Goal: Task Accomplishment & Management: Complete application form

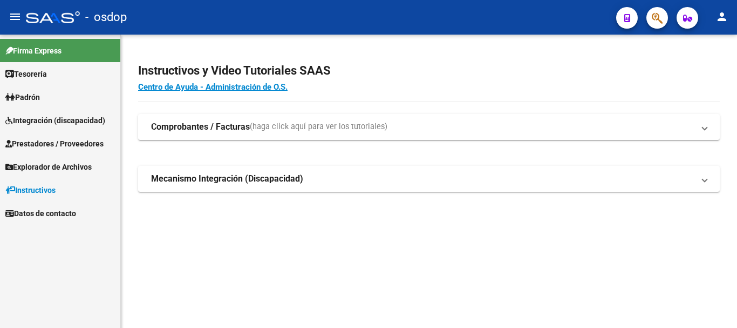
click at [90, 158] on link "Explorador de Archivos" at bounding box center [60, 166] width 120 height 23
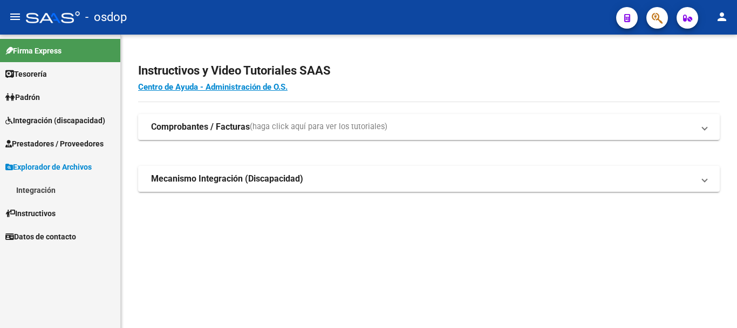
click at [78, 144] on span "Prestadores / Proveedores" at bounding box center [54, 144] width 98 height 12
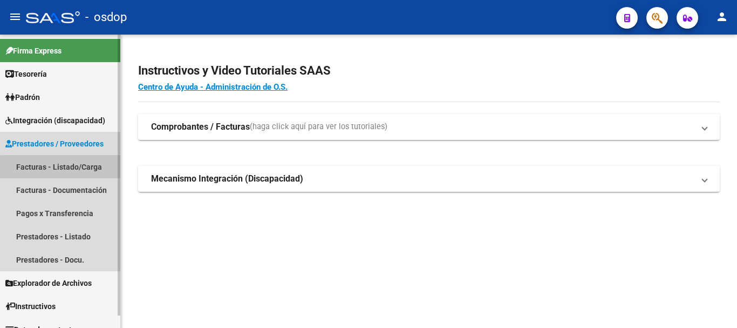
click at [75, 168] on link "Facturas - Listado/Carga" at bounding box center [60, 166] width 120 height 23
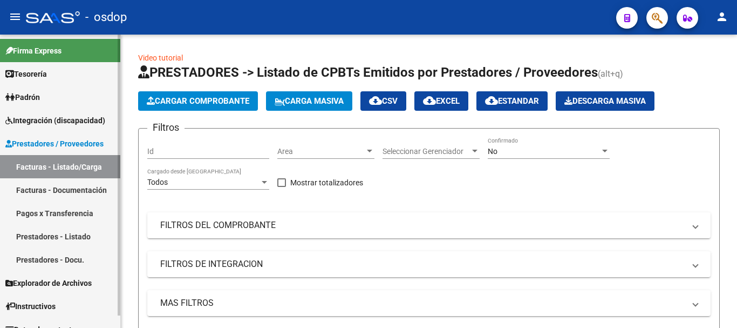
click at [103, 172] on link "Facturas - Listado/Carga" at bounding box center [60, 166] width 120 height 23
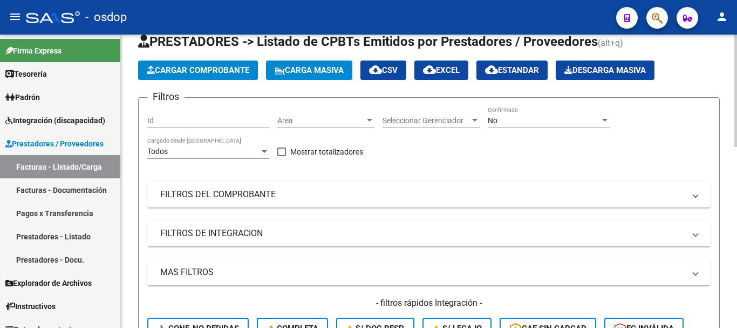
scroll to position [54, 0]
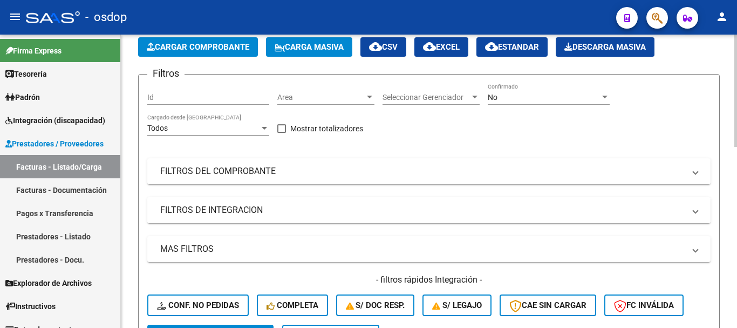
click at [277, 212] on mat-panel-title "FILTROS DE INTEGRACION" at bounding box center [422, 210] width 524 height 12
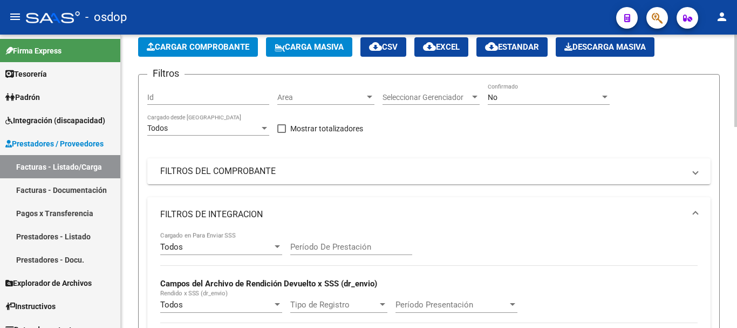
click at [221, 126] on div "Todos" at bounding box center [203, 128] width 112 height 9
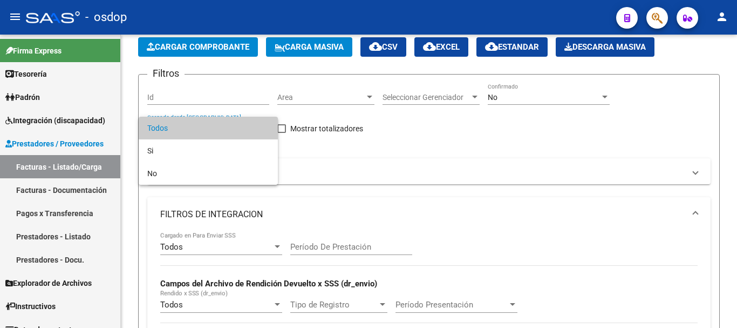
click at [439, 176] on div at bounding box center [368, 164] width 737 height 328
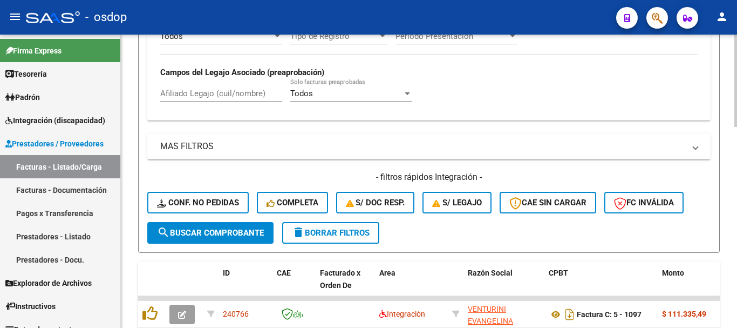
scroll to position [324, 0]
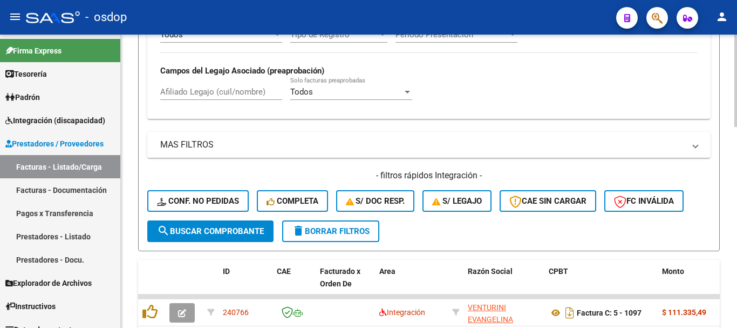
click at [229, 90] on input "Afiliado Legajo (cuil/nombre)" at bounding box center [221, 92] width 122 height 10
paste input "27279709123"
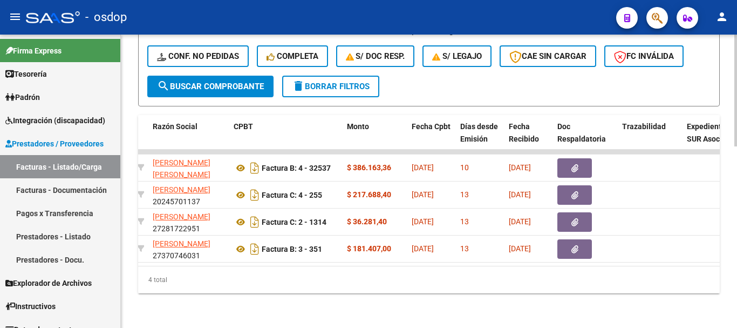
scroll to position [0, 302]
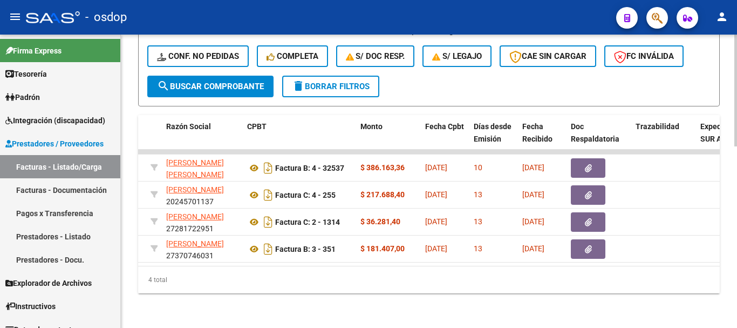
type input "27279709123"
click at [326, 274] on div "4 total" at bounding box center [429, 279] width 582 height 27
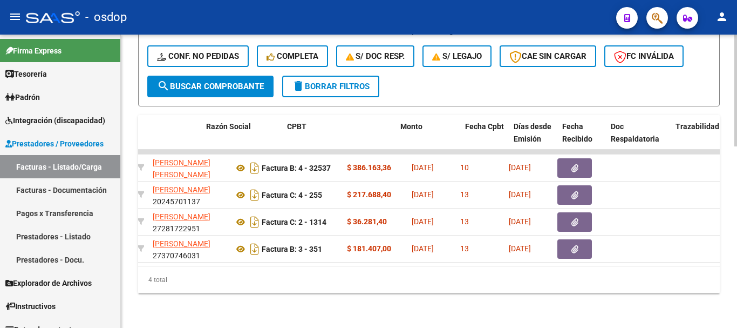
scroll to position [0, 262]
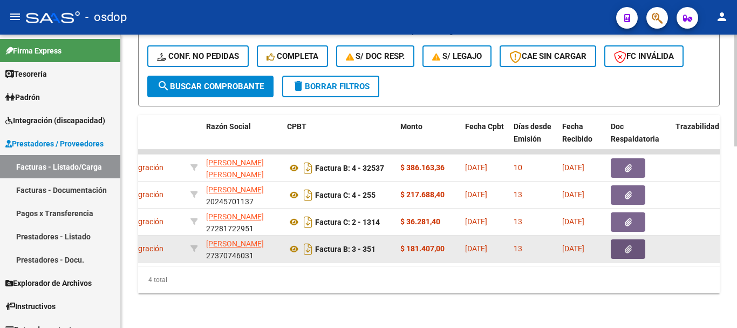
click at [622, 243] on button "button" at bounding box center [628, 248] width 35 height 19
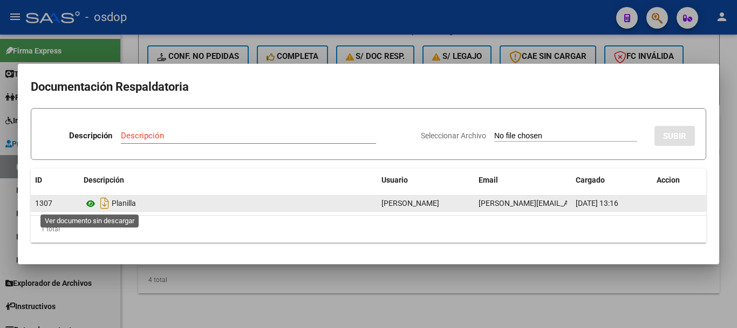
click at [89, 207] on icon at bounding box center [91, 203] width 14 height 13
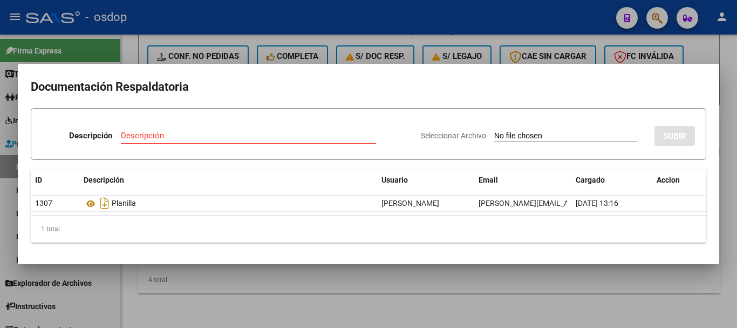
click at [688, 54] on div at bounding box center [368, 164] width 737 height 328
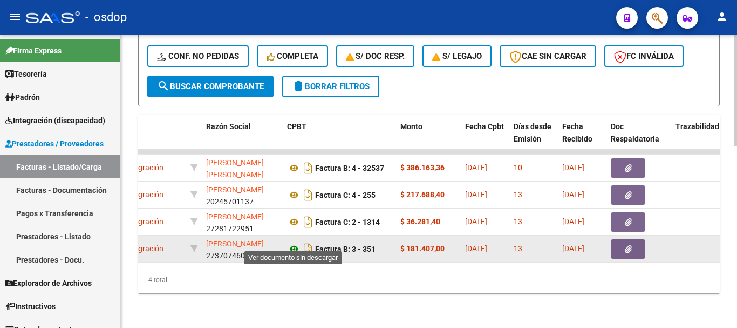
click at [297, 242] on icon at bounding box center [294, 248] width 14 height 13
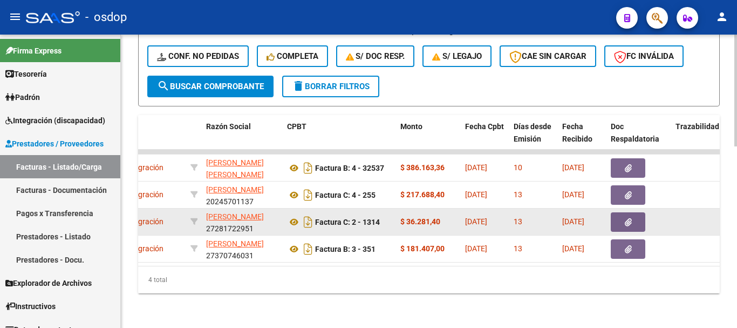
click at [637, 212] on button "button" at bounding box center [628, 221] width 35 height 19
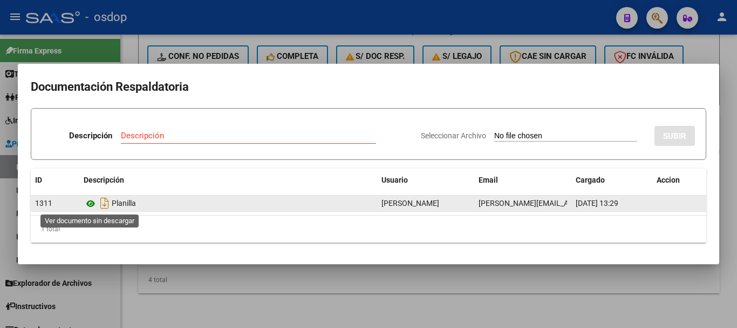
click at [95, 201] on icon at bounding box center [91, 203] width 14 height 13
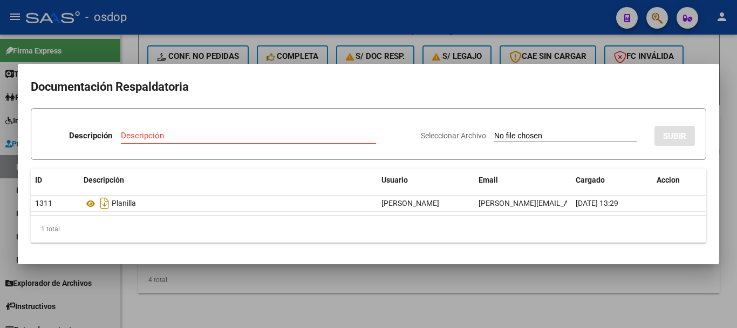
click at [270, 36] on div at bounding box center [368, 164] width 737 height 328
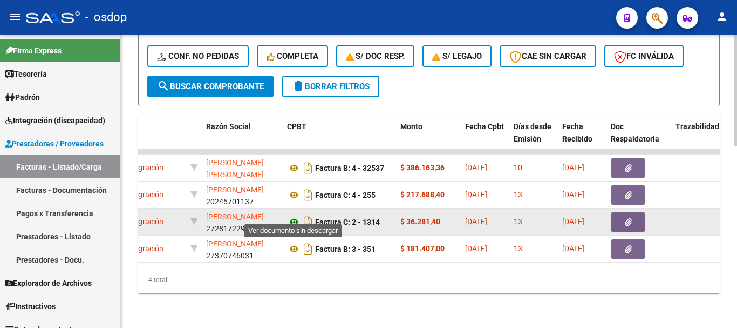
click at [295, 218] on icon at bounding box center [294, 221] width 14 height 13
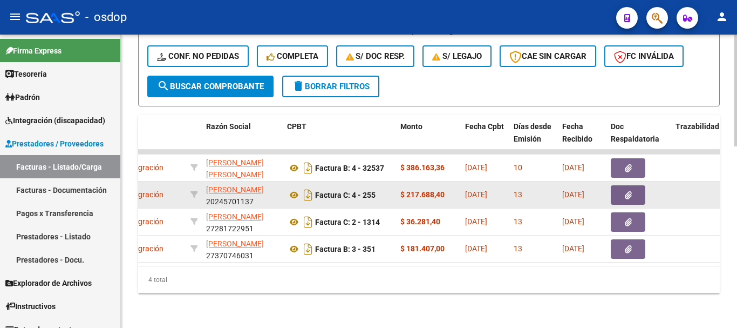
click at [631, 191] on icon "button" at bounding box center [628, 195] width 7 height 8
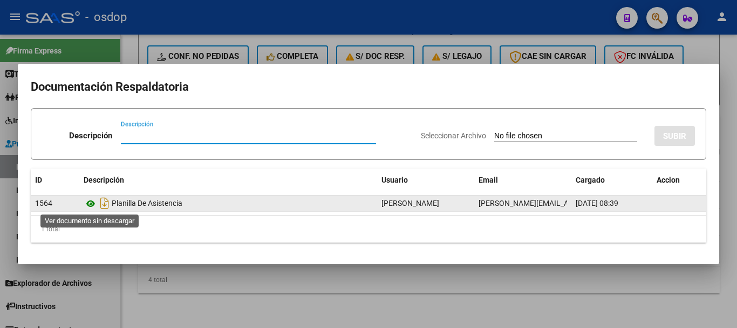
click at [89, 204] on icon at bounding box center [91, 203] width 14 height 13
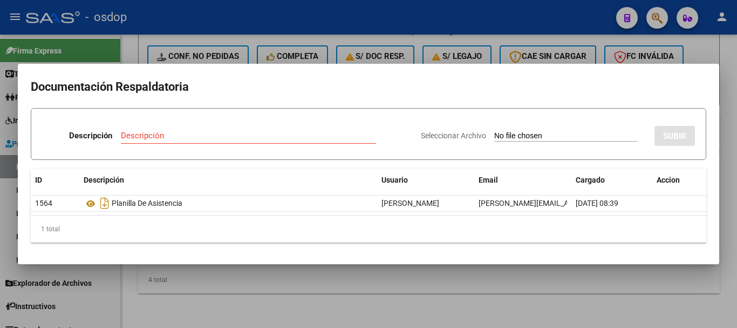
click at [274, 64] on mat-dialog-container "Documentación Respaldatoria Descripción Descripción Seleccionar Archivo SUBIR I…" at bounding box center [368, 164] width 701 height 200
click at [287, 49] on div at bounding box center [368, 164] width 737 height 328
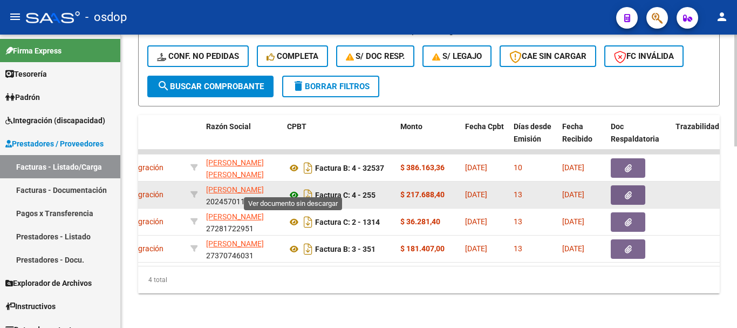
click at [293, 188] on icon at bounding box center [294, 194] width 14 height 13
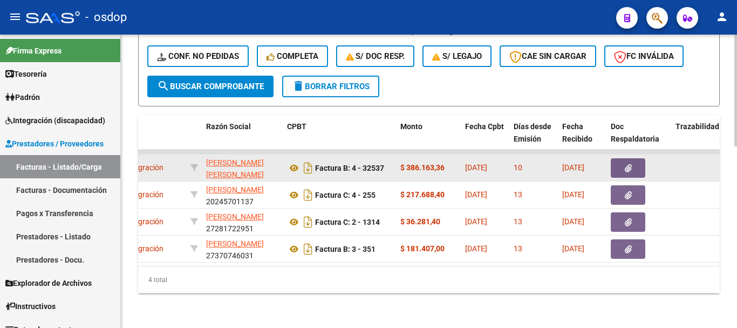
click at [642, 158] on button "button" at bounding box center [628, 167] width 35 height 19
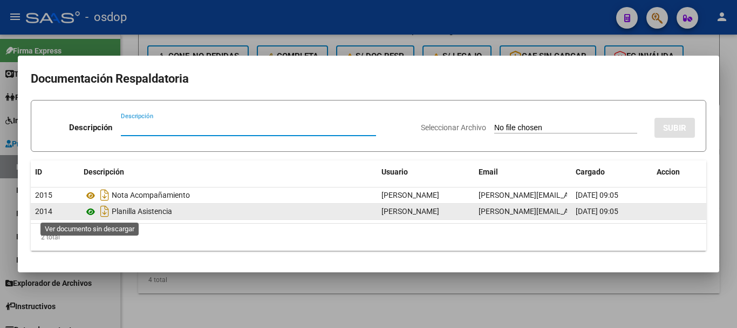
click at [90, 212] on icon at bounding box center [91, 211] width 14 height 13
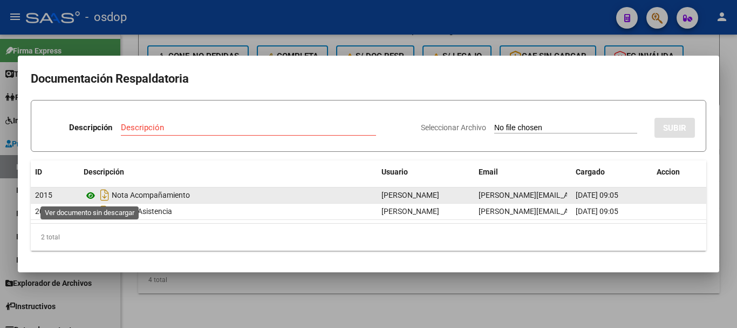
click at [89, 196] on icon at bounding box center [91, 195] width 14 height 13
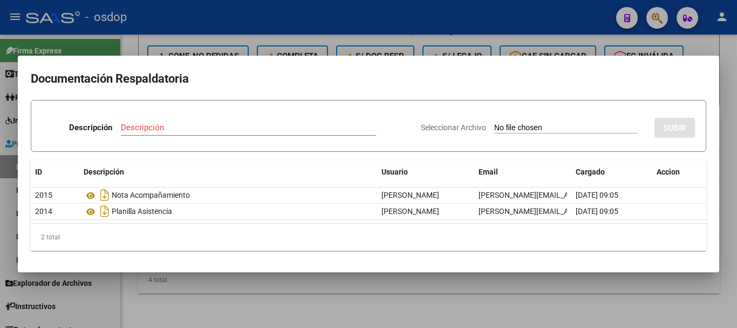
click at [173, 32] on div at bounding box center [368, 164] width 737 height 328
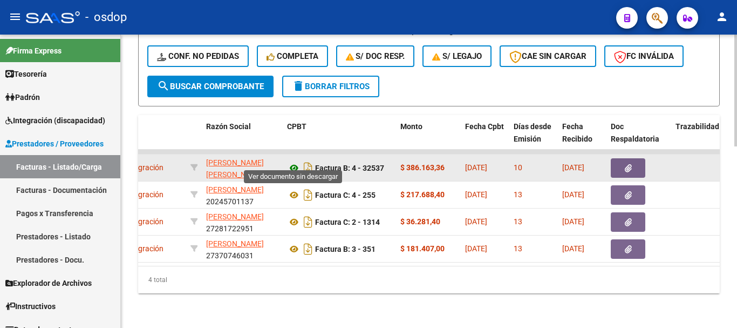
click at [299, 163] on icon at bounding box center [294, 167] width 14 height 13
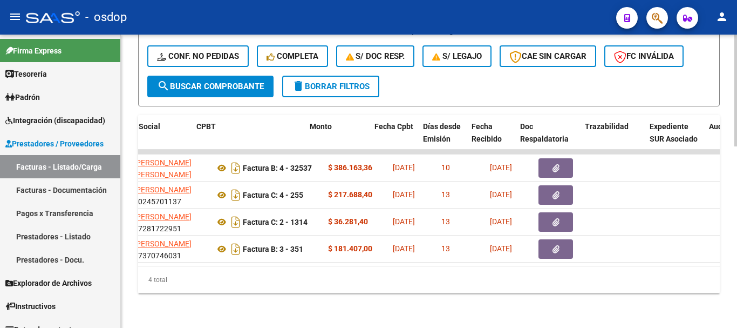
scroll to position [0, 352]
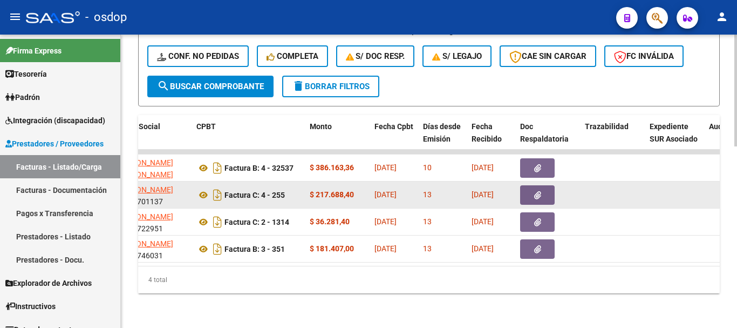
click at [527, 185] on button "button" at bounding box center [537, 194] width 35 height 19
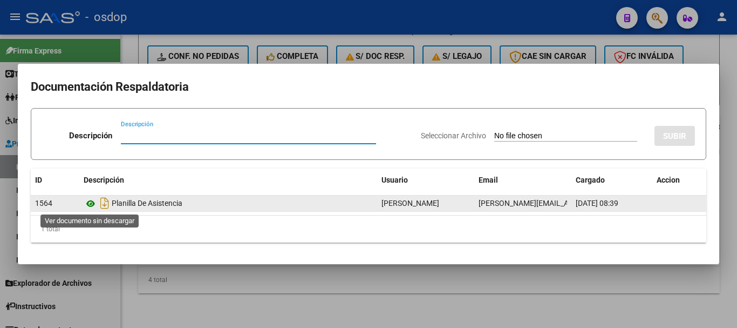
click at [90, 200] on icon at bounding box center [91, 203] width 14 height 13
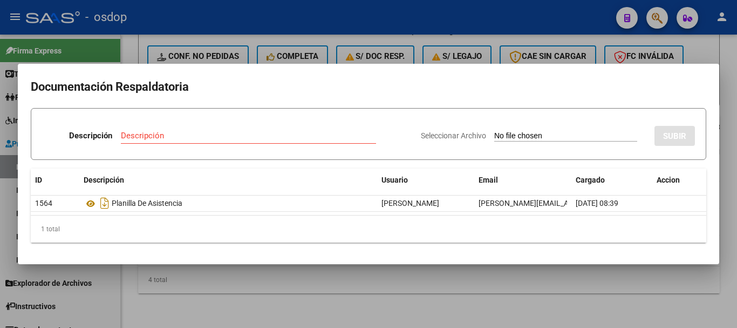
click at [636, 66] on mat-dialog-container "Documentación Respaldatoria Descripción Descripción Seleccionar Archivo SUBIR I…" at bounding box center [368, 164] width 701 height 200
click at [713, 42] on div at bounding box center [368, 164] width 737 height 328
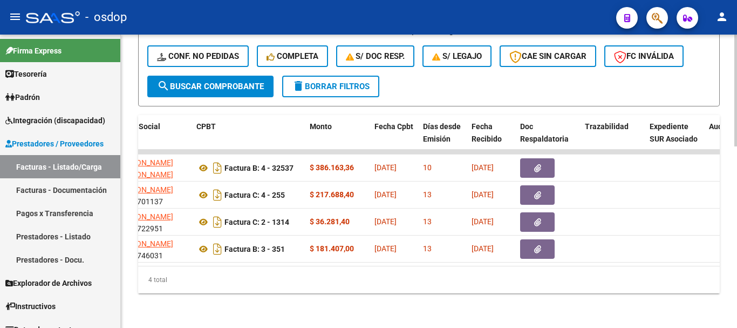
drag, startPoint x: 267, startPoint y: 257, endPoint x: 169, endPoint y: 257, distance: 97.7
click at [169, 257] on datatable-body "240038 Integración LANGE FERNANDO JORGE 23202646069 Factura B: 4 - 32537 $ 386.…" at bounding box center [429, 207] width 582 height 116
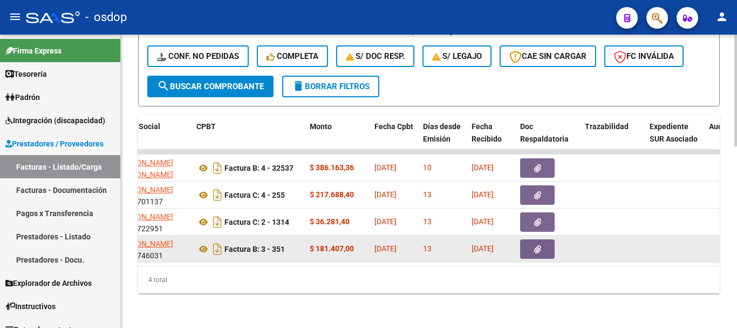
scroll to position [1, 0]
drag, startPoint x: 237, startPoint y: 257, endPoint x: 157, endPoint y: 247, distance: 81.0
click at [157, 247] on datatable-body "240038 Integración LANGE FERNANDO JORGE 23202646069 Factura B: 4 - 32537 $ 386.…" at bounding box center [429, 207] width 582 height 116
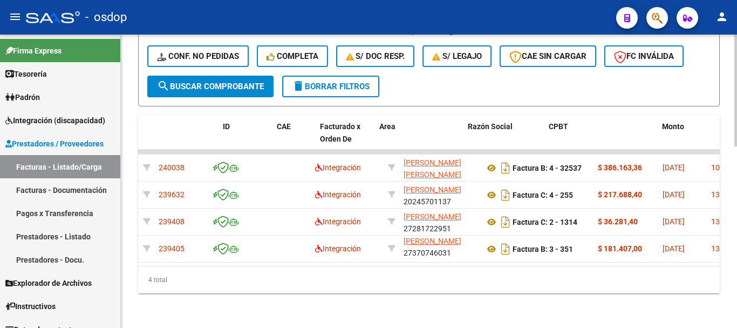
scroll to position [0, 0]
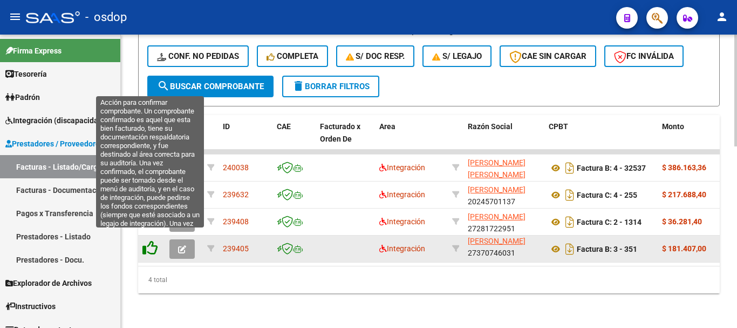
click at [153, 240] on icon at bounding box center [149, 247] width 15 height 15
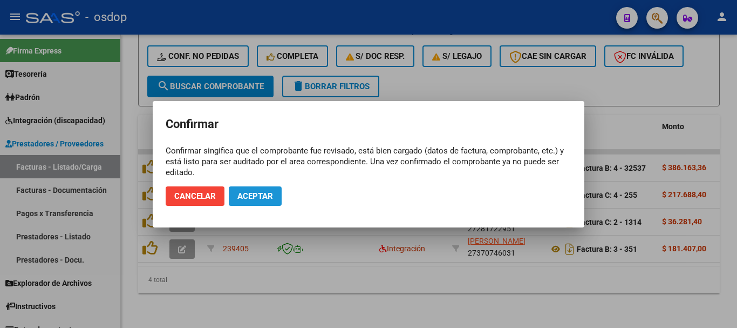
click at [269, 189] on button "Aceptar" at bounding box center [255, 195] width 53 height 19
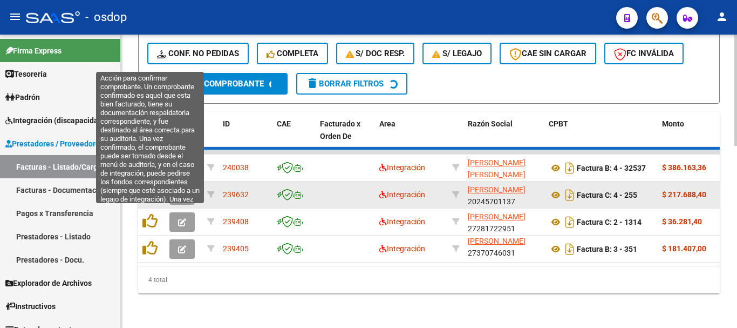
scroll to position [450, 0]
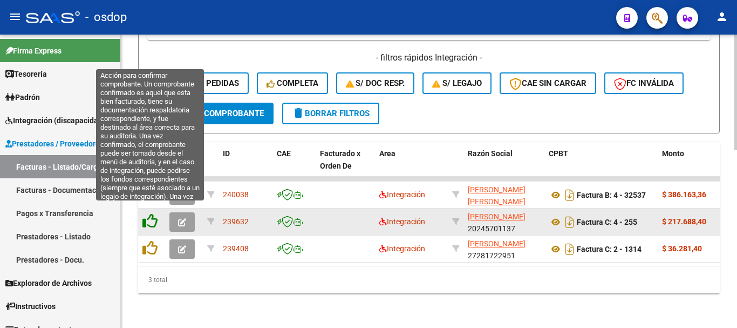
click at [152, 216] on icon at bounding box center [149, 220] width 15 height 15
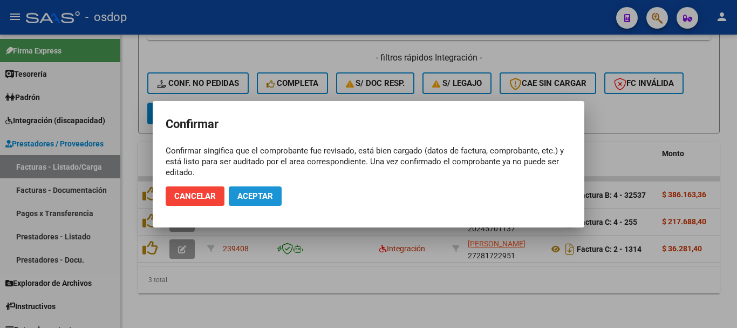
click at [252, 194] on span "Aceptar" at bounding box center [255, 196] width 36 height 10
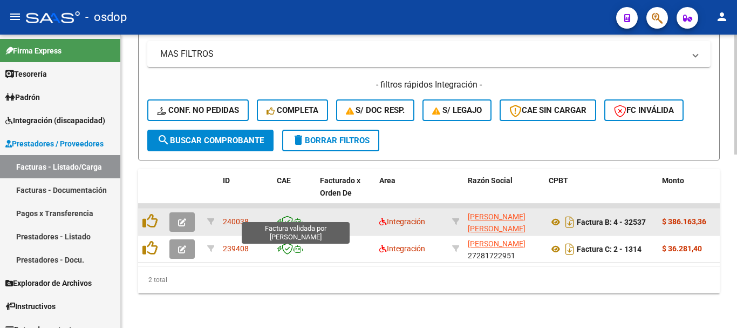
scroll to position [423, 0]
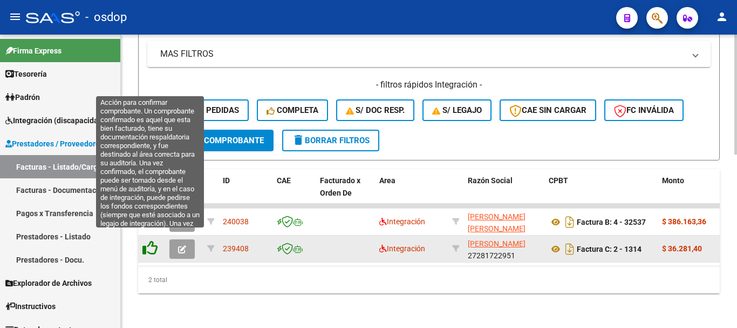
click at [147, 240] on icon at bounding box center [149, 247] width 15 height 15
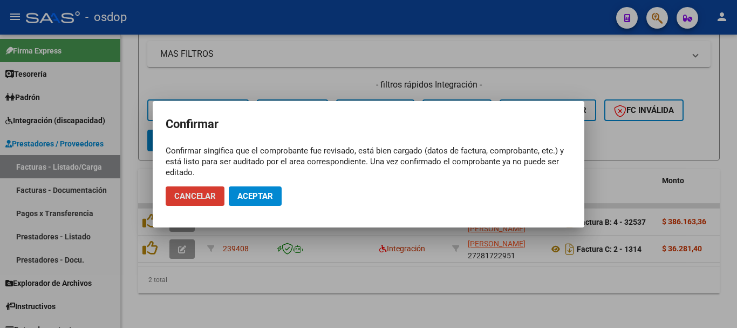
click at [257, 195] on span "Aceptar" at bounding box center [255, 196] width 36 height 10
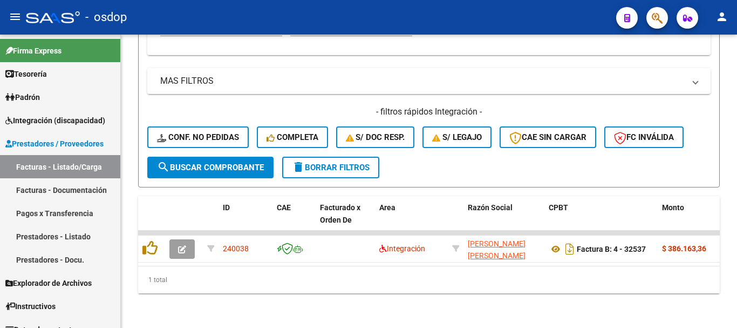
scroll to position [396, 0]
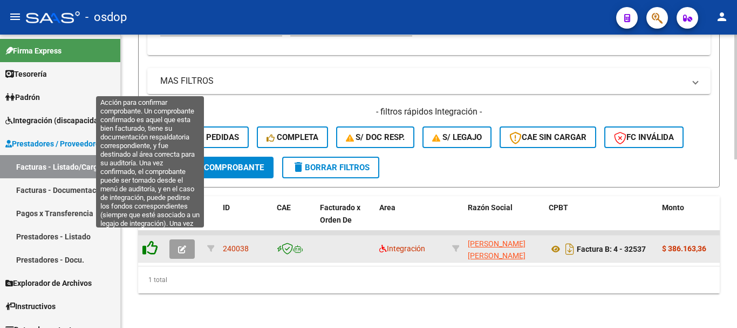
click at [153, 240] on icon at bounding box center [149, 247] width 15 height 15
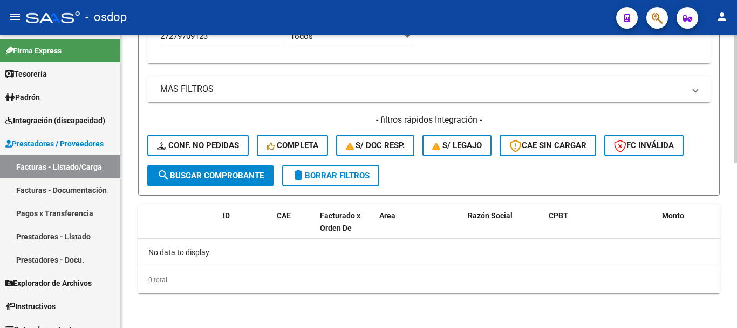
scroll to position [379, 0]
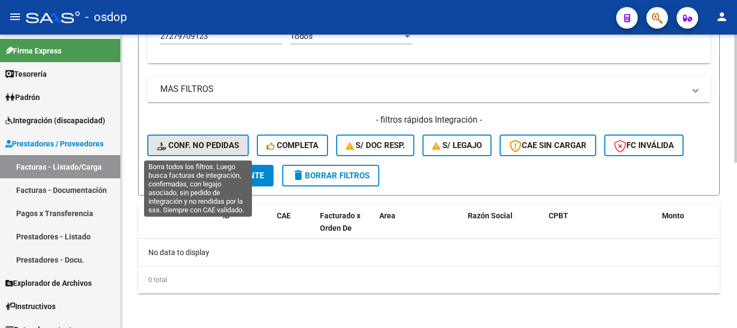
click at [212, 140] on button "Conf. no pedidas" at bounding box center [197, 145] width 101 height 22
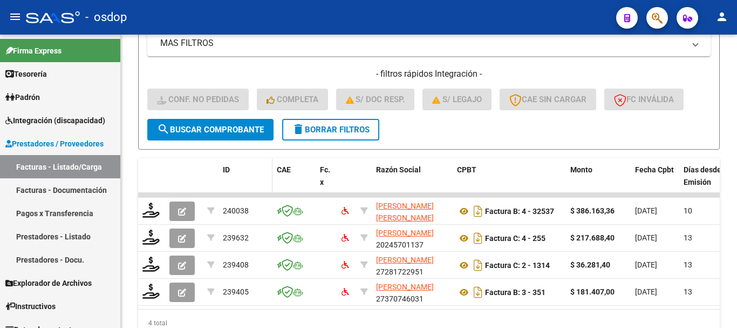
scroll to position [477, 0]
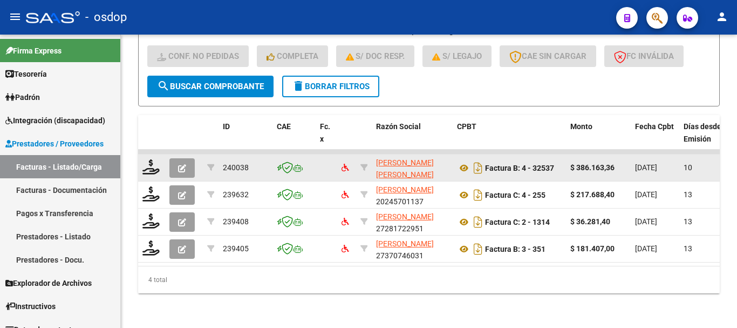
click at [188, 159] on button "button" at bounding box center [181, 167] width 25 height 19
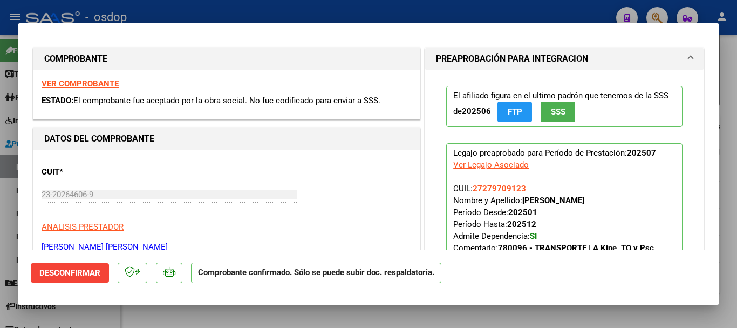
scroll to position [0, 0]
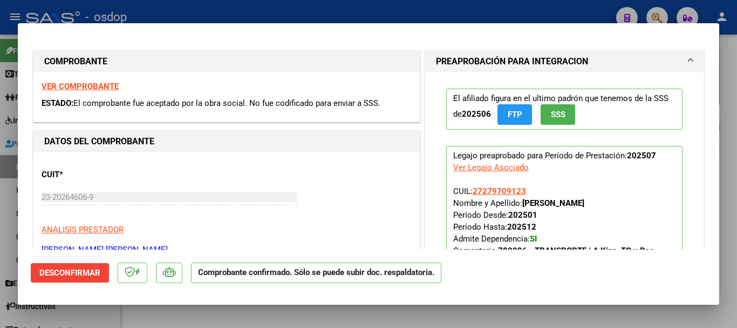
click at [92, 277] on span "Desconfirmar" at bounding box center [69, 273] width 61 height 10
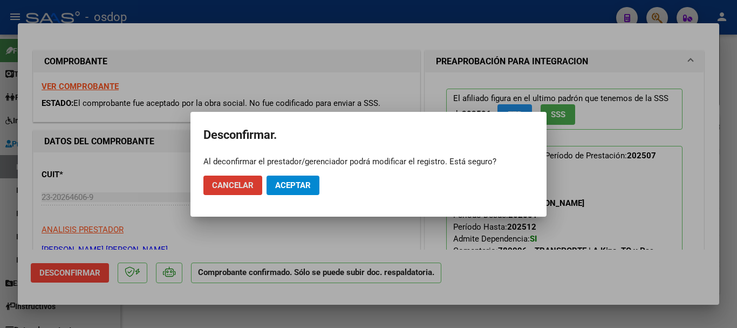
click at [268, 178] on button "Aceptar" at bounding box center [293, 184] width 53 height 19
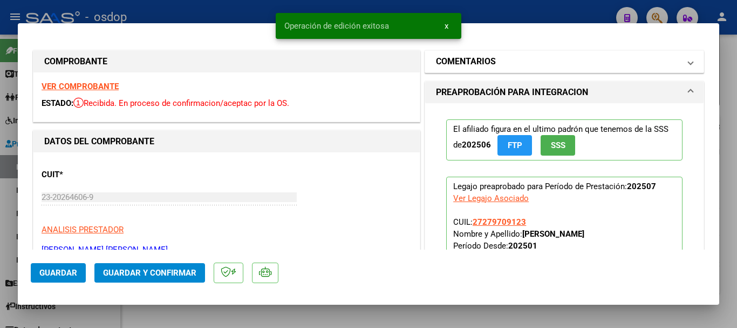
click at [493, 57] on mat-panel-title "COMENTARIOS" at bounding box center [558, 61] width 244 height 13
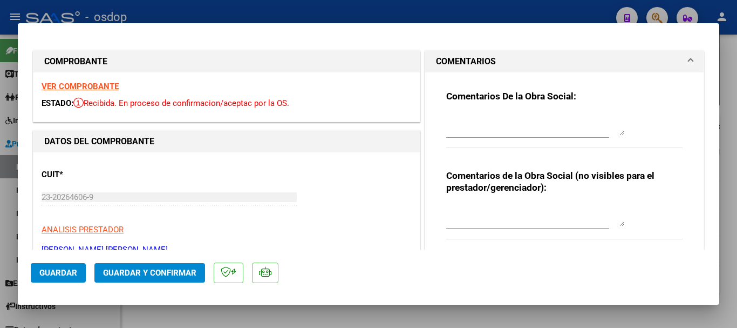
click at [517, 222] on textarea at bounding box center [535, 215] width 178 height 22
click at [549, 207] on textarea "Traslado a" at bounding box center [535, 215] width 178 height 22
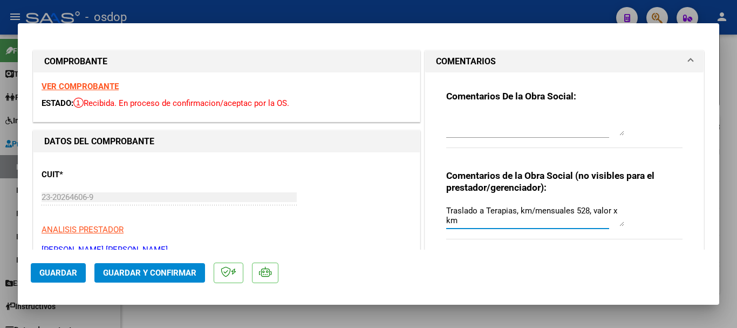
paste textarea "27279709123"
drag, startPoint x: 529, startPoint y: 213, endPoint x: 461, endPoint y: 220, distance: 68.3
click at [461, 220] on textarea "Traslado a Terapias, km/mensuales 528, valor x km 27279709123" at bounding box center [535, 215] width 178 height 22
drag, startPoint x: 462, startPoint y: 210, endPoint x: 512, endPoint y: 215, distance: 49.9
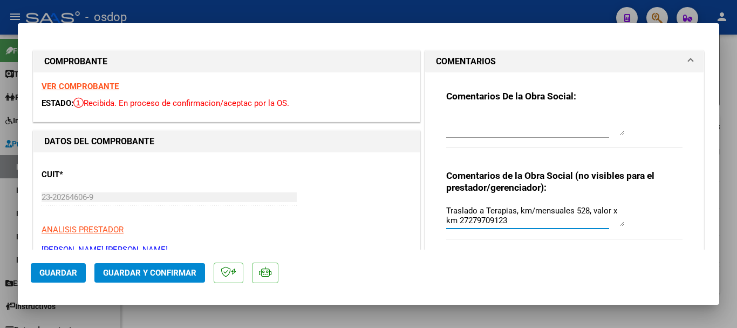
click at [512, 215] on textarea "Traslado a Terapias, km/mensuales 528, valor x km 27279709123" at bounding box center [535, 215] width 178 height 22
drag, startPoint x: 556, startPoint y: 213, endPoint x: 380, endPoint y: 203, distance: 176.2
click at [560, 224] on textarea "Traslado a Terapias, km/mensuales 528, valor x km 731.38. Con dependencia" at bounding box center [535, 215] width 178 height 22
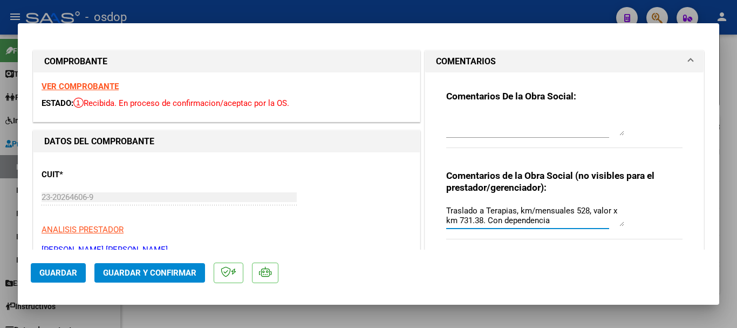
click at [563, 222] on textarea "Traslado a Terapias, km/mensuales 528, valor x km 731.38. Con dependencia" at bounding box center [535, 215] width 178 height 22
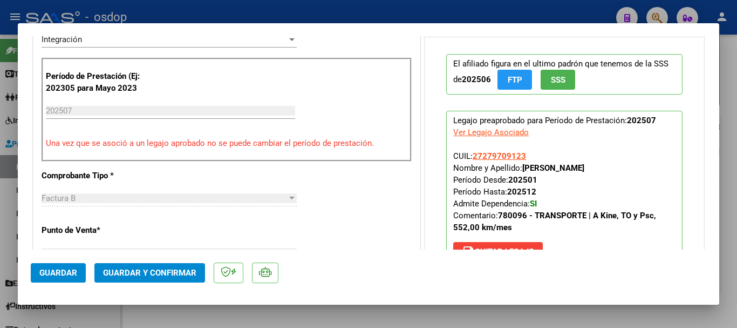
scroll to position [270, 0]
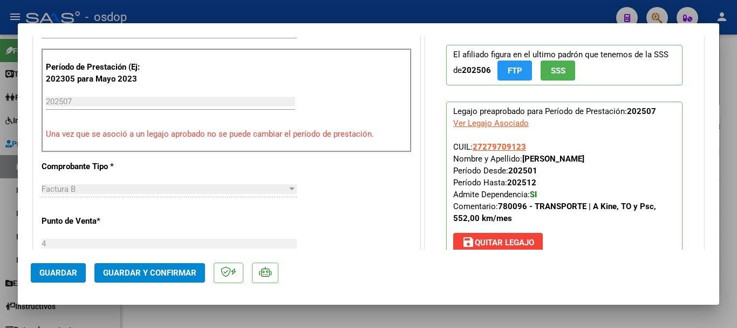
type textarea "Traslado a Terapias, km/mensuales 528, valor x km 731.38. Con dependencia"
click at [110, 274] on span "Guardar y Confirmar" at bounding box center [149, 273] width 93 height 10
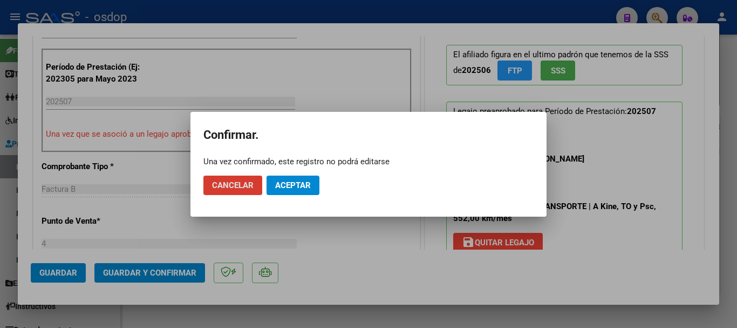
click at [309, 191] on button "Aceptar" at bounding box center [293, 184] width 53 height 19
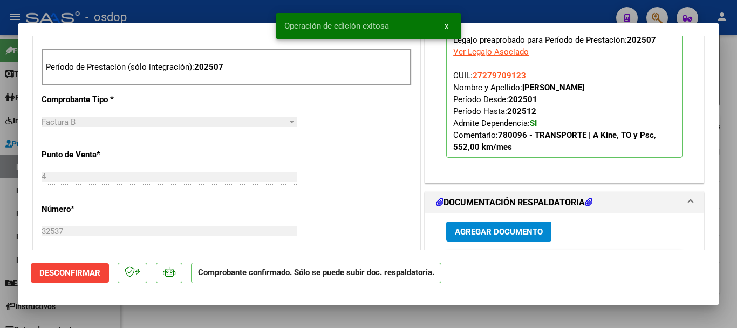
click at [710, 22] on div at bounding box center [368, 164] width 737 height 328
type input "$ 0,00"
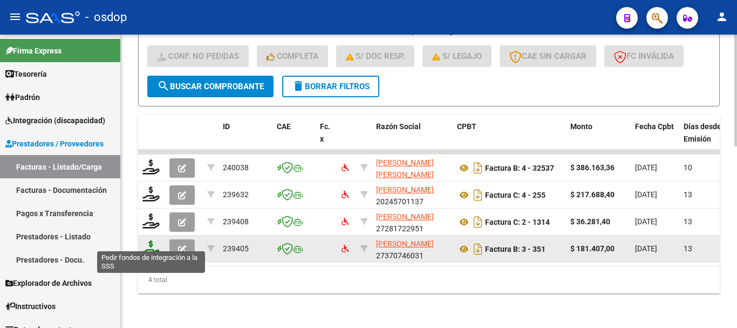
click at [153, 244] on icon at bounding box center [150, 247] width 17 height 15
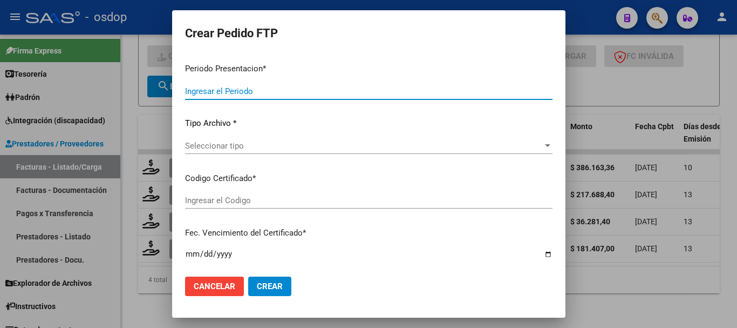
type input "202507"
type input "$ 181.407,00"
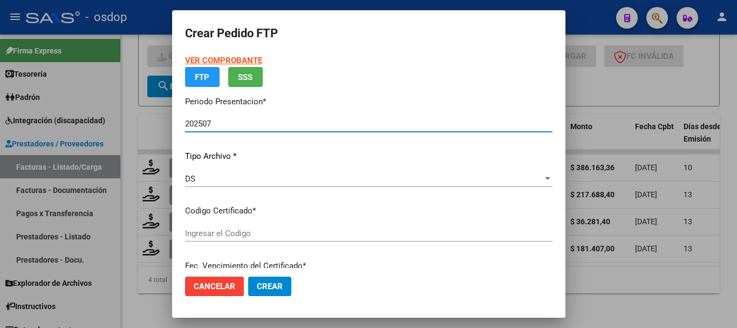
type input "2494951405"
type input "2026-07-15"
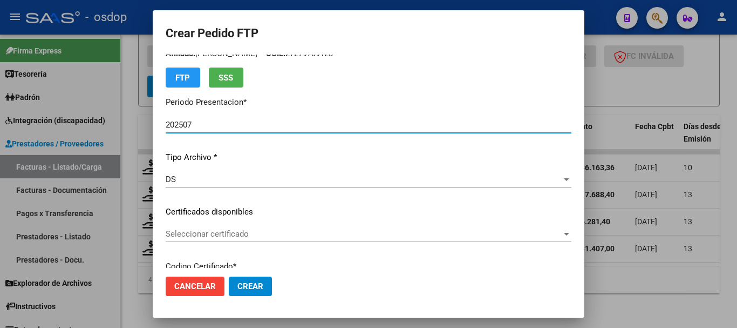
scroll to position [54, 0]
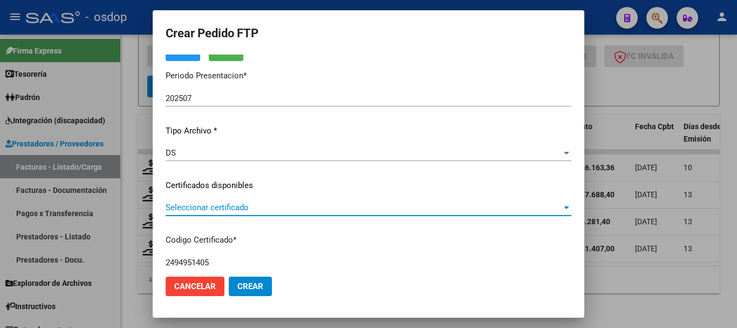
click at [235, 210] on span "Seleccionar certificado" at bounding box center [364, 207] width 396 height 10
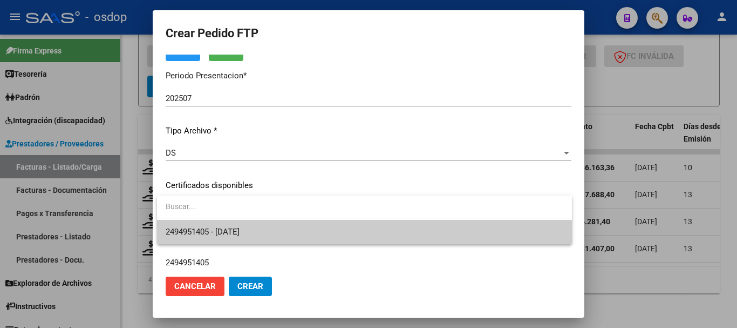
click at [230, 226] on span "2494951405 - 2026-07-15" at bounding box center [365, 232] width 398 height 24
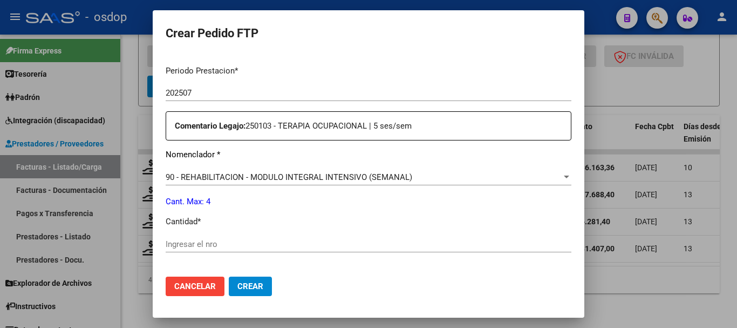
scroll to position [378, 0]
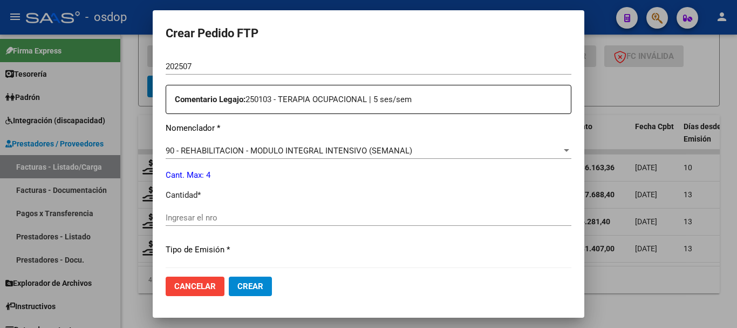
click at [294, 224] on div "Ingresar el nro" at bounding box center [369, 217] width 406 height 16
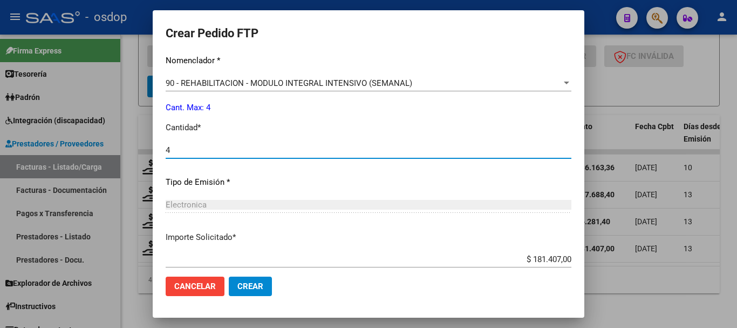
scroll to position [509, 0]
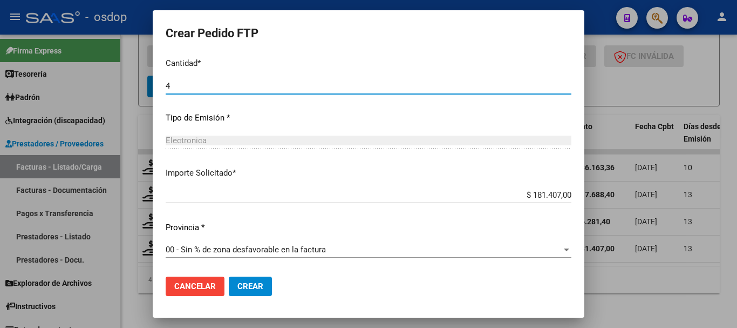
type input "4"
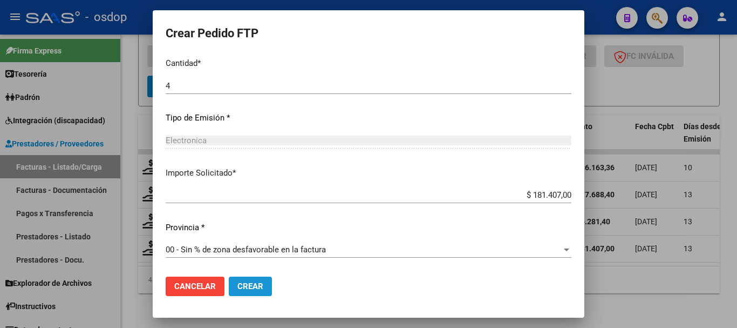
click at [240, 290] on span "Crear" at bounding box center [250, 286] width 26 height 10
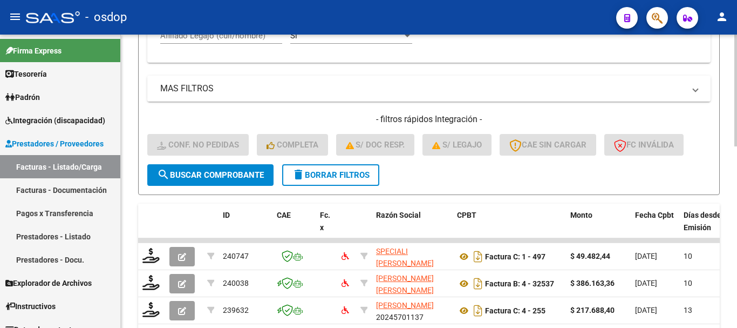
scroll to position [315, 0]
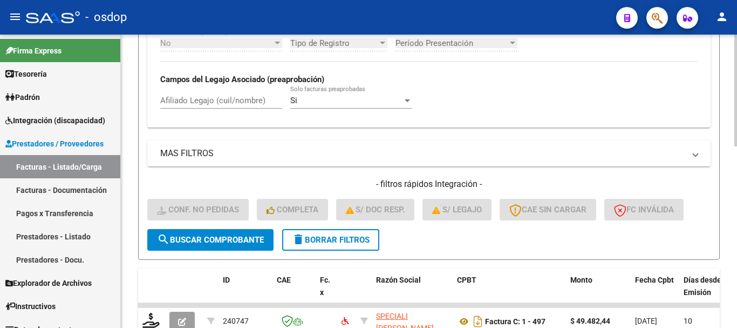
click at [254, 157] on mat-panel-title "MAS FILTROS" at bounding box center [422, 153] width 524 height 12
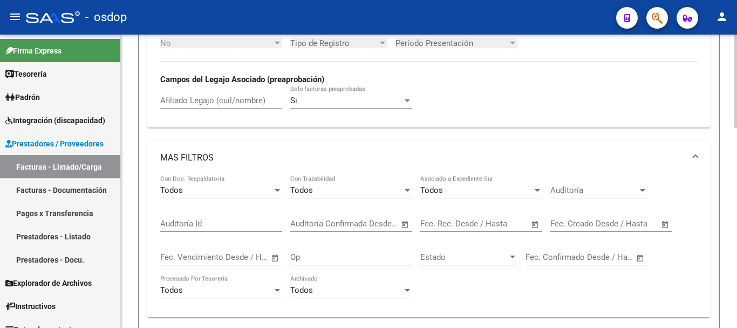
click at [254, 157] on mat-panel-title "MAS FILTROS" at bounding box center [422, 158] width 524 height 12
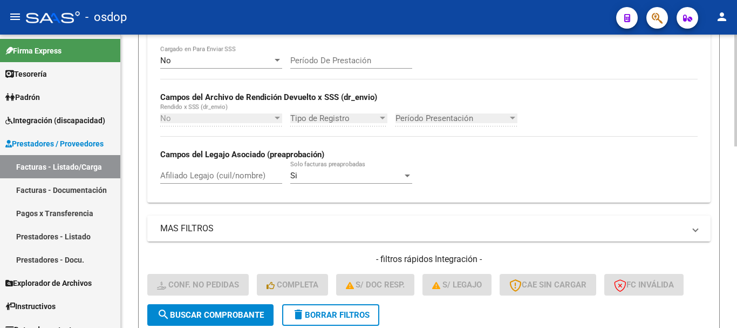
scroll to position [207, 0]
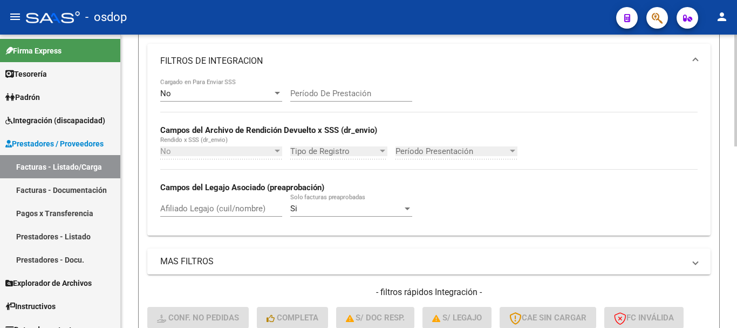
click at [244, 214] on div "Afiliado Legajo (cuil/nombre)" at bounding box center [221, 204] width 122 height 23
paste input "27279709123"
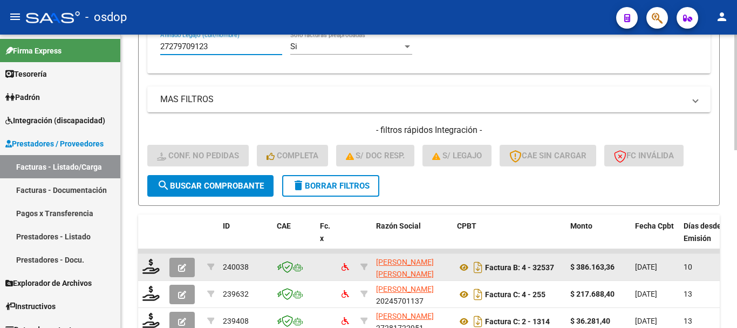
scroll to position [450, 0]
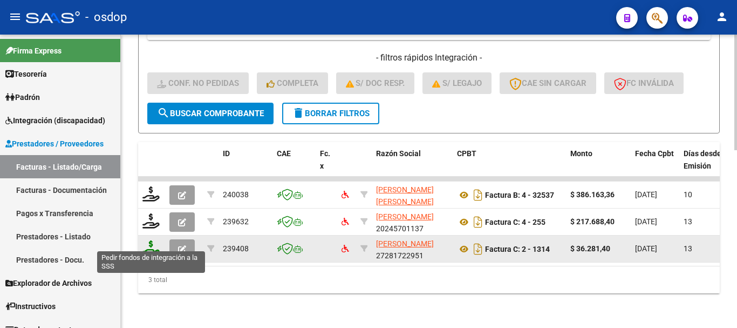
type input "27279709123"
click at [153, 243] on icon at bounding box center [150, 247] width 17 height 15
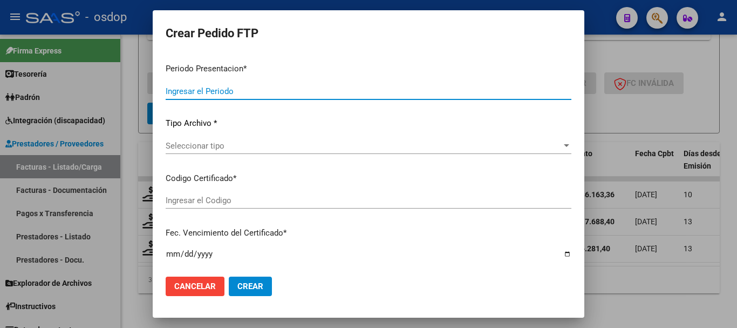
type input "202507"
type input "$ 36.281,40"
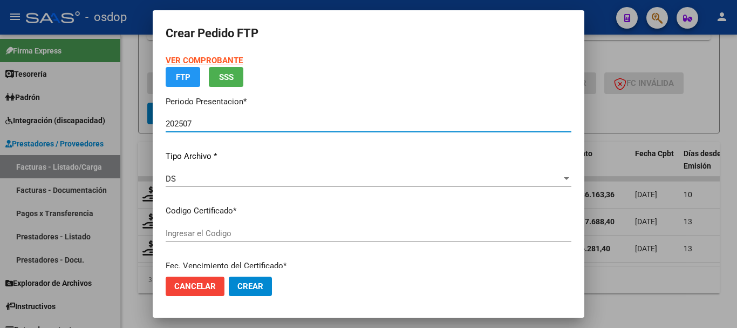
type input "2494951405"
type input "2026-07-15"
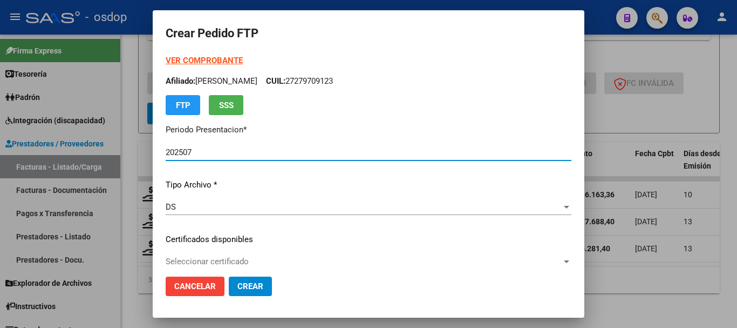
click at [262, 264] on span "Seleccionar certificado" at bounding box center [364, 261] width 396 height 10
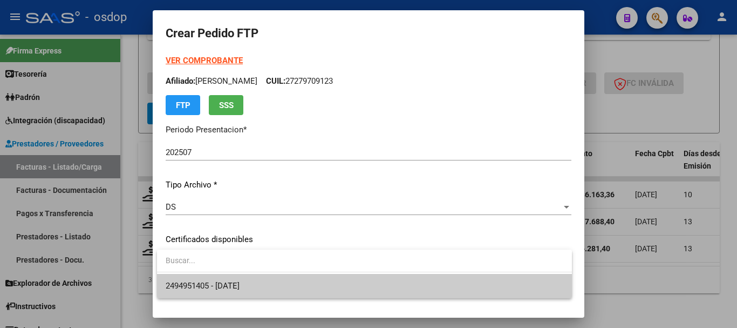
click at [255, 276] on span "2494951405 - 2026-07-15" at bounding box center [365, 286] width 398 height 24
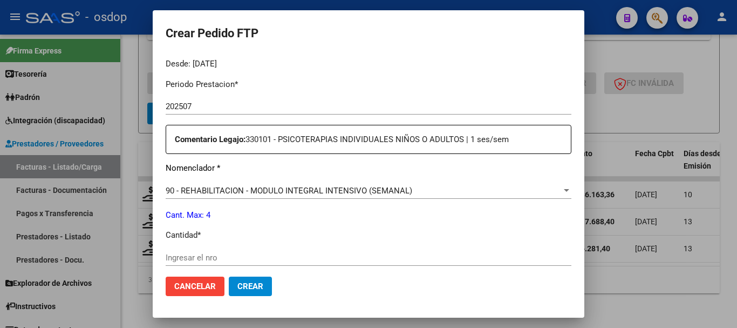
scroll to position [378, 0]
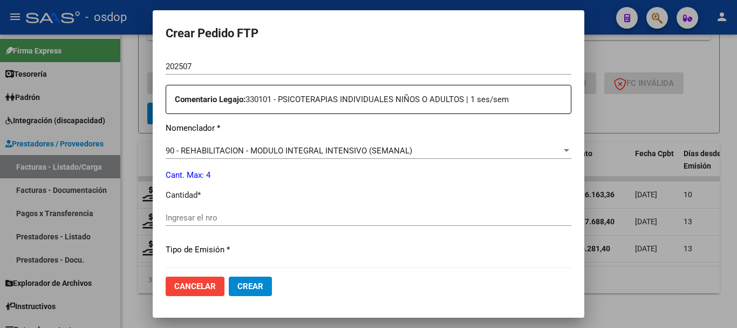
click at [268, 220] on input "Ingresar el nro" at bounding box center [369, 218] width 406 height 10
type input "4"
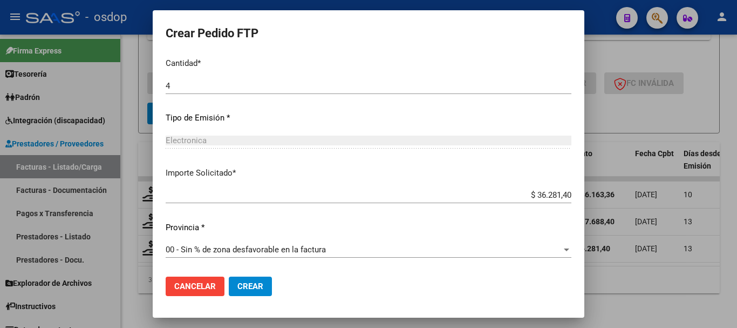
click at [252, 279] on button "Crear" at bounding box center [250, 285] width 43 height 19
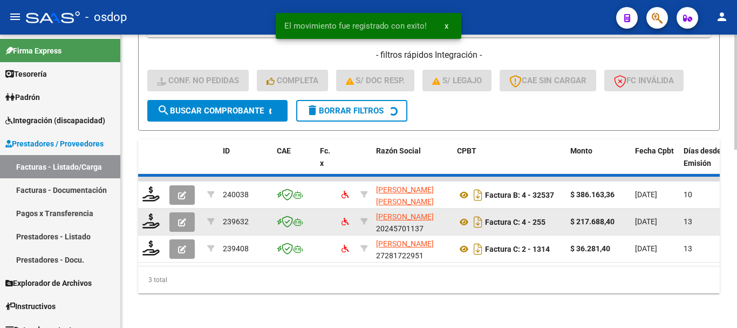
scroll to position [423, 0]
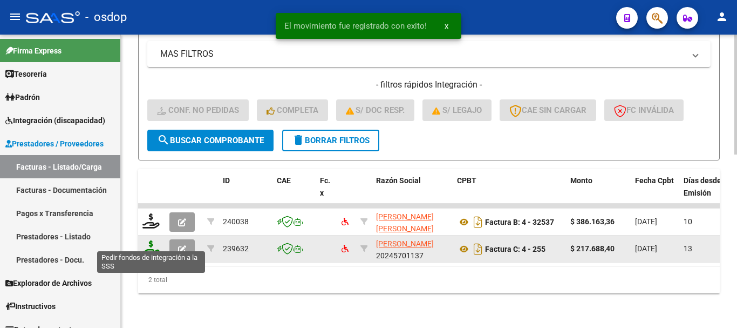
click at [150, 240] on icon at bounding box center [150, 247] width 17 height 15
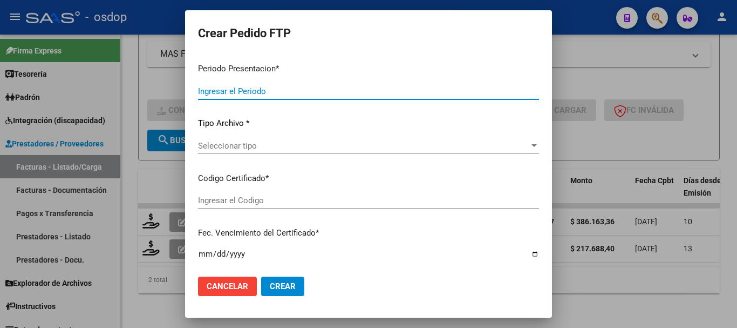
type input "202507"
type input "$ 217.688,40"
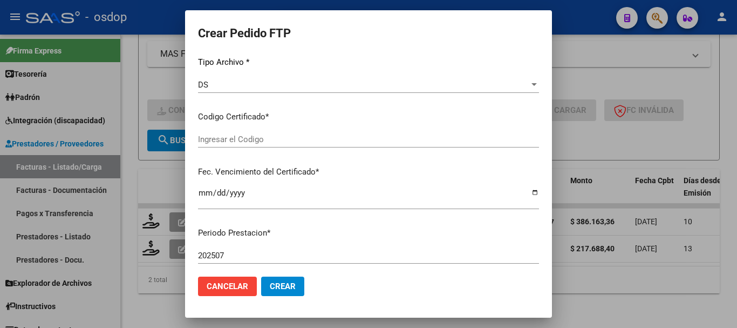
type input "2494951405"
type input "2026-07-15"
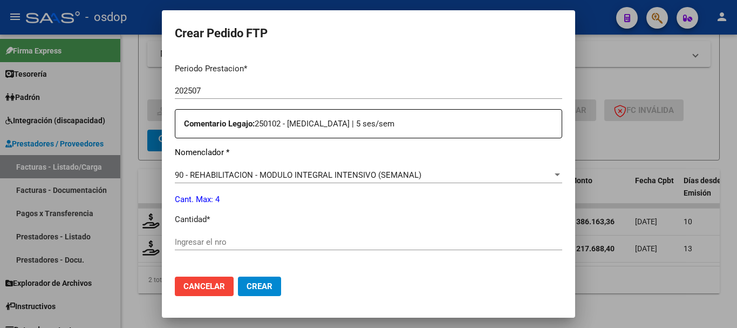
scroll to position [406, 0]
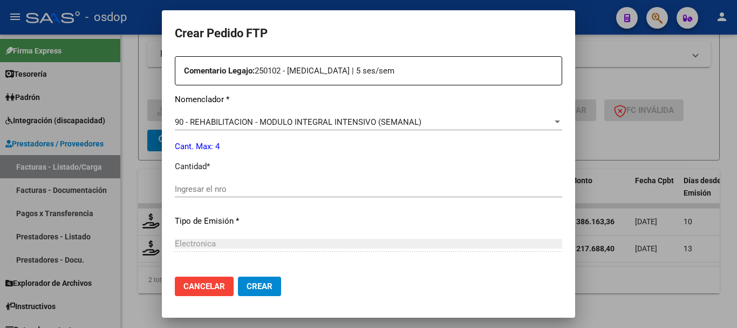
click at [237, 187] on input "Ingresar el nro" at bounding box center [368, 189] width 387 height 10
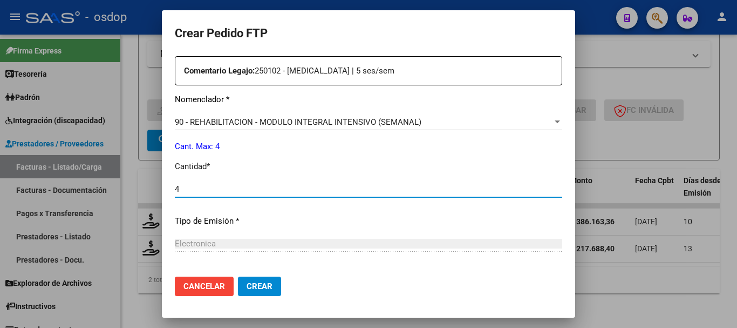
type input "4"
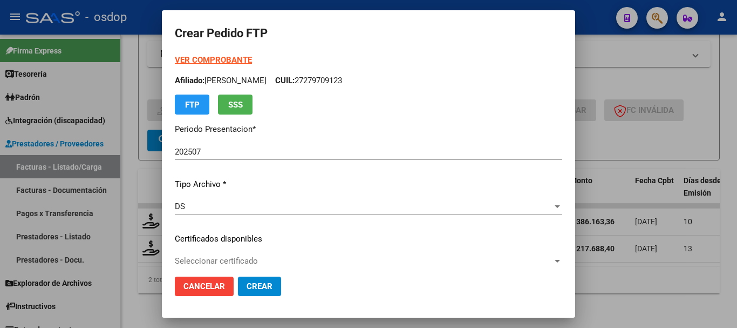
scroll to position [0, 0]
click at [247, 286] on span "Crear" at bounding box center [260, 286] width 26 height 10
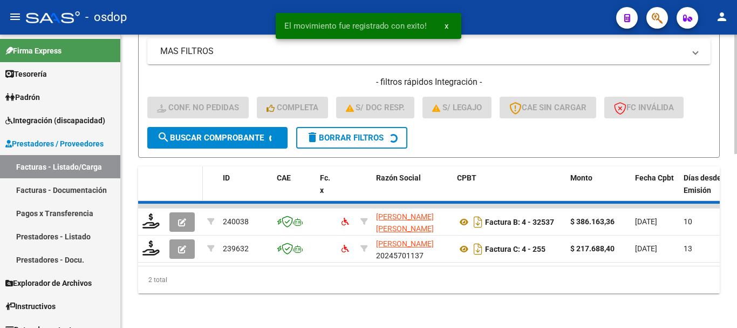
scroll to position [396, 0]
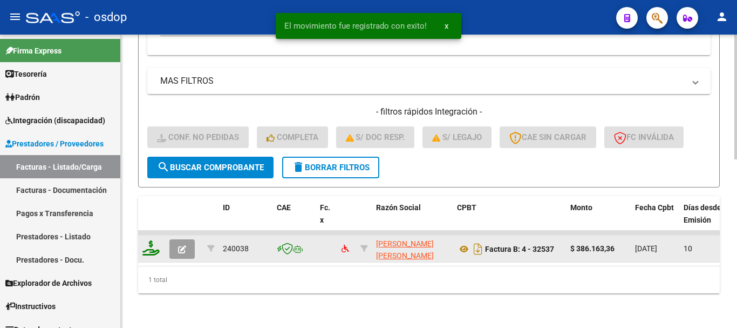
click at [155, 240] on icon at bounding box center [150, 247] width 17 height 15
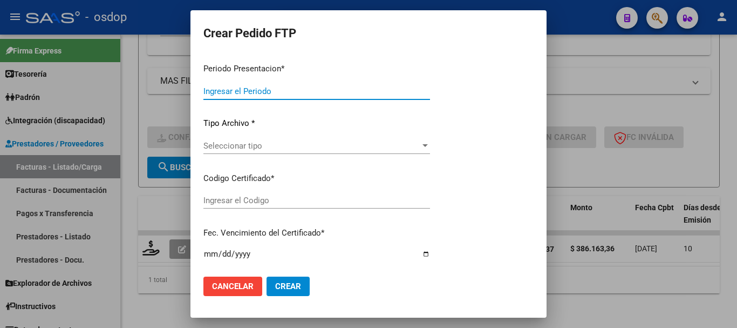
type input "202507"
type input "$ 386.163,36"
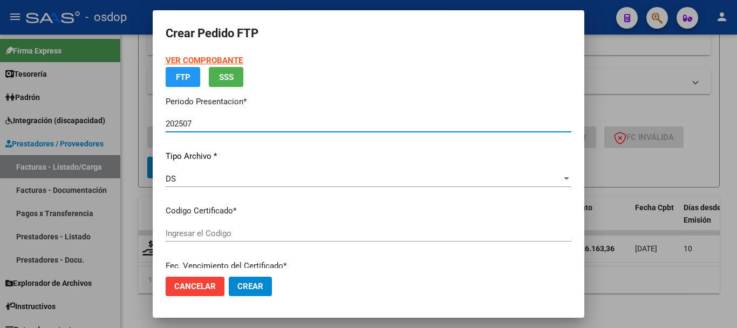
type input "2494951405"
type input "2026-07-15"
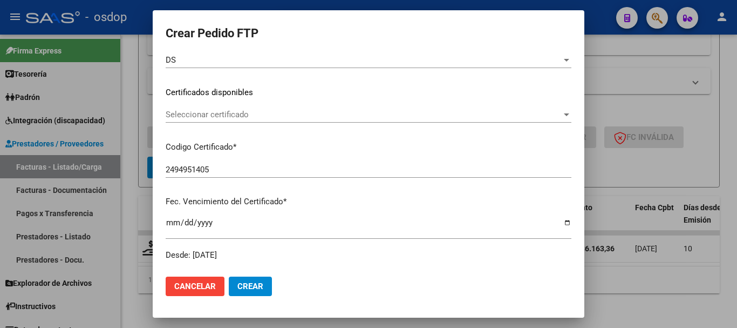
scroll to position [162, 0]
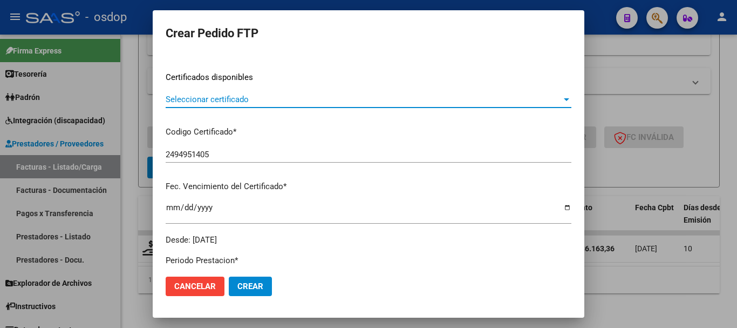
click at [231, 99] on span "Seleccionar certificado" at bounding box center [364, 99] width 396 height 10
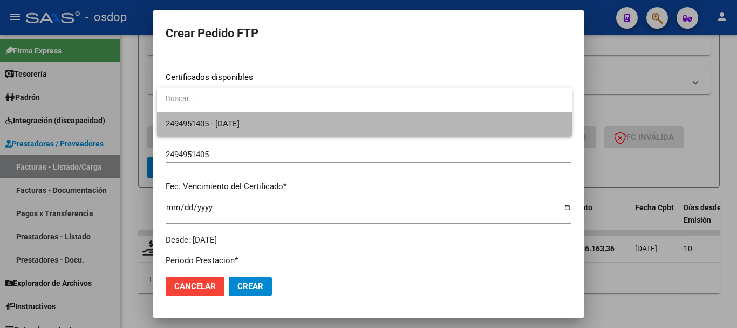
click at [226, 130] on span "2494951405 - 2026-07-15" at bounding box center [365, 124] width 398 height 24
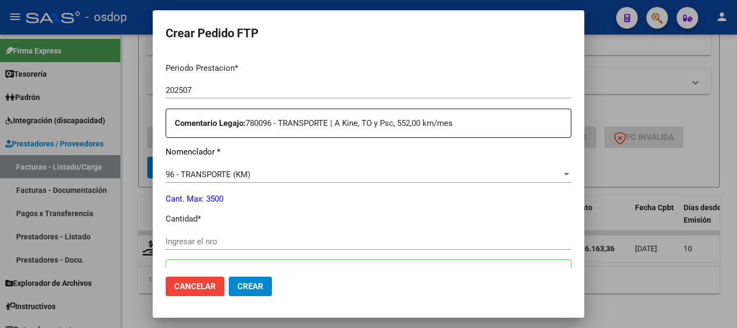
scroll to position [378, 0]
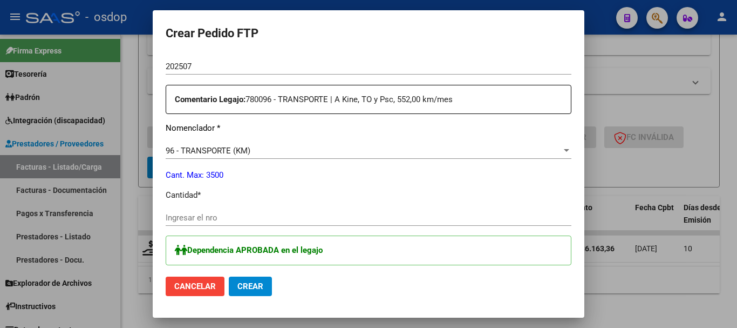
click at [224, 214] on input "Ingresar el nro" at bounding box center [369, 218] width 406 height 10
type input "528"
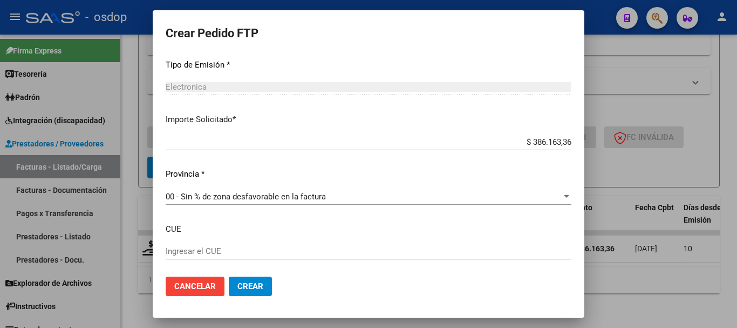
scroll to position [690, 0]
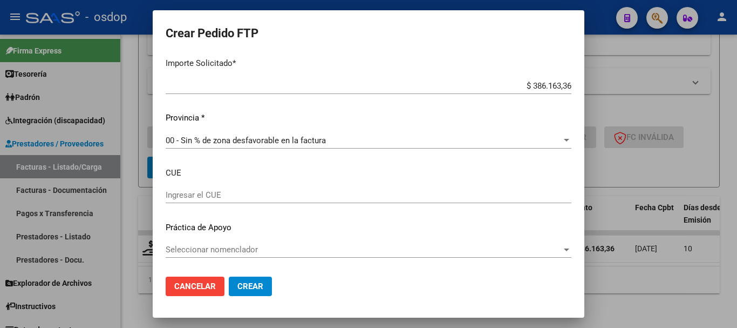
click at [269, 192] on input "Ingresar el CUE" at bounding box center [369, 195] width 406 height 10
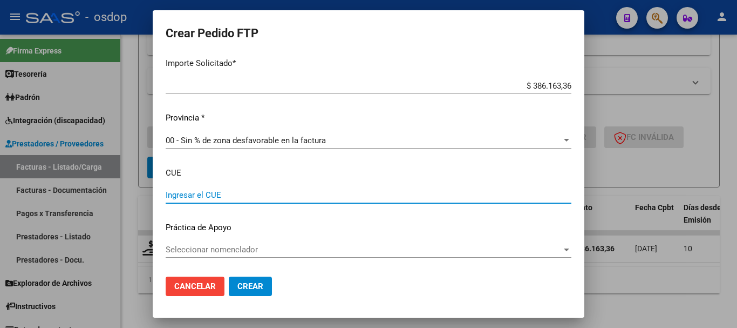
click at [301, 242] on div "Seleccionar nomenclador Seleccionar nomenclador" at bounding box center [369, 249] width 406 height 16
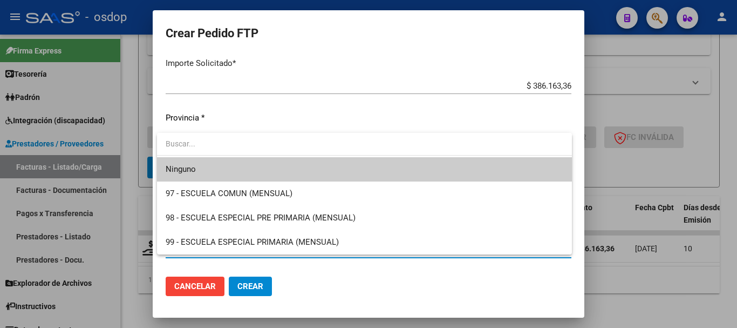
drag, startPoint x: 317, startPoint y: 38, endPoint x: 323, endPoint y: 19, distance: 20.3
click at [322, 26] on div at bounding box center [368, 164] width 737 height 328
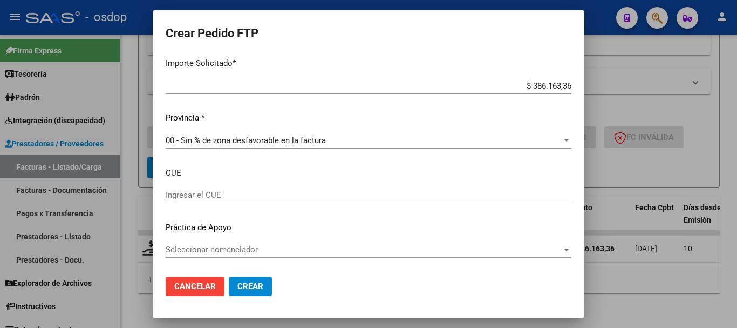
click at [279, 247] on span "Seleccionar nomenclador" at bounding box center [364, 249] width 396 height 10
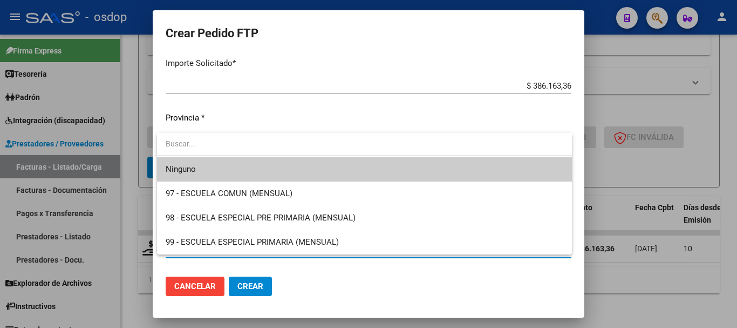
click at [331, 105] on div at bounding box center [368, 164] width 737 height 328
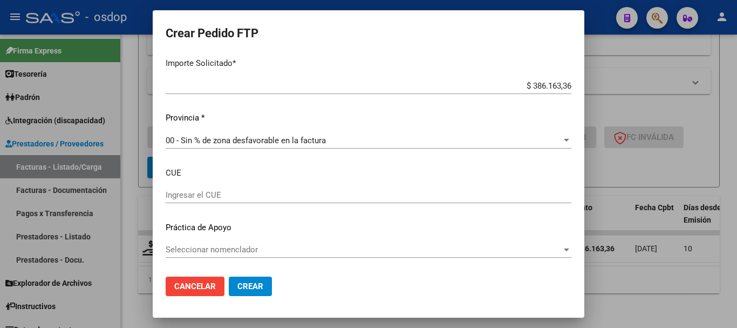
drag, startPoint x: 273, startPoint y: 165, endPoint x: 281, endPoint y: 168, distance: 8.9
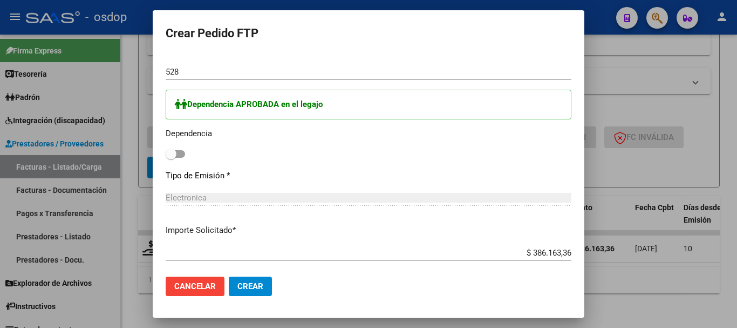
scroll to position [528, 0]
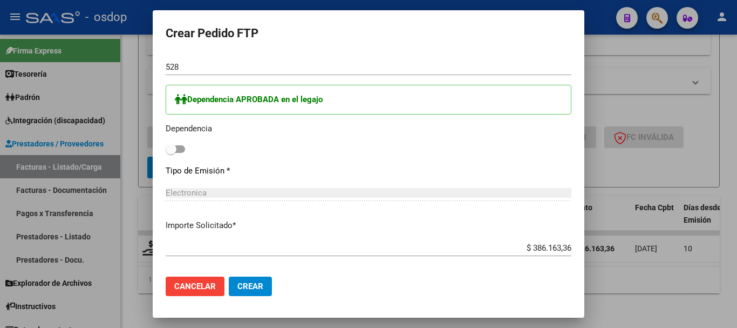
click at [174, 149] on span at bounding box center [171, 149] width 11 height 11
click at [171, 153] on input "checkbox" at bounding box center [171, 153] width 1 height 1
checkbox input "true"
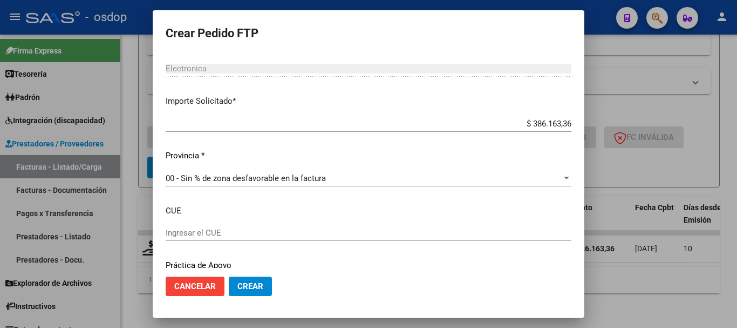
scroll to position [690, 0]
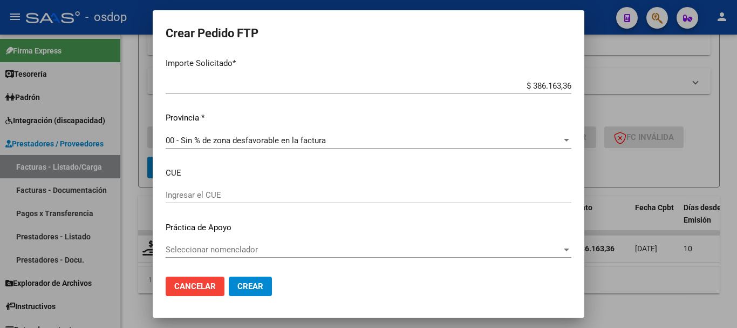
click at [243, 168] on p "CUE" at bounding box center [369, 173] width 406 height 12
click at [227, 229] on p "Práctica de Apoyo" at bounding box center [369, 227] width 406 height 12
click at [213, 248] on span "Seleccionar nomenclador" at bounding box center [364, 249] width 396 height 10
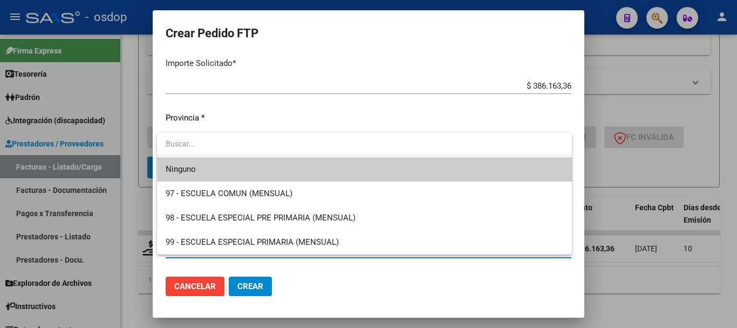
click at [316, 279] on div at bounding box center [368, 164] width 737 height 328
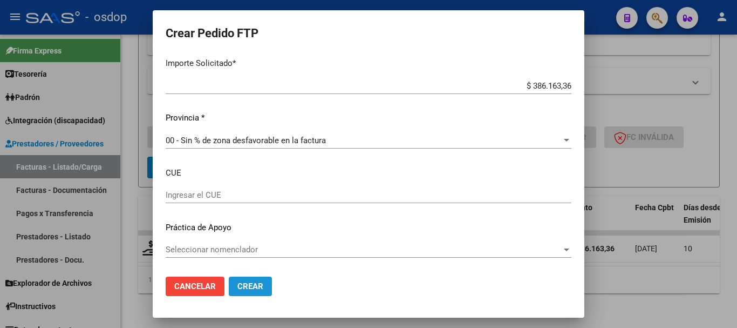
click at [250, 284] on span "Crear" at bounding box center [250, 286] width 26 height 10
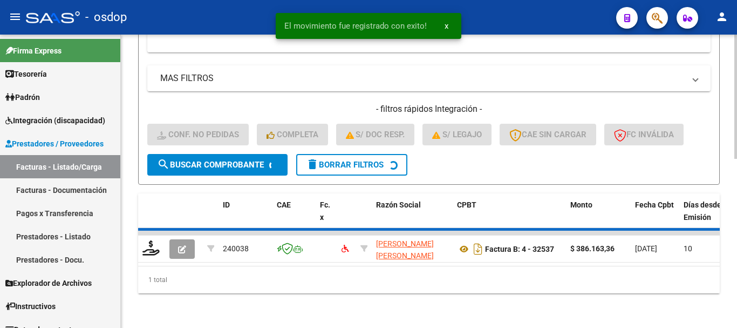
scroll to position [379, 0]
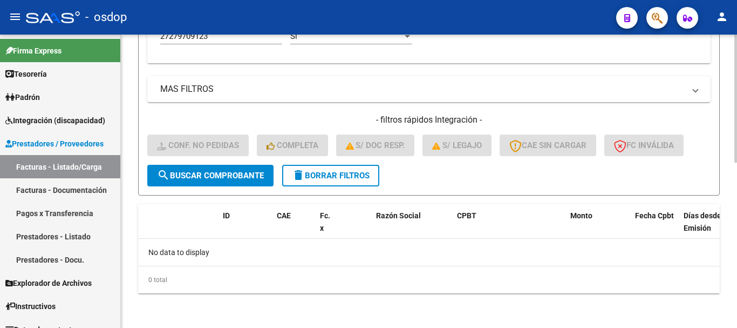
click at [413, 110] on div "MAS FILTROS Todos Con Doc. Respaldatoria Todos Con Trazabilidad Todos Asociado …" at bounding box center [428, 120] width 563 height 88
click at [251, 108] on div "MAS FILTROS Todos Con Doc. Respaldatoria Todos Con Trazabilidad Todos Asociado …" at bounding box center [428, 120] width 563 height 88
click at [313, 173] on span "delete Borrar Filtros" at bounding box center [331, 176] width 78 height 10
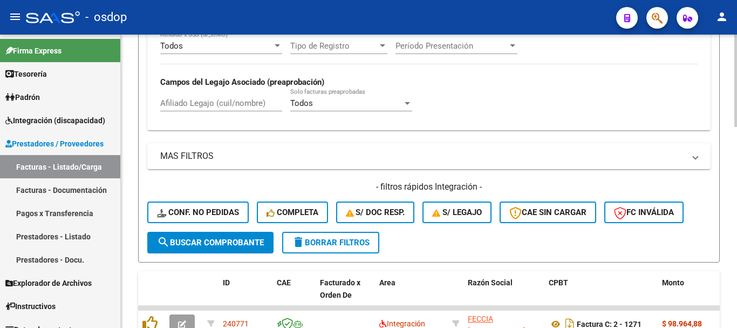
scroll to position [271, 0]
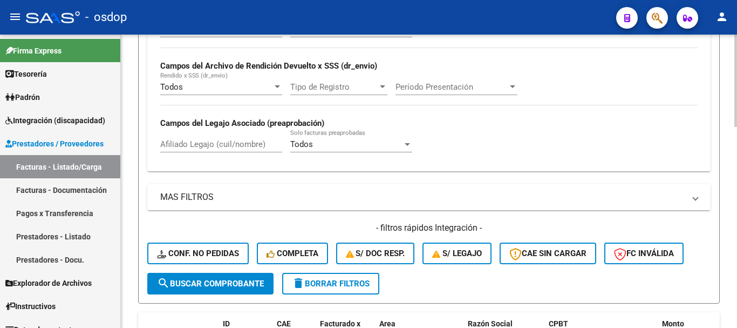
click at [239, 186] on mat-expansion-panel-header "MAS FILTROS" at bounding box center [428, 197] width 563 height 26
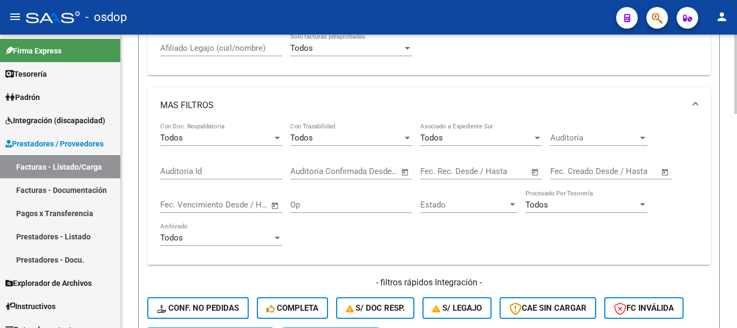
scroll to position [379, 0]
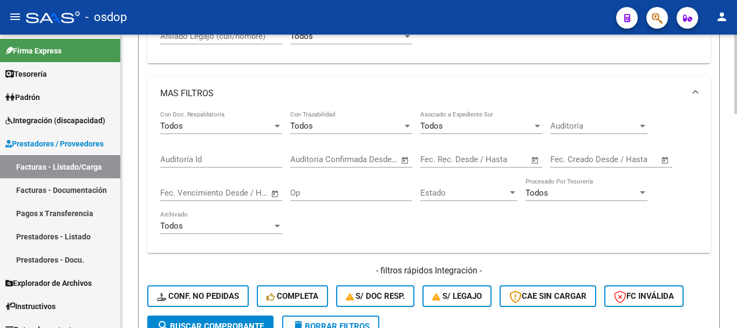
click at [211, 102] on mat-expansion-panel-header "MAS FILTROS" at bounding box center [428, 93] width 563 height 35
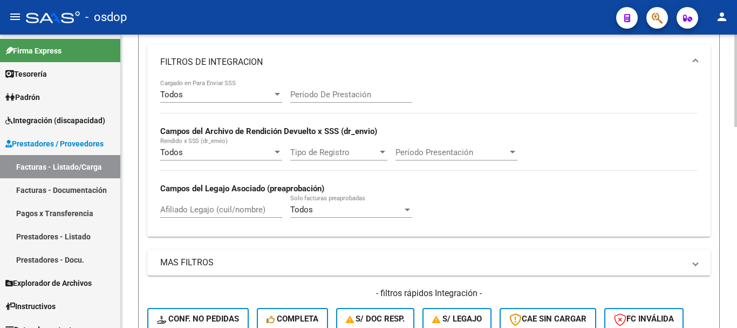
scroll to position [217, 0]
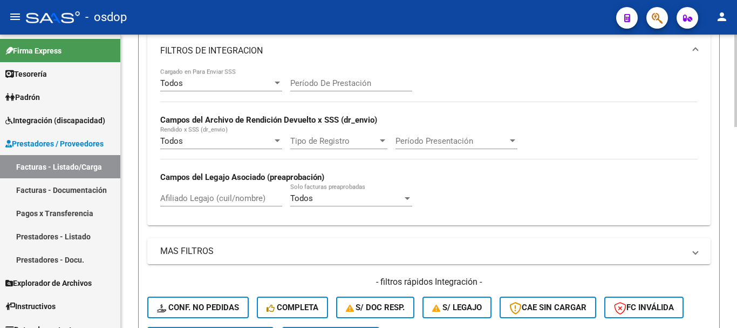
click at [206, 193] on input "Afiliado Legajo (cuil/nombre)" at bounding box center [221, 198] width 122 height 10
paste input "20129442175"
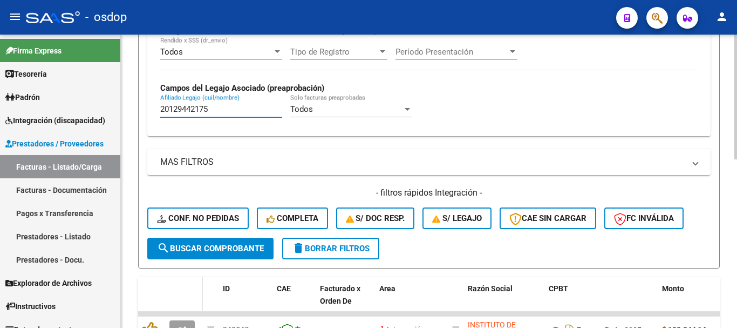
scroll to position [396, 0]
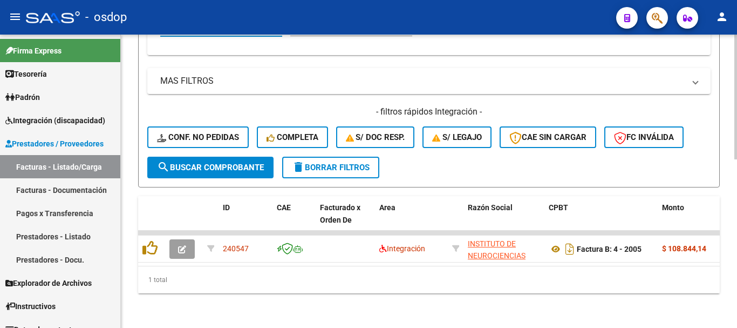
type input "20129442175"
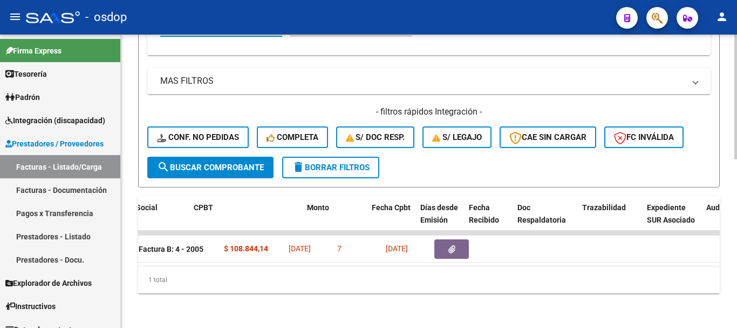
scroll to position [0, 355]
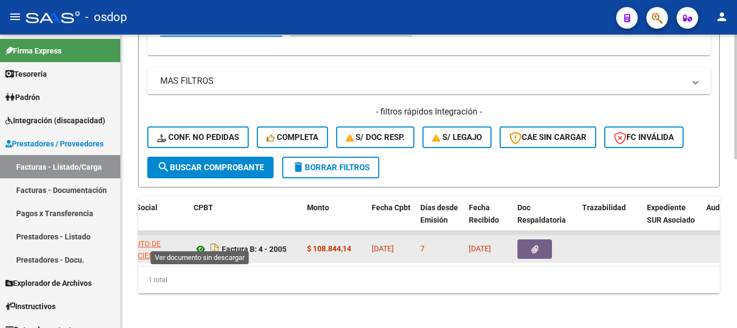
click at [204, 242] on icon at bounding box center [201, 248] width 14 height 13
click at [530, 242] on button "button" at bounding box center [534, 248] width 35 height 19
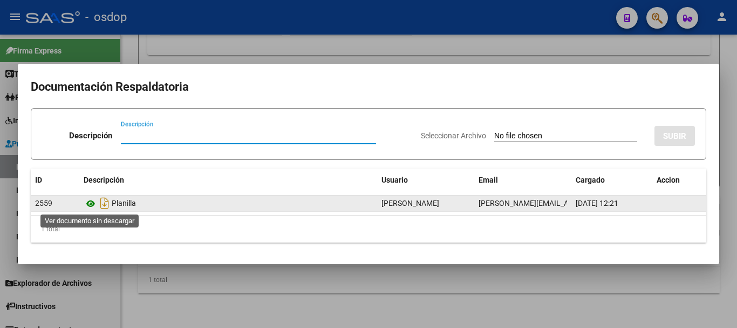
click at [87, 203] on icon at bounding box center [91, 203] width 14 height 13
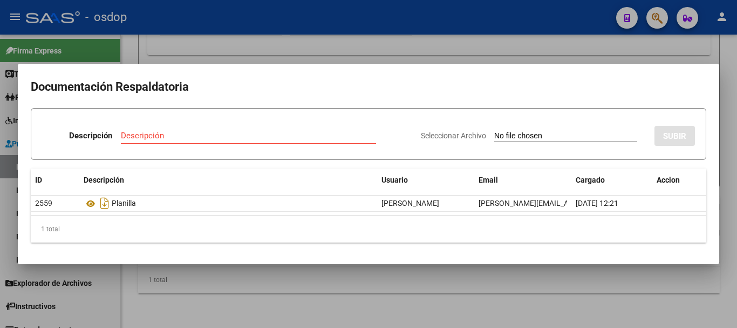
click at [670, 59] on div at bounding box center [368, 164] width 737 height 328
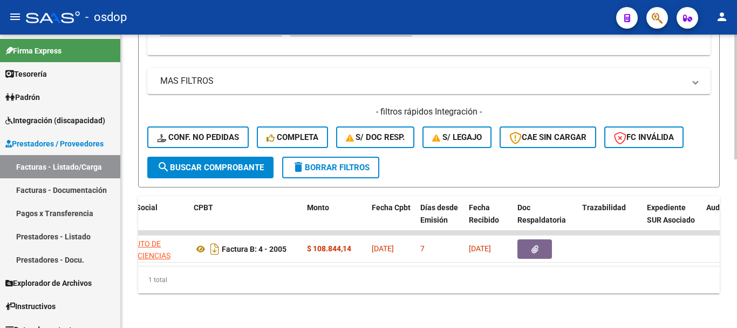
click at [299, 267] on div "1 total" at bounding box center [429, 279] width 582 height 27
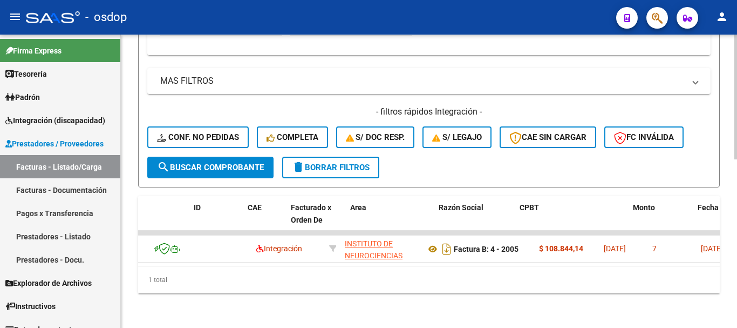
scroll to position [0, 0]
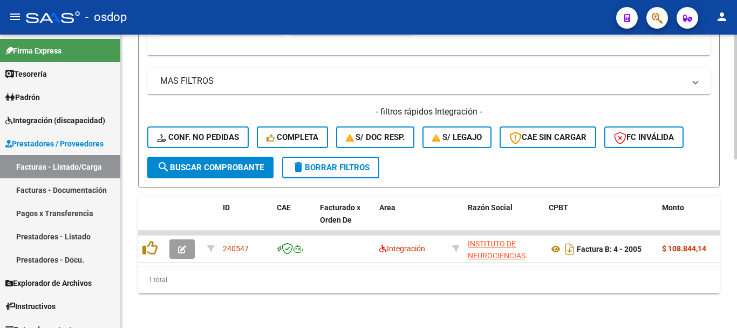
click at [228, 289] on div "1 total" at bounding box center [429, 279] width 582 height 27
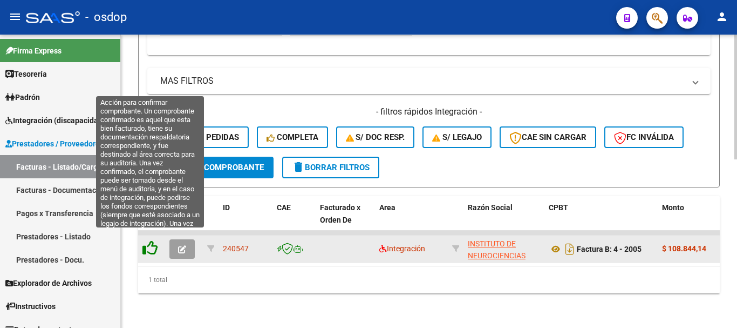
click at [154, 242] on icon at bounding box center [149, 247] width 15 height 15
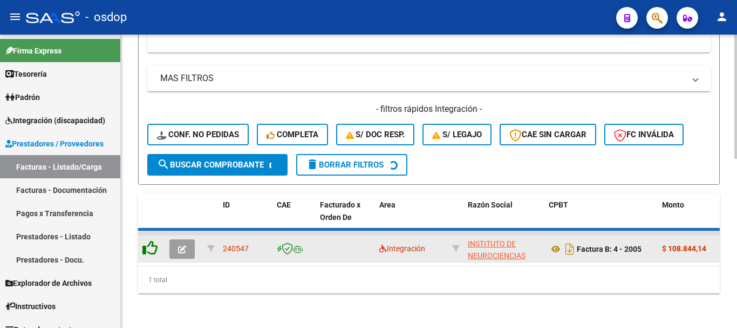
scroll to position [379, 0]
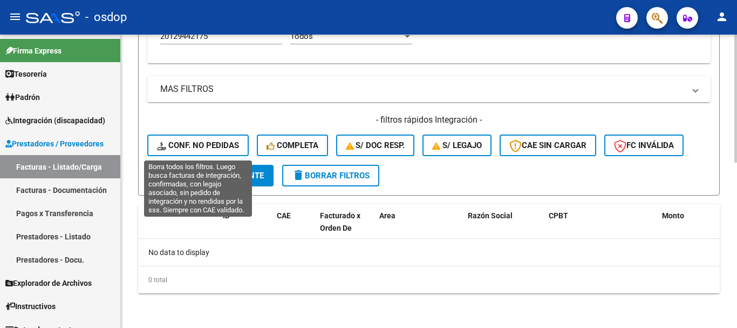
click at [181, 153] on button "Conf. no pedidas" at bounding box center [197, 145] width 101 height 22
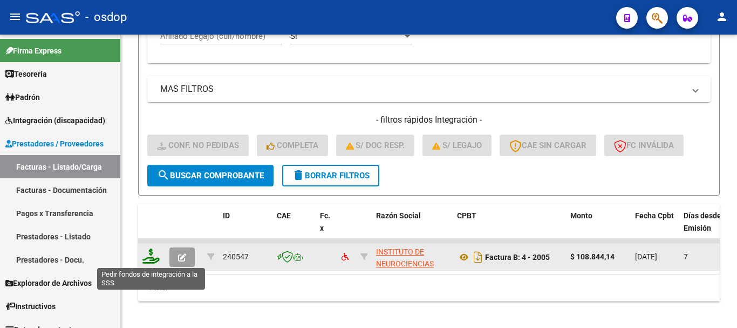
click at [147, 254] on icon at bounding box center [150, 255] width 17 height 15
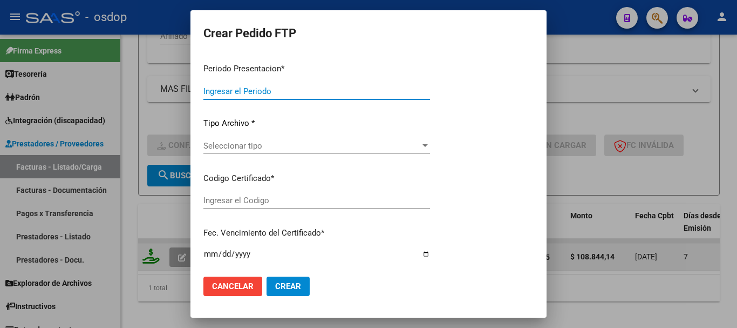
type input "202507"
type input "$ 108.844,14"
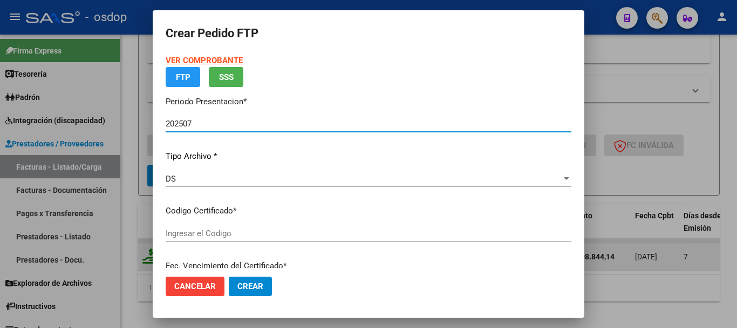
type input "139070759"
type input "2028-05-22"
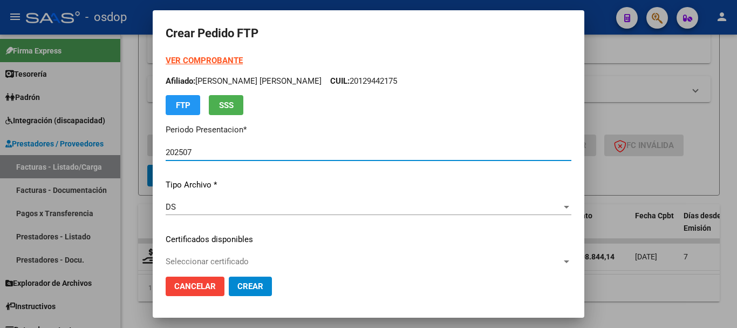
scroll to position [54, 0]
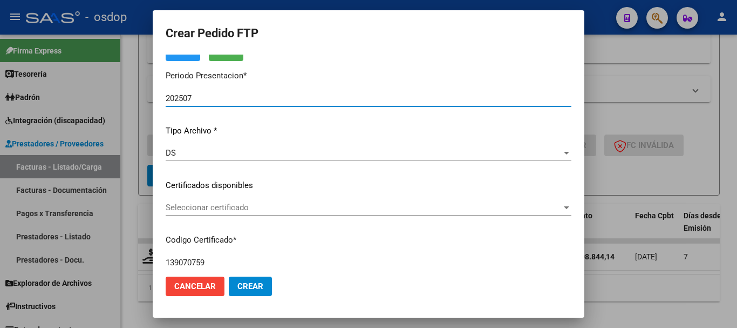
click at [232, 187] on p "Certificados disponibles" at bounding box center [369, 185] width 406 height 12
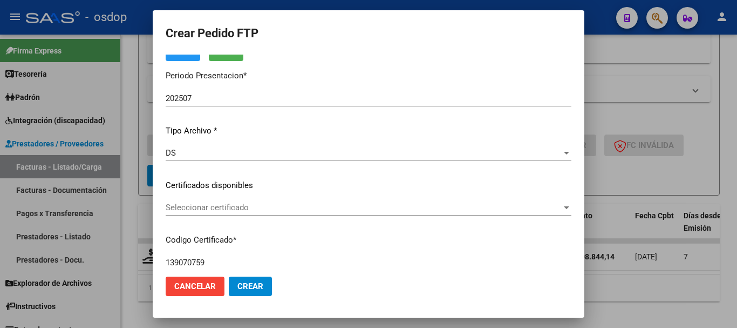
click at [239, 199] on div "VER COMPROBANTE ARCA Padrón Afiliado: SABA CARLOS ELIAS SAMIR CUIL: 20129442175…" at bounding box center [369, 177] width 406 height 353
click at [242, 205] on span "Seleccionar certificado" at bounding box center [364, 207] width 396 height 10
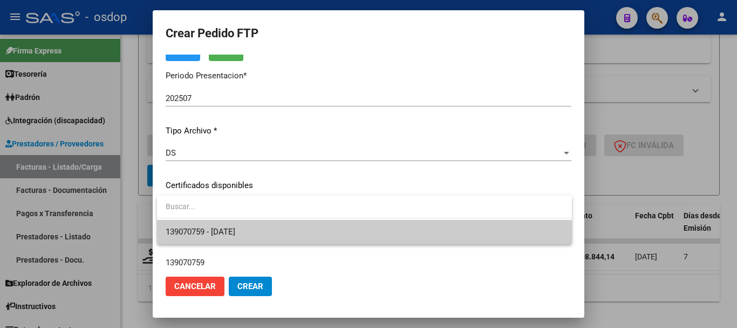
click at [234, 222] on span "139070759 - 2028-05-22" at bounding box center [365, 232] width 398 height 24
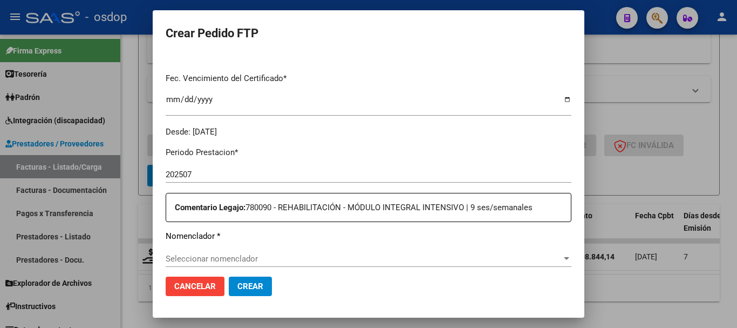
click at [237, 160] on div "Periodo Prestacion * 202507 Ingresar el Periodo Prestacion Comentario Legajo: 7…" at bounding box center [369, 316] width 406 height 357
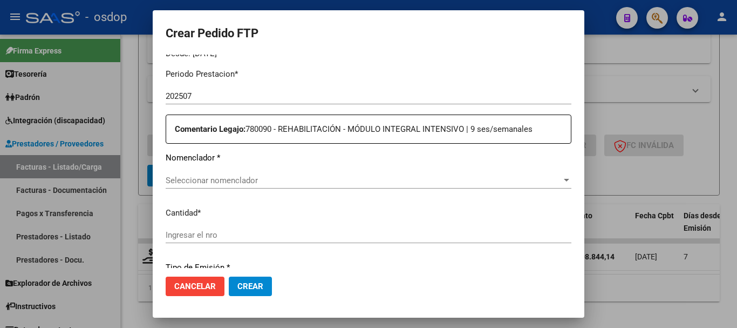
scroll to position [378, 0]
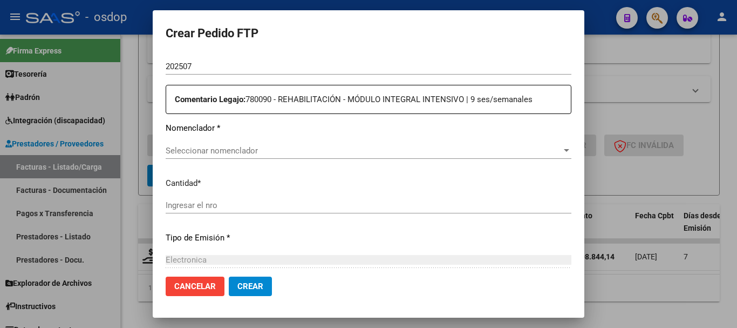
click at [219, 156] on div "Seleccionar nomenclador Seleccionar nomenclador" at bounding box center [369, 150] width 406 height 16
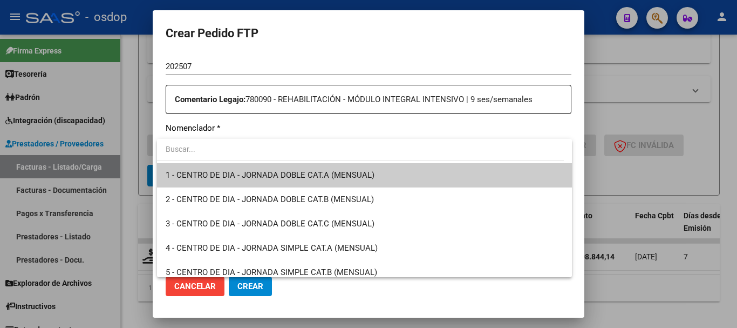
click at [246, 132] on div at bounding box center [368, 164] width 737 height 328
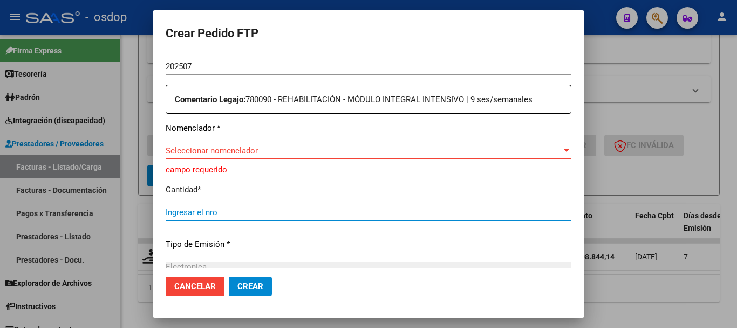
click at [190, 212] on input "Ingresar el nro" at bounding box center [369, 212] width 406 height 10
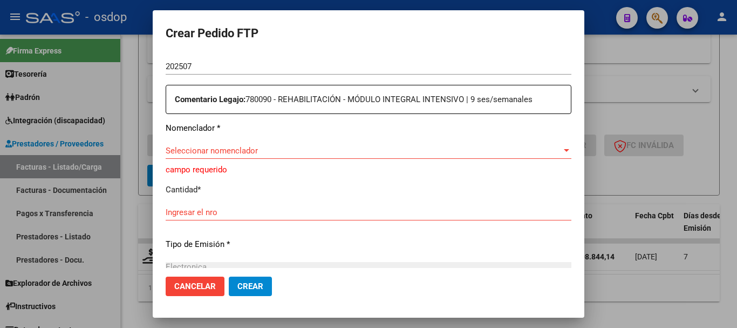
click at [214, 158] on div "Seleccionar nomenclador Seleccionar nomenclador" at bounding box center [369, 150] width 406 height 16
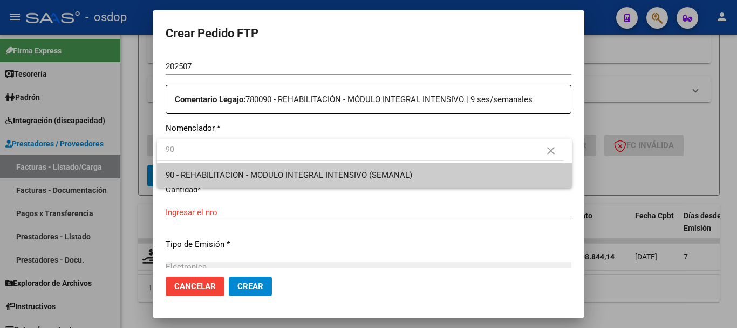
type input "90"
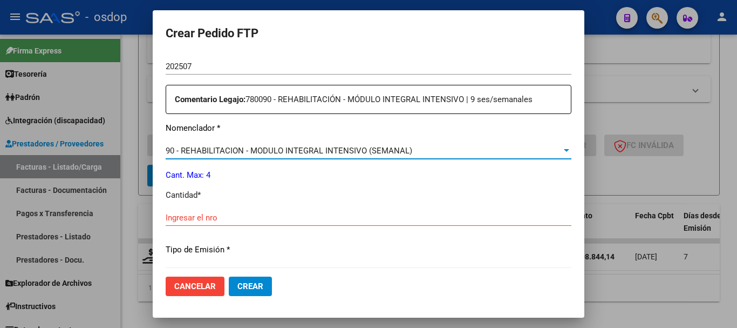
click at [259, 224] on div "Ingresar el nro" at bounding box center [369, 217] width 406 height 16
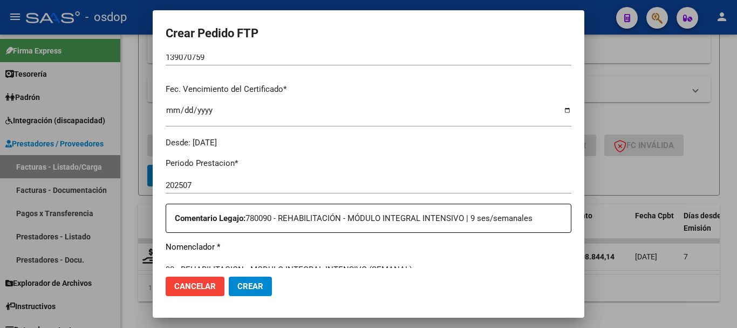
scroll to position [509, 0]
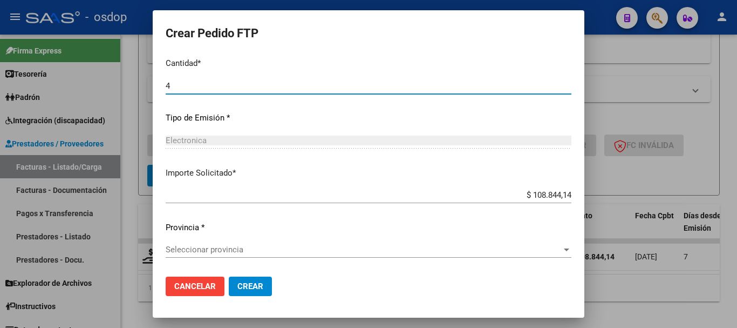
type input "4"
click at [238, 186] on div "Periodo Prestacion * 202507 Ingresar el Periodo Prestacion Comentario Legajo: 7…" at bounding box center [369, 84] width 406 height 370
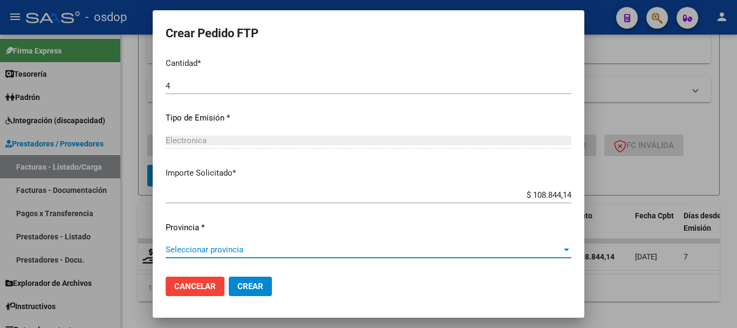
click at [225, 246] on span "Seleccionar provincia" at bounding box center [364, 249] width 396 height 10
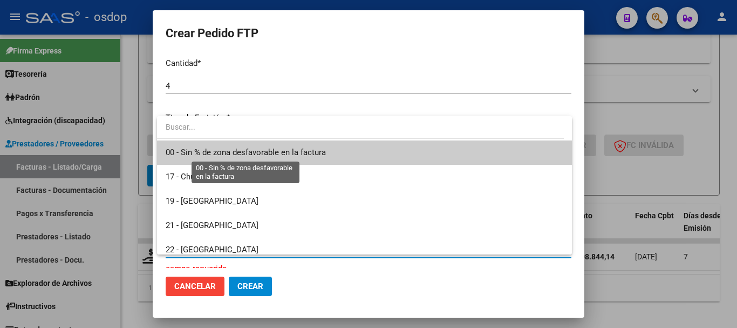
click at [250, 153] on span "00 - Sin % de zona desfavorable en la factura" at bounding box center [246, 152] width 160 height 10
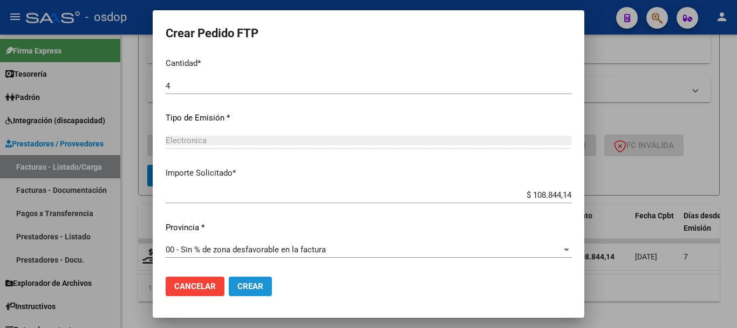
click at [253, 287] on span "Crear" at bounding box center [250, 286] width 26 height 10
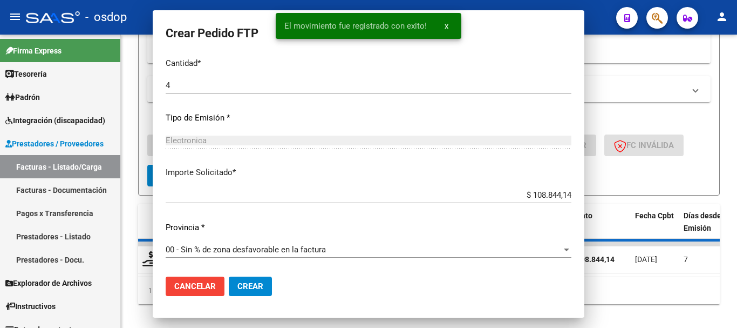
scroll to position [448, 0]
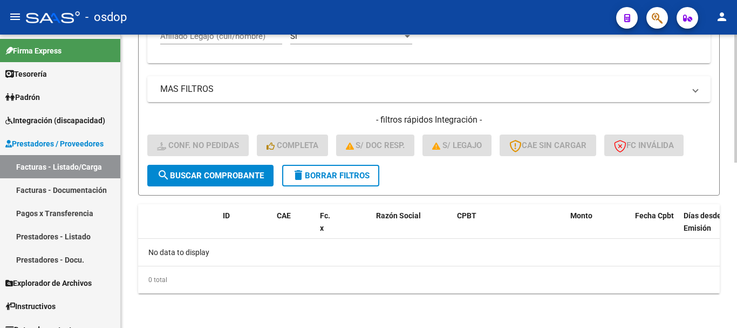
click at [321, 163] on div "- filtros rápidos Integración - Conf. no pedidas Completa S/ Doc Resp. S/ legaj…" at bounding box center [428, 139] width 563 height 51
click at [336, 174] on span "delete Borrar Filtros" at bounding box center [331, 176] width 78 height 10
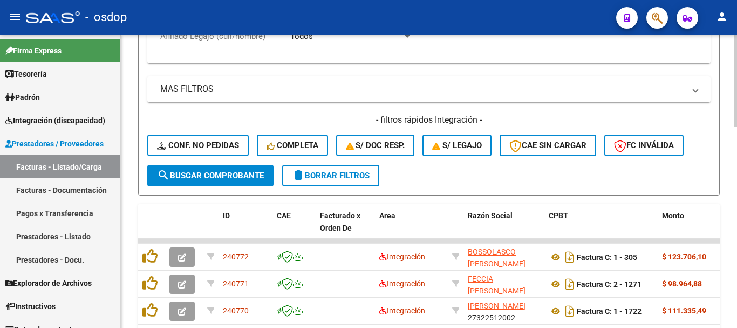
scroll to position [163, 0]
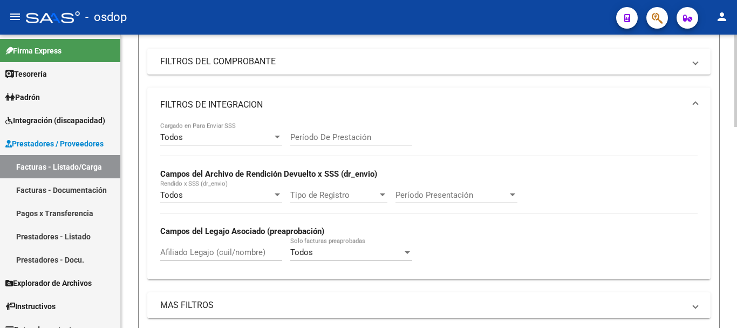
click at [229, 246] on div "Afiliado Legajo (cuil/nombre)" at bounding box center [221, 248] width 122 height 23
click at [233, 250] on input "Afiliado Legajo (cuil/nombre)" at bounding box center [221, 252] width 122 height 10
paste input "20416557722"
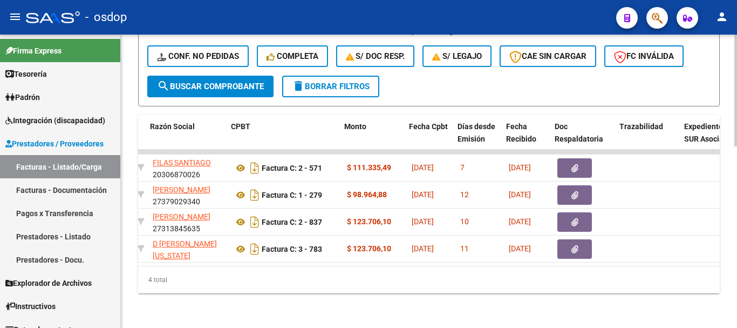
scroll to position [0, 321]
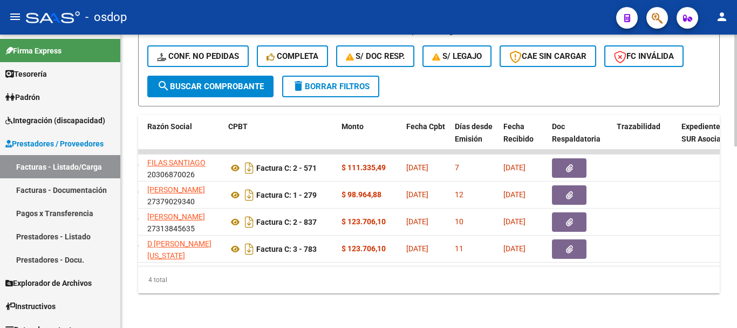
type input "20416557722"
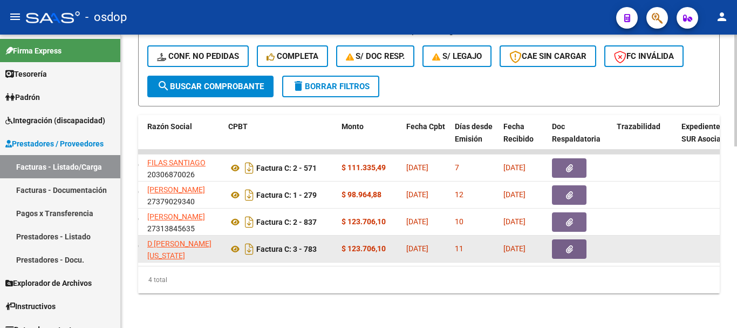
click at [526, 244] on span "05/08/2025" at bounding box center [514, 248] width 22 height 9
click at [574, 242] on button "button" at bounding box center [569, 248] width 35 height 19
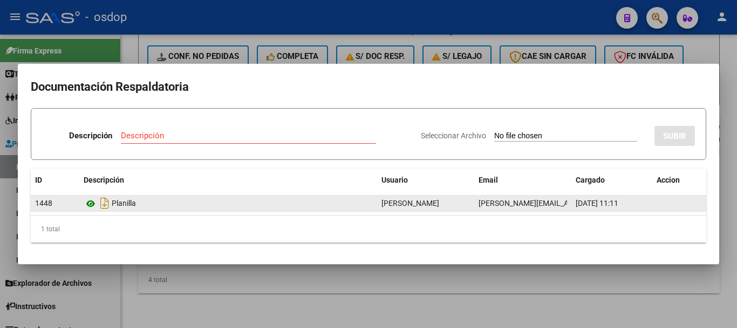
click at [85, 206] on icon at bounding box center [91, 203] width 14 height 13
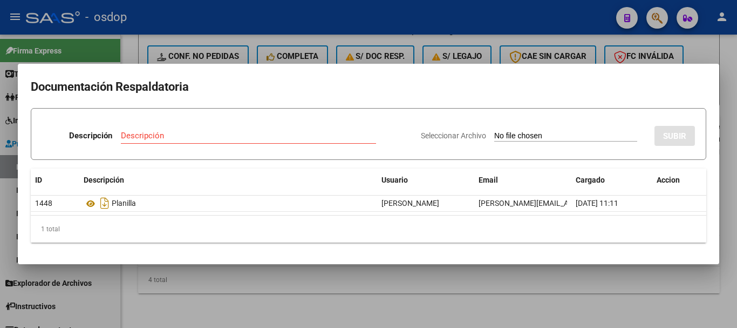
click at [224, 53] on div at bounding box center [368, 164] width 737 height 328
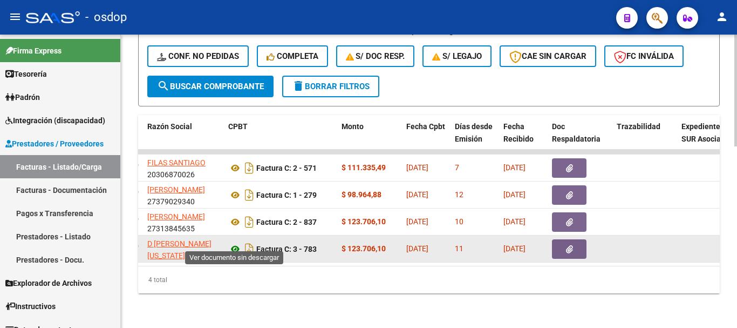
click at [236, 244] on icon at bounding box center [235, 248] width 14 height 13
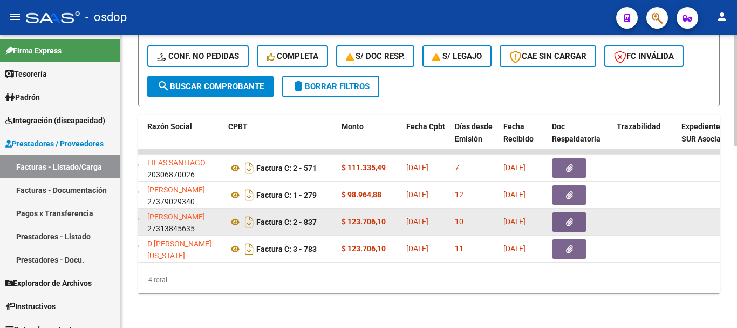
click at [576, 213] on button "button" at bounding box center [569, 221] width 35 height 19
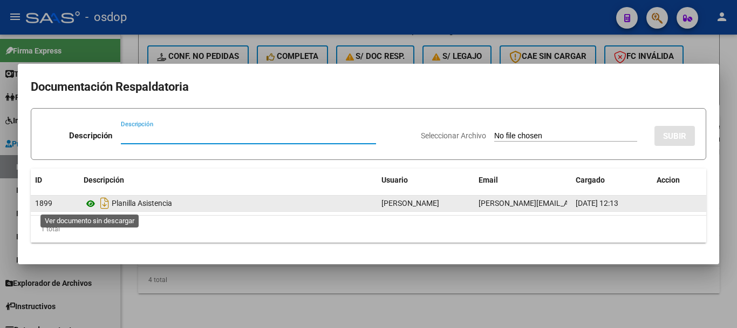
click at [89, 207] on icon at bounding box center [91, 203] width 14 height 13
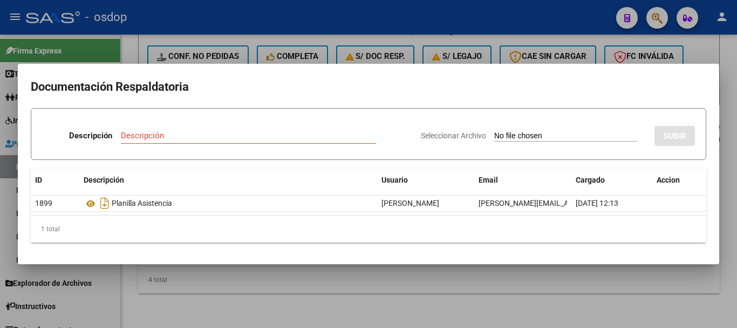
click at [299, 55] on div at bounding box center [368, 164] width 737 height 328
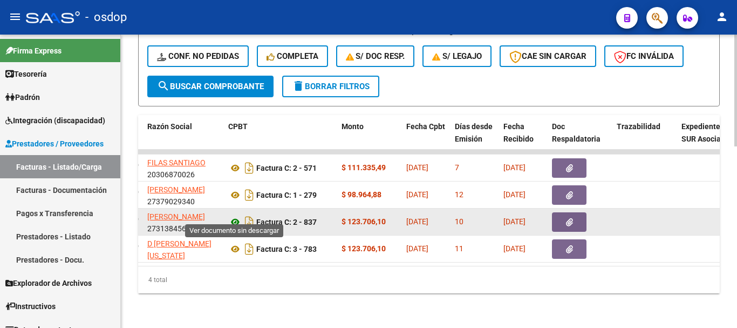
click at [229, 215] on icon at bounding box center [235, 221] width 14 height 13
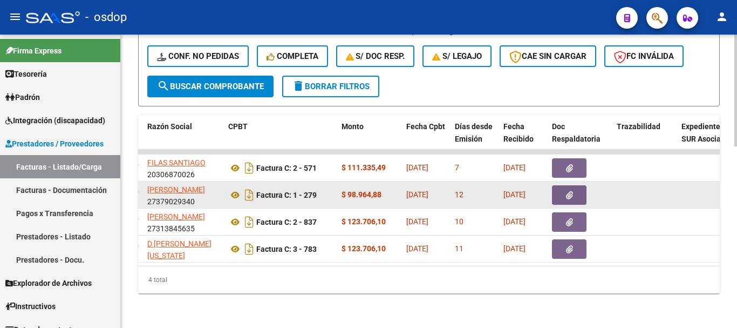
click at [569, 181] on datatable-body-cell at bounding box center [580, 194] width 65 height 26
click at [572, 191] on icon "button" at bounding box center [569, 195] width 7 height 8
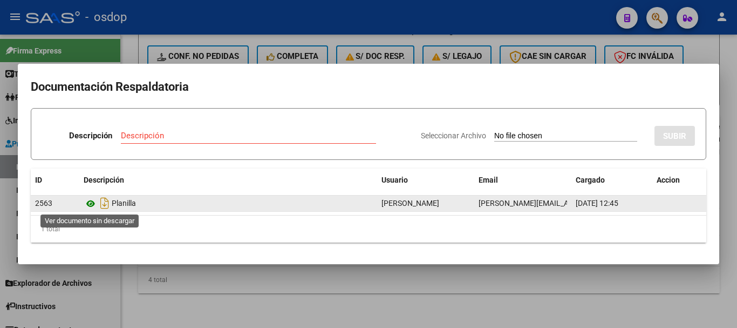
click at [91, 203] on icon at bounding box center [91, 203] width 14 height 13
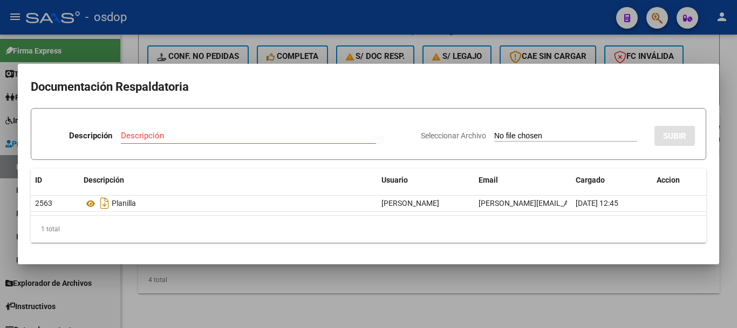
click at [186, 50] on div at bounding box center [368, 164] width 737 height 328
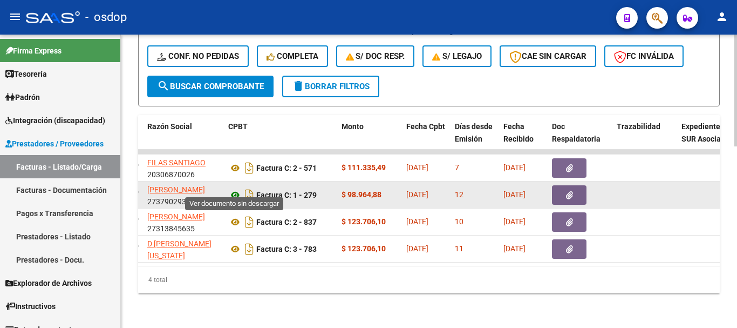
click at [236, 188] on icon at bounding box center [235, 194] width 14 height 13
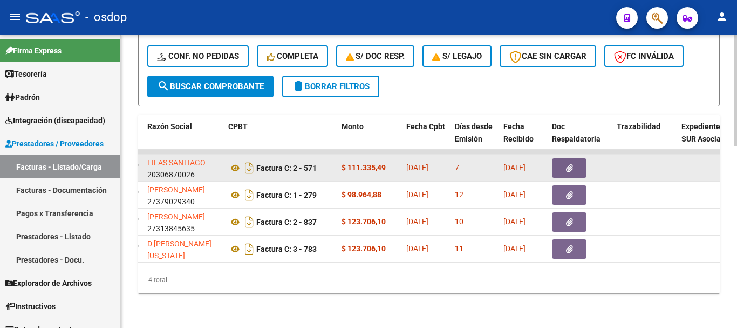
click at [570, 164] on icon "button" at bounding box center [569, 168] width 7 height 8
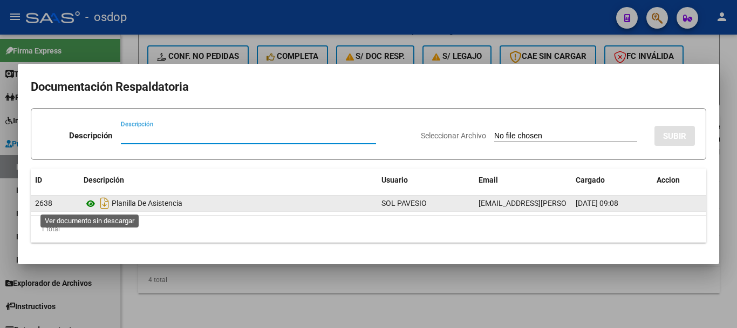
click at [86, 198] on icon at bounding box center [91, 203] width 14 height 13
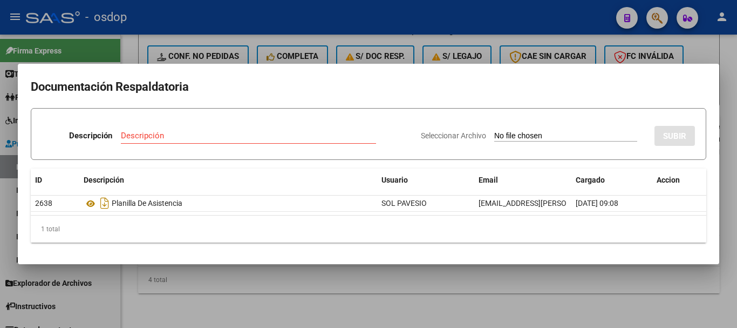
click at [152, 56] on div at bounding box center [368, 164] width 737 height 328
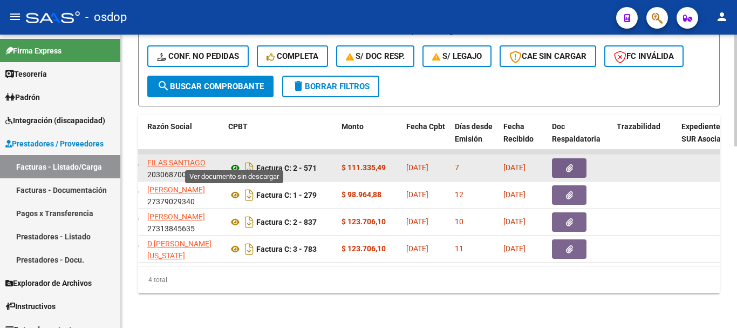
click at [235, 161] on icon at bounding box center [235, 167] width 14 height 13
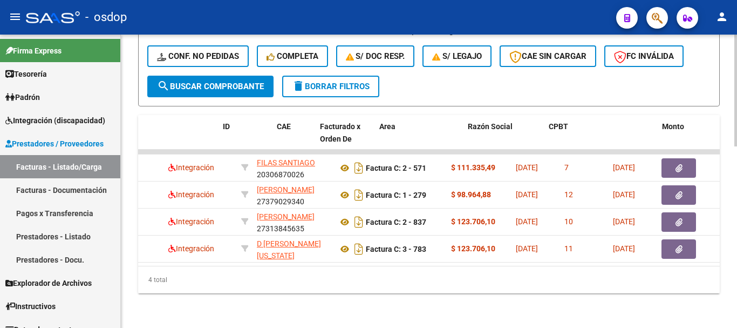
scroll to position [0, 0]
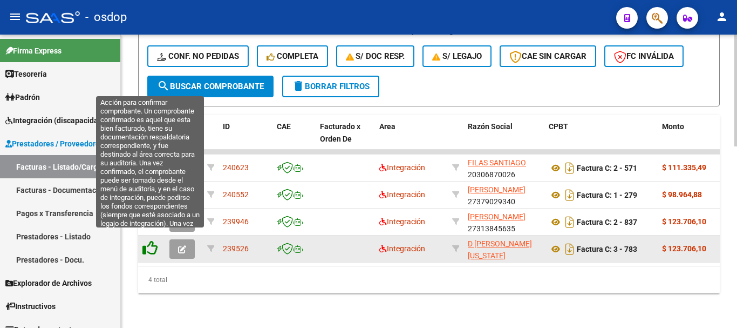
click at [151, 245] on icon at bounding box center [149, 247] width 15 height 15
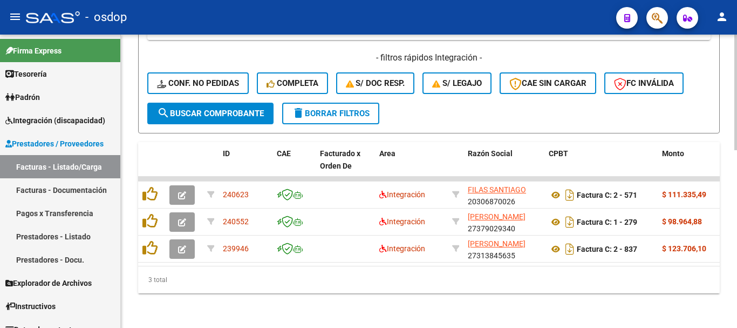
scroll to position [450, 0]
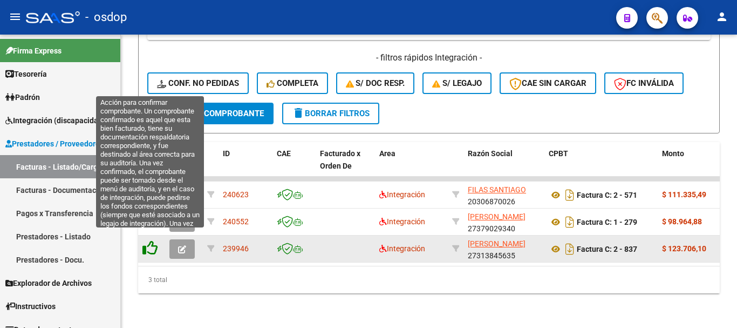
click at [152, 243] on icon at bounding box center [149, 247] width 15 height 15
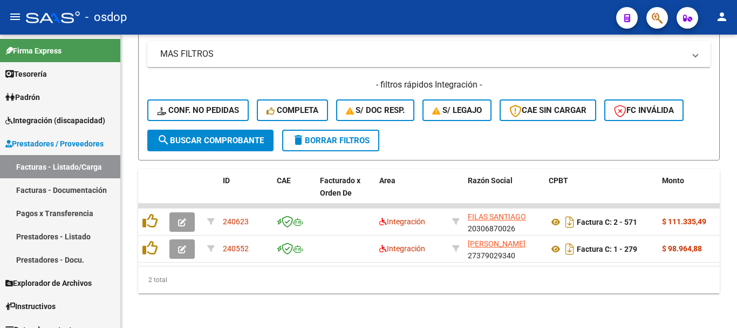
scroll to position [423, 0]
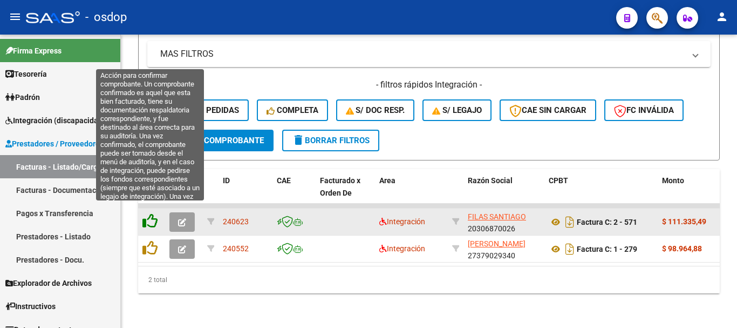
click at [148, 215] on icon at bounding box center [149, 220] width 15 height 15
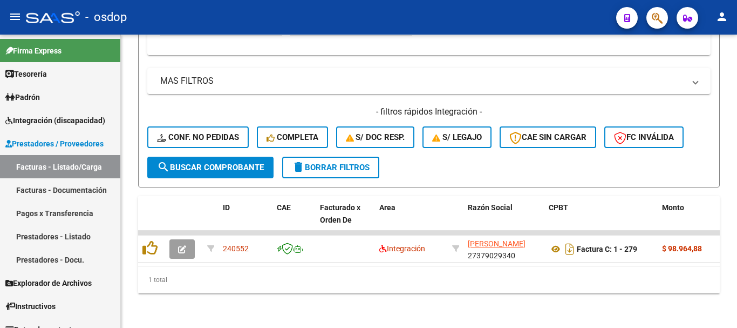
scroll to position [396, 0]
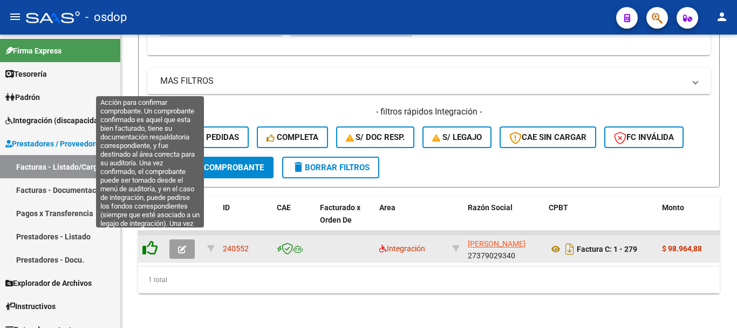
click at [150, 246] on icon at bounding box center [149, 247] width 15 height 15
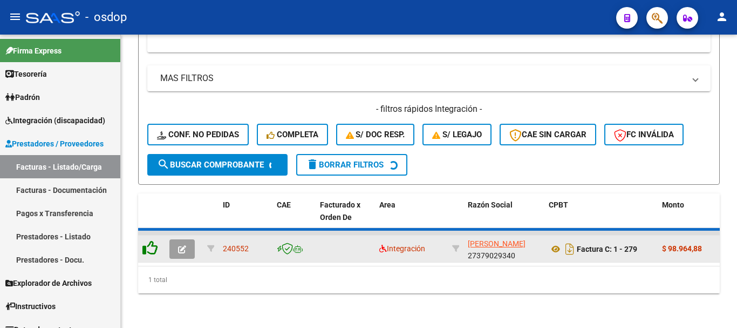
scroll to position [379, 0]
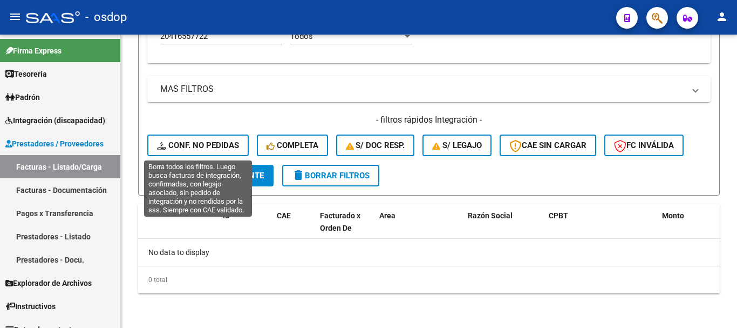
click at [213, 138] on button "Conf. no pedidas" at bounding box center [197, 145] width 101 height 22
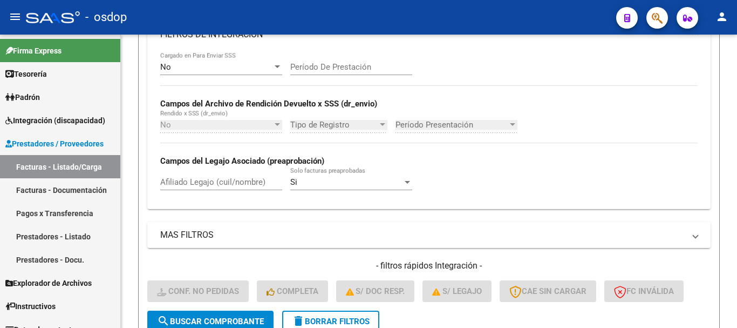
scroll to position [217, 0]
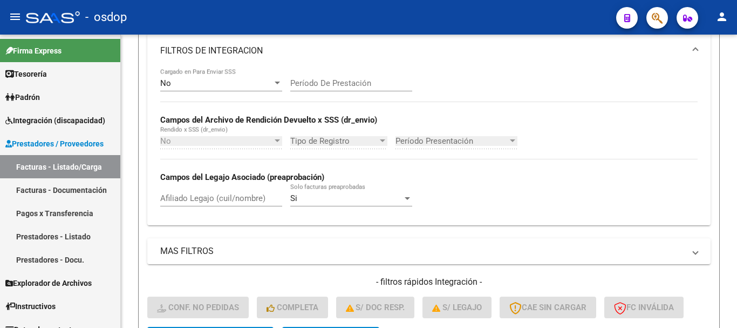
click at [494, 169] on div "No Cargado en Para Enviar SSS Período De Prestación Campos del Archivo de Rendi…" at bounding box center [428, 142] width 537 height 148
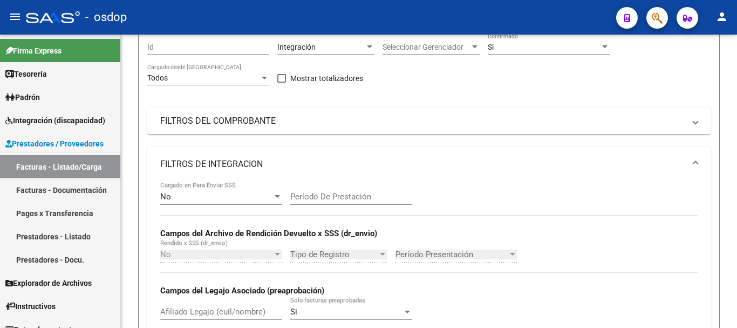
scroll to position [271, 0]
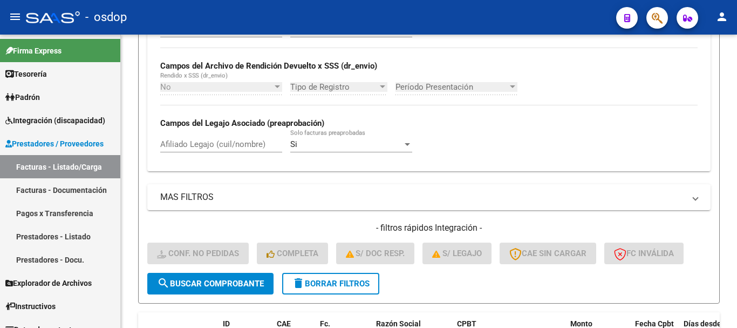
click at [221, 136] on div "Afiliado Legajo (cuil/nombre)" at bounding box center [221, 140] width 122 height 23
paste input "20416557722"
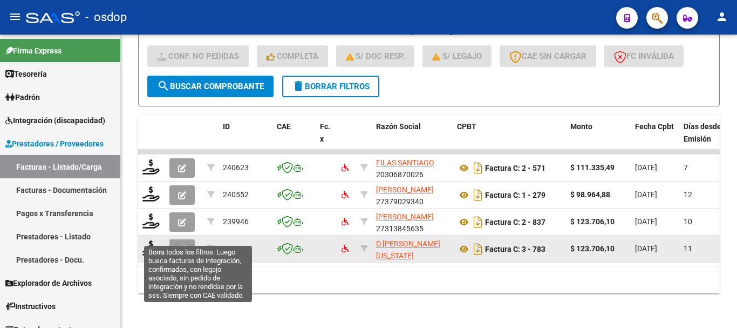
scroll to position [477, 0]
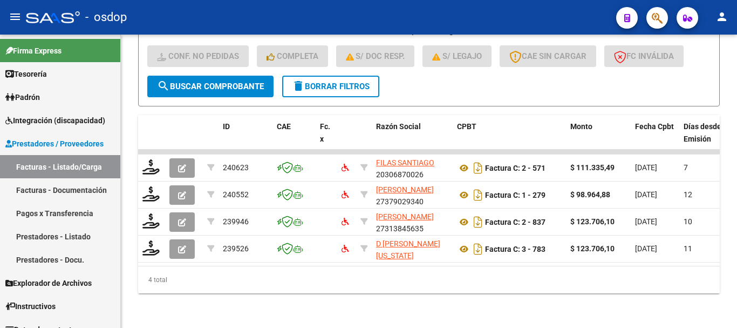
type input "20416557722"
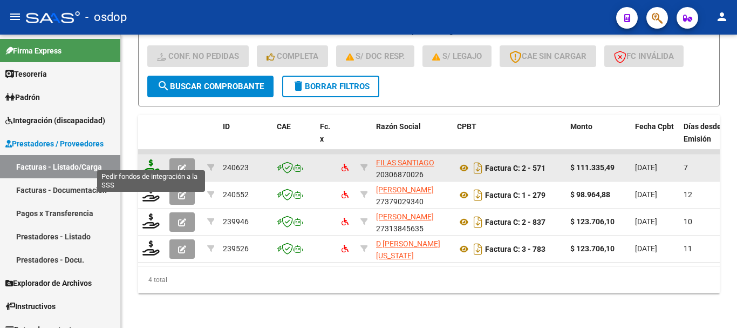
click at [151, 161] on icon at bounding box center [150, 166] width 17 height 15
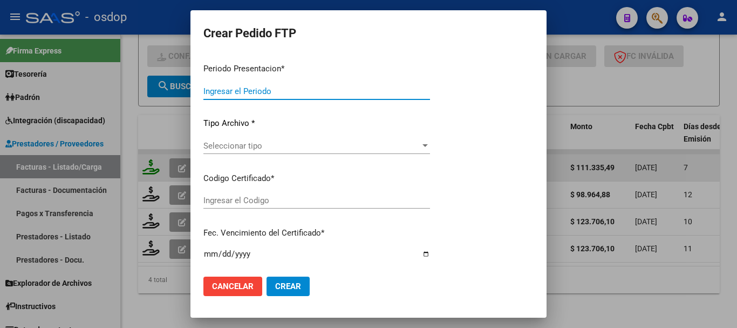
type input "202507"
type input "$ 111.335,49"
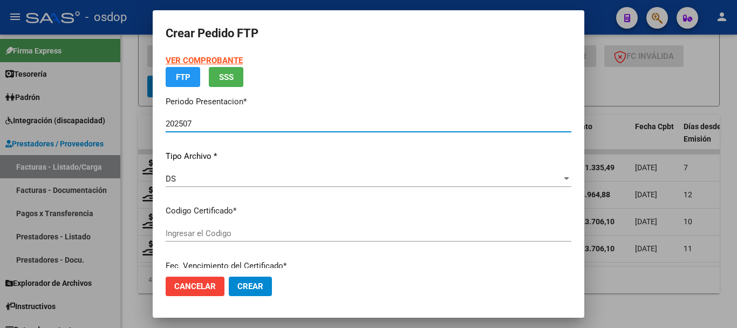
type input "1711729804"
type input "2032-12-20"
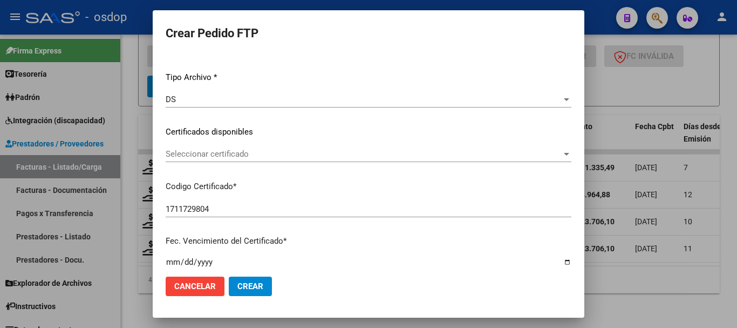
scroll to position [108, 0]
click at [250, 160] on div "Seleccionar certificado Seleccionar certificado" at bounding box center [369, 153] width 406 height 16
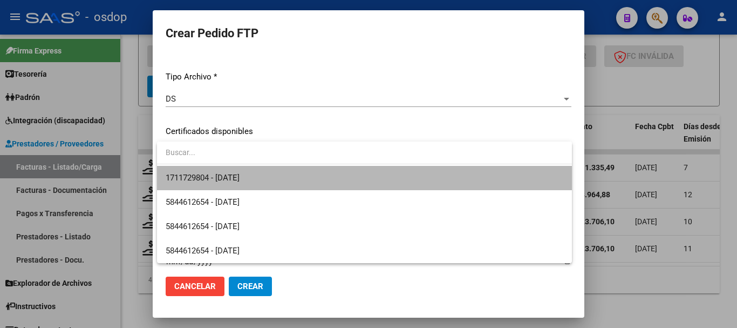
click at [267, 174] on span "1711729804 - 2032-12-20" at bounding box center [365, 178] width 398 height 24
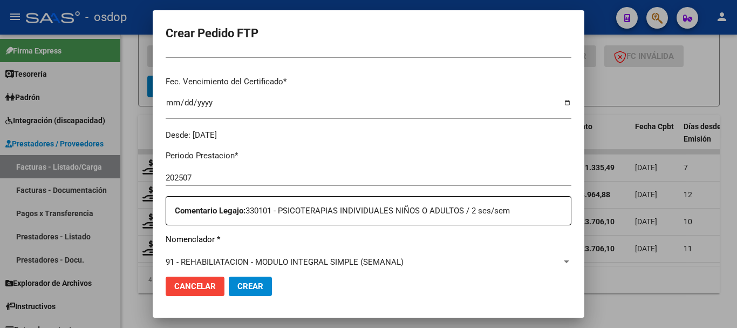
scroll to position [162, 0]
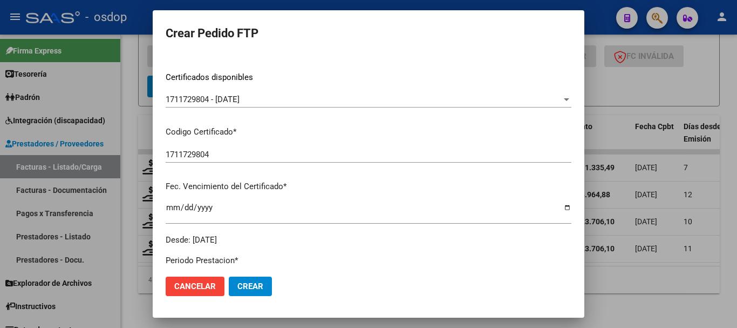
click at [316, 229] on div "2032-12-20 Ingresar el fecha" at bounding box center [369, 217] width 406 height 33
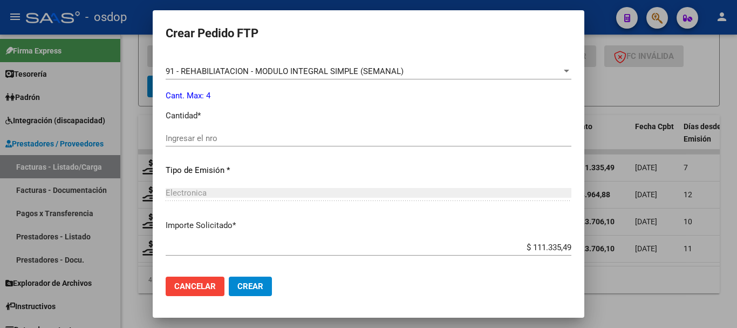
scroll to position [378, 0]
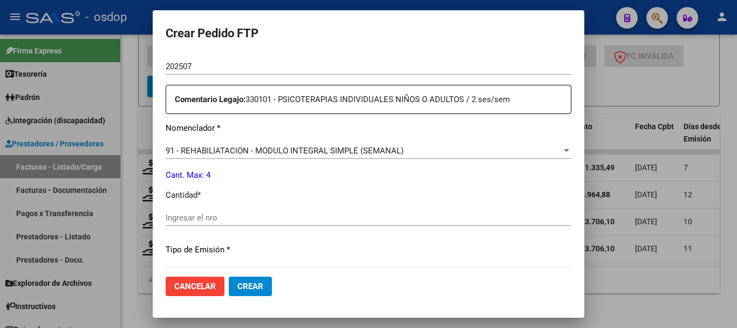
click at [297, 209] on div "Ingresar el nro" at bounding box center [369, 217] width 406 height 16
click at [289, 231] on div "Ingresar el nro" at bounding box center [369, 222] width 406 height 26
click at [276, 155] on span "91 - REHABILIATACION - MODULO INTEGRAL SIMPLE (SEMANAL)" at bounding box center [285, 151] width 238 height 10
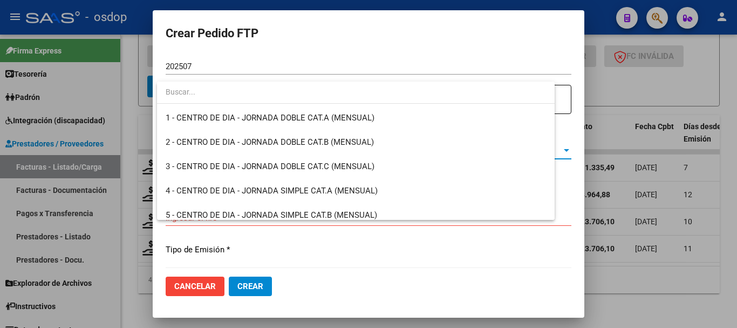
scroll to position [2153, 0]
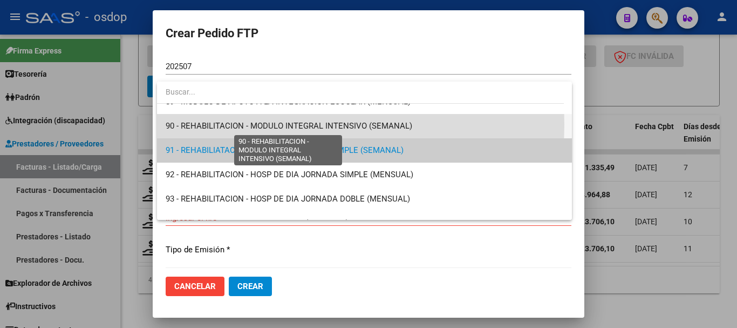
click at [263, 125] on span "90 - REHABILITACION - MODULO INTEGRAL INTENSIVO (SEMANAL)" at bounding box center [289, 126] width 247 height 10
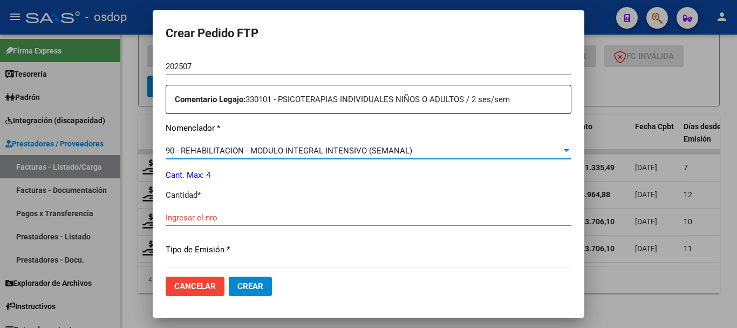
click at [250, 220] on input "Ingresar el nro" at bounding box center [369, 218] width 406 height 10
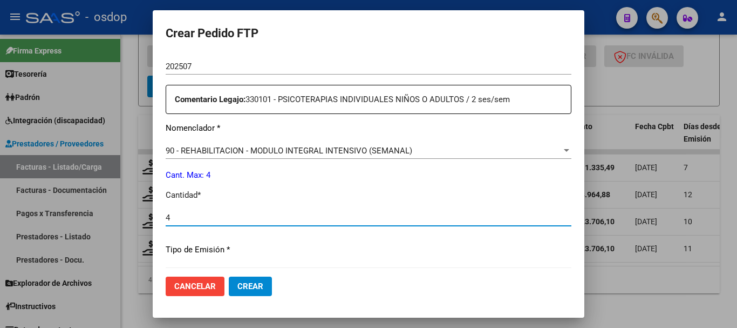
type input "4"
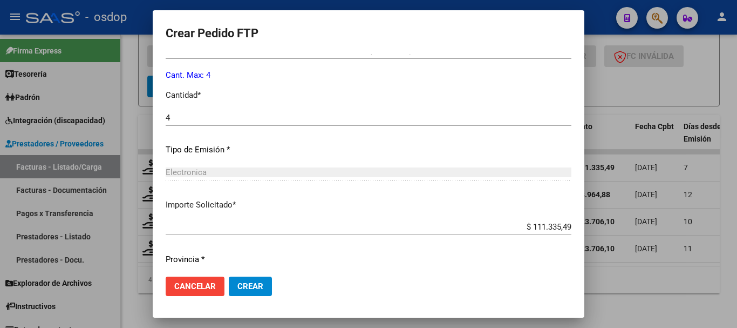
scroll to position [509, 0]
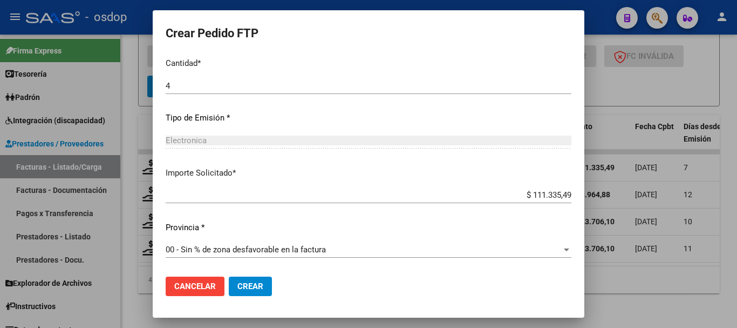
click at [250, 239] on div "Periodo Prestacion * 202507 Ingresar el Periodo Prestacion Comentario Legajo: 3…" at bounding box center [369, 84] width 406 height 370
click at [234, 289] on button "Crear" at bounding box center [250, 285] width 43 height 19
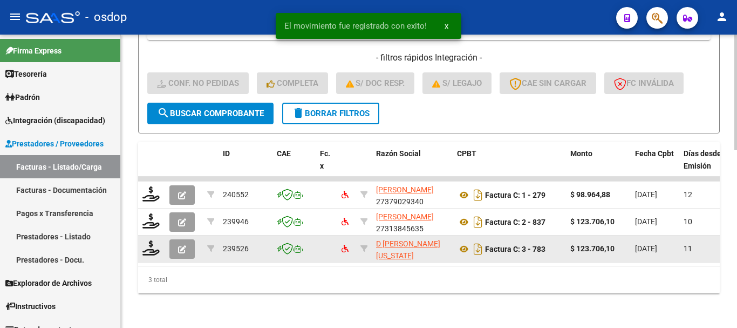
scroll to position [450, 0]
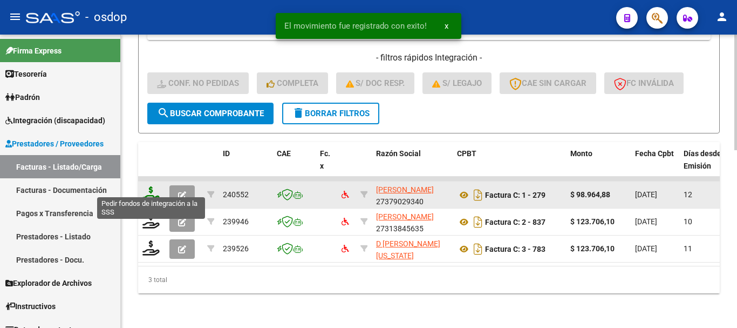
click at [155, 186] on icon at bounding box center [150, 193] width 17 height 15
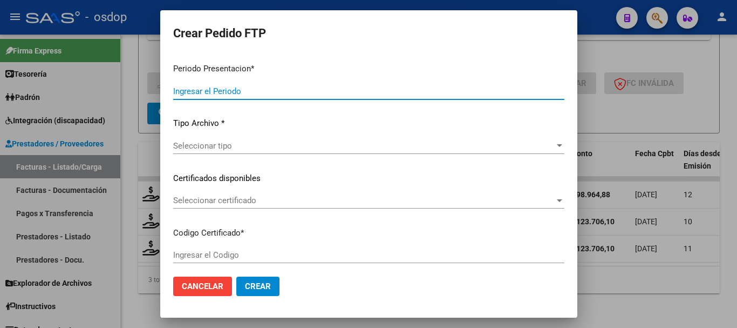
type input "202507"
type input "$ 98.964,88"
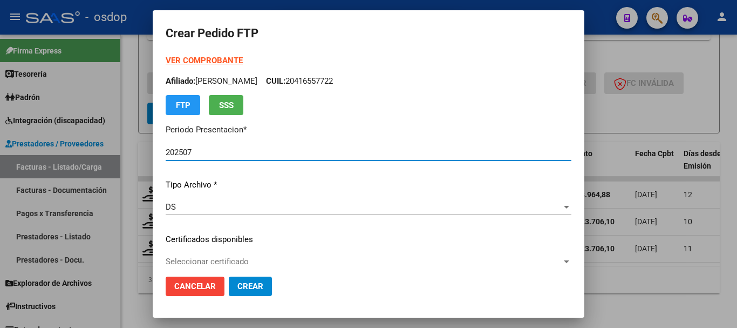
type input "1711729804"
type input "2032-12-20"
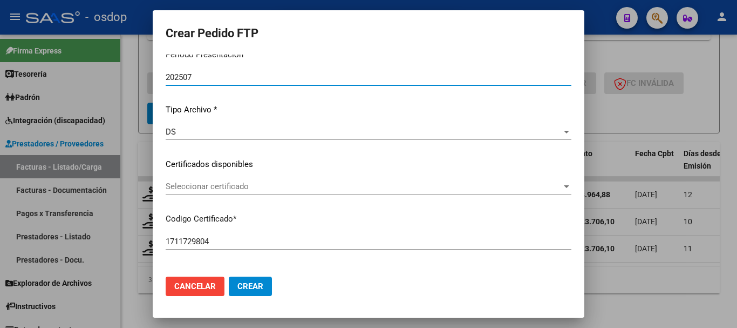
scroll to position [108, 0]
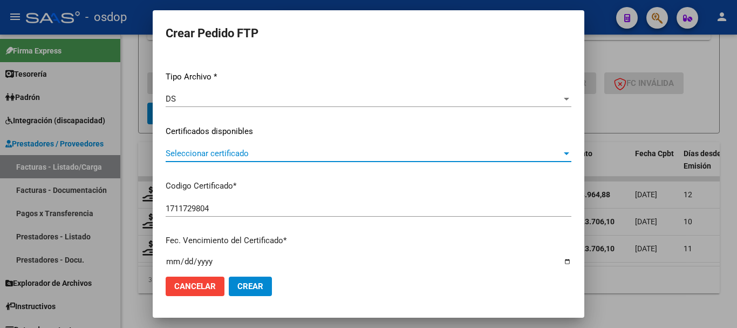
click at [254, 151] on span "Seleccionar certificado" at bounding box center [364, 153] width 396 height 10
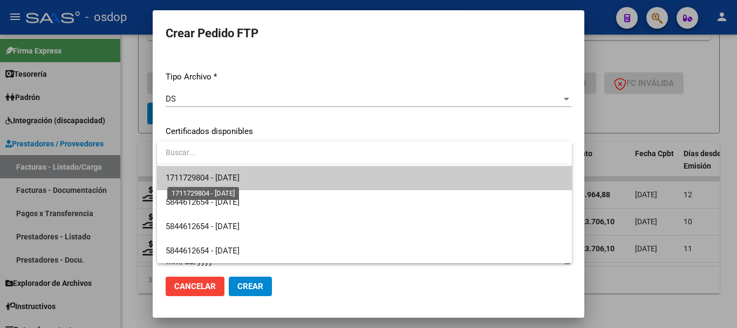
click at [240, 176] on span "1711729804 - 2032-12-20" at bounding box center [203, 178] width 74 height 10
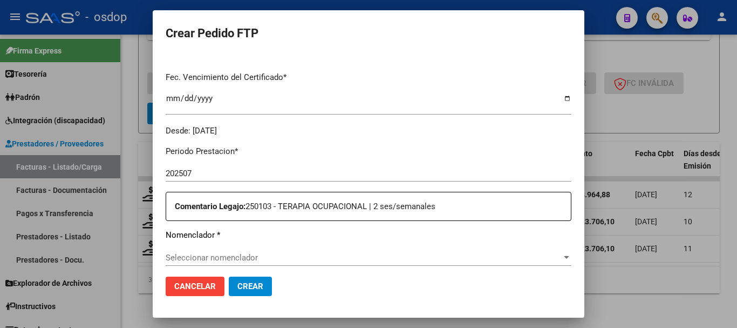
scroll to position [270, 0]
click at [250, 256] on span "Seleccionar nomenclador" at bounding box center [364, 259] width 396 height 10
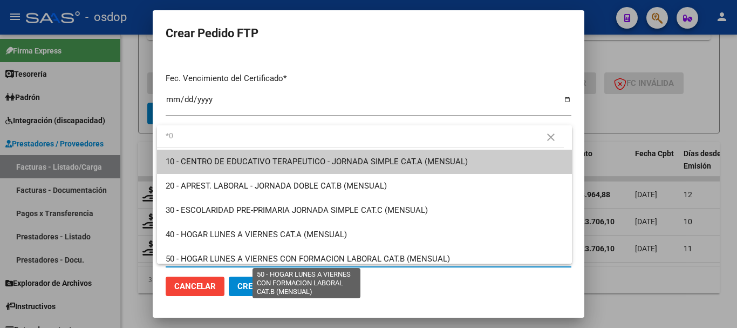
type input "*"
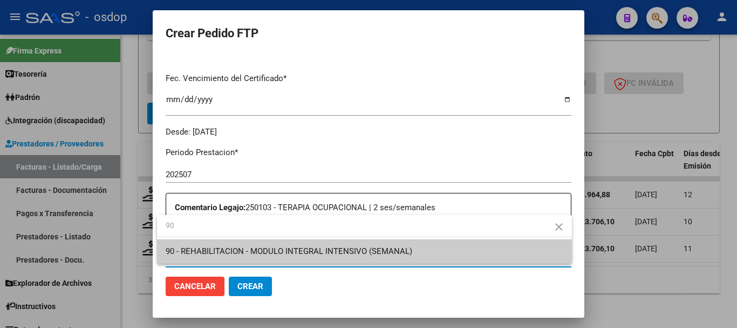
type input "90"
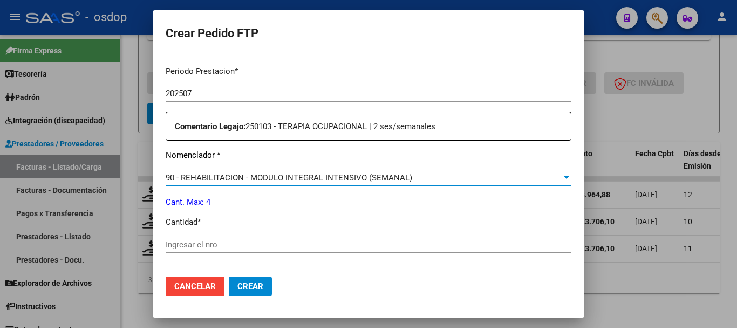
scroll to position [378, 0]
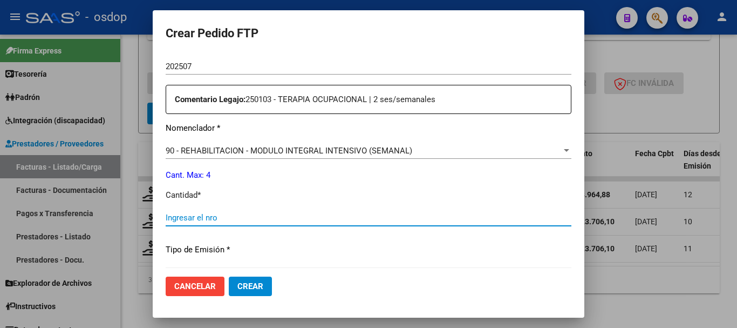
click at [242, 216] on input "Ingresar el nro" at bounding box center [369, 218] width 406 height 10
type input "4"
click at [229, 276] on button "Crear" at bounding box center [250, 285] width 43 height 19
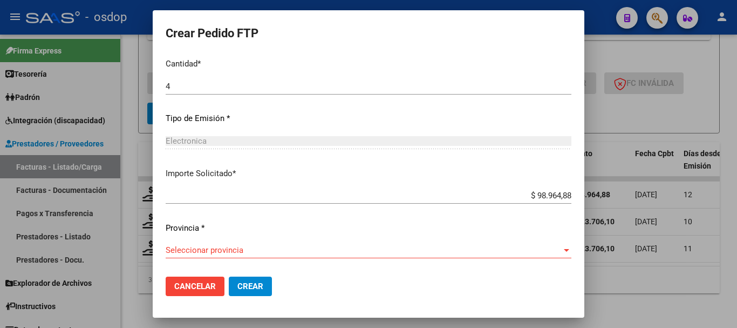
scroll to position [509, 0]
click at [259, 255] on div "Seleccionar provincia Seleccionar provincia" at bounding box center [369, 249] width 406 height 16
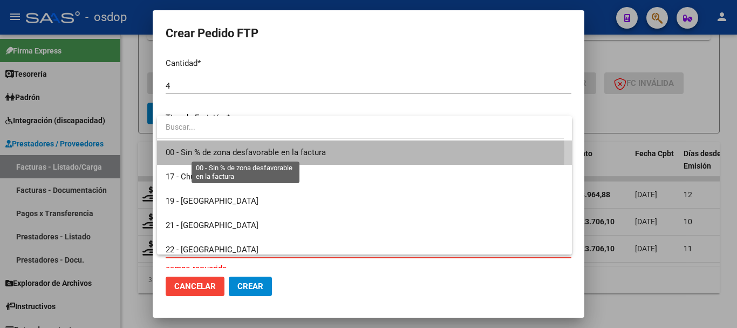
click at [252, 151] on span "00 - Sin % de zona desfavorable en la factura" at bounding box center [246, 152] width 160 height 10
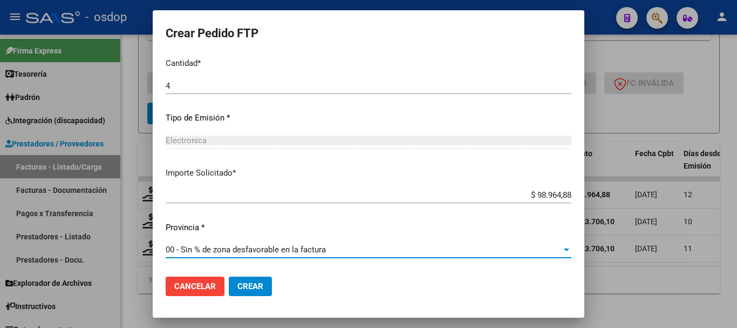
click at [254, 277] on button "Crear" at bounding box center [250, 285] width 43 height 19
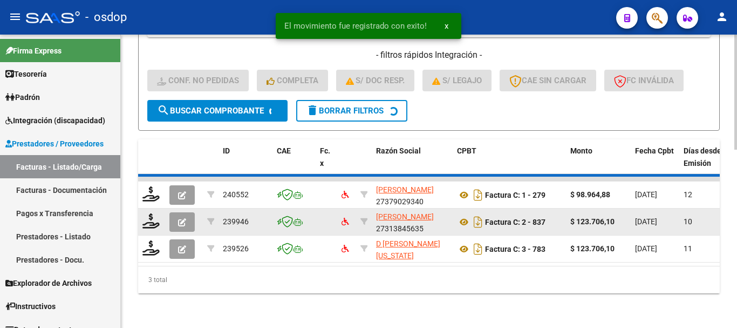
scroll to position [423, 0]
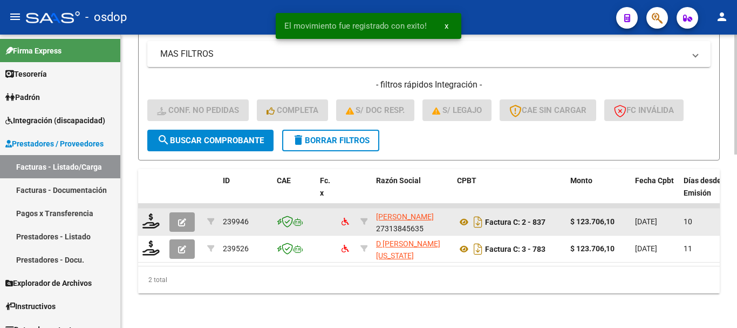
click at [145, 220] on div at bounding box center [151, 221] width 18 height 17
click at [145, 213] on icon at bounding box center [150, 220] width 17 height 15
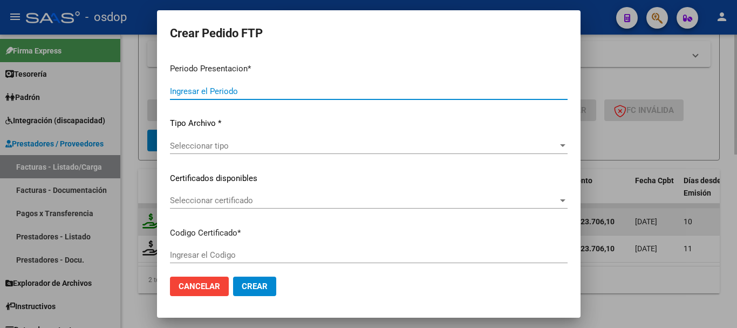
type input "202507"
type input "$ 123.706,10"
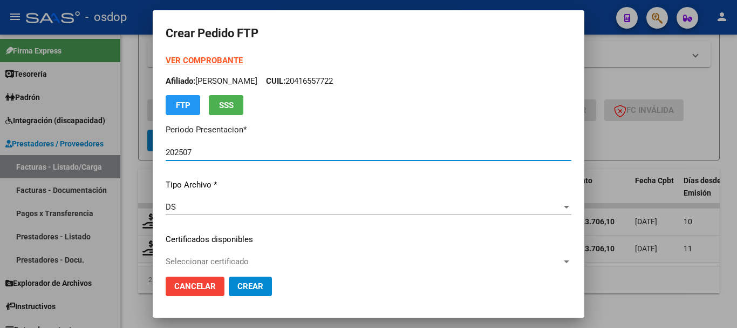
type input "1711729804"
type input "2032-12-20"
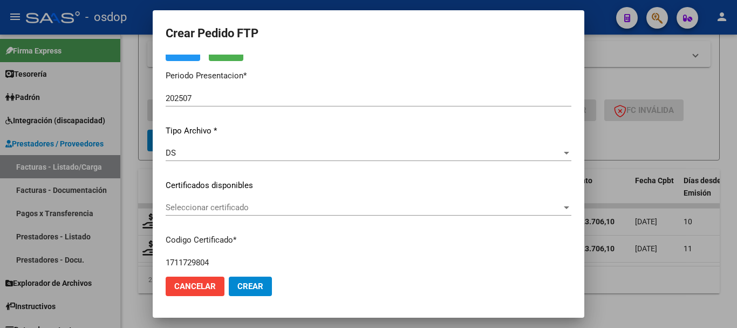
click at [229, 202] on div "Seleccionar certificado Seleccionar certificado" at bounding box center [369, 207] width 406 height 16
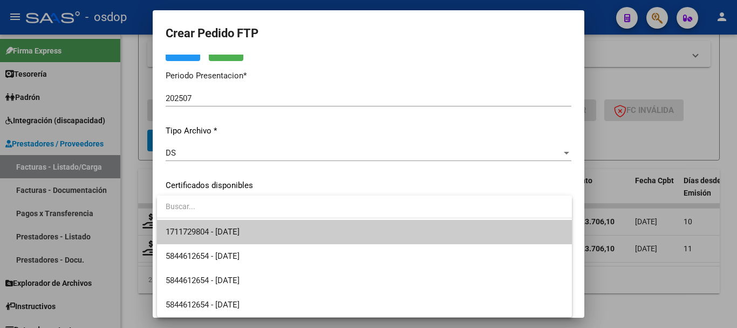
click at [243, 227] on span "1711729804 - 2032-12-20" at bounding box center [365, 232] width 398 height 24
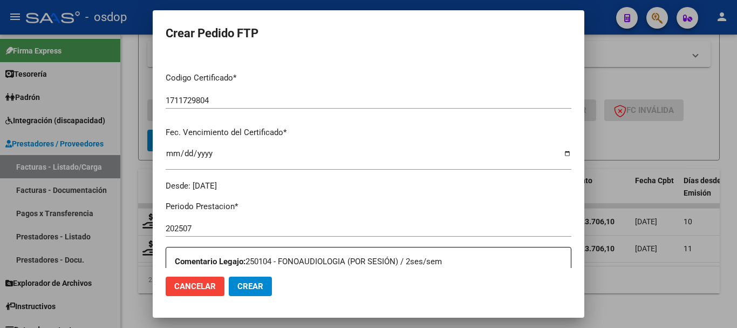
scroll to position [324, 0]
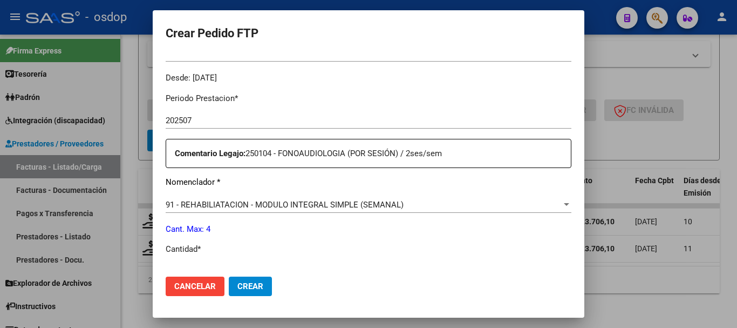
click at [247, 202] on span "91 - REHABILIATACION - MODULO INTEGRAL SIMPLE (SEMANAL)" at bounding box center [285, 205] width 238 height 10
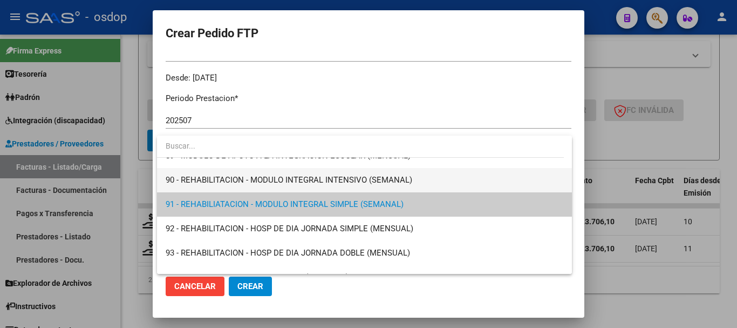
click at [235, 180] on span "90 - REHABILITACION - MODULO INTEGRAL INTENSIVO (SEMANAL)" at bounding box center [289, 180] width 247 height 10
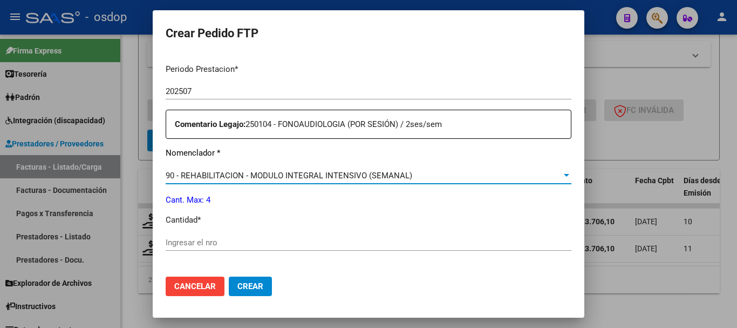
scroll to position [378, 0]
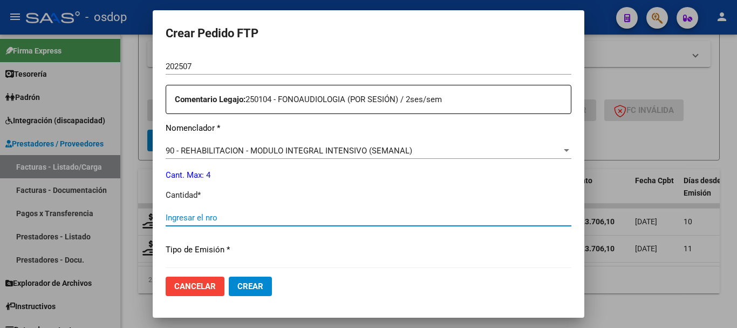
click at [230, 218] on input "Ingresar el nro" at bounding box center [369, 218] width 406 height 10
type input "4"
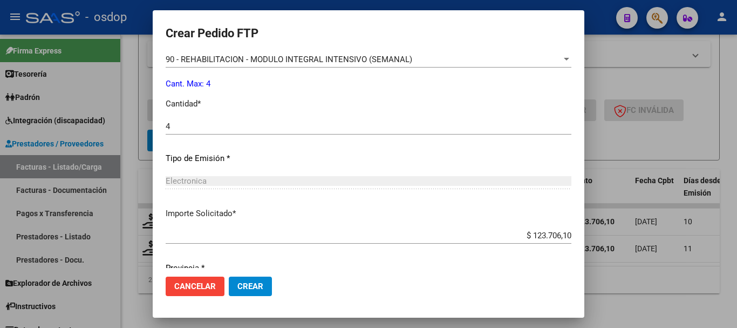
scroll to position [509, 0]
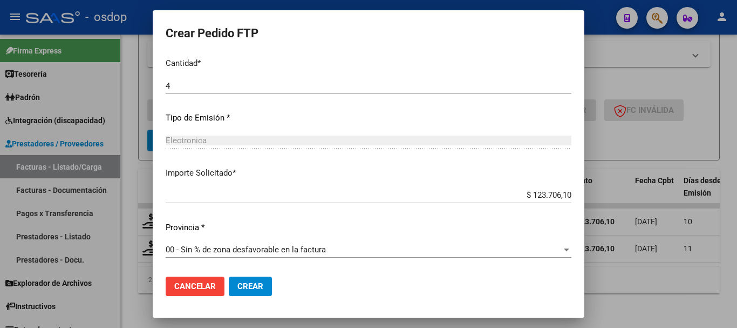
click at [244, 282] on span "Crear" at bounding box center [250, 286] width 26 height 10
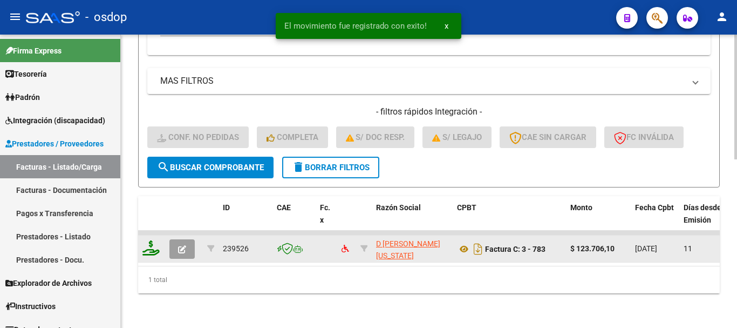
scroll to position [396, 0]
click at [153, 235] on datatable-body-cell at bounding box center [151, 248] width 27 height 26
click at [154, 240] on icon at bounding box center [150, 247] width 17 height 15
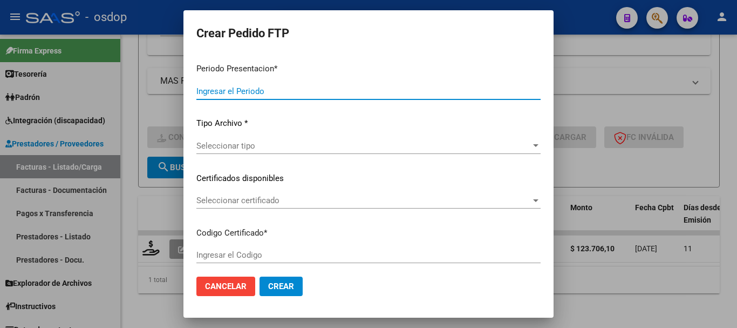
type input "202507"
type input "$ 123.706,10"
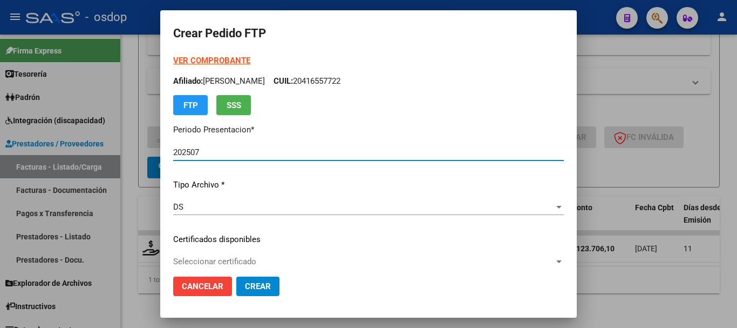
type input "1711729804"
type input "2032-12-20"
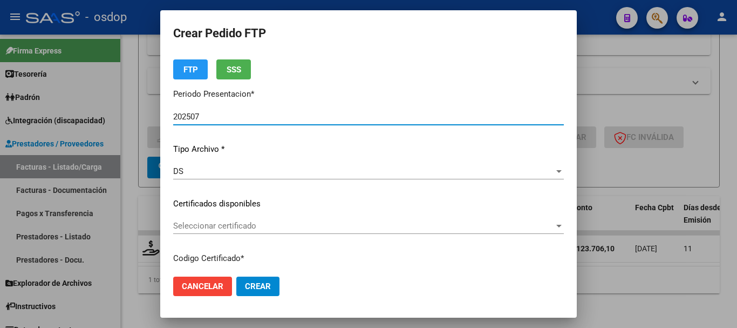
scroll to position [108, 0]
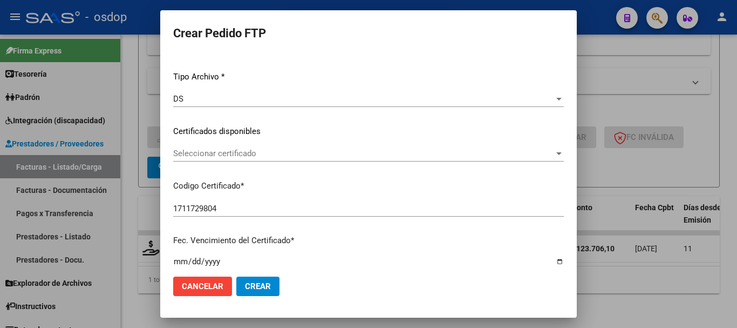
click at [260, 151] on span "Seleccionar certificado" at bounding box center [363, 153] width 381 height 10
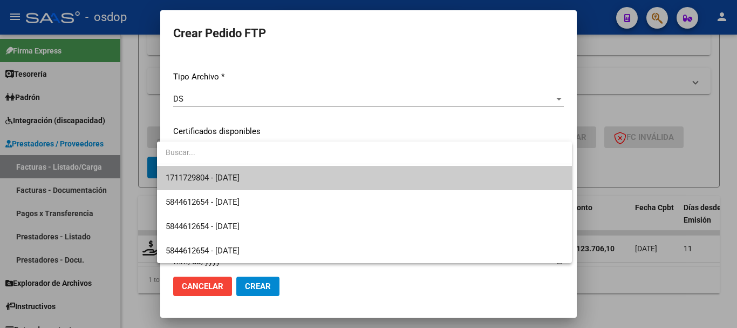
click at [277, 179] on span "1711729804 - 2032-12-20" at bounding box center [365, 178] width 398 height 24
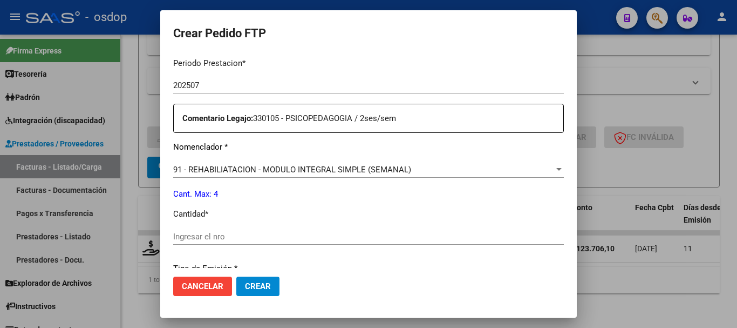
scroll to position [378, 0]
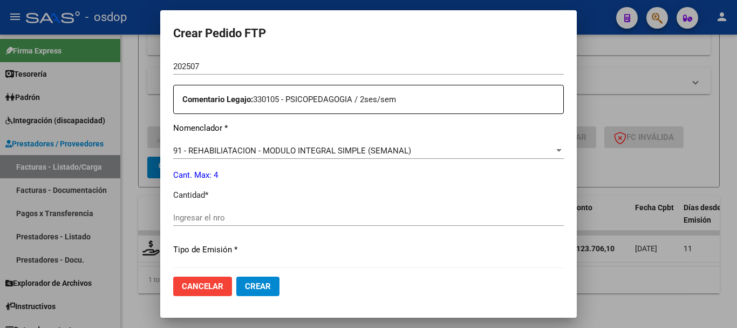
click at [321, 150] on span "91 - REHABILIATACION - MODULO INTEGRAL SIMPLE (SEMANAL)" at bounding box center [292, 151] width 238 height 10
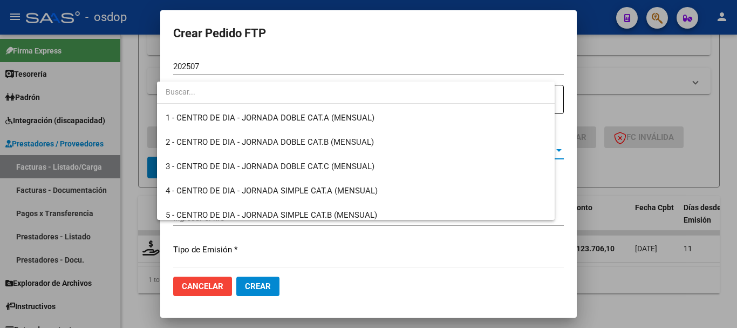
scroll to position [2153, 0]
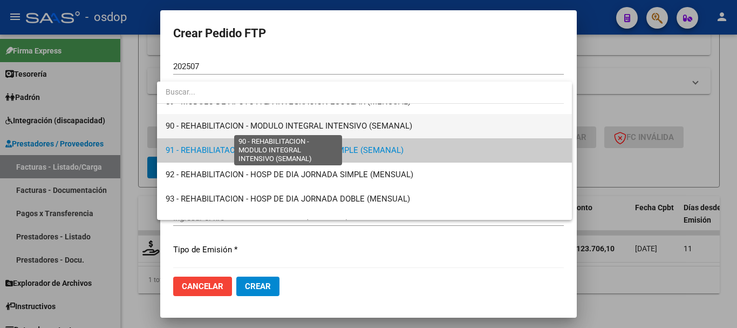
click at [304, 124] on span "90 - REHABILITACION - MODULO INTEGRAL INTENSIVO (SEMANAL)" at bounding box center [289, 126] width 247 height 10
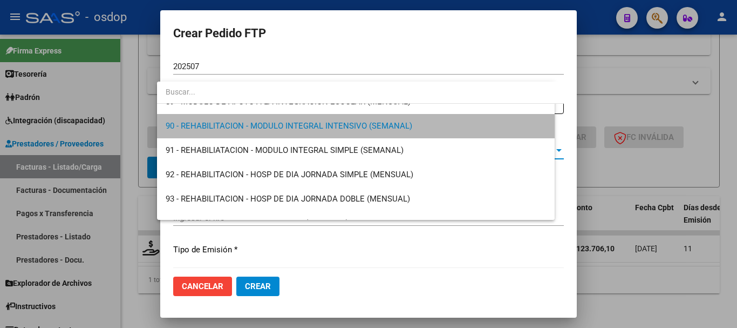
scroll to position [2161, 0]
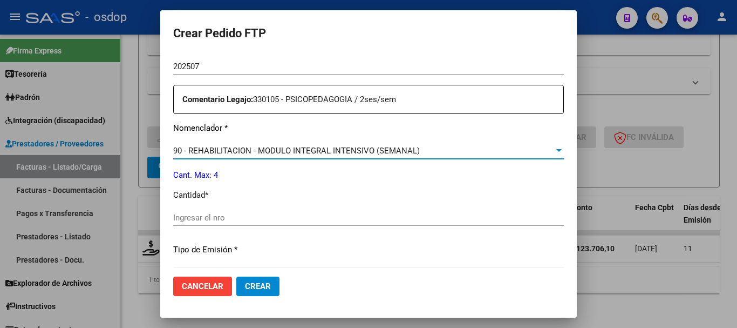
click at [262, 212] on div "Ingresar el nro" at bounding box center [368, 217] width 391 height 16
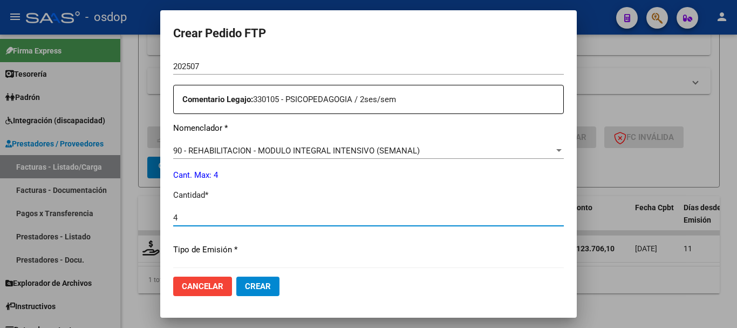
type input "4"
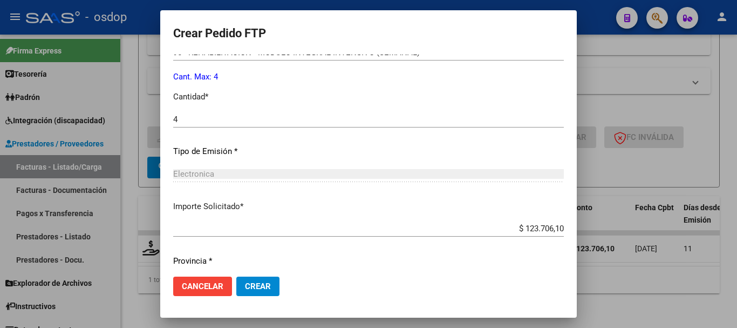
scroll to position [509, 0]
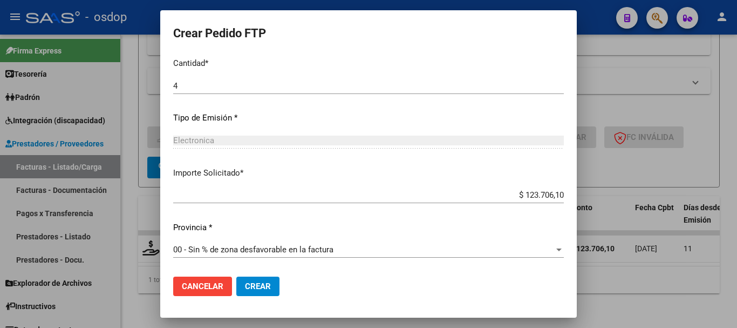
click at [253, 281] on span "Crear" at bounding box center [258, 286] width 26 height 10
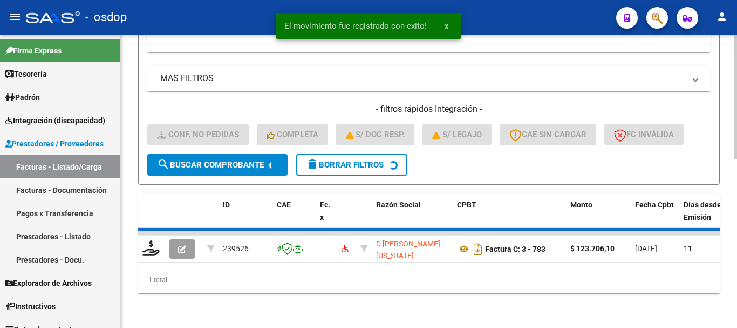
scroll to position [379, 0]
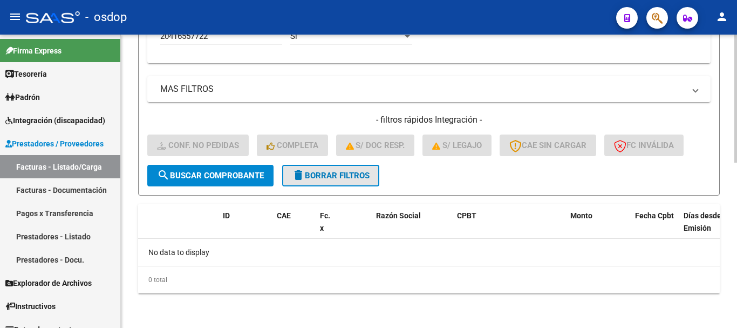
click at [334, 180] on span "delete Borrar Filtros" at bounding box center [331, 176] width 78 height 10
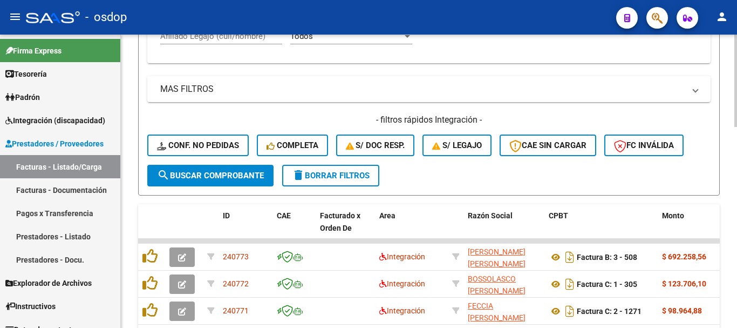
click at [457, 104] on div "MAS FILTROS Todos Con Doc. Respaldatoria Todos Con Trazabilidad Todos Asociado …" at bounding box center [428, 120] width 563 height 88
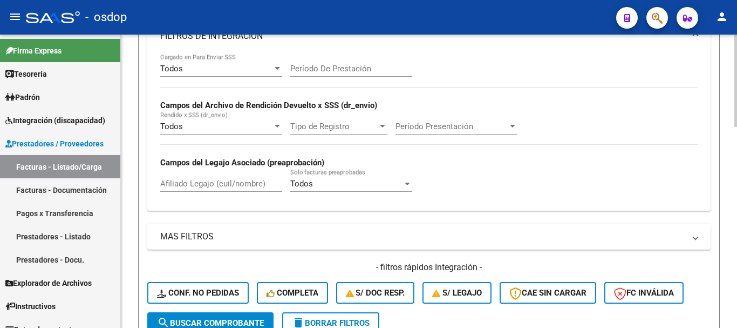
scroll to position [217, 0]
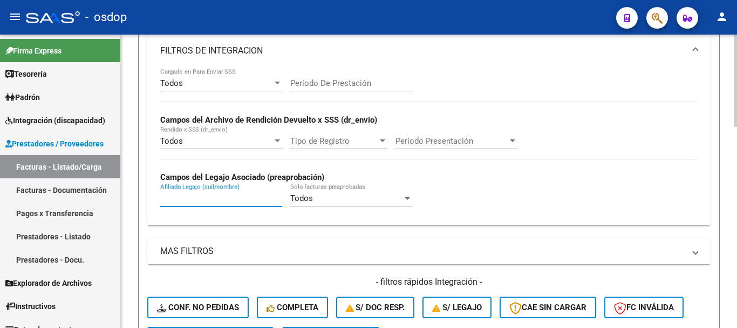
click at [234, 202] on input "Afiliado Legajo (cuil/nombre)" at bounding box center [221, 198] width 122 height 10
paste input "20374490002"
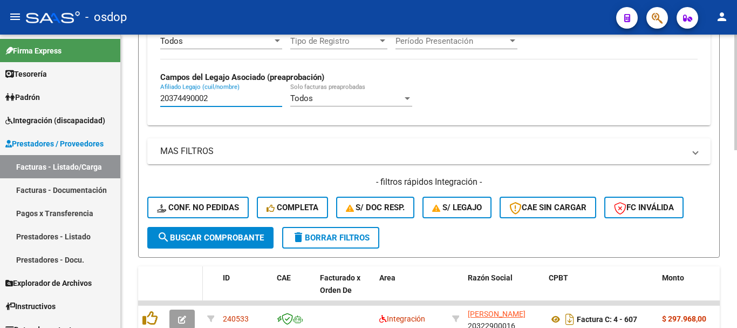
scroll to position [433, 0]
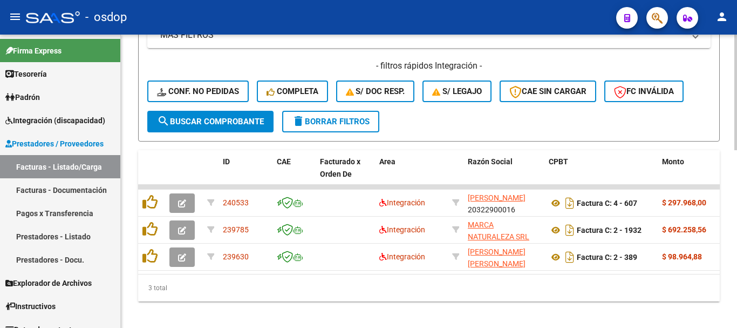
type input "20374490002"
drag, startPoint x: 247, startPoint y: 282, endPoint x: 258, endPoint y: 283, distance: 11.4
click at [258, 283] on div "ID CAE Facturado x Orden De Area Razón Social CPBT Monto Fecha Cpbt Días desde …" at bounding box center [429, 225] width 582 height 151
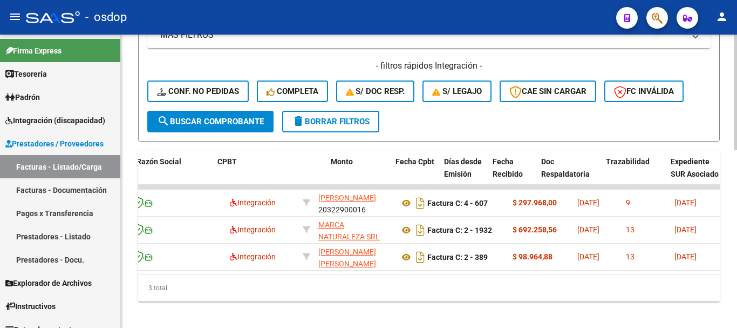
scroll to position [0, 331]
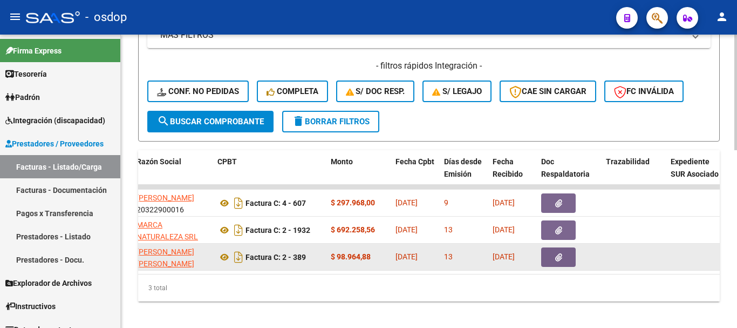
click at [557, 256] on icon "button" at bounding box center [558, 257] width 7 height 8
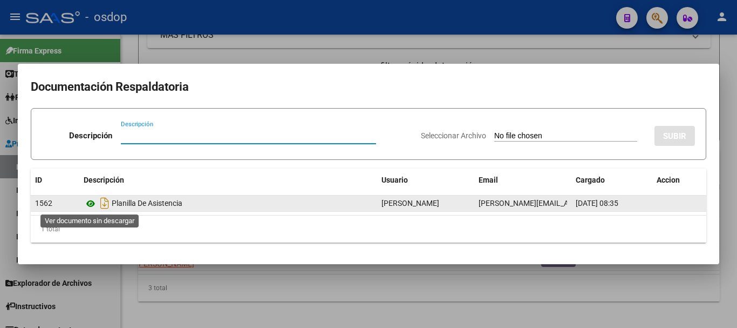
click at [94, 202] on icon at bounding box center [91, 203] width 14 height 13
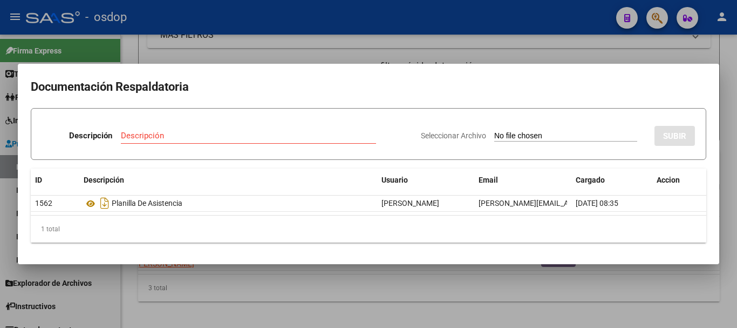
click at [264, 306] on div at bounding box center [368, 164] width 737 height 328
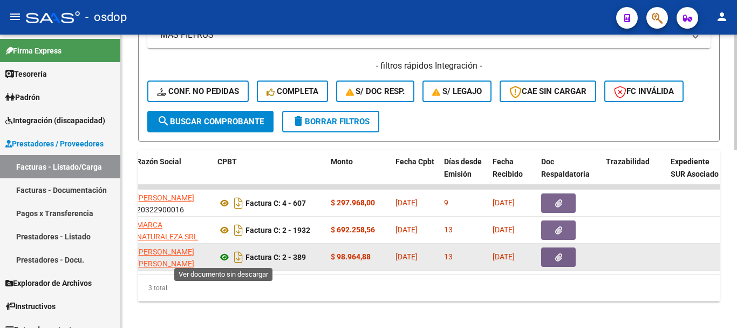
click at [221, 260] on icon at bounding box center [224, 256] width 14 height 13
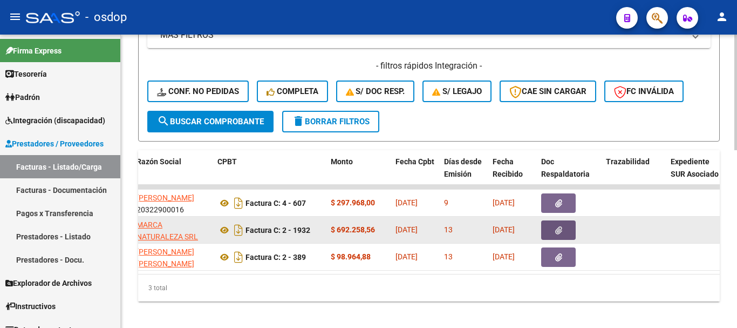
click at [555, 229] on icon "button" at bounding box center [558, 230] width 7 height 8
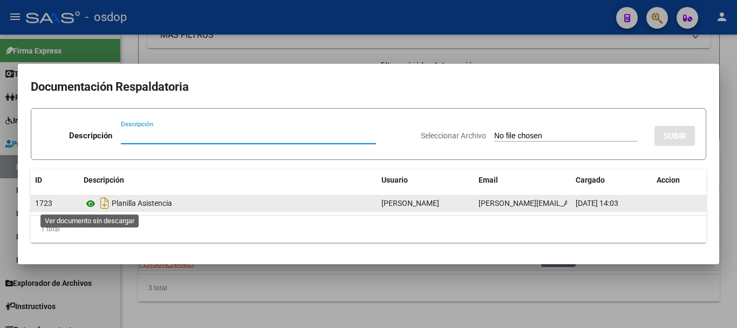
click at [95, 206] on icon at bounding box center [91, 203] width 14 height 13
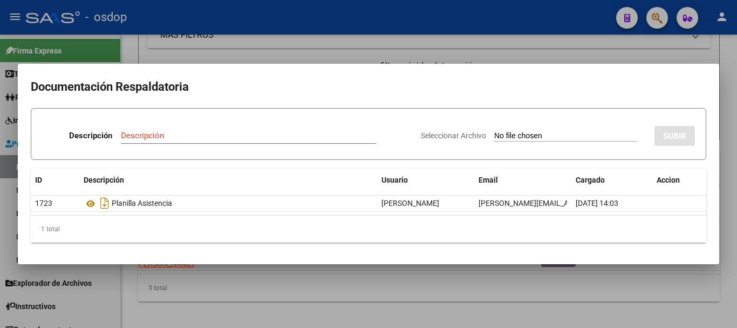
drag, startPoint x: 267, startPoint y: 289, endPoint x: 271, endPoint y: 283, distance: 7.0
click at [267, 289] on div at bounding box center [368, 164] width 737 height 328
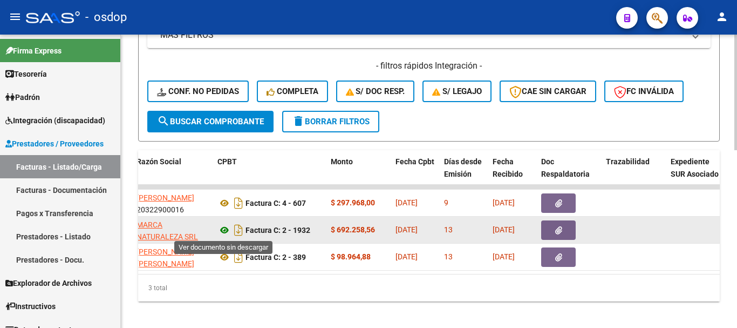
click at [223, 228] on icon at bounding box center [224, 229] width 14 height 13
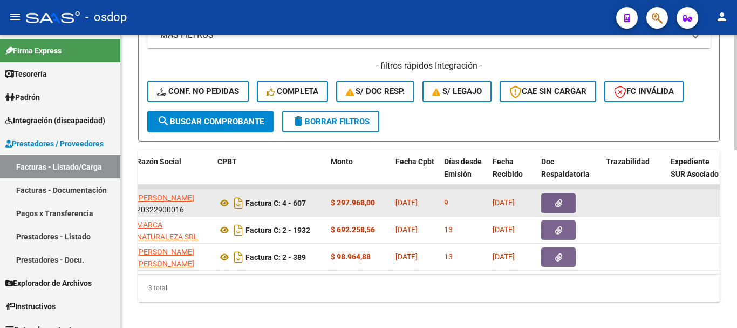
click at [552, 202] on button "button" at bounding box center [558, 202] width 35 height 19
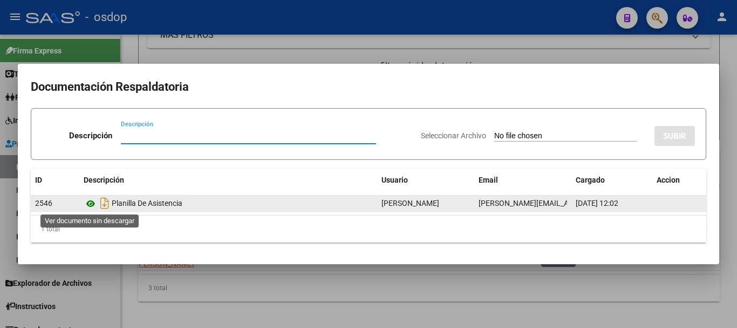
click at [94, 207] on icon at bounding box center [91, 203] width 14 height 13
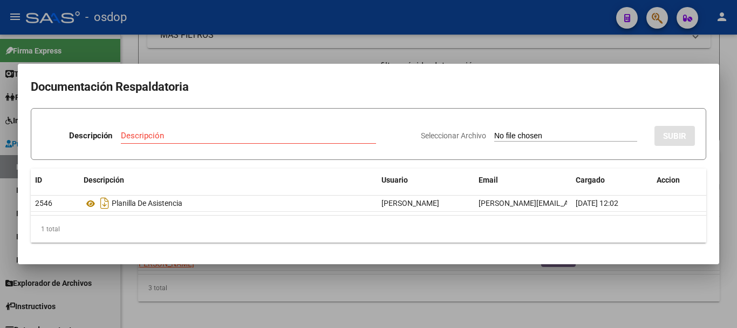
click at [208, 45] on div at bounding box center [368, 164] width 737 height 328
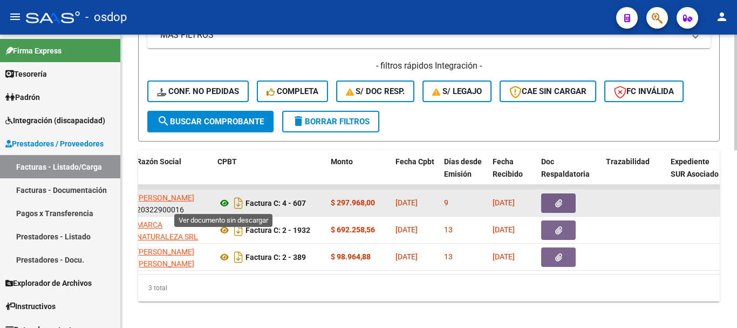
click at [226, 200] on icon at bounding box center [224, 202] width 14 height 13
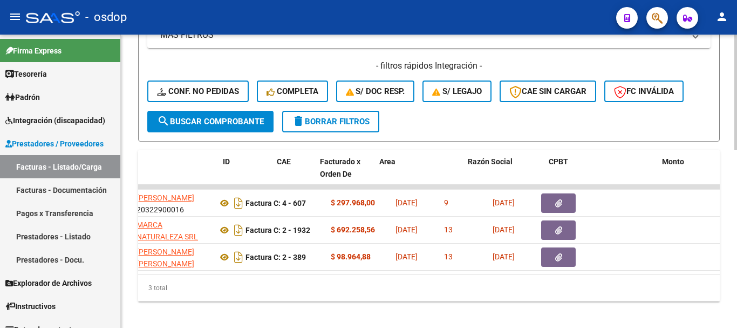
scroll to position [0, 0]
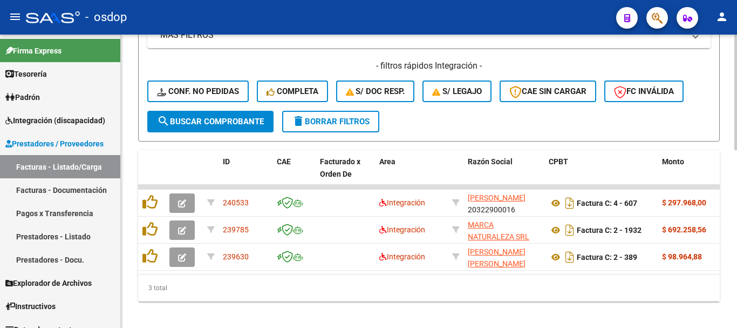
click at [202, 292] on div "3 total" at bounding box center [429, 287] width 582 height 27
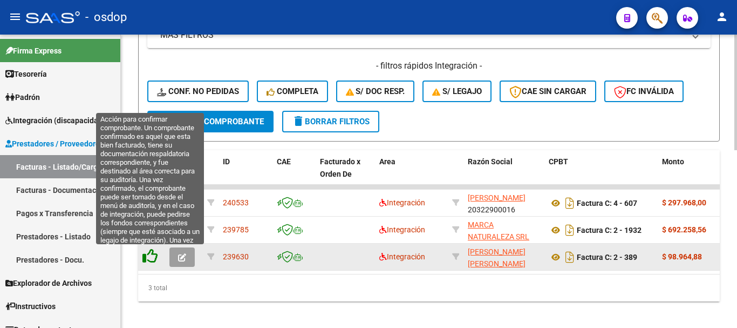
click at [145, 256] on icon at bounding box center [149, 255] width 15 height 15
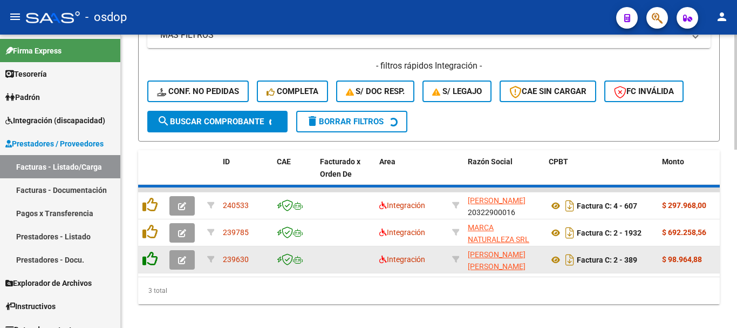
scroll to position [423, 0]
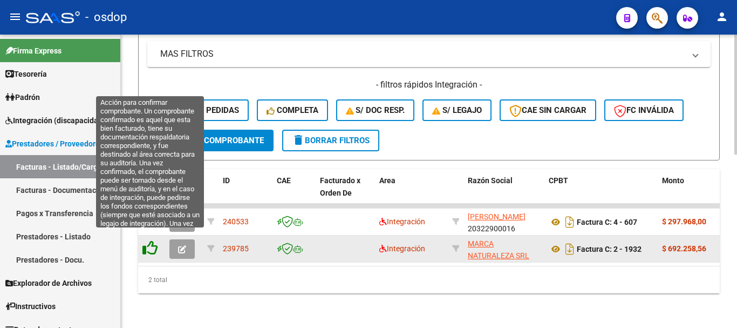
click at [151, 240] on icon at bounding box center [149, 247] width 15 height 15
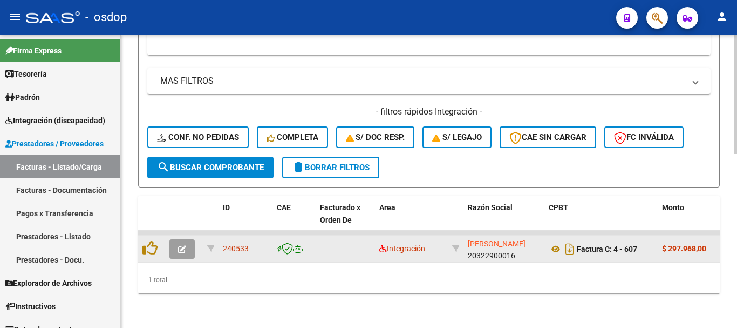
scroll to position [396, 0]
click at [179, 239] on button "button" at bounding box center [181, 248] width 25 height 19
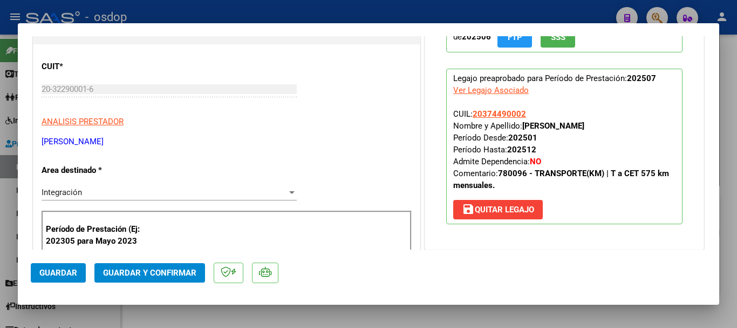
scroll to position [0, 0]
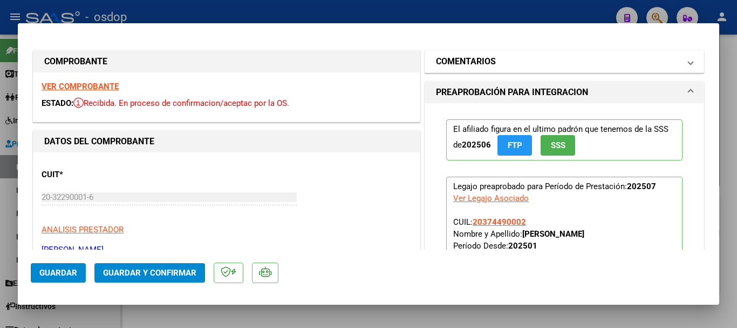
click at [581, 65] on mat-panel-title "COMENTARIOS" at bounding box center [558, 61] width 244 height 13
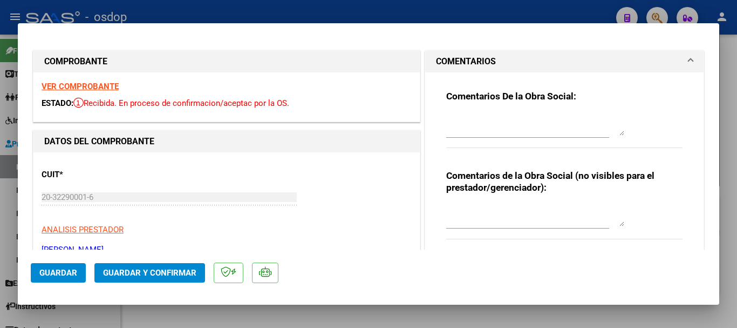
click at [493, 220] on textarea at bounding box center [535, 215] width 178 height 22
type textarea "Traslado a CET"
click at [700, 20] on div at bounding box center [368, 164] width 737 height 328
type input "$ 0,00"
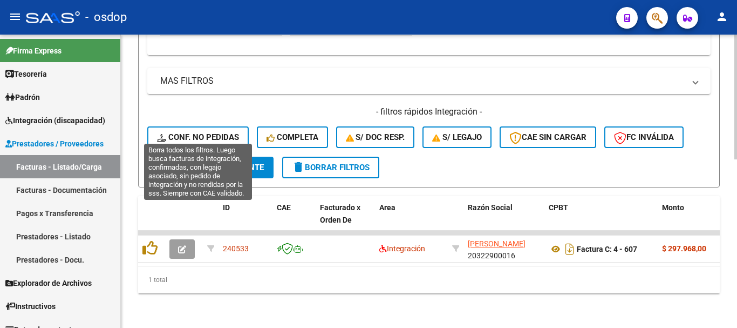
click at [234, 126] on button "Conf. no pedidas" at bounding box center [197, 137] width 101 height 22
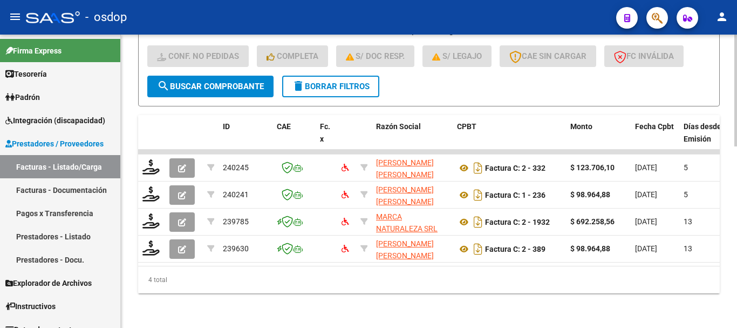
scroll to position [315, 0]
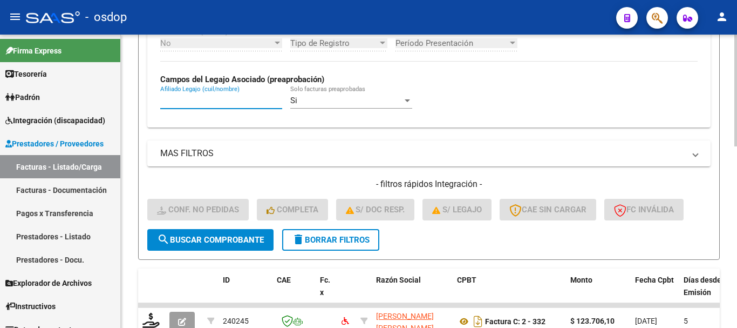
click at [224, 104] on input "Afiliado Legajo (cuil/nombre)" at bounding box center [221, 101] width 122 height 10
click at [241, 94] on div "Afiliado Legajo (cuil/nombre)" at bounding box center [221, 96] width 122 height 23
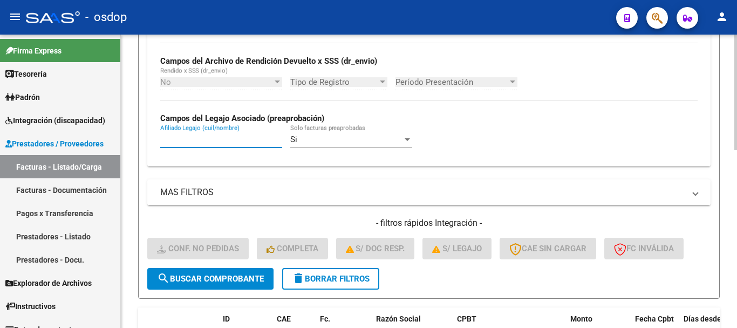
scroll to position [153, 0]
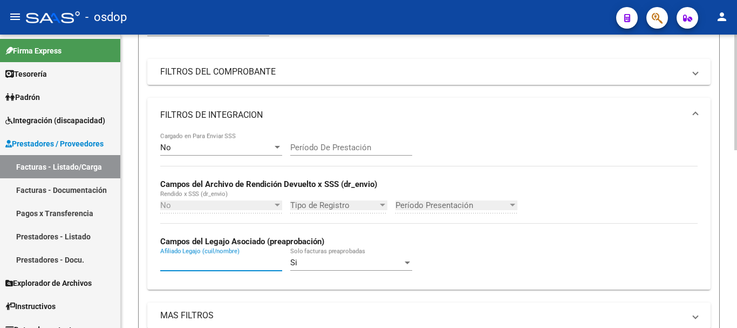
paste input "20374490002"
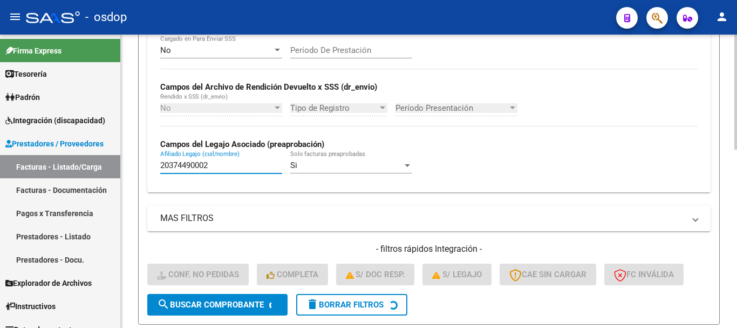
scroll to position [423, 0]
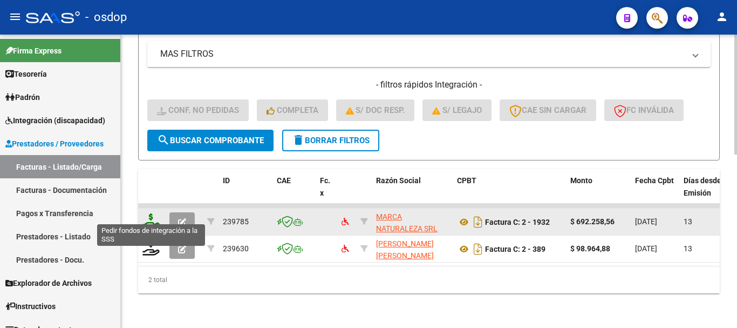
type input "20374490002"
click at [153, 219] on icon at bounding box center [150, 220] width 17 height 15
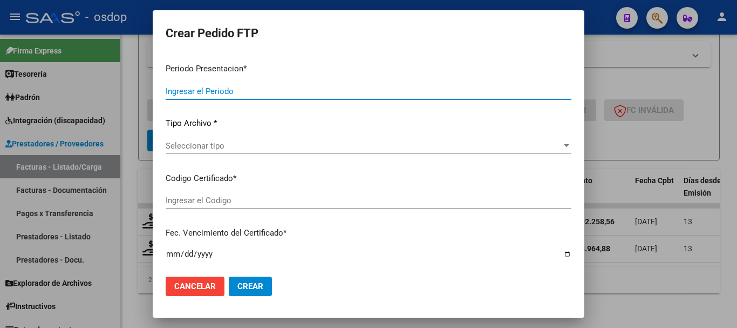
type input "202507"
type input "$ 692.258,56"
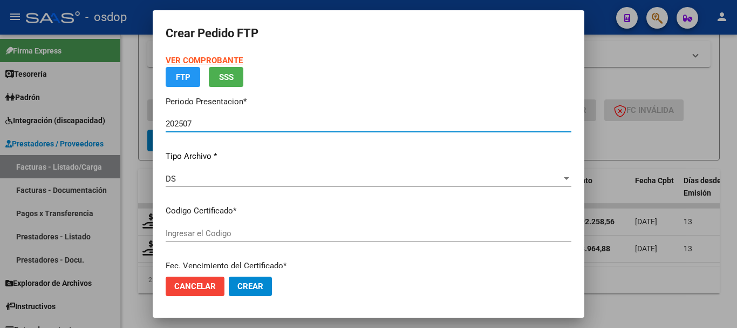
type input "9161858760"
type input "2026-10-03"
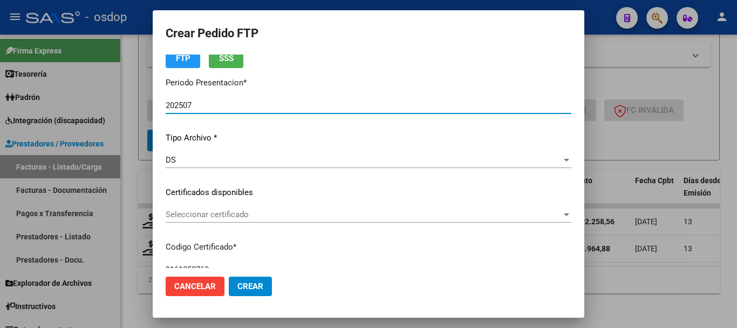
scroll to position [108, 0]
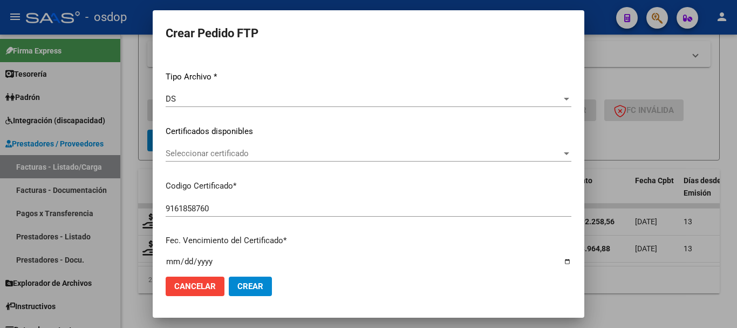
click at [265, 149] on span "Seleccionar certificado" at bounding box center [364, 153] width 396 height 10
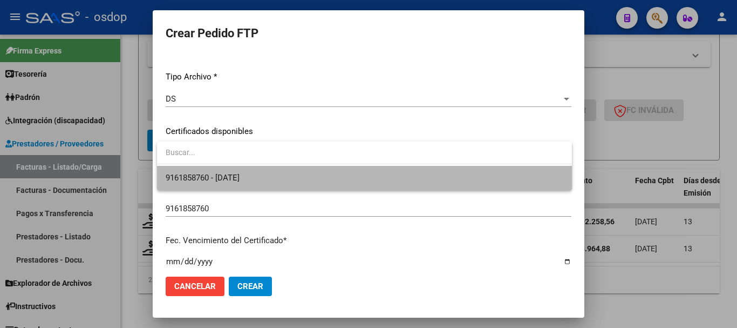
click at [260, 175] on span "9161858760 - 2026-10-03" at bounding box center [365, 178] width 398 height 24
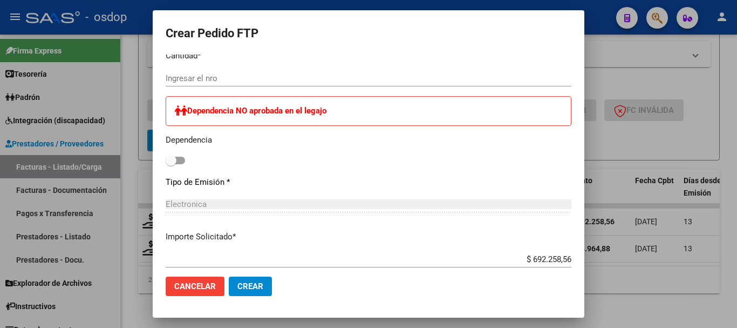
scroll to position [419, 0]
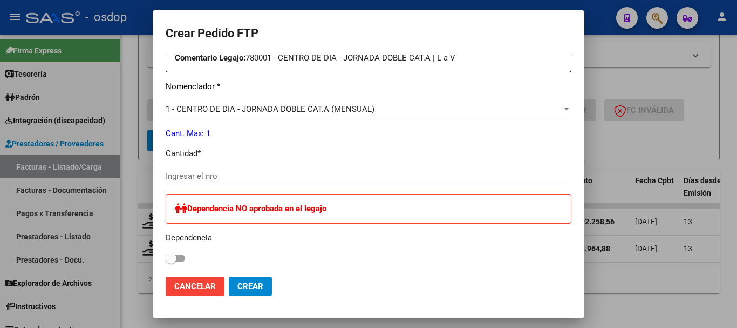
click at [212, 164] on div "Periodo Prestacion * 202507 Ingresar el Periodo Prestacion Comentario Legajo: 7…" at bounding box center [369, 209] width 406 height 441
click at [221, 169] on div "Ingresar el nro" at bounding box center [369, 176] width 406 height 16
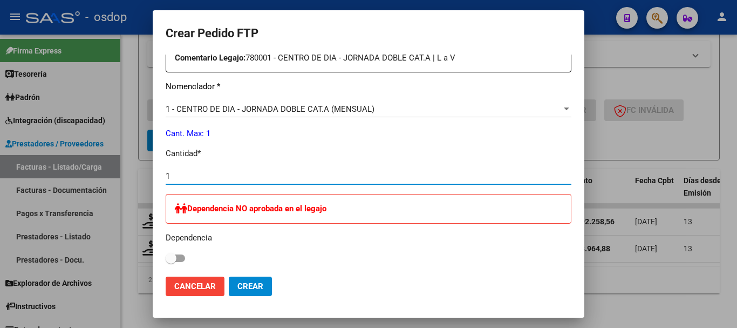
type input "1"
click at [229, 276] on button "Crear" at bounding box center [250, 285] width 43 height 19
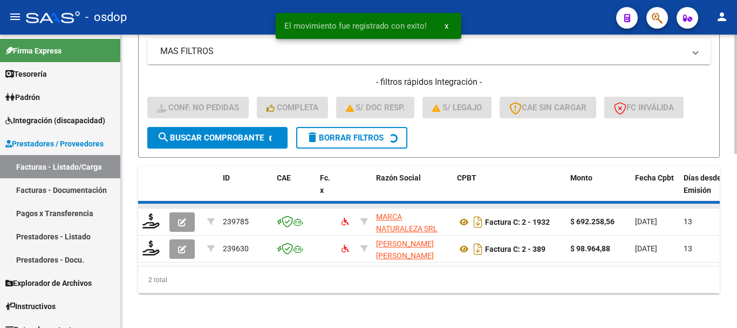
scroll to position [396, 0]
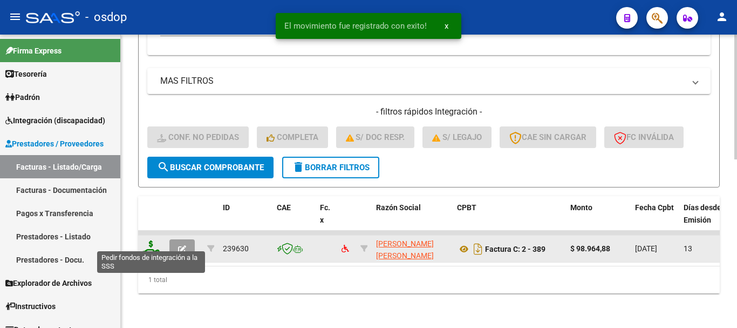
click at [156, 243] on icon at bounding box center [150, 247] width 17 height 15
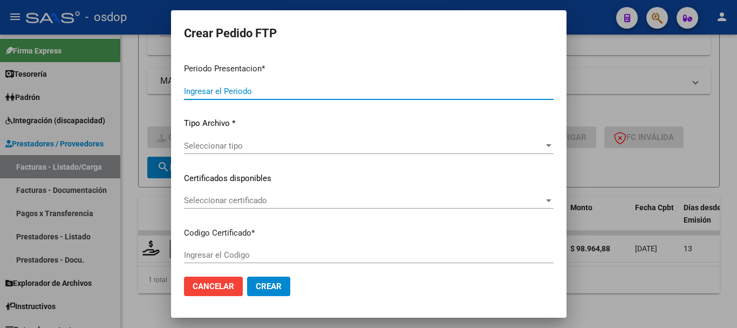
type input "202507"
type input "$ 98.964,88"
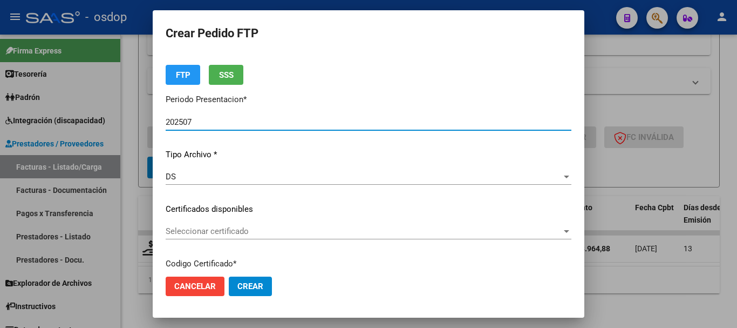
scroll to position [54, 0]
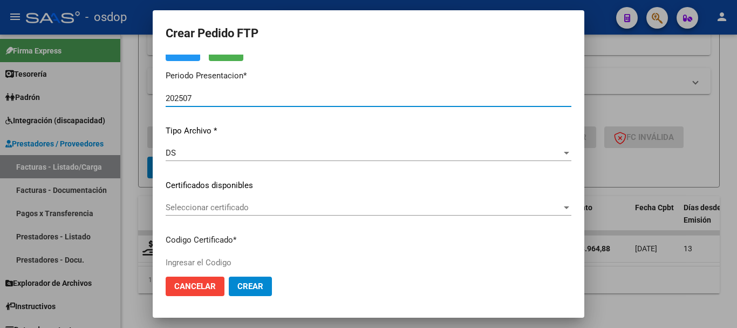
type input "9161858760"
type input "2026-10-03"
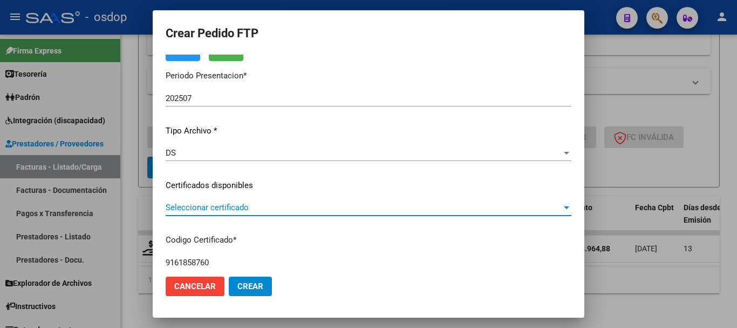
click at [217, 206] on span "Seleccionar certificado" at bounding box center [364, 207] width 396 height 10
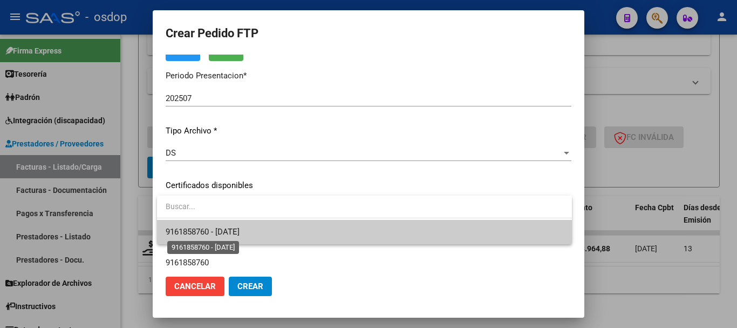
click at [232, 228] on span "9161858760 - 2026-10-03" at bounding box center [203, 232] width 74 height 10
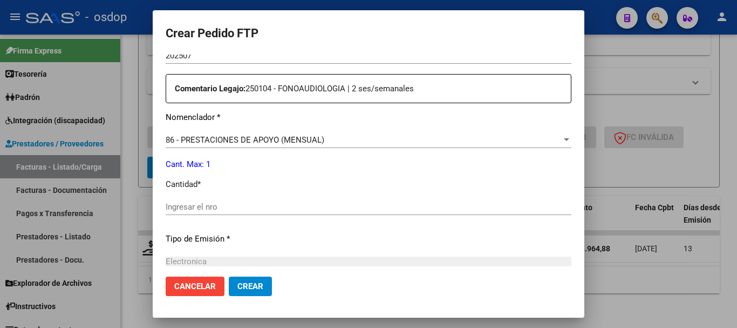
scroll to position [432, 0]
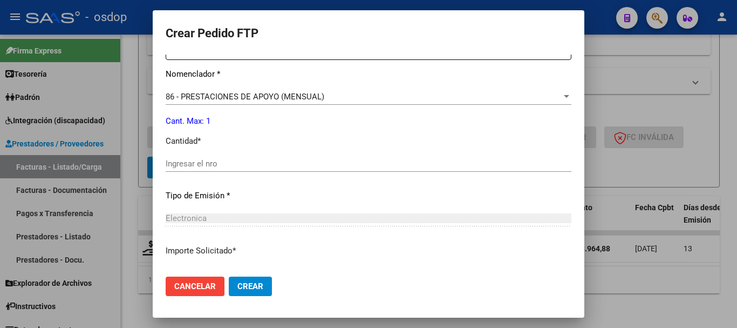
click at [260, 103] on div "86 - PRESTACIONES DE APOYO (MENSUAL) Seleccionar nomenclador" at bounding box center [369, 96] width 406 height 16
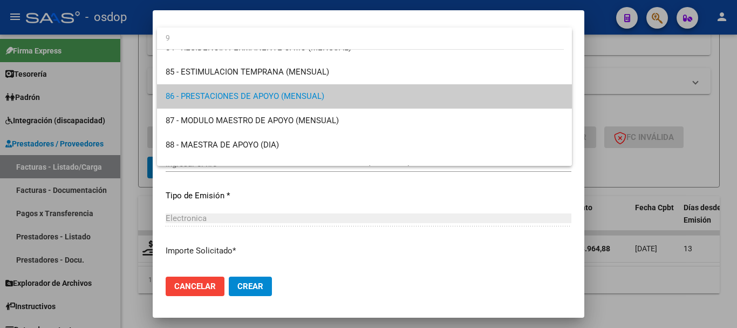
scroll to position [0, 0]
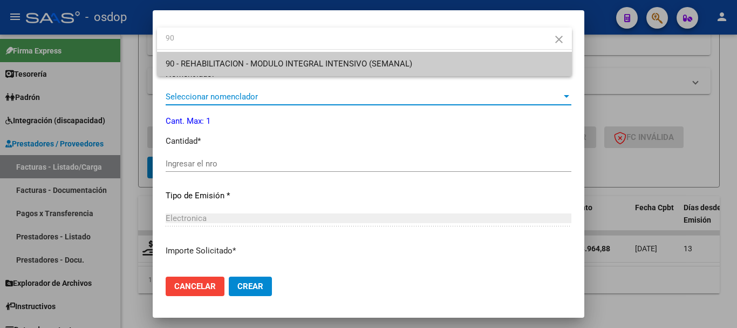
type input "90"
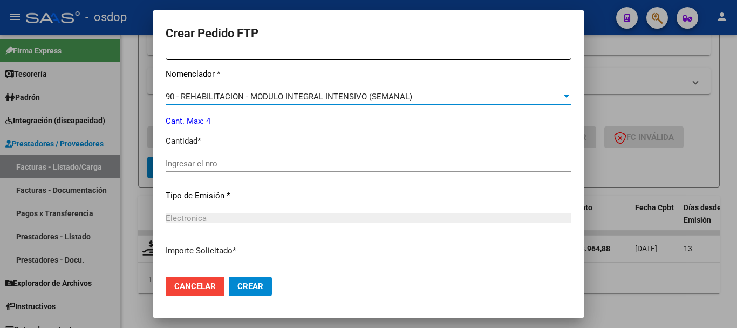
click at [275, 172] on div "Ingresar el nro" at bounding box center [369, 168] width 406 height 26
click at [331, 157] on div "Ingresar el nro" at bounding box center [369, 163] width 406 height 16
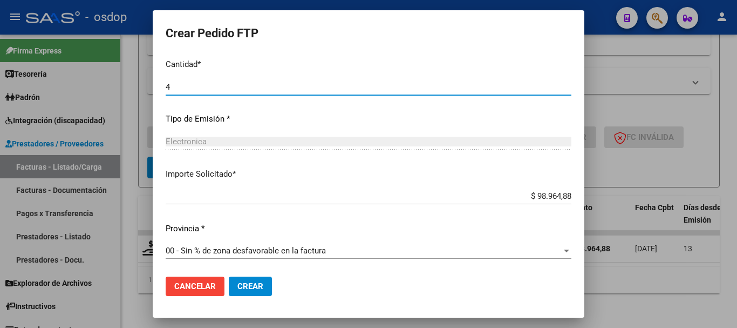
scroll to position [509, 0]
type input "4"
click at [229, 276] on button "Crear" at bounding box center [250, 285] width 43 height 19
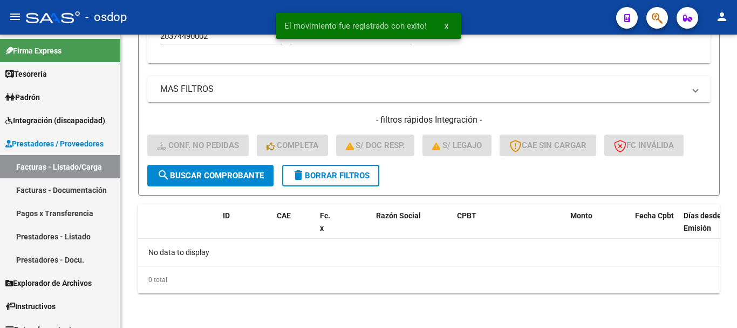
scroll to position [379, 0]
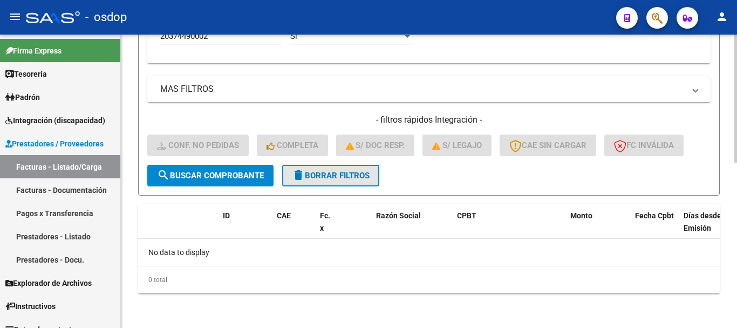
click at [370, 173] on span "delete Borrar Filtros" at bounding box center [331, 176] width 78 height 10
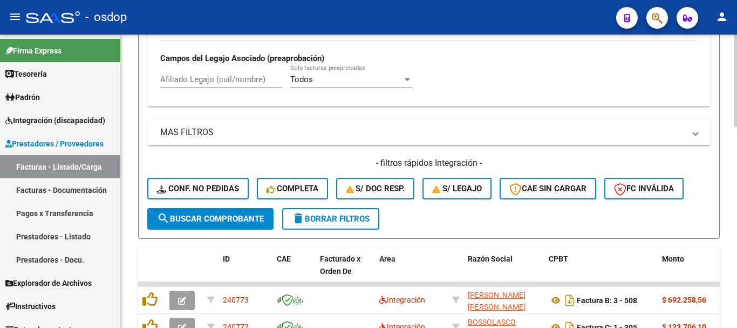
scroll to position [271, 0]
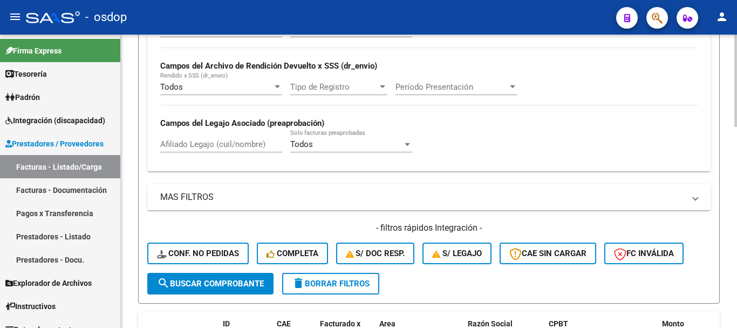
click at [217, 136] on div "Afiliado Legajo (cuil/nombre)" at bounding box center [221, 140] width 122 height 23
click at [230, 141] on input "Afiliado Legajo (cuil/nombre)" at bounding box center [221, 144] width 122 height 10
paste input "20144262515"
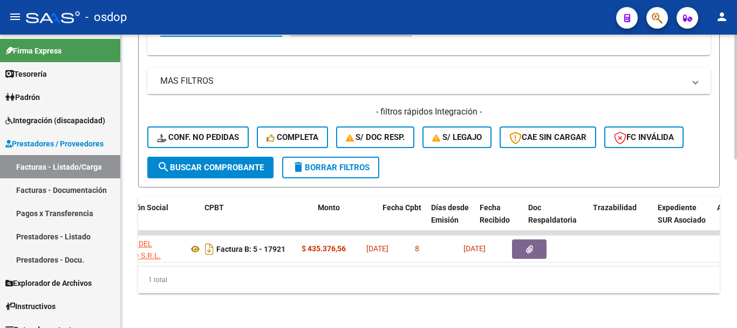
scroll to position [0, 344]
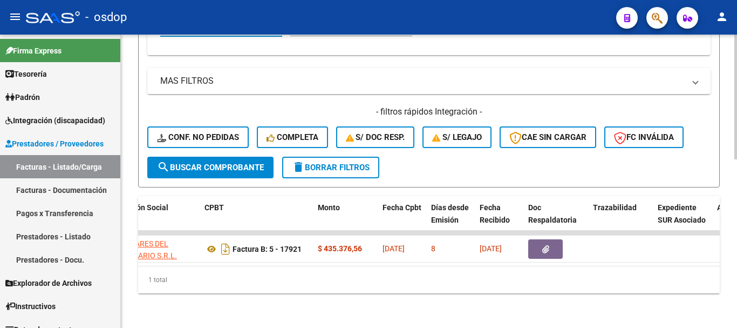
type input "20144262515"
click at [386, 290] on div "1 total" at bounding box center [429, 279] width 582 height 27
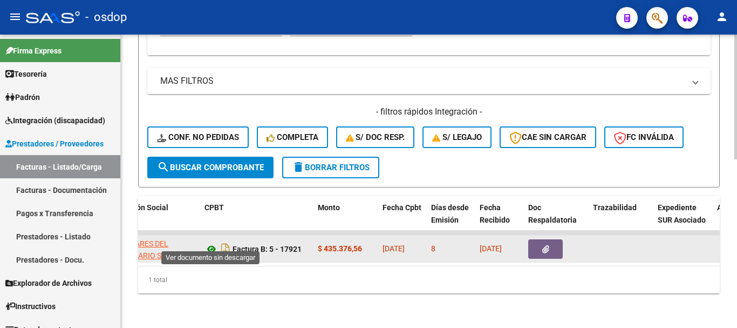
click at [213, 242] on icon at bounding box center [211, 248] width 14 height 13
click at [537, 239] on button "button" at bounding box center [545, 248] width 35 height 19
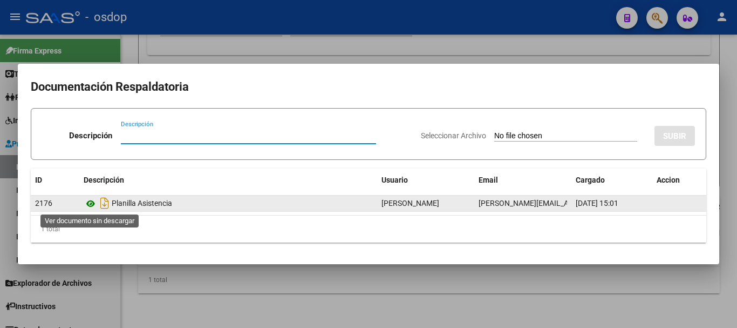
click at [88, 209] on icon at bounding box center [91, 203] width 14 height 13
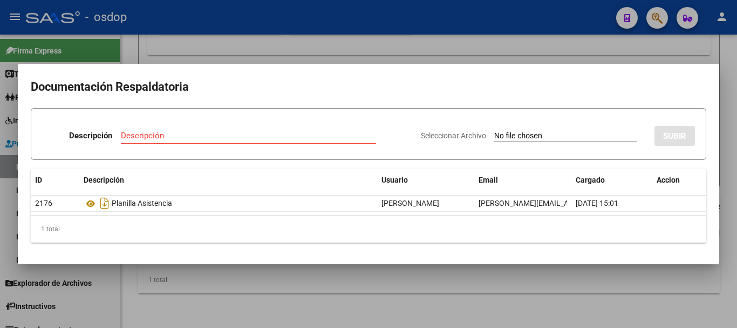
click at [169, 43] on div at bounding box center [368, 164] width 737 height 328
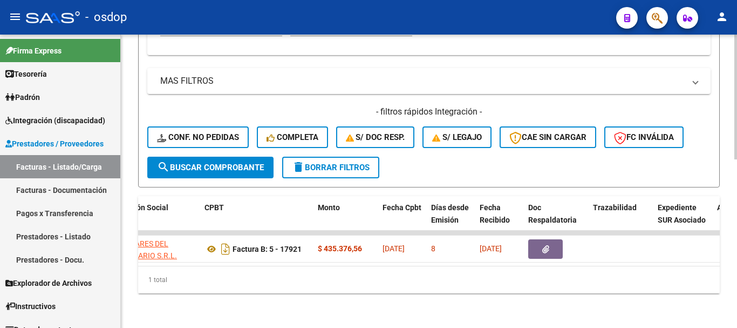
scroll to position [0, 0]
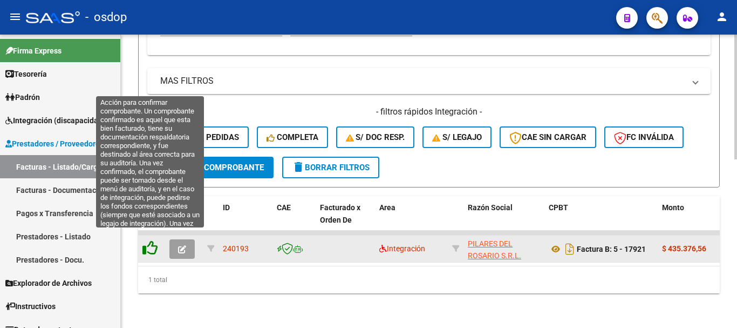
click at [147, 242] on icon at bounding box center [149, 247] width 15 height 15
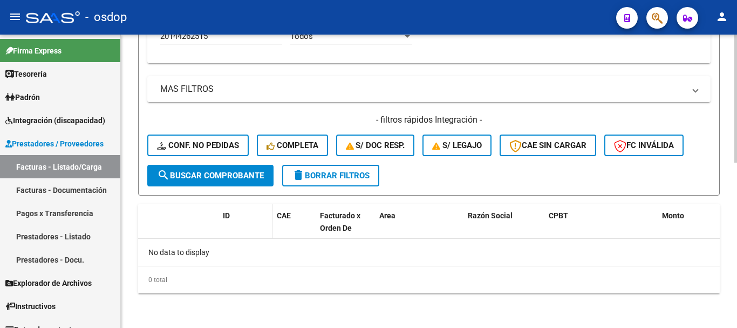
scroll to position [379, 0]
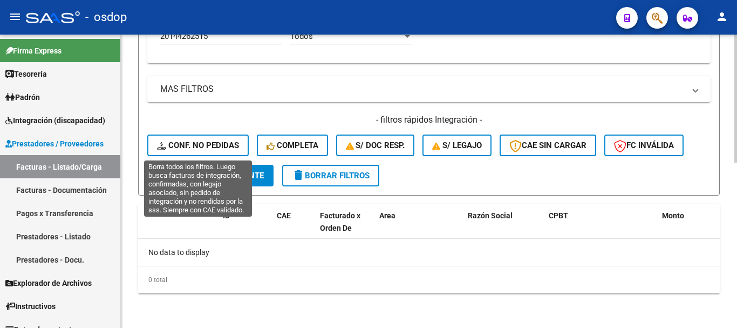
click at [213, 146] on span "Conf. no pedidas" at bounding box center [198, 145] width 82 height 10
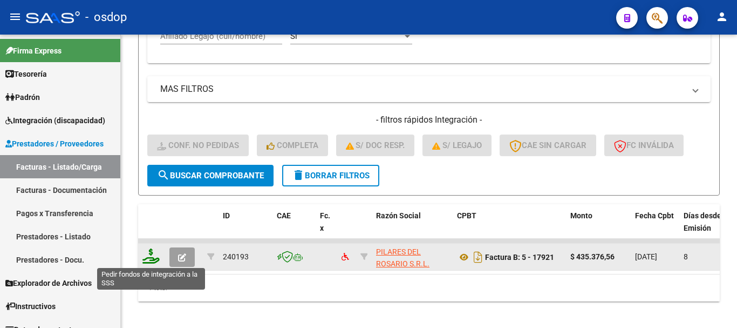
click at [157, 258] on icon at bounding box center [150, 255] width 17 height 15
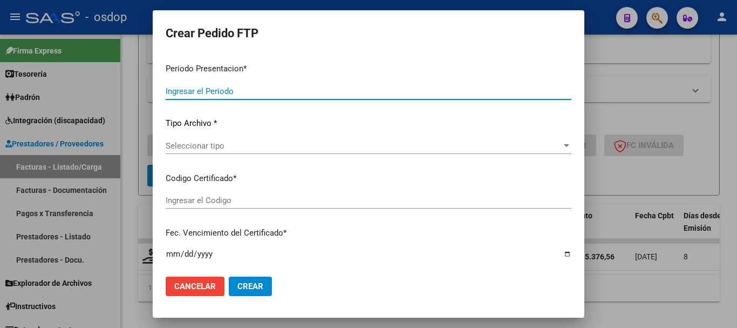
type input "202507"
type input "$ 435.376,56"
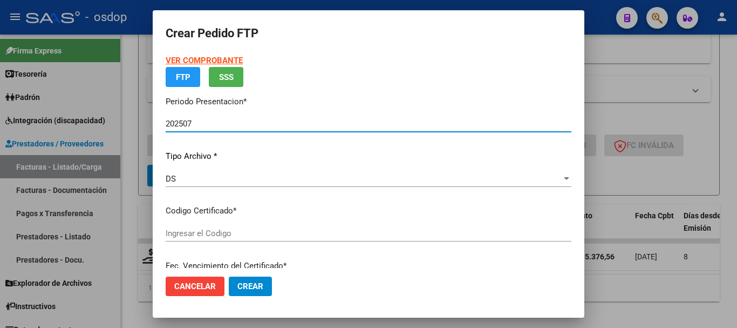
type input "9628338922"
type input "2029-08-21"
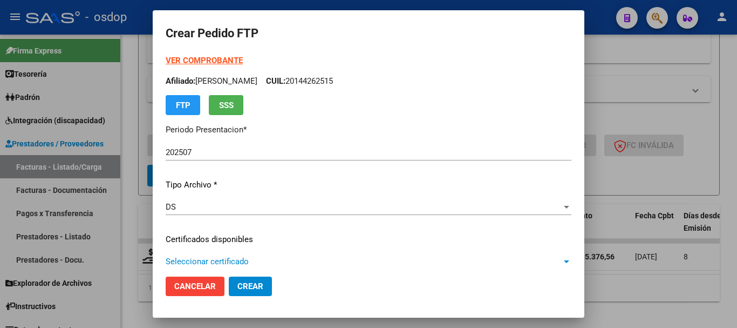
click at [222, 263] on span "Seleccionar certificado" at bounding box center [364, 261] width 396 height 10
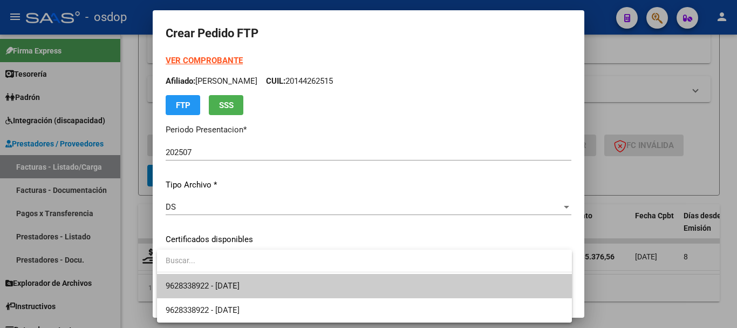
click at [235, 280] on span "9628338922 - 2029-08-21" at bounding box center [365, 286] width 398 height 24
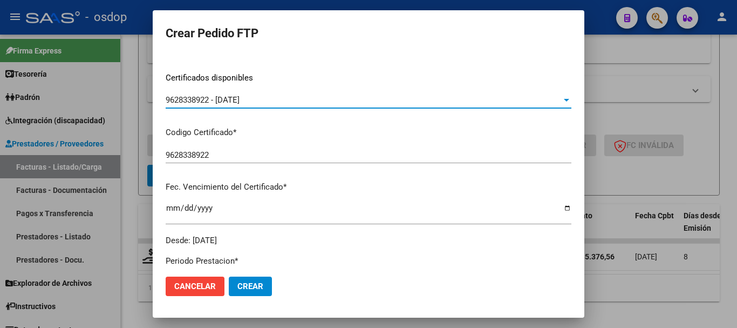
scroll to position [162, 0]
click at [294, 182] on p "Fec. Vencimiento del Certificado *" at bounding box center [369, 186] width 406 height 12
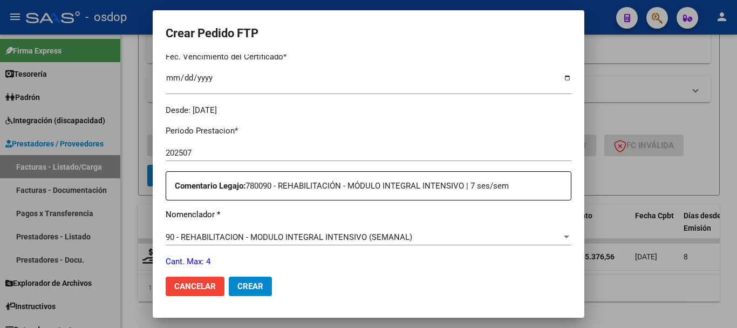
scroll to position [378, 0]
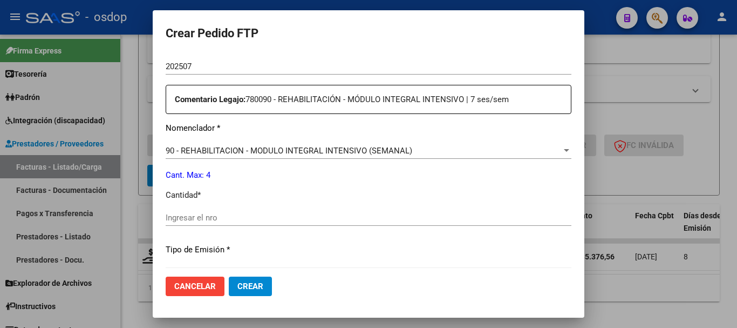
click at [272, 222] on div "Ingresar el nro" at bounding box center [369, 217] width 406 height 16
type input "4"
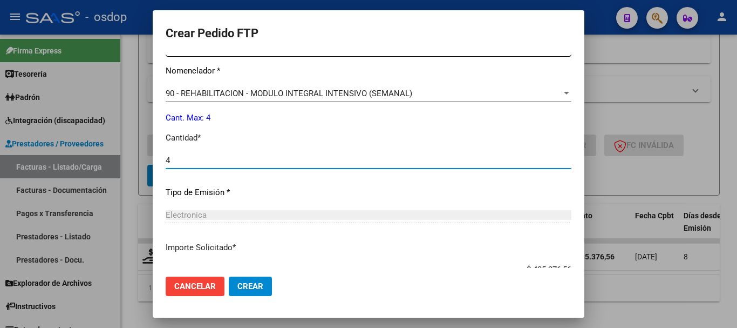
scroll to position [509, 0]
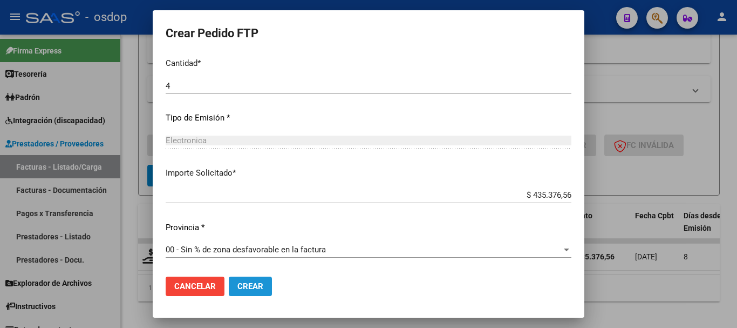
click at [264, 287] on button "Crear" at bounding box center [250, 285] width 43 height 19
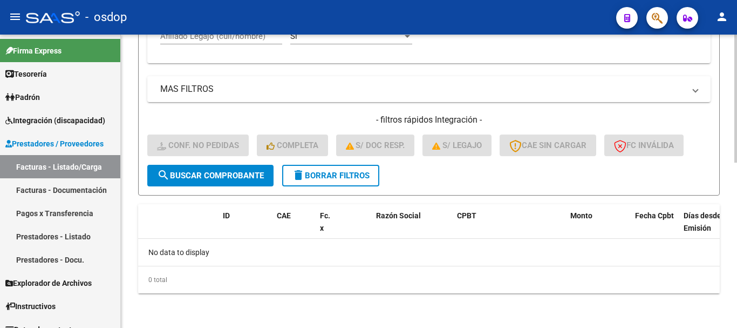
click at [285, 167] on button "delete Borrar Filtros" at bounding box center [330, 176] width 97 height 22
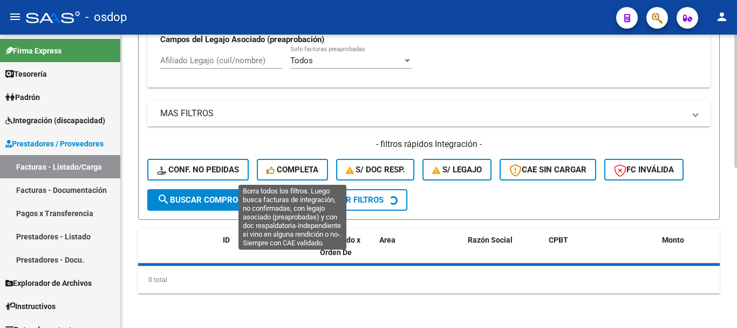
click at [314, 138] on h4 "- filtros rápidos Integración -" at bounding box center [428, 144] width 563 height 12
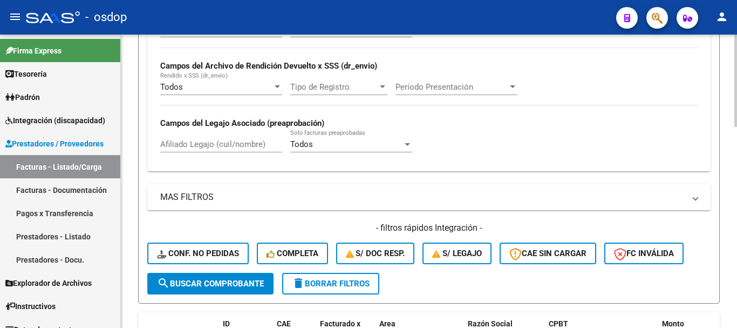
click at [149, 125] on div "Todos Cargado en Para Enviar SSS Período De Prestación Campos del Archivo de Re…" at bounding box center [428, 92] width 563 height 157
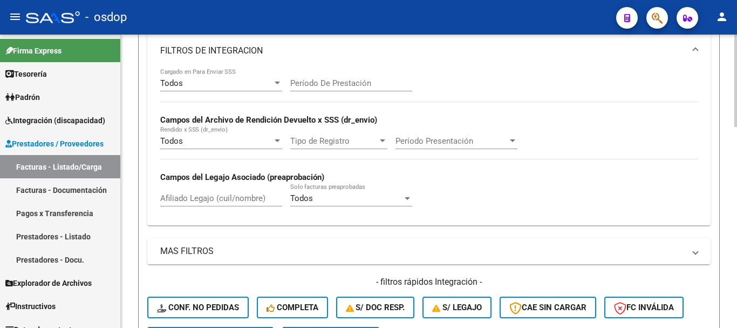
click at [188, 195] on input "Afiliado Legajo (cuil/nombre)" at bounding box center [221, 198] width 122 height 10
paste input "27411611995"
type input "27411611995"
click at [135, 181] on div "Video tutorial PRESTADORES -> Listado de CPBTs Emitidos por Prestadores / Prove…" at bounding box center [429, 184] width 616 height 734
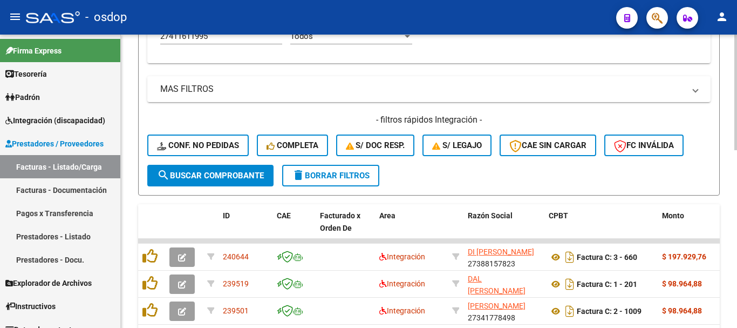
scroll to position [433, 0]
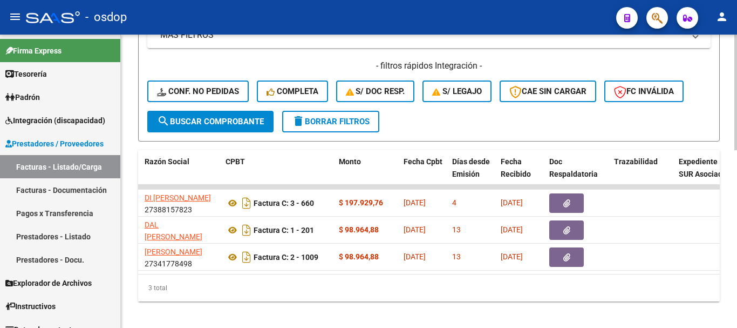
scroll to position [0, 321]
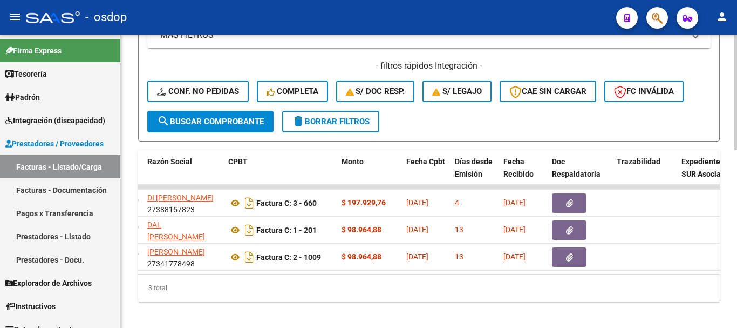
drag, startPoint x: 372, startPoint y: 302, endPoint x: 410, endPoint y: 279, distance: 43.3
click at [373, 301] on div "3 total" at bounding box center [429, 287] width 582 height 27
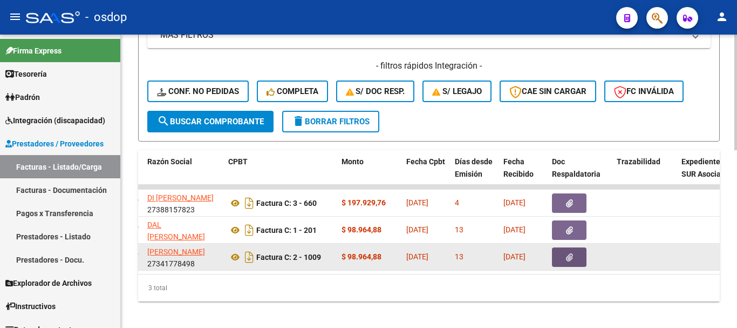
click at [561, 258] on button "button" at bounding box center [569, 256] width 35 height 19
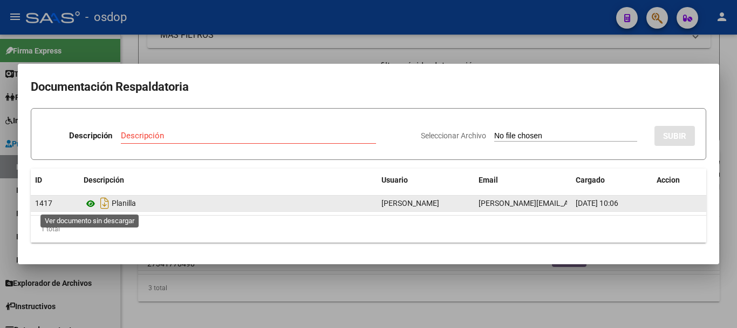
click at [87, 203] on icon at bounding box center [91, 203] width 14 height 13
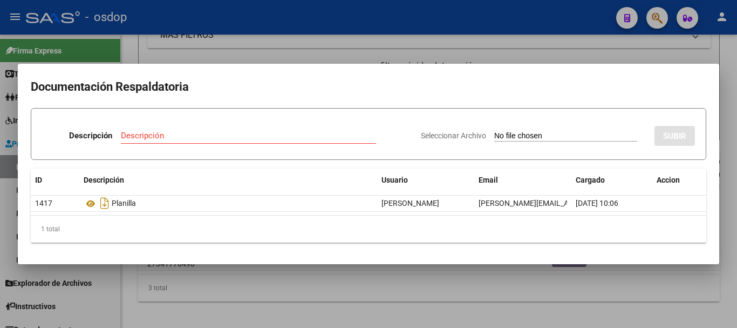
click at [206, 66] on mat-dialog-container "Documentación Respaldatoria Descripción Descripción Seleccionar Archivo SUBIR I…" at bounding box center [368, 164] width 701 height 200
click at [203, 59] on div at bounding box center [368, 164] width 737 height 328
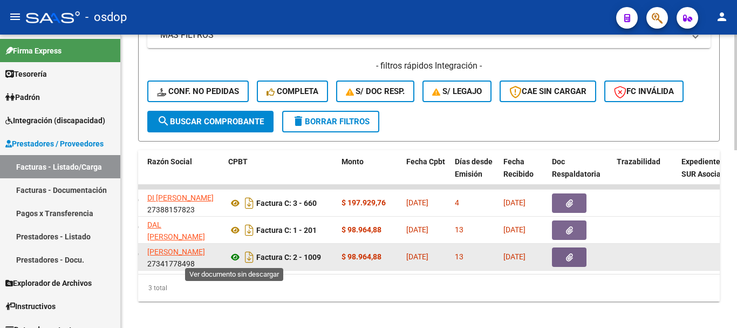
click at [236, 260] on icon at bounding box center [235, 256] width 14 height 13
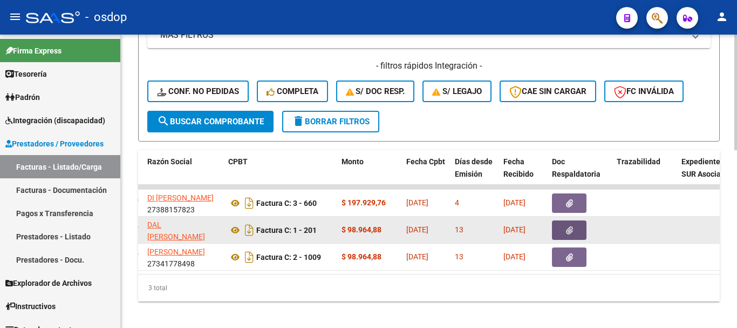
click at [566, 234] on icon "button" at bounding box center [569, 230] width 7 height 8
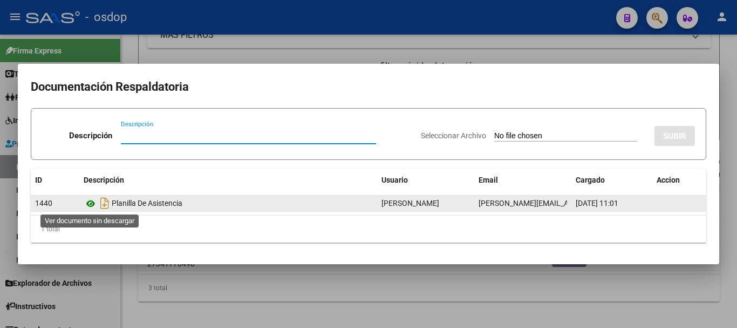
click at [92, 206] on icon at bounding box center [91, 203] width 14 height 13
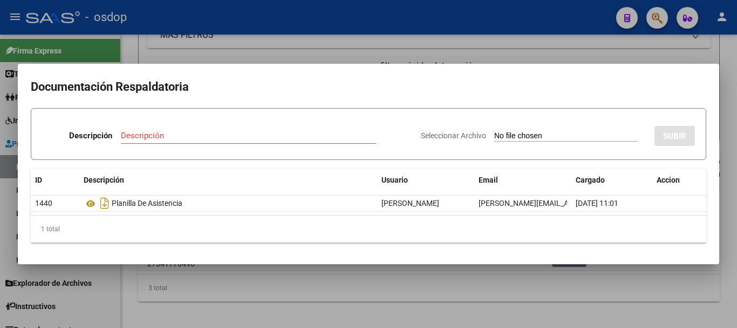
click at [222, 43] on div at bounding box center [368, 164] width 737 height 328
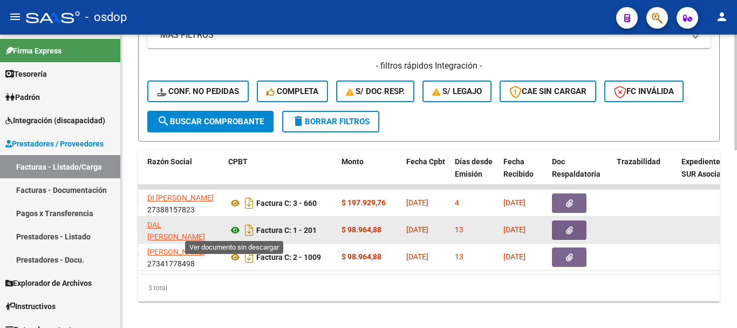
click at [233, 233] on icon at bounding box center [235, 229] width 14 height 13
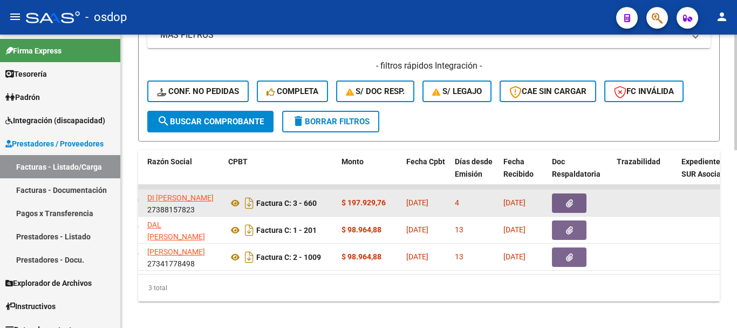
click at [577, 205] on button "button" at bounding box center [569, 202] width 35 height 19
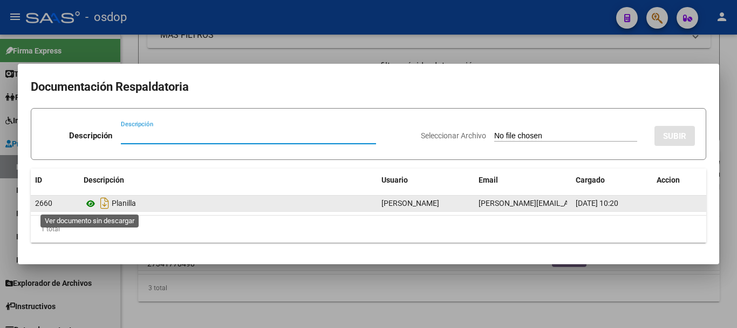
click at [86, 202] on icon at bounding box center [91, 203] width 14 height 13
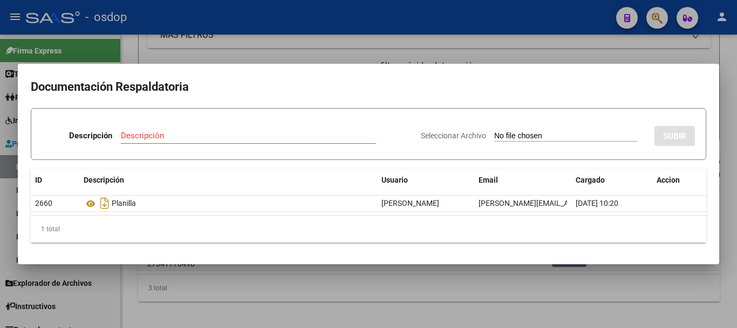
drag, startPoint x: 198, startPoint y: 44, endPoint x: 214, endPoint y: 65, distance: 26.1
click at [198, 45] on div at bounding box center [368, 164] width 737 height 328
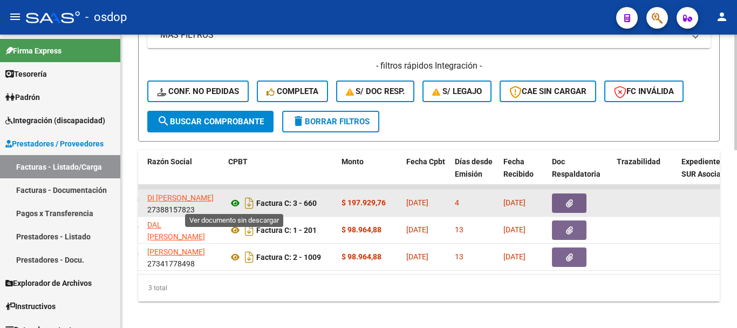
click at [238, 198] on icon at bounding box center [235, 202] width 14 height 13
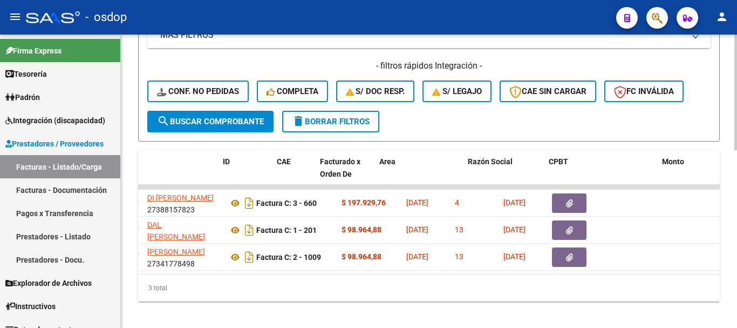
scroll to position [0, 0]
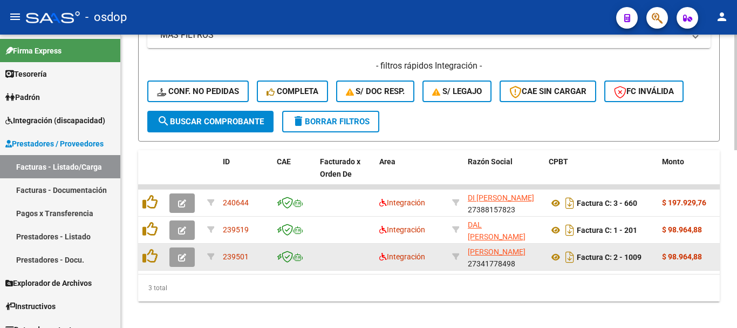
click at [158, 250] on div at bounding box center [151, 256] width 18 height 17
click at [155, 250] on icon at bounding box center [149, 255] width 15 height 15
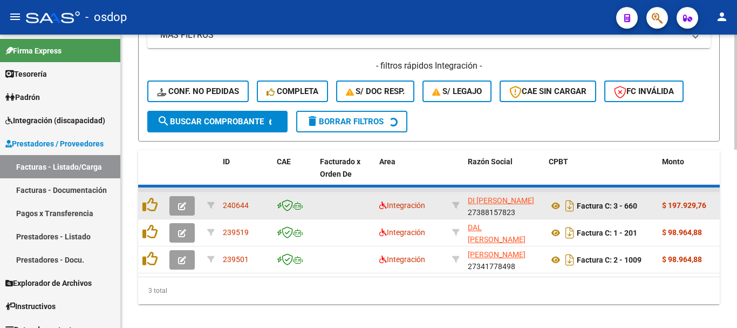
scroll to position [423, 0]
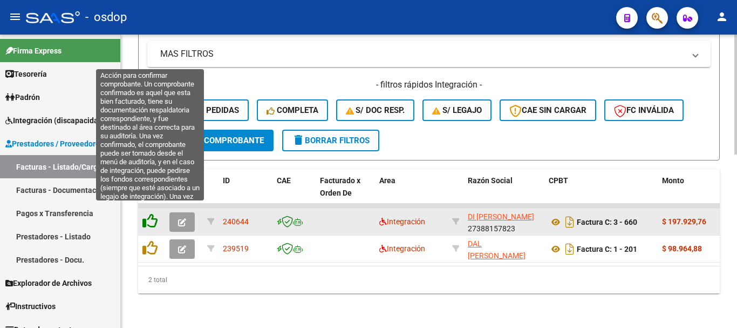
click at [154, 215] on icon at bounding box center [149, 220] width 15 height 15
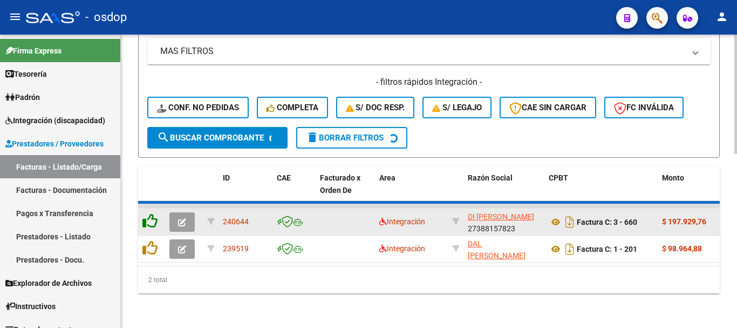
scroll to position [396, 0]
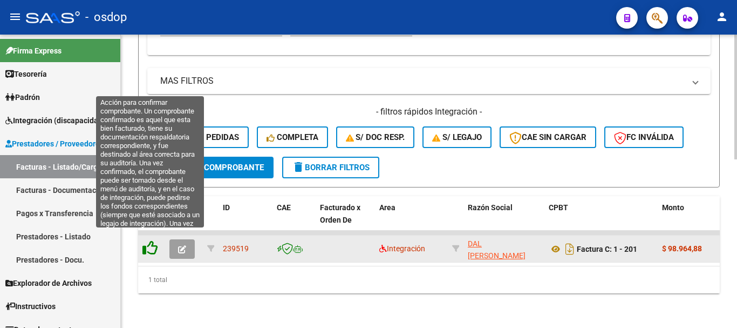
click at [153, 240] on icon at bounding box center [149, 247] width 15 height 15
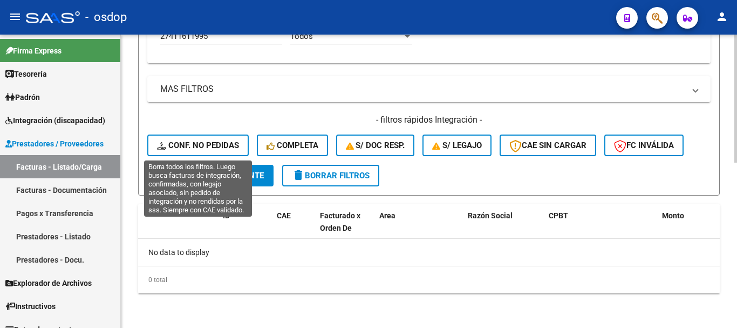
click at [222, 147] on span "Conf. no pedidas" at bounding box center [198, 145] width 82 height 10
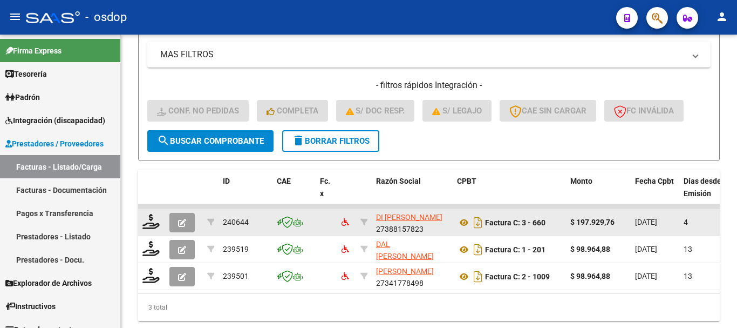
scroll to position [450, 0]
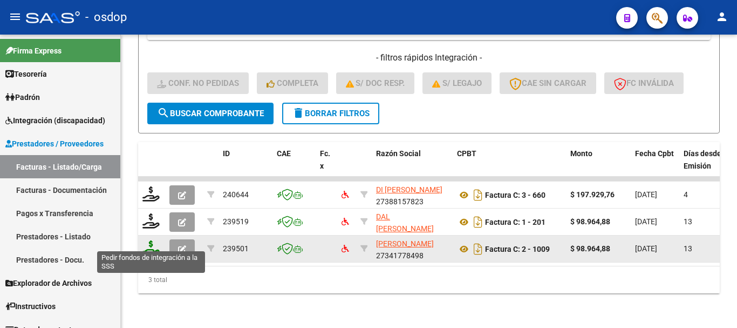
click at [152, 240] on icon at bounding box center [150, 247] width 17 height 15
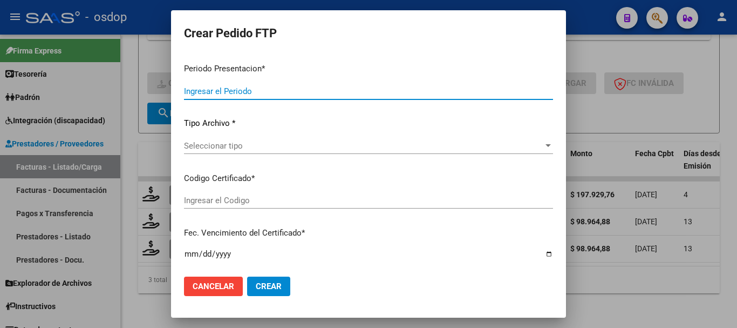
type input "202507"
type input "$ 98.964,88"
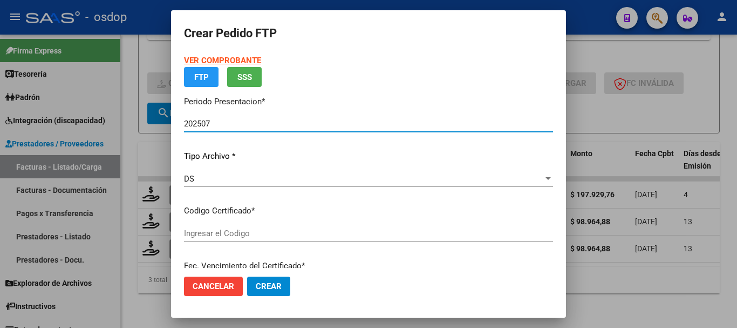
type input "1757237344"
type input "2029-09-02"
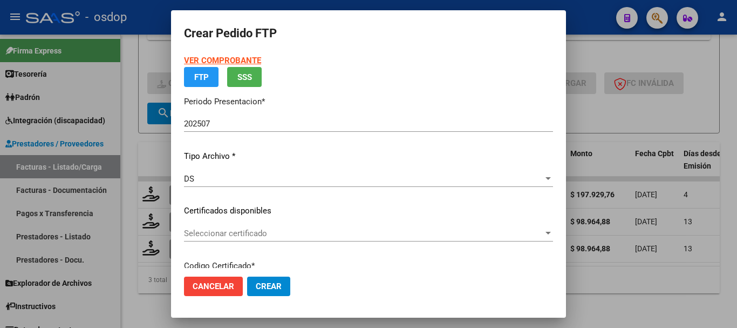
click at [244, 206] on p "Certificados disponibles" at bounding box center [368, 210] width 369 height 12
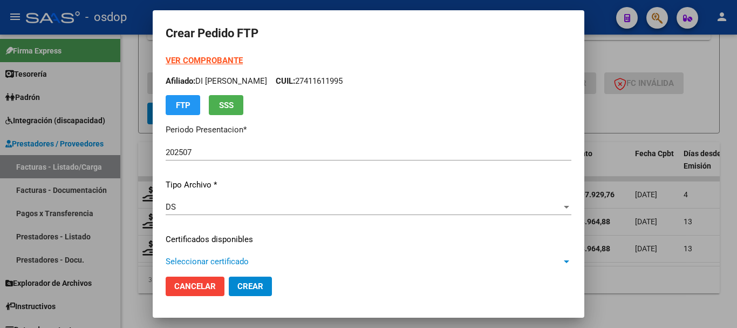
click at [251, 260] on span "Seleccionar certificado" at bounding box center [364, 261] width 396 height 10
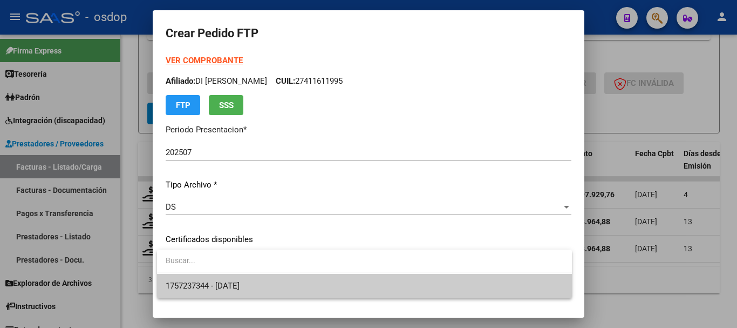
click at [261, 275] on span "1757237344 - 2029-09-02" at bounding box center [365, 286] width 398 height 24
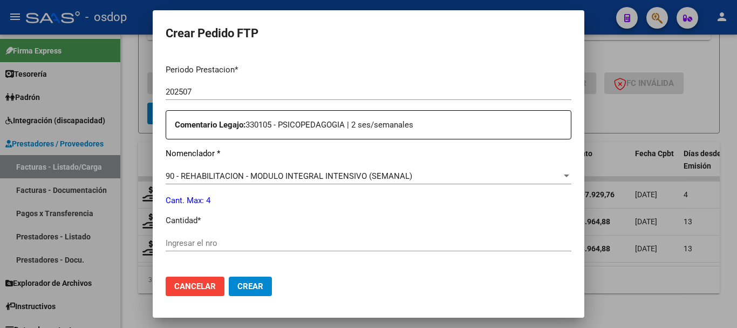
scroll to position [378, 0]
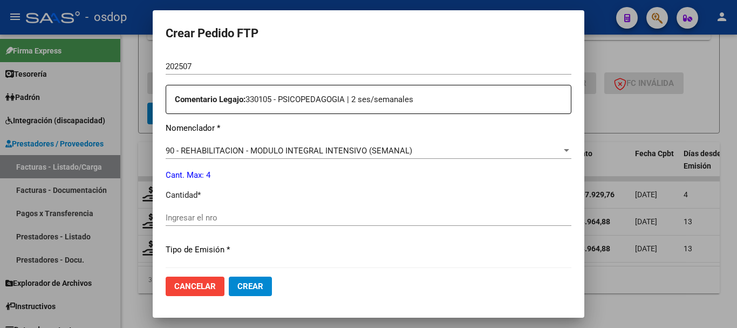
click at [293, 219] on input "Ingresar el nro" at bounding box center [369, 218] width 406 height 10
type input "4"
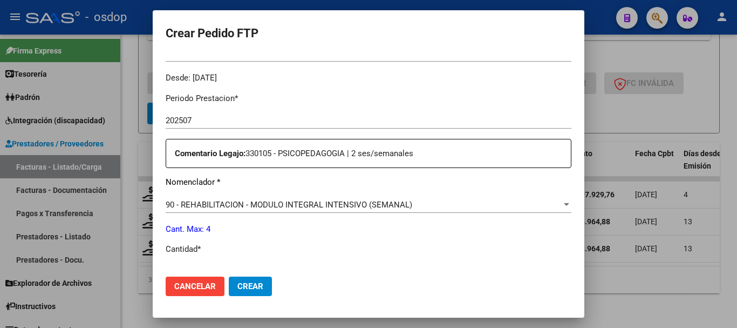
scroll to position [432, 0]
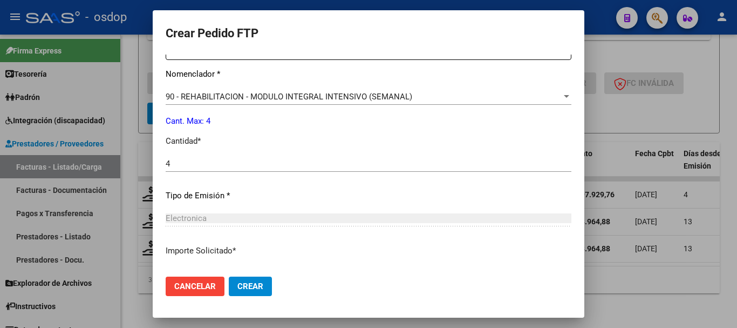
click at [258, 288] on span "Crear" at bounding box center [250, 286] width 26 height 10
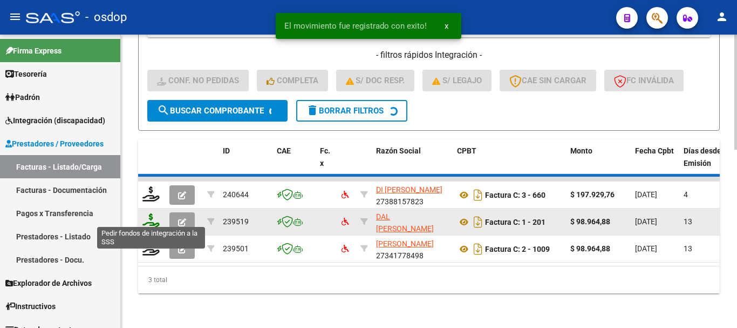
scroll to position [423, 0]
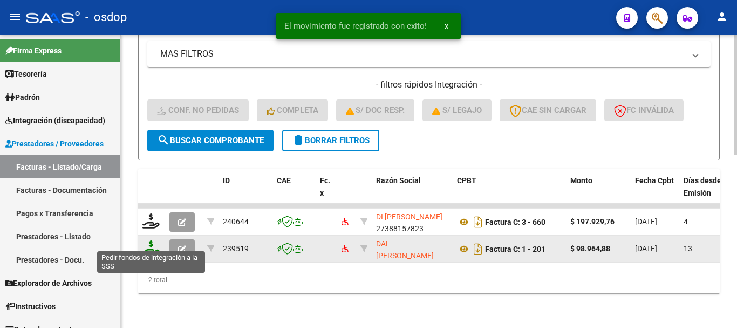
click at [155, 240] on icon at bounding box center [150, 247] width 17 height 15
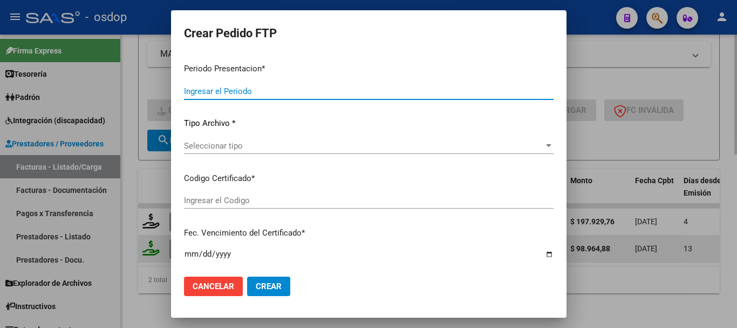
type input "202507"
type input "$ 98.964,88"
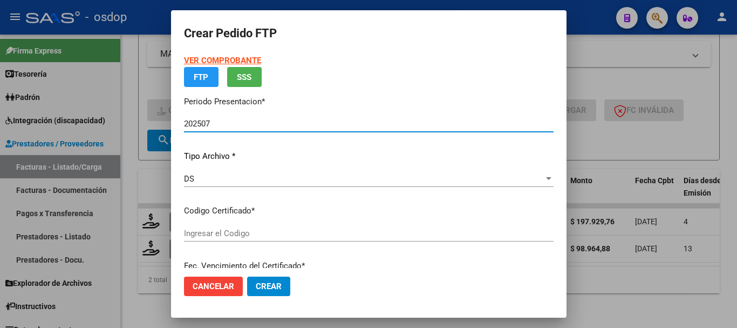
type input "1757237344"
type input "2029-09-02"
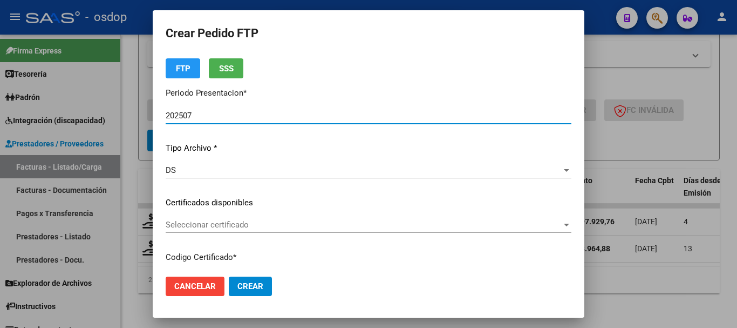
scroll to position [54, 0]
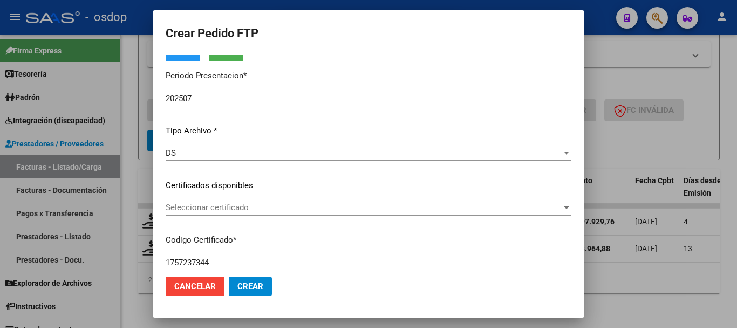
click at [229, 199] on div "VER COMPROBANTE ARCA Padrón Afiliado: DI STEFANO GIULIANA CUIL: 27411611995 FTP…" at bounding box center [369, 177] width 406 height 353
drag, startPoint x: 248, startPoint y: 221, endPoint x: 239, endPoint y: 209, distance: 15.4
click at [248, 222] on div "Seleccionar certificado Seleccionar certificado" at bounding box center [369, 212] width 406 height 26
click at [236, 208] on span "Seleccionar certificado" at bounding box center [364, 207] width 396 height 10
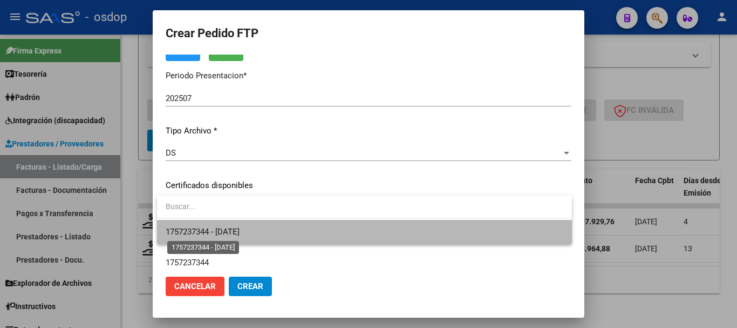
click at [240, 231] on span "1757237344 - 2029-09-02" at bounding box center [203, 232] width 74 height 10
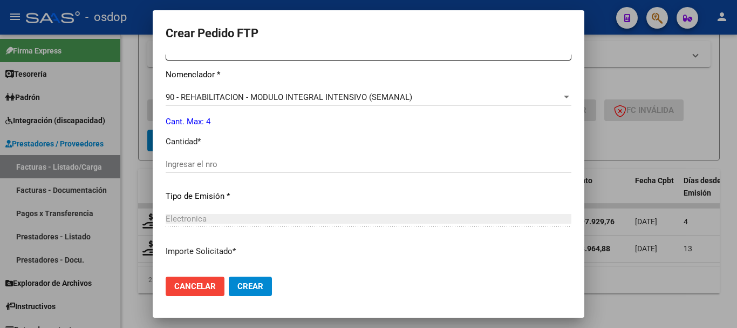
scroll to position [432, 0]
click at [243, 156] on div "Ingresar el nro" at bounding box center [369, 163] width 406 height 16
type input "4"
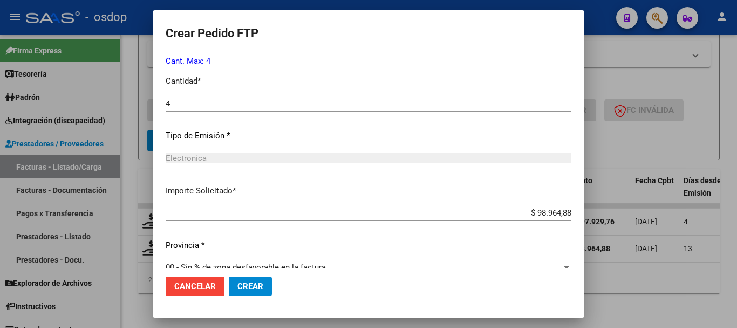
scroll to position [509, 0]
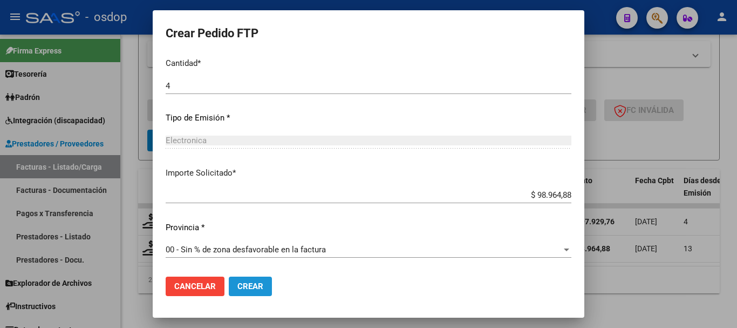
click at [260, 291] on button "Crear" at bounding box center [250, 285] width 43 height 19
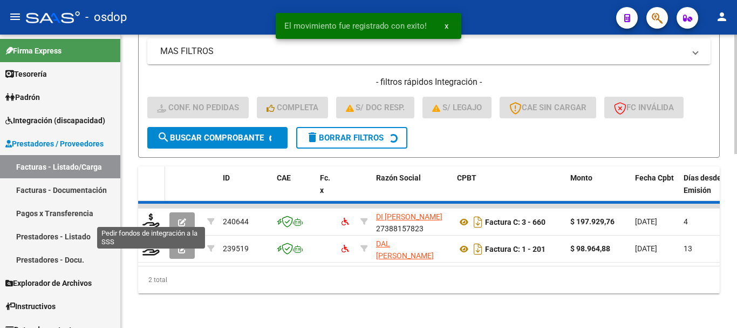
scroll to position [396, 0]
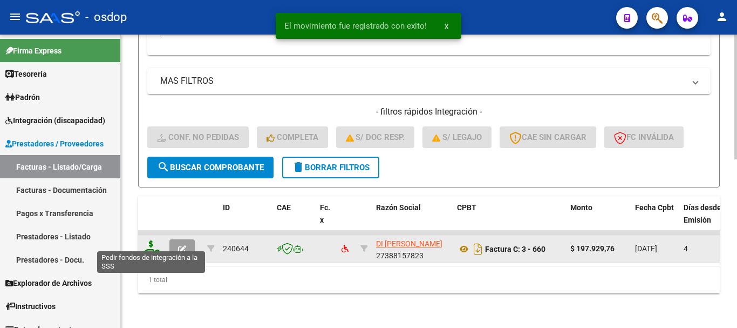
click at [157, 240] on icon at bounding box center [150, 247] width 17 height 15
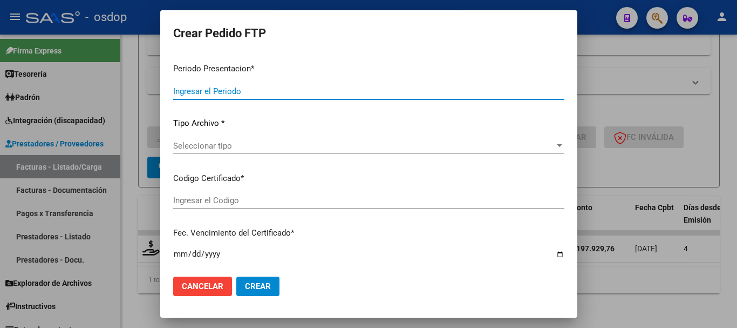
type input "202507"
type input "$ 197.929,76"
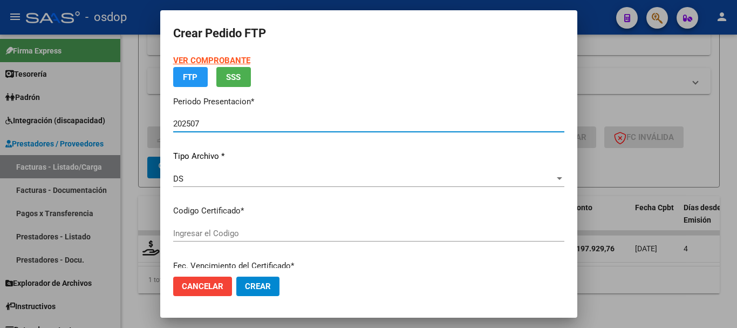
type input "1757237344"
type input "2029-09-02"
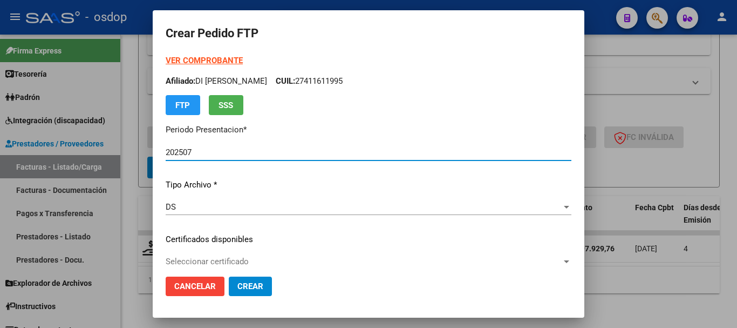
click at [236, 237] on p "Certificados disponibles" at bounding box center [369, 239] width 406 height 12
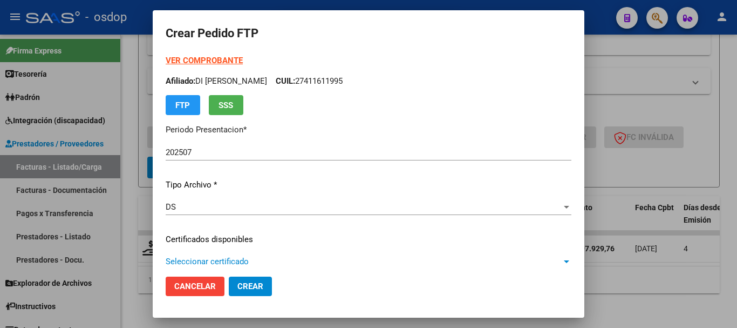
click at [242, 258] on span "Seleccionar certificado" at bounding box center [364, 261] width 396 height 10
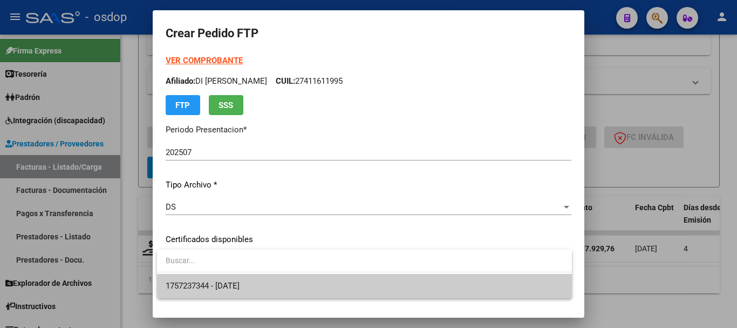
click at [252, 277] on span "1757237344 - 2029-09-02" at bounding box center [365, 286] width 398 height 24
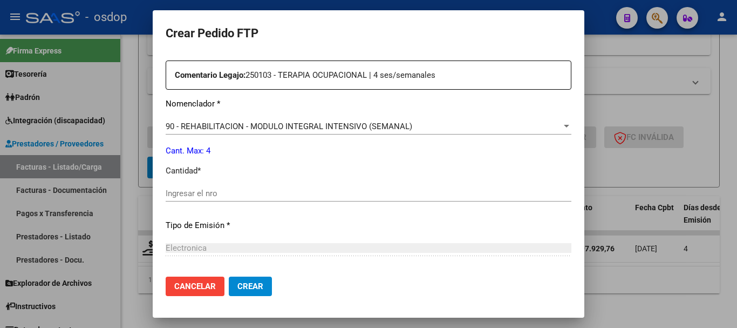
scroll to position [432, 0]
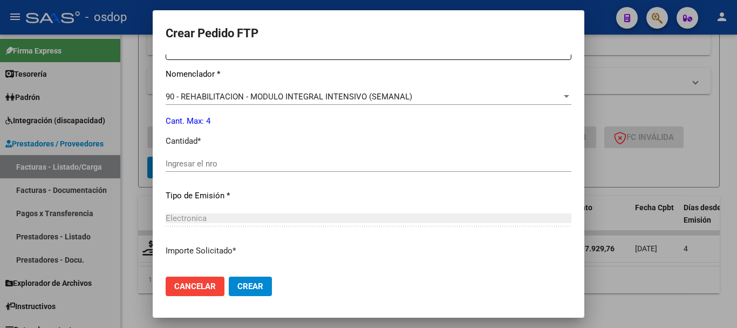
click at [234, 212] on div "Electronica Seleccionar tipo" at bounding box center [369, 218] width 406 height 16
click at [233, 176] on div "Ingresar el nro" at bounding box center [369, 168] width 406 height 26
click at [242, 168] on div "Ingresar el nro" at bounding box center [369, 163] width 406 height 16
type input "4"
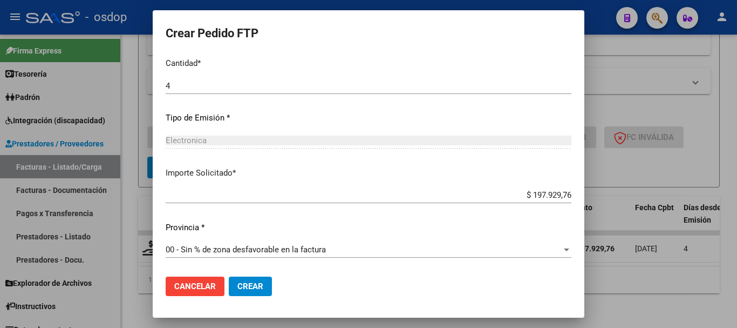
click at [252, 283] on span "Crear" at bounding box center [250, 286] width 26 height 10
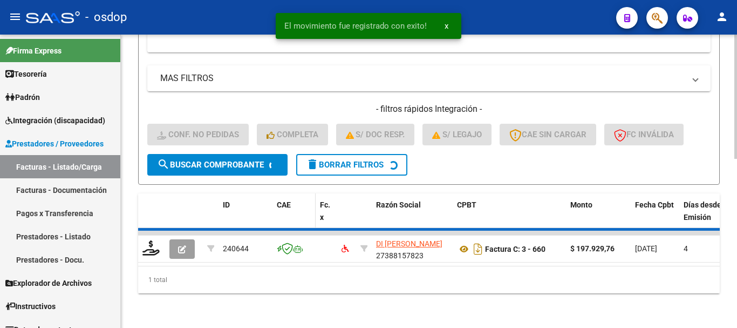
scroll to position [379, 0]
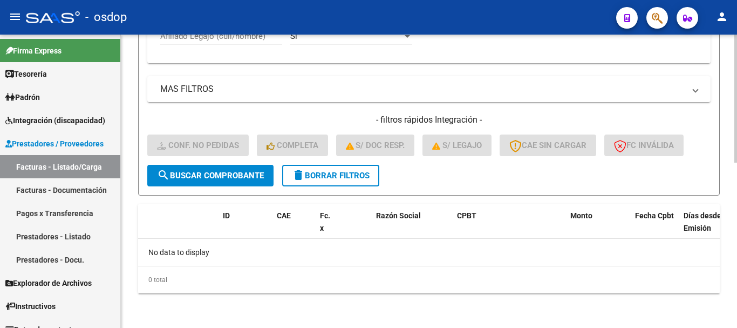
click at [309, 171] on span "delete Borrar Filtros" at bounding box center [331, 176] width 78 height 10
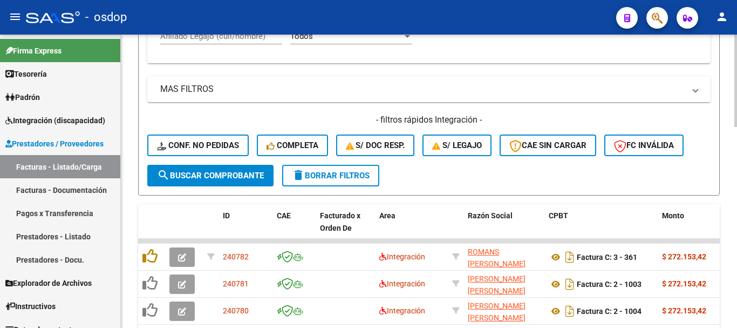
click at [231, 113] on div "MAS FILTROS Todos Con Doc. Respaldatoria Todos Con Trazabilidad Todos Asociado …" at bounding box center [428, 120] width 563 height 88
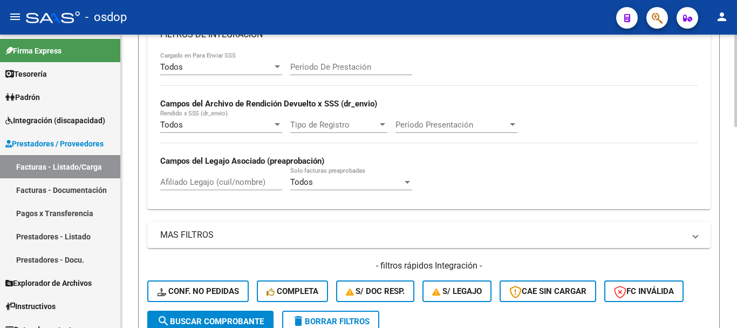
scroll to position [217, 0]
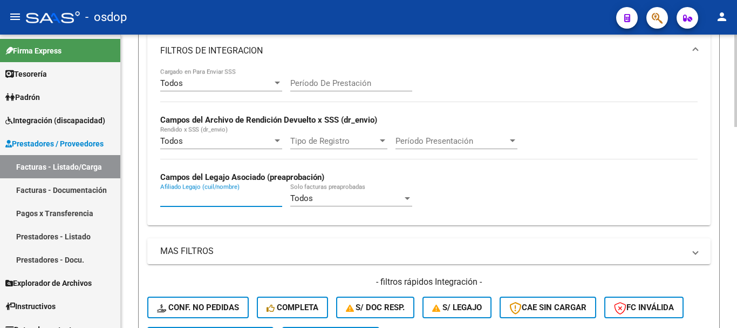
click at [223, 197] on input "Afiliado Legajo (cuil/nombre)" at bounding box center [221, 198] width 122 height 10
paste input "23315407079"
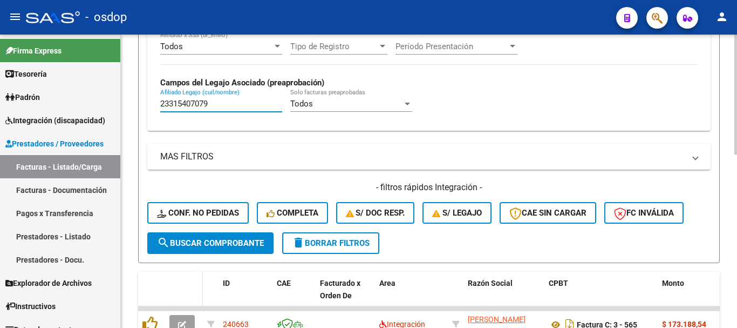
scroll to position [379, 0]
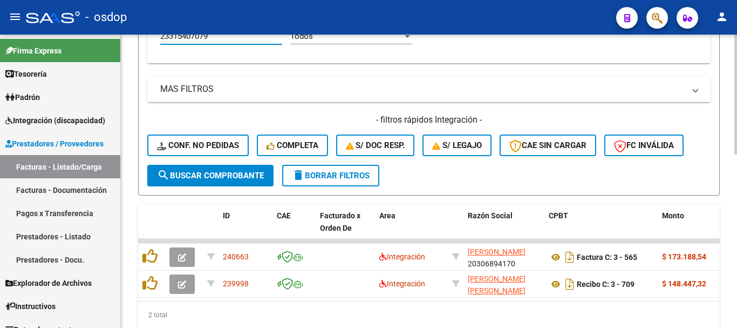
type input "23315407079"
click at [134, 219] on div "Video tutorial PRESTADORES -> Listado de CPBTs Emitidos por Prestadores / Prove…" at bounding box center [429, 8] width 616 height 707
drag, startPoint x: 192, startPoint y: 301, endPoint x: 215, endPoint y: 303, distance: 23.3
click at [215, 301] on datatable-body "240663 Integración DIAZ NICOLAS FEDERICO 20306894170 Factura C: 3 - 565 $ 173.1…" at bounding box center [429, 269] width 582 height 62
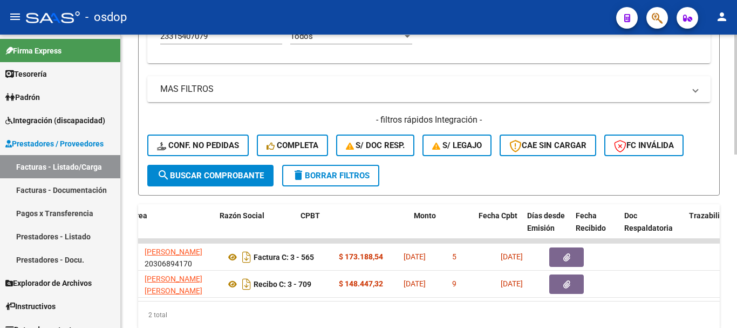
scroll to position [0, 246]
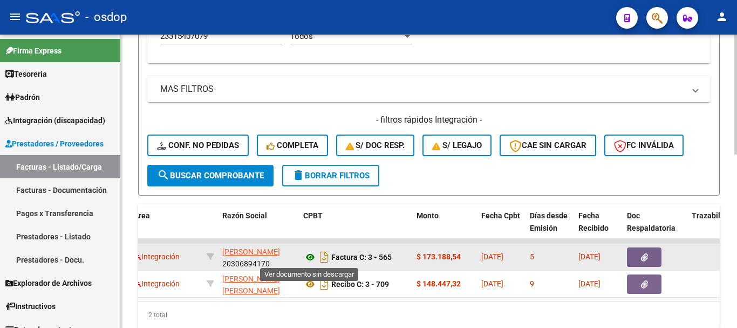
click at [304, 260] on icon at bounding box center [310, 256] width 14 height 13
click at [643, 248] on button "button" at bounding box center [644, 256] width 35 height 19
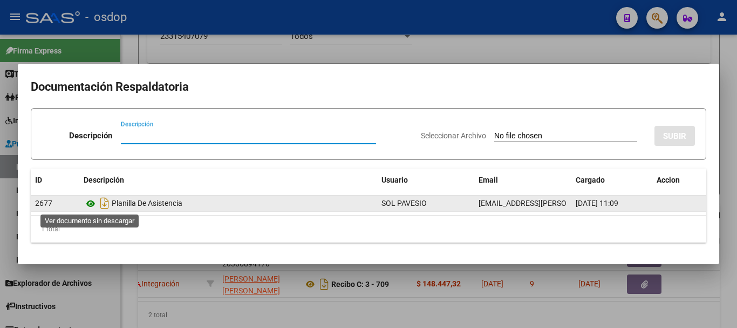
click at [90, 206] on icon at bounding box center [91, 203] width 14 height 13
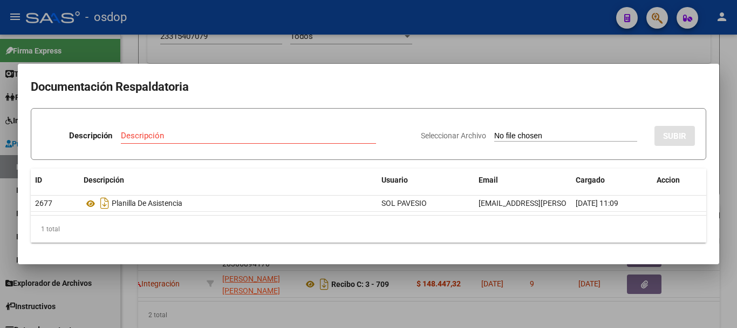
click at [205, 45] on div at bounding box center [368, 164] width 737 height 328
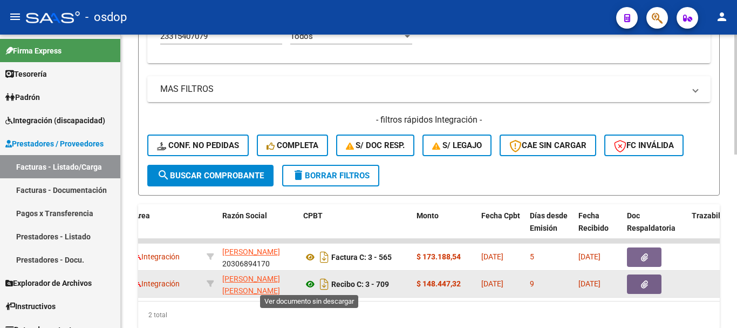
click at [311, 285] on icon at bounding box center [310, 283] width 14 height 13
click at [649, 287] on button "button" at bounding box center [644, 283] width 35 height 19
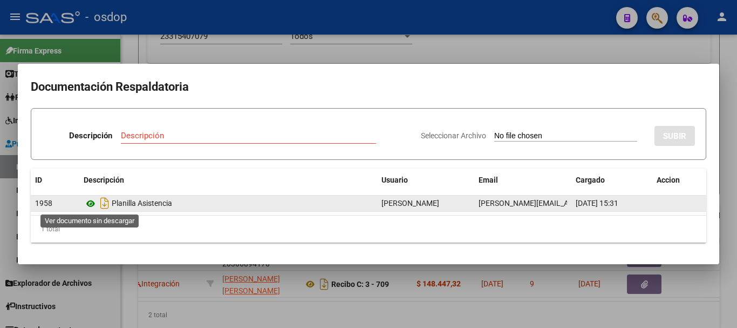
click at [96, 207] on icon at bounding box center [91, 203] width 14 height 13
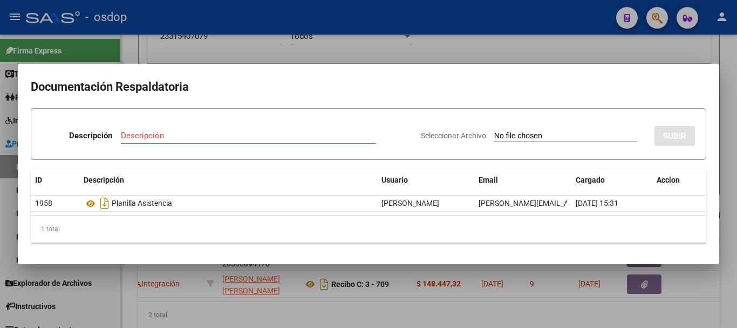
click at [163, 56] on div at bounding box center [368, 164] width 737 height 328
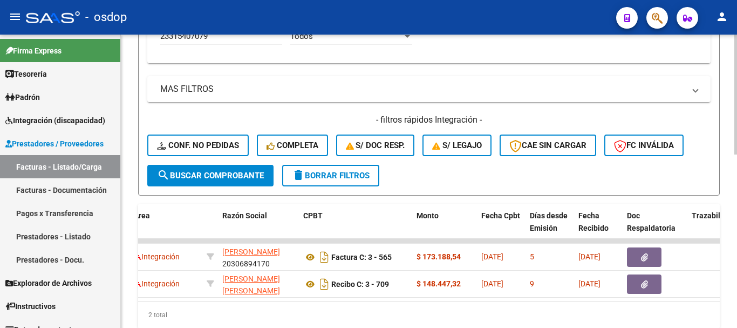
click at [320, 106] on div "MAS FILTROS Todos Con Doc. Respaldatoria Todos Con Trazabilidad Todos Asociado …" at bounding box center [428, 120] width 563 height 88
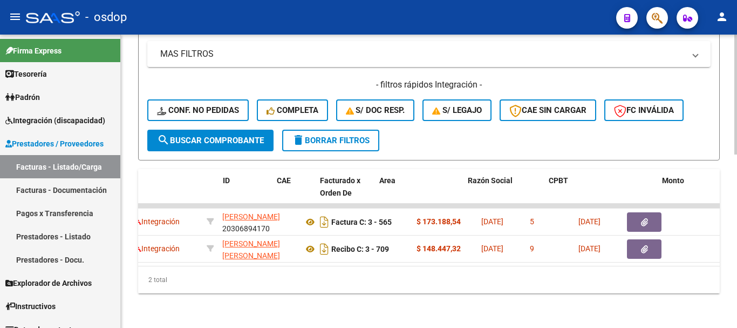
scroll to position [0, 0]
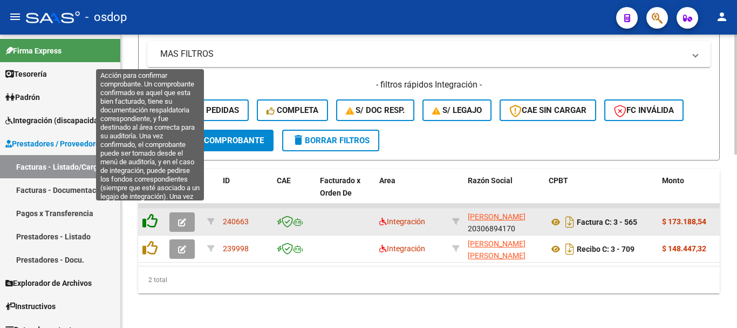
click at [155, 217] on icon at bounding box center [149, 220] width 15 height 15
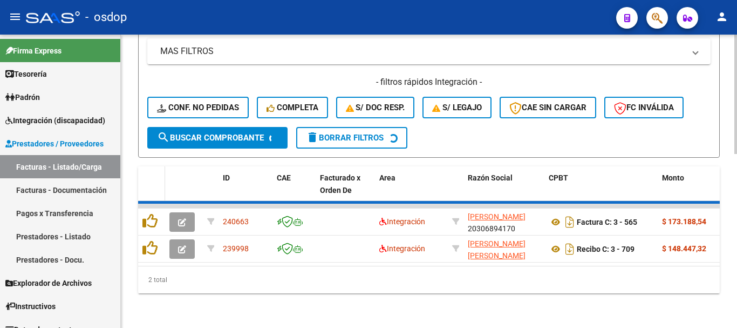
scroll to position [396, 0]
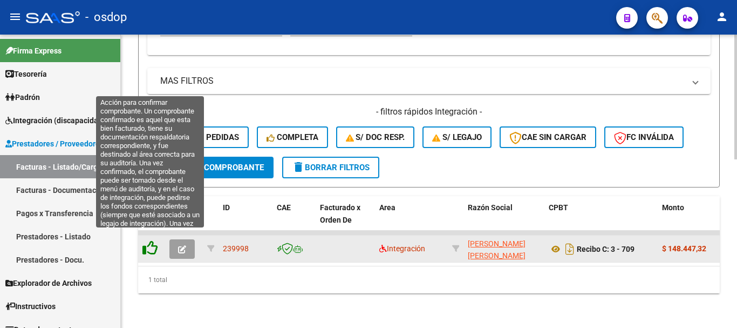
click at [146, 240] on icon at bounding box center [149, 247] width 15 height 15
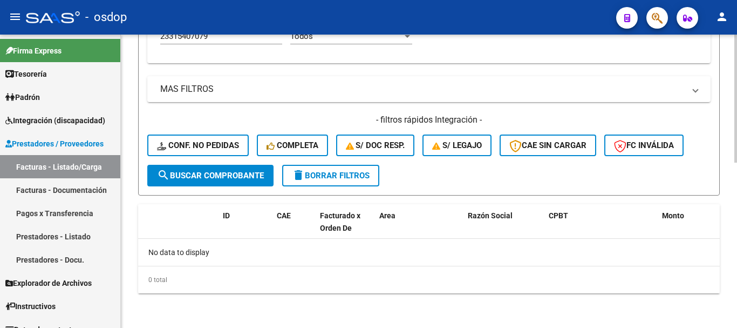
click at [195, 145] on span "Conf. no pedidas" at bounding box center [198, 145] width 82 height 10
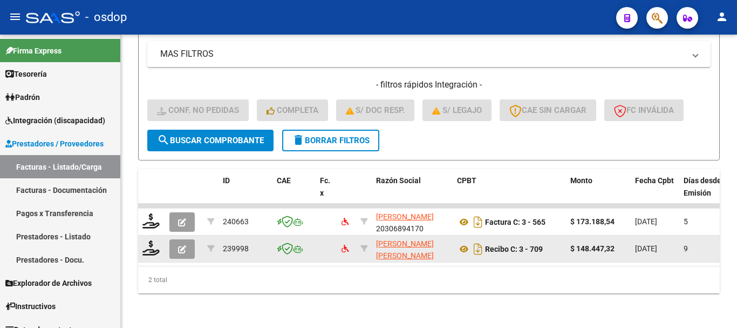
scroll to position [423, 0]
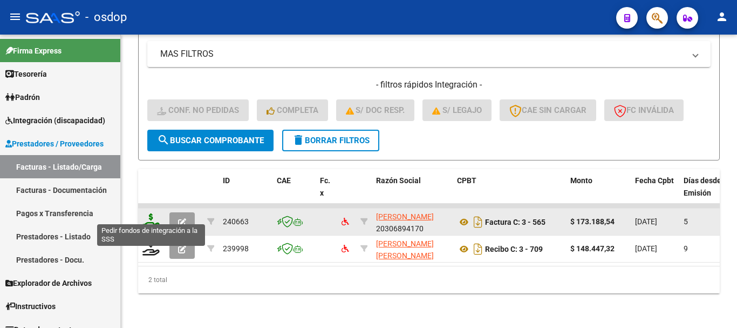
click at [146, 216] on icon at bounding box center [150, 220] width 17 height 15
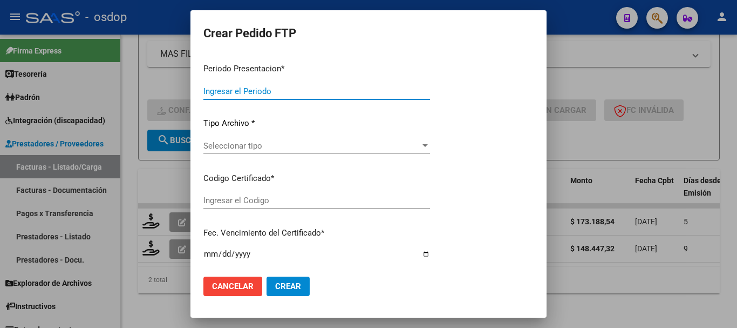
type input "202507"
type input "$ 173.188,54"
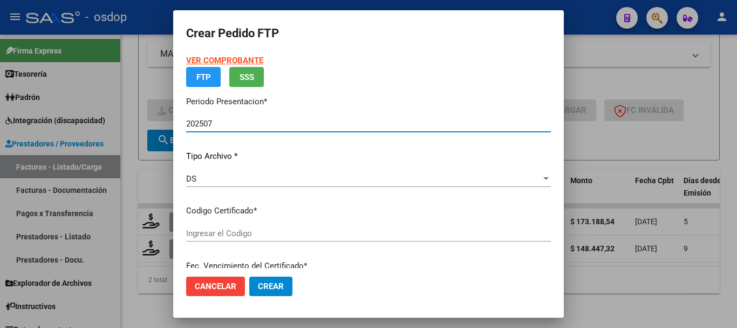
type input "9929416164"
type input "2027-12-13"
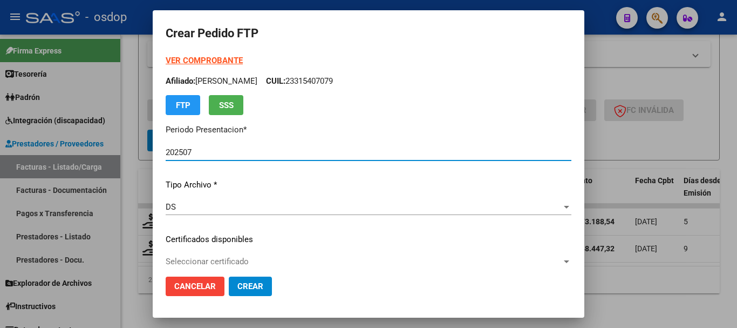
click at [229, 241] on p "Certificados disponibles" at bounding box center [369, 239] width 406 height 12
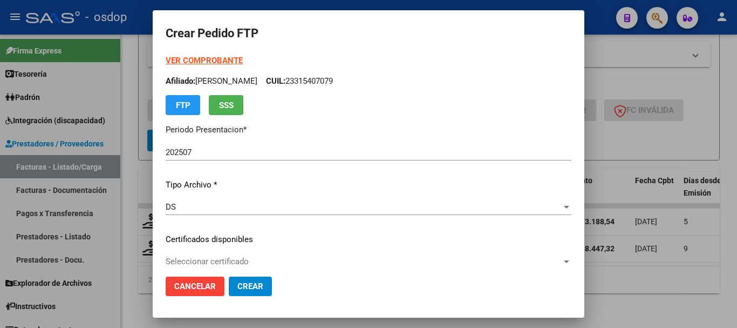
click at [213, 251] on div "VER COMPROBANTE ARCA Padrón Afiliado: GALLO MATIAS DAMIAN CUIL: 23315407079 FTP…" at bounding box center [369, 230] width 406 height 353
click at [224, 262] on span "Seleccionar certificado" at bounding box center [364, 261] width 396 height 10
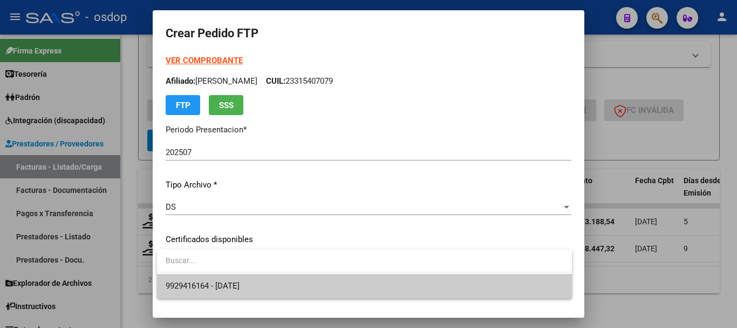
click at [223, 284] on span "9929416164 - 2027-12-13" at bounding box center [203, 286] width 74 height 10
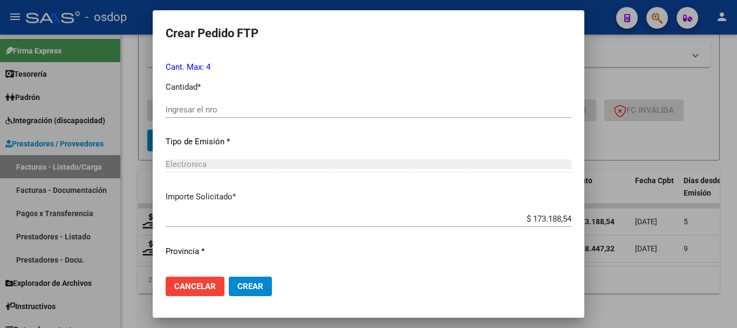
scroll to position [432, 0]
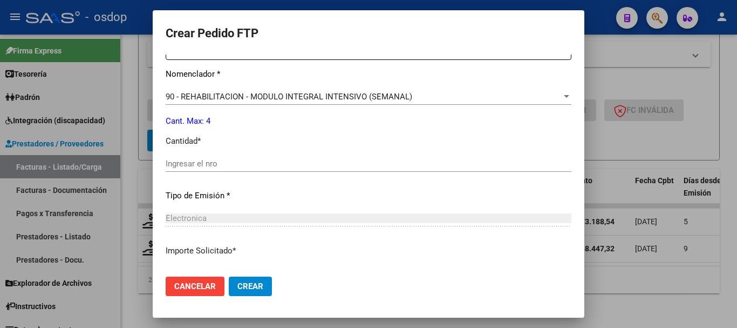
click at [231, 169] on div "Ingresar el nro" at bounding box center [369, 163] width 406 height 16
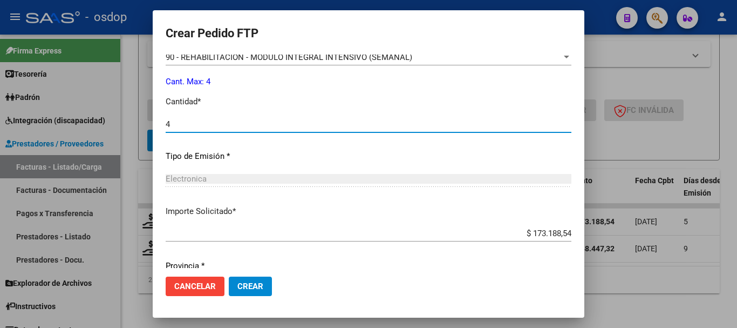
scroll to position [509, 0]
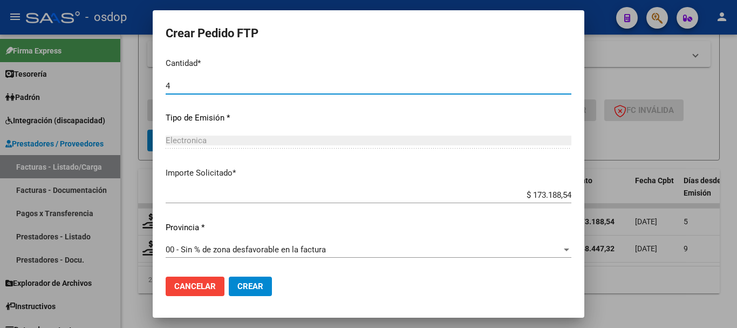
type input "4"
click at [250, 288] on span "Crear" at bounding box center [250, 286] width 26 height 10
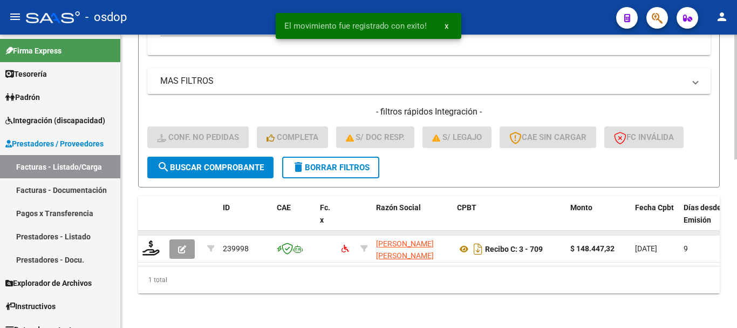
scroll to position [396, 0]
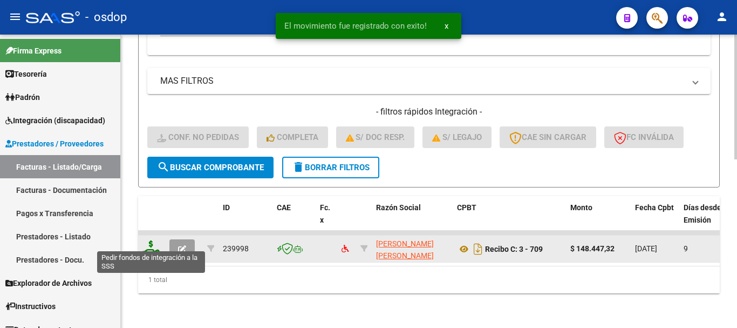
click at [149, 240] on icon at bounding box center [150, 247] width 17 height 15
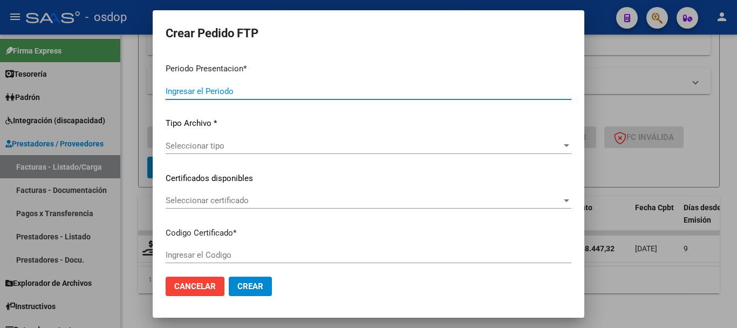
type input "202507"
type input "$ 148.447,32"
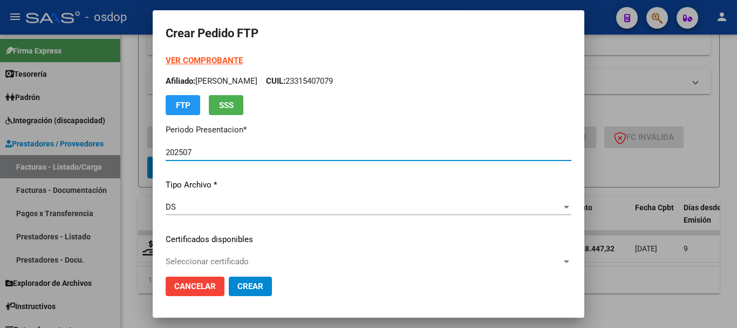
type input "9929416164"
type input "2027-12-13"
click at [212, 253] on div "VER COMPROBANTE ARCA Padrón Afiliado: GALLO MATIAS DAMIAN CUIL: 23315407079 FTP…" at bounding box center [369, 230] width 406 height 353
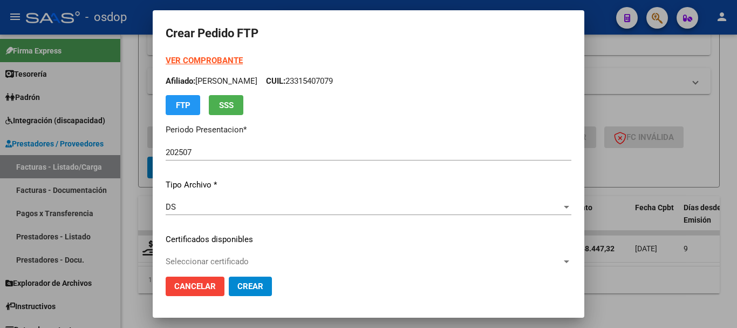
click at [219, 260] on span "Seleccionar certificado" at bounding box center [364, 261] width 396 height 10
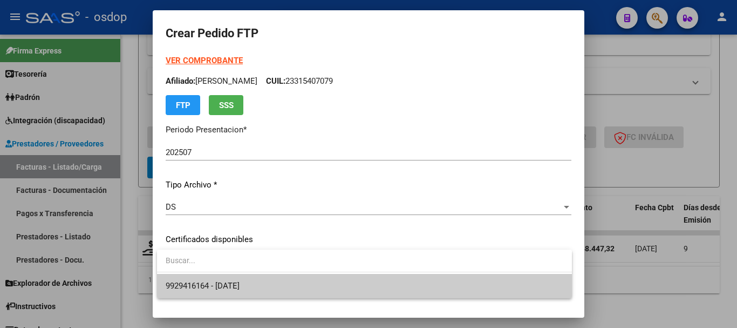
click at [227, 278] on span "9929416164 - 2027-12-13" at bounding box center [365, 286] width 398 height 24
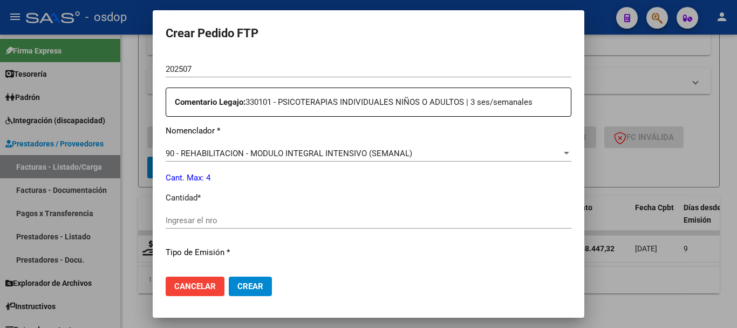
scroll to position [432, 0]
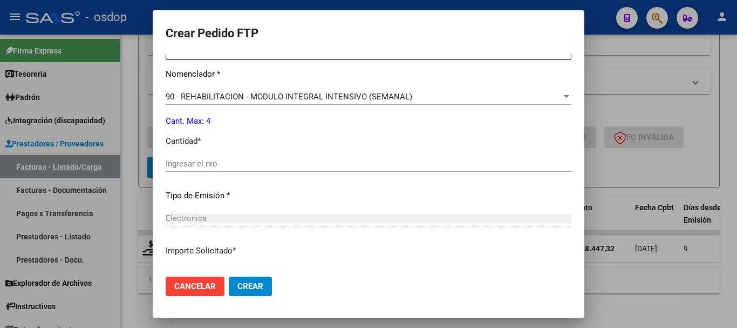
click at [226, 167] on input "Ingresar el nro" at bounding box center [369, 164] width 406 height 10
type input "4"
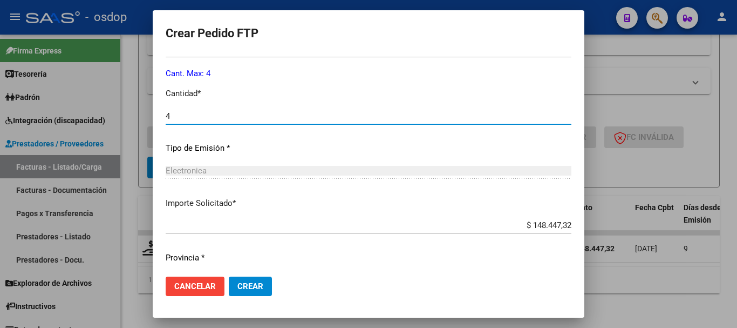
scroll to position [509, 0]
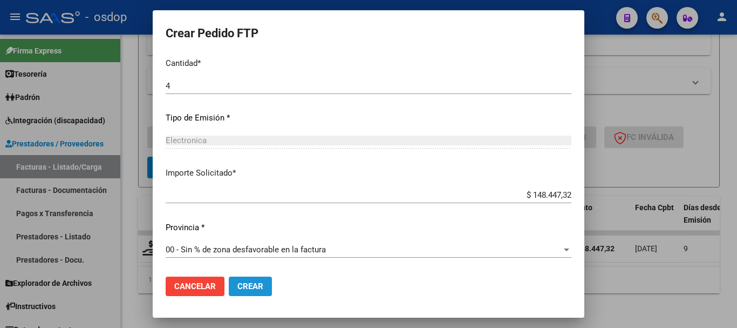
click at [257, 279] on button "Crear" at bounding box center [250, 285] width 43 height 19
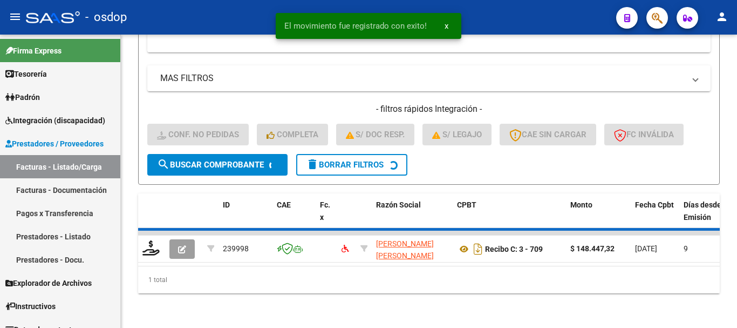
scroll to position [379, 0]
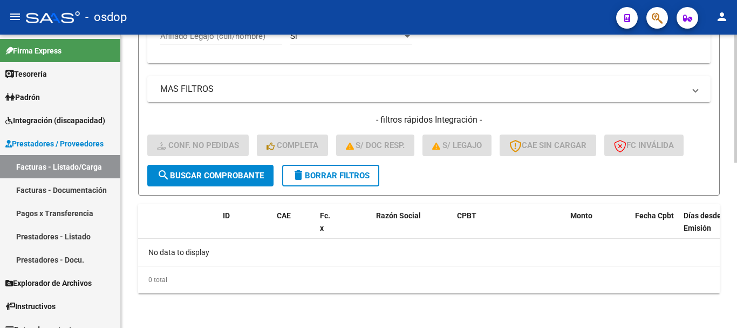
click at [305, 174] on mat-icon "delete" at bounding box center [298, 174] width 13 height 13
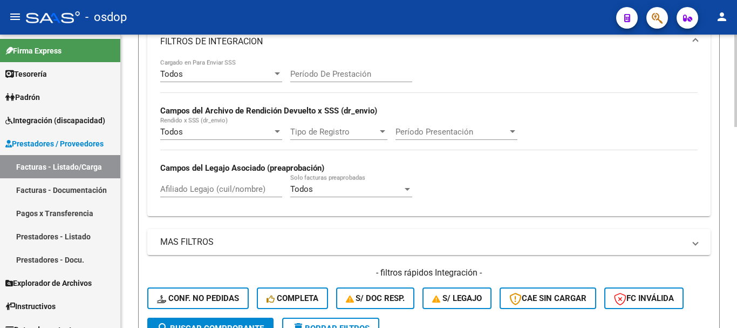
scroll to position [163, 0]
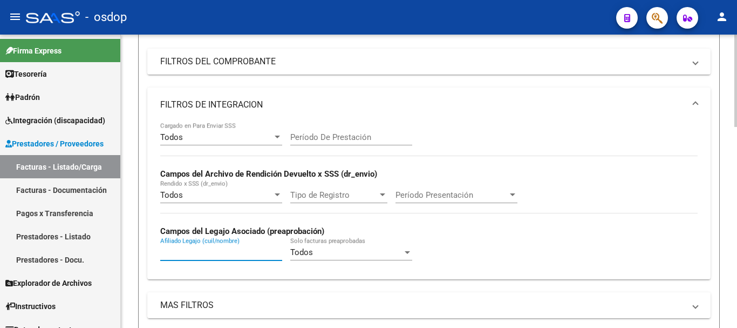
click at [226, 253] on input "Afiliado Legajo (cuil/nombre)" at bounding box center [221, 252] width 122 height 10
paste input "27366228778"
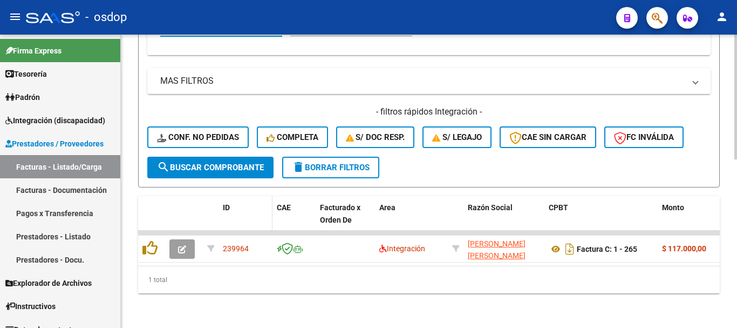
scroll to position [396, 0]
type input "27366228778"
click at [242, 287] on div "1 total" at bounding box center [429, 279] width 582 height 27
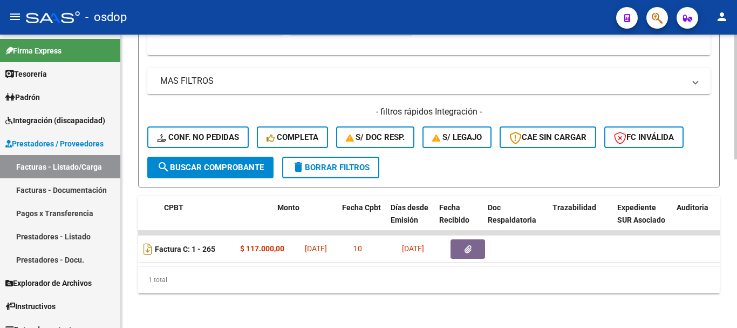
scroll to position [0, 385]
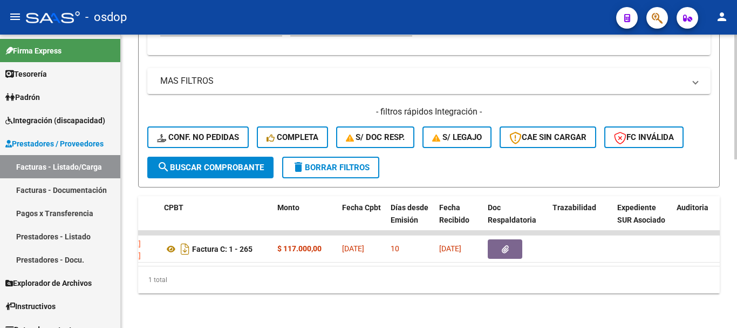
click at [269, 285] on div "1 total" at bounding box center [429, 279] width 582 height 27
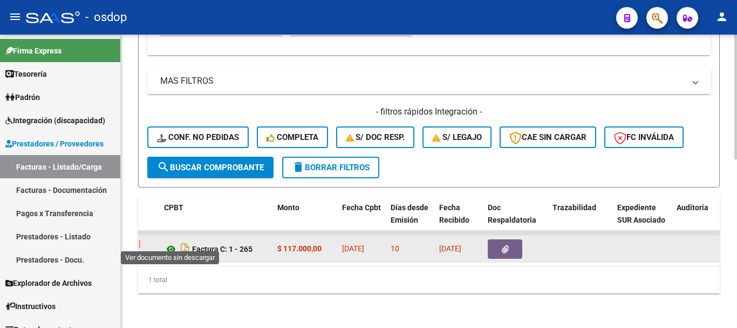
click at [169, 242] on icon at bounding box center [171, 248] width 14 height 13
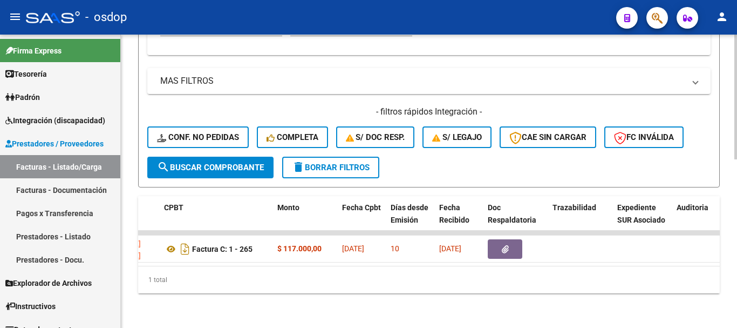
drag, startPoint x: 446, startPoint y: 299, endPoint x: 462, endPoint y: 278, distance: 26.5
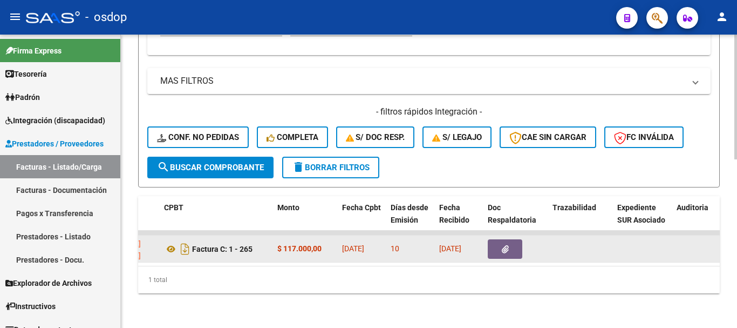
click at [502, 245] on icon "button" at bounding box center [505, 249] width 7 height 8
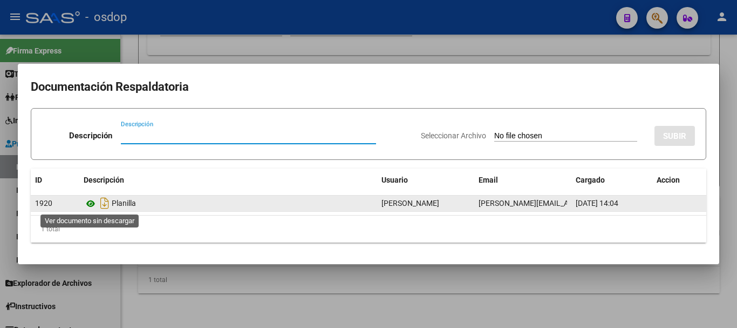
click at [87, 203] on icon at bounding box center [91, 203] width 14 height 13
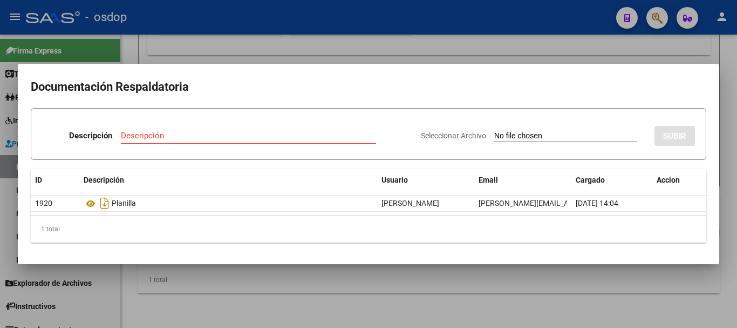
click at [284, 306] on div at bounding box center [368, 164] width 737 height 328
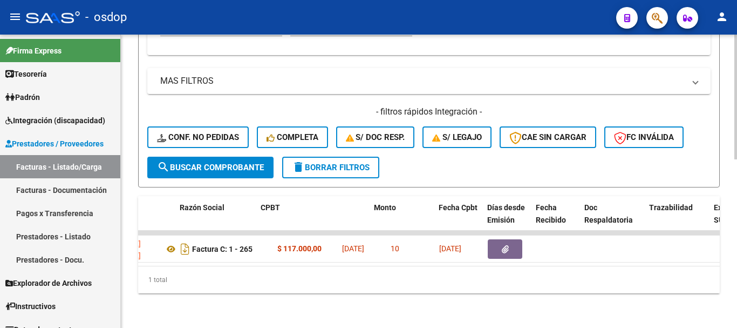
scroll to position [0, 0]
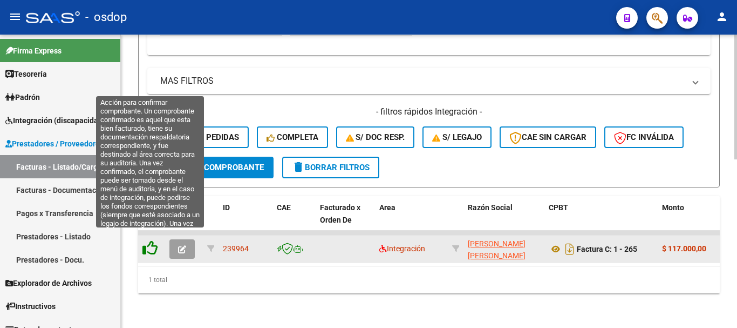
click at [151, 244] on icon at bounding box center [149, 247] width 15 height 15
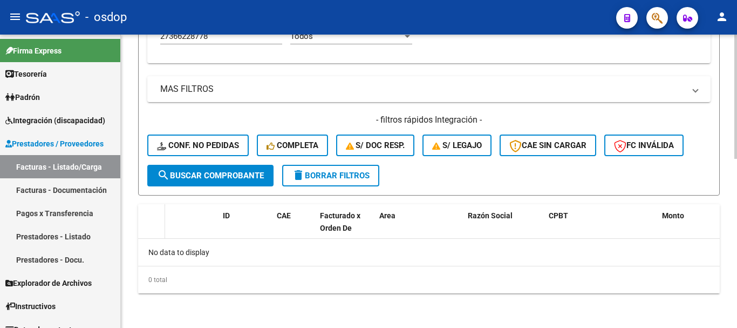
scroll to position [379, 0]
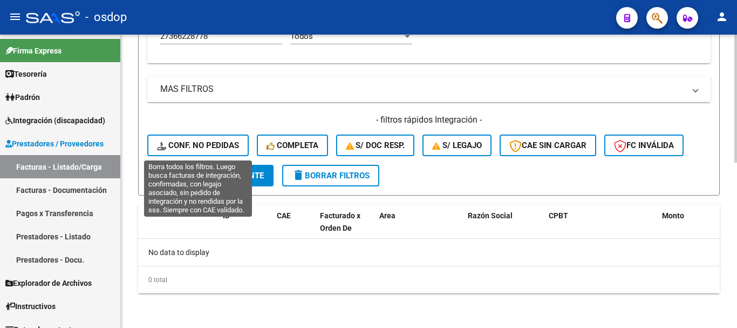
click at [197, 148] on span "Conf. no pedidas" at bounding box center [198, 145] width 82 height 10
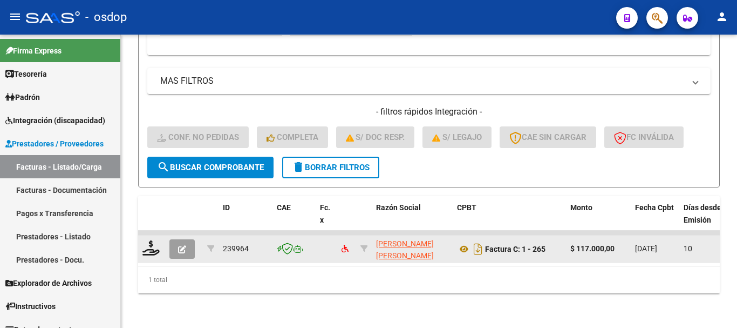
scroll to position [396, 0]
click at [152, 244] on icon at bounding box center [150, 247] width 17 height 15
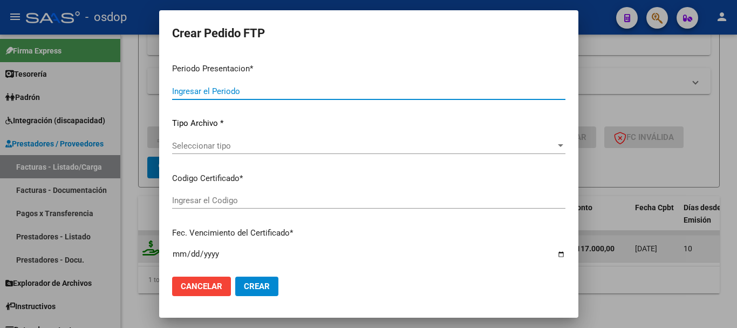
type input "202507"
type input "$ 117.000,00"
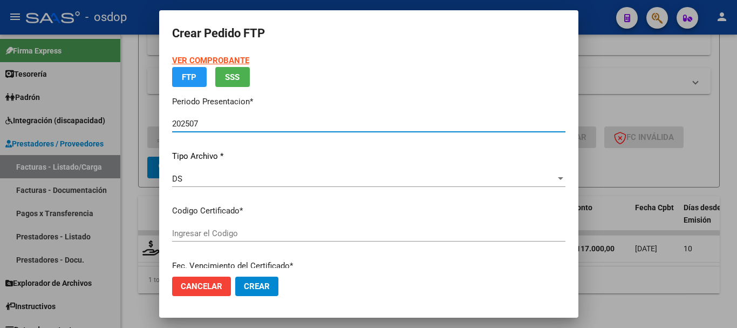
type input "7618261478"
type input "2026-10-26"
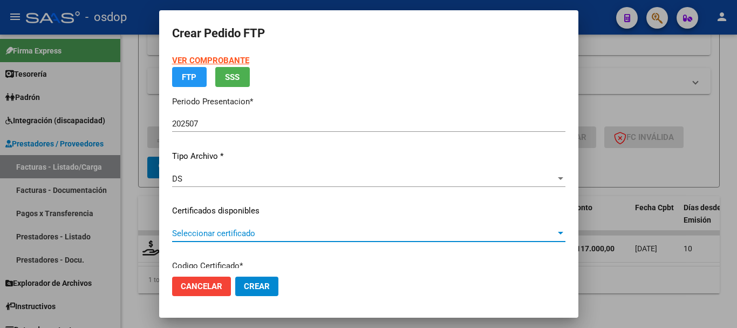
click at [222, 233] on span "Seleccionar certificado" at bounding box center [364, 233] width 384 height 10
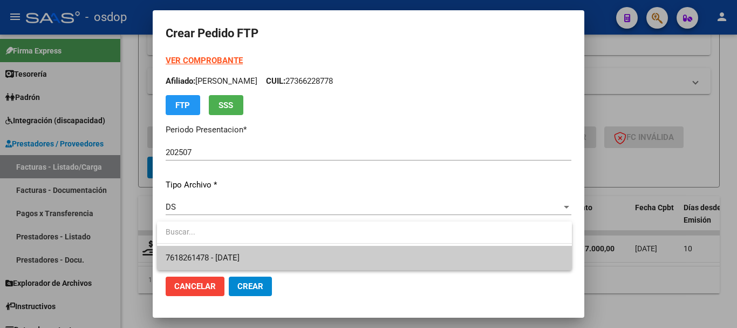
click at [230, 254] on span "7618261478 - 2026-10-26" at bounding box center [203, 258] width 74 height 10
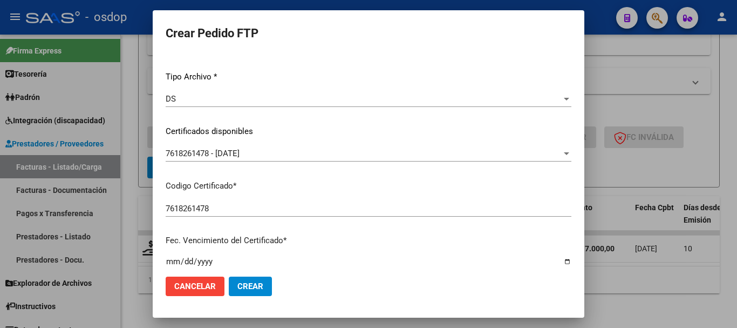
click at [160, 195] on mat-dialog-content "VER COMPROBANTE ARCA Padrón Afiliado: FONTANA MELODY CUIL: 27366228778 FTP SSS …" at bounding box center [369, 160] width 432 height 213
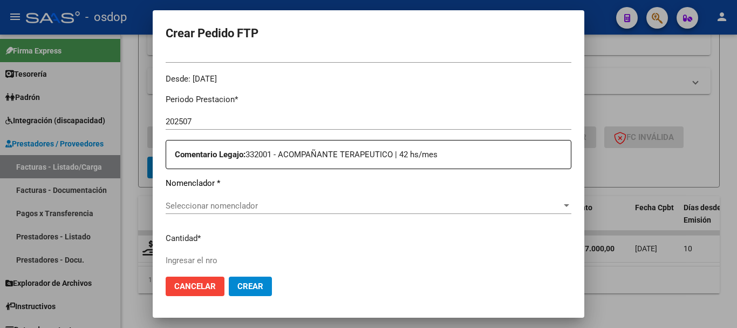
scroll to position [378, 0]
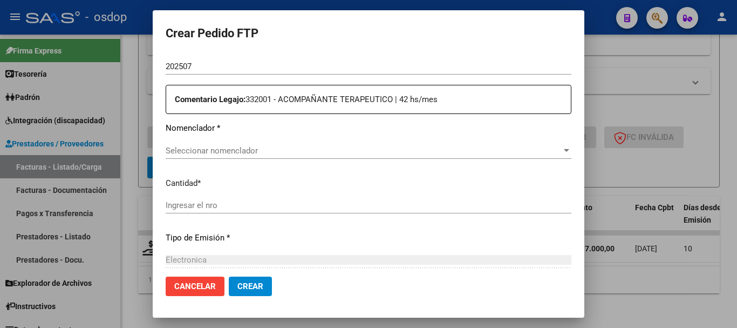
click at [158, 151] on mat-dialog-content "VER COMPROBANTE ARCA Padrón Afiliado: FONTANA MELODY CUIL: 27366228778 FTP SSS …" at bounding box center [369, 160] width 432 height 213
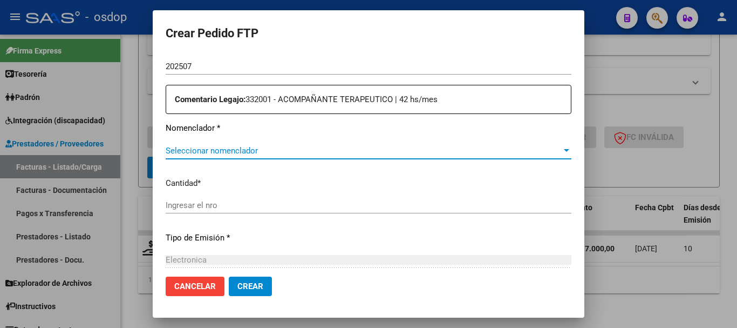
click at [166, 152] on span "Seleccionar nomenclador" at bounding box center [364, 151] width 396 height 10
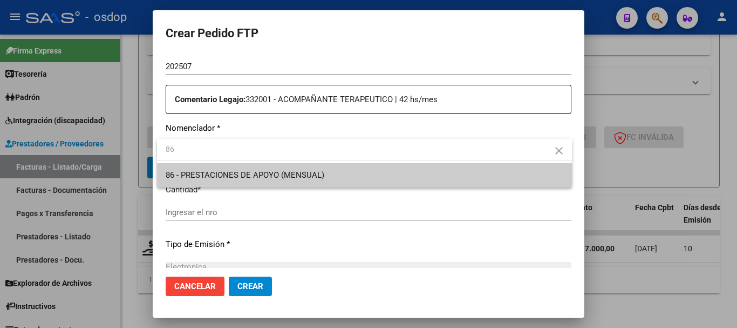
type input "86"
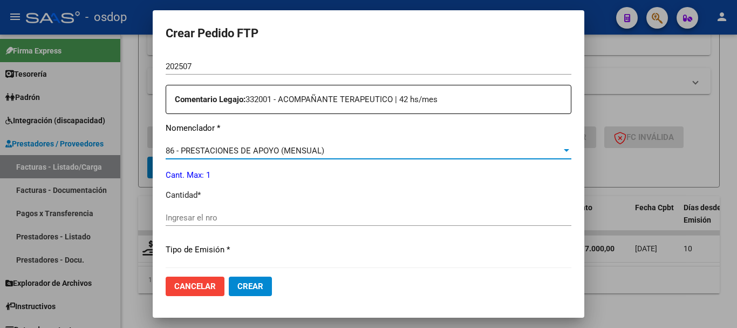
click at [210, 224] on div "Ingresar el nro" at bounding box center [369, 217] width 406 height 16
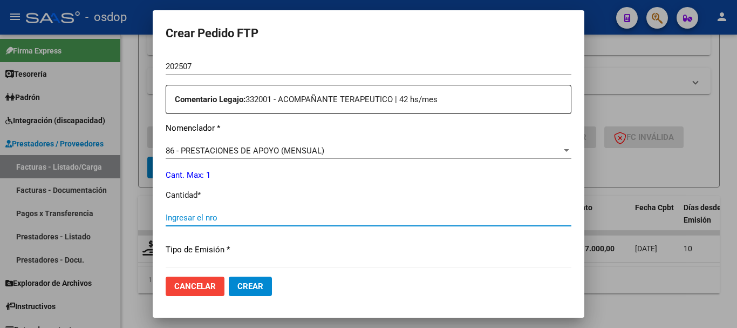
click at [211, 213] on input "Ingresar el nro" at bounding box center [369, 218] width 406 height 10
type input "1"
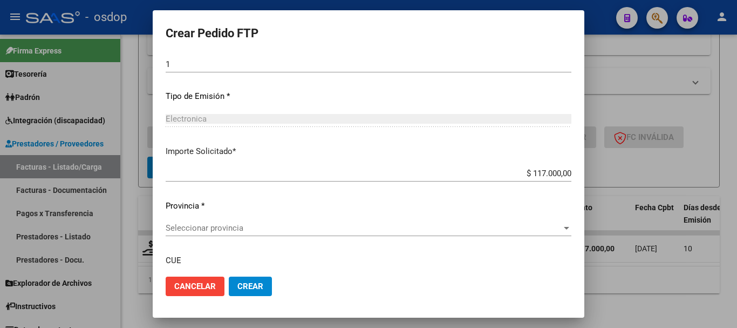
scroll to position [540, 0]
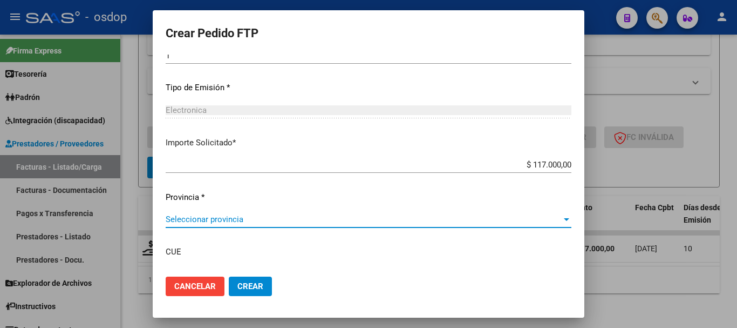
click at [209, 222] on span "Seleccionar provincia" at bounding box center [364, 219] width 396 height 10
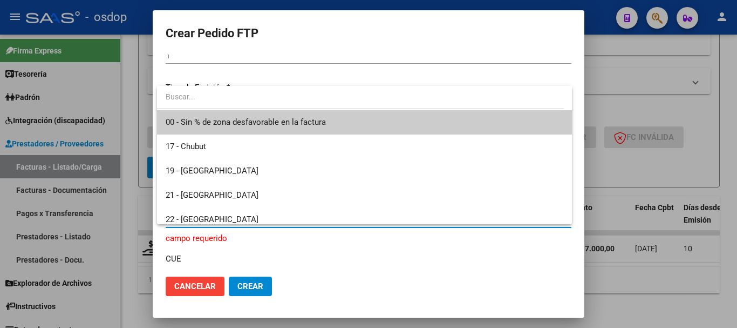
click at [292, 127] on span "00 - Sin % de zona desfavorable en la factura" at bounding box center [365, 122] width 398 height 24
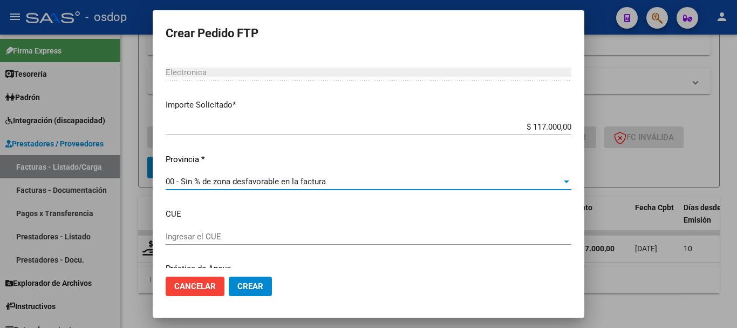
scroll to position [618, 0]
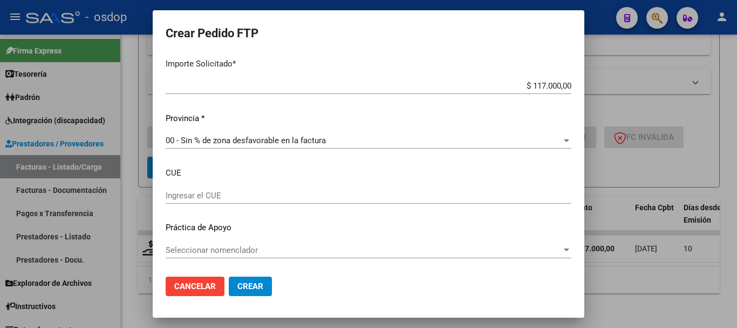
click at [234, 249] on span "Seleccionar nomenclador" at bounding box center [364, 250] width 396 height 10
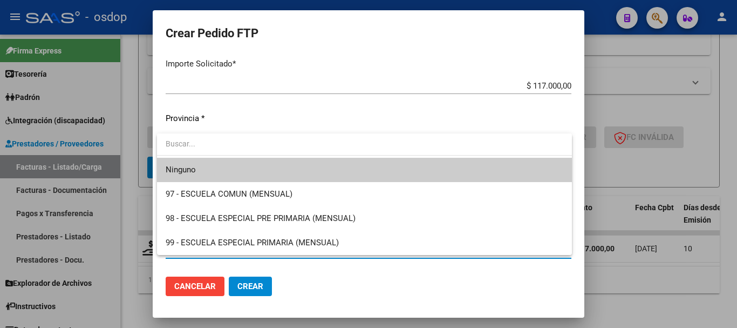
click at [363, 276] on div at bounding box center [368, 164] width 737 height 328
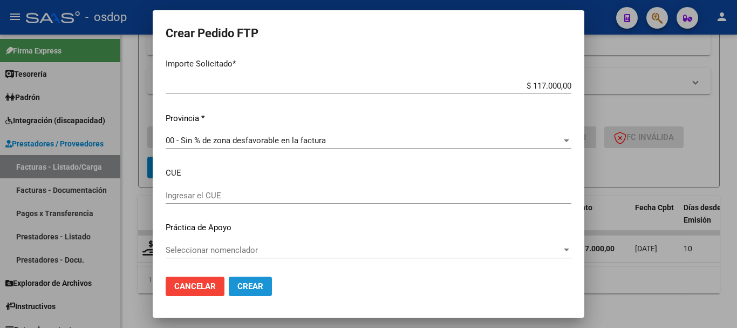
click at [251, 285] on span "Crear" at bounding box center [250, 286] width 26 height 10
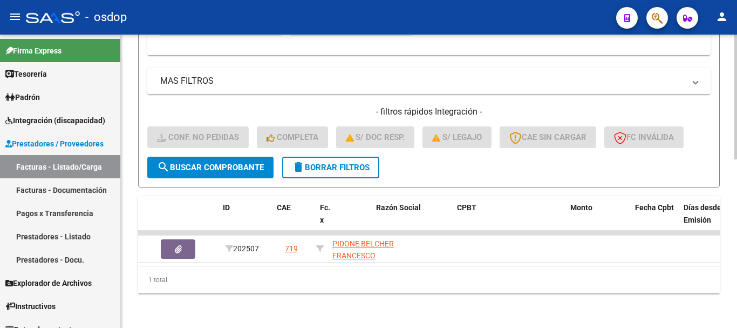
scroll to position [0, 0]
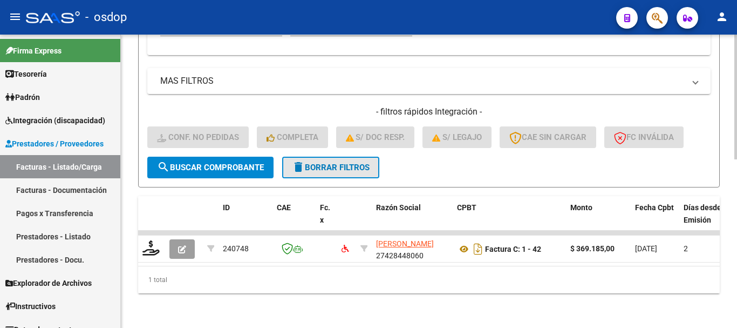
click at [358, 162] on span "delete Borrar Filtros" at bounding box center [331, 167] width 78 height 10
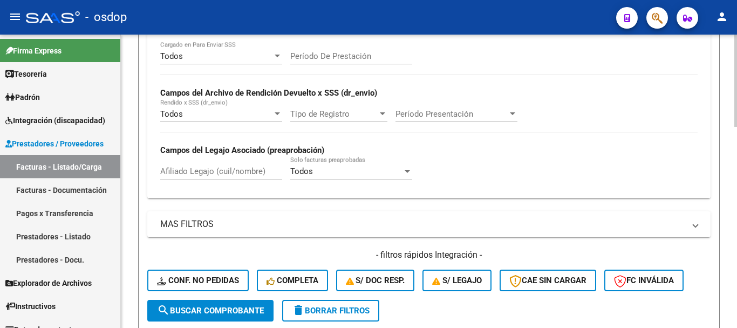
scroll to position [234, 0]
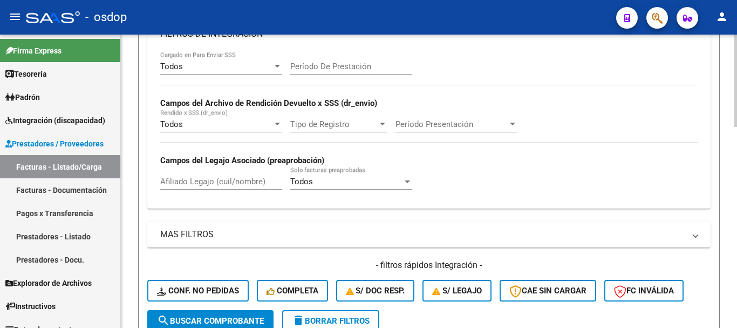
click at [228, 175] on div "Afiliado Legajo (cuil/nombre)" at bounding box center [221, 177] width 122 height 23
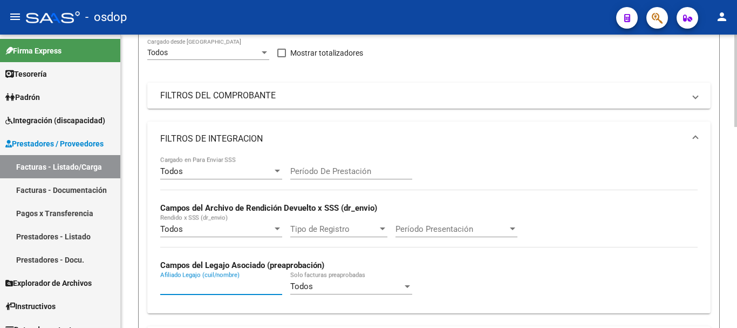
scroll to position [126, 0]
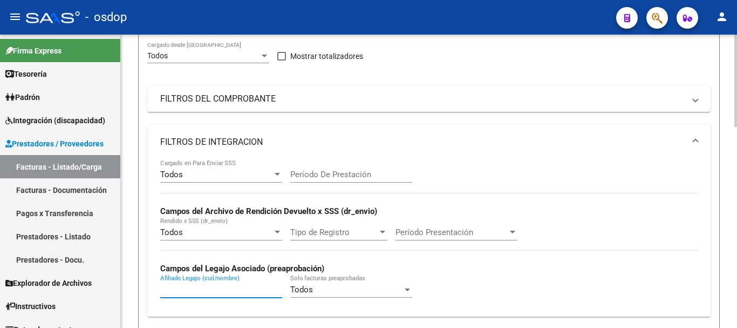
paste input "20377010559"
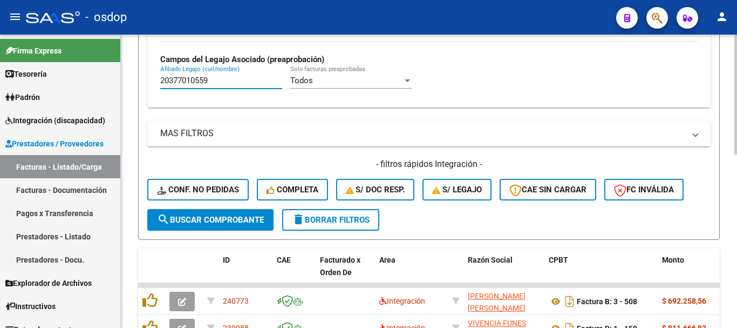
scroll to position [423, 0]
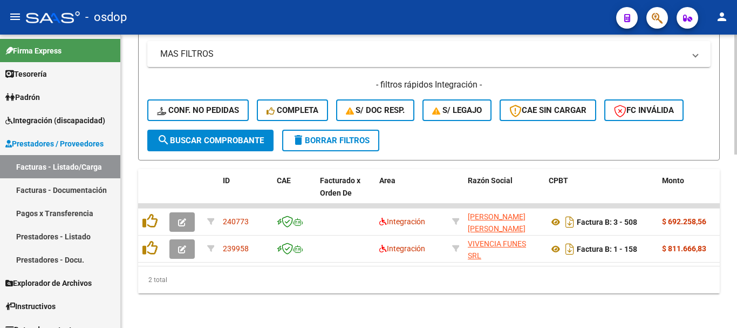
type input "20377010559"
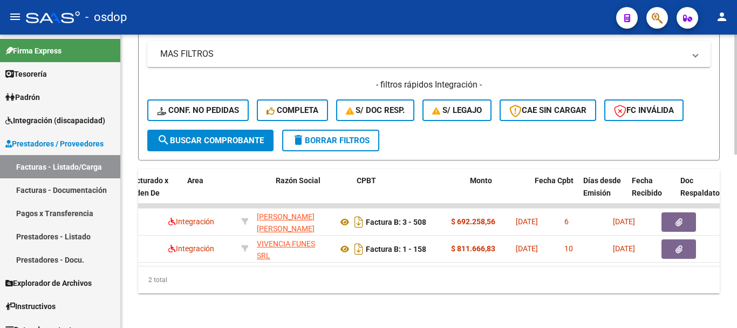
scroll to position [0, 192]
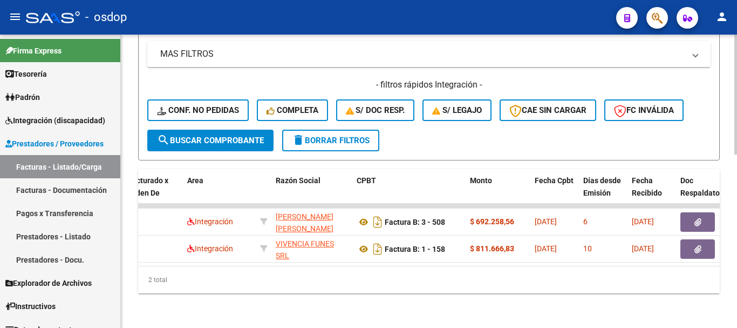
click at [309, 276] on div "2 total" at bounding box center [429, 279] width 582 height 27
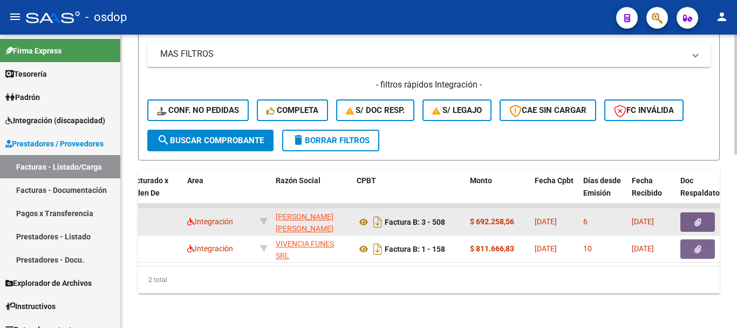
click at [704, 215] on button "button" at bounding box center [697, 221] width 35 height 19
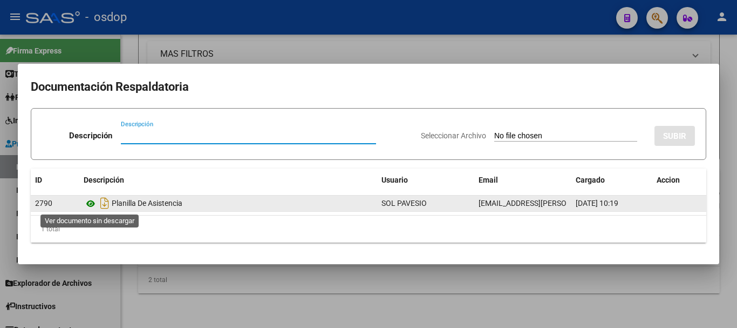
click at [92, 203] on icon at bounding box center [91, 203] width 14 height 13
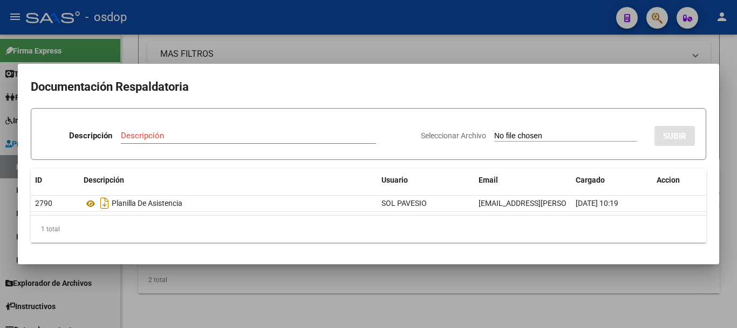
click at [367, 301] on div at bounding box center [368, 164] width 737 height 328
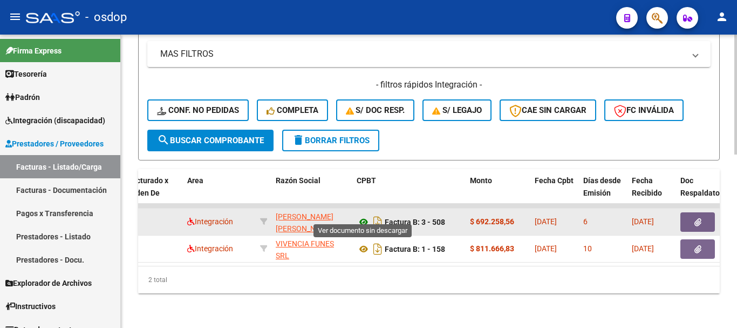
click at [362, 218] on icon at bounding box center [364, 221] width 14 height 13
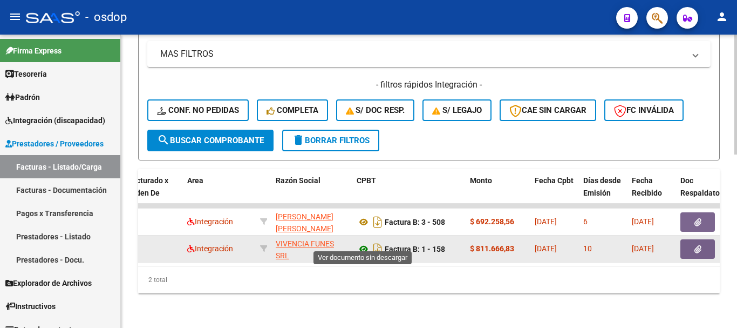
click at [357, 246] on icon at bounding box center [364, 248] width 14 height 13
click at [690, 240] on button "button" at bounding box center [697, 248] width 35 height 19
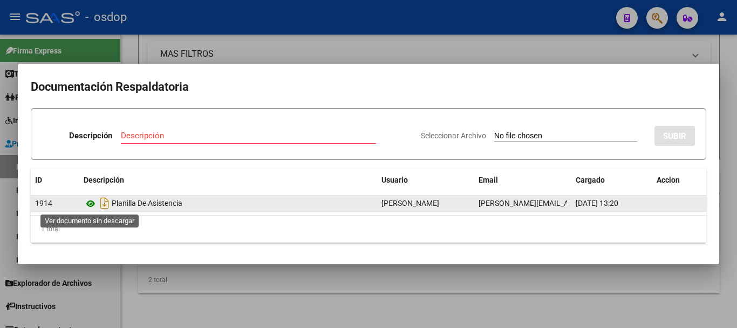
click at [87, 206] on icon at bounding box center [91, 203] width 14 height 13
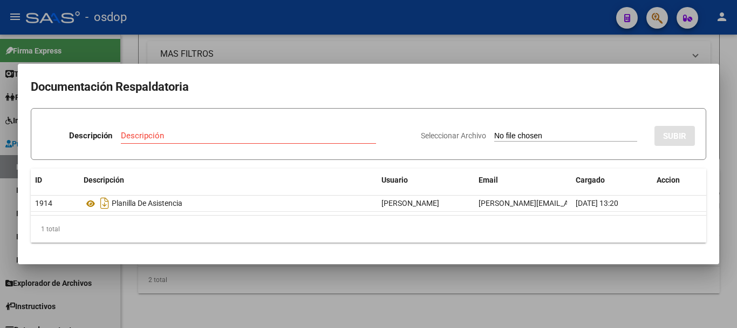
click at [161, 54] on div at bounding box center [368, 164] width 737 height 328
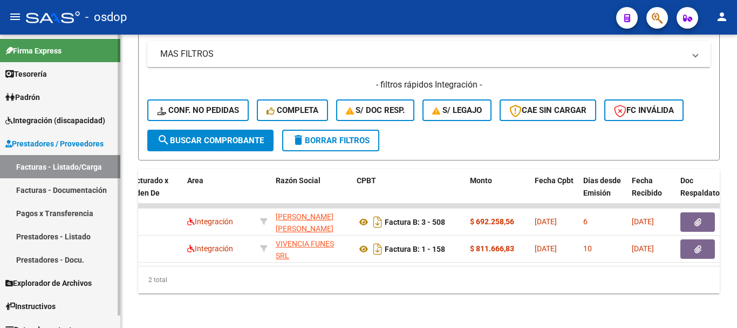
scroll to position [0, 0]
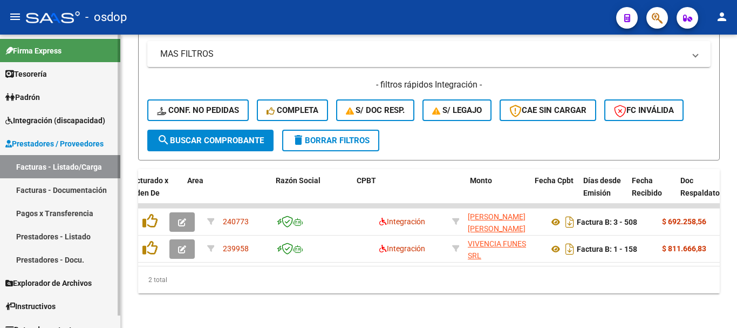
drag, startPoint x: 226, startPoint y: 266, endPoint x: 107, endPoint y: 267, distance: 118.2
click at [99, 264] on mat-sidenav-container "Firma Express Tesorería Extractos Procesados (csv) Extractos Originales (pdf) P…" at bounding box center [368, 181] width 737 height 293
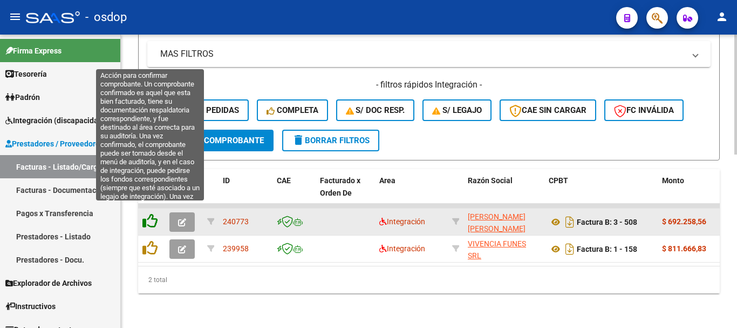
click at [148, 214] on icon at bounding box center [149, 220] width 15 height 15
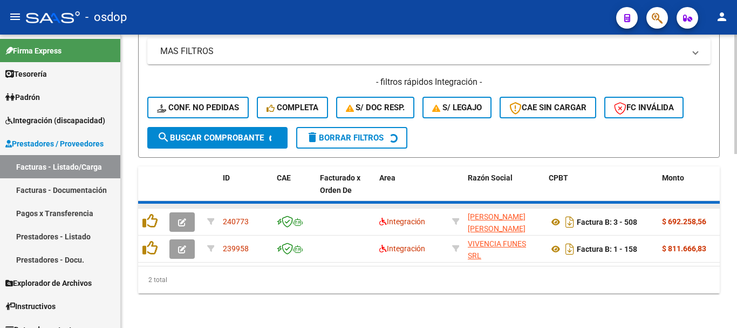
scroll to position [396, 0]
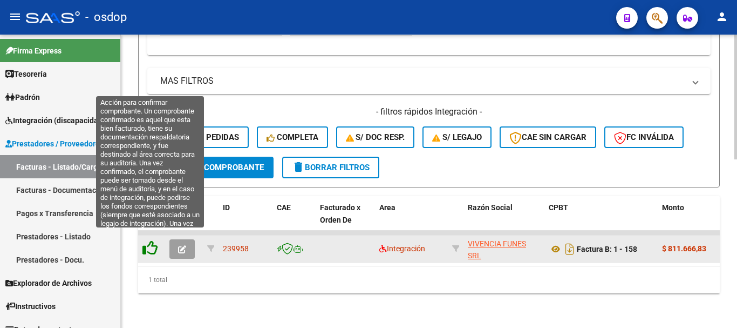
click at [155, 240] on icon at bounding box center [149, 247] width 15 height 15
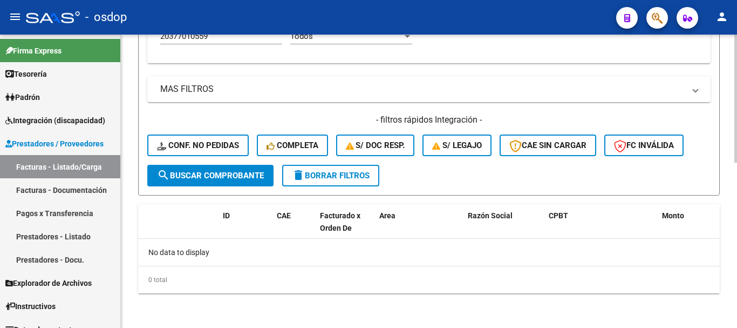
scroll to position [379, 0]
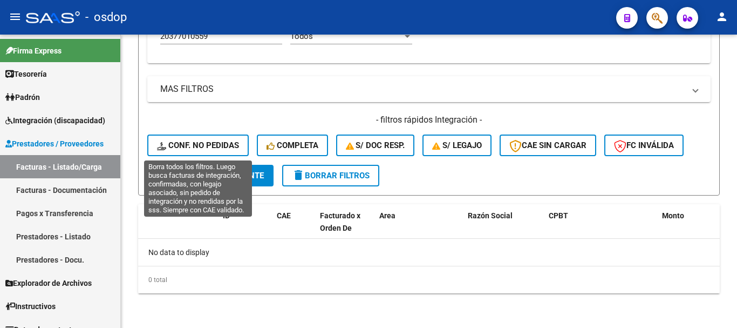
click at [208, 142] on span "Conf. no pedidas" at bounding box center [198, 145] width 82 height 10
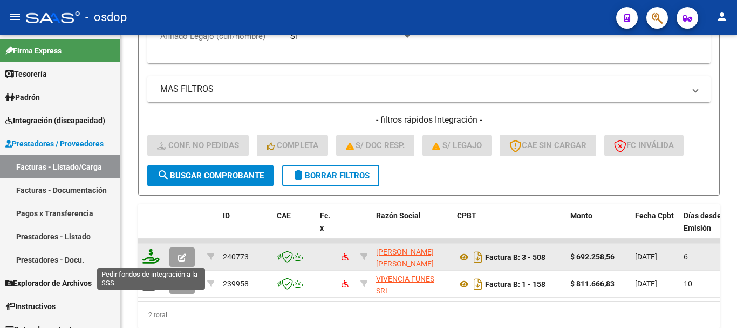
click at [151, 261] on icon at bounding box center [150, 255] width 17 height 15
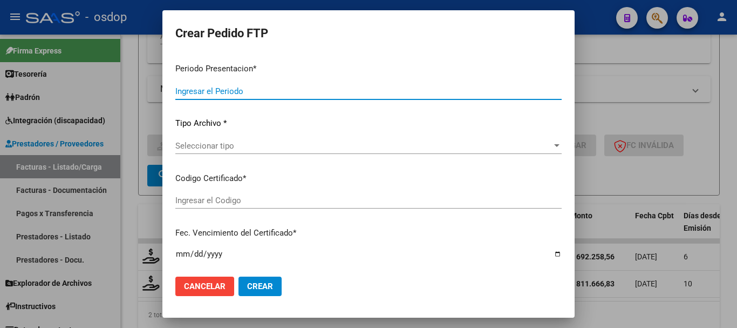
type input "202507"
type input "$ 692.258,56"
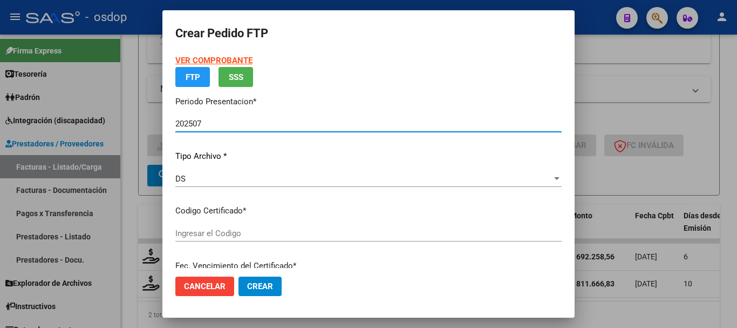
type input "3939159362"
type input "2029-02-11"
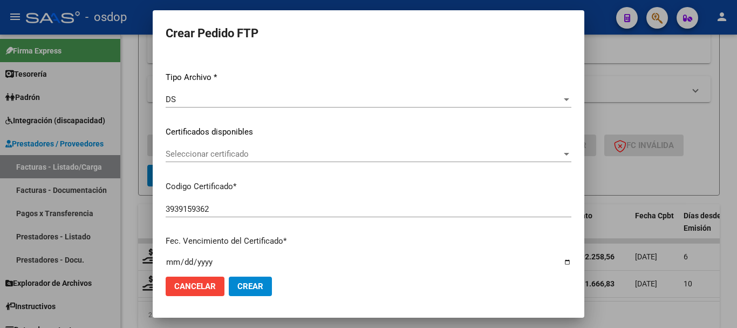
scroll to position [108, 0]
click at [221, 163] on div "Seleccionar certificado Seleccionar certificado" at bounding box center [369, 158] width 406 height 26
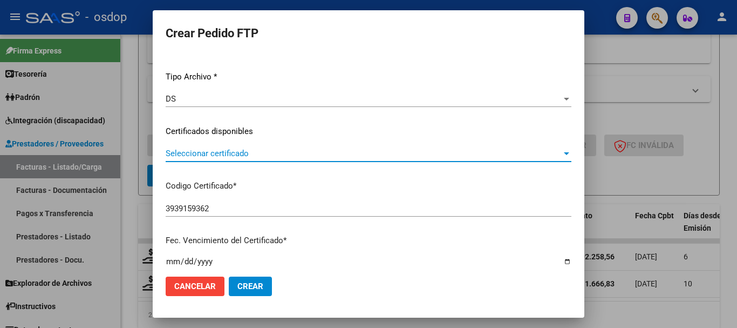
click at [230, 151] on span "Seleccionar certificado" at bounding box center [364, 153] width 396 height 10
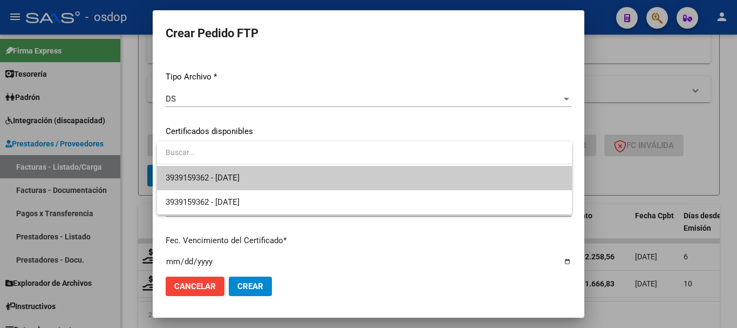
click at [235, 169] on span "3939159362 - 2029-02-11" at bounding box center [365, 178] width 398 height 24
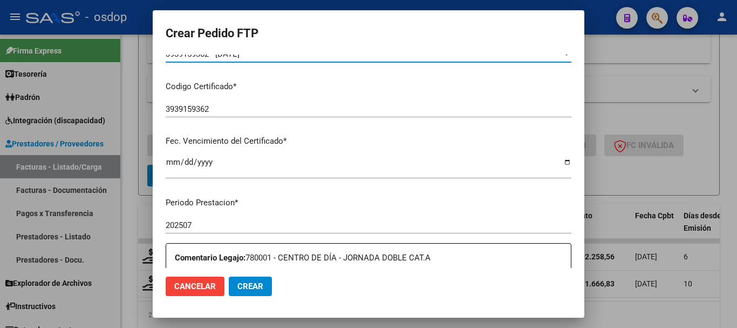
scroll to position [216, 0]
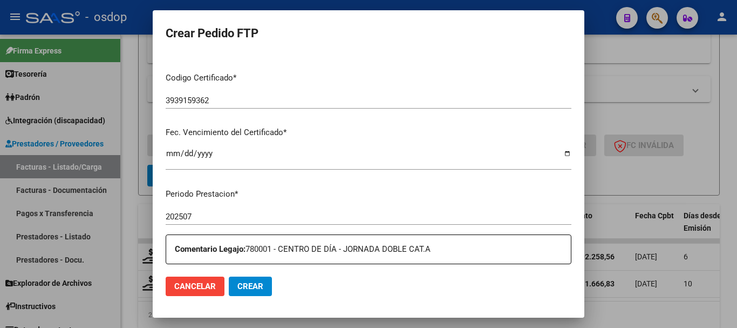
click at [160, 166] on mat-dialog-content "VER COMPROBANTE ARCA Padrón Afiliado: ABRAHAM MATIAS IGNACIO CUIL: 20377010559 …" at bounding box center [369, 160] width 432 height 213
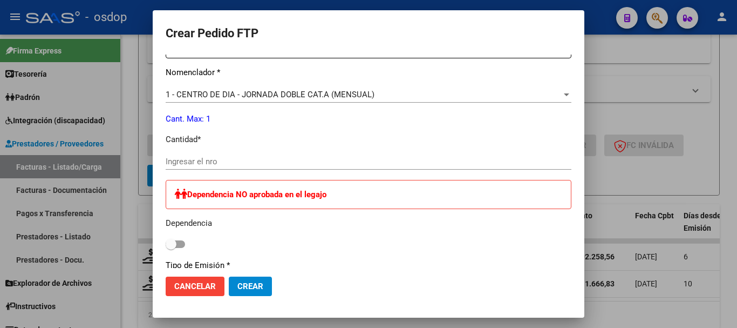
scroll to position [432, 0]
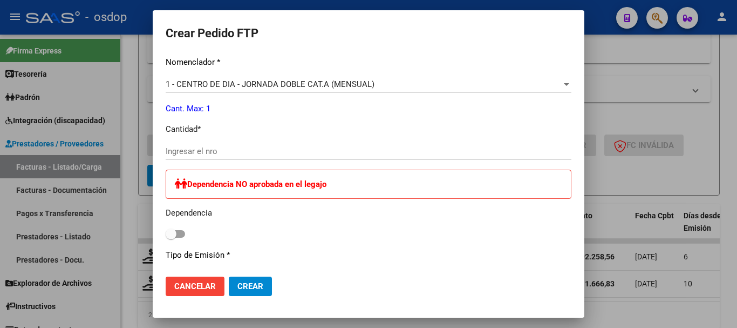
click at [251, 138] on div "Periodo Prestacion * 202507 Ingresar el Periodo Prestacion Comentario Legajo: 7…" at bounding box center [369, 184] width 406 height 441
click at [245, 151] on input "Ingresar el nro" at bounding box center [369, 151] width 406 height 10
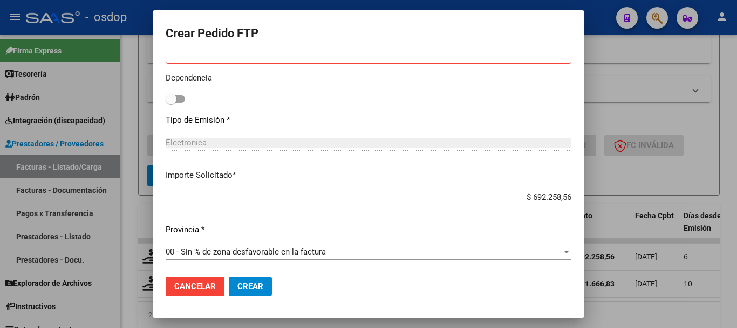
scroll to position [569, 0]
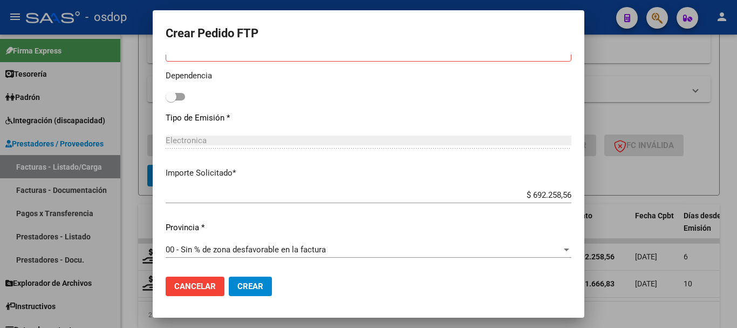
type input "1"
click at [347, 267] on div "00 - Sin % de zona desfavorable en la factura Seleccionar provincia" at bounding box center [369, 254] width 406 height 26
click at [264, 287] on button "Crear" at bounding box center [250, 285] width 43 height 19
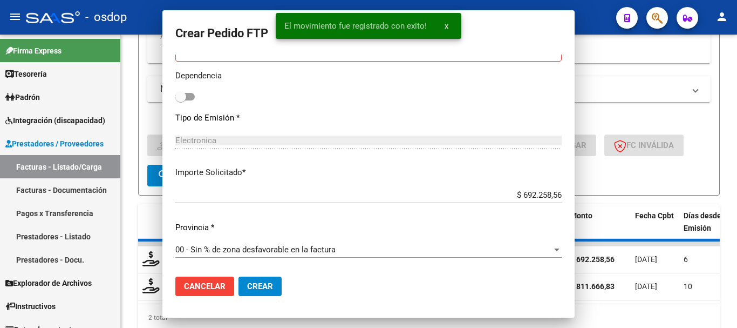
scroll to position [0, 0]
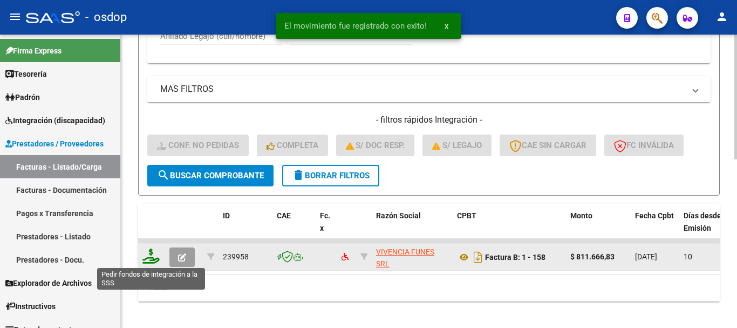
click at [150, 255] on icon at bounding box center [150, 255] width 17 height 15
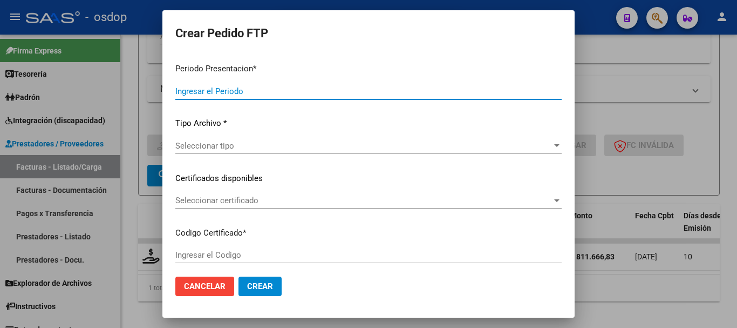
type input "202507"
type input "$ 811.666,83"
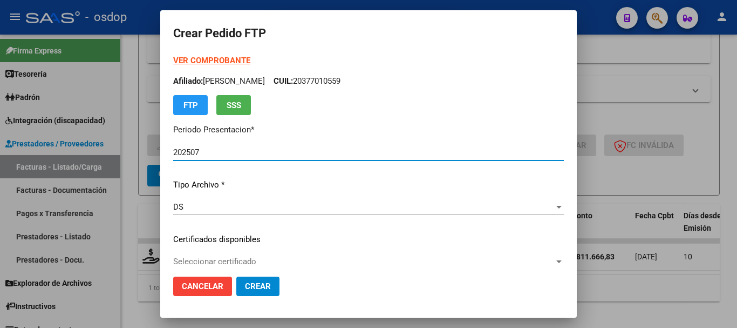
type input "3939159362"
type input "2029-02-11"
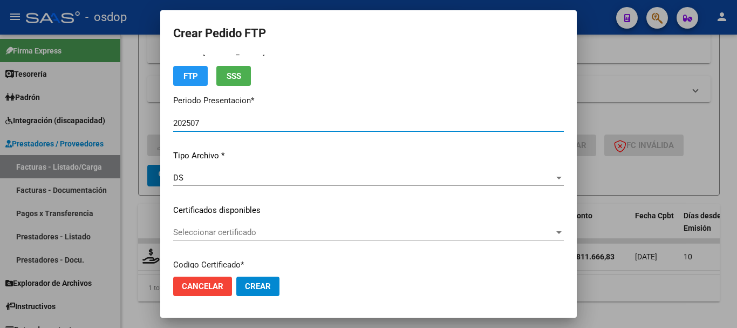
scroll to position [54, 0]
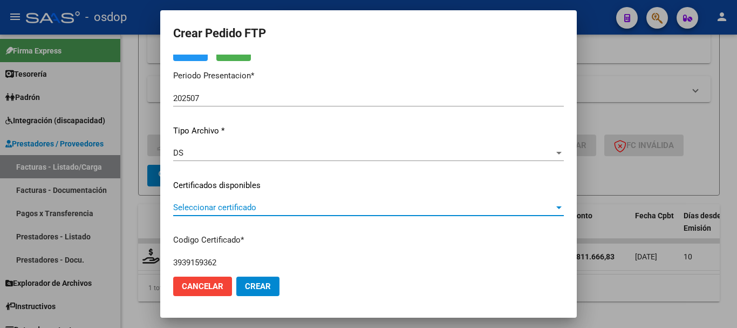
click at [243, 210] on span "Seleccionar certificado" at bounding box center [363, 207] width 381 height 10
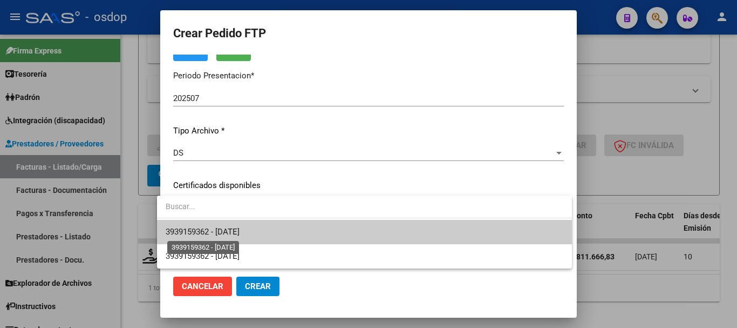
click at [240, 228] on span "3939159362 - 2029-02-11" at bounding box center [203, 232] width 74 height 10
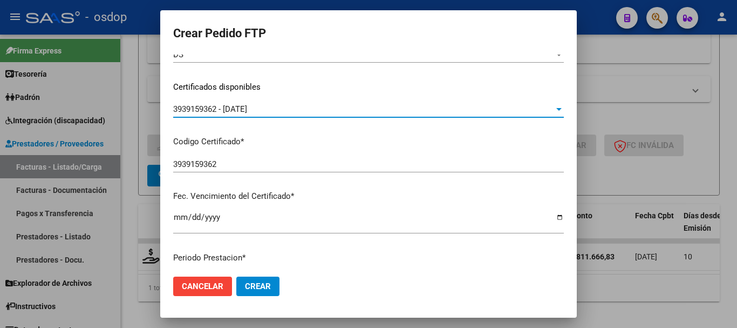
scroll to position [162, 0]
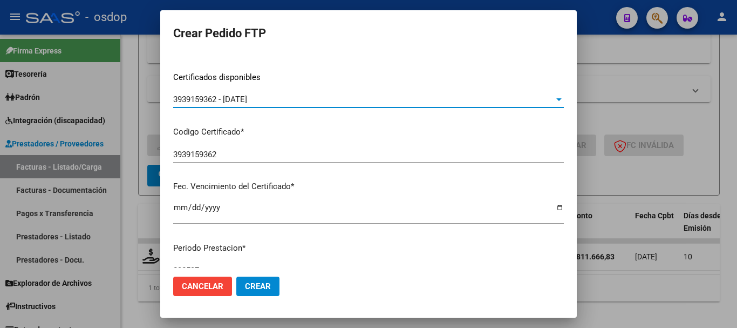
click at [160, 171] on mat-dialog-content "VER COMPROBANTE ARCA Padrón Afiliado: ABRAHAM MATIAS IGNACIO CUIL: 20377010559 …" at bounding box center [368, 160] width 417 height 213
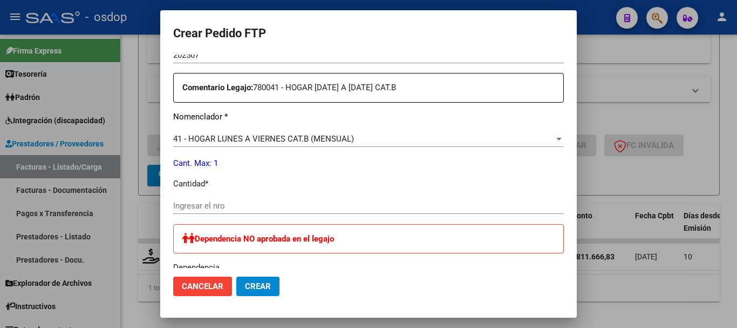
scroll to position [378, 0]
click at [195, 199] on div "Ingresar el nro" at bounding box center [368, 205] width 391 height 16
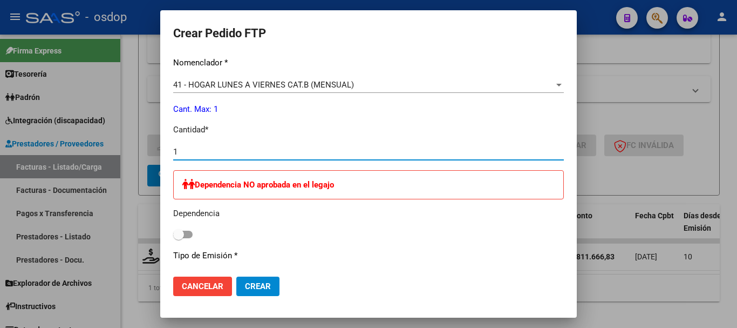
scroll to position [569, 0]
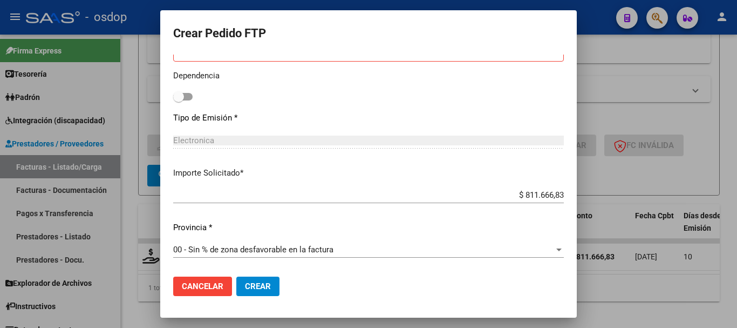
type input "1"
click at [254, 291] on button "Crear" at bounding box center [257, 285] width 43 height 19
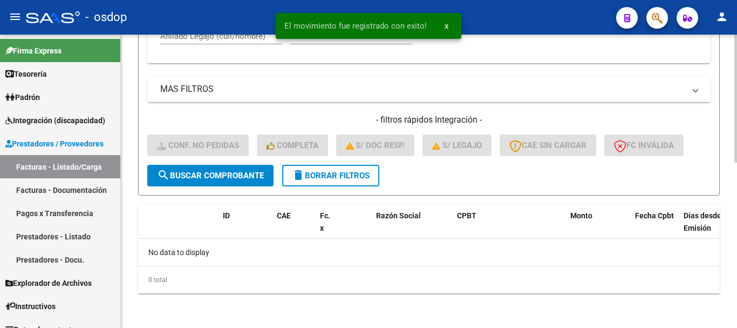
click at [325, 169] on button "delete Borrar Filtros" at bounding box center [330, 176] width 97 height 22
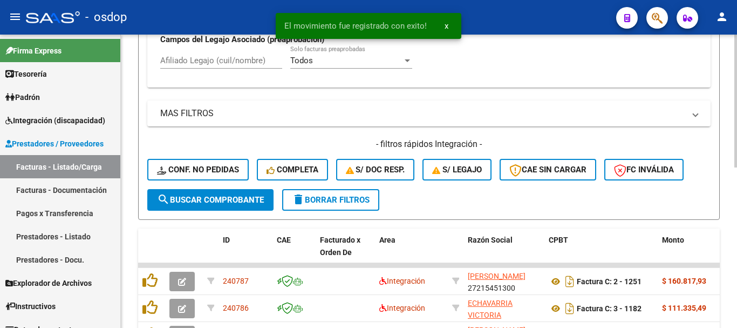
scroll to position [379, 0]
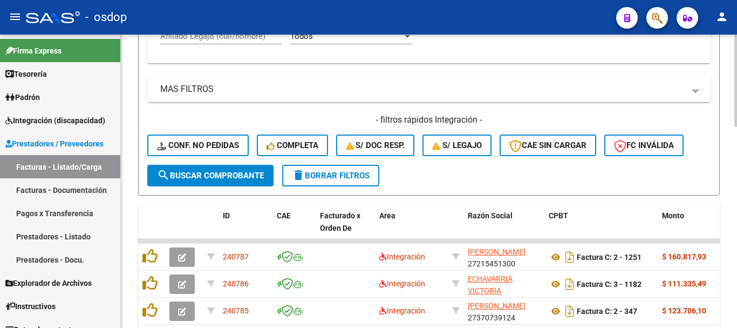
click at [135, 90] on div "Video tutorial PRESTADORES -> Listado de CPBTs Emitidos por Prestadores / Prove…" at bounding box center [429, 116] width 616 height 923
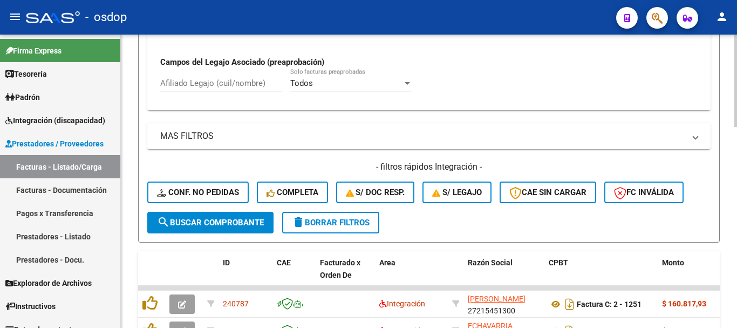
scroll to position [271, 0]
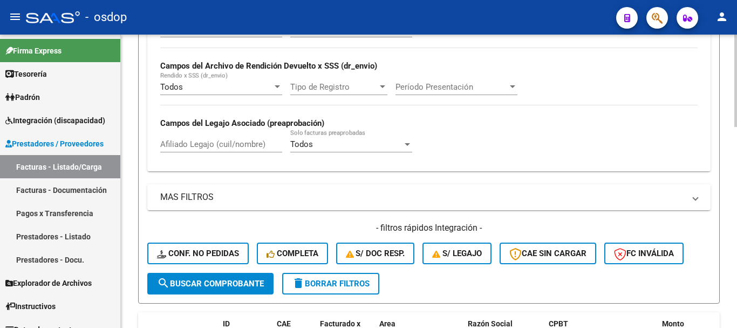
drag, startPoint x: 192, startPoint y: 133, endPoint x: 193, endPoint y: 140, distance: 7.6
click at [192, 133] on div "Afiliado Legajo (cuil/nombre)" at bounding box center [221, 140] width 122 height 23
click at [194, 141] on input "Afiliado Legajo (cuil/nombre)" at bounding box center [221, 144] width 122 height 10
paste input "20308518079"
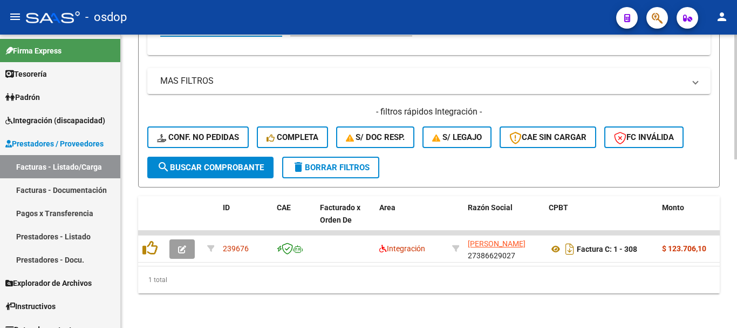
scroll to position [396, 0]
type input "20308518079"
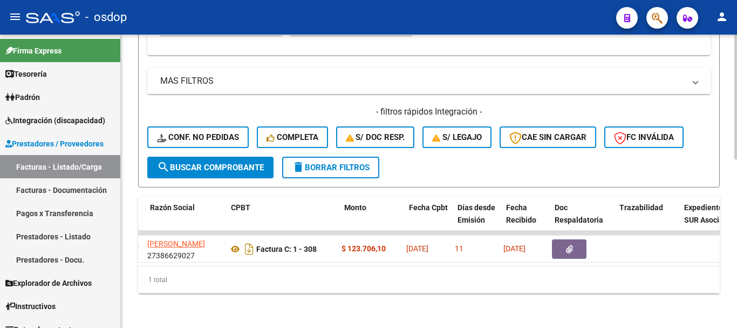
scroll to position [0, 318]
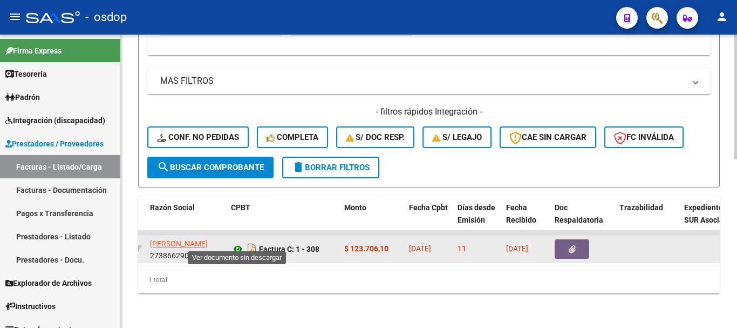
click at [232, 242] on icon at bounding box center [238, 248] width 14 height 13
click at [569, 246] on button "button" at bounding box center [572, 248] width 35 height 19
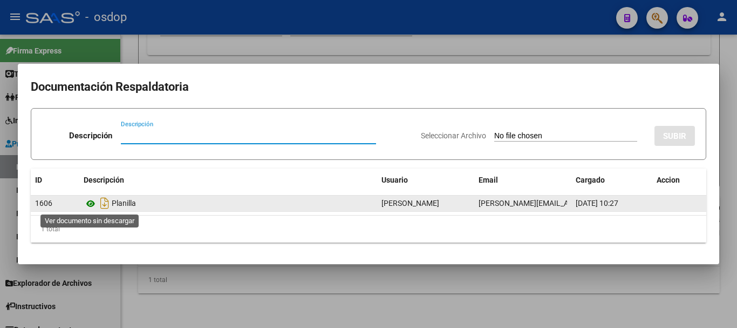
click at [89, 200] on icon at bounding box center [91, 203] width 14 height 13
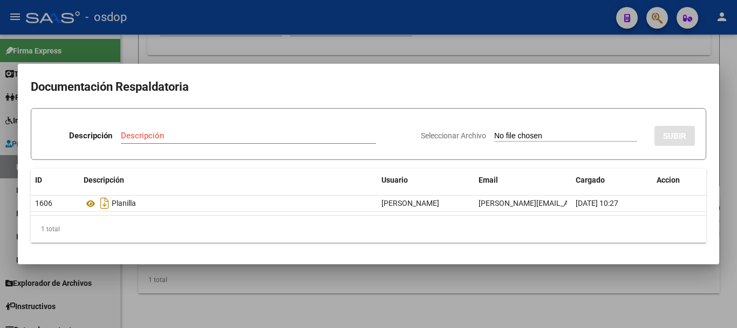
click at [131, 48] on div at bounding box center [368, 164] width 737 height 328
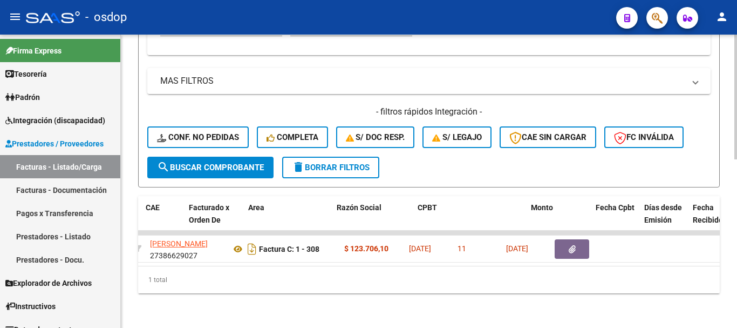
scroll to position [0, 0]
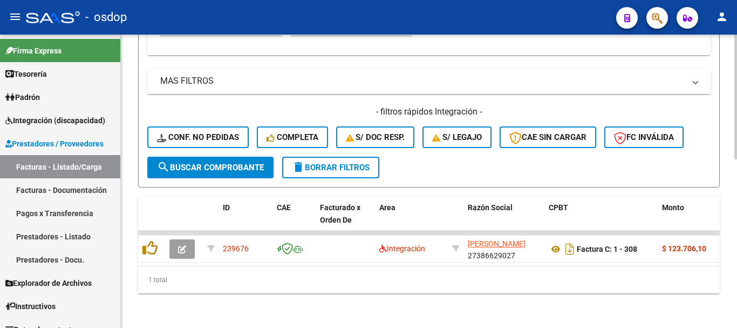
click at [358, 162] on span "delete Borrar Filtros" at bounding box center [331, 167] width 78 height 10
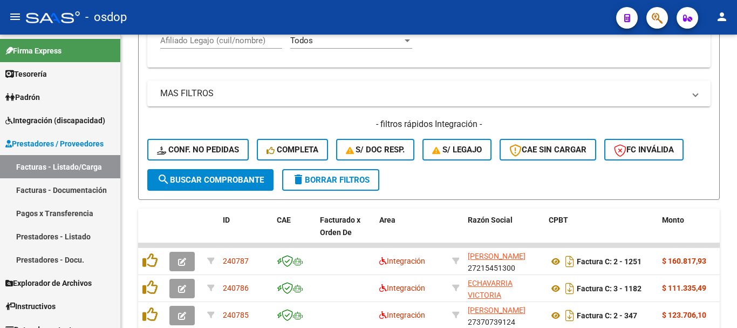
scroll to position [396, 0]
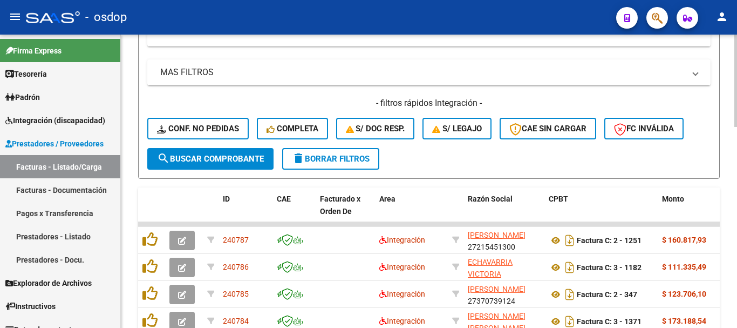
click at [329, 159] on span "delete Borrar Filtros" at bounding box center [331, 159] width 78 height 10
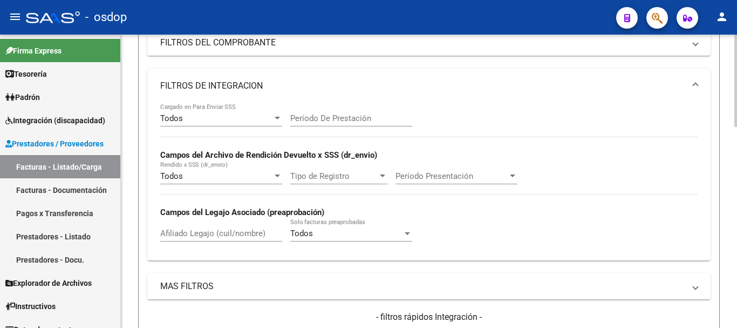
scroll to position [180, 0]
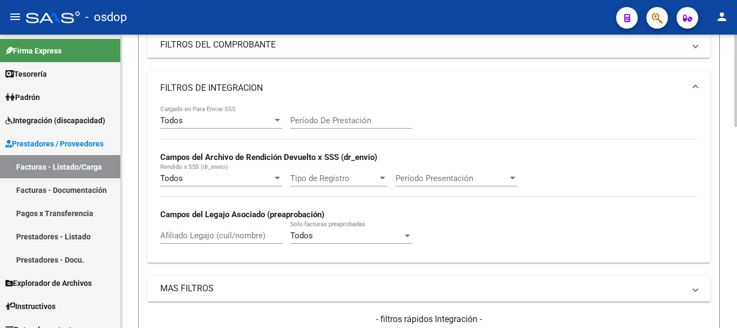
click at [203, 229] on div "Afiliado Legajo (cuil/nombre)" at bounding box center [221, 231] width 122 height 23
paste input "27347446306"
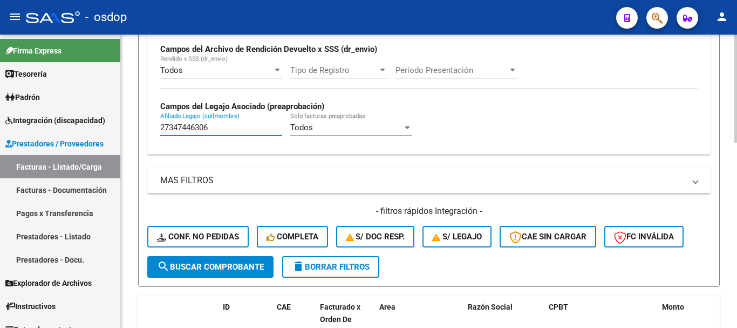
type input "27347446306"
click at [138, 215] on form "Filtros Id Area Area Seleccionar Gerenciador Seleccionar Gerenciador No Confirm…" at bounding box center [429, 63] width 582 height 447
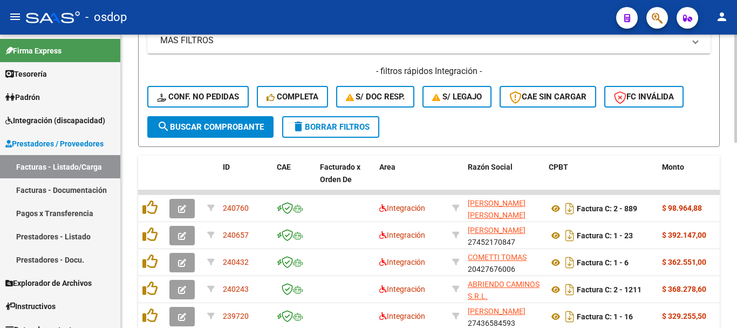
scroll to position [504, 0]
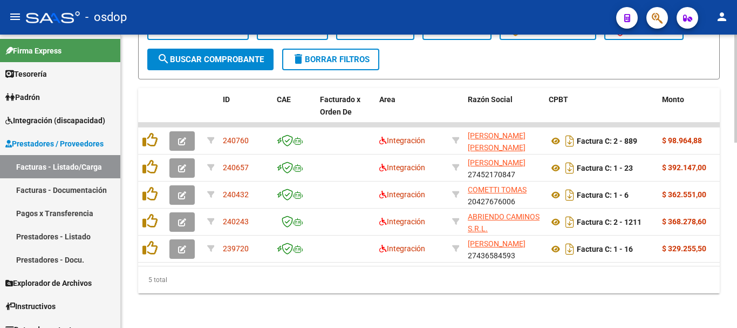
click at [399, 288] on div "5 total" at bounding box center [429, 279] width 582 height 27
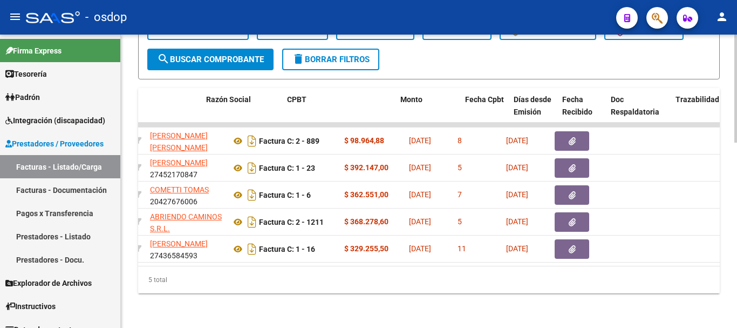
scroll to position [0, 256]
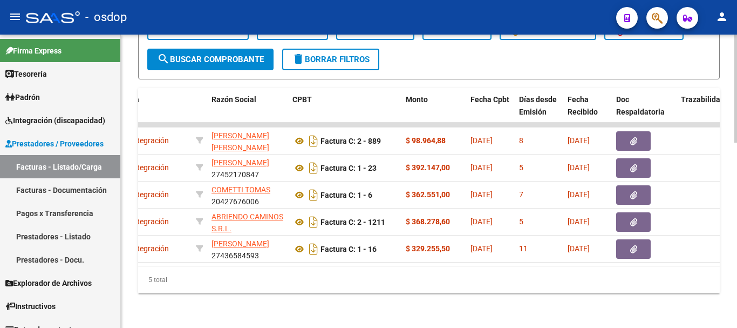
click at [336, 288] on div "5 total" at bounding box center [429, 279] width 582 height 27
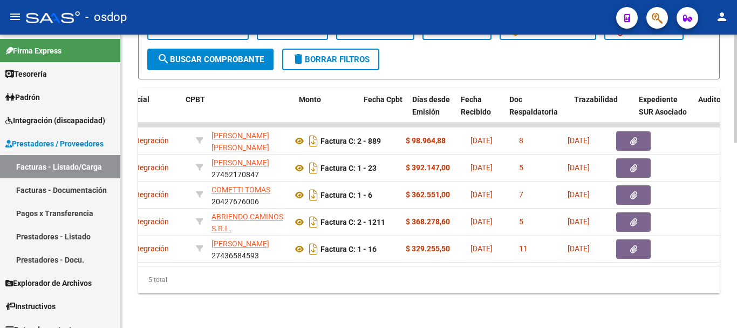
scroll to position [0, 363]
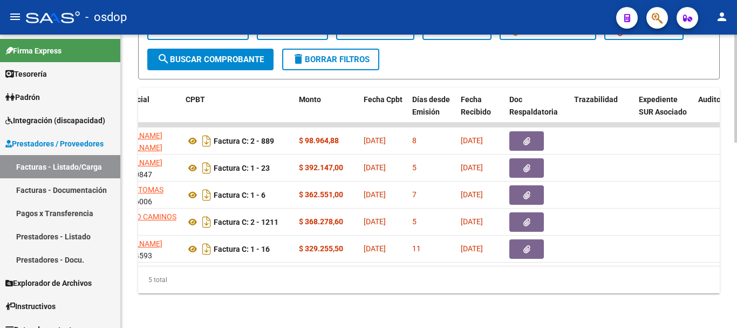
drag, startPoint x: 339, startPoint y: 276, endPoint x: 351, endPoint y: 274, distance: 11.5
click at [347, 276] on div "5 total" at bounding box center [429, 279] width 582 height 27
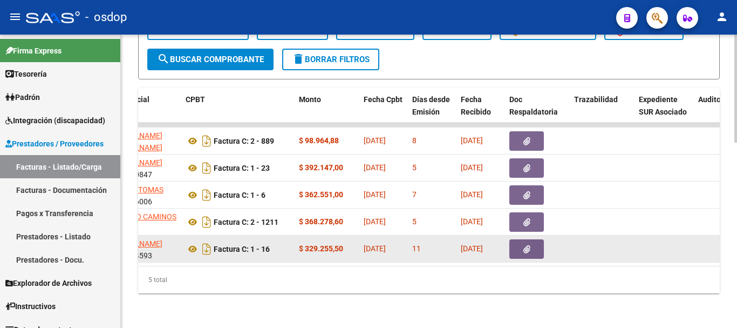
click at [527, 245] on icon "button" at bounding box center [526, 249] width 7 height 8
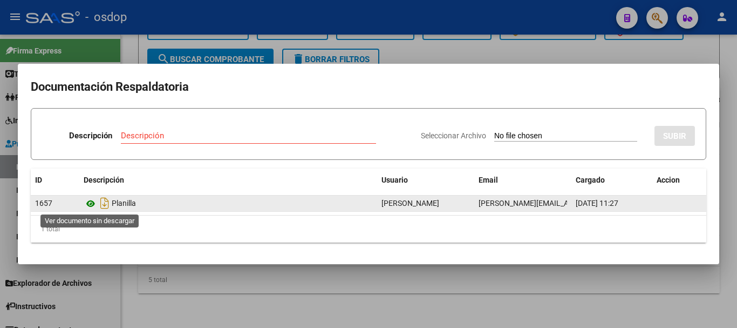
click at [91, 202] on icon at bounding box center [91, 203] width 14 height 13
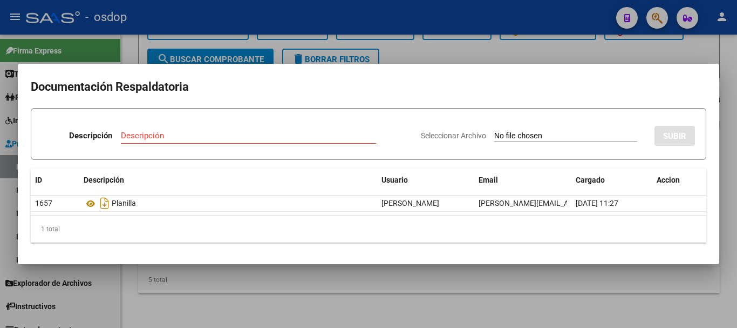
click at [248, 43] on div at bounding box center [368, 164] width 737 height 328
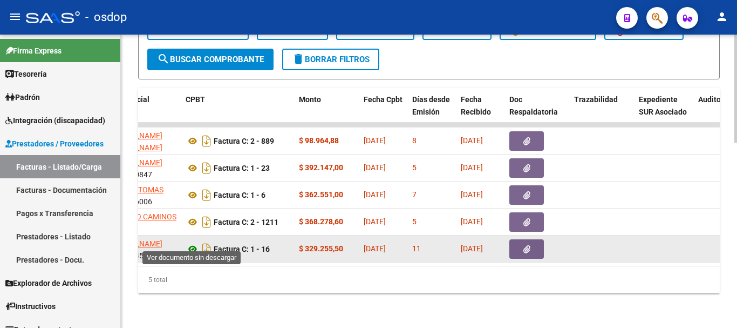
click at [192, 242] on icon at bounding box center [193, 248] width 14 height 13
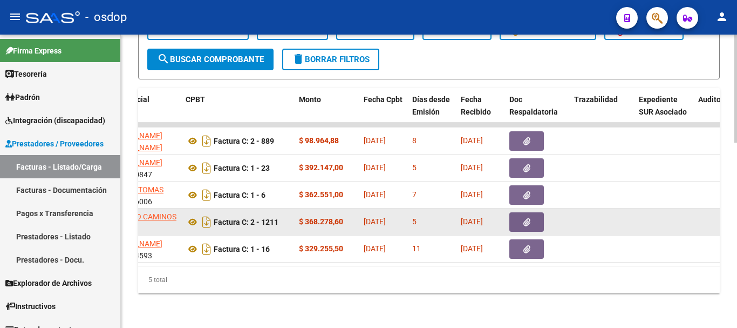
click at [528, 218] on icon "button" at bounding box center [526, 222] width 7 height 8
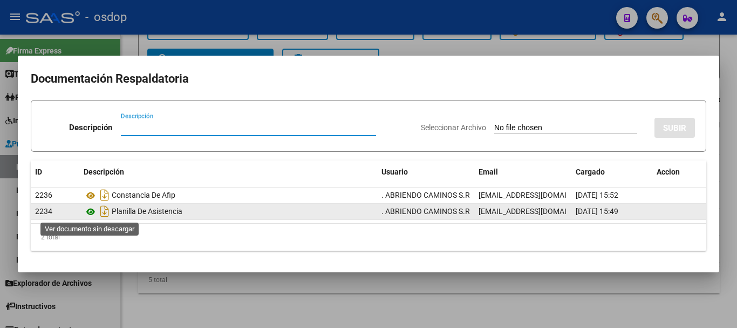
click at [88, 210] on icon at bounding box center [91, 211] width 14 height 13
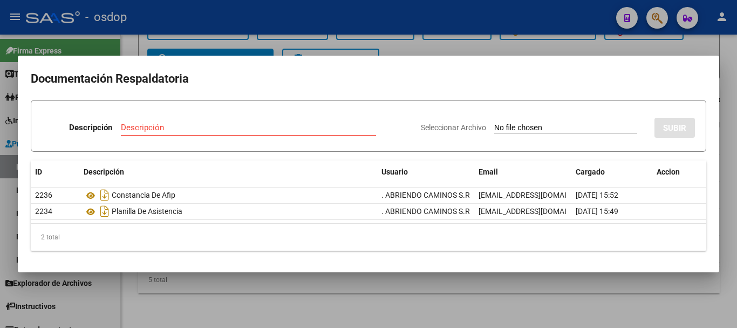
click at [169, 56] on mat-dialog-container "Documentación Respaldatoria Descripción Descripción Seleccionar Archivo SUBIR I…" at bounding box center [368, 164] width 701 height 216
drag, startPoint x: 174, startPoint y: 40, endPoint x: 188, endPoint y: 61, distance: 25.3
click at [172, 39] on div at bounding box center [368, 164] width 737 height 328
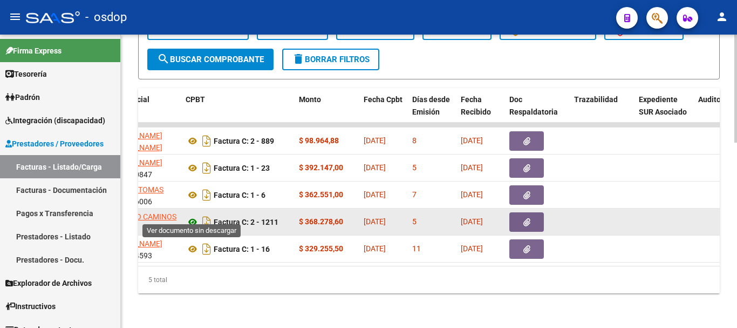
click at [192, 215] on icon at bounding box center [193, 221] width 14 height 13
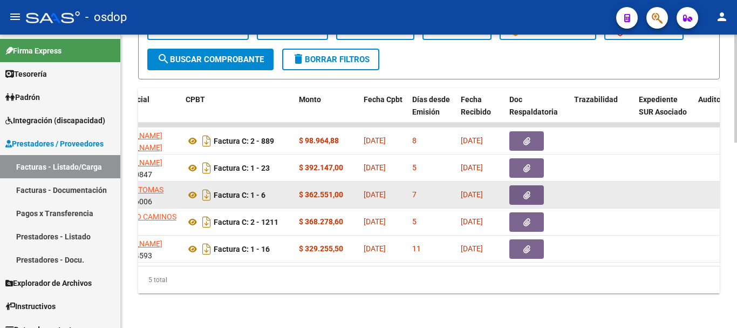
click at [533, 185] on button "button" at bounding box center [526, 194] width 35 height 19
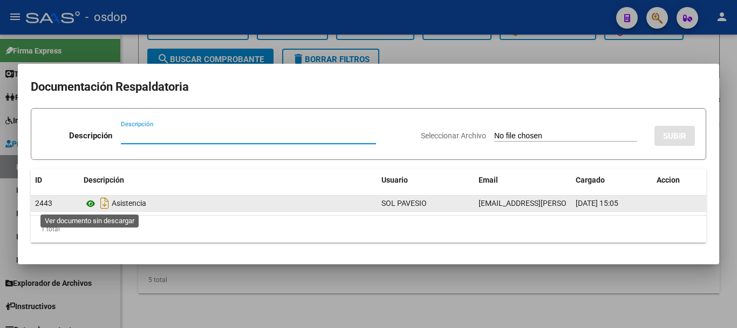
click at [93, 201] on icon at bounding box center [91, 203] width 14 height 13
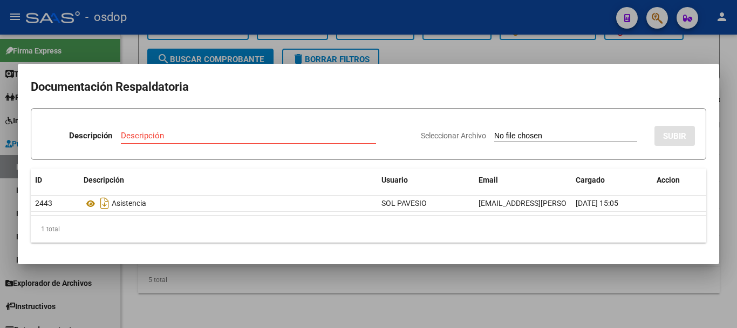
click at [132, 60] on div at bounding box center [368, 164] width 737 height 328
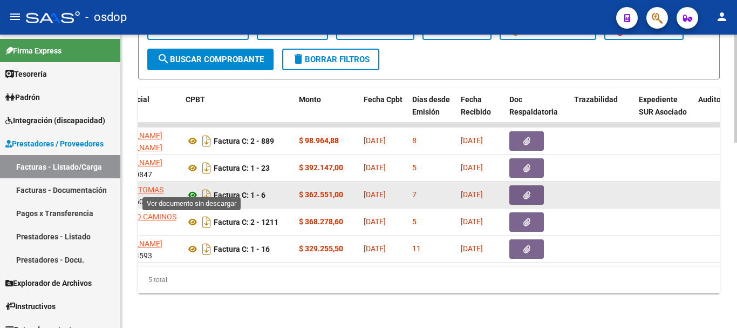
click at [189, 188] on icon at bounding box center [193, 194] width 14 height 13
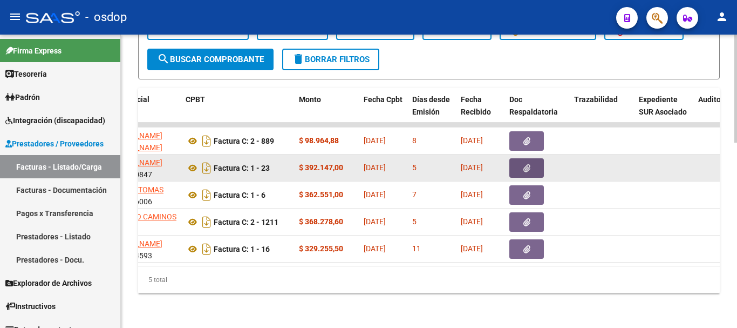
click at [518, 162] on button "button" at bounding box center [526, 167] width 35 height 19
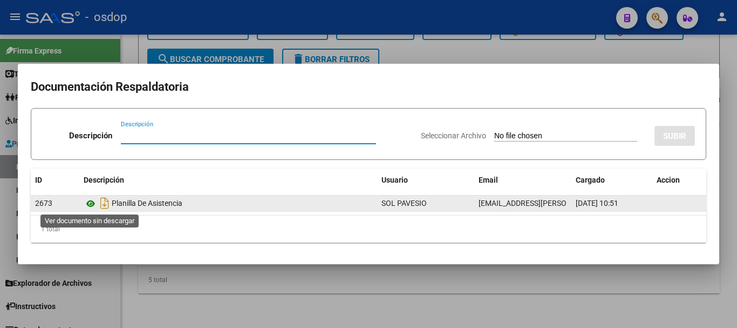
click at [88, 202] on icon at bounding box center [91, 203] width 14 height 13
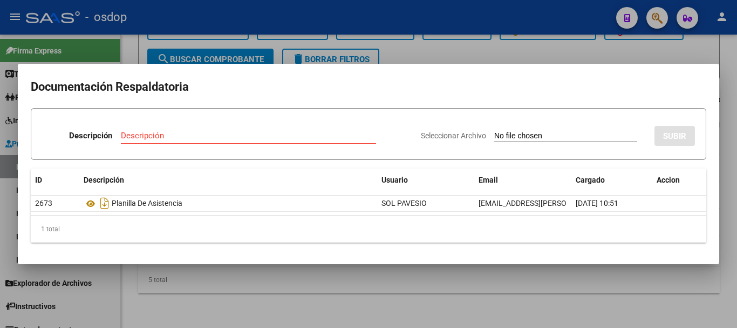
click at [171, 49] on div at bounding box center [368, 164] width 737 height 328
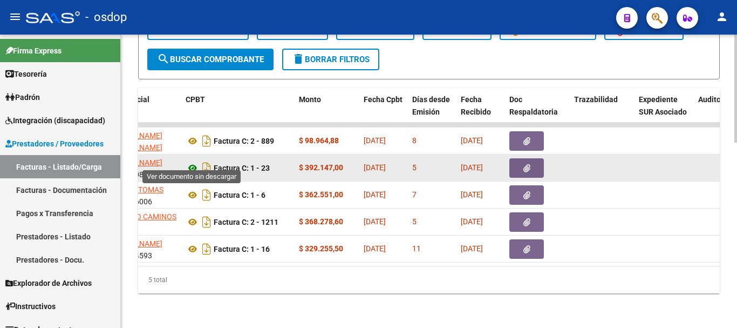
click at [195, 161] on icon at bounding box center [193, 167] width 14 height 13
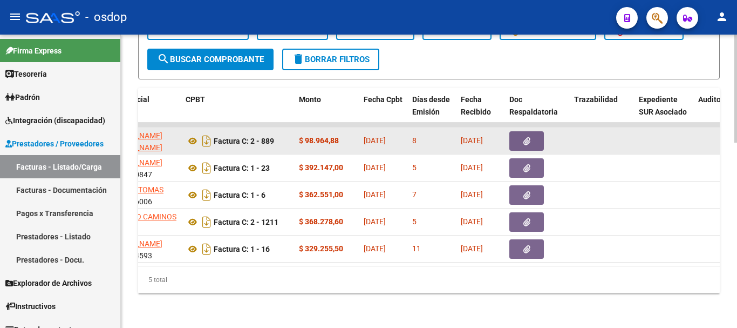
click at [548, 131] on div at bounding box center [537, 140] width 56 height 19
click at [531, 132] on button "button" at bounding box center [526, 140] width 35 height 19
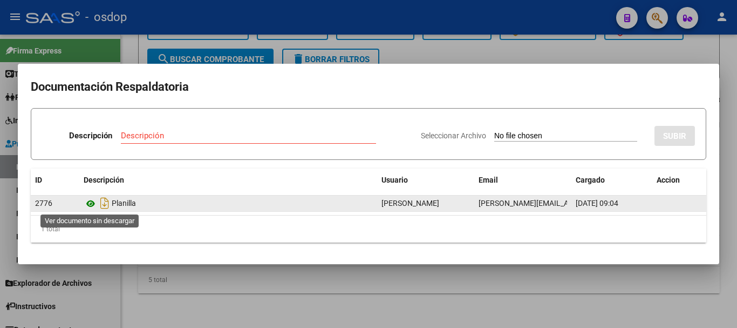
click at [92, 203] on icon at bounding box center [91, 203] width 14 height 13
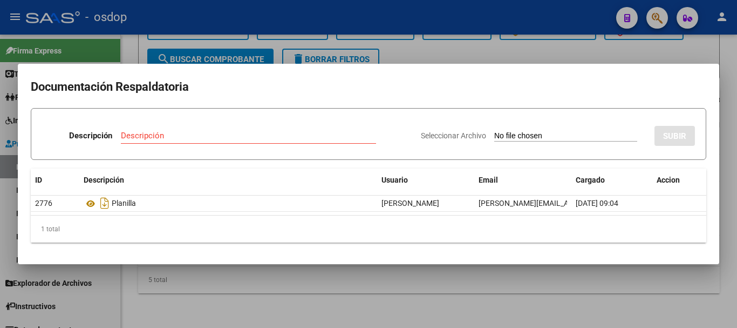
click at [138, 47] on div at bounding box center [368, 164] width 737 height 328
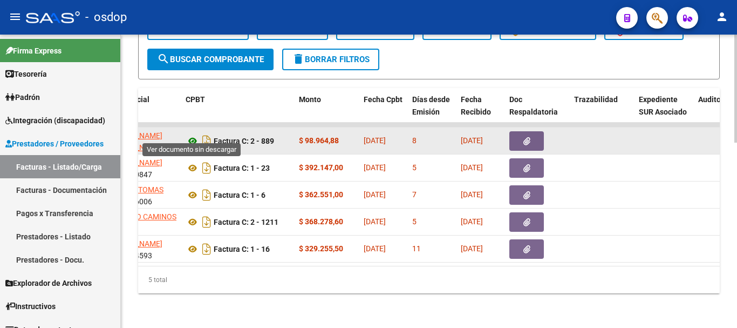
click at [193, 135] on icon at bounding box center [193, 140] width 14 height 13
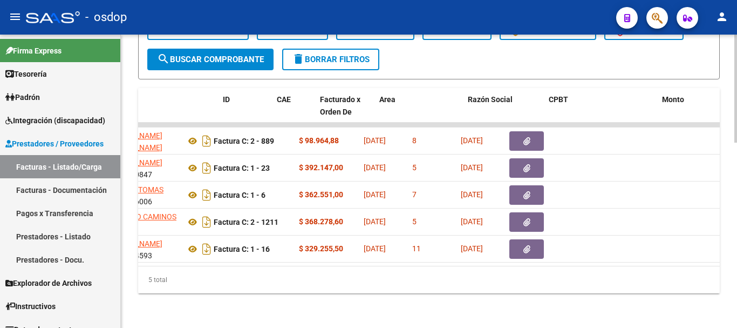
scroll to position [0, 0]
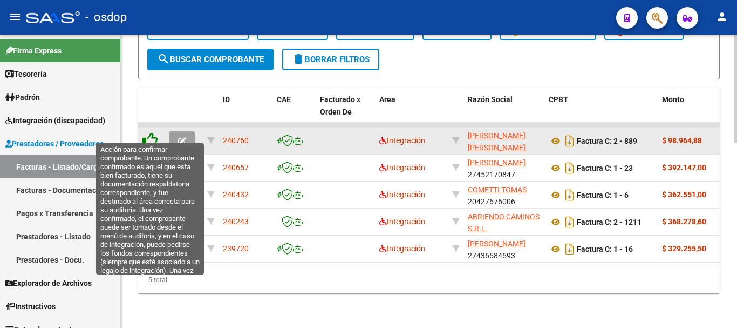
click at [152, 132] on icon at bounding box center [149, 139] width 15 height 15
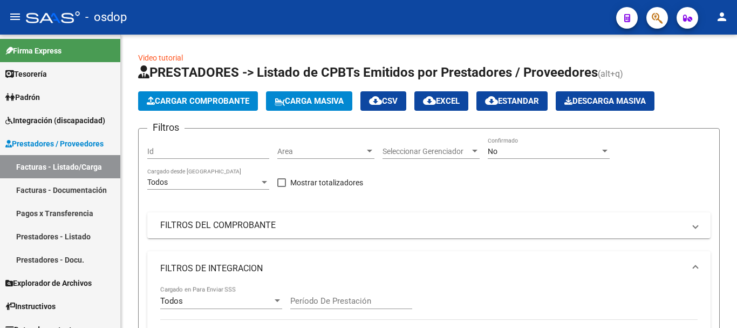
scroll to position [477, 0]
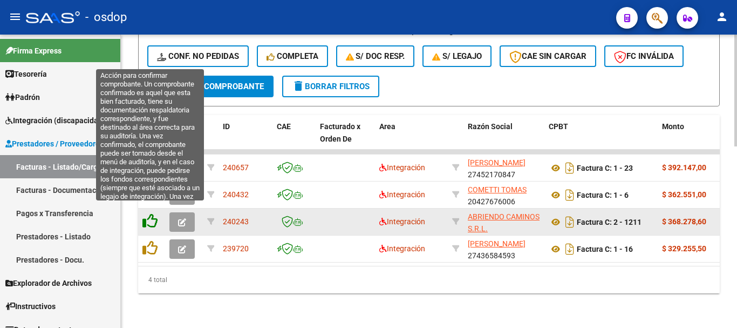
click at [150, 213] on icon at bounding box center [149, 220] width 15 height 15
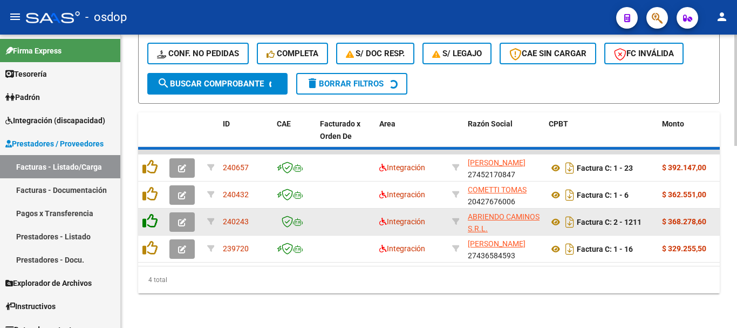
scroll to position [450, 0]
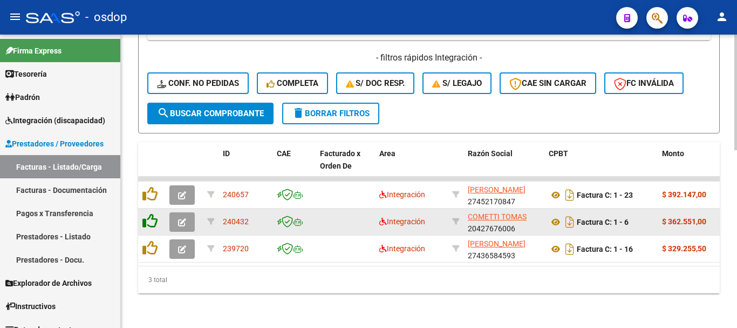
click at [153, 217] on icon at bounding box center [149, 220] width 15 height 15
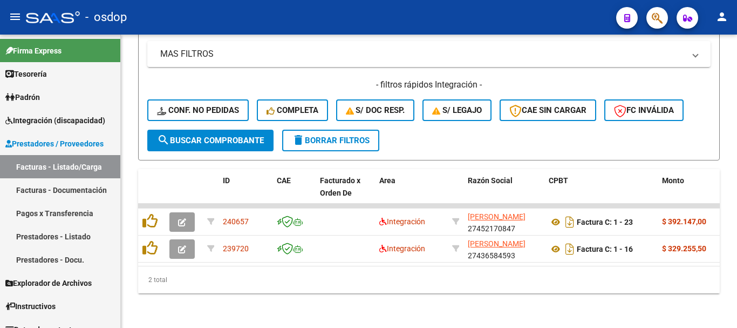
scroll to position [423, 0]
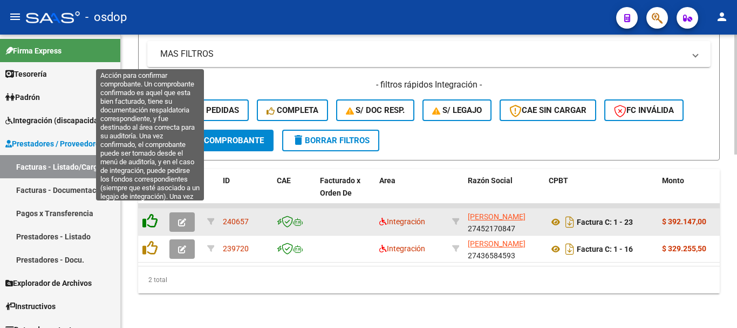
click at [146, 213] on icon at bounding box center [149, 220] width 15 height 15
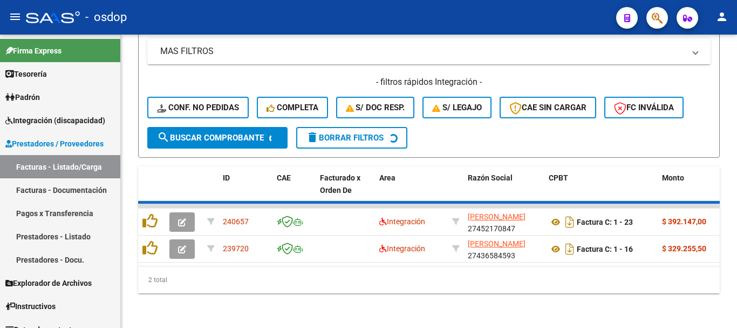
scroll to position [396, 0]
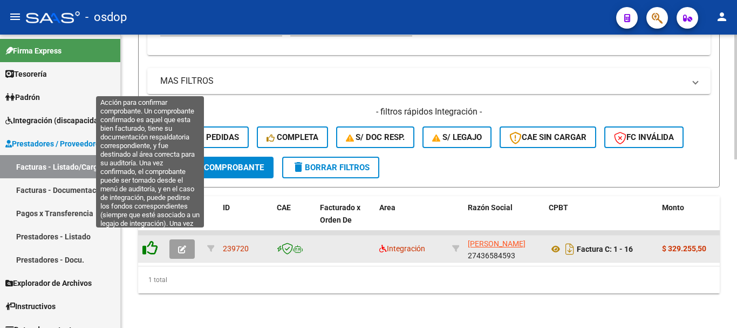
click at [154, 240] on icon at bounding box center [149, 247] width 15 height 15
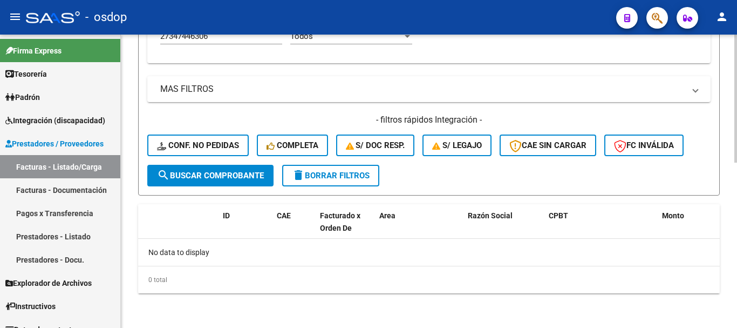
scroll to position [379, 0]
click at [228, 131] on div "- filtros rápidos Integración - Conf. no pedidas Completa S/ Doc Resp. S/ legaj…" at bounding box center [428, 139] width 563 height 51
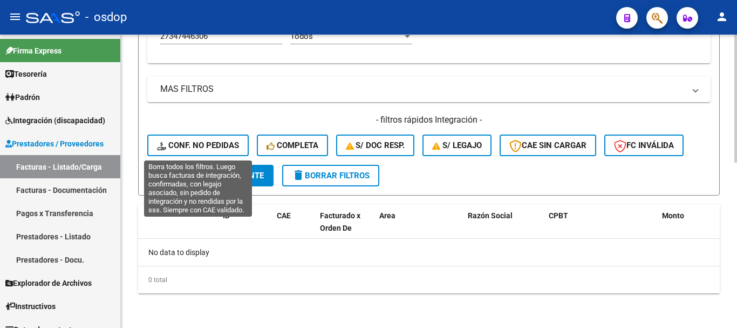
click at [230, 140] on span "Conf. no pedidas" at bounding box center [198, 145] width 82 height 10
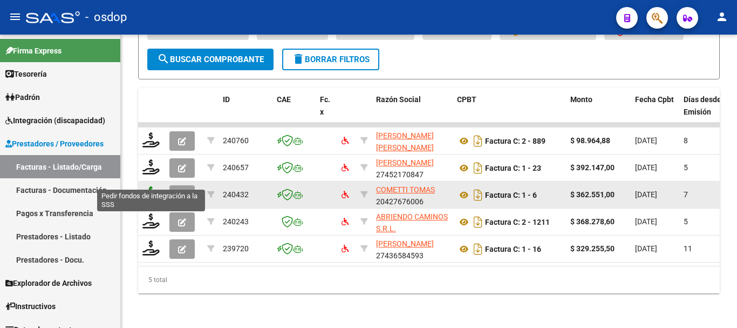
scroll to position [504, 0]
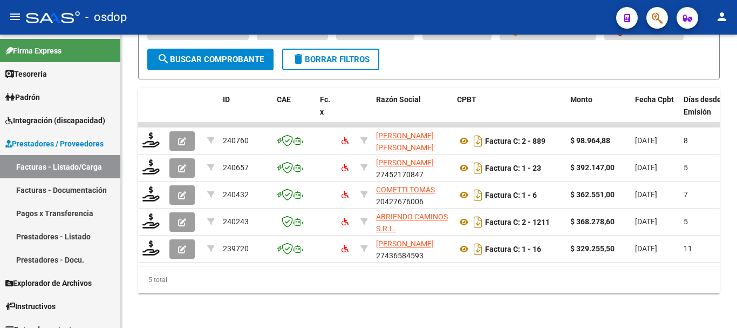
drag, startPoint x: 281, startPoint y: 284, endPoint x: 317, endPoint y: 326, distance: 55.5
click at [281, 285] on div "5 total" at bounding box center [429, 279] width 582 height 27
drag, startPoint x: 283, startPoint y: 270, endPoint x: 235, endPoint y: 263, distance: 48.1
click at [281, 270] on div "5 total" at bounding box center [429, 279] width 582 height 27
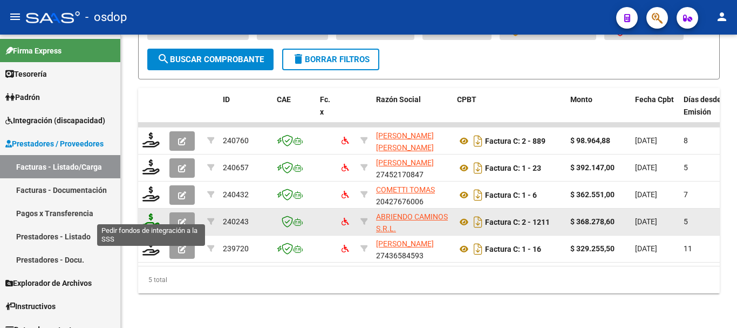
click at [147, 213] on icon at bounding box center [150, 220] width 17 height 15
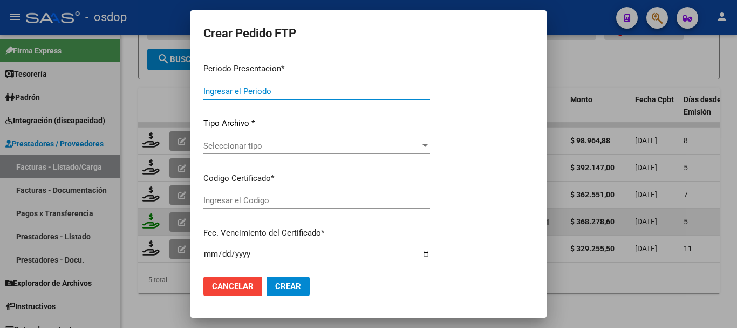
type input "202507"
type input "$ 368.278,60"
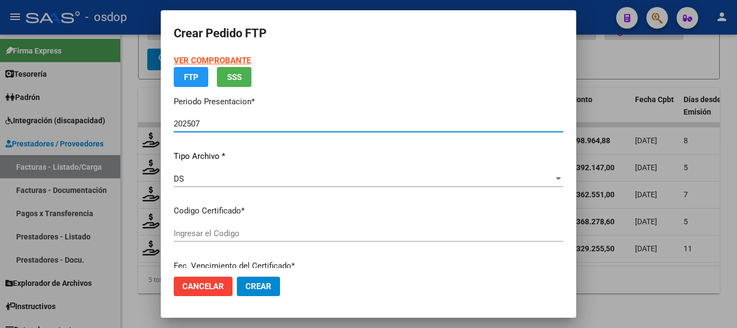
type input "6788646473"
type input "2034-08-27"
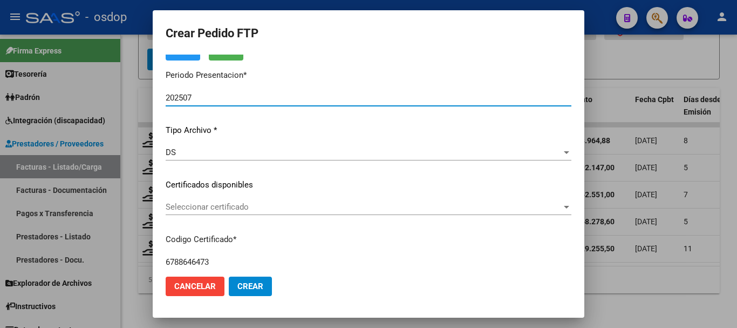
scroll to position [108, 0]
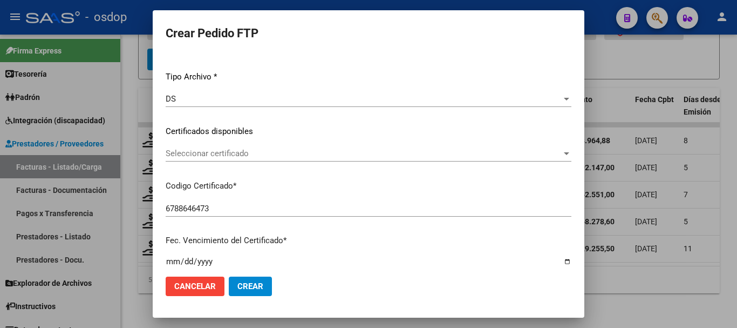
click at [216, 141] on div "VER COMPROBANTE ARCA Padrón Afiliado: NICCOLINI MARIA ANTONELA CUIL: 2734744630…" at bounding box center [369, 123] width 406 height 353
click at [216, 155] on span "Seleccionar certificado" at bounding box center [364, 153] width 396 height 10
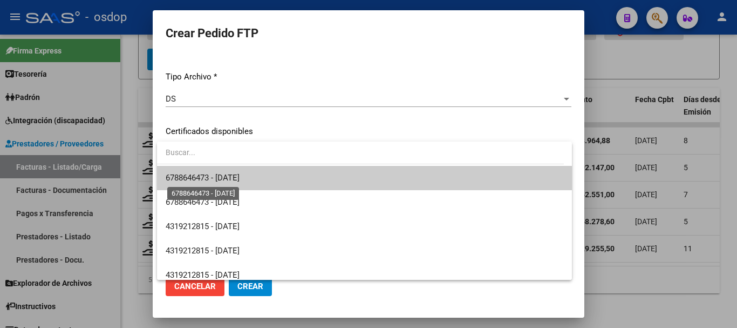
click at [226, 176] on span "6788646473 - 2034-08-27" at bounding box center [203, 178] width 74 height 10
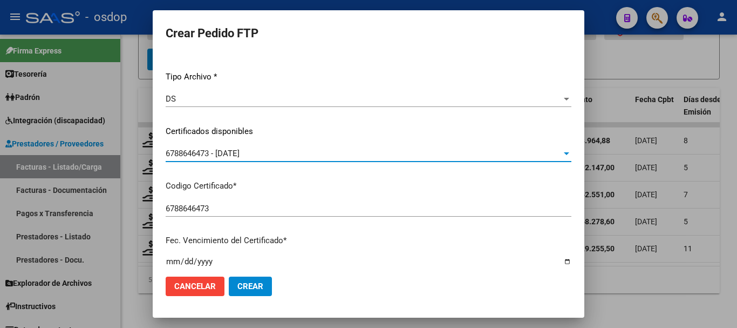
click at [164, 165] on mat-dialog-content "VER COMPROBANTE ARCA Padrón Afiliado: NICCOLINI MARIA ANTONELA CUIL: 2734744630…" at bounding box center [369, 160] width 432 height 213
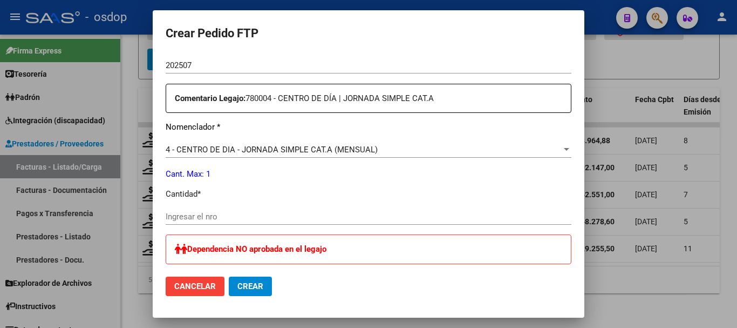
scroll to position [378, 0]
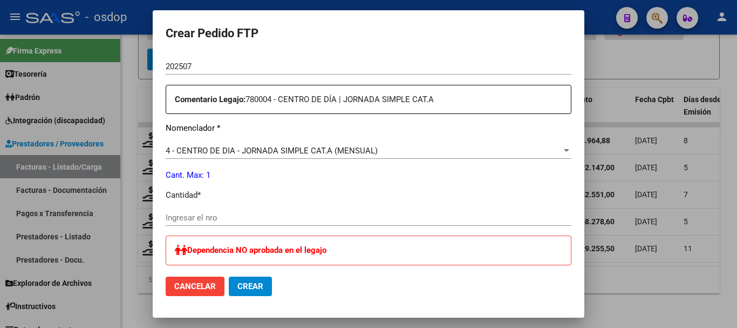
click at [151, 200] on div at bounding box center [368, 164] width 737 height 328
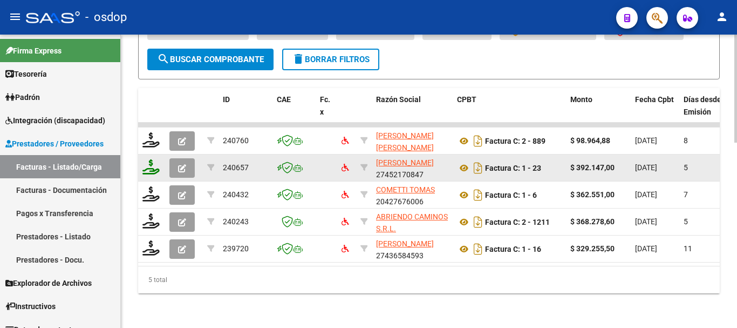
click at [147, 159] on icon at bounding box center [150, 166] width 17 height 15
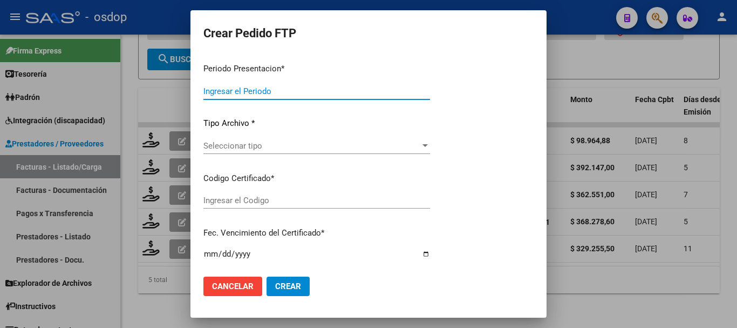
type input "202507"
type input "$ 392.147,00"
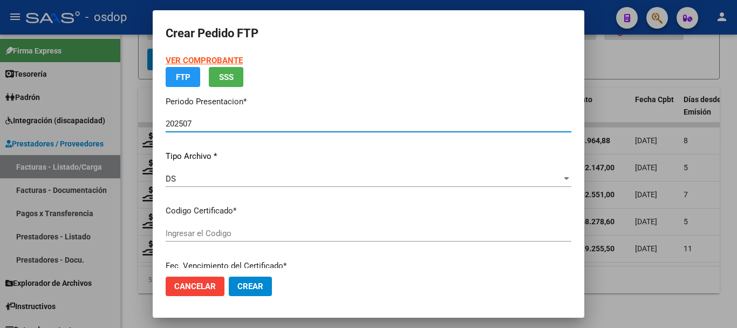
type input "6788646473"
type input "2034-08-27"
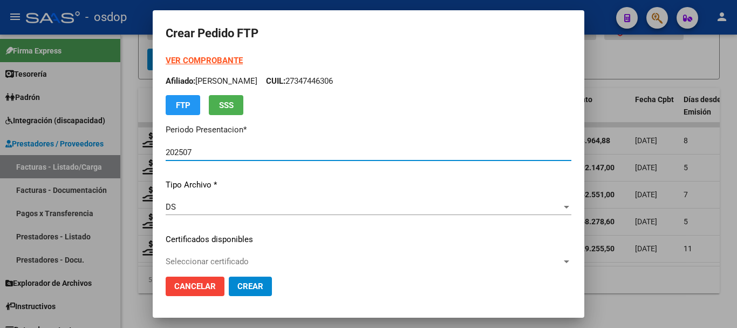
click at [220, 264] on span "Seleccionar certificado" at bounding box center [364, 261] width 396 height 10
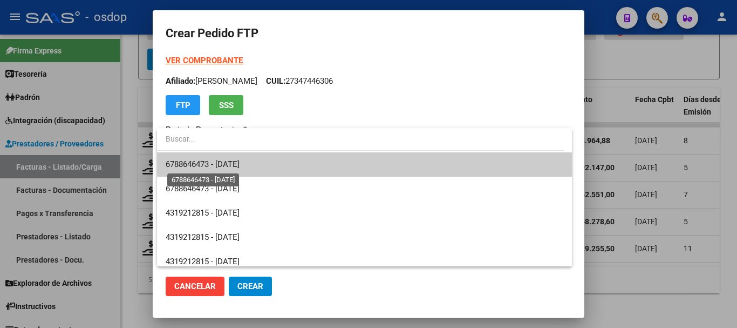
click at [229, 168] on span "6788646473 - 2034-08-27" at bounding box center [203, 164] width 74 height 10
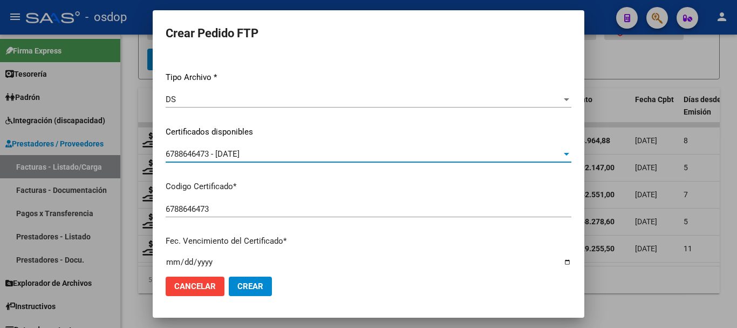
scroll to position [108, 0]
click at [162, 204] on mat-dialog-content "VER COMPROBANTE ARCA Padrón Afiliado: NICCOLINI MARIA ANTONELA CUIL: 2734744630…" at bounding box center [369, 160] width 432 height 213
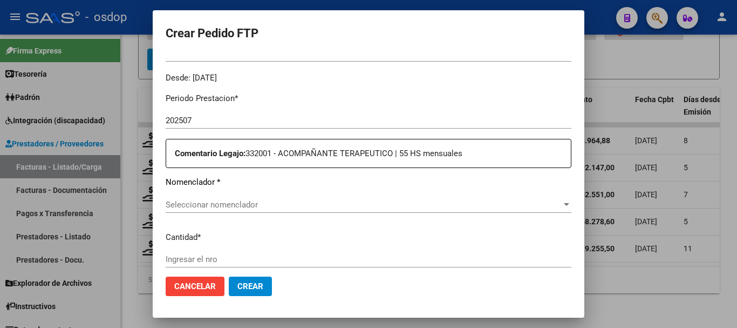
scroll to position [378, 0]
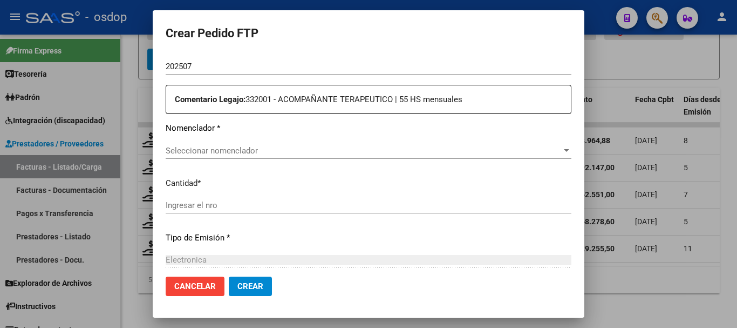
click at [212, 153] on span "Seleccionar nomenclador" at bounding box center [364, 151] width 396 height 10
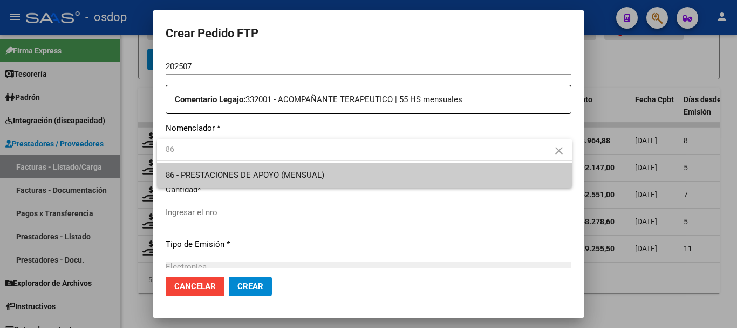
type input "86"
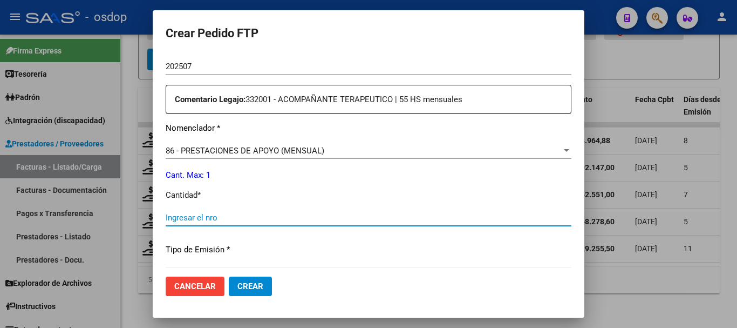
click at [233, 216] on input "Ingresar el nro" at bounding box center [369, 218] width 406 height 10
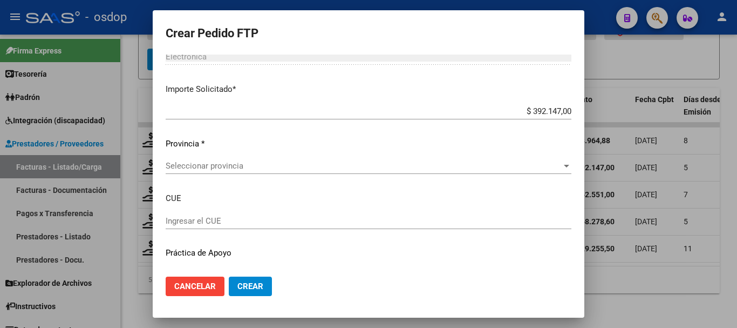
scroll to position [594, 0]
type input "1"
click at [161, 212] on mat-dialog-content "VER COMPROBANTE ARCA Padrón Afiliado: NICCOLINI MARIA ANTONELA CUIL: 2734744630…" at bounding box center [369, 160] width 432 height 213
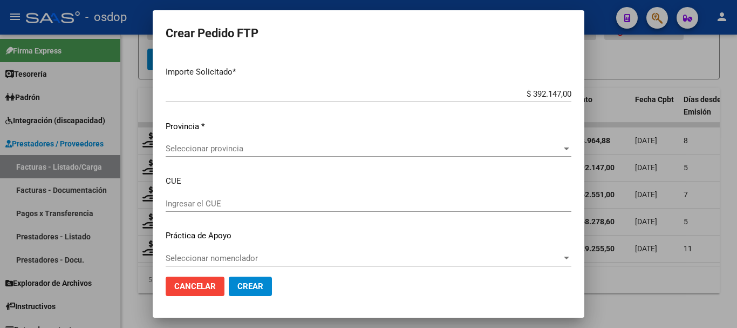
scroll to position [618, 0]
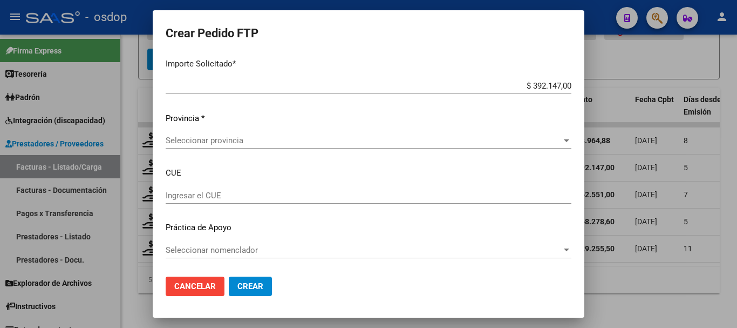
click at [161, 212] on mat-dialog-content "VER COMPROBANTE ARCA Padrón Afiliado: NICCOLINI MARIA ANTONELA CUIL: 2734744630…" at bounding box center [369, 160] width 432 height 213
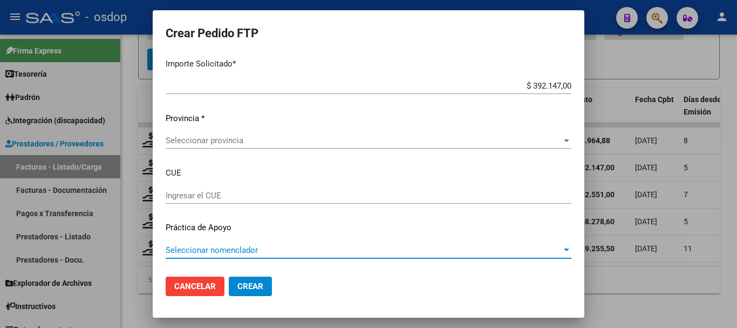
click at [211, 246] on span "Seleccionar nomenclador" at bounding box center [364, 250] width 396 height 10
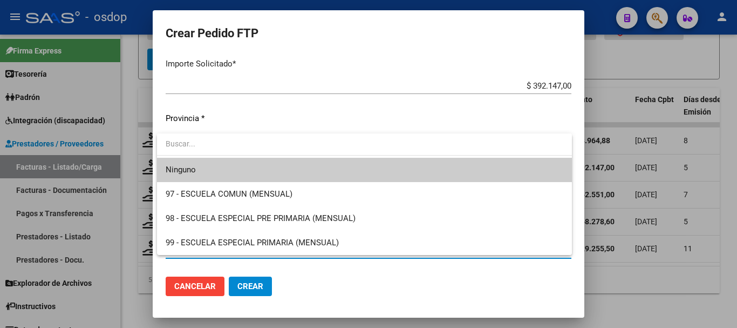
click at [287, 303] on div at bounding box center [368, 164] width 737 height 328
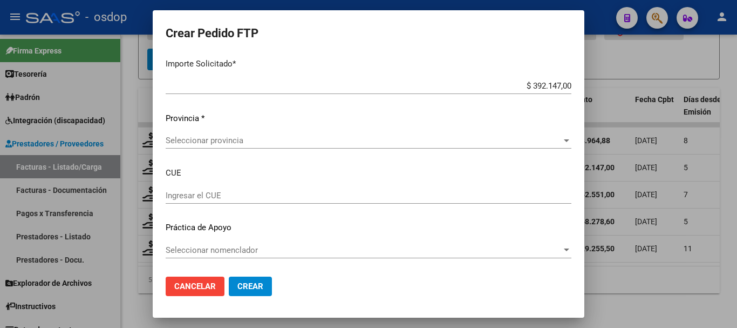
click at [238, 133] on div "Seleccionar provincia Seleccionar provincia" at bounding box center [369, 140] width 406 height 16
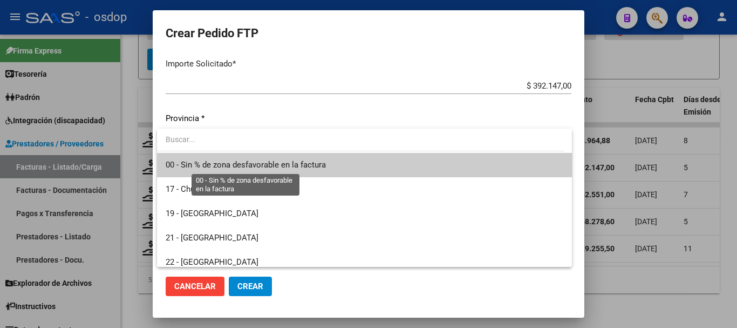
click at [227, 163] on span "00 - Sin % de zona desfavorable en la factura" at bounding box center [246, 165] width 160 height 10
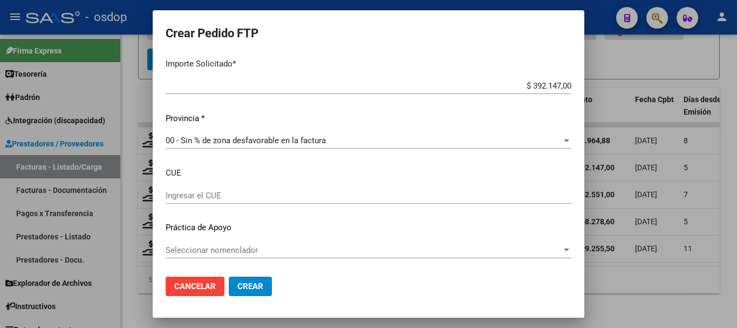
click at [251, 160] on div "Periodo Prestacion * 202507 Ingresar el Periodo Prestacion Comentario Legajo: 3…" at bounding box center [369, 29] width 406 height 479
click at [260, 295] on button "Crear" at bounding box center [250, 285] width 43 height 19
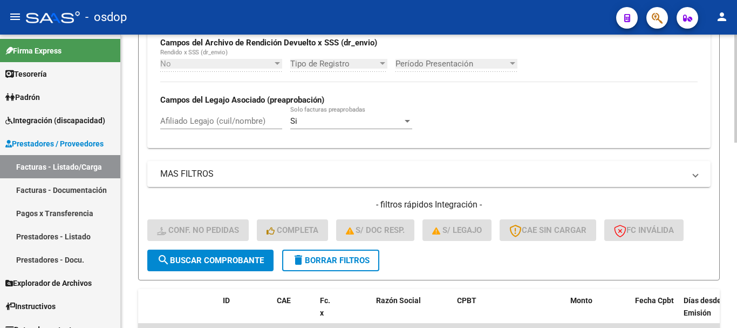
scroll to position [180, 0]
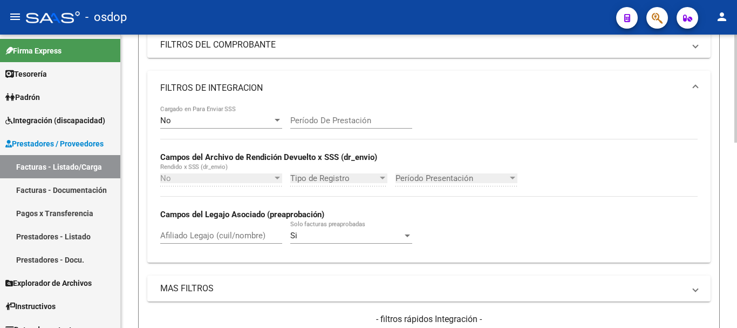
click at [234, 235] on input "Afiliado Legajo (cuil/nombre)" at bounding box center [221, 235] width 122 height 10
paste input "27347446306"
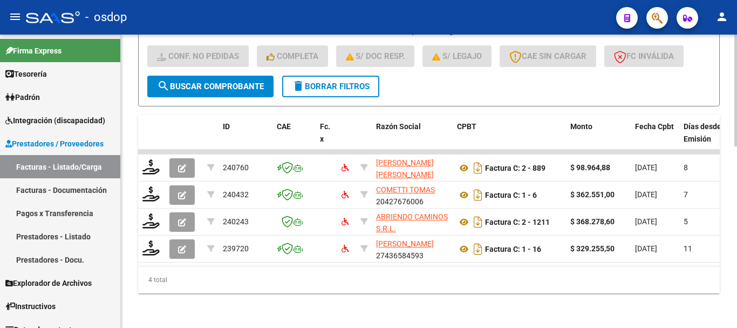
scroll to position [477, 0]
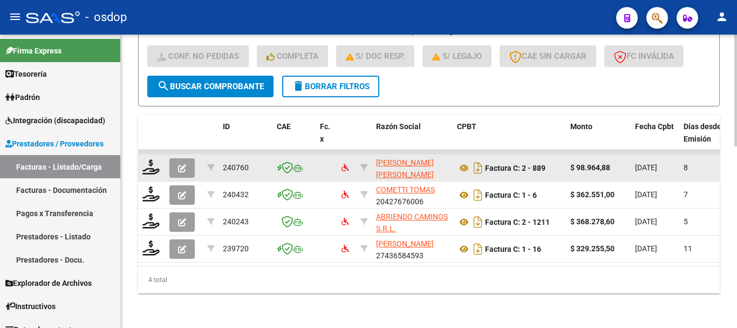
type input "27347446306"
click at [147, 167] on div at bounding box center [151, 167] width 18 height 17
click at [148, 163] on icon at bounding box center [150, 166] width 17 height 15
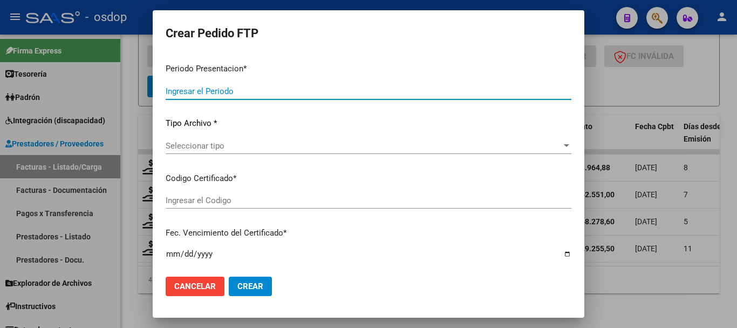
type input "202507"
type input "$ 98.964,88"
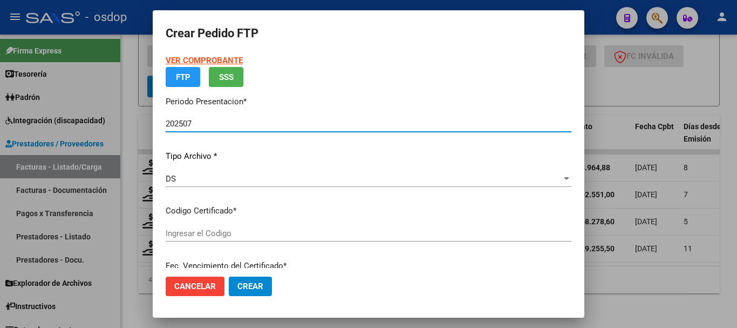
type input "6788646473"
type input "2034-08-27"
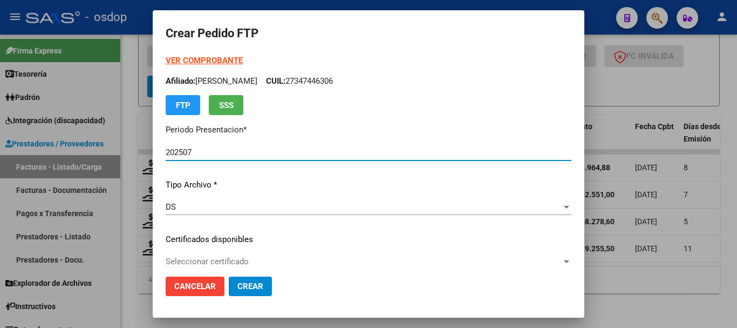
click at [233, 256] on span "Seleccionar certificado" at bounding box center [364, 261] width 396 height 10
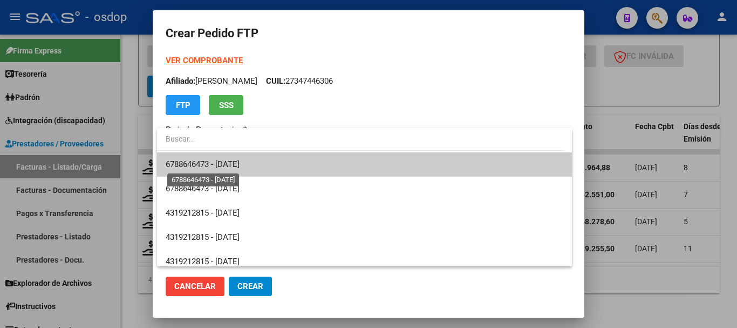
click at [235, 162] on span "6788646473 - 2034-08-27" at bounding box center [203, 164] width 74 height 10
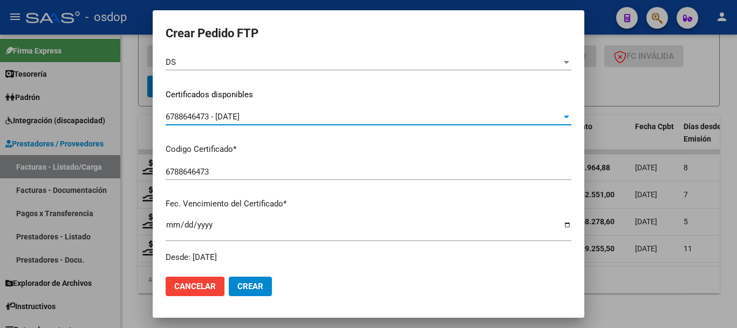
scroll to position [162, 0]
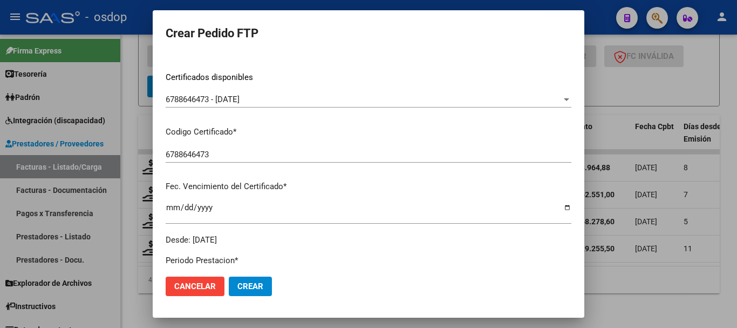
click at [153, 189] on mat-dialog-content "VER COMPROBANTE ARCA Padrón Afiliado: NICCOLINI MARIA ANTONELA CUIL: 2734744630…" at bounding box center [369, 160] width 432 height 213
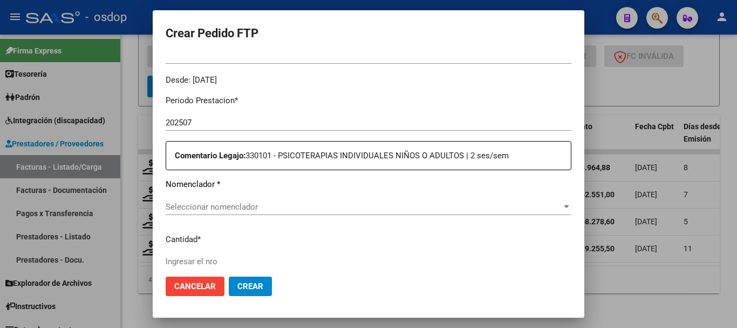
scroll to position [324, 0]
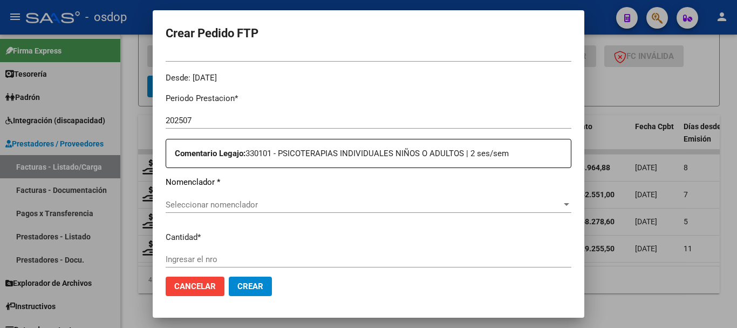
click at [159, 208] on mat-dialog-content "VER COMPROBANTE ARCA Padrón Afiliado: NICCOLINI MARIA ANTONELA CUIL: 2734744630…" at bounding box center [369, 160] width 432 height 213
click at [181, 207] on span "Seleccionar nomenclador" at bounding box center [364, 205] width 396 height 10
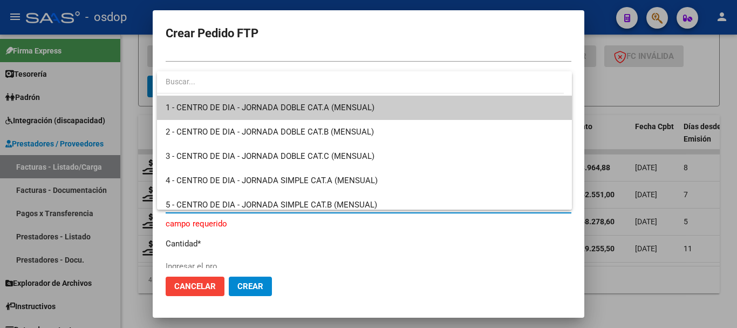
click at [154, 219] on div at bounding box center [368, 164] width 737 height 328
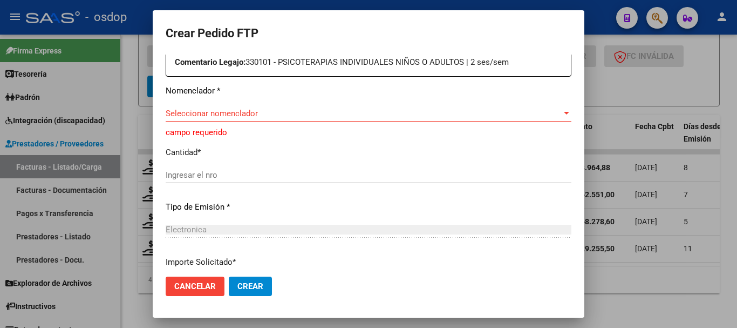
scroll to position [432, 0]
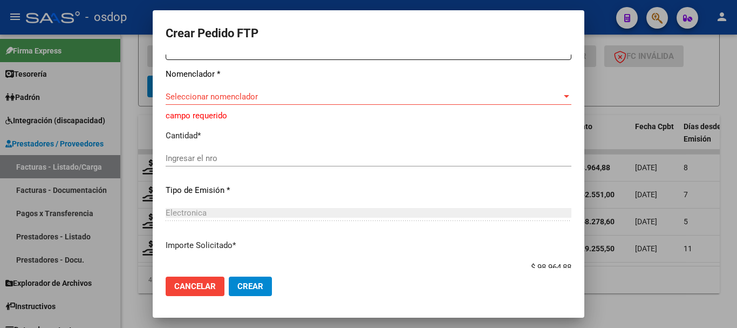
drag, startPoint x: 229, startPoint y: 72, endPoint x: 231, endPoint y: 78, distance: 6.7
click at [231, 72] on p "Nomenclador *" at bounding box center [369, 74] width 406 height 12
click at [235, 98] on span "Seleccionar nomenclador" at bounding box center [364, 97] width 396 height 10
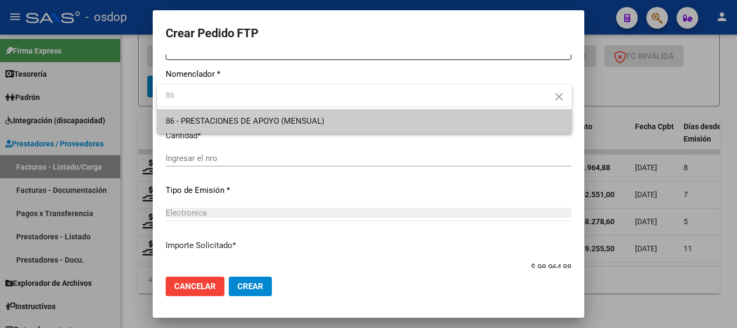
type input "86"
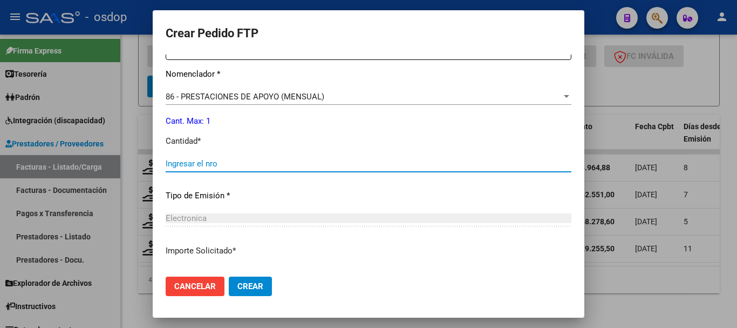
click at [256, 159] on input "Ingresar el nro" at bounding box center [369, 164] width 406 height 10
type input "1"
click at [155, 142] on mat-dialog-content "VER COMPROBANTE ARCA Padrón Afiliado: NICCOLINI MARIA ANTONELA CUIL: 2734744630…" at bounding box center [369, 160] width 432 height 213
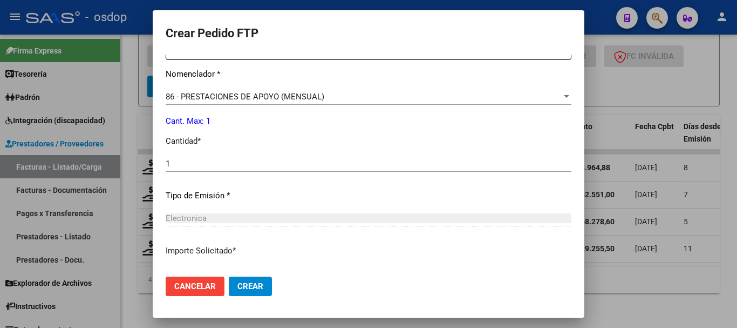
click at [160, 146] on mat-dialog-content "VER COMPROBANTE ARCA Padrón Afiliado: NICCOLINI MARIA ANTONELA CUIL: 2734744630…" at bounding box center [369, 160] width 432 height 213
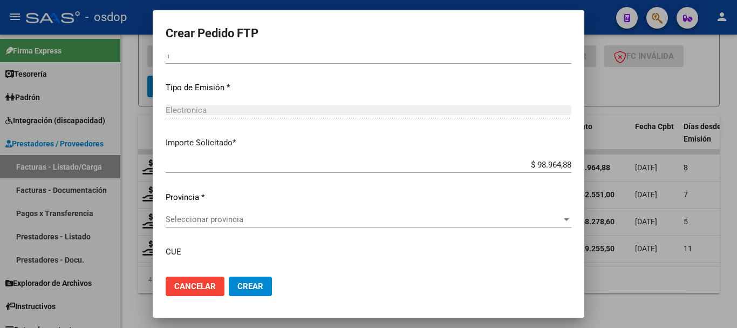
click at [158, 149] on mat-dialog-content "VER COMPROBANTE ARCA Padrón Afiliado: NICCOLINI MARIA ANTONELA CUIL: 2734744630…" at bounding box center [369, 160] width 432 height 213
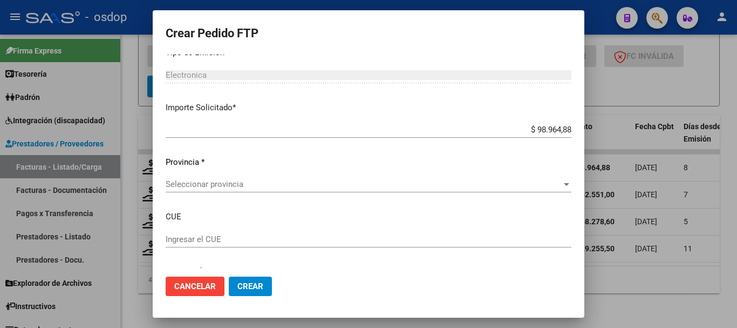
scroll to position [594, 0]
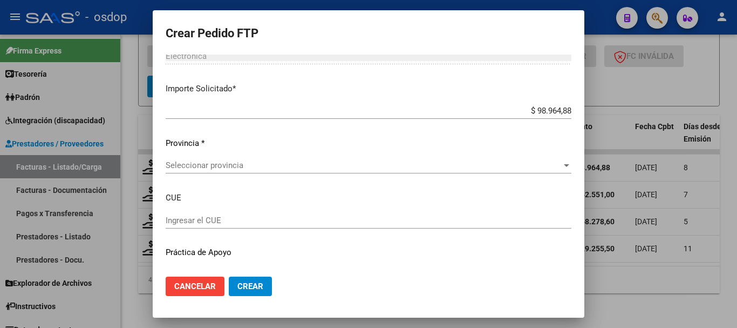
click at [188, 173] on div "Seleccionar provincia Seleccionar provincia" at bounding box center [369, 165] width 406 height 16
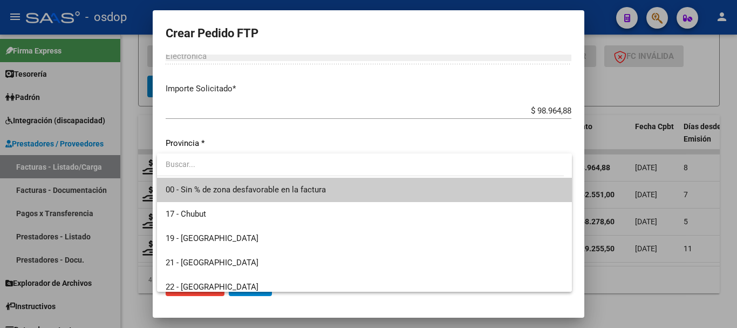
click at [192, 187] on span "00 - Sin % de zona desfavorable en la factura" at bounding box center [246, 190] width 160 height 10
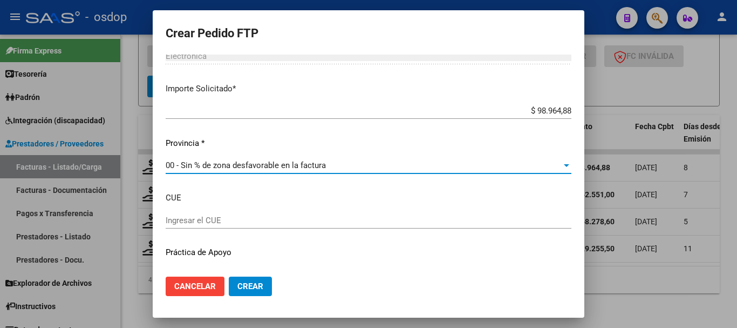
click at [151, 164] on div at bounding box center [368, 164] width 737 height 328
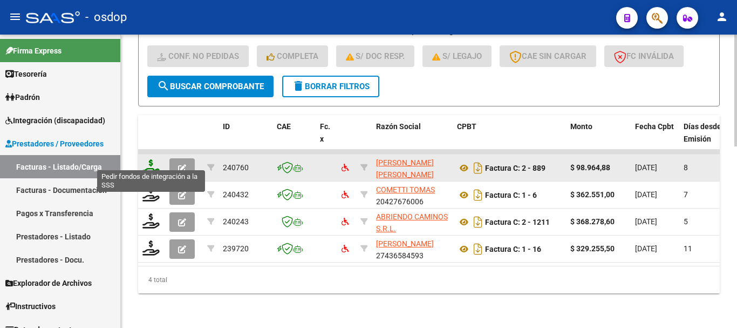
click at [148, 159] on icon at bounding box center [150, 166] width 17 height 15
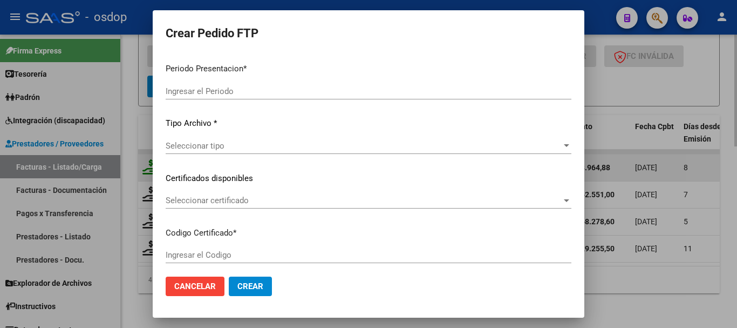
type input "202507"
type input "$ 98.964,88"
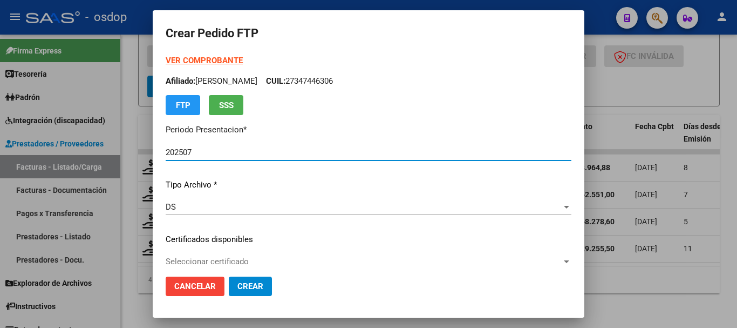
type input "6788646473"
type input "2034-08-27"
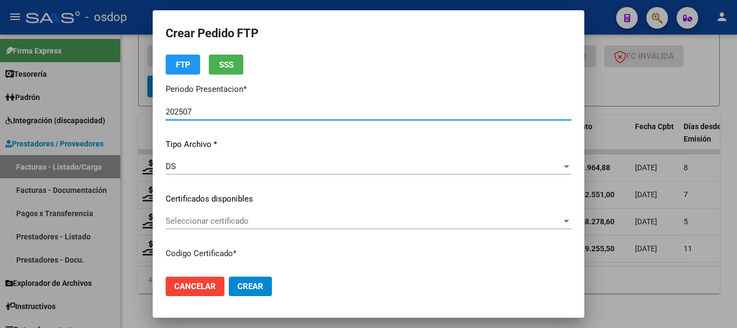
scroll to position [162, 0]
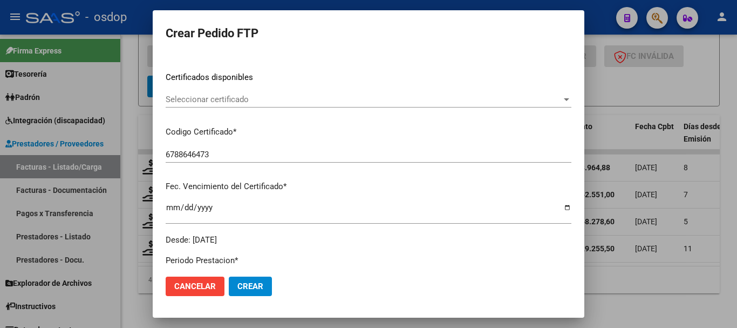
click at [227, 95] on span "Seleccionar certificado" at bounding box center [364, 99] width 396 height 10
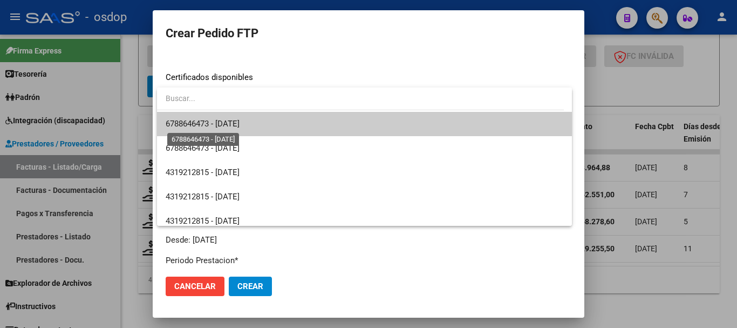
click at [240, 122] on span "6788646473 - 2034-08-27" at bounding box center [203, 124] width 74 height 10
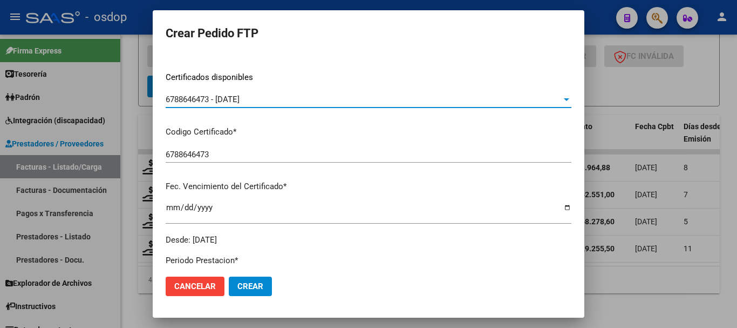
click at [160, 115] on mat-dialog-content "VER COMPROBANTE ARCA Padrón Afiliado: NICCOLINI MARIA ANTONELA CUIL: 2734744630…" at bounding box center [369, 160] width 432 height 213
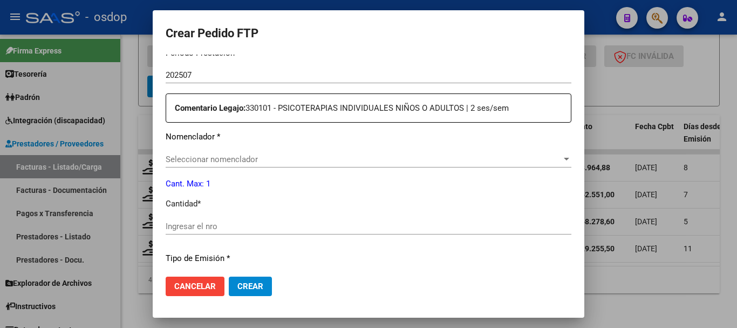
scroll to position [378, 0]
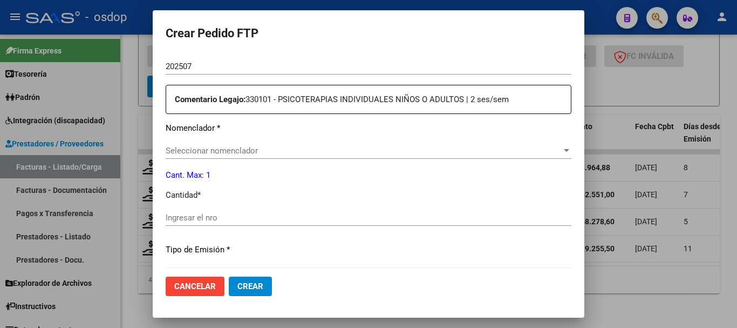
click at [184, 148] on span "Seleccionar nomenclador" at bounding box center [364, 151] width 396 height 10
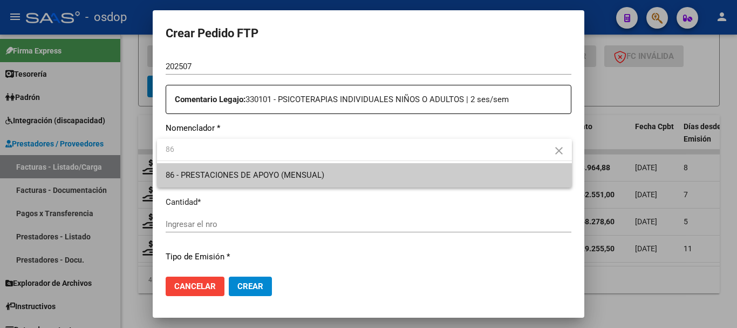
click at [204, 163] on div "86 close 86 - PRESTACIONES DE APOYO (MENSUAL)" at bounding box center [364, 163] width 415 height 49
type input "86"
click at [202, 176] on span "86 - PRESTACIONES DE APOYO (MENSUAL)" at bounding box center [245, 175] width 159 height 10
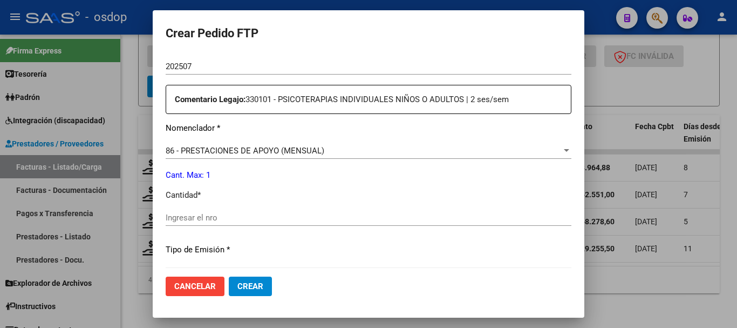
click at [156, 153] on mat-dialog-content "VER COMPROBANTE ARCA Padrón Afiliado: NICCOLINI MARIA ANTONELA CUIL: 2734744630…" at bounding box center [369, 160] width 432 height 213
click at [175, 223] on div "Ingresar el nro" at bounding box center [369, 217] width 406 height 16
type input "1"
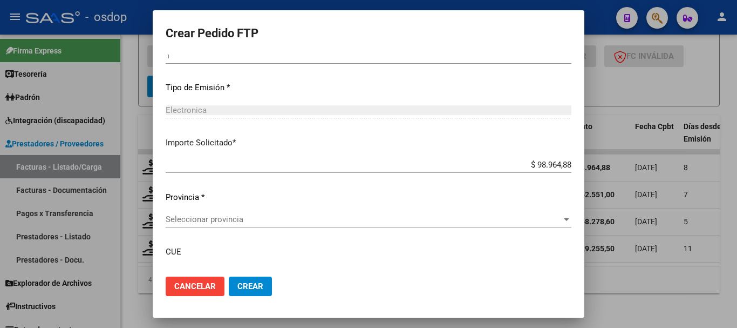
scroll to position [594, 0]
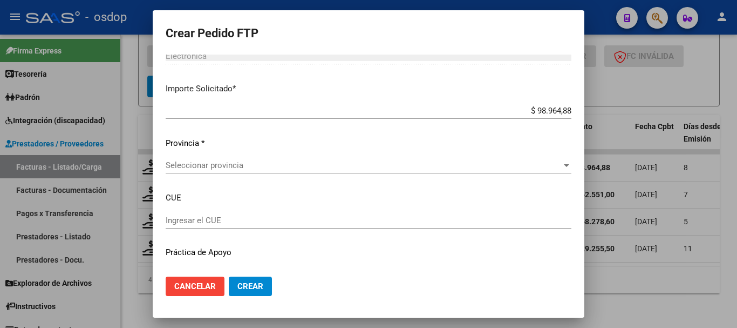
click at [204, 181] on div "Seleccionar provincia Seleccionar provincia" at bounding box center [369, 170] width 406 height 26
click at [207, 172] on div "Seleccionar provincia Seleccionar provincia" at bounding box center [369, 165] width 406 height 16
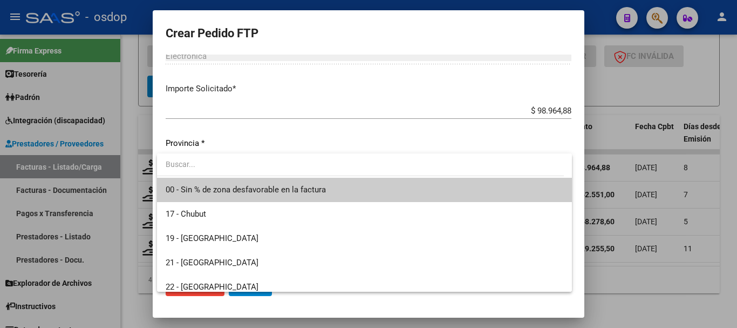
click at [213, 183] on span "00 - Sin % de zona desfavorable en la factura" at bounding box center [365, 190] width 398 height 24
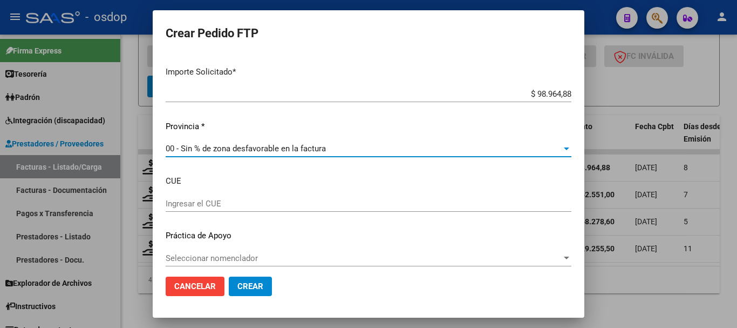
scroll to position [618, 0]
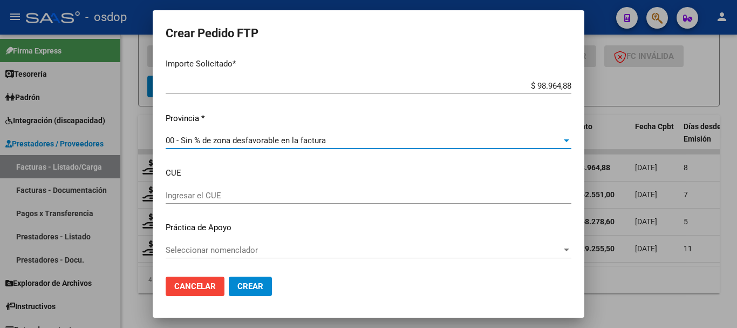
click at [155, 199] on mat-dialog-content "VER COMPROBANTE ARCA Padrón Afiliado: NICCOLINI MARIA ANTONELA CUIL: 2734744630…" at bounding box center [369, 160] width 432 height 213
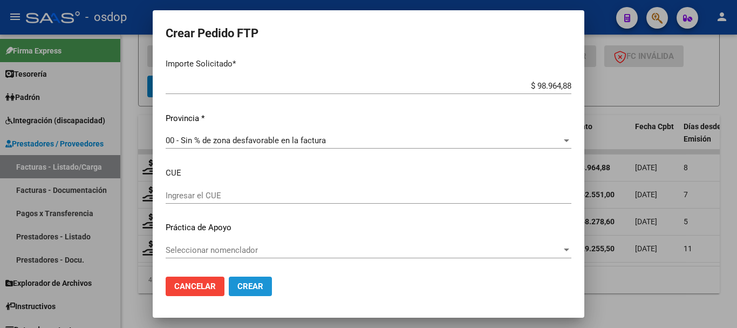
click at [249, 287] on span "Crear" at bounding box center [250, 286] width 26 height 10
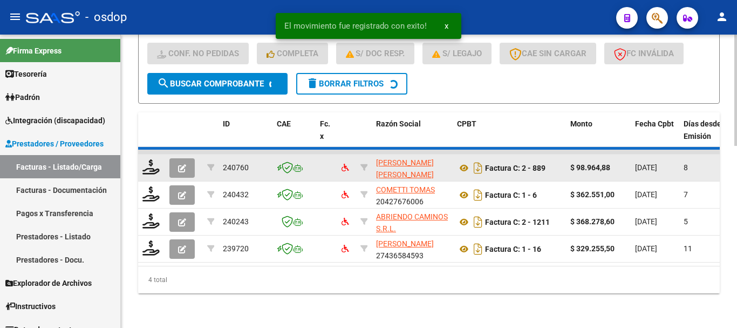
scroll to position [450, 0]
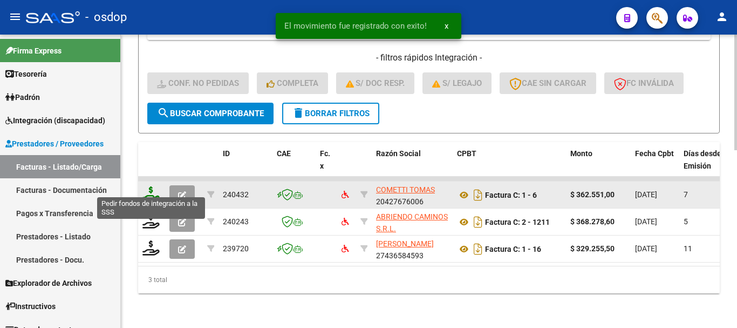
click at [149, 186] on icon at bounding box center [150, 193] width 17 height 15
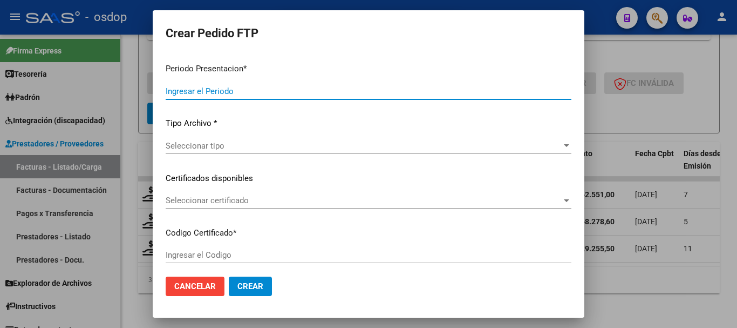
type input "202507"
type input "$ 362.551,00"
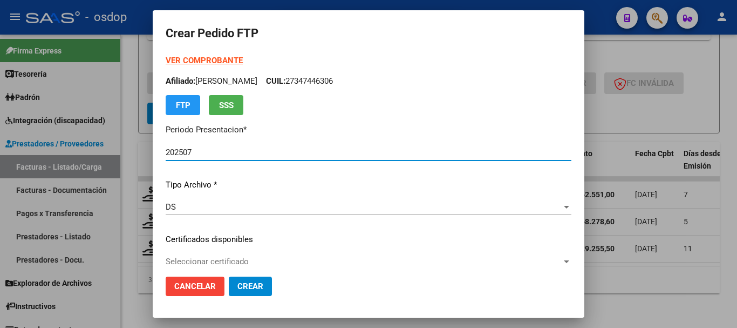
type input "6788646473"
type input "2034-08-27"
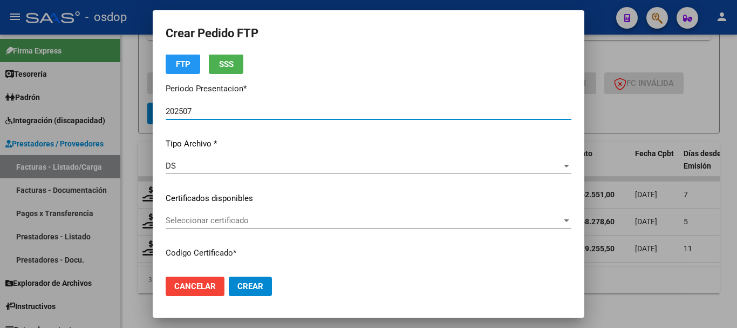
scroll to position [162, 0]
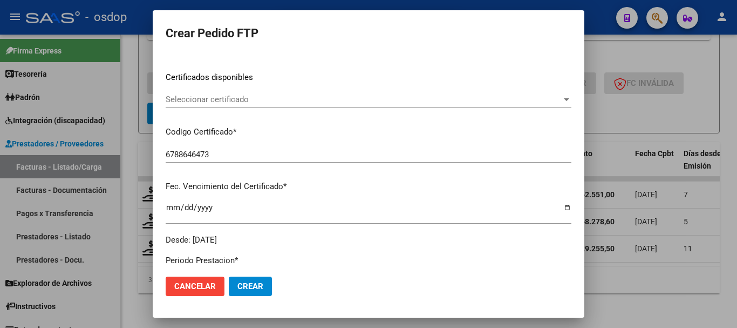
click at [222, 104] on span "Seleccionar certificado" at bounding box center [364, 99] width 396 height 10
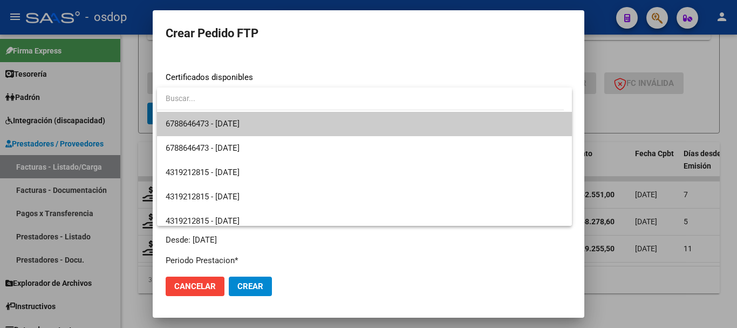
click at [229, 120] on span "6788646473 - 2034-08-27" at bounding box center [203, 124] width 74 height 10
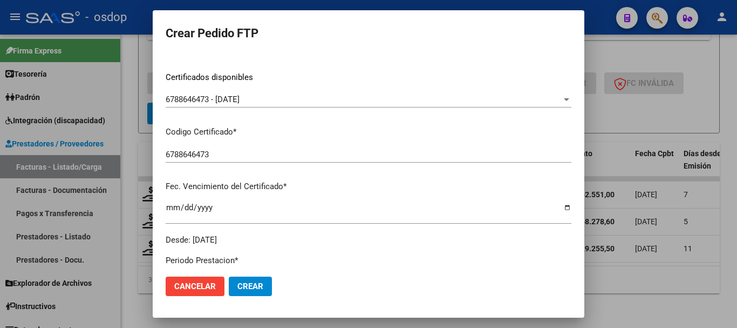
click at [155, 106] on mat-dialog-content "VER COMPROBANTE ARCA Padrón Afiliado: NICCOLINI MARIA ANTONELA CUIL: 2734744630…" at bounding box center [369, 160] width 432 height 213
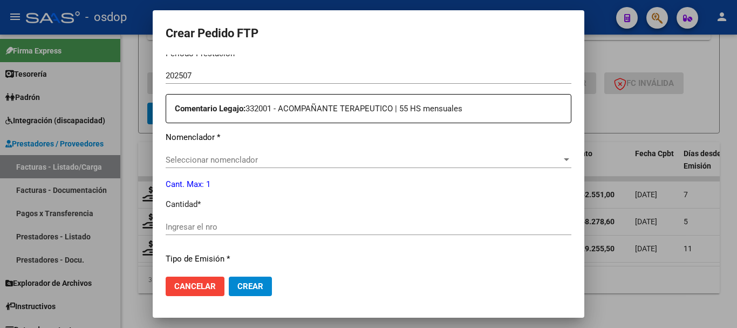
scroll to position [378, 0]
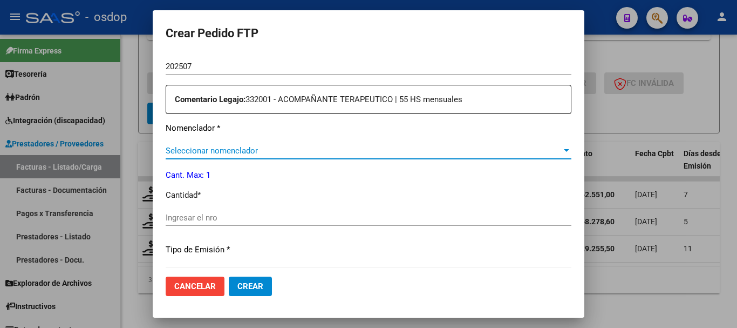
click at [190, 153] on span "Seleccionar nomenclador" at bounding box center [364, 151] width 396 height 10
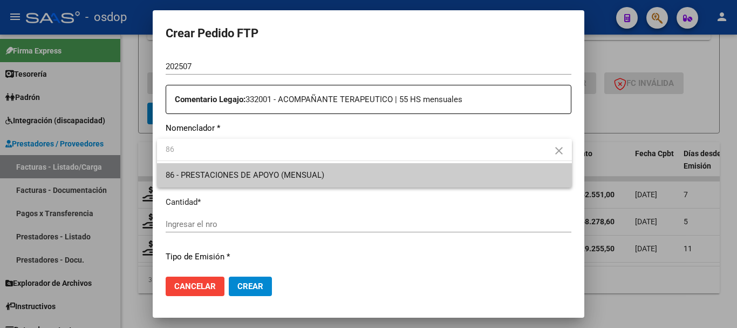
type input "86"
click at [200, 193] on div at bounding box center [368, 164] width 737 height 328
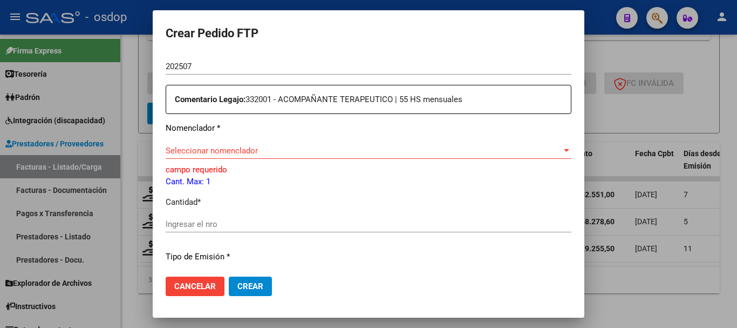
click at [194, 178] on p "Cant. Max: 1" at bounding box center [369, 181] width 406 height 12
click at [193, 149] on span "Seleccionar nomenclador" at bounding box center [364, 151] width 396 height 10
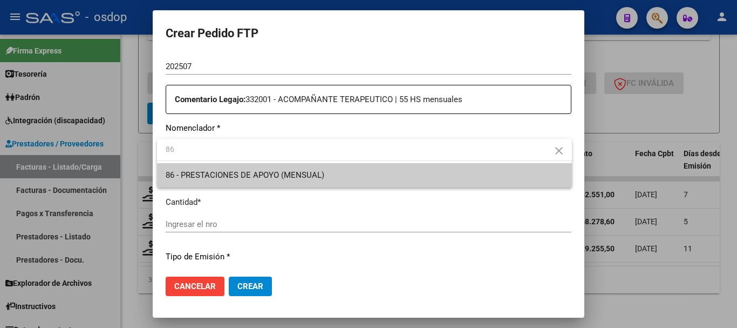
type input "86"
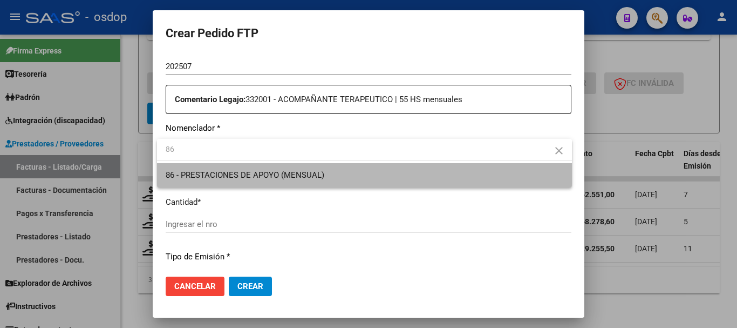
click at [202, 165] on span "86 - PRESTACIONES DE APOYO (MENSUAL)" at bounding box center [365, 175] width 398 height 24
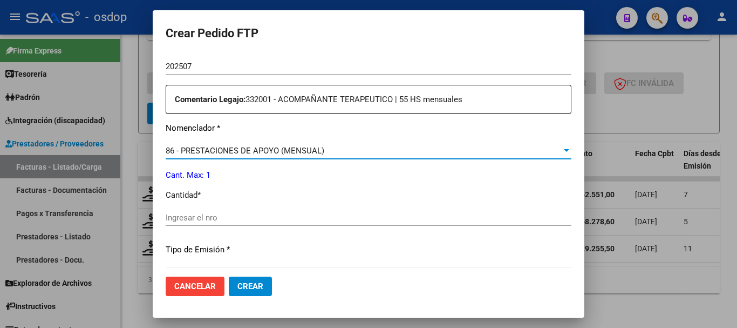
click at [156, 167] on mat-dialog-content "VER COMPROBANTE ARCA Padrón Afiliado: NICCOLINI MARIA ANTONELA CUIL: 2734744630…" at bounding box center [369, 160] width 432 height 213
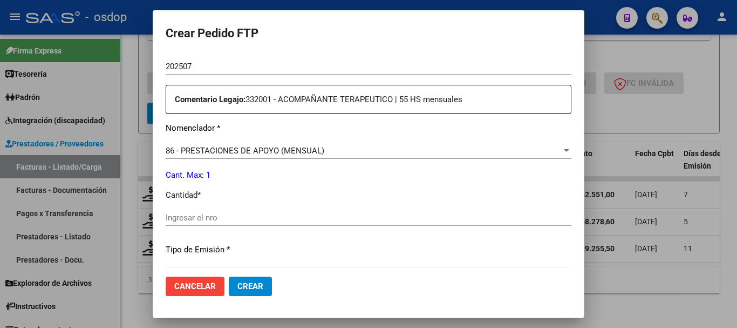
click at [188, 215] on input "Ingresar el nro" at bounding box center [369, 218] width 406 height 10
type input "1"
click at [161, 202] on mat-dialog-content "VER COMPROBANTE ARCA Padrón Afiliado: NICCOLINI MARIA ANTONELA CUIL: 2734744630…" at bounding box center [369, 160] width 432 height 213
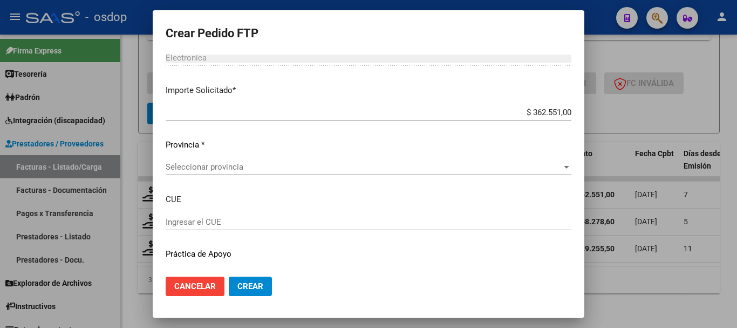
scroll to position [594, 0]
click at [217, 162] on span "Seleccionar provincia" at bounding box center [364, 165] width 396 height 10
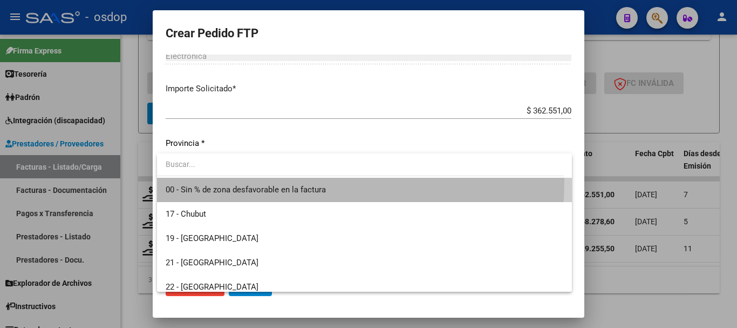
click at [209, 180] on span "00 - Sin % de zona desfavorable en la factura" at bounding box center [365, 190] width 398 height 24
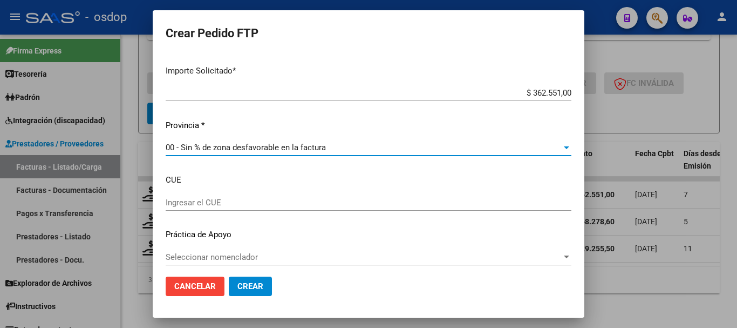
scroll to position [618, 0]
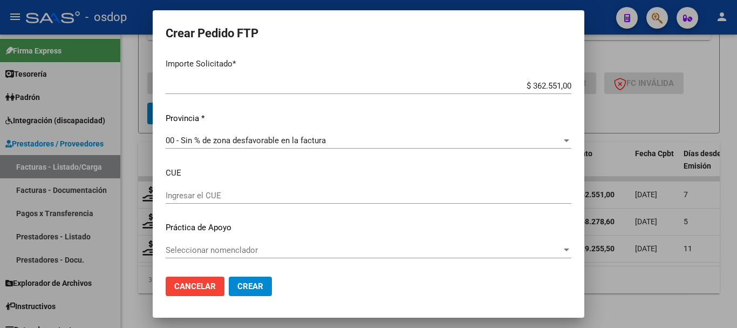
click at [157, 197] on mat-dialog-content "VER COMPROBANTE ARCA Padrón Afiliado: NICCOLINI MARIA ANTONELA CUIL: 2734744630…" at bounding box center [369, 160] width 432 height 213
click at [155, 175] on mat-dialog-content "VER COMPROBANTE ARCA Padrón Afiliado: NICCOLINI MARIA ANTONELA CUIL: 2734744630…" at bounding box center [369, 160] width 432 height 213
click at [159, 221] on mat-dialog-content "VER COMPROBANTE ARCA Padrón Afiliado: NICCOLINI MARIA ANTONELA CUIL: 2734744630…" at bounding box center [369, 160] width 432 height 213
click at [250, 283] on span "Crear" at bounding box center [250, 286] width 26 height 10
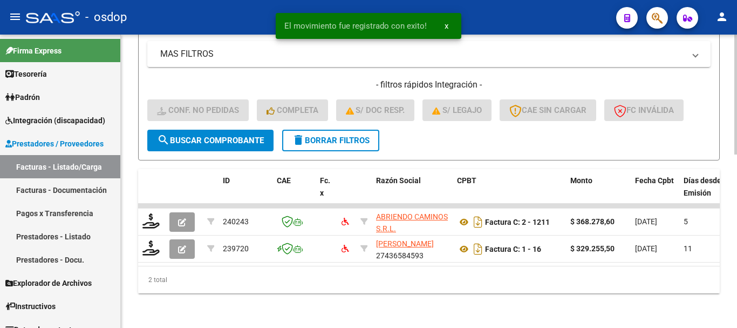
scroll to position [423, 0]
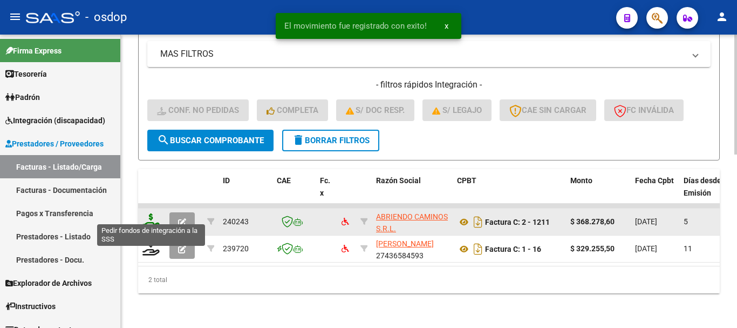
click at [153, 213] on icon at bounding box center [150, 220] width 17 height 15
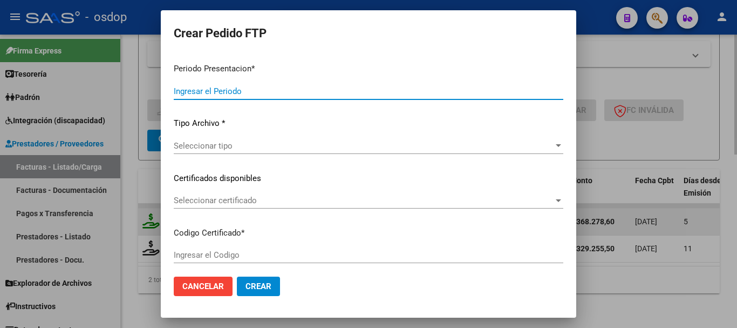
type input "202507"
type input "$ 368.278,60"
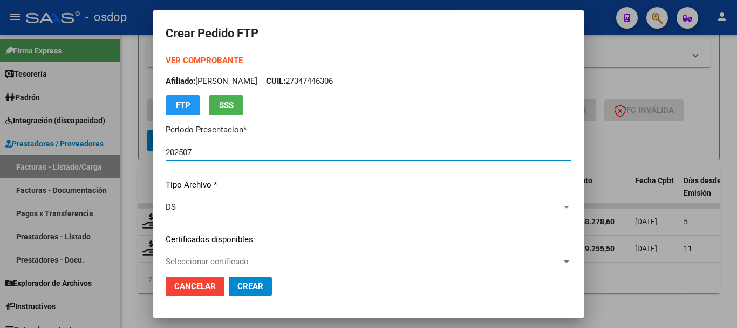
type input "6788646473"
type input "2034-08-27"
click at [226, 266] on span "Seleccionar certificado" at bounding box center [364, 261] width 396 height 10
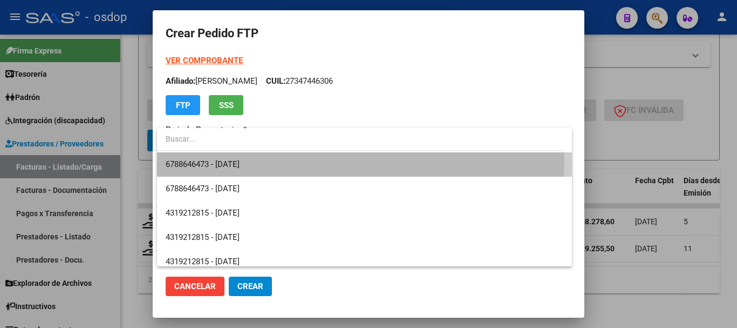
click at [226, 156] on span "6788646473 - 2034-08-27" at bounding box center [365, 164] width 398 height 24
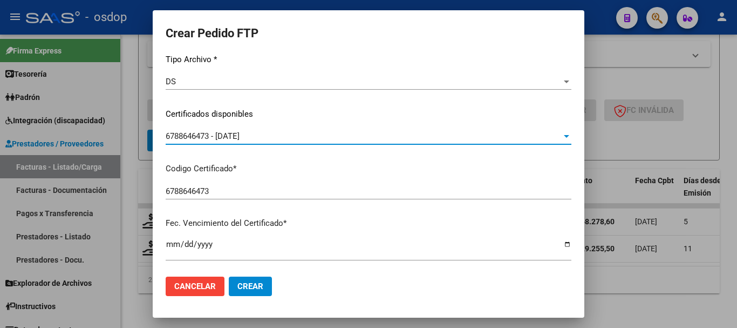
scroll to position [162, 0]
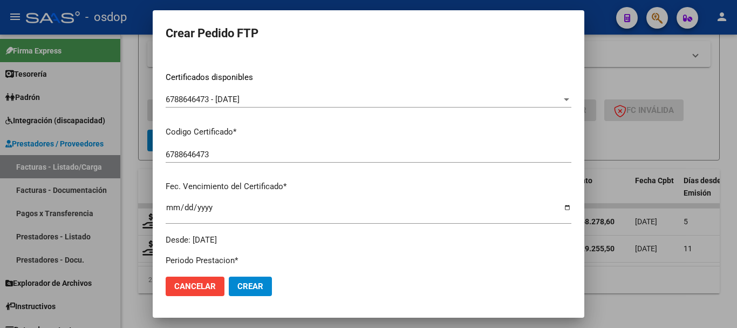
click at [160, 168] on mat-dialog-content "VER COMPROBANTE ARCA Padrón Afiliado: NICCOLINI MARIA ANTONELA CUIL: 2734744630…" at bounding box center [369, 160] width 432 height 213
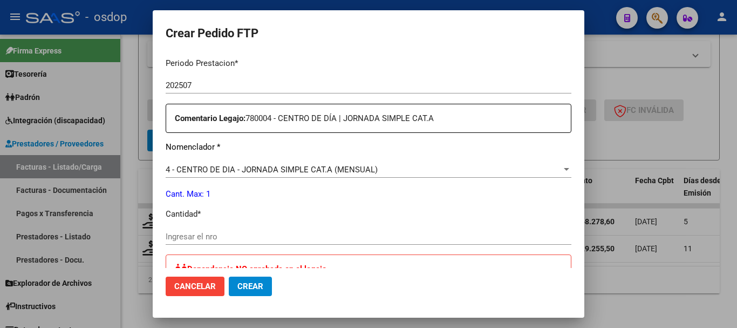
scroll to position [378, 0]
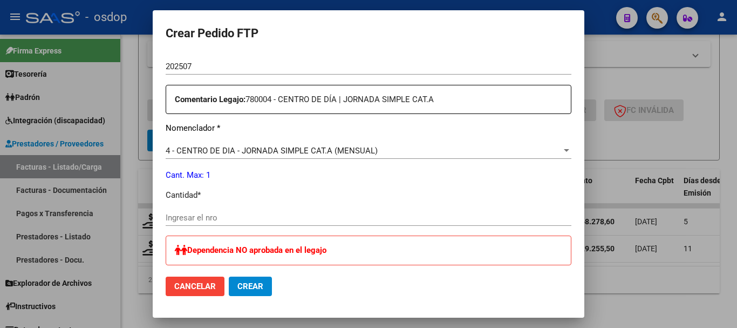
click at [227, 214] on input "Ingresar el nro" at bounding box center [369, 218] width 406 height 10
type input "1"
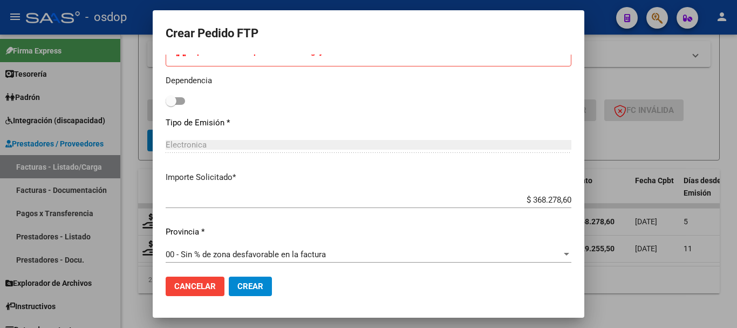
scroll to position [581, 0]
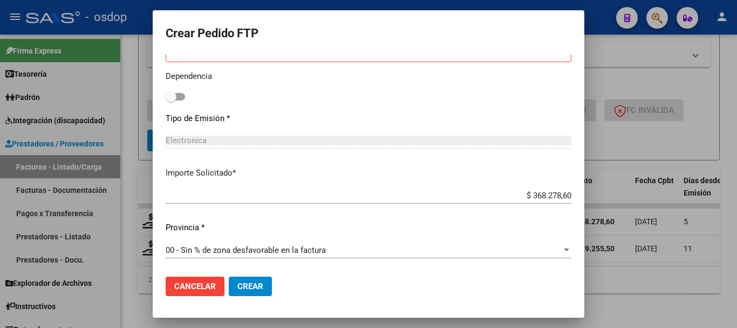
click at [260, 272] on mat-dialog-actions "Cancelar Crear" at bounding box center [369, 286] width 406 height 37
click at [258, 285] on span "Crear" at bounding box center [250, 286] width 26 height 10
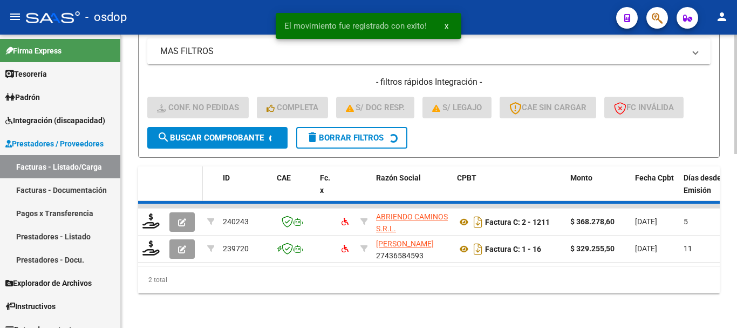
scroll to position [396, 0]
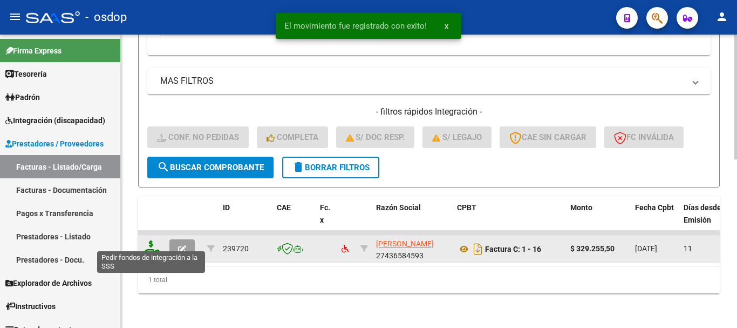
click at [154, 241] on icon at bounding box center [150, 247] width 17 height 15
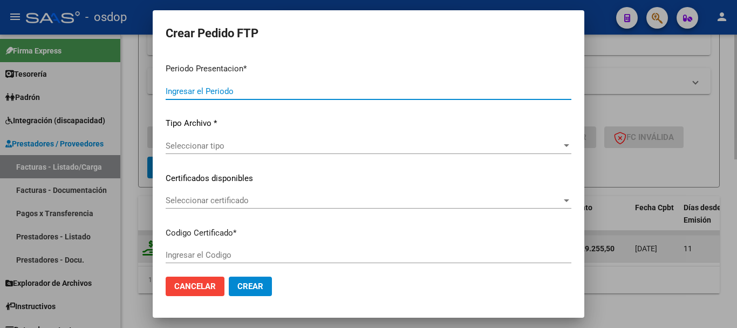
type input "202507"
type input "$ 329.255,50"
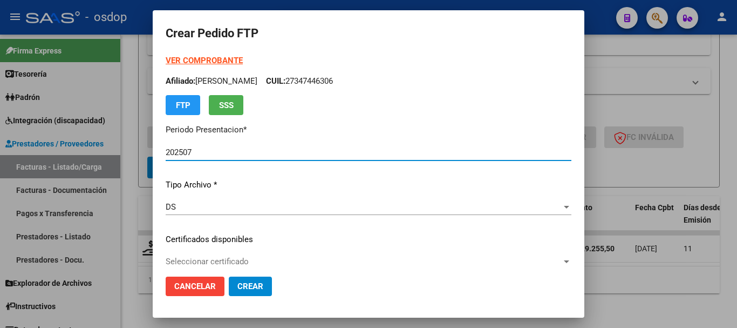
type input "6788646473"
type input "2034-08-27"
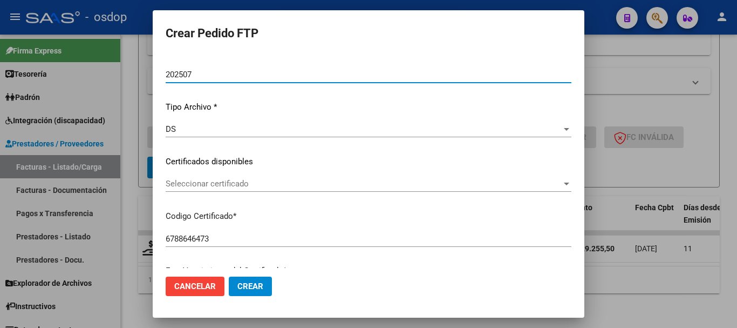
scroll to position [54, 0]
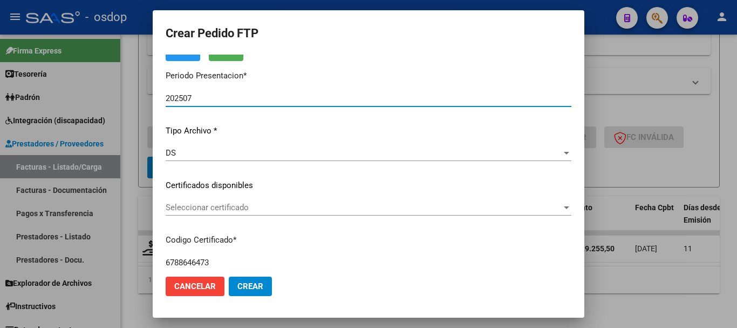
click at [222, 210] on span "Seleccionar certificado" at bounding box center [364, 207] width 396 height 10
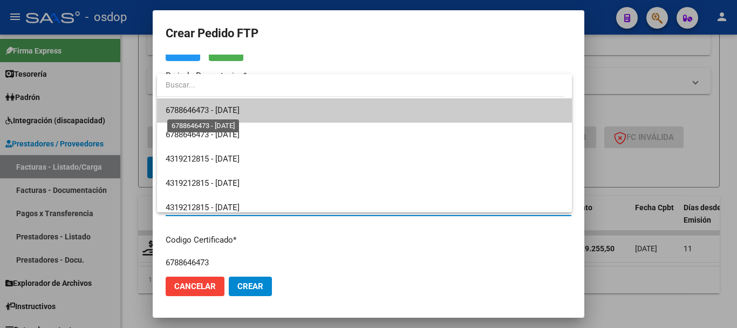
click at [225, 113] on span "6788646473 - 2034-08-27" at bounding box center [203, 110] width 74 height 10
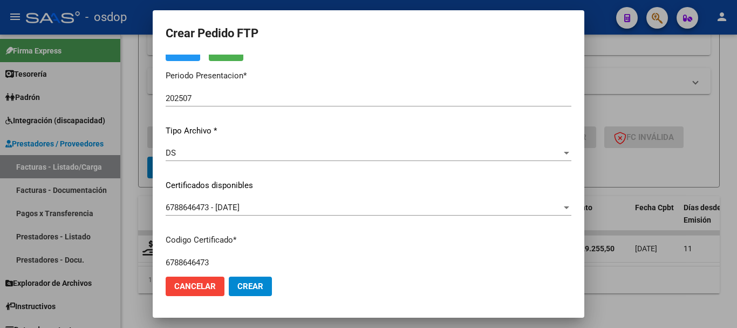
click at [159, 194] on mat-dialog-content "VER COMPROBANTE ARCA Padrón Afiliado: NICCOLINI MARIA ANTONELA CUIL: 2734744630…" at bounding box center [369, 160] width 432 height 213
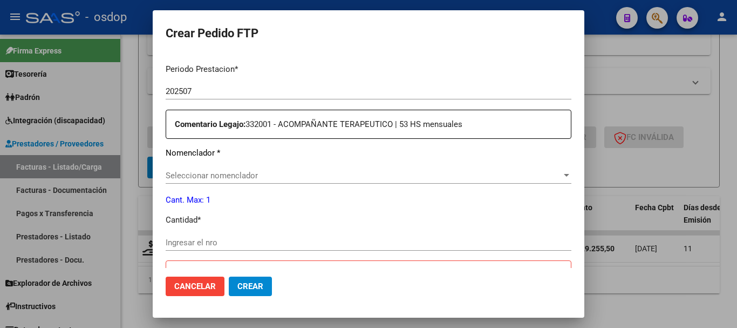
scroll to position [378, 0]
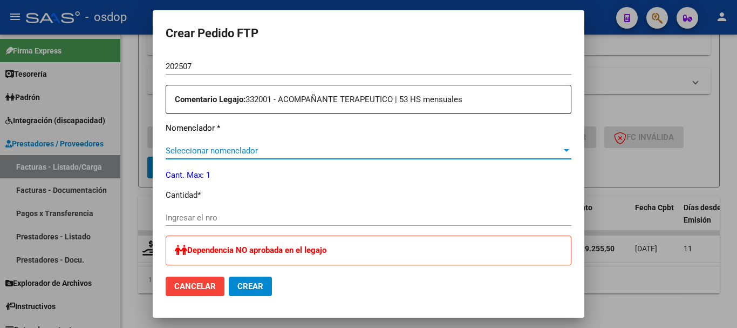
click at [219, 151] on span "Seleccionar nomenclador" at bounding box center [364, 151] width 396 height 10
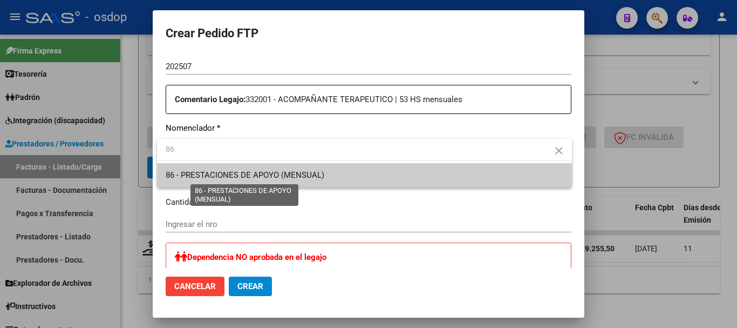
type input "86"
click at [201, 170] on span "86 - PRESTACIONES DE APOYO (MENSUAL)" at bounding box center [245, 175] width 159 height 10
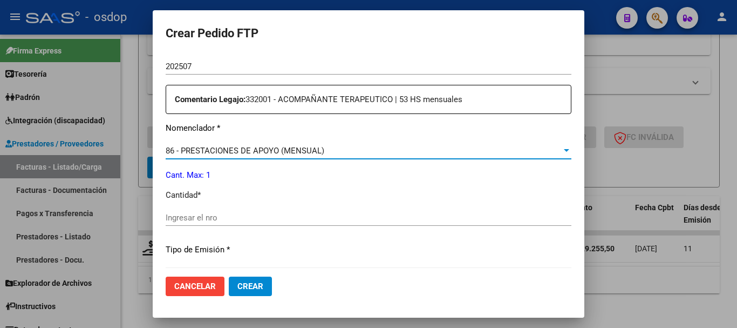
click at [158, 190] on mat-dialog-content "VER COMPROBANTE ARCA Padrón Afiliado: NICCOLINI MARIA ANTONELA CUIL: 2734744630…" at bounding box center [369, 160] width 432 height 213
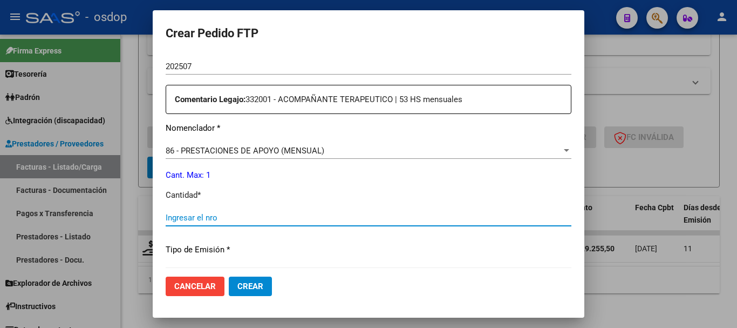
click at [167, 213] on input "Ingresar el nro" at bounding box center [369, 218] width 406 height 10
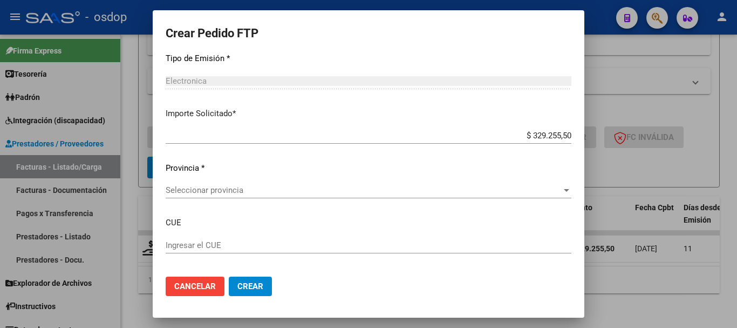
scroll to position [594, 0]
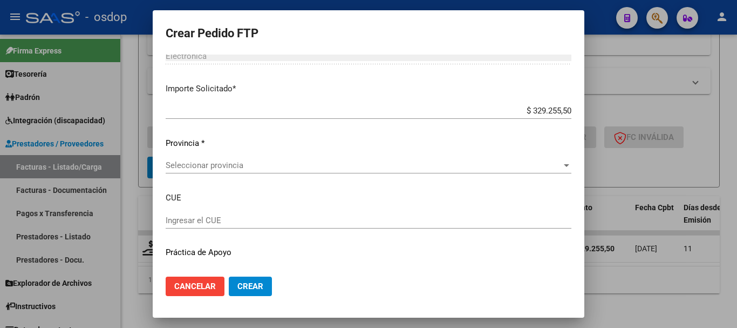
type input "1"
click at [156, 193] on mat-dialog-content "VER COMPROBANTE ARCA Padrón Afiliado: NICCOLINI MARIA ANTONELA CUIL: 2734744630…" at bounding box center [369, 160] width 432 height 213
click at [199, 171] on div "Seleccionar provincia Seleccionar provincia" at bounding box center [369, 165] width 406 height 16
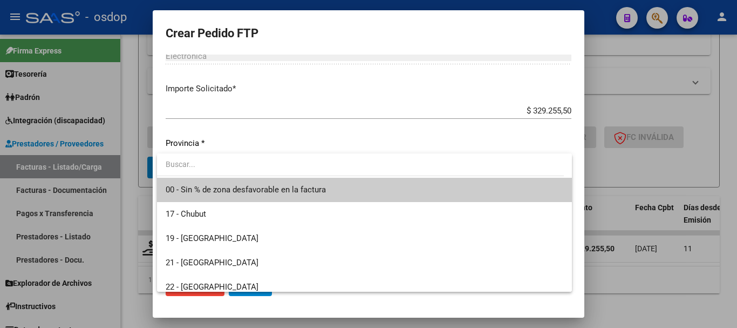
click at [204, 185] on span "00 - Sin % de zona desfavorable en la factura" at bounding box center [246, 190] width 160 height 10
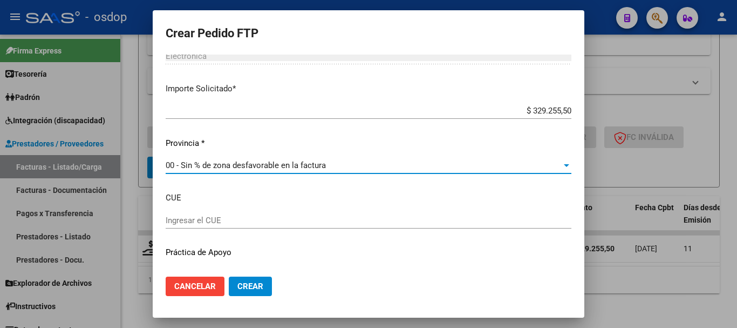
click at [150, 166] on div at bounding box center [368, 164] width 737 height 328
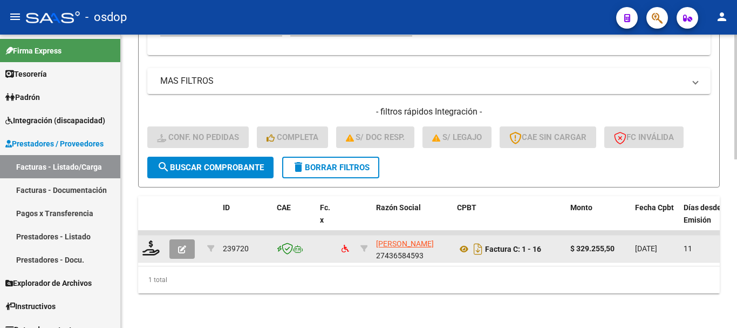
click at [149, 248] on div at bounding box center [151, 248] width 18 height 17
click at [154, 240] on icon at bounding box center [150, 247] width 17 height 15
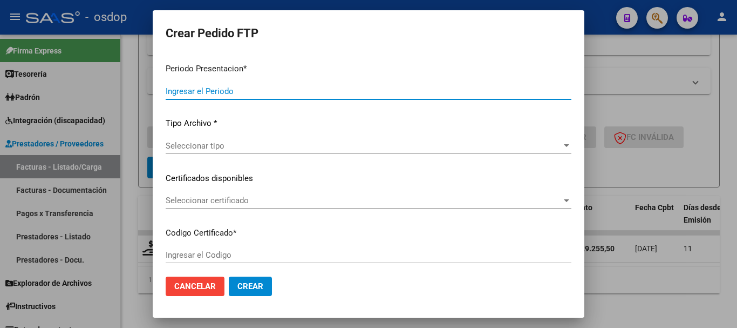
type input "202507"
type input "$ 329.255,50"
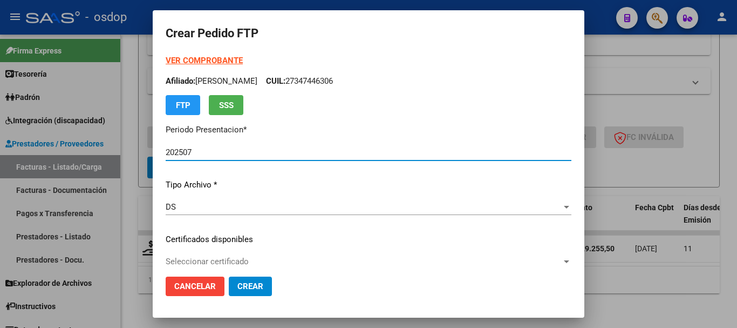
type input "6788646473"
type input "2034-08-27"
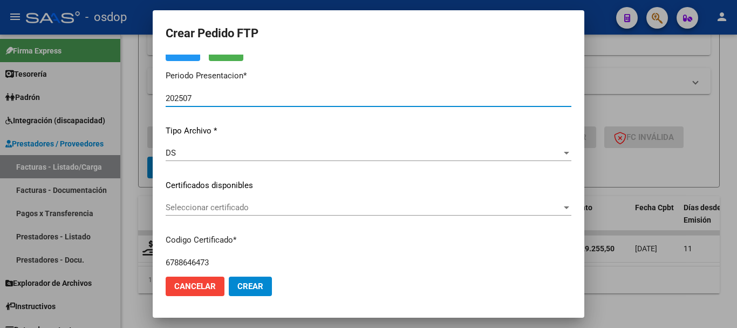
click at [208, 203] on span "Seleccionar certificado" at bounding box center [364, 207] width 396 height 10
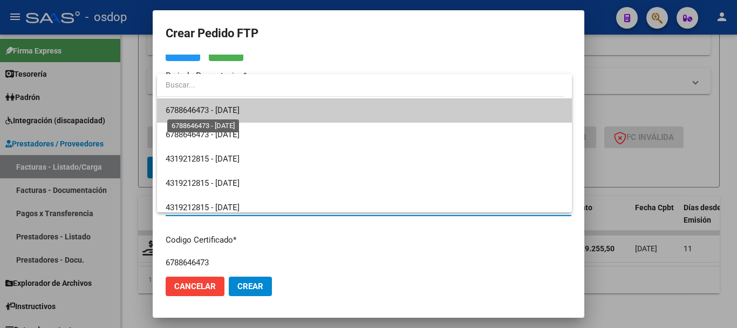
click at [223, 106] on span "6788646473 - 2034-08-27" at bounding box center [203, 110] width 74 height 10
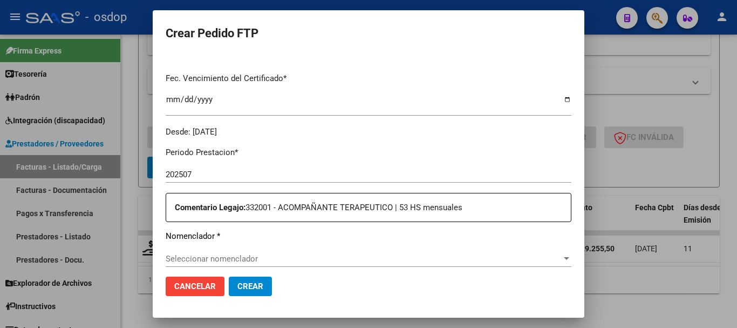
click at [165, 183] on mat-dialog-content "VER COMPROBANTE ARCA Padrón Afiliado: NICCOLINI MARIA ANTONELA CUIL: 2734744630…" at bounding box center [369, 160] width 432 height 213
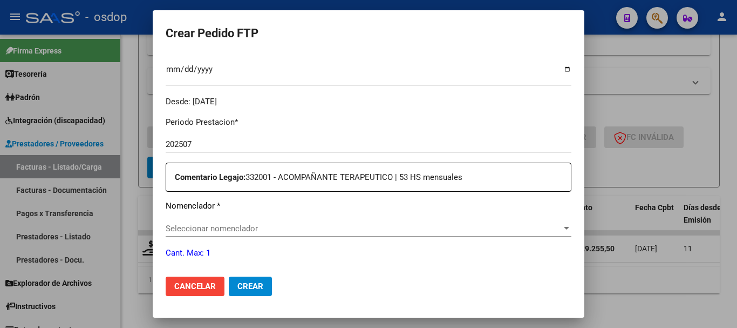
scroll to position [324, 0]
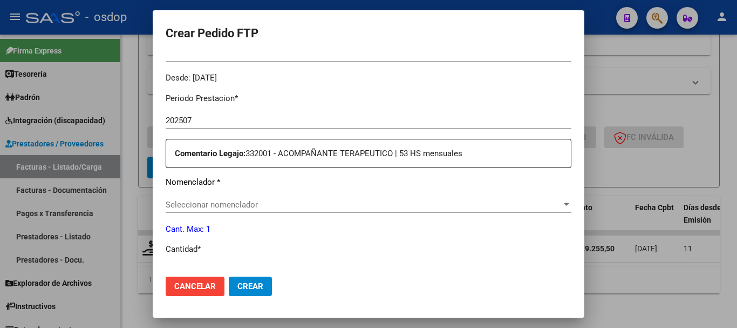
click at [186, 201] on span "Seleccionar nomenclador" at bounding box center [364, 205] width 396 height 10
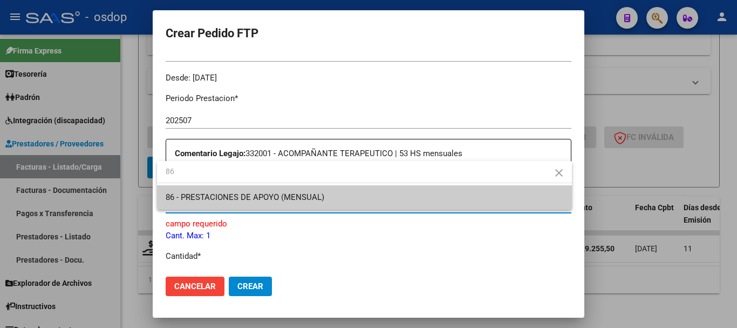
type input "86"
click at [201, 202] on span "86 - PRESTACIONES DE APOYO (MENSUAL)" at bounding box center [365, 197] width 398 height 24
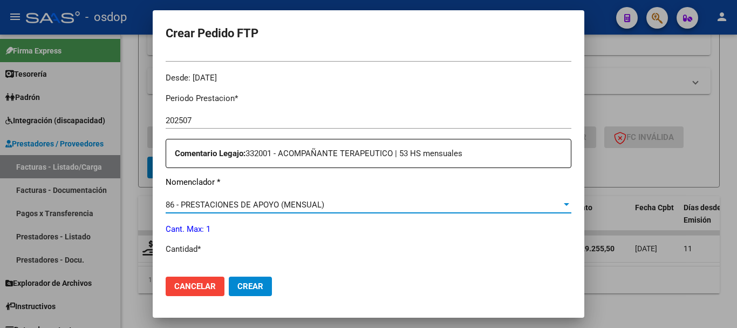
scroll to position [378, 0]
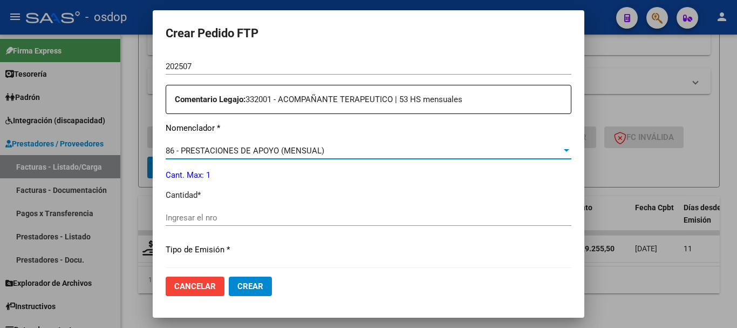
click at [199, 224] on div "Ingresar el nro" at bounding box center [369, 217] width 406 height 16
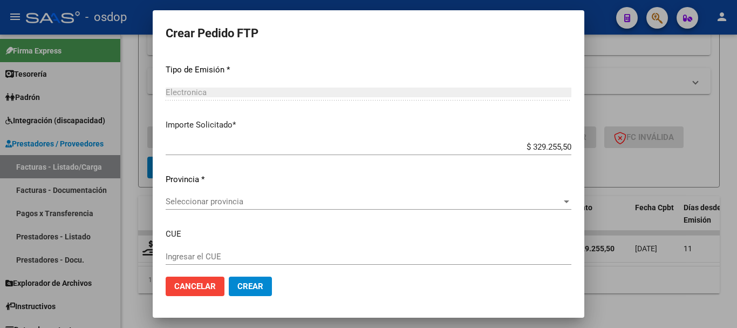
scroll to position [594, 0]
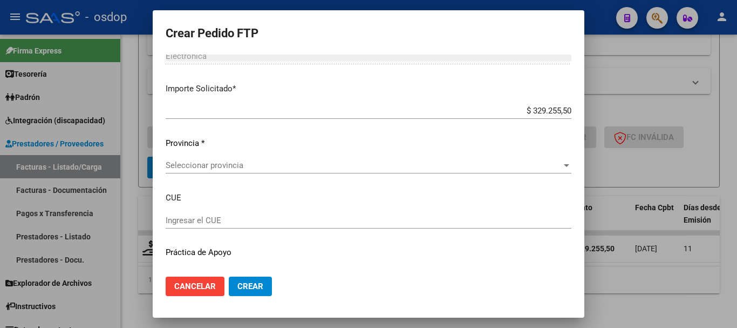
type input "1"
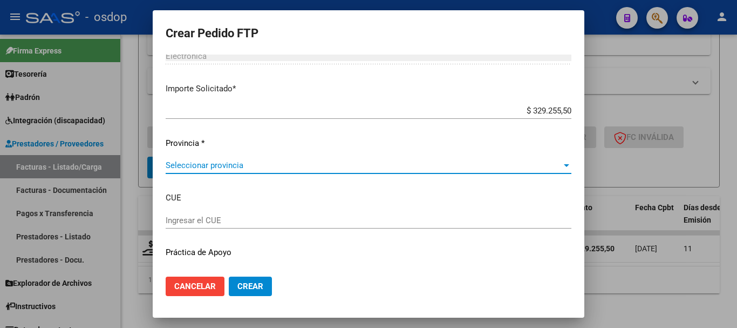
click at [194, 166] on span "Seleccionar provincia" at bounding box center [364, 165] width 396 height 10
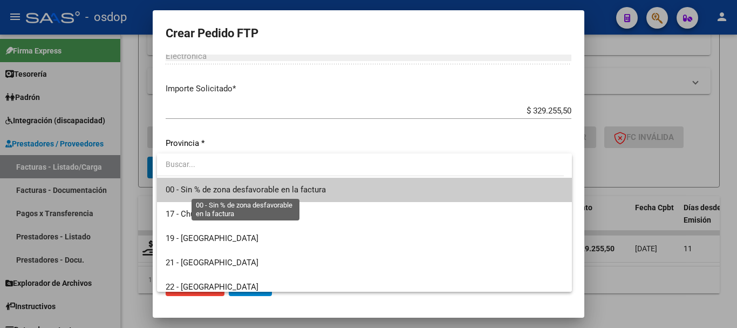
click at [206, 187] on span "00 - Sin % de zona desfavorable en la factura" at bounding box center [246, 190] width 160 height 10
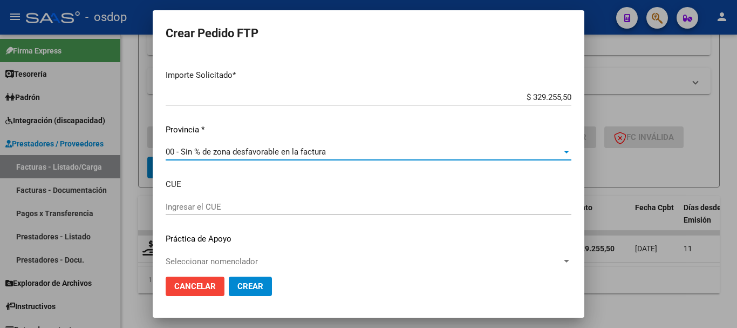
scroll to position [618, 0]
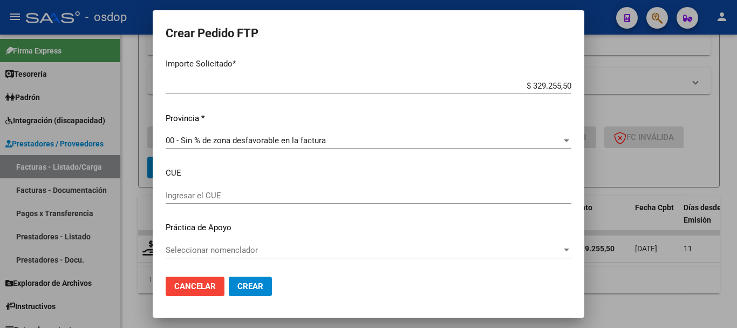
click at [163, 183] on mat-dialog-content "VER COMPROBANTE ARCA Padrón Afiliado: NICCOLINI MARIA ANTONELA CUIL: 2734744630…" at bounding box center [369, 160] width 432 height 213
click at [244, 283] on span "Crear" at bounding box center [250, 286] width 26 height 10
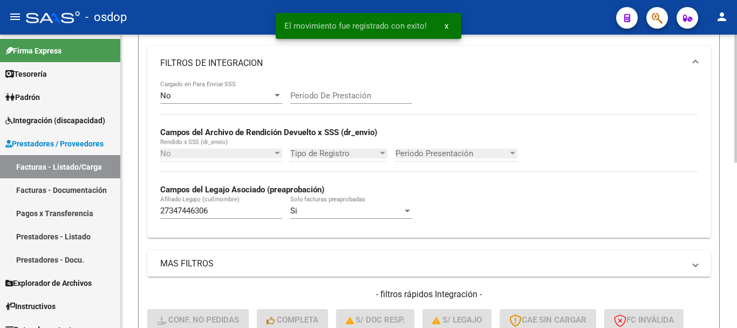
scroll to position [163, 0]
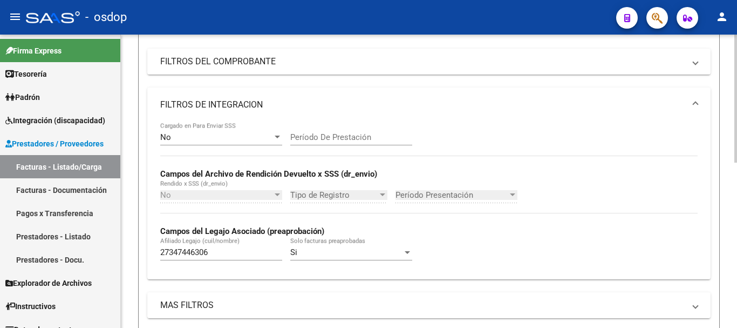
click at [137, 215] on div "Video tutorial PRESTADORES -> Listado de CPBTs Emitidos por Prestadores / Prove…" at bounding box center [429, 207] width 616 height 672
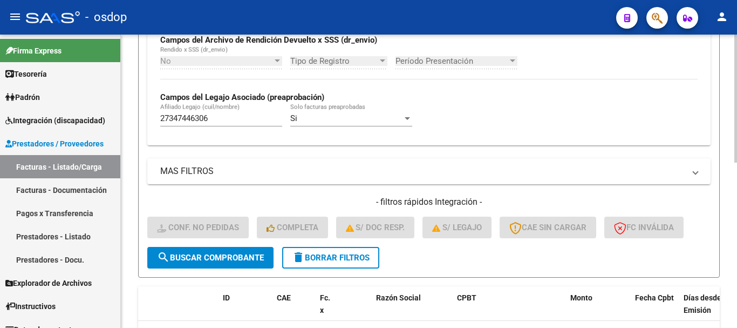
scroll to position [325, 0]
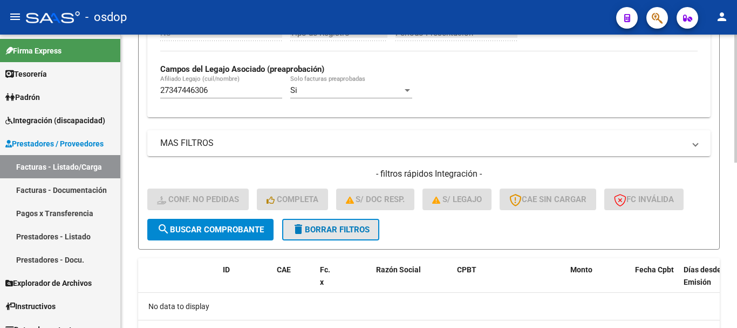
click at [333, 224] on span "delete Borrar Filtros" at bounding box center [331, 229] width 78 height 10
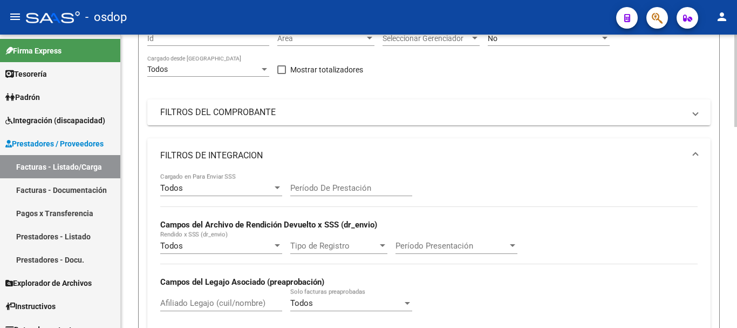
scroll to position [110, 0]
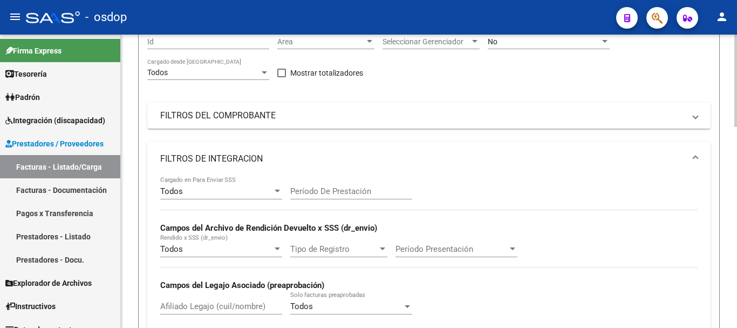
click at [210, 303] on input "Afiliado Legajo (cuil/nombre)" at bounding box center [221, 306] width 122 height 10
paste input "20391233544"
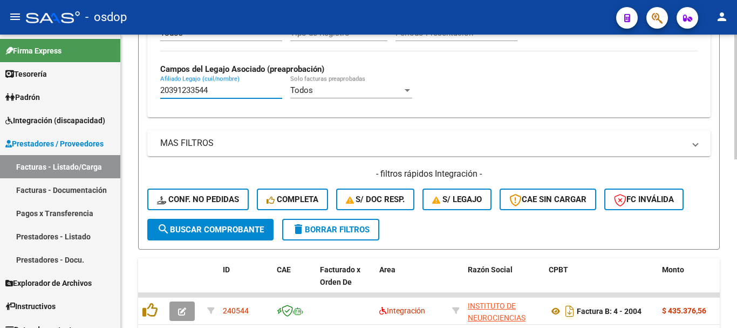
type input "20391233544"
click at [135, 215] on div "Video tutorial PRESTADORES -> Listado de CPBTs Emitidos por Prestadores / Prove…" at bounding box center [429, 49] width 616 height 680
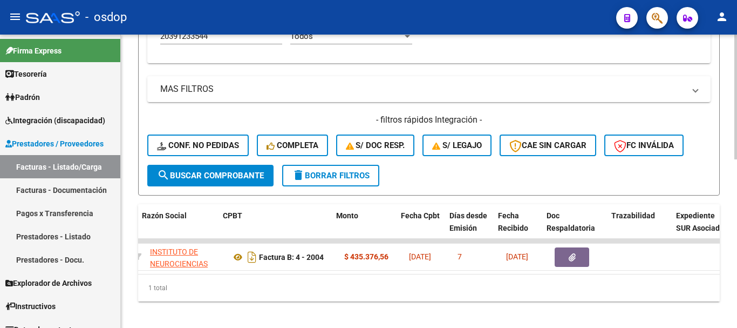
scroll to position [0, 329]
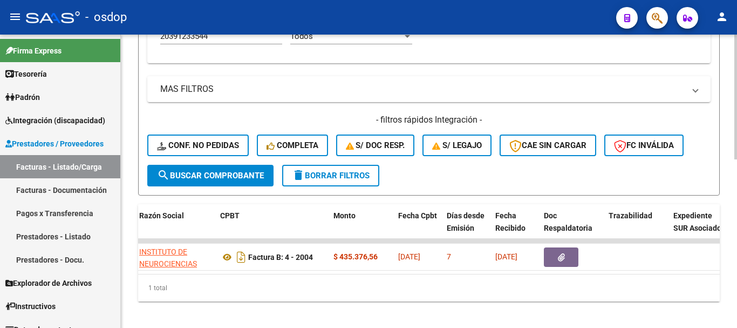
drag, startPoint x: 299, startPoint y: 322, endPoint x: 240, endPoint y: 283, distance: 70.9
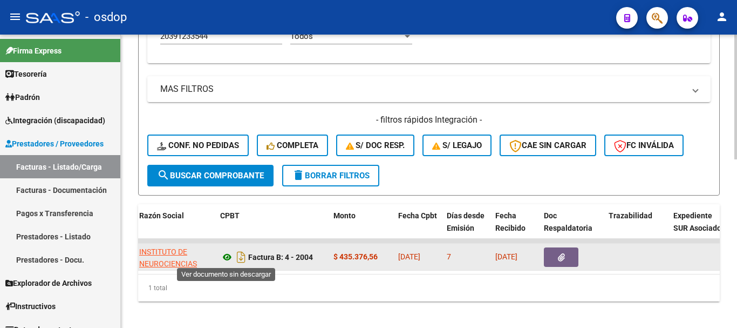
click at [224, 257] on icon at bounding box center [227, 256] width 14 height 13
click at [565, 257] on button "button" at bounding box center [561, 256] width 35 height 19
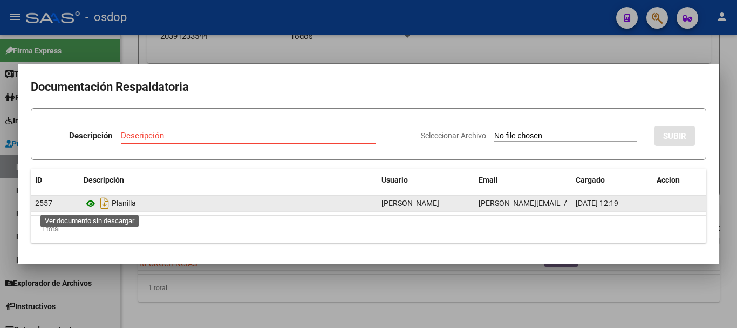
click at [93, 208] on icon at bounding box center [91, 203] width 14 height 13
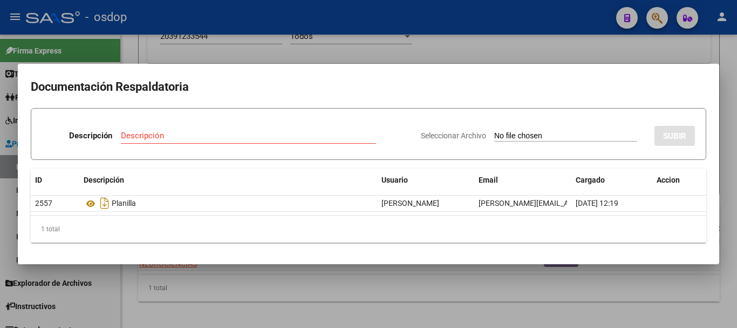
click at [137, 52] on div at bounding box center [368, 164] width 737 height 328
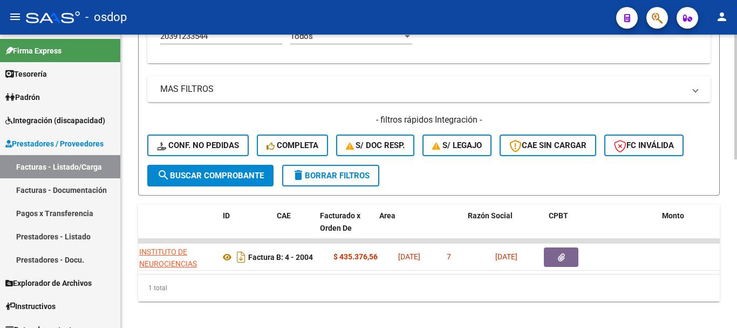
scroll to position [0, 0]
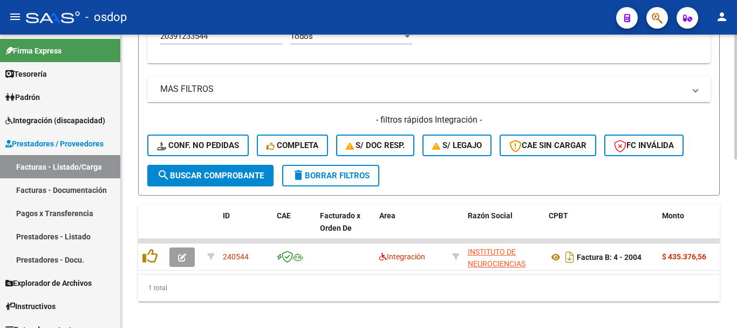
click at [202, 298] on div "1 total" at bounding box center [429, 287] width 582 height 27
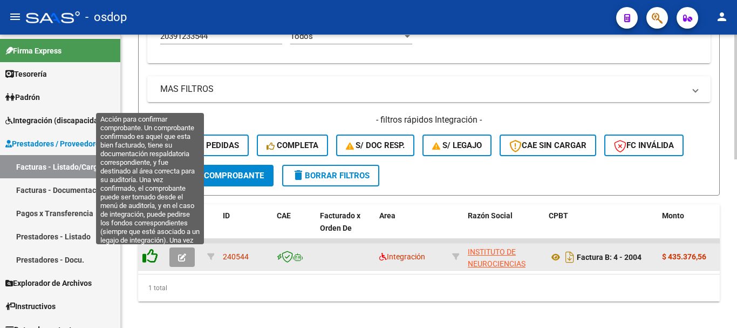
click at [153, 255] on icon at bounding box center [149, 255] width 15 height 15
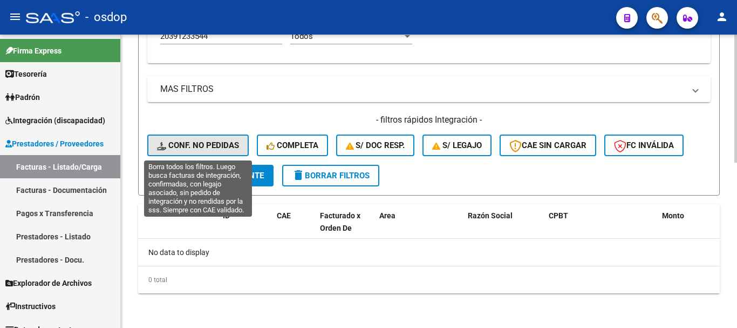
click at [182, 143] on span "Conf. no pedidas" at bounding box center [198, 145] width 82 height 10
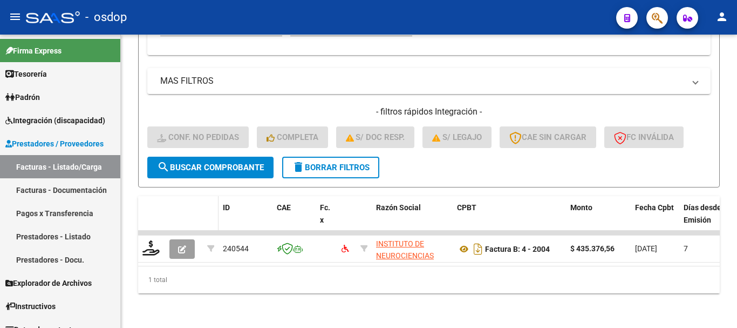
scroll to position [396, 0]
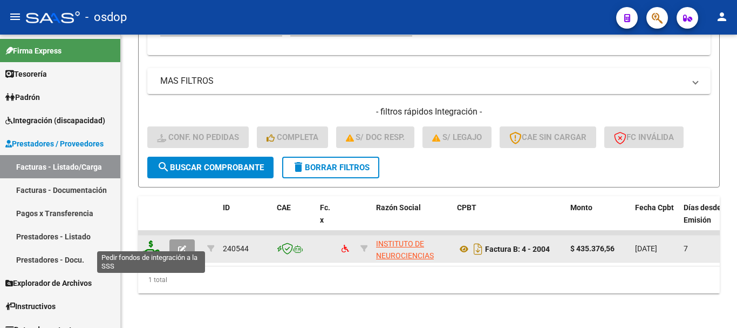
click at [158, 243] on icon at bounding box center [150, 247] width 17 height 15
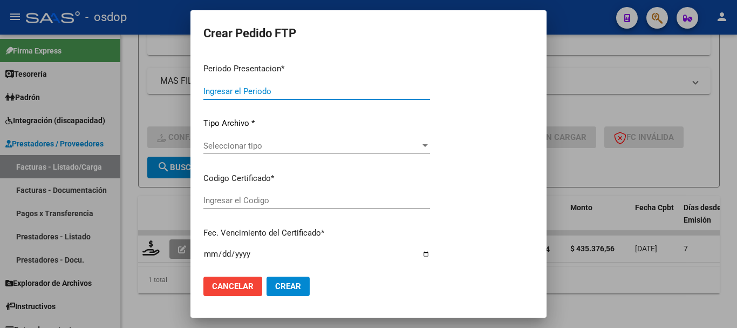
type input "202507"
type input "$ 435.376,56"
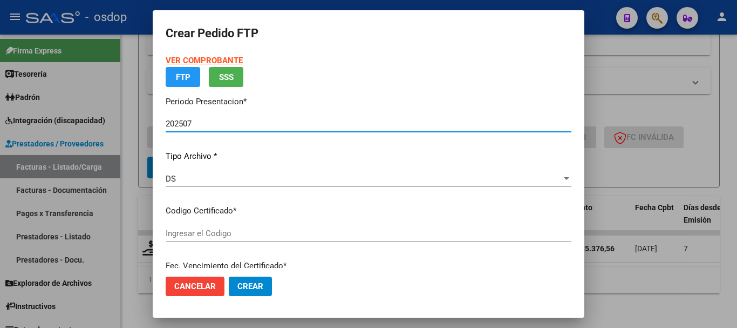
type input "9377667765"
type input "2028-03-09"
click at [154, 159] on mat-dialog-content "VER COMPROBANTE ARCA Padrón FTP SSS Periodo Presentacion * 202507 Ingresar el P…" at bounding box center [369, 160] width 432 height 213
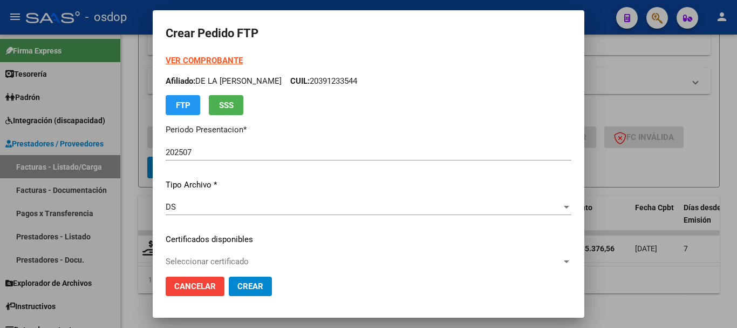
click at [209, 255] on div "Seleccionar certificado Seleccionar certificado" at bounding box center [369, 261] width 406 height 16
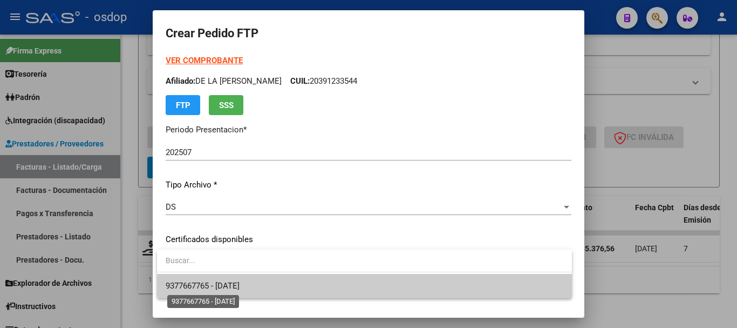
click at [225, 286] on span "9377667765 - 2028-03-09" at bounding box center [203, 286] width 74 height 10
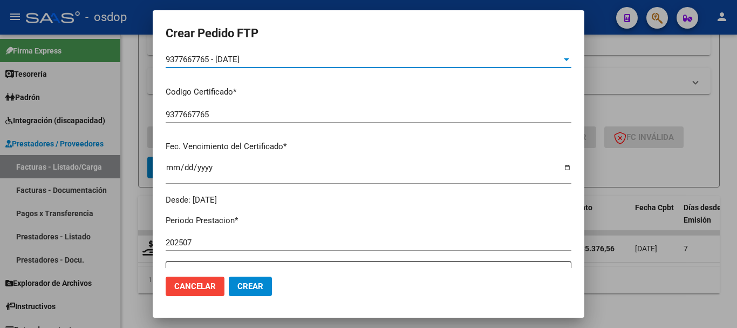
scroll to position [216, 0]
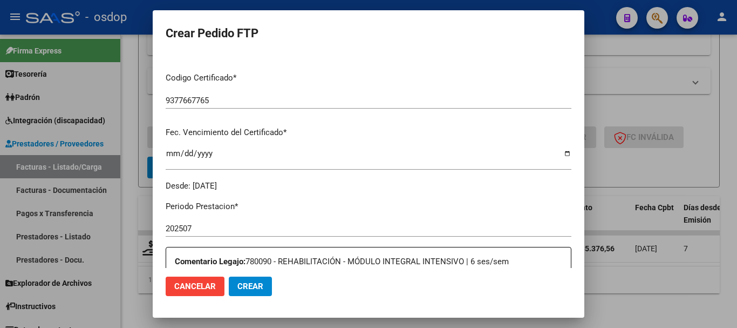
click at [158, 177] on mat-dialog-content "VER COMPROBANTE ARCA Padrón Afiliado: DE LA VIÑA EMILIANO CARLOS CUIL: 20391233…" at bounding box center [369, 160] width 432 height 213
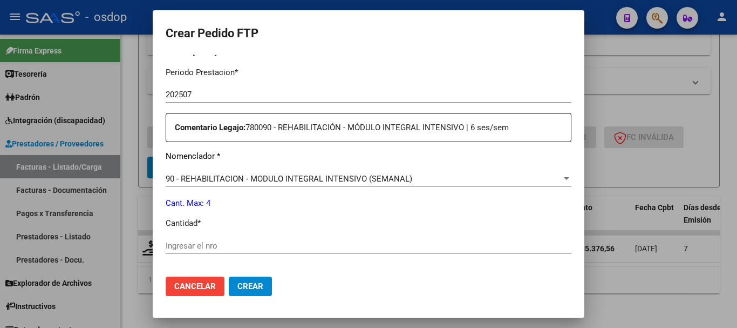
scroll to position [378, 0]
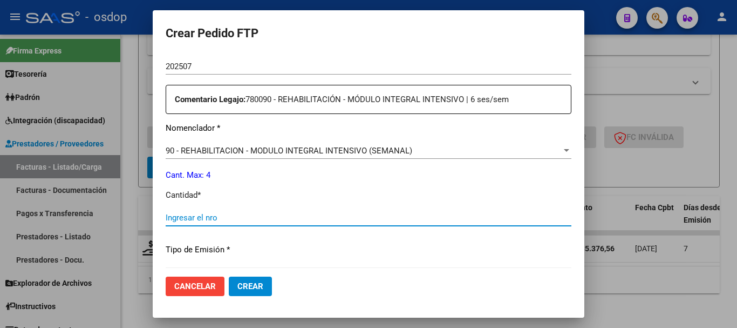
click at [195, 217] on input "Ingresar el nro" at bounding box center [369, 218] width 406 height 10
type input "4"
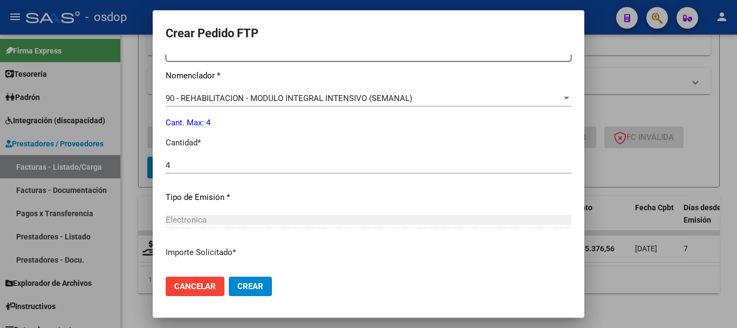
scroll to position [486, 0]
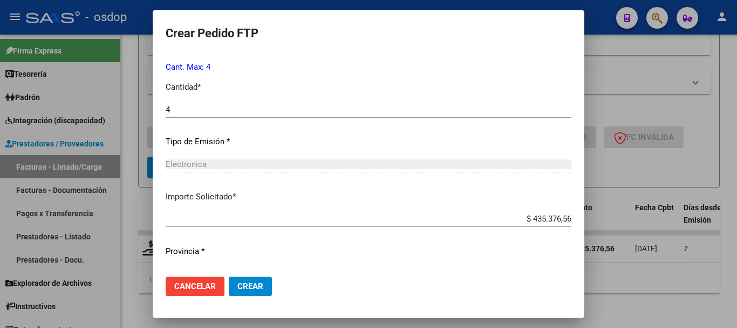
click at [154, 182] on mat-dialog-content "VER COMPROBANTE ARCA Padrón Afiliado: DE LA VIÑA EMILIANO CARLOS CUIL: 20391233…" at bounding box center [369, 160] width 432 height 213
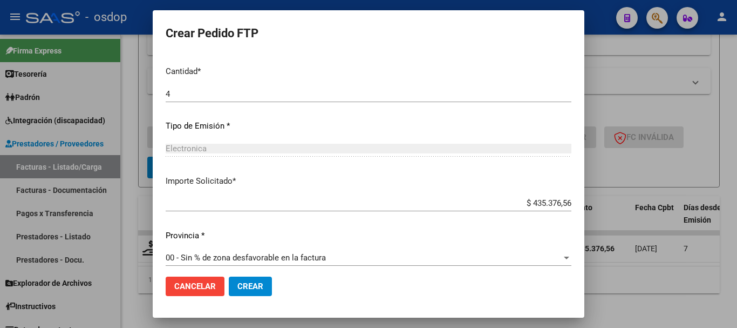
scroll to position [509, 0]
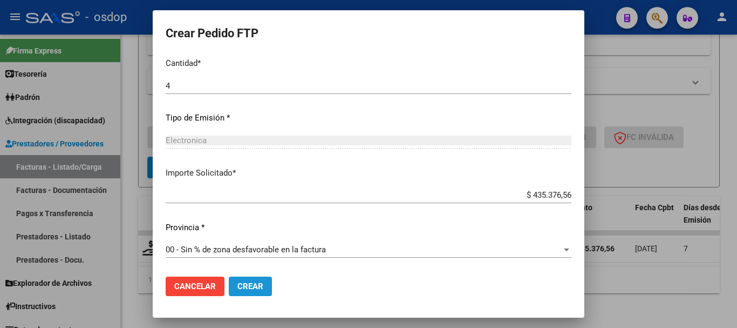
click at [248, 282] on span "Crear" at bounding box center [250, 286] width 26 height 10
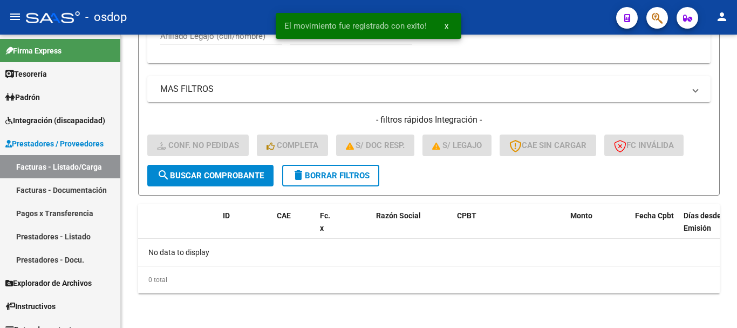
scroll to position [379, 0]
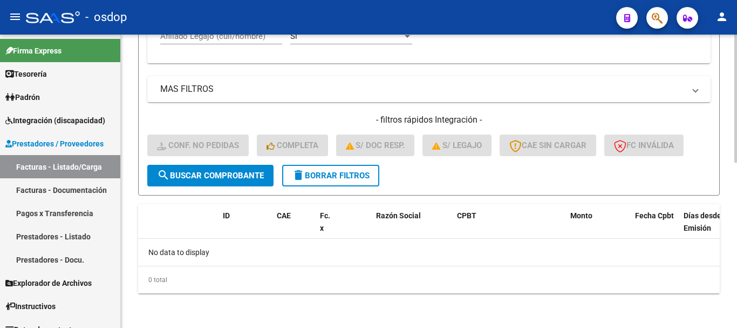
click at [212, 239] on div "No data to display" at bounding box center [429, 251] width 582 height 27
click at [325, 181] on button "delete Borrar Filtros" at bounding box center [330, 176] width 97 height 22
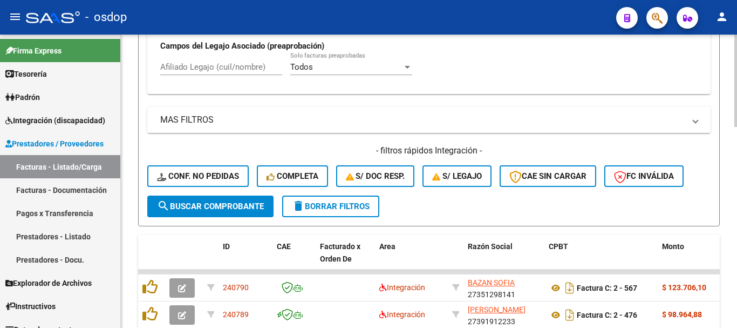
scroll to position [325, 0]
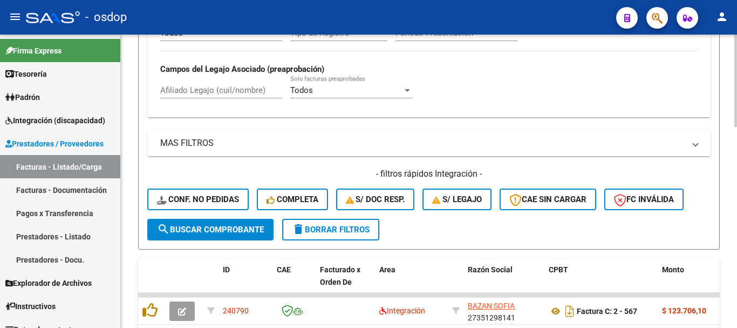
click at [249, 92] on input "Afiliado Legajo (cuil/nombre)" at bounding box center [221, 90] width 122 height 10
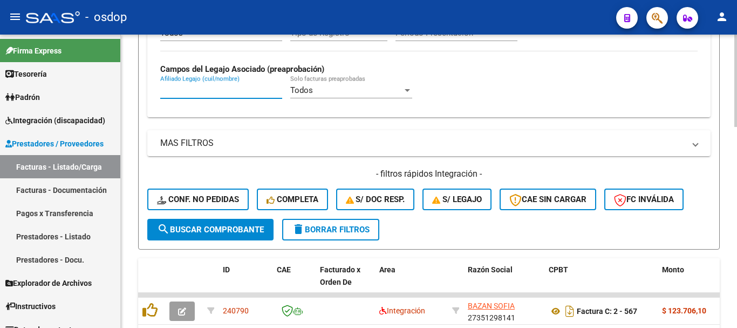
paste input "27166526944"
type input "27166526944"
click at [140, 163] on form "Filtros Id Area Area Seleccionar Gerenciador Seleccionar Gerenciador No Confirm…" at bounding box center [429, 26] width 582 height 447
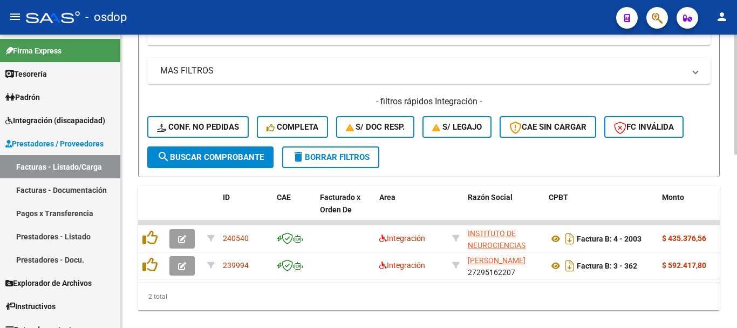
scroll to position [423, 0]
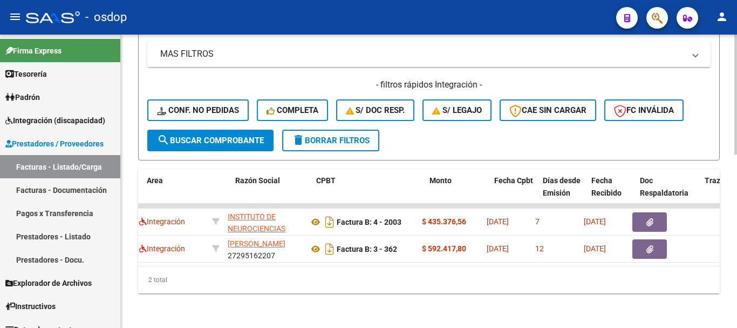
scroll to position [0, 233]
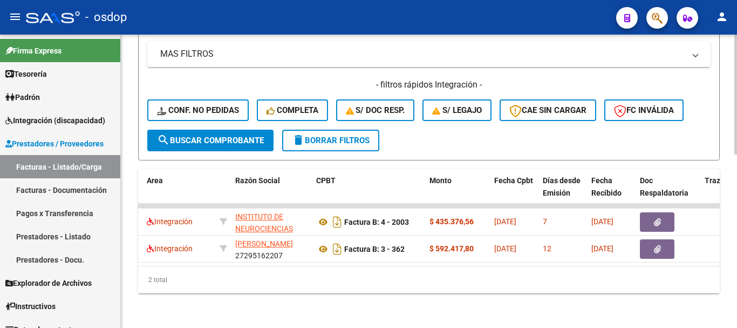
click at [378, 290] on div "2 total" at bounding box center [429, 279] width 582 height 27
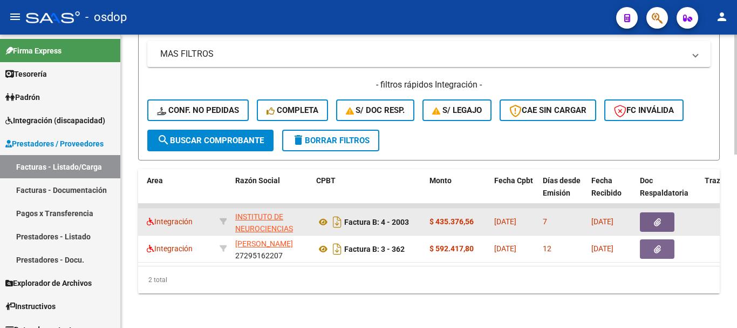
click at [662, 213] on button "button" at bounding box center [657, 221] width 35 height 19
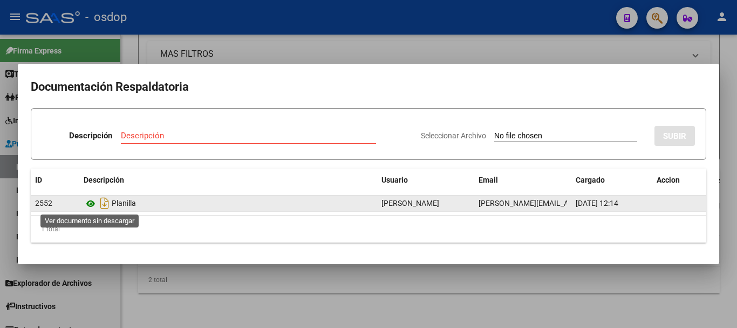
click at [85, 205] on icon at bounding box center [91, 203] width 14 height 13
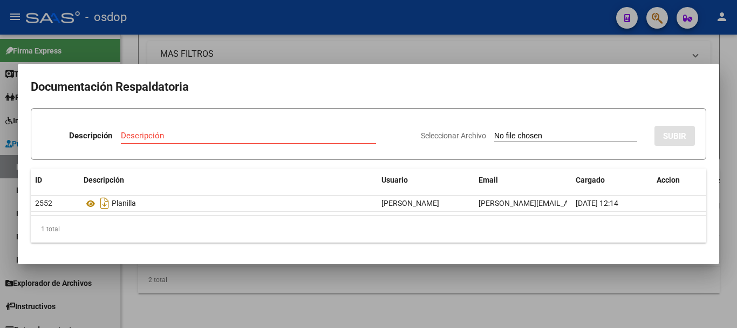
click at [210, 45] on div at bounding box center [368, 164] width 737 height 328
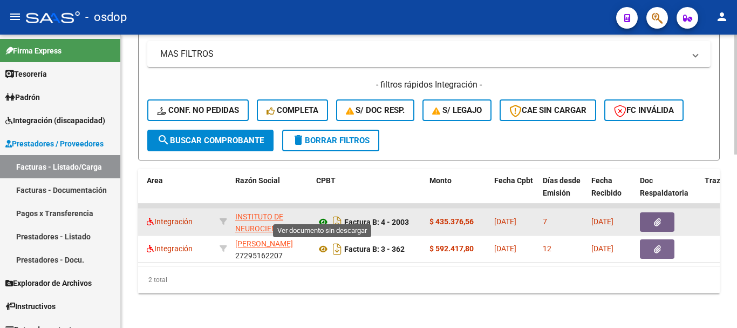
click at [327, 215] on icon at bounding box center [323, 221] width 14 height 13
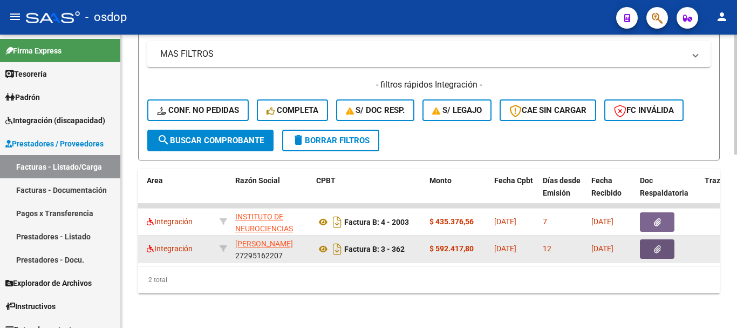
click at [669, 239] on button "button" at bounding box center [657, 248] width 35 height 19
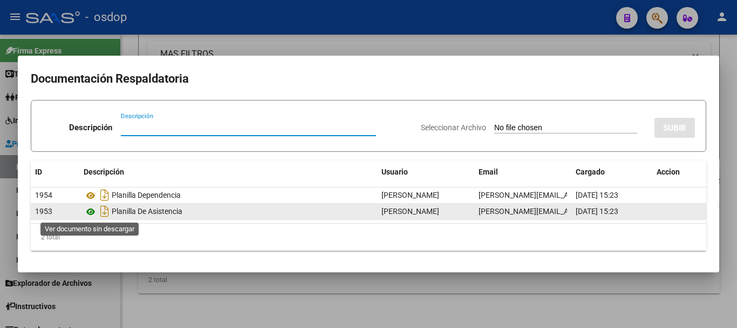
click at [88, 213] on icon at bounding box center [91, 211] width 14 height 13
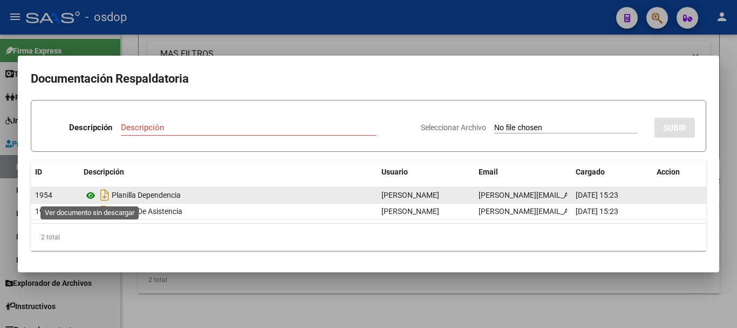
click at [91, 197] on icon at bounding box center [91, 195] width 14 height 13
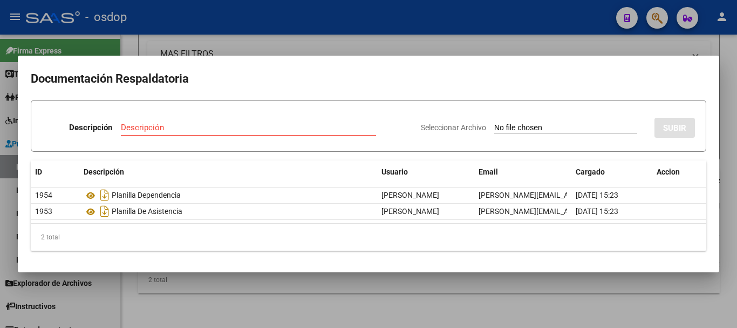
click at [173, 42] on div at bounding box center [368, 164] width 737 height 328
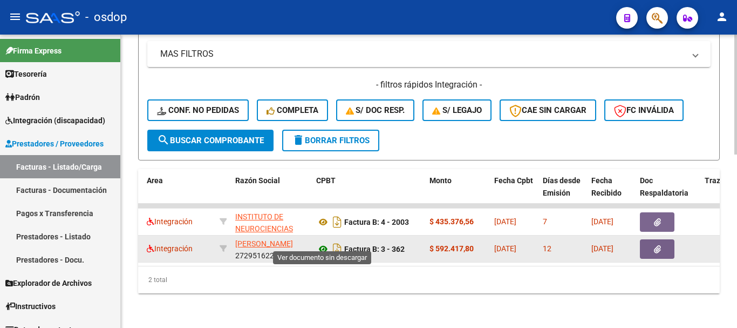
click at [321, 242] on icon at bounding box center [323, 248] width 14 height 13
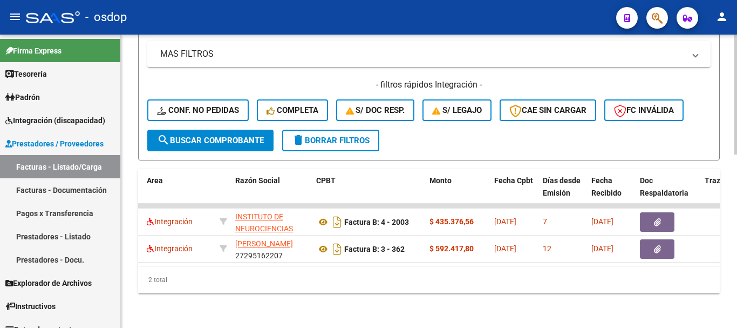
drag, startPoint x: 229, startPoint y: 265, endPoint x: 178, endPoint y: 267, distance: 51.3
click at [178, 267] on div "ID CAE Facturado x Orden De Area Razón Social CPBT Monto Fecha Cpbt Días desde …" at bounding box center [429, 231] width 582 height 124
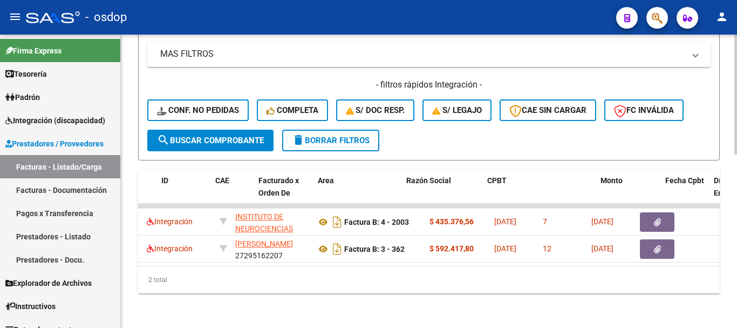
scroll to position [0, 0]
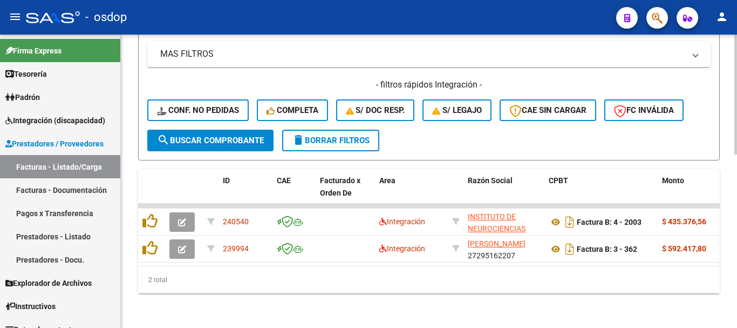
click at [229, 292] on div "2 total" at bounding box center [429, 279] width 582 height 27
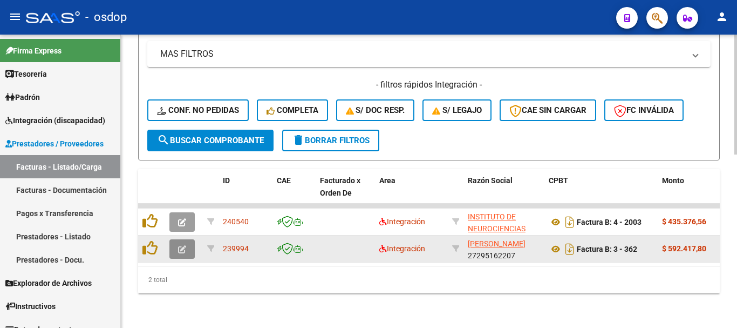
click at [188, 239] on button "button" at bounding box center [181, 248] width 25 height 19
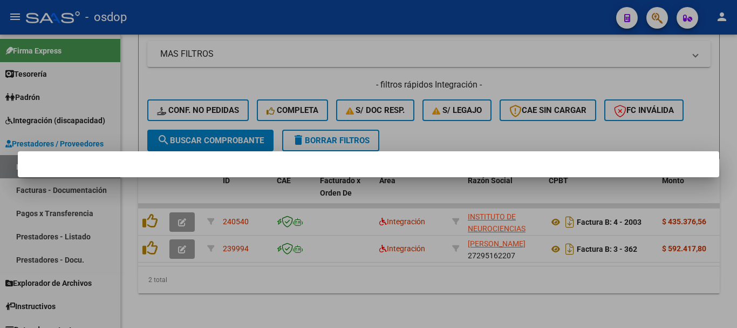
click at [209, 177] on mat-dialog-container at bounding box center [368, 164] width 701 height 26
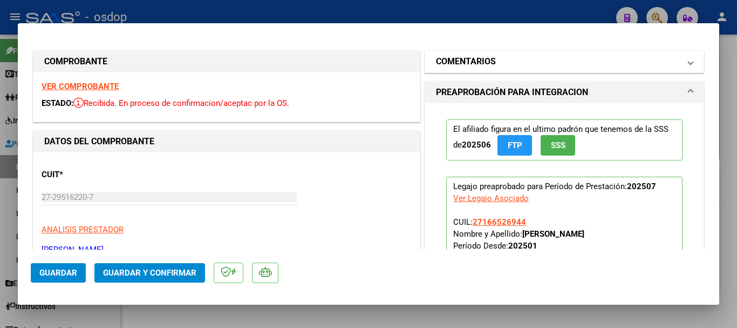
click at [458, 59] on h1 "COMENTARIOS" at bounding box center [466, 61] width 60 height 13
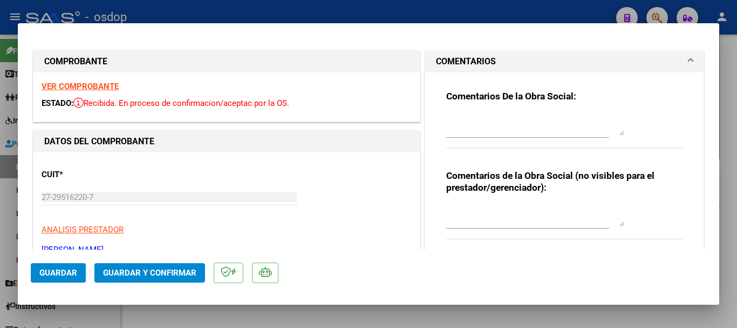
click at [425, 181] on div "Comentarios De la Obra Social: Comentarios de la Obra Social (no visibles para …" at bounding box center [564, 169] width 278 height 195
click at [455, 206] on textarea at bounding box center [535, 215] width 178 height 22
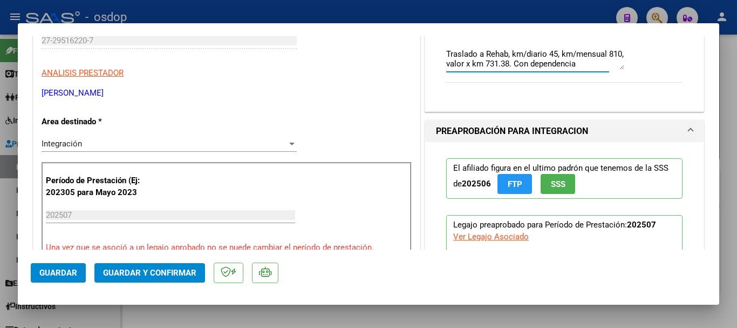
scroll to position [162, 0]
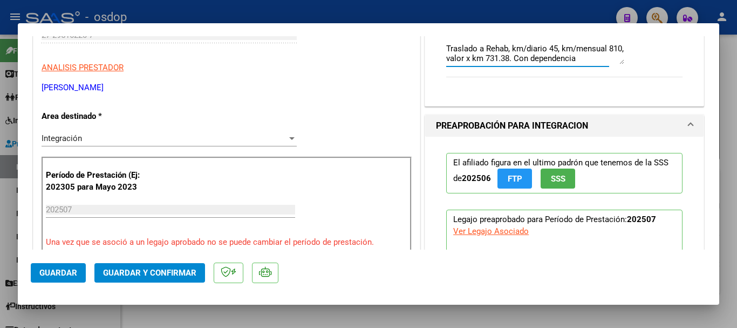
type textarea "Traslado a Rehab, km/diario 45, km/mensual 810, valor x km 731.38. Con dependen…"
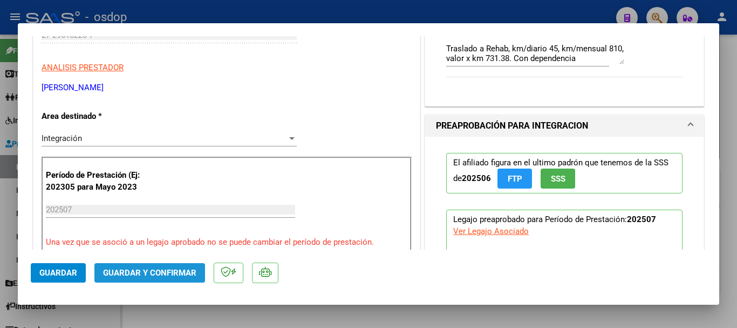
click at [165, 268] on span "Guardar y Confirmar" at bounding box center [149, 273] width 93 height 10
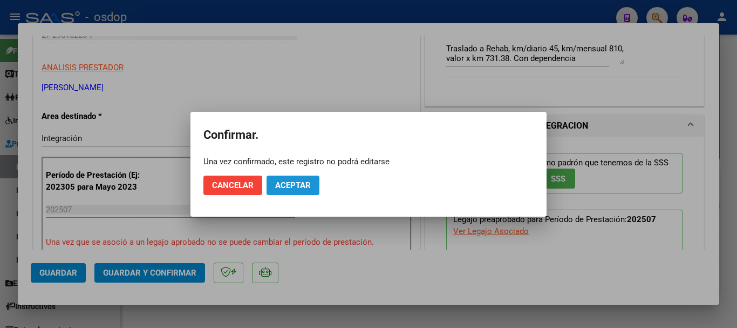
click at [295, 183] on span "Aceptar" at bounding box center [293, 185] width 36 height 10
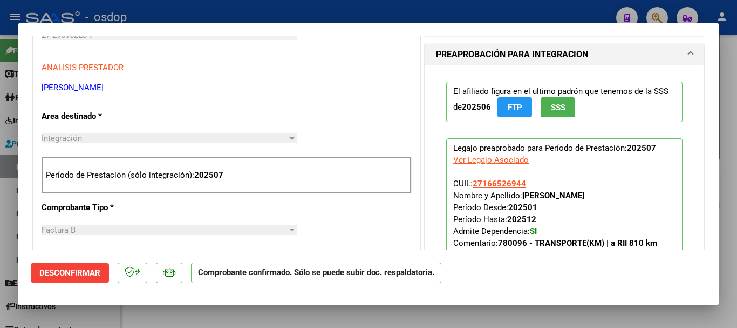
click at [600, 13] on div at bounding box center [368, 164] width 737 height 328
type input "$ 0,00"
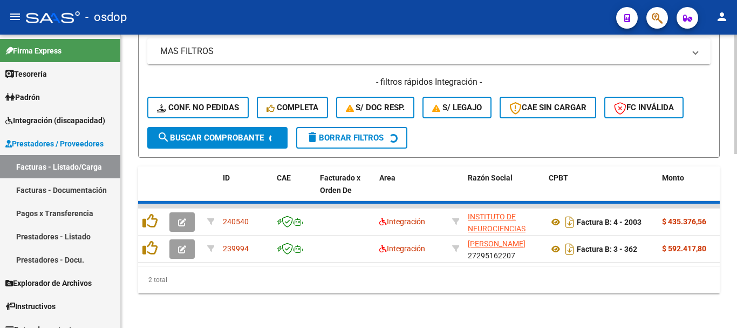
scroll to position [396, 0]
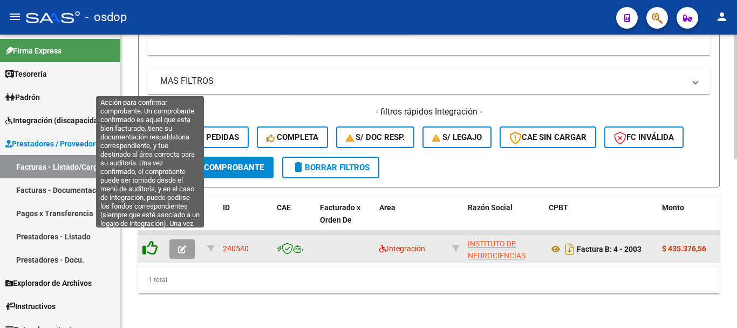
click at [149, 240] on icon at bounding box center [149, 247] width 15 height 15
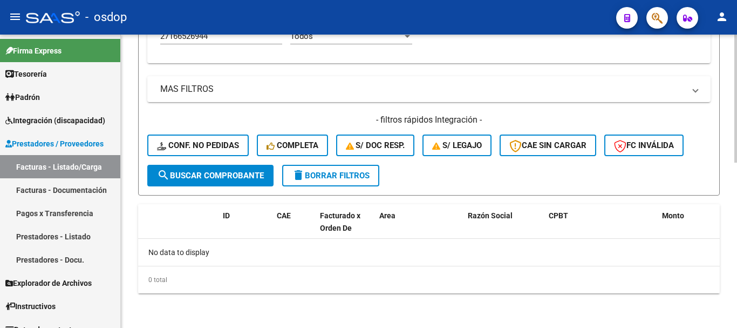
scroll to position [379, 0]
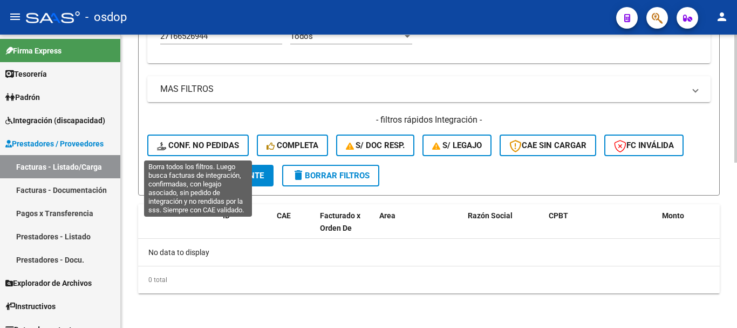
click at [178, 145] on span "Conf. no pedidas" at bounding box center [198, 145] width 82 height 10
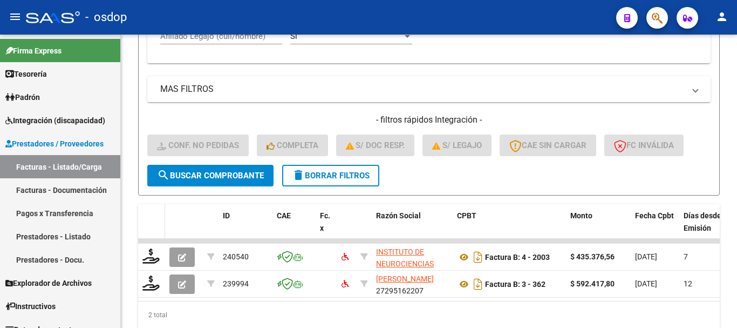
click at [139, 208] on datatable-header-cell at bounding box center [151, 227] width 27 height 47
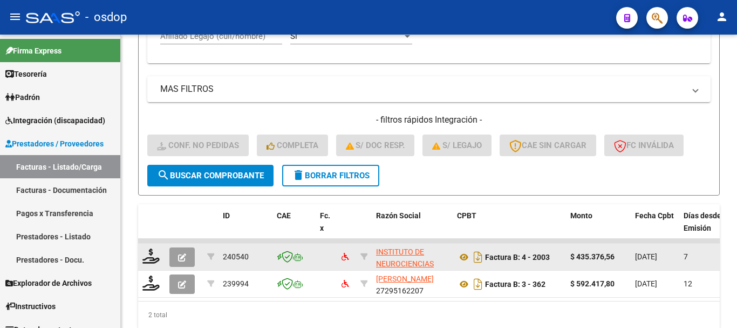
click at [160, 257] on div at bounding box center [151, 256] width 18 height 17
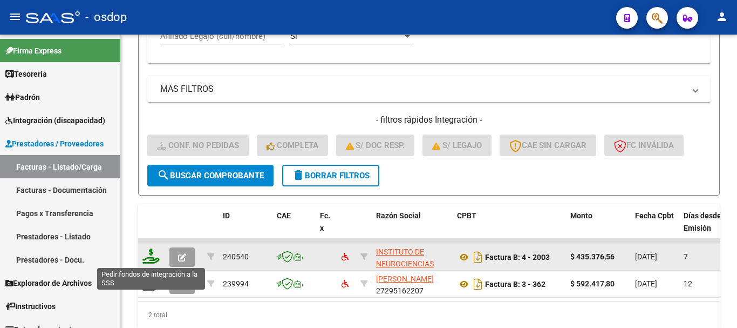
click at [152, 254] on icon at bounding box center [150, 255] width 17 height 15
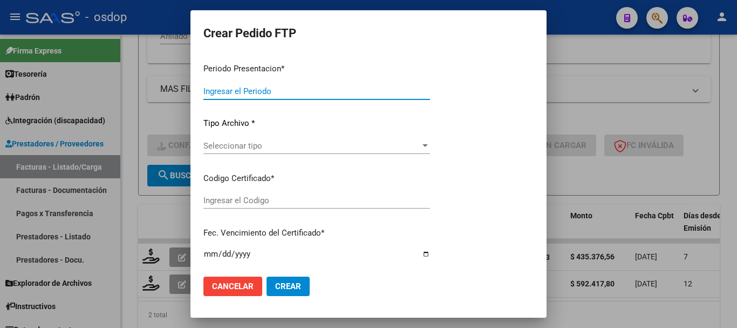
type input "202507"
type input "$ 435.376,56"
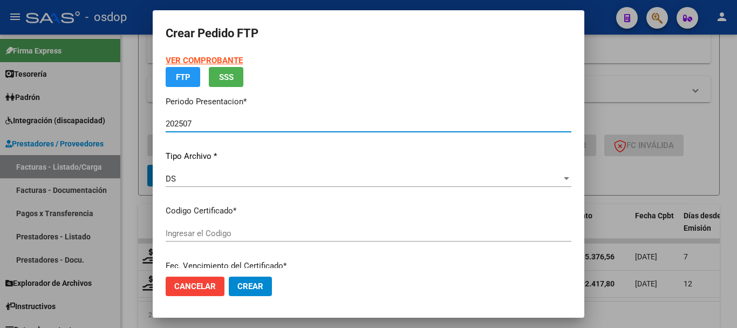
type input "9302246756"
type input "2033-04-10"
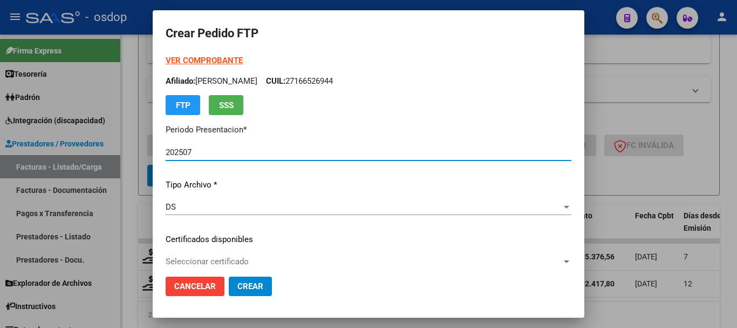
click at [244, 255] on div "Seleccionar certificado Seleccionar certificado" at bounding box center [369, 261] width 406 height 16
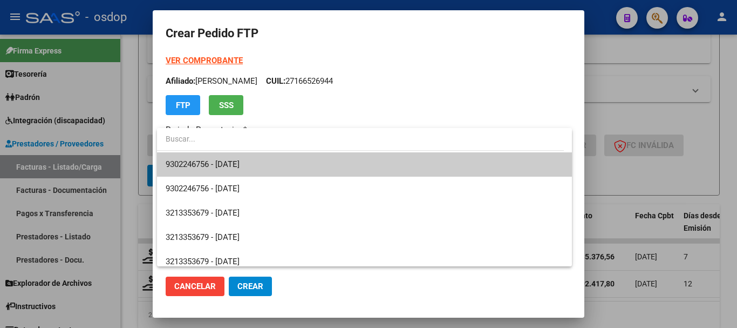
click at [267, 160] on span "9302246756 - 2033-04-10" at bounding box center [365, 164] width 398 height 24
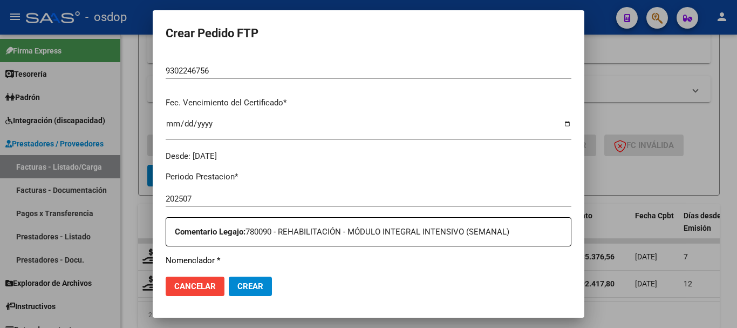
scroll to position [378, 0]
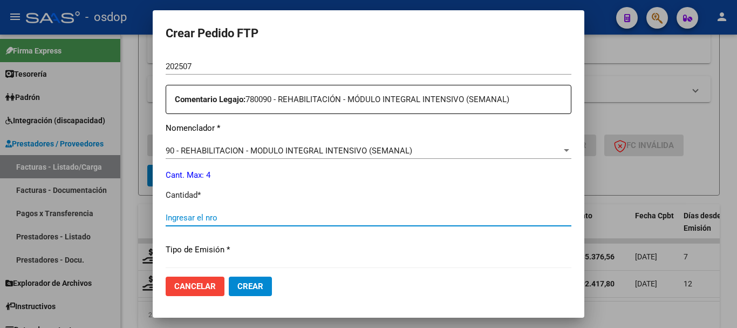
click at [322, 220] on input "Ingresar el nro" at bounding box center [369, 218] width 406 height 10
type input "4"
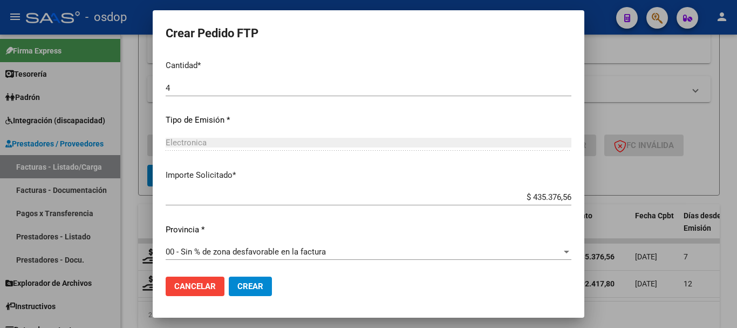
scroll to position [509, 0]
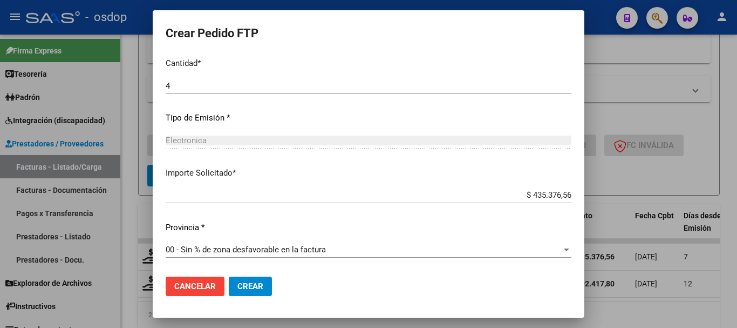
click at [261, 289] on span "Crear" at bounding box center [250, 286] width 26 height 10
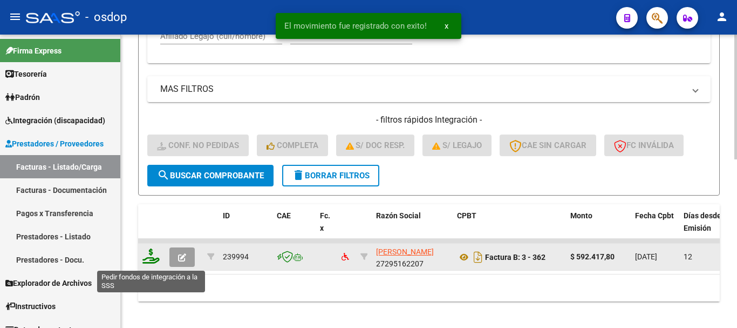
click at [152, 261] on icon at bounding box center [150, 255] width 17 height 15
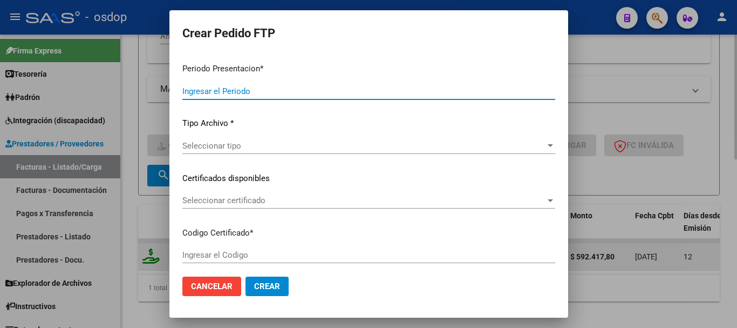
type input "202507"
type input "$ 592.417,80"
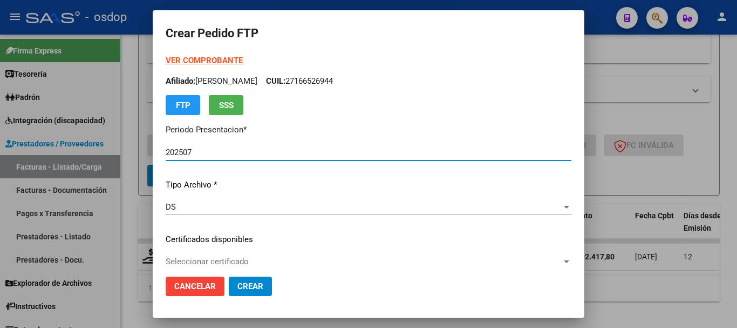
type input "9302246756"
type input "2033-04-10"
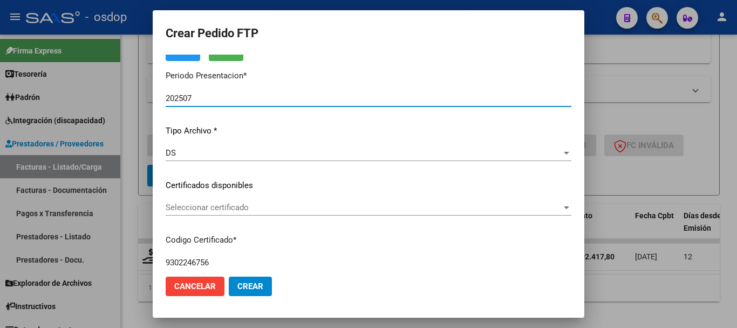
click at [209, 206] on span "Seleccionar certificado" at bounding box center [364, 207] width 396 height 10
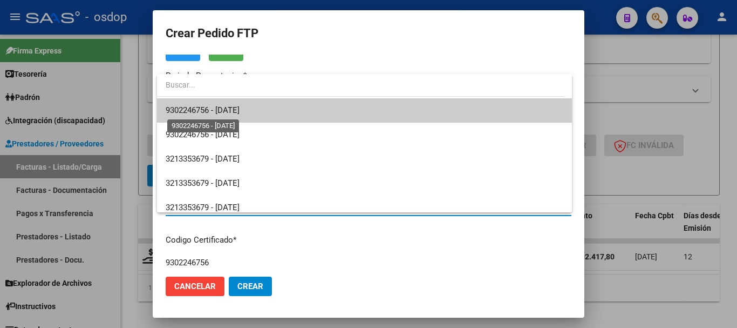
click at [240, 113] on span "9302246756 - 2033-04-10" at bounding box center [203, 110] width 74 height 10
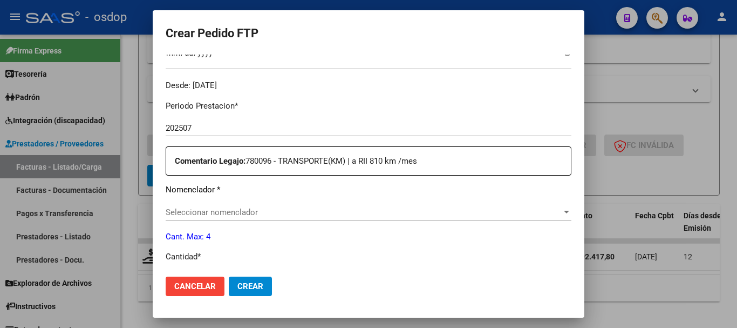
scroll to position [378, 0]
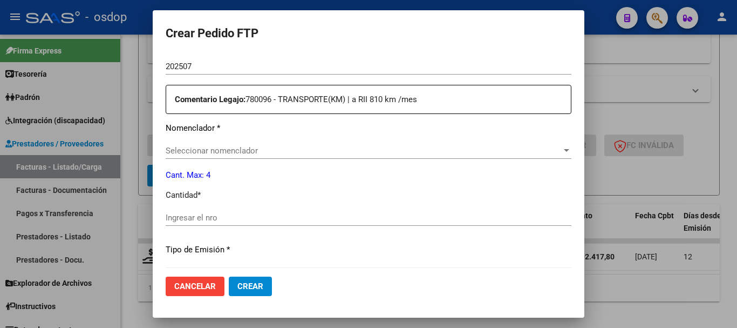
click at [248, 155] on div "Seleccionar nomenclador Seleccionar nomenclador" at bounding box center [369, 150] width 406 height 16
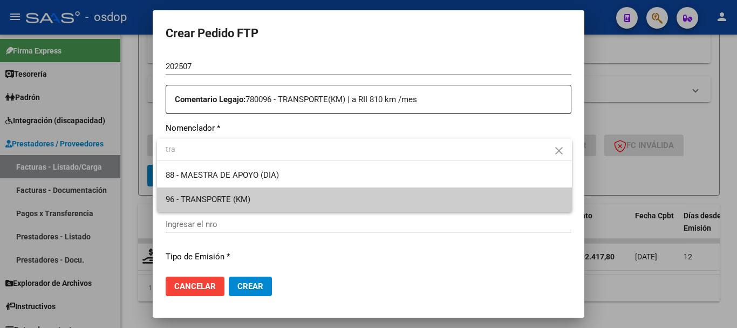
type input "tra"
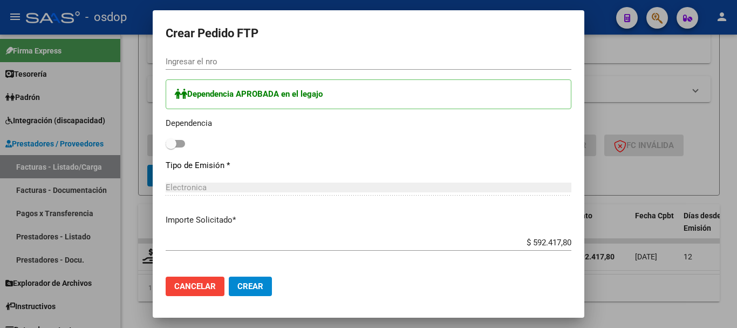
scroll to position [528, 0]
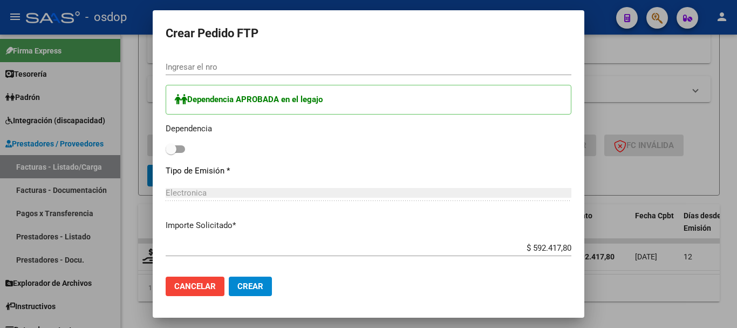
click at [175, 139] on div "Dependencia APROBADA en el legajo Dependencia" at bounding box center [369, 121] width 406 height 72
click at [177, 145] on label at bounding box center [175, 148] width 19 height 13
click at [171, 153] on input "checkbox" at bounding box center [171, 153] width 1 height 1
checkbox input "true"
click at [206, 284] on span "Cancelar" at bounding box center [195, 286] width 42 height 10
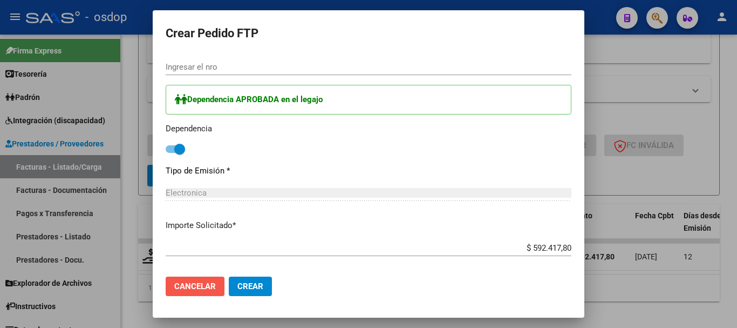
scroll to position [0, 0]
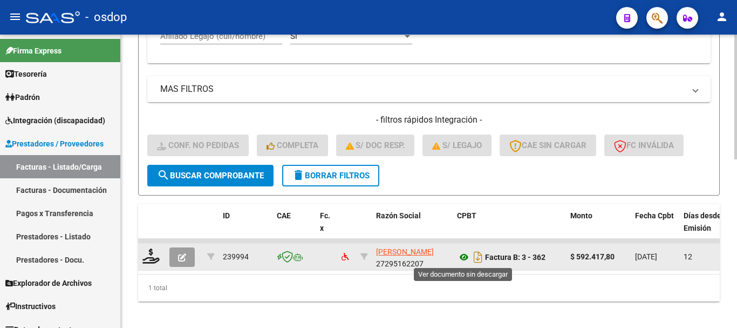
click at [469, 256] on icon at bounding box center [464, 256] width 14 height 13
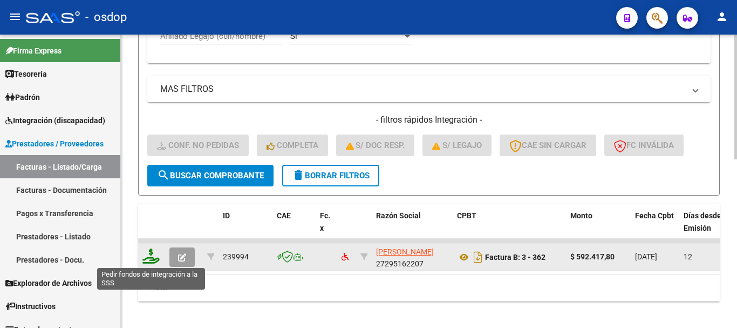
click at [149, 260] on icon at bounding box center [150, 255] width 17 height 15
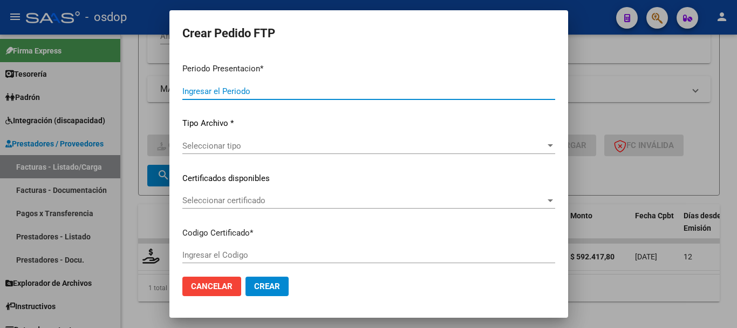
type input "202507"
type input "$ 592.417,80"
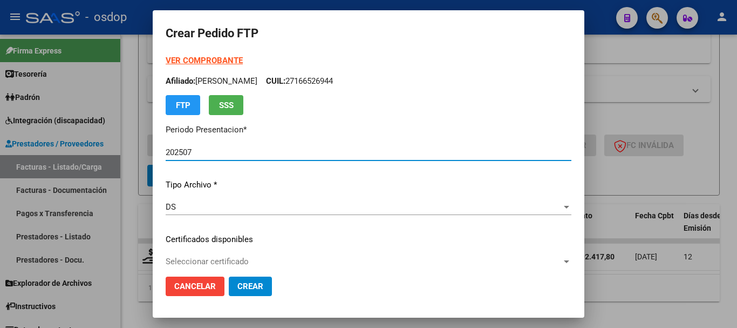
type input "9302246756"
type input "2033-04-10"
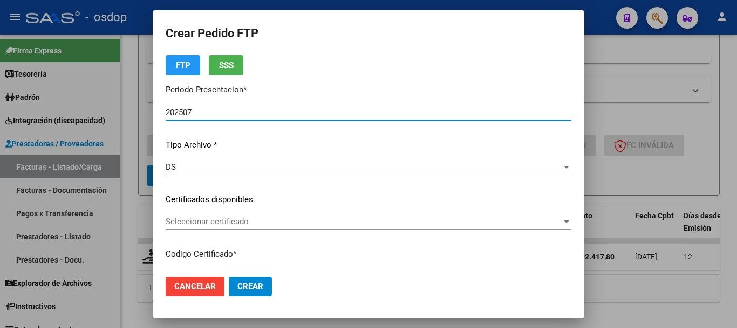
scroll to position [108, 0]
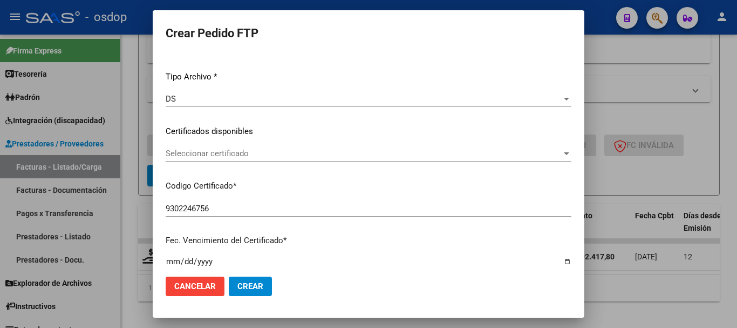
click at [249, 165] on div "Seleccionar certificado Seleccionar certificado" at bounding box center [369, 158] width 406 height 26
click at [253, 155] on span "Seleccionar certificado" at bounding box center [364, 153] width 396 height 10
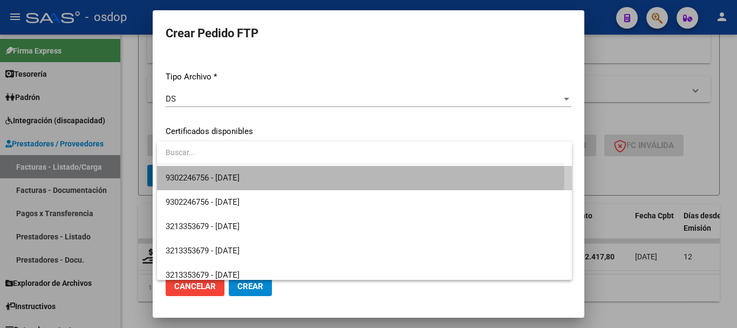
click at [275, 176] on span "9302246756 - 2033-04-10" at bounding box center [365, 178] width 398 height 24
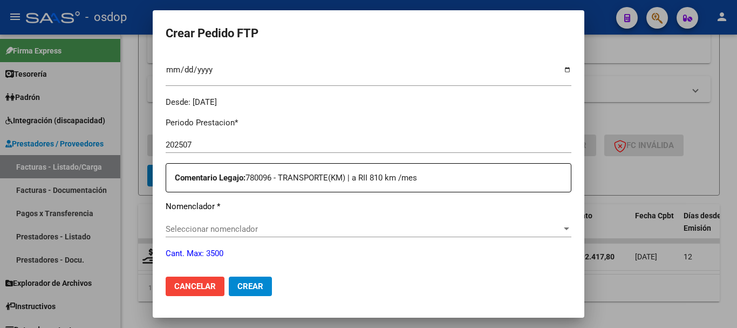
scroll to position [324, 0]
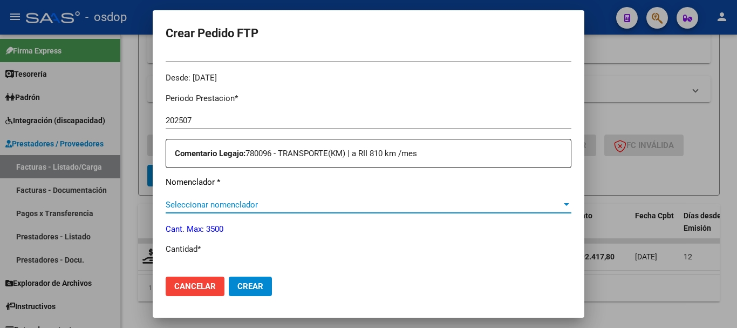
click at [240, 200] on span "Seleccionar nomenclador" at bounding box center [364, 205] width 396 height 10
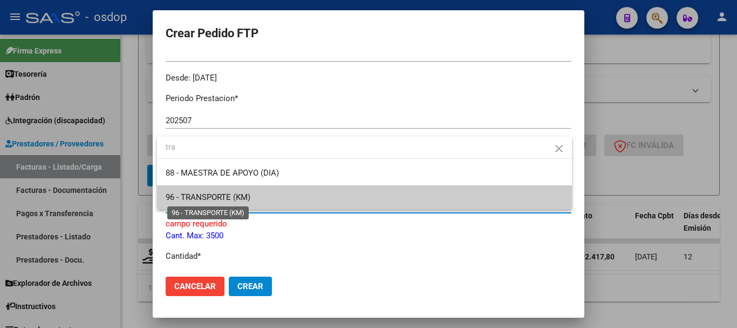
type input "tra"
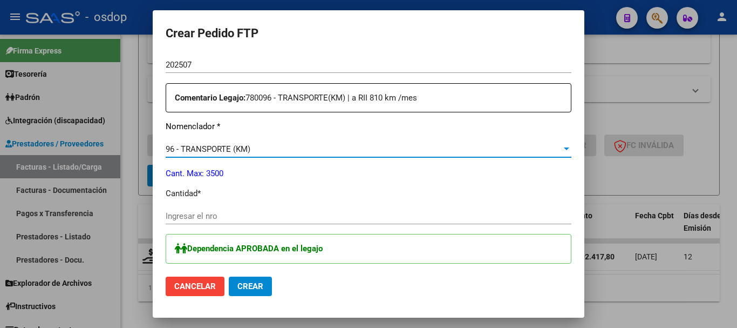
scroll to position [432, 0]
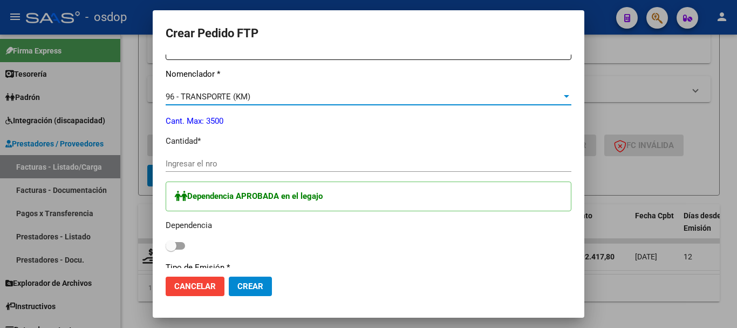
click at [261, 165] on input "Ingresar el nro" at bounding box center [369, 164] width 406 height 10
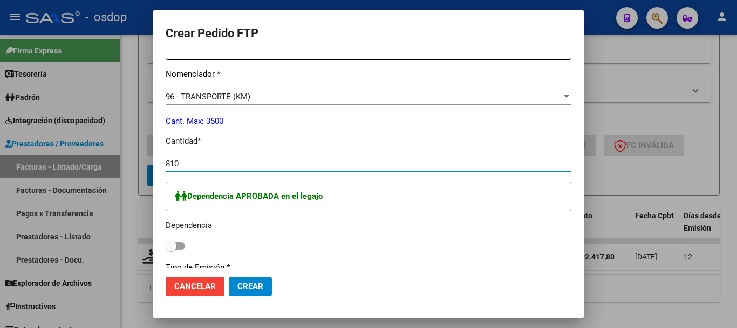
type input "810"
click at [175, 242] on span at bounding box center [171, 245] width 11 height 11
click at [171, 249] on input "checkbox" at bounding box center [171, 249] width 1 height 1
checkbox input "true"
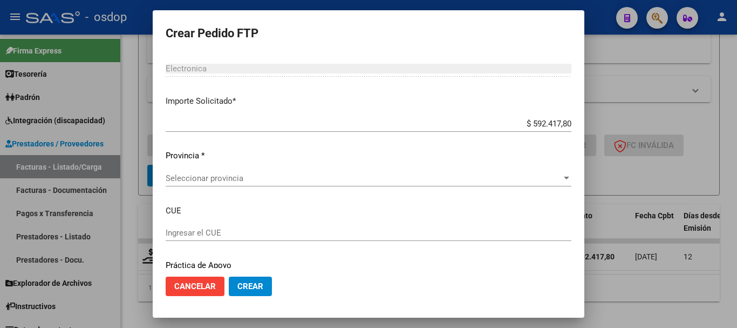
scroll to position [690, 0]
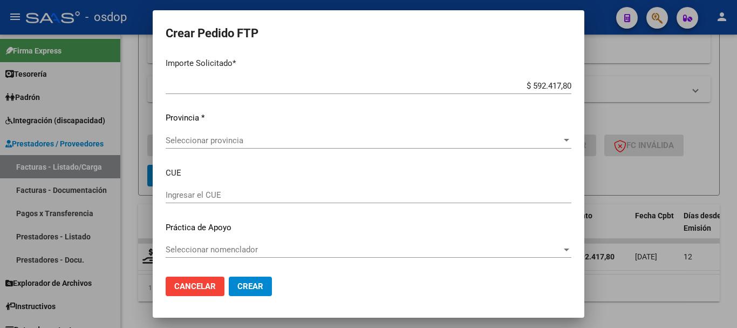
click at [258, 147] on div "Seleccionar provincia Seleccionar provincia" at bounding box center [369, 140] width 406 height 16
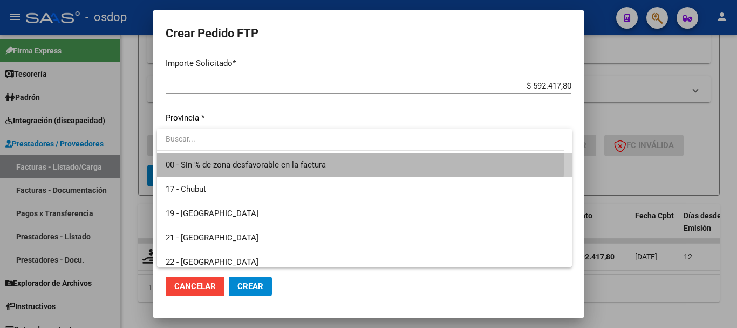
click at [256, 156] on span "00 - Sin % de zona desfavorable en la factura" at bounding box center [365, 165] width 398 height 24
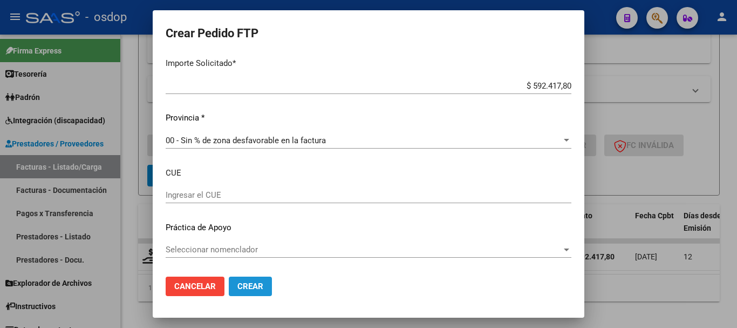
click at [254, 280] on button "Crear" at bounding box center [250, 285] width 43 height 19
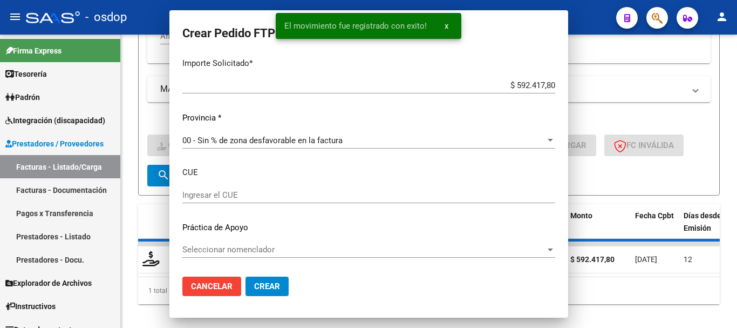
scroll to position [0, 0]
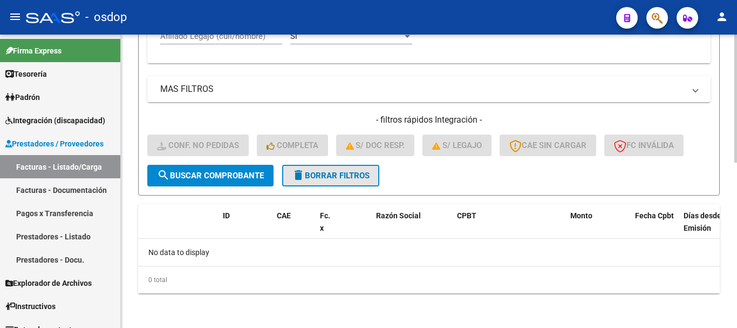
click at [324, 176] on span "delete Borrar Filtros" at bounding box center [331, 176] width 78 height 10
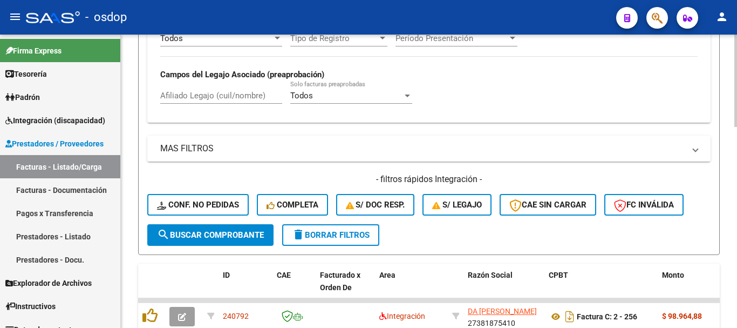
scroll to position [301, 0]
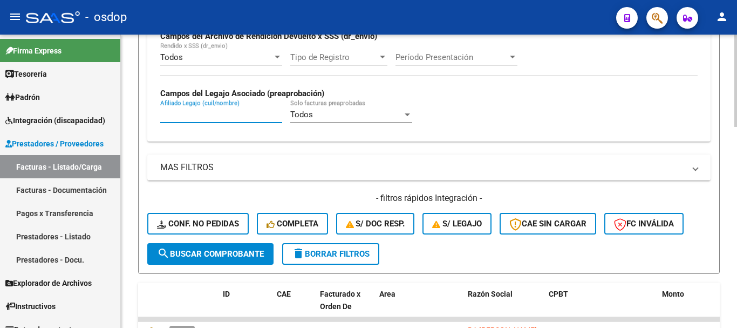
click at [220, 112] on input "Afiliado Legajo (cuil/nombre)" at bounding box center [221, 115] width 122 height 10
paste input "20399482462"
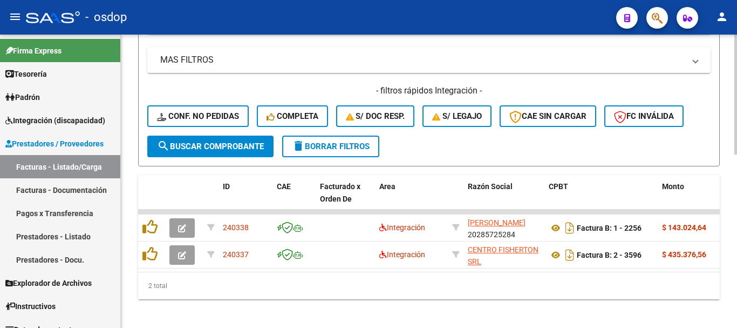
scroll to position [423, 0]
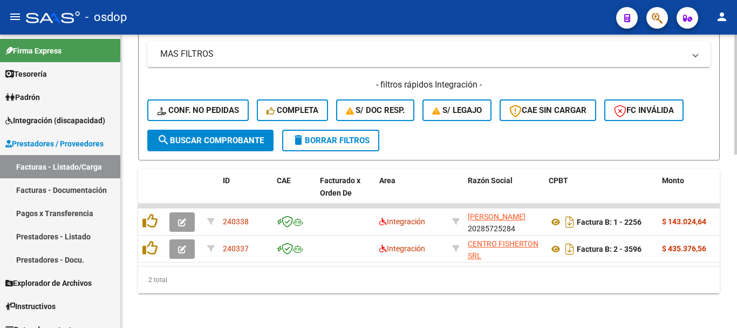
type input "20399482462"
click at [261, 291] on div "2 total" at bounding box center [429, 279] width 582 height 27
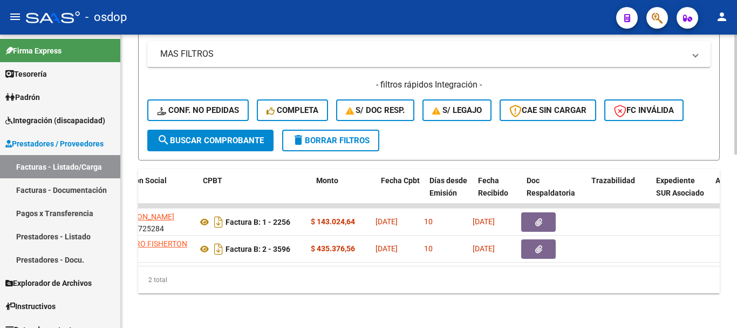
scroll to position [0, 298]
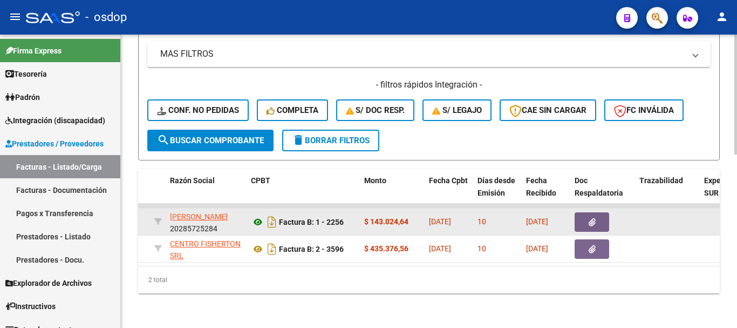
click at [253, 215] on icon at bounding box center [258, 221] width 14 height 13
click at [591, 218] on icon "button" at bounding box center [592, 222] width 7 height 8
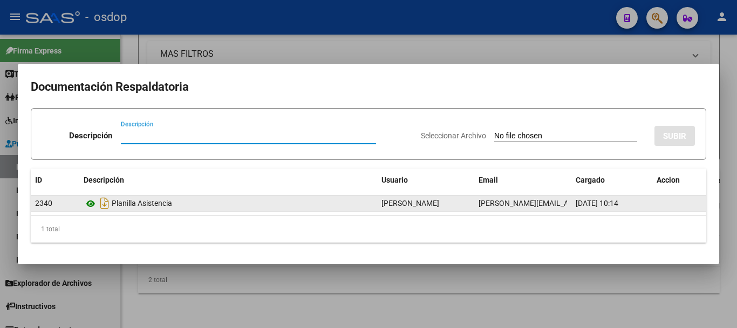
click at [89, 205] on icon at bounding box center [91, 203] width 14 height 13
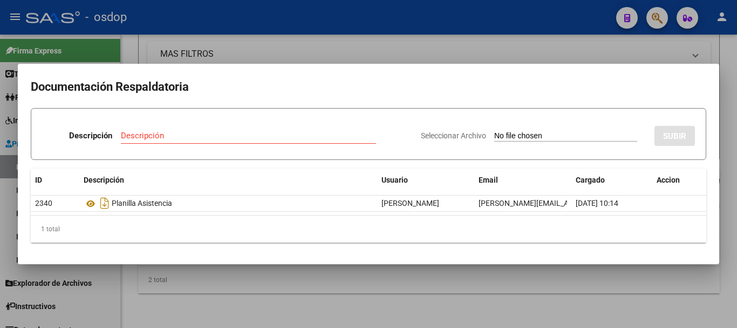
click at [185, 289] on div at bounding box center [368, 164] width 737 height 328
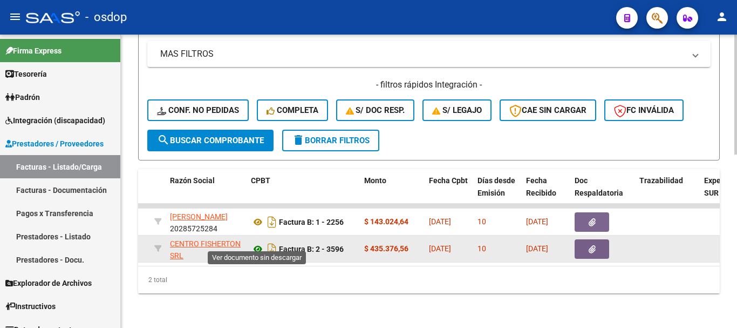
click at [255, 242] on icon at bounding box center [258, 248] width 14 height 13
click at [590, 244] on span "button" at bounding box center [592, 249] width 7 height 10
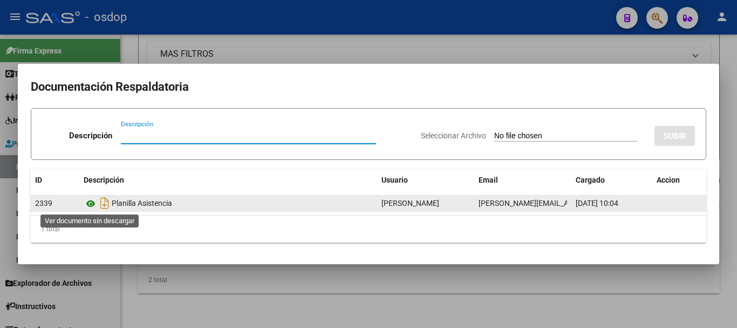
click at [84, 207] on icon at bounding box center [91, 203] width 14 height 13
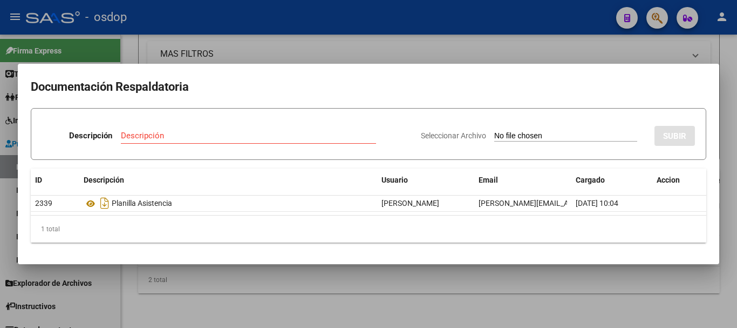
click at [182, 299] on div at bounding box center [368, 164] width 737 height 328
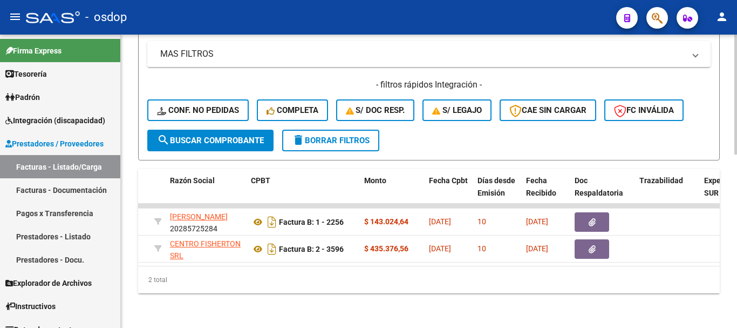
click at [184, 285] on div "2 total" at bounding box center [429, 279] width 582 height 27
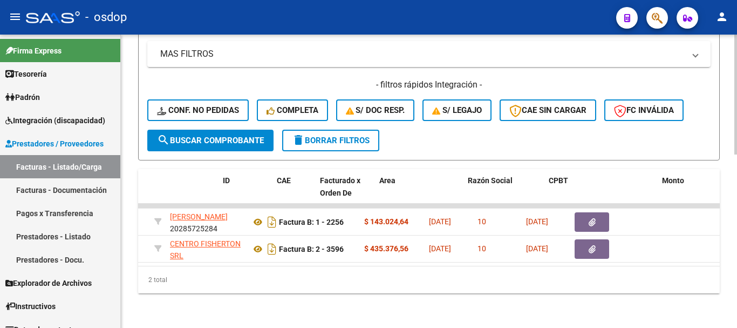
scroll to position [0, 0]
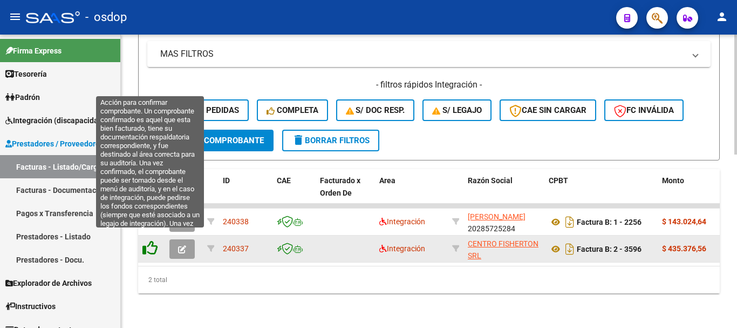
click at [153, 244] on icon at bounding box center [149, 247] width 15 height 15
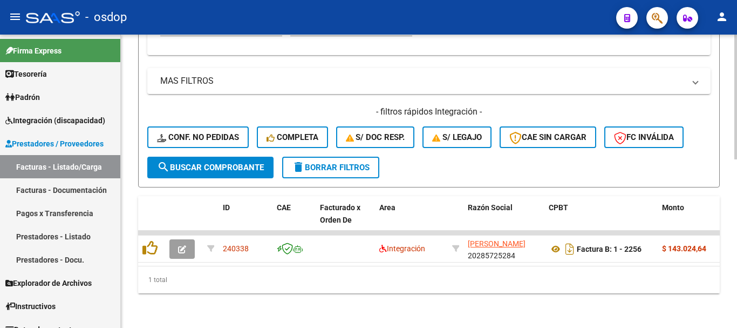
scroll to position [396, 0]
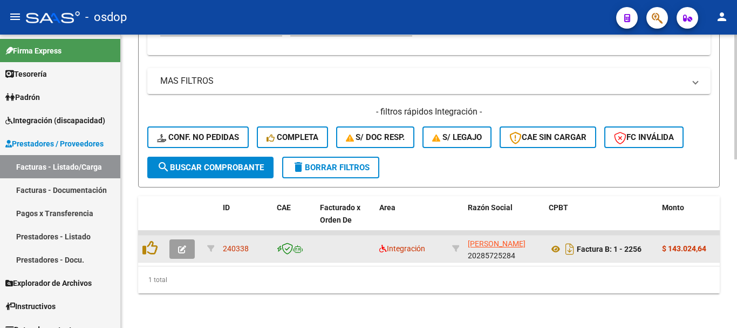
click at [181, 245] on icon "button" at bounding box center [182, 249] width 8 height 8
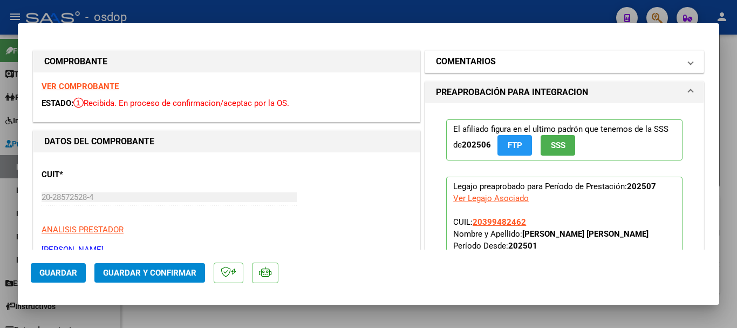
click at [577, 64] on mat-panel-title "COMENTARIOS" at bounding box center [558, 61] width 244 height 13
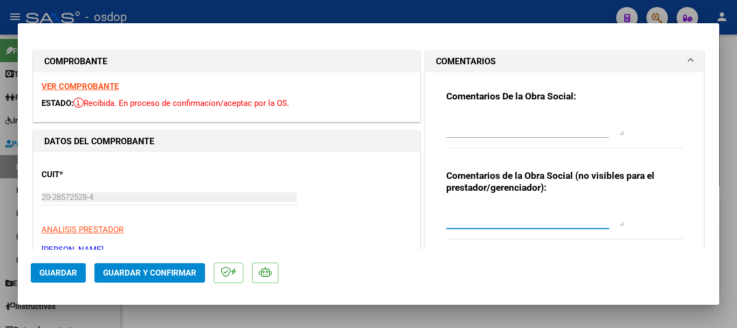
click at [524, 226] on textarea at bounding box center [535, 215] width 178 height 22
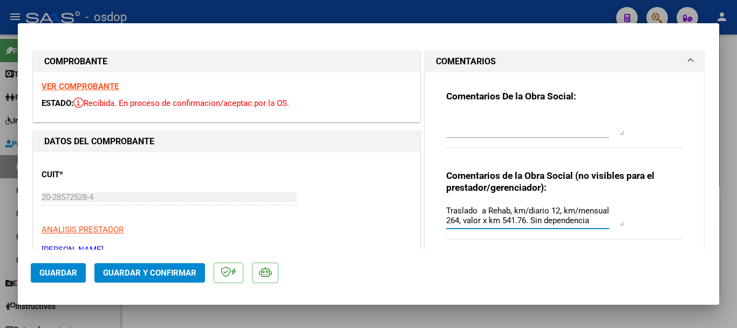
click at [478, 212] on textarea "Traslado a Rehab, km/diario 12, km/mensual 264, valor x km 541.76. Sin dependen…" at bounding box center [535, 215] width 178 height 22
click at [596, 221] on textarea "Traslado a Rehab, km/diario 12, km/mensual 264, valor x km 541.76. Sin dependen…" at bounding box center [535, 215] width 178 height 22
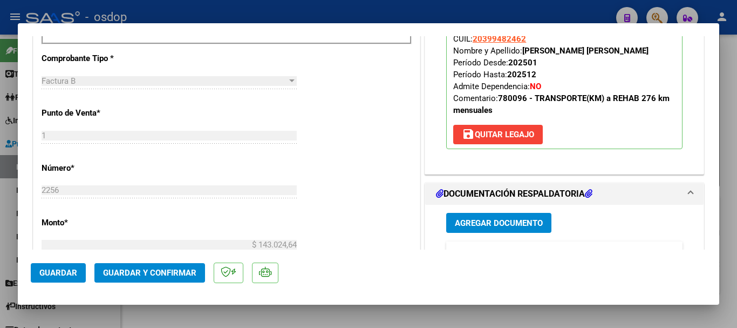
scroll to position [54, 0]
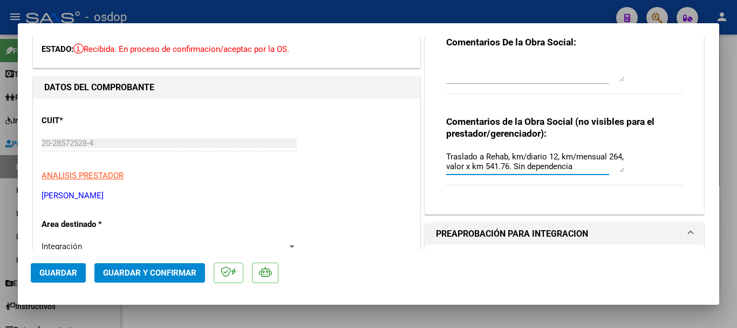
type textarea "Traslado a Rehab, km/diario 12, km/mensual 264, valor x km 541.76. Sin dependen…"
click at [180, 267] on button "Guardar y Confirmar" at bounding box center [149, 272] width 111 height 19
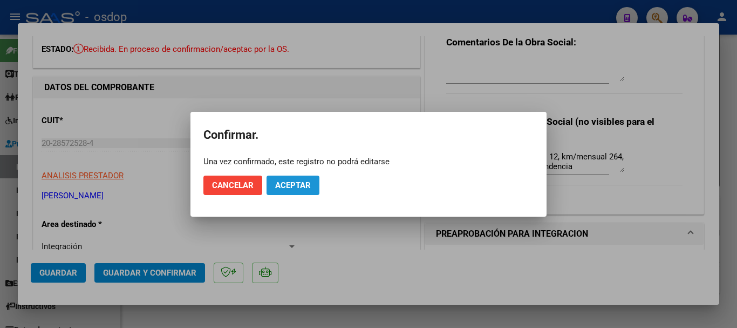
click at [292, 181] on span "Aceptar" at bounding box center [293, 185] width 36 height 10
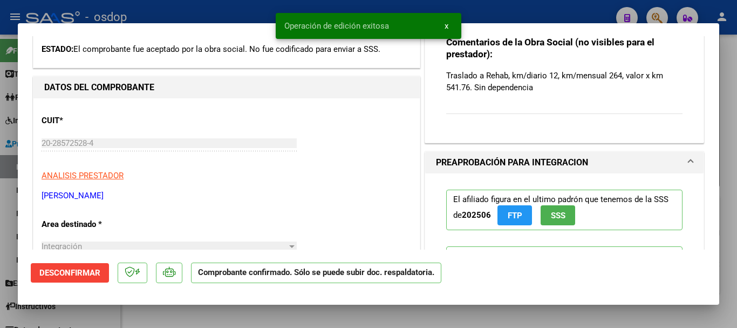
drag, startPoint x: 688, startPoint y: 17, endPoint x: 674, endPoint y: 23, distance: 14.7
click at [687, 17] on div at bounding box center [368, 164] width 737 height 328
type input "$ 0,00"
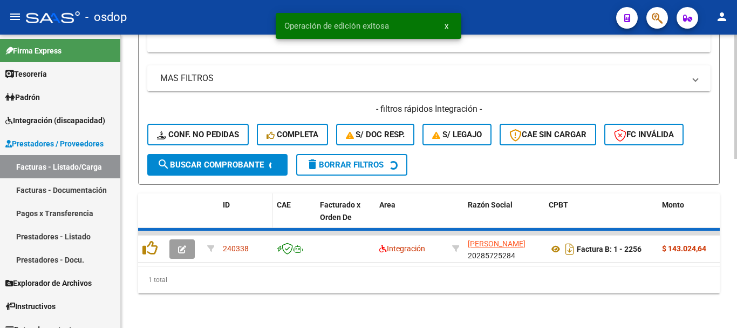
scroll to position [379, 0]
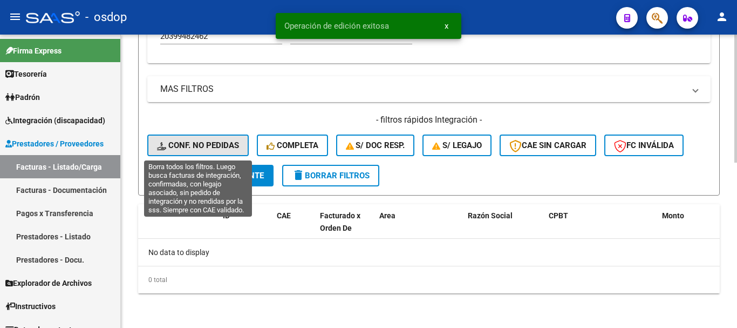
click at [220, 152] on button "Conf. no pedidas" at bounding box center [197, 145] width 101 height 22
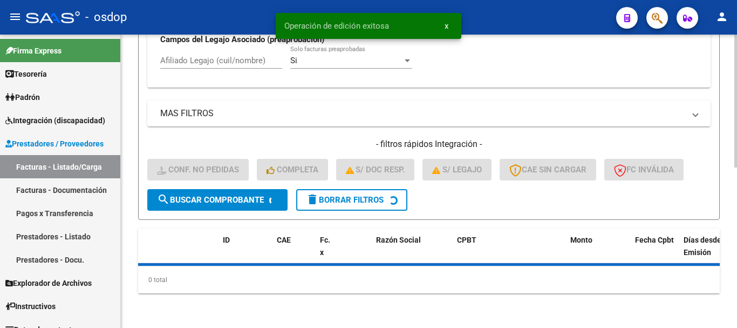
click at [132, 169] on div "Video tutorial PRESTADORES -> Listado de CPBTs Emitidos por Prestadores / Prove…" at bounding box center [429, 3] width 616 height 648
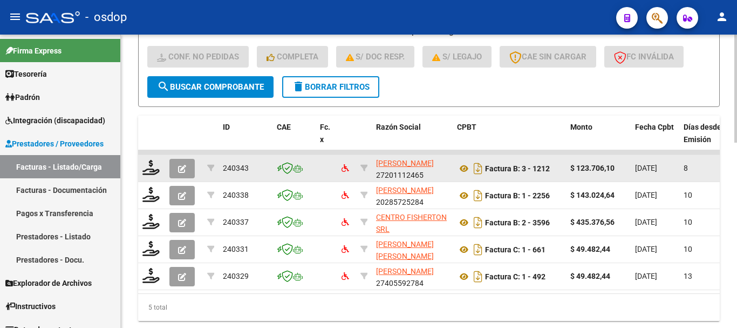
scroll to position [504, 0]
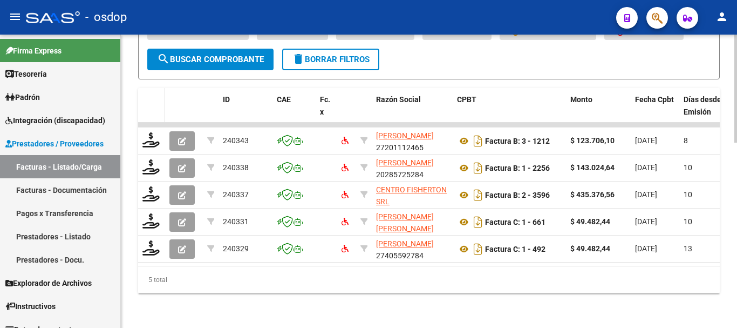
click at [142, 88] on datatable-header-cell at bounding box center [151, 111] width 27 height 47
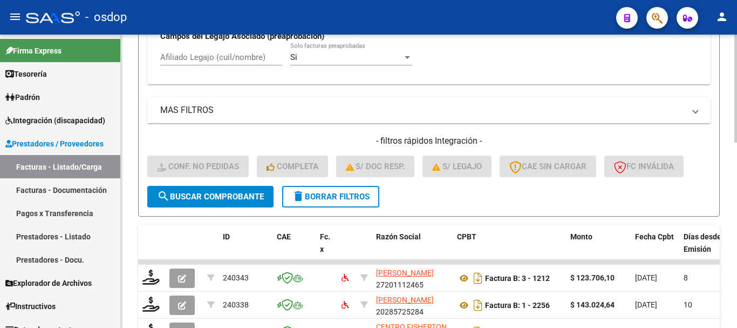
scroll to position [342, 0]
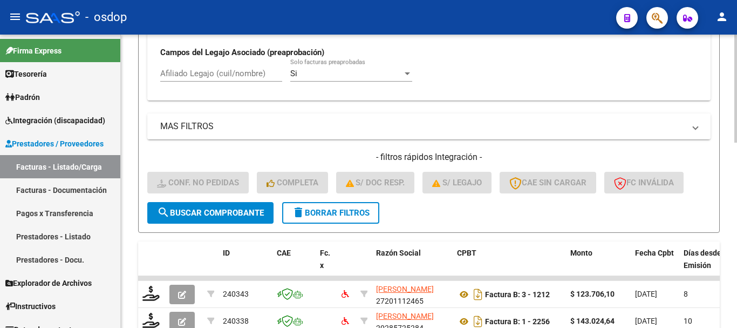
click at [195, 126] on mat-panel-title "MAS FILTROS" at bounding box center [422, 126] width 524 height 12
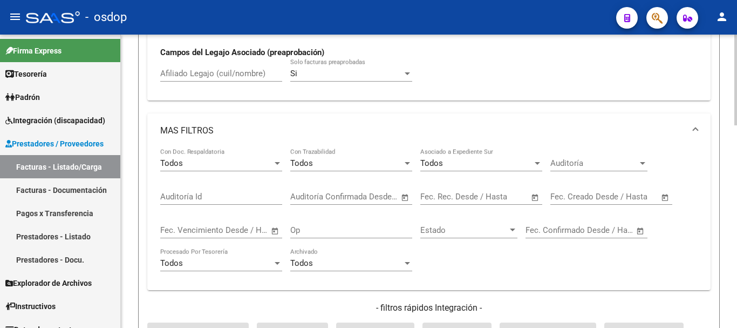
click at [220, 77] on input "Afiliado Legajo (cuil/nombre)" at bounding box center [221, 74] width 122 height 10
paste input "20399482462"
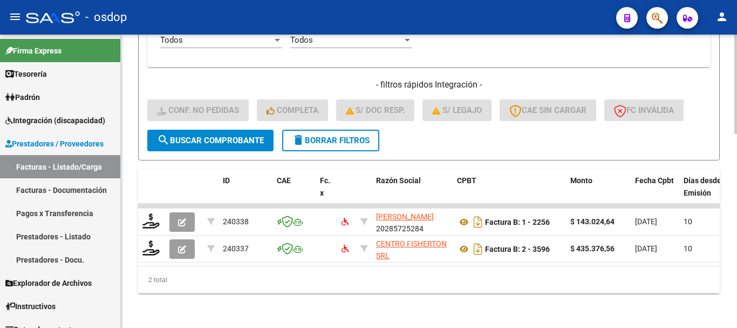
scroll to position [574, 0]
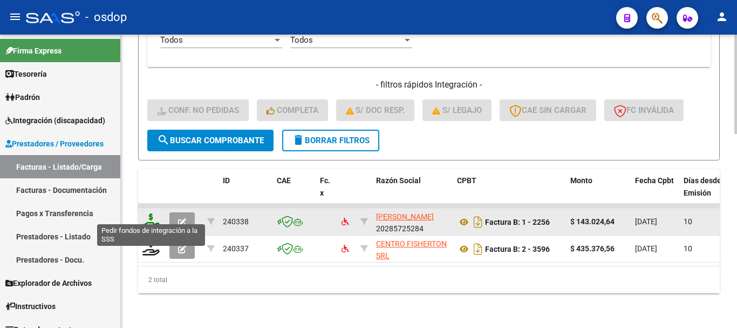
type input "20399482462"
click at [151, 215] on icon at bounding box center [150, 220] width 17 height 15
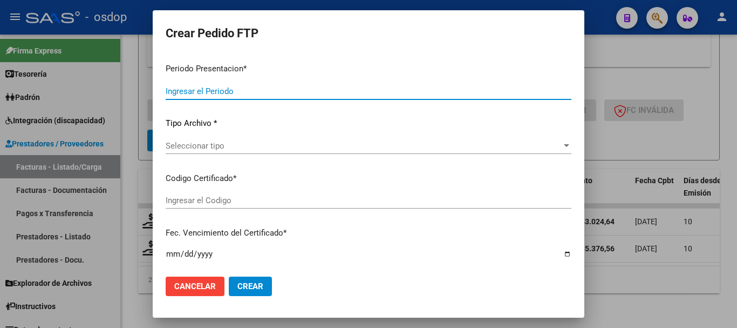
type input "202507"
type input "$ 143.024,64"
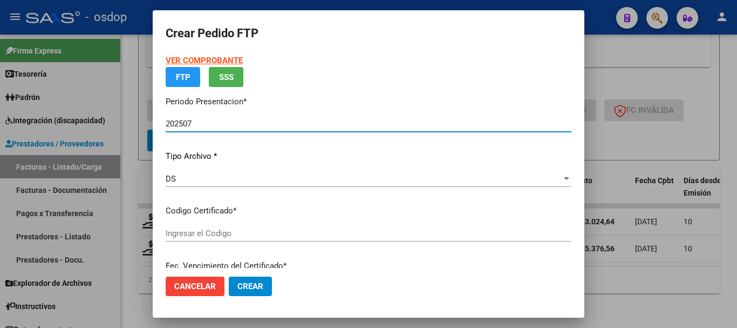
type input "6064721307"
type input "2026-11-16"
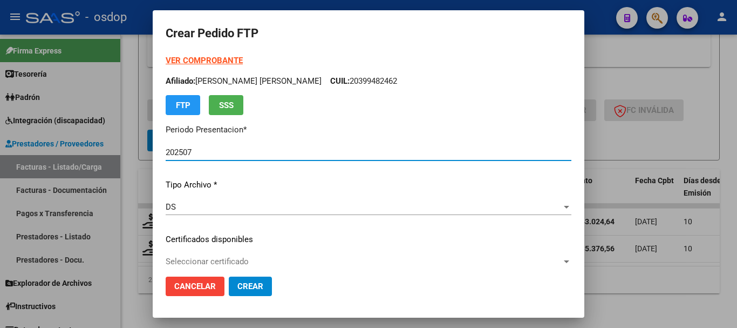
click at [235, 265] on span "Seleccionar certificado" at bounding box center [364, 261] width 396 height 10
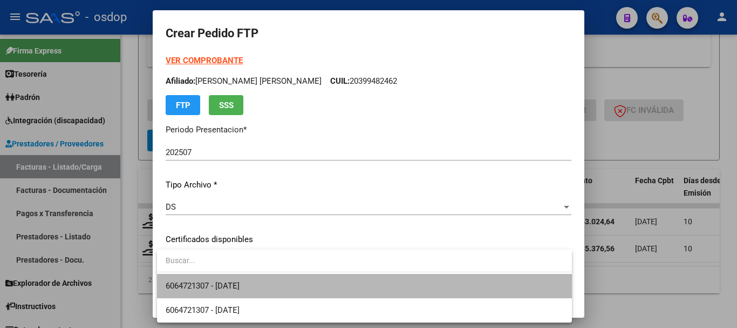
click at [237, 280] on span "6064721307 - 2026-11-16" at bounding box center [365, 286] width 398 height 24
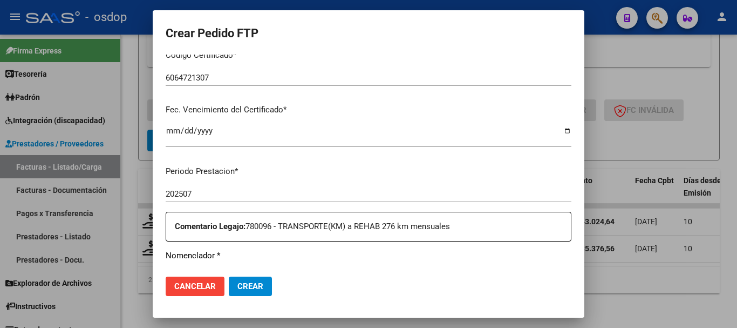
scroll to position [378, 0]
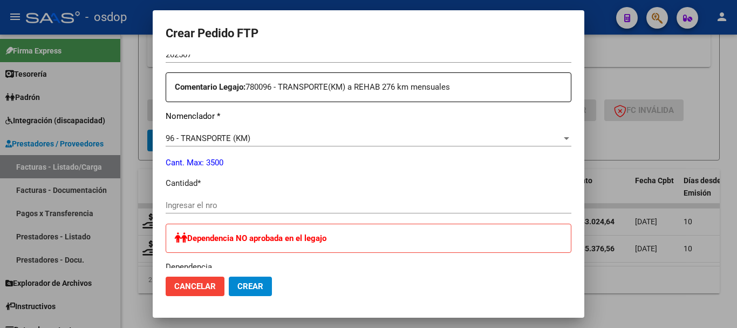
click at [250, 212] on div "Ingresar el nro" at bounding box center [369, 205] width 406 height 16
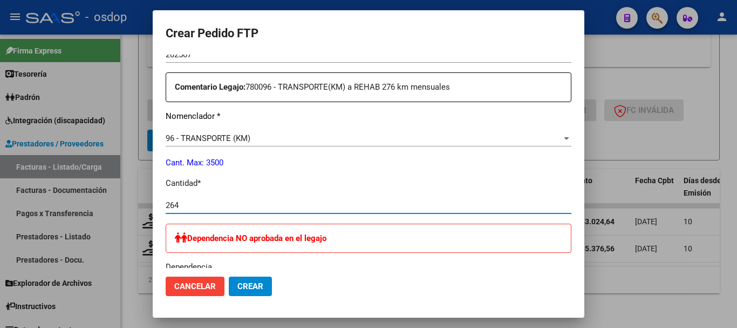
type input "264"
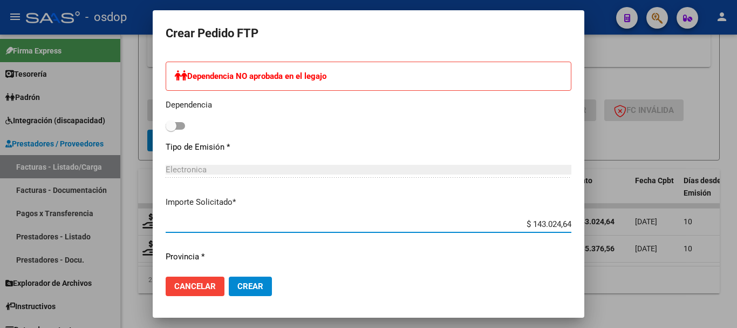
click at [260, 226] on input "$ 143.024,64" at bounding box center [369, 224] width 406 height 10
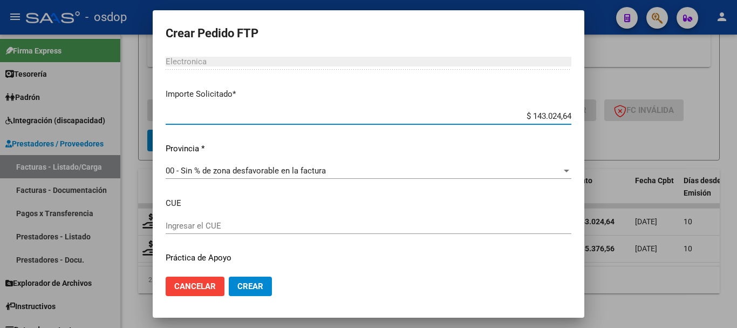
click at [257, 216] on div "Periodo Prestacion * 202507 Ingresar el Periodo Prestacion Comentario Legajo: 7…" at bounding box center [369, 23] width 406 height 550
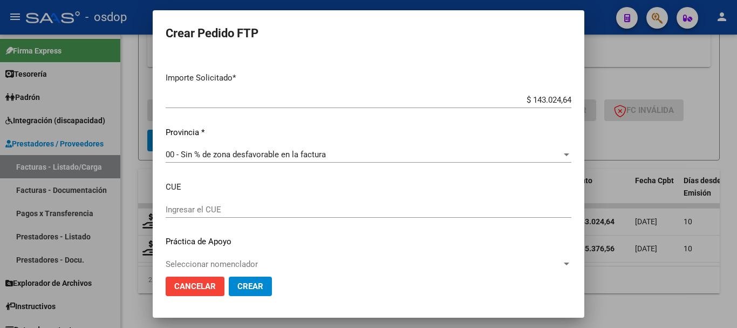
scroll to position [678, 0]
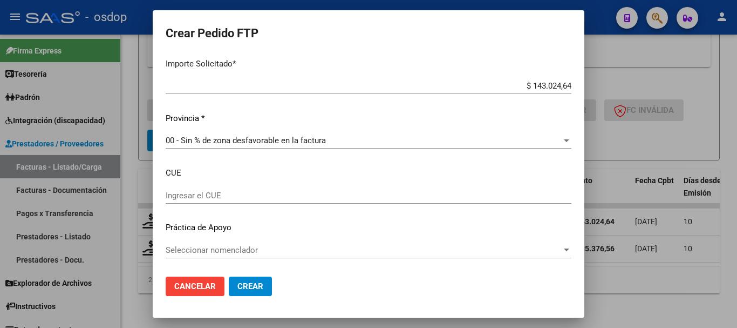
click at [255, 283] on span "Crear" at bounding box center [250, 286] width 26 height 10
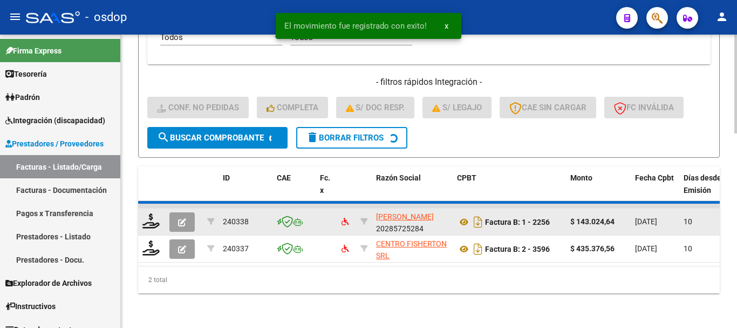
scroll to position [547, 0]
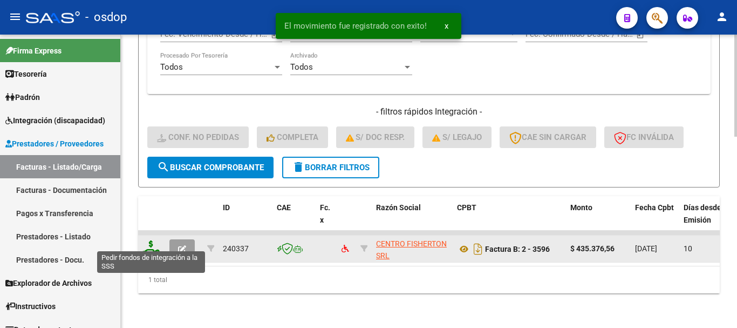
click at [149, 241] on icon at bounding box center [150, 247] width 17 height 15
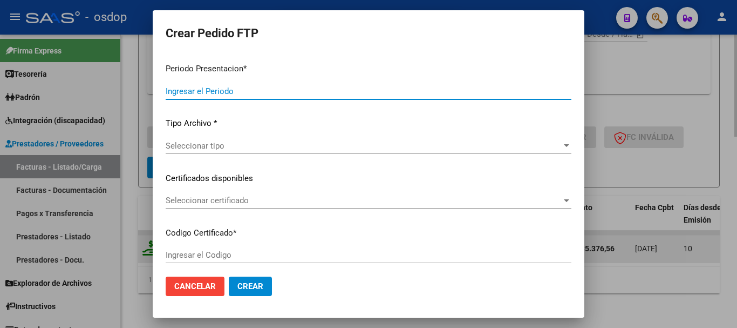
type input "202507"
type input "$ 435.376,56"
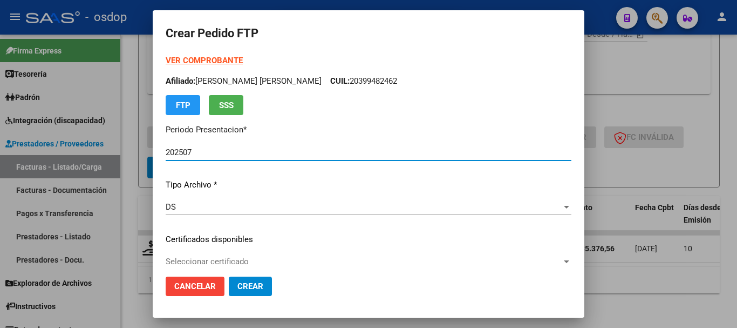
type input "6064721307"
type input "2026-11-16"
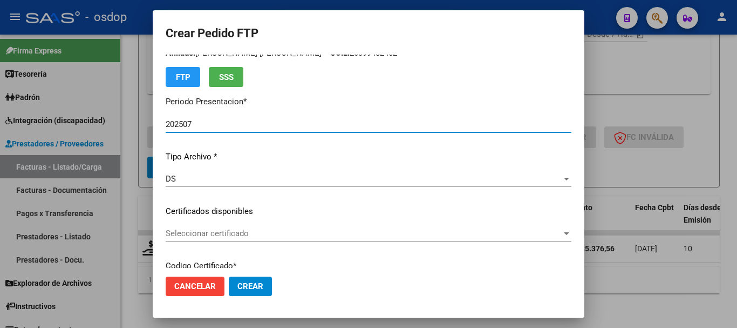
scroll to position [54, 0]
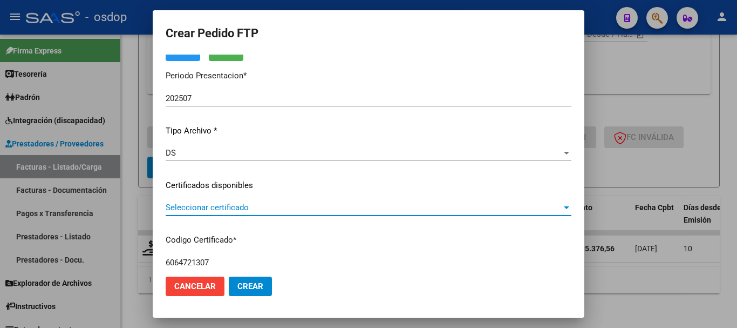
click at [247, 206] on span "Seleccionar certificado" at bounding box center [364, 207] width 396 height 10
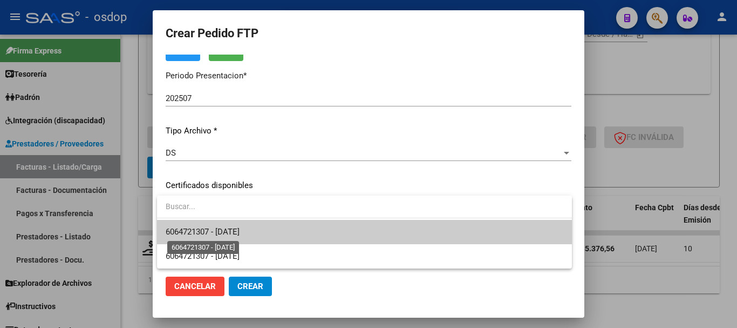
click at [240, 227] on span "6064721307 - 2026-11-16" at bounding box center [203, 232] width 74 height 10
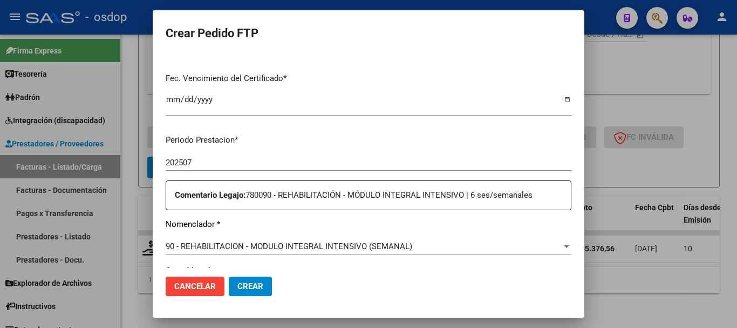
scroll to position [324, 0]
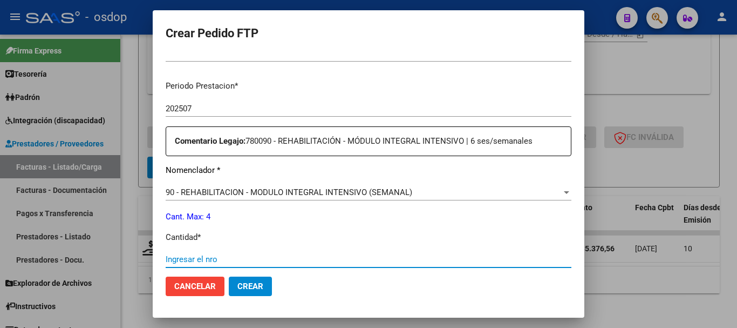
click at [270, 259] on input "Ingresar el nro" at bounding box center [369, 259] width 406 height 10
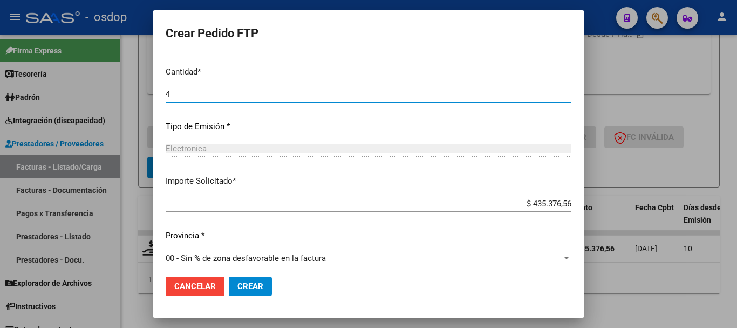
scroll to position [497, 0]
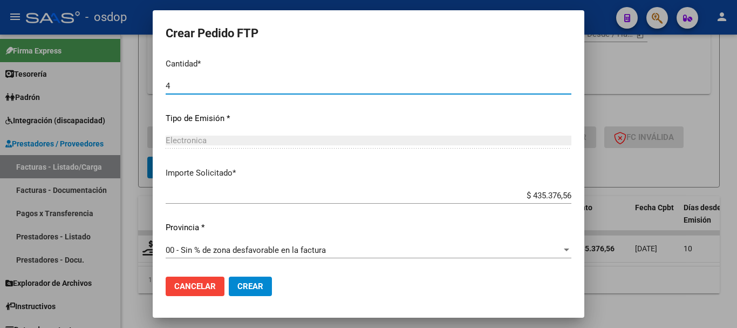
type input "4"
click at [254, 284] on span "Crear" at bounding box center [250, 286] width 26 height 10
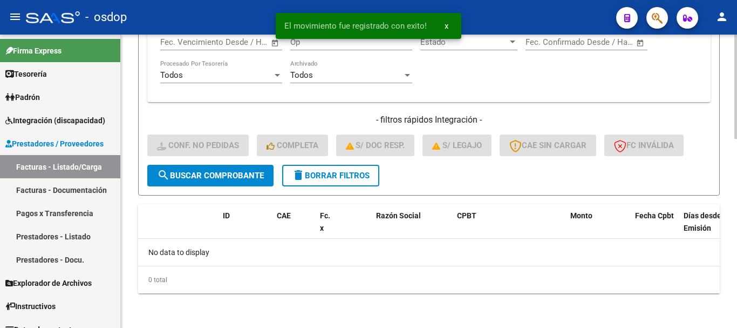
scroll to position [530, 0]
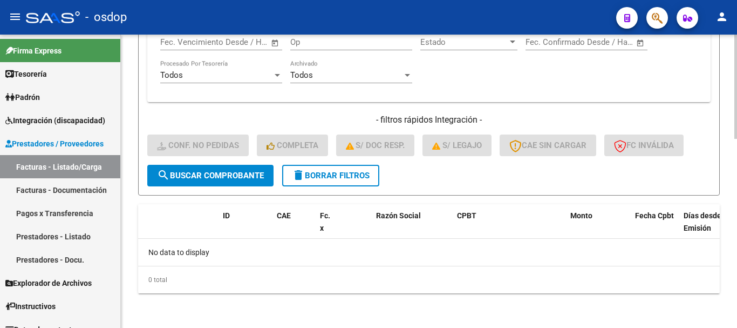
click at [546, 71] on div "Todos Con Doc. Respaldatoria Todos Con Trazabilidad Todos Asociado a Expediente…" at bounding box center [428, 26] width 537 height 133
click at [344, 172] on span "delete Borrar Filtros" at bounding box center [331, 176] width 78 height 10
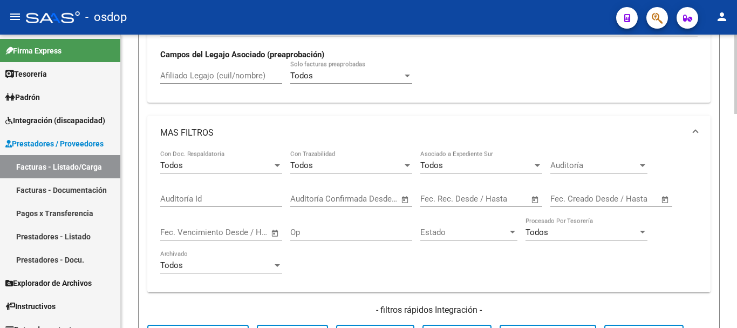
scroll to position [260, 0]
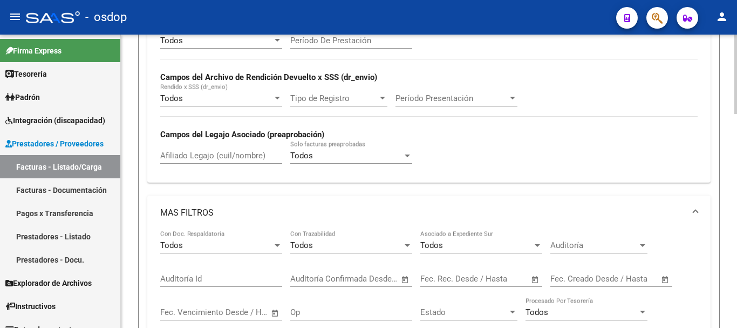
click at [224, 150] on div "Afiliado Legajo (cuil/nombre)" at bounding box center [221, 151] width 122 height 23
paste input "20580912983"
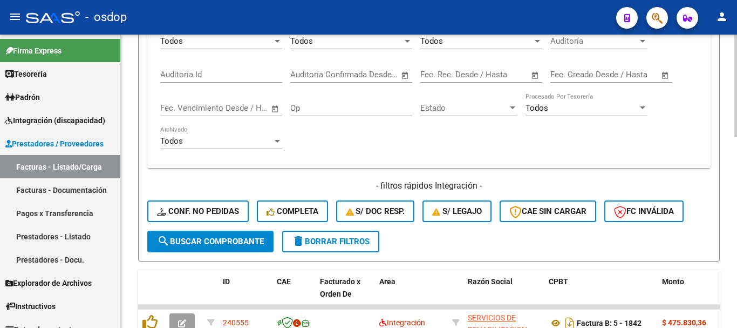
scroll to position [530, 0]
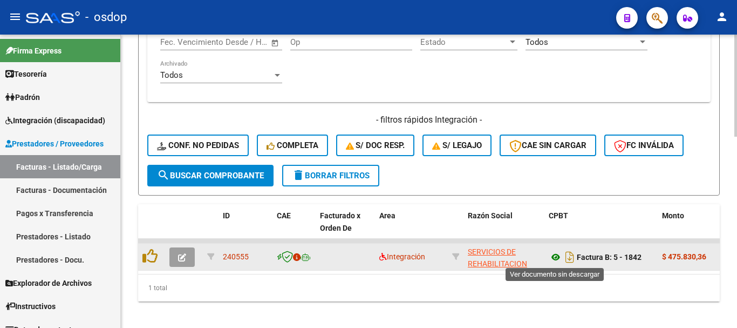
type input "20580912983"
click at [555, 257] on icon at bounding box center [556, 256] width 14 height 13
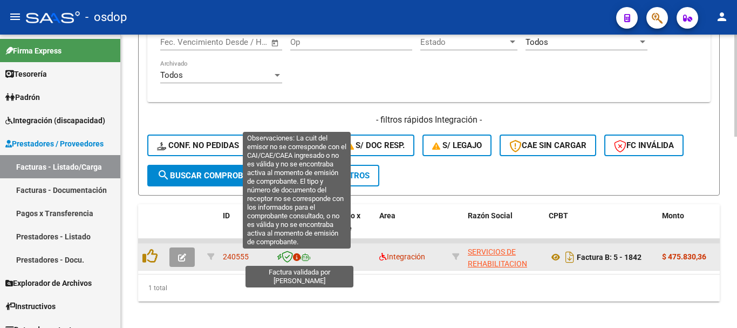
click at [296, 256] on icon at bounding box center [297, 257] width 8 height 8
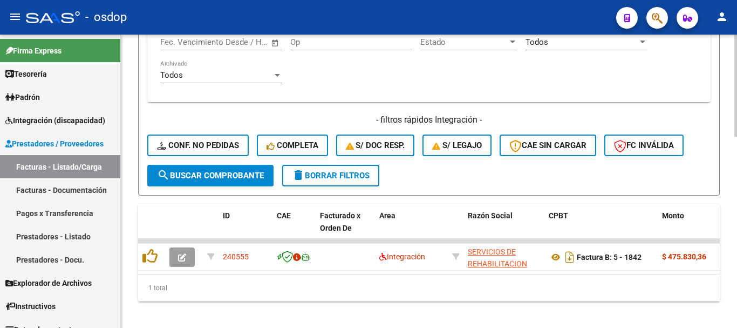
click at [337, 166] on button "delete Borrar Filtros" at bounding box center [330, 176] width 97 height 22
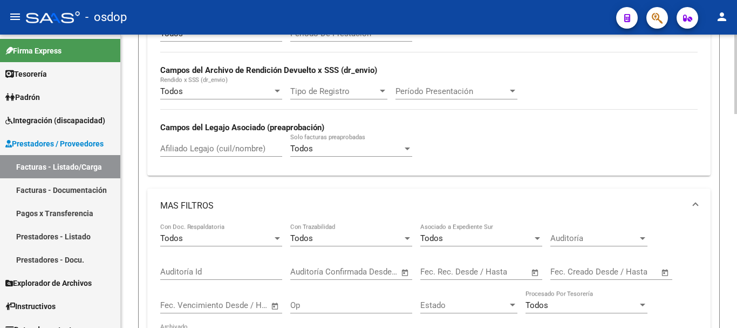
scroll to position [260, 0]
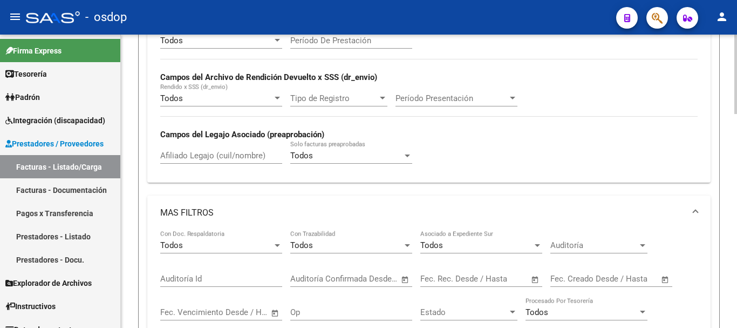
click at [219, 151] on input "Afiliado Legajo (cuil/nombre)" at bounding box center [221, 156] width 122 height 10
paste input "20515494058"
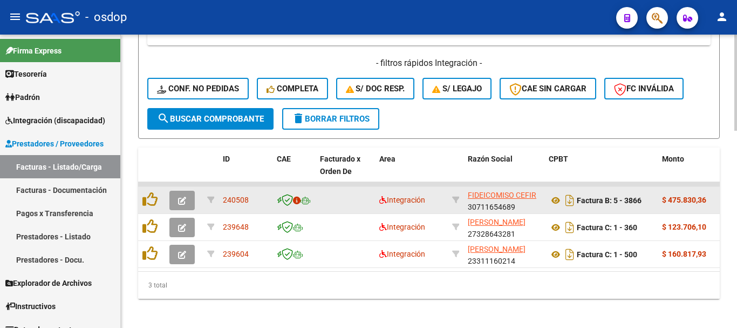
scroll to position [601, 0]
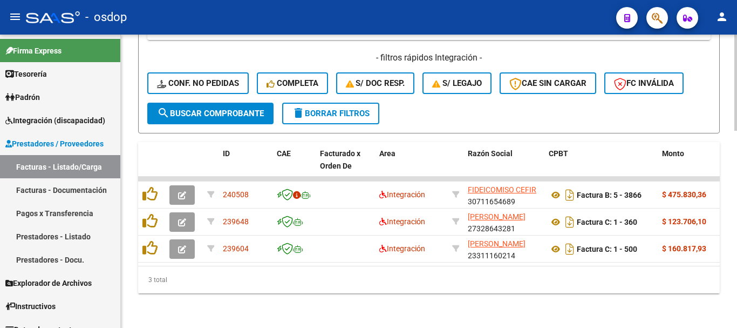
type input "20515494058"
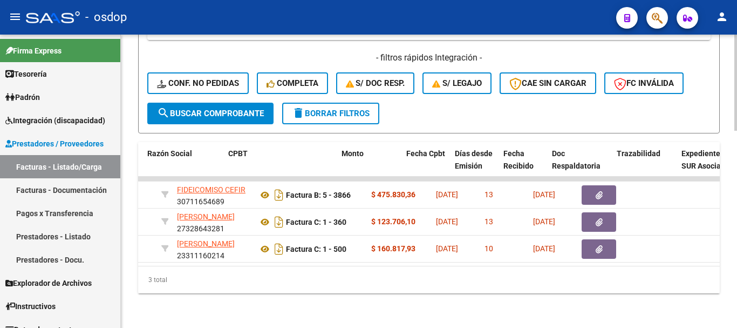
scroll to position [0, 321]
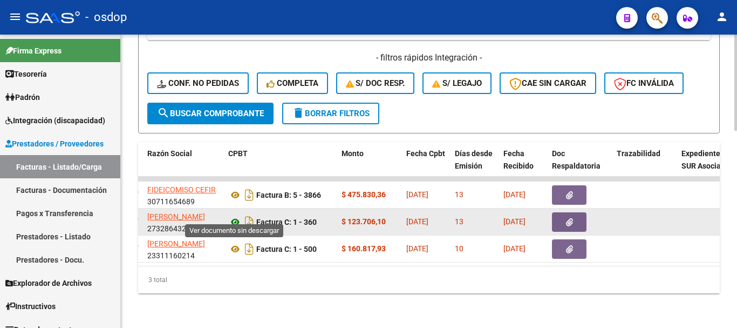
click at [231, 215] on icon at bounding box center [235, 221] width 14 height 13
click at [556, 212] on button "button" at bounding box center [569, 221] width 35 height 19
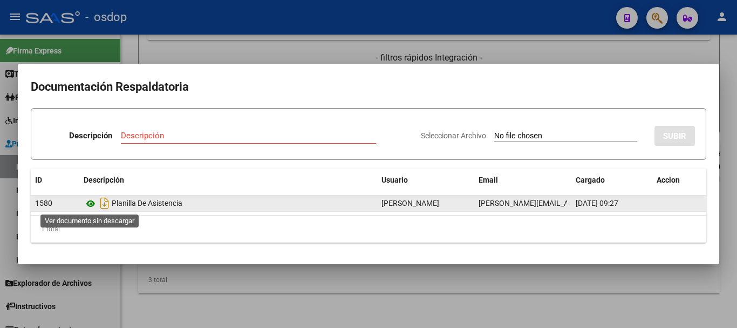
click at [90, 202] on icon at bounding box center [91, 203] width 14 height 13
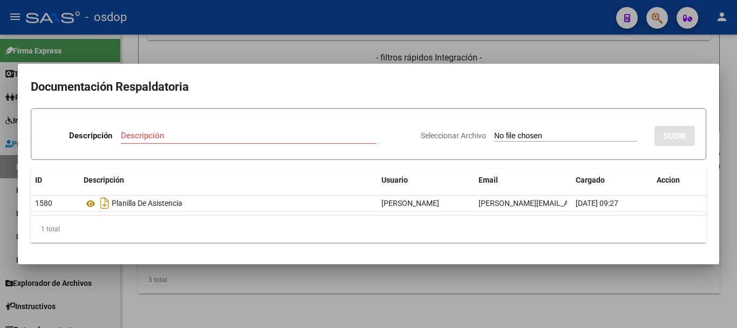
click at [214, 292] on div at bounding box center [368, 164] width 737 height 328
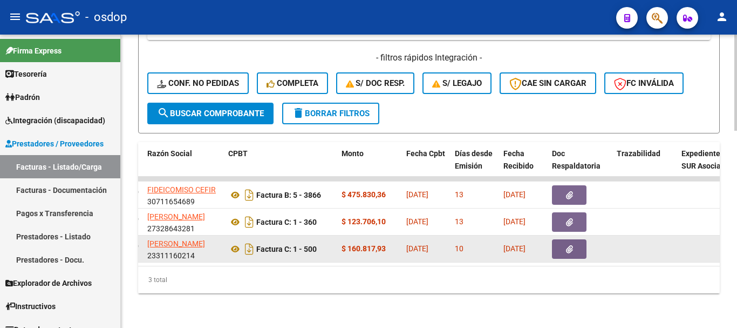
click at [237, 240] on div "Factura C: 1 - 500" at bounding box center [280, 248] width 105 height 17
click at [236, 242] on icon at bounding box center [235, 248] width 14 height 13
click at [550, 240] on datatable-body-cell at bounding box center [580, 248] width 65 height 26
click at [576, 246] on button "button" at bounding box center [569, 248] width 35 height 19
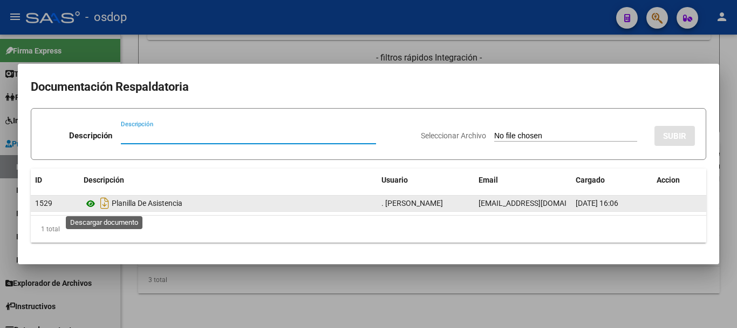
click at [96, 204] on icon at bounding box center [91, 203] width 14 height 13
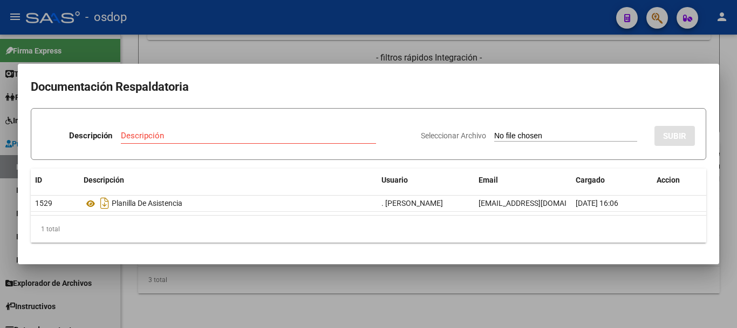
click at [196, 285] on div at bounding box center [368, 164] width 737 height 328
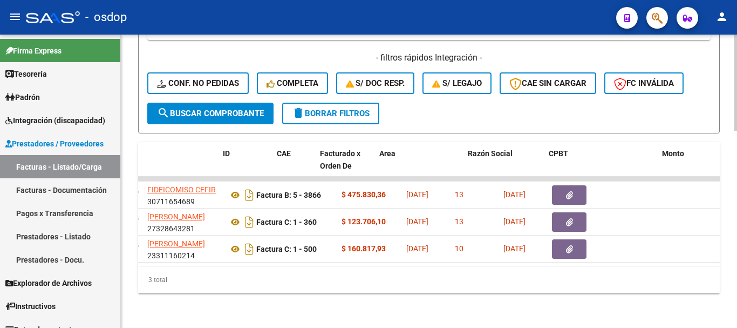
scroll to position [0, 0]
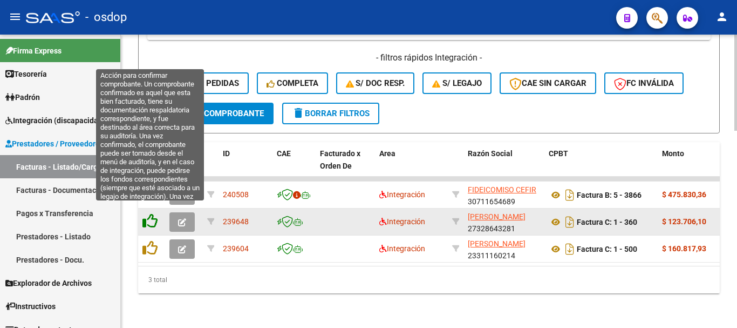
click at [152, 213] on icon at bounding box center [149, 220] width 15 height 15
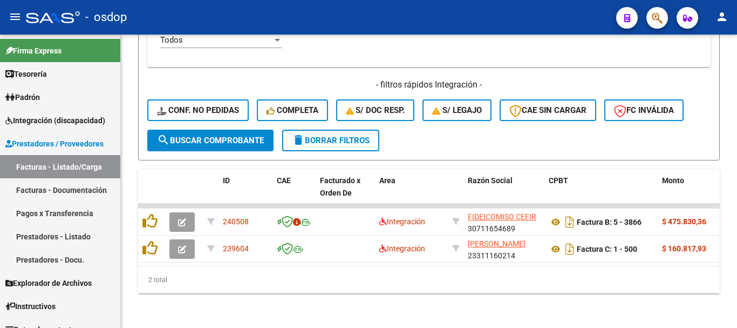
scroll to position [574, 0]
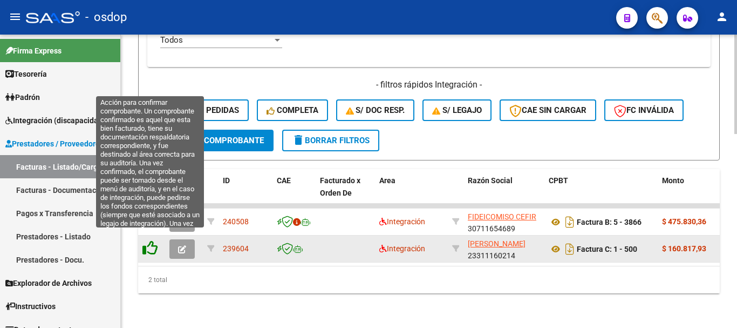
click at [151, 240] on icon at bounding box center [149, 247] width 15 height 15
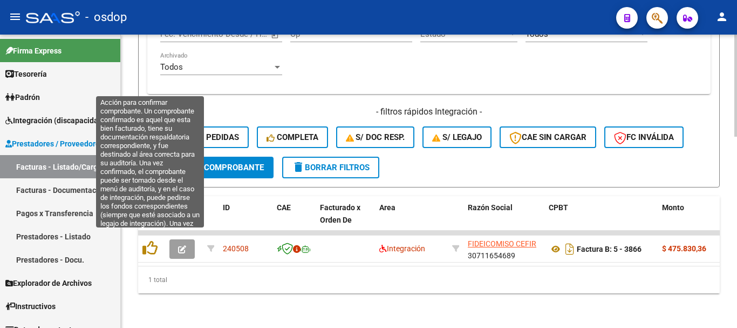
scroll to position [547, 0]
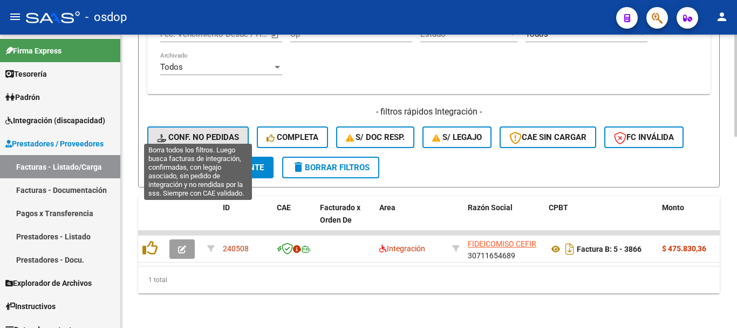
click at [247, 126] on button "Conf. no pedidas" at bounding box center [197, 137] width 101 height 22
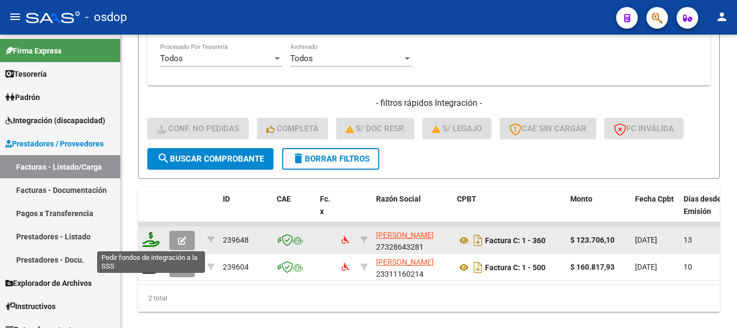
click at [149, 240] on icon at bounding box center [150, 238] width 17 height 15
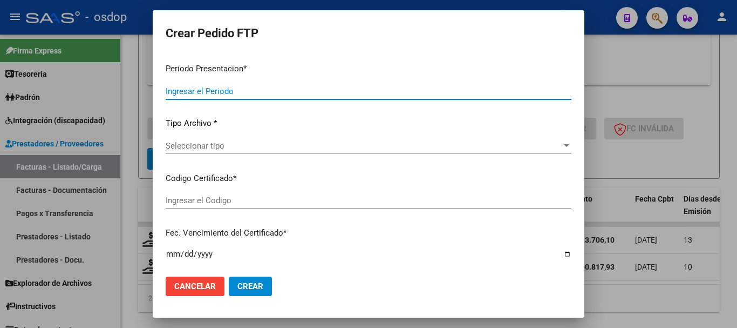
type input "202507"
type input "$ 123.706,10"
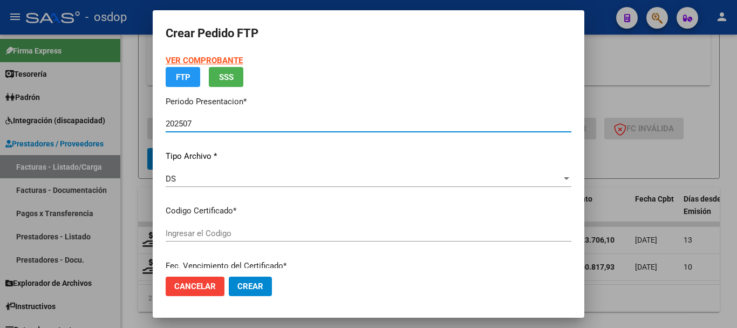
type input "6001787651"
type input "2027-09-28"
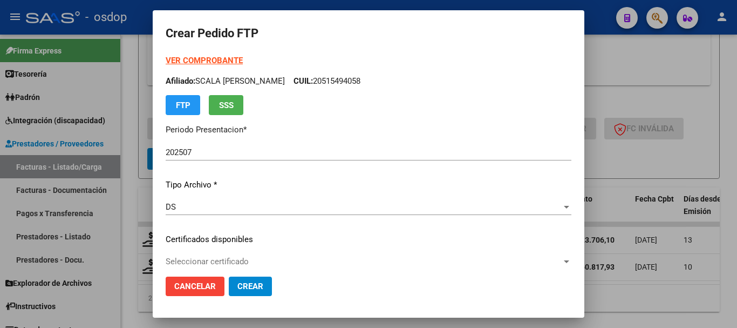
click at [212, 251] on div "VER COMPROBANTE ARCA Padrón Afiliado: SCALA IVO ALEJANDRO CUIL: 20515494058 FTP…" at bounding box center [369, 230] width 406 height 353
click at [216, 258] on span "Seleccionar certificado" at bounding box center [364, 261] width 396 height 10
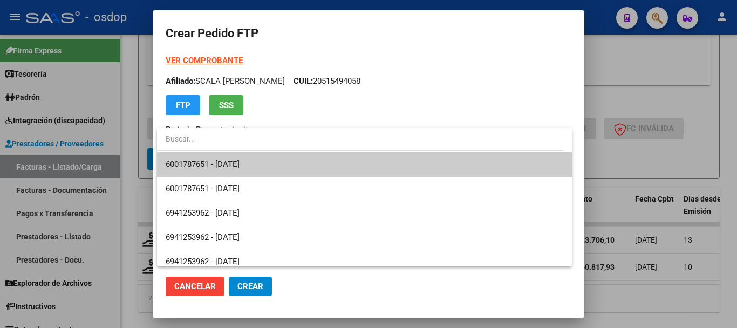
click at [237, 168] on span "6001787651 - 2027-09-28" at bounding box center [203, 164] width 74 height 10
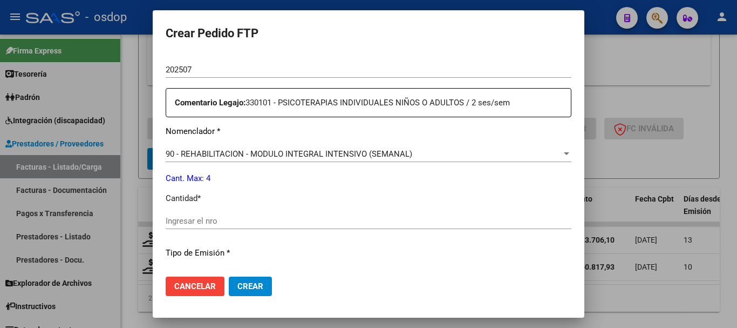
scroll to position [378, 0]
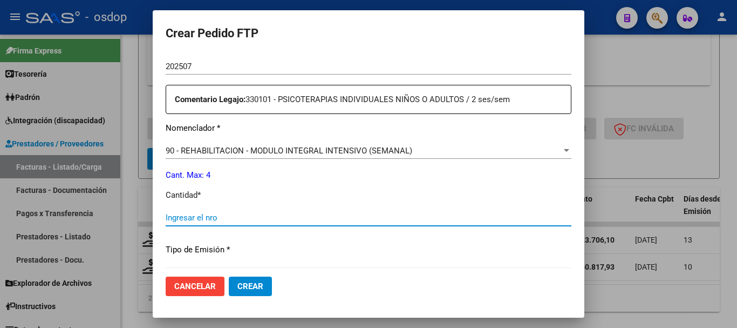
click at [224, 217] on input "Ingresar el nro" at bounding box center [369, 218] width 406 height 10
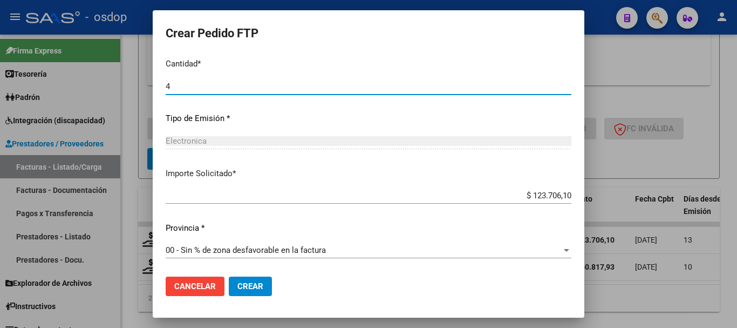
scroll to position [509, 0]
type input "4"
click at [257, 285] on span "Crear" at bounding box center [250, 286] width 26 height 10
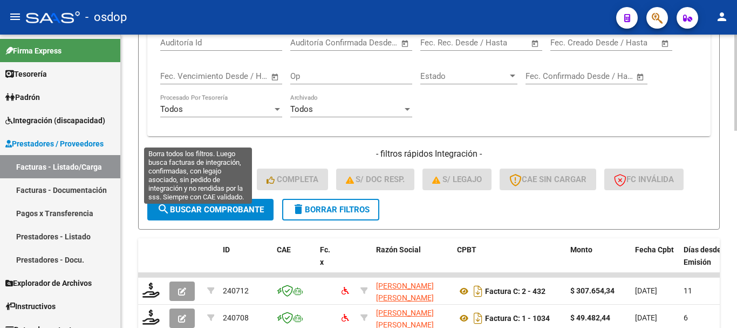
scroll to position [439, 0]
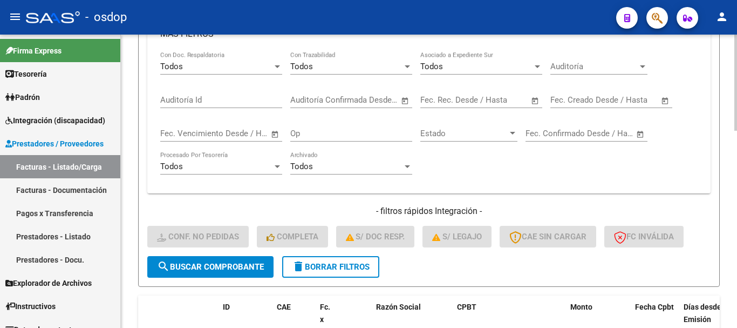
click at [319, 187] on div "Todos Con Doc. Respaldatoria Todos Con Trazabilidad Todos Asociado a Expediente…" at bounding box center [428, 122] width 563 height 142
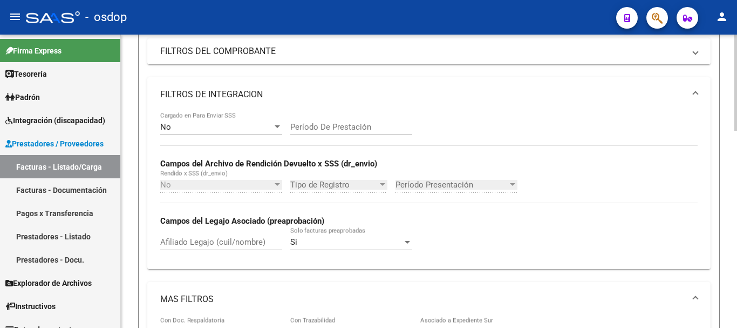
scroll to position [169, 0]
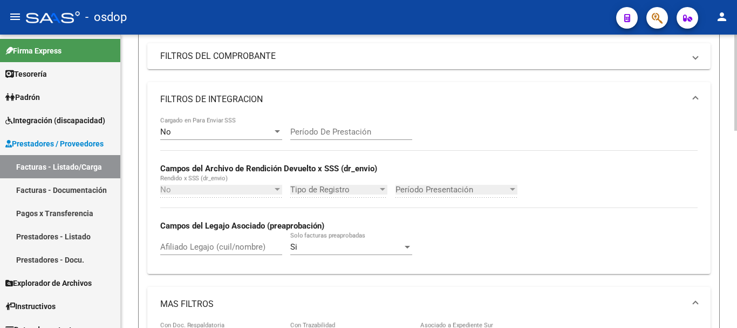
click at [215, 245] on input "Afiliado Legajo (cuil/nombre)" at bounding box center [221, 247] width 122 height 10
paste input "20515494058"
type input "20515494058"
click at [153, 248] on div "No Cargado en Para Enviar SSS Período De Prestación Campos del Archivo de Rendi…" at bounding box center [428, 195] width 563 height 157
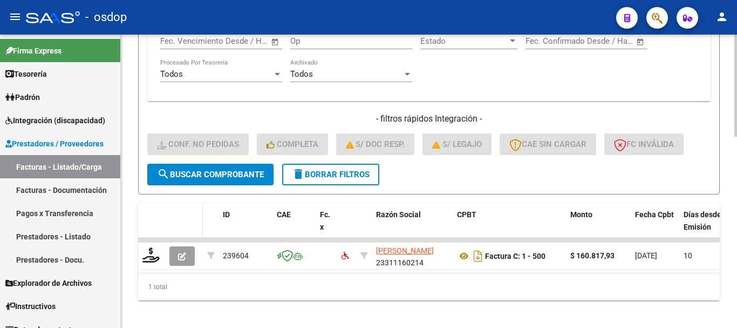
scroll to position [547, 0]
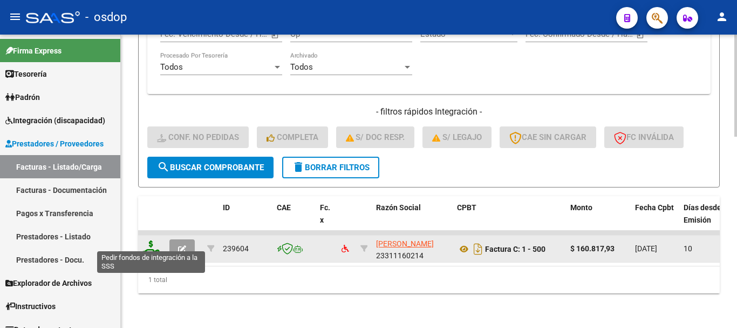
click at [149, 243] on icon at bounding box center [150, 247] width 17 height 15
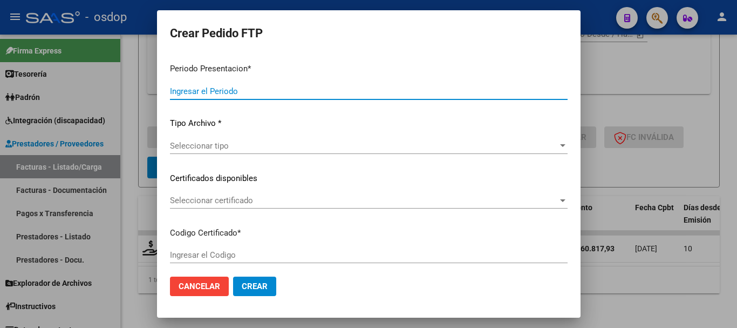
type input "202507"
type input "$ 160.817,93"
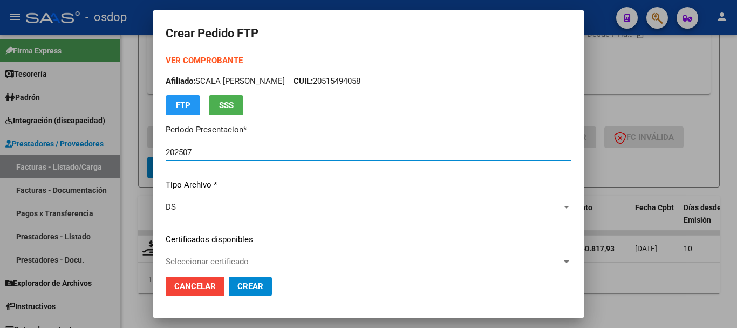
type input "6001787651"
type input "2027-09-28"
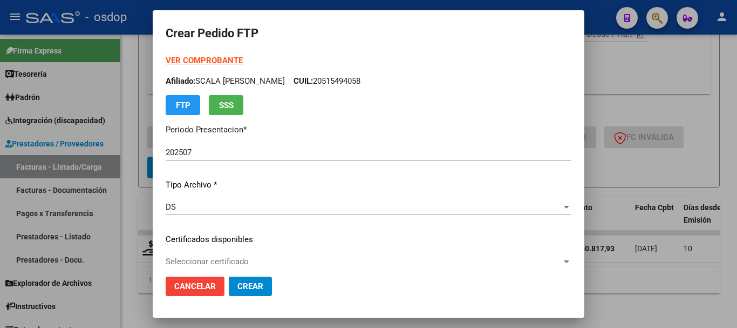
click at [202, 253] on div "Seleccionar certificado Seleccionar certificado" at bounding box center [369, 261] width 406 height 16
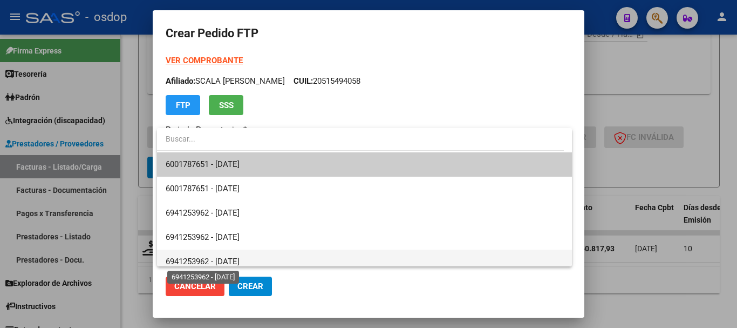
click at [206, 257] on span "6941253962 - 2020-10-27" at bounding box center [203, 261] width 74 height 10
type input "6941253962"
type input "2022-10-27"
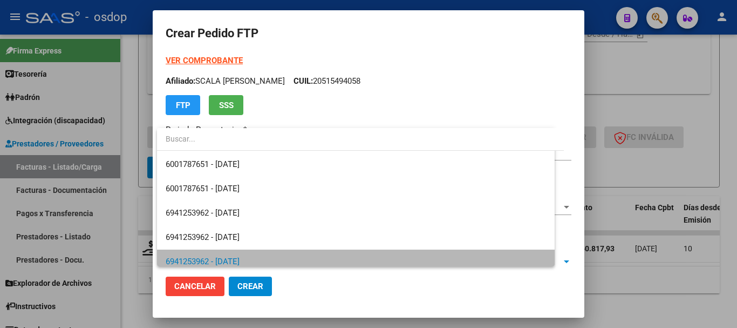
scroll to position [6, 0]
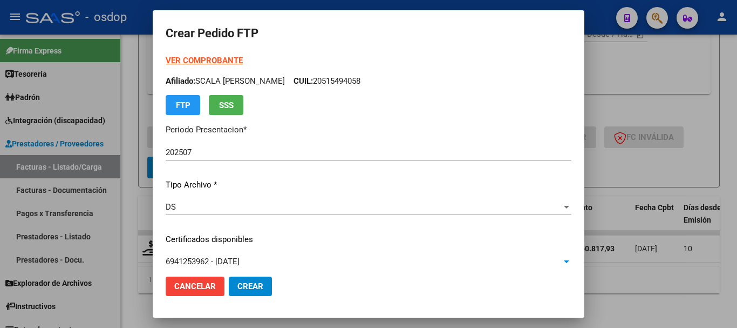
click at [216, 263] on span "6941253962 - 2020-10-27" at bounding box center [203, 261] width 74 height 10
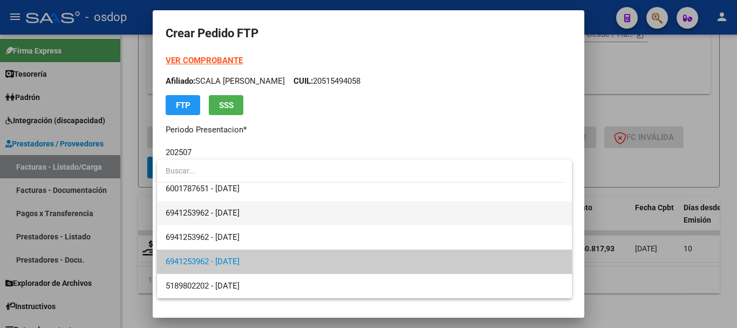
scroll to position [0, 0]
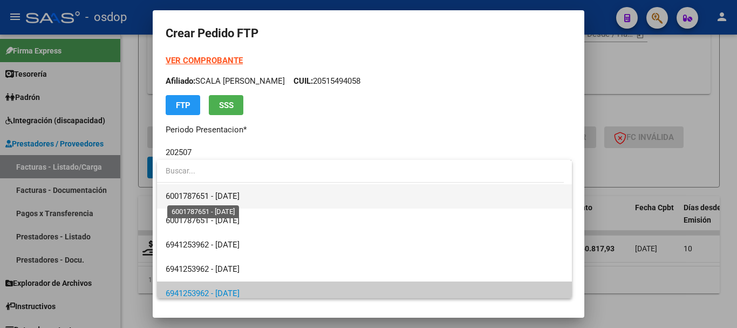
click at [228, 195] on span "6001787651 - 2027-09-28" at bounding box center [203, 196] width 74 height 10
type input "6001787651"
type input "2027-09-28"
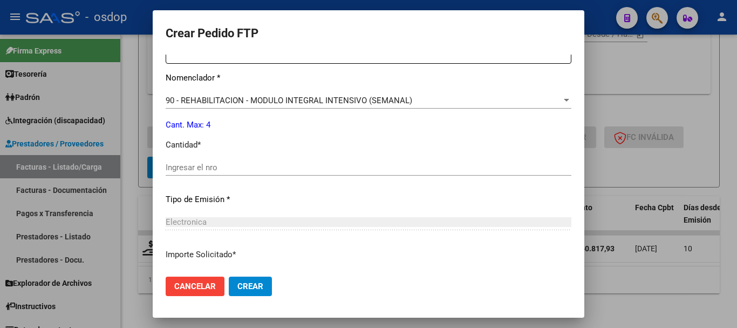
scroll to position [432, 0]
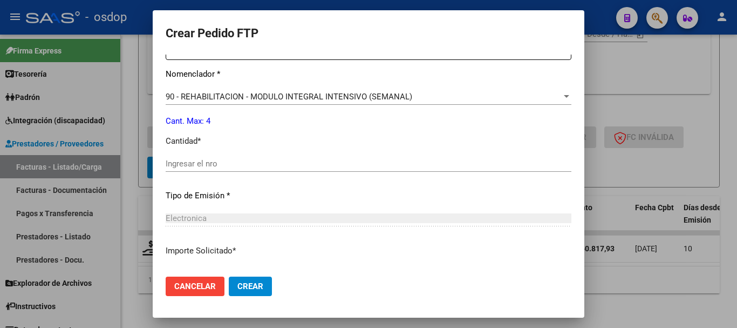
click at [216, 171] on div "Ingresar el nro" at bounding box center [369, 163] width 406 height 16
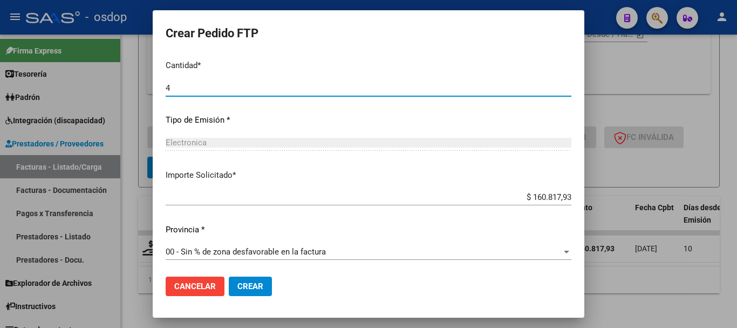
scroll to position [509, 0]
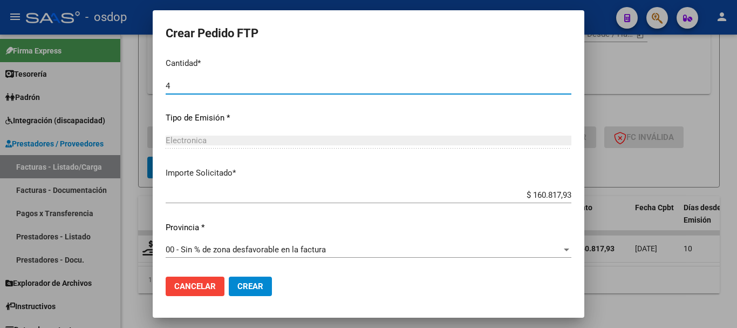
type input "4"
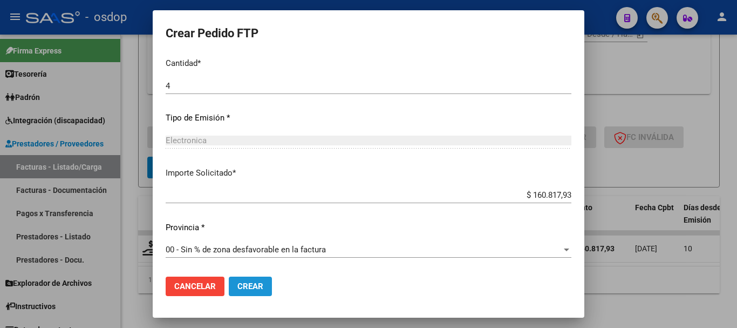
click at [247, 281] on span "Crear" at bounding box center [250, 286] width 26 height 10
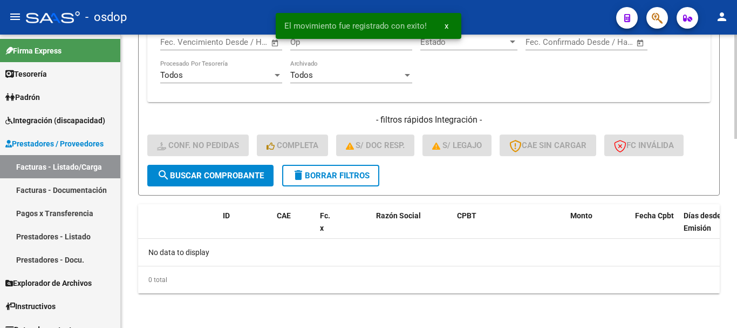
scroll to position [530, 0]
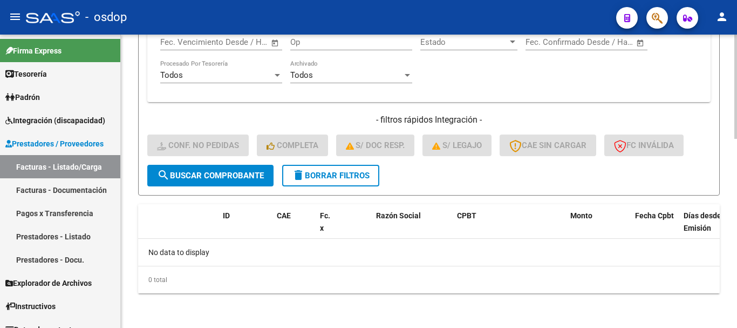
click at [310, 178] on span "delete Borrar Filtros" at bounding box center [331, 176] width 78 height 10
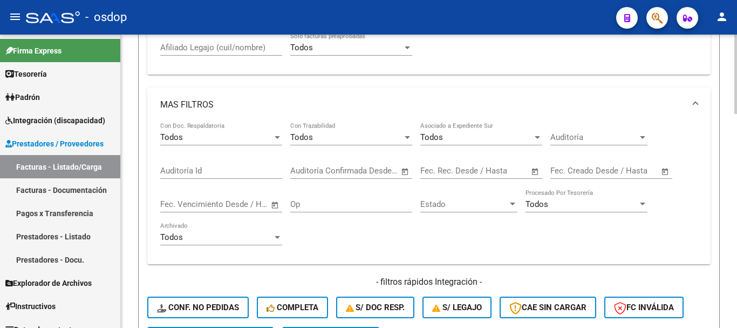
scroll to position [314, 0]
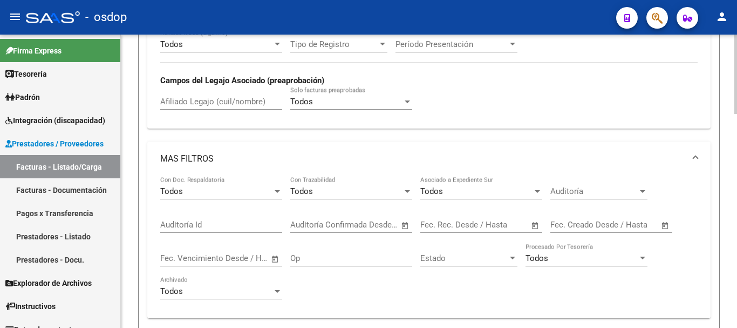
click at [222, 100] on input "Afiliado Legajo (cuil/nombre)" at bounding box center [221, 102] width 122 height 10
paste input "20495065767"
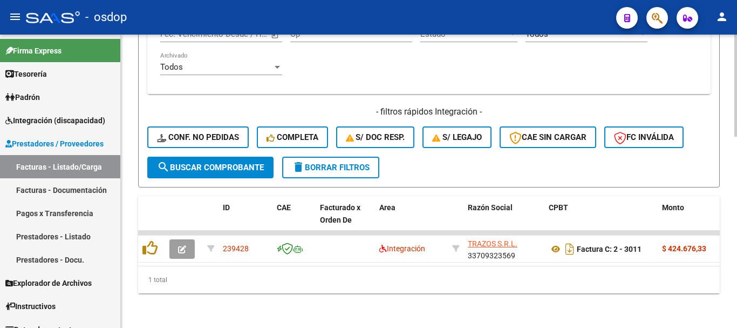
scroll to position [547, 0]
type input "20495065767"
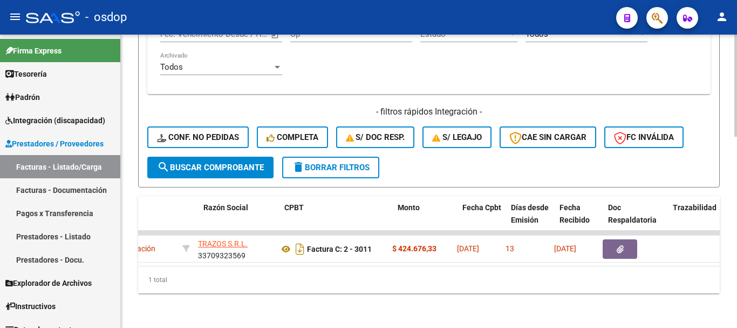
scroll to position [0, 264]
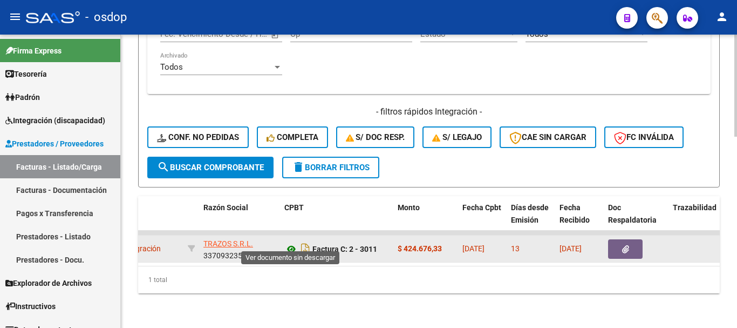
click at [289, 242] on icon at bounding box center [291, 248] width 14 height 13
click at [627, 245] on icon "button" at bounding box center [625, 249] width 7 height 8
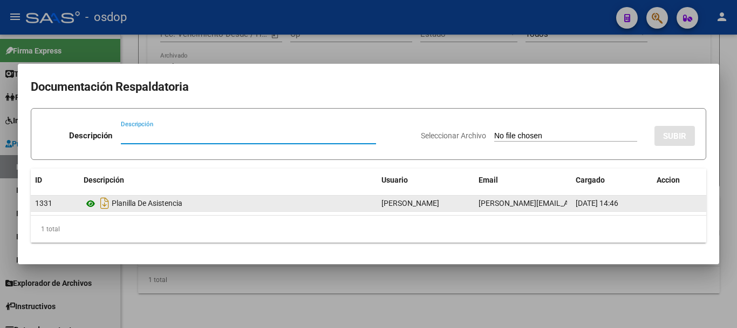
click at [86, 203] on icon at bounding box center [91, 203] width 14 height 13
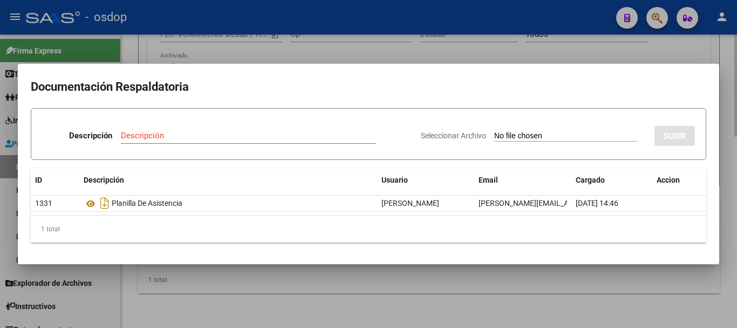
click at [326, 265] on div at bounding box center [368, 164] width 737 height 328
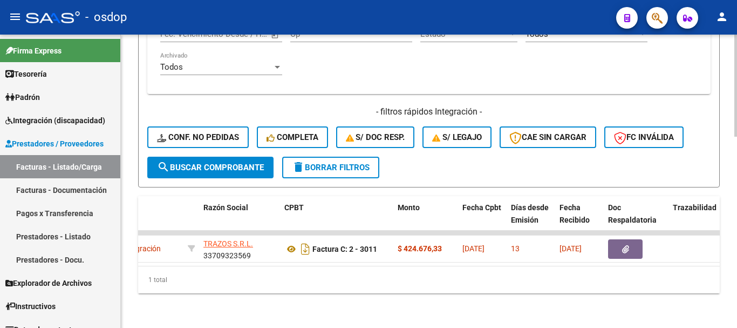
scroll to position [0, 0]
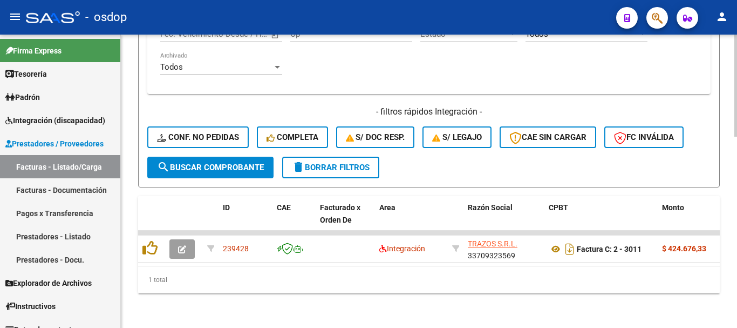
click at [179, 283] on div "1 total" at bounding box center [429, 279] width 582 height 27
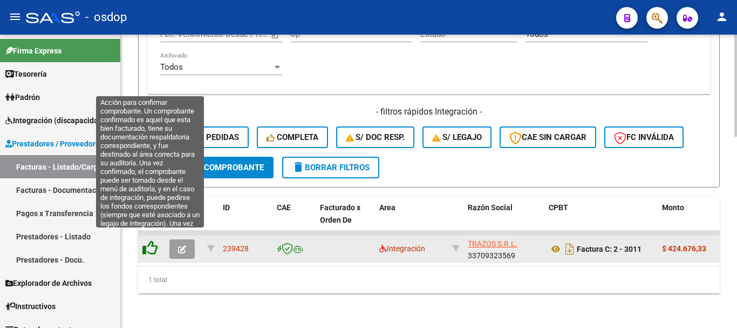
click at [155, 243] on icon at bounding box center [149, 247] width 15 height 15
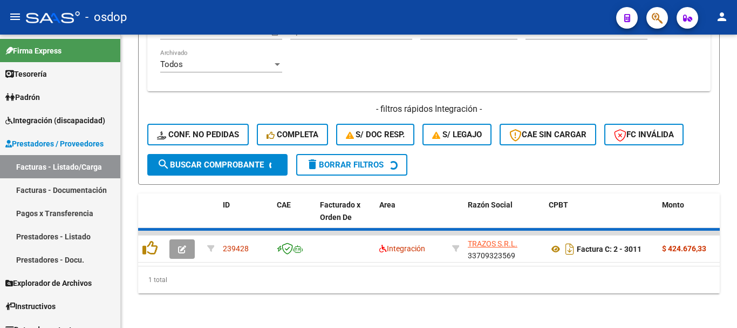
scroll to position [530, 0]
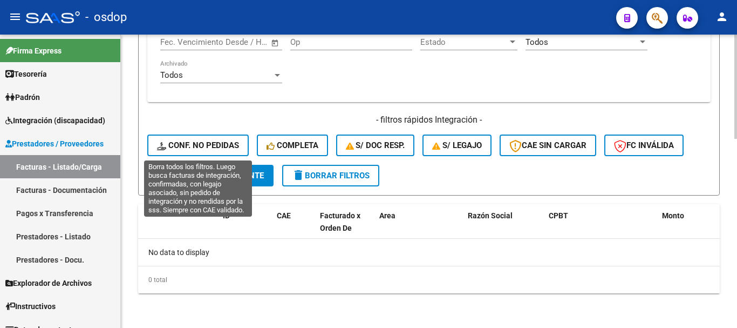
click at [228, 140] on button "Conf. no pedidas" at bounding box center [197, 145] width 101 height 22
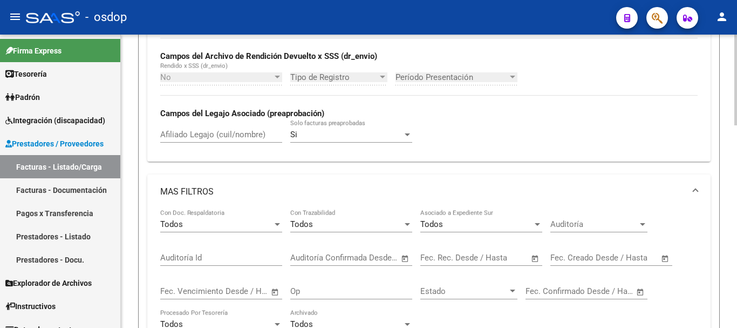
scroll to position [260, 0]
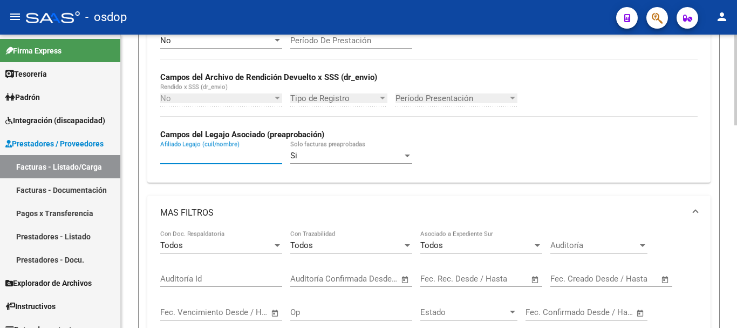
click at [233, 150] on div "Afiliado Legajo (cuil/nombre)" at bounding box center [221, 151] width 122 height 23
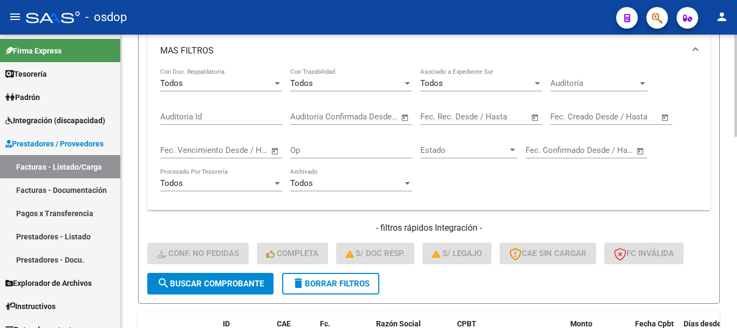
scroll to position [547, 0]
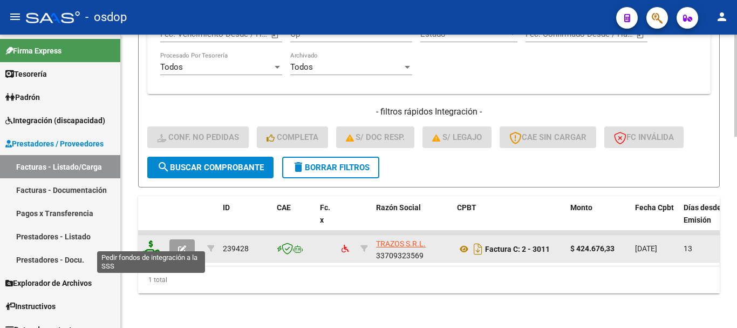
type input "20495065767"
click at [158, 243] on icon at bounding box center [150, 247] width 17 height 15
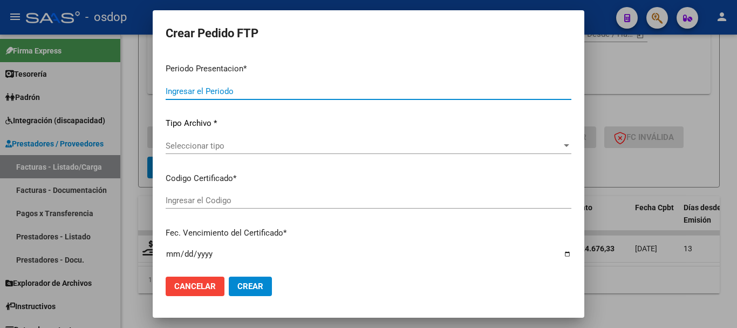
type input "202507"
type input "$ 424.676,33"
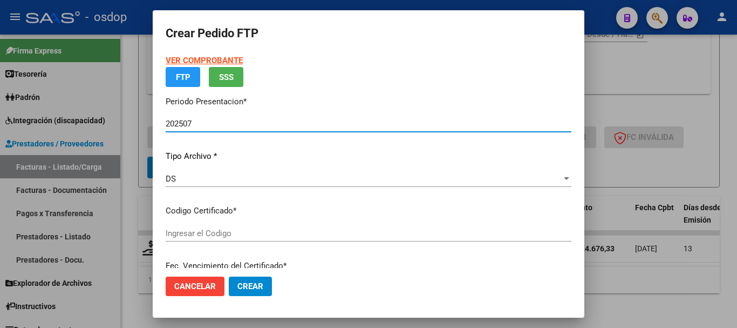
type input "7106450877"
type input "2030-11-09"
click at [278, 234] on span "Seleccionar certificado" at bounding box center [364, 233] width 396 height 10
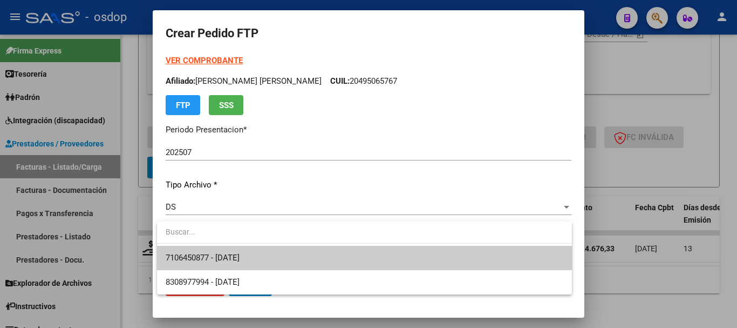
click at [275, 260] on span "7106450877 - 2030-11-09" at bounding box center [365, 258] width 398 height 24
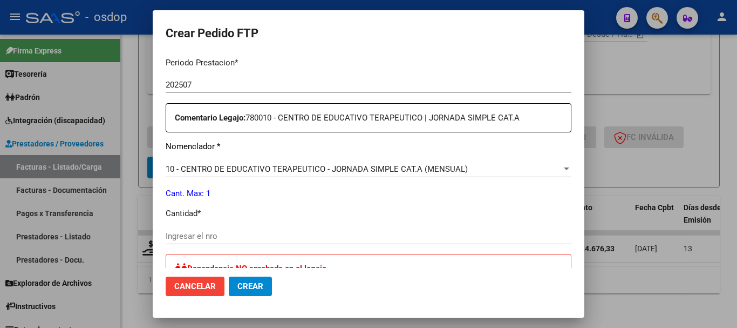
scroll to position [432, 0]
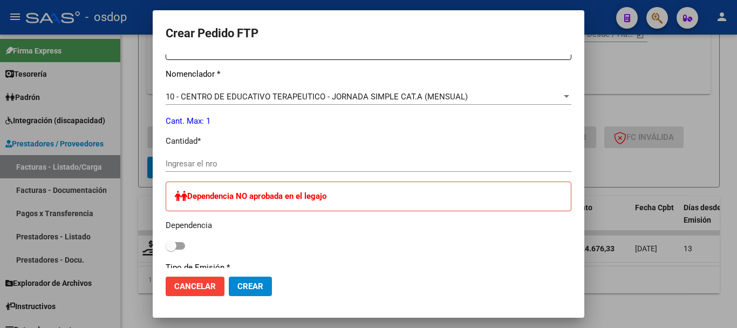
click at [155, 137] on mat-dialog-content "VER COMPROBANTE ARCA Padrón Afiliado: BONATO JUAN BAUTISTA CUIL: 20495065767 FT…" at bounding box center [369, 160] width 432 height 213
click at [196, 167] on input "Ingresar el nro" at bounding box center [369, 164] width 406 height 10
type input "1"
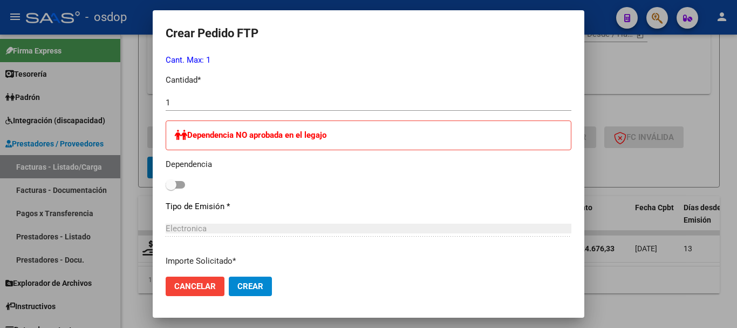
scroll to position [540, 0]
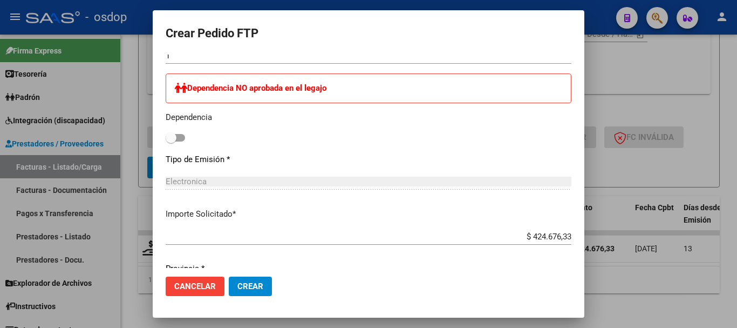
click at [248, 140] on div "Dependencia NO aprobada en el legajo Dependencia" at bounding box center [369, 109] width 406 height 72
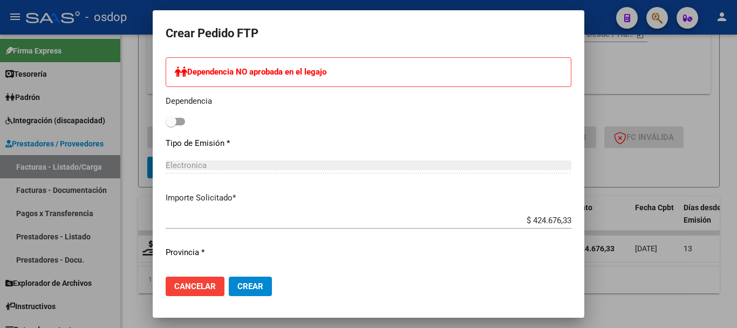
scroll to position [581, 0]
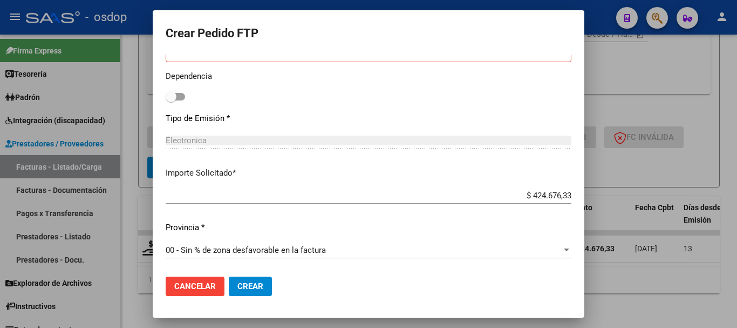
click at [239, 285] on span "Crear" at bounding box center [250, 286] width 26 height 10
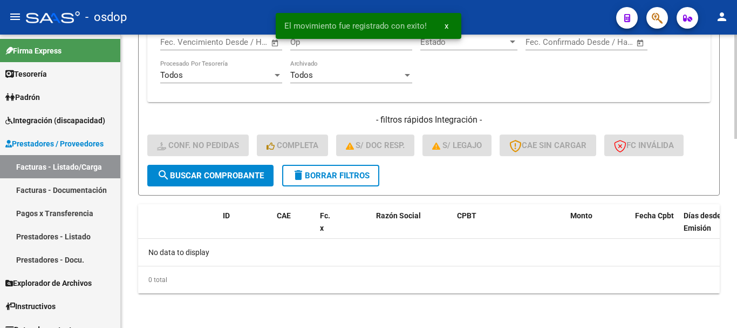
scroll to position [530, 0]
click at [315, 174] on span "delete Borrar Filtros" at bounding box center [331, 176] width 78 height 10
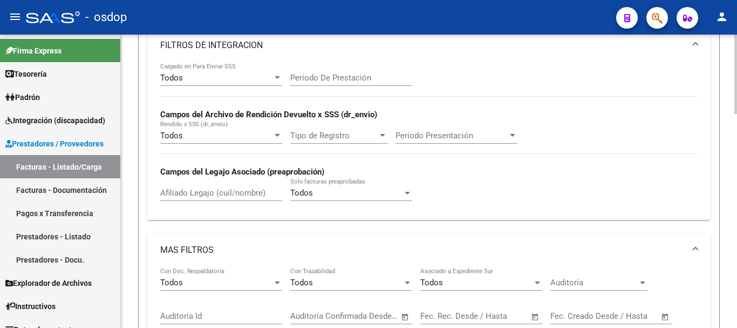
scroll to position [182, 0]
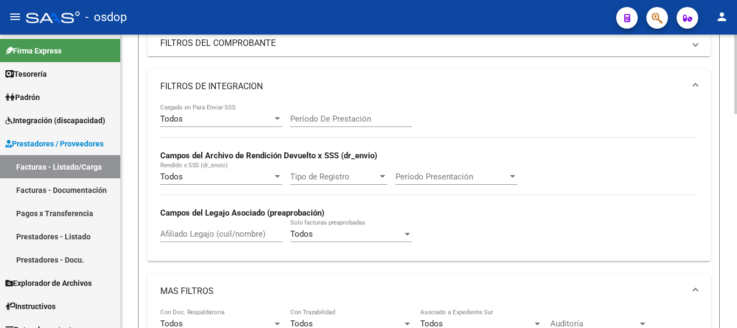
click at [231, 225] on div "Afiliado Legajo (cuil/nombre)" at bounding box center [221, 230] width 122 height 23
click at [233, 234] on input "Afiliado Legajo (cuil/nombre)" at bounding box center [221, 234] width 122 height 10
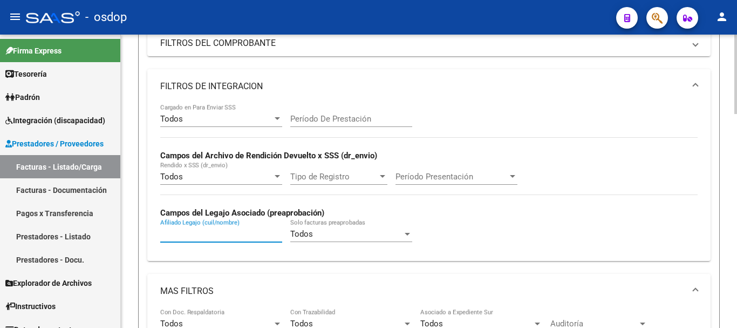
paste input "27366812933"
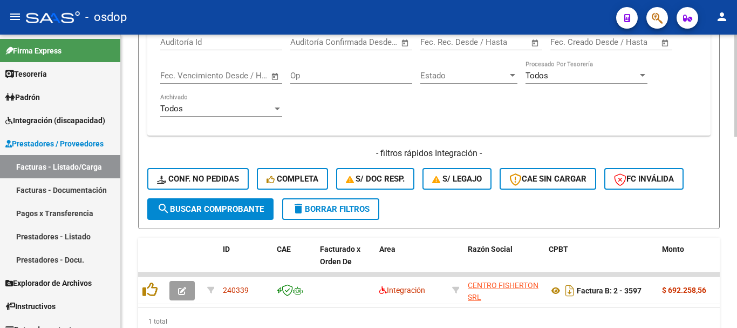
scroll to position [547, 0]
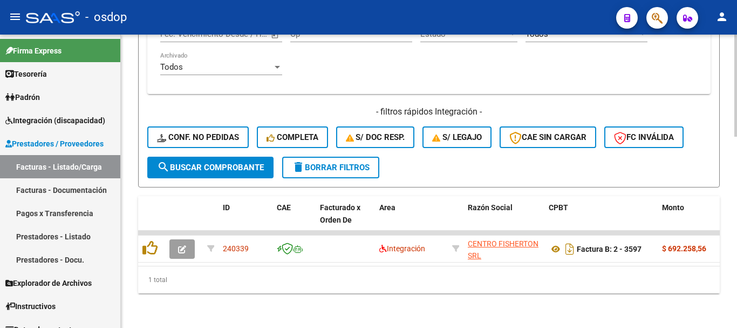
type input "27366812933"
drag, startPoint x: 215, startPoint y: 265, endPoint x: 230, endPoint y: 263, distance: 14.7
click at [230, 263] on datatable-body "240339 Integración CENTRO FISHERTON SRL 30714455709 Factura B: 2 - 3597 $ 692.2…" at bounding box center [429, 247] width 582 height 35
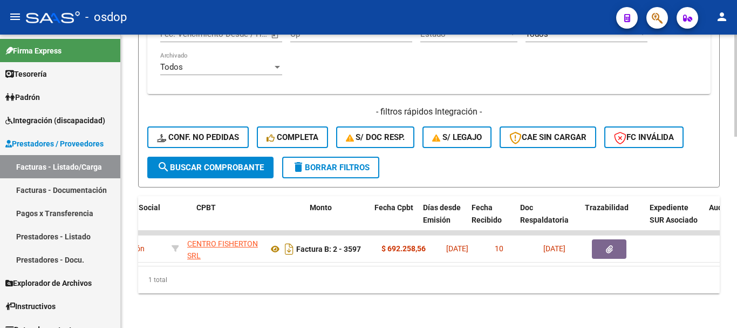
scroll to position [0, 352]
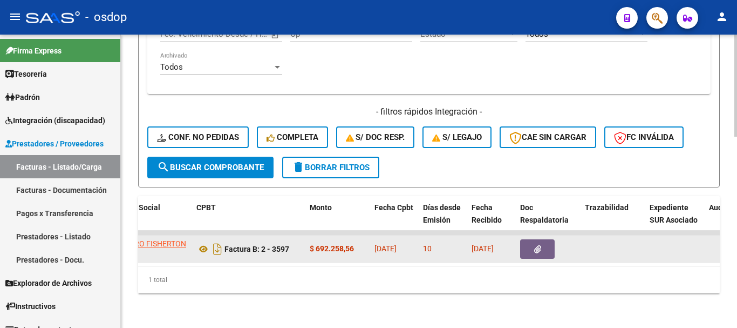
drag, startPoint x: 252, startPoint y: 268, endPoint x: 193, endPoint y: 242, distance: 64.0
click at [244, 265] on div "ID CAE Facturado x Orden De Area Razón Social CPBT Monto Fecha Cpbt Días desde …" at bounding box center [429, 244] width 582 height 97
click at [206, 245] on icon at bounding box center [203, 248] width 14 height 13
click at [529, 239] on button "button" at bounding box center [537, 248] width 35 height 19
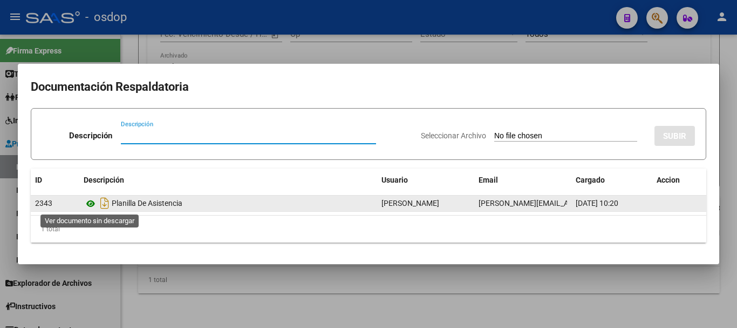
click at [93, 202] on icon at bounding box center [91, 203] width 14 height 13
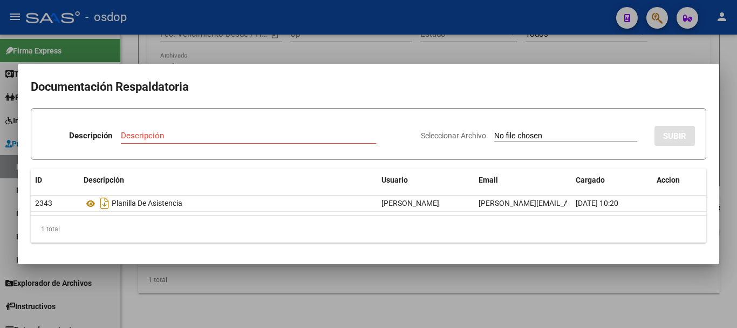
drag, startPoint x: 311, startPoint y: 319, endPoint x: 322, endPoint y: 274, distance: 46.6
click at [311, 318] on div at bounding box center [368, 164] width 737 height 328
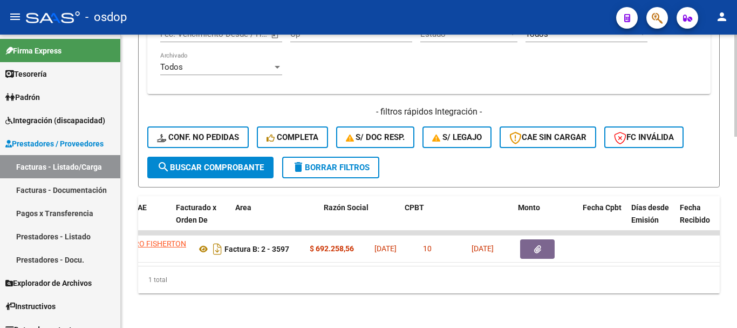
scroll to position [0, 0]
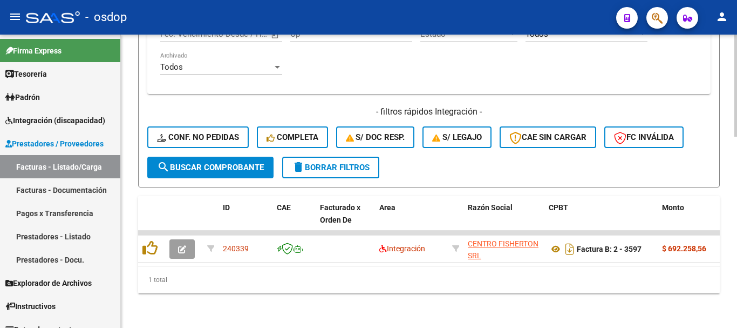
click at [213, 274] on div "1 total" at bounding box center [429, 279] width 582 height 27
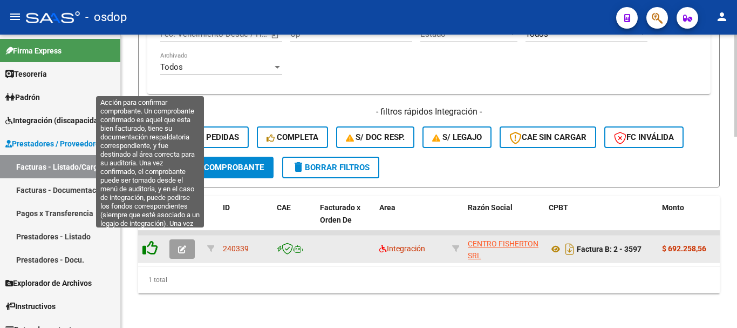
click at [146, 242] on icon at bounding box center [149, 247] width 15 height 15
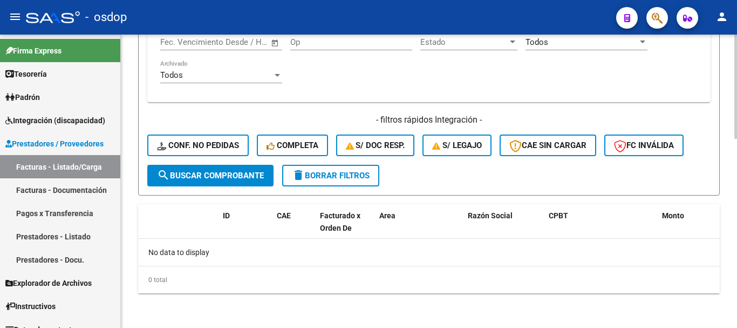
scroll to position [530, 0]
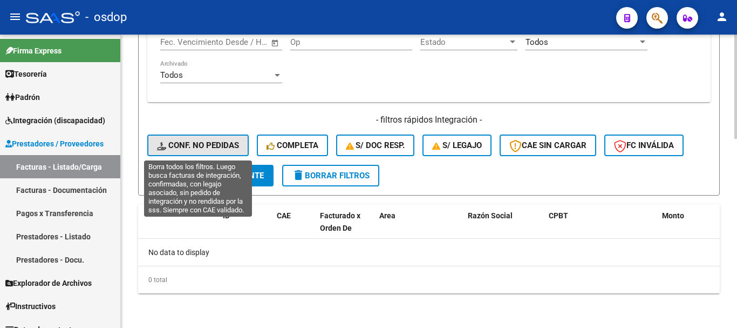
click at [223, 142] on span "Conf. no pedidas" at bounding box center [198, 145] width 82 height 10
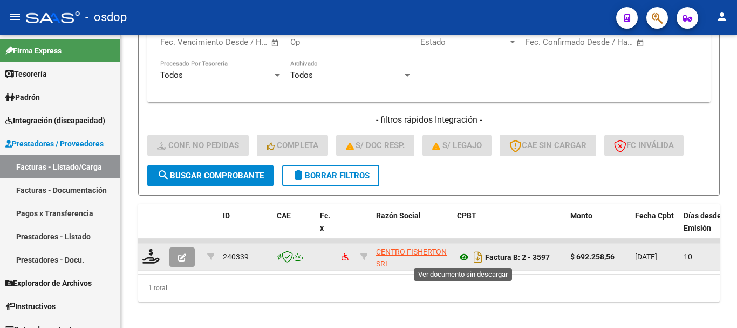
click at [463, 255] on icon at bounding box center [464, 256] width 14 height 13
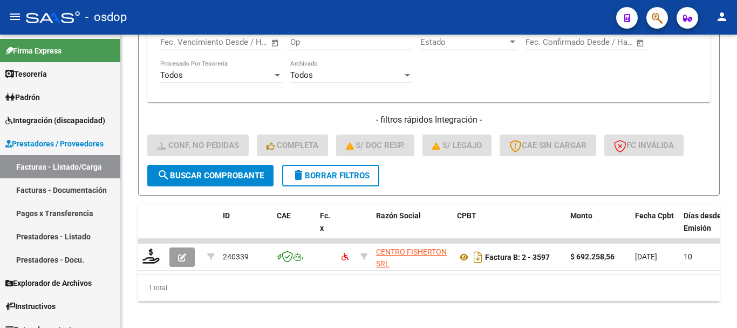
drag, startPoint x: 190, startPoint y: 295, endPoint x: 187, endPoint y: 288, distance: 7.2
click at [192, 295] on div "1 total" at bounding box center [429, 287] width 582 height 27
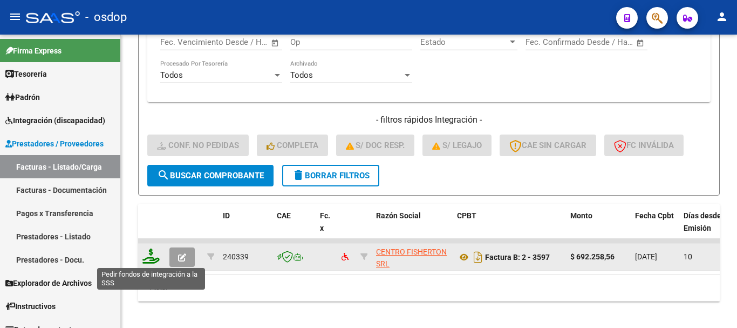
click at [146, 252] on icon at bounding box center [150, 255] width 17 height 15
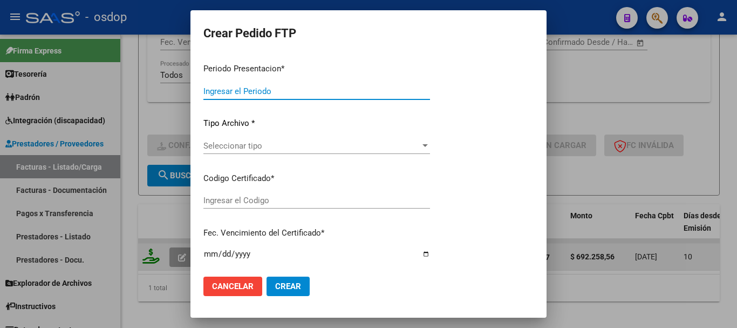
type input "202507"
type input "$ 692.258,56"
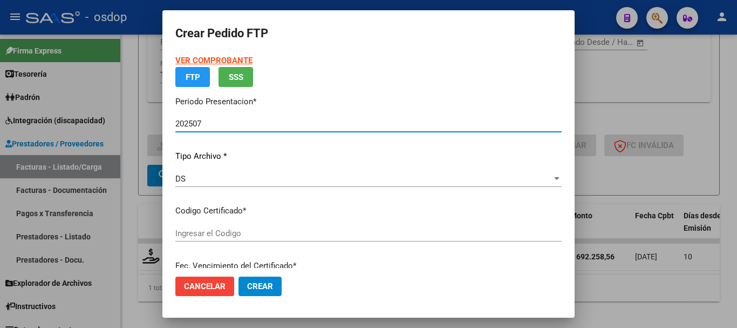
type input "8780781596"
type input "2027-05-30"
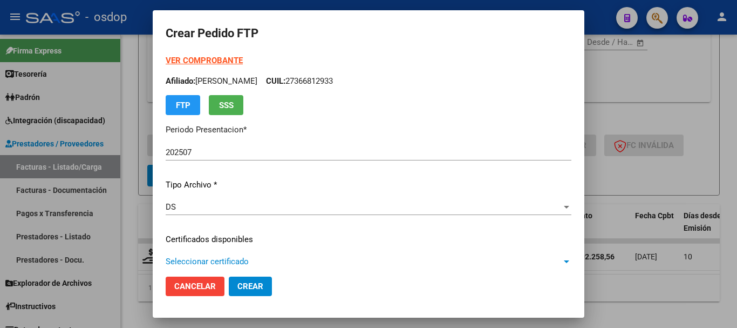
click at [230, 258] on span "Seleccionar certificado" at bounding box center [364, 261] width 396 height 10
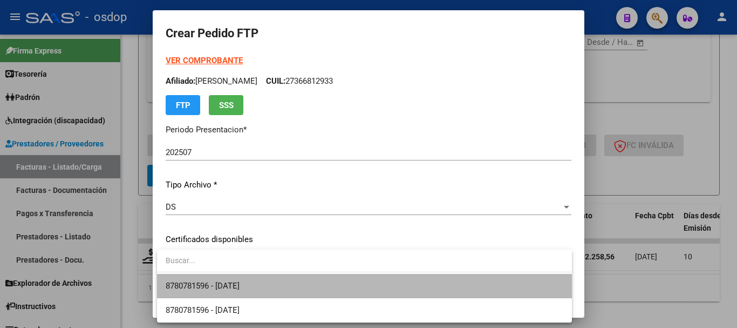
click at [246, 295] on span "8780781596 - 2027-05-30" at bounding box center [365, 286] width 398 height 24
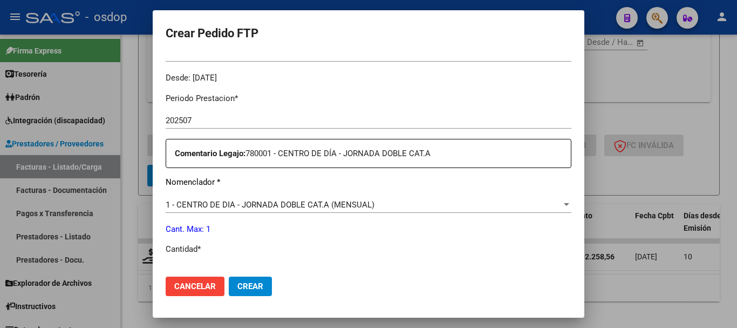
scroll to position [378, 0]
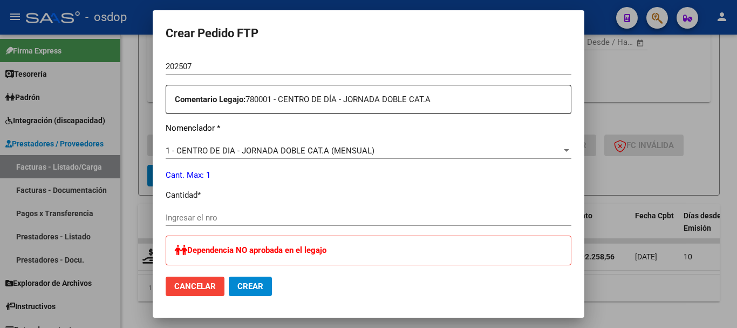
click at [250, 222] on input "Ingresar el nro" at bounding box center [369, 218] width 406 height 10
type input "1"
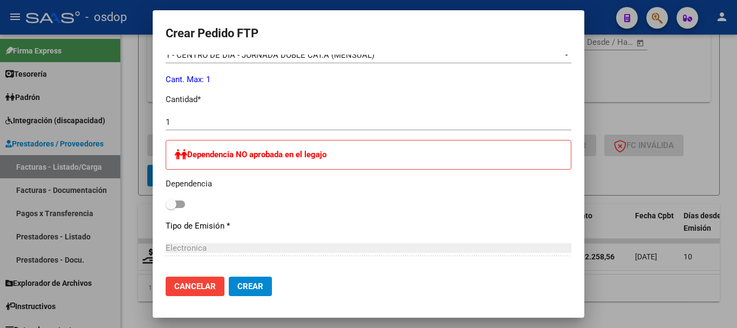
scroll to position [581, 0]
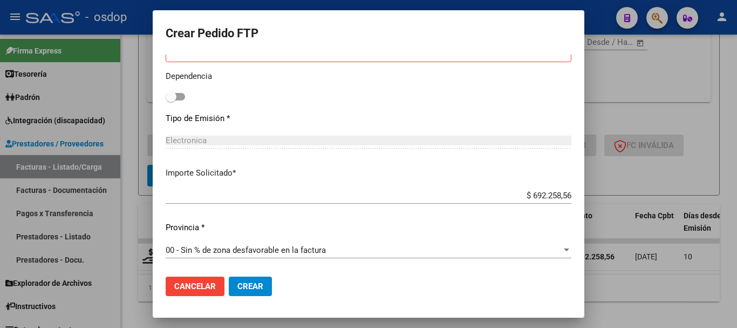
click at [250, 290] on span "Crear" at bounding box center [250, 286] width 26 height 10
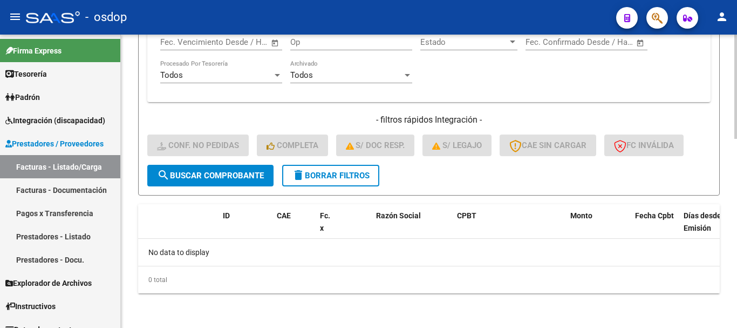
click at [335, 181] on button "delete Borrar Filtros" at bounding box center [330, 176] width 97 height 22
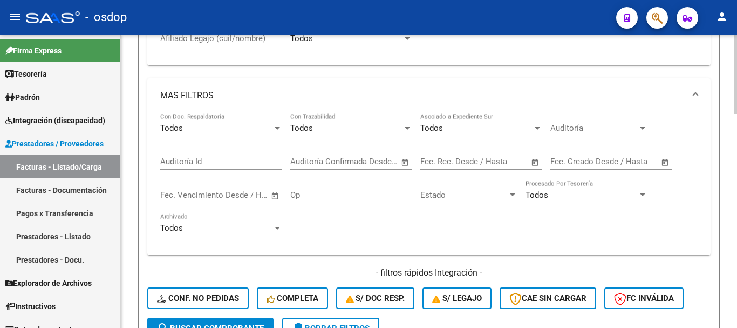
scroll to position [260, 0]
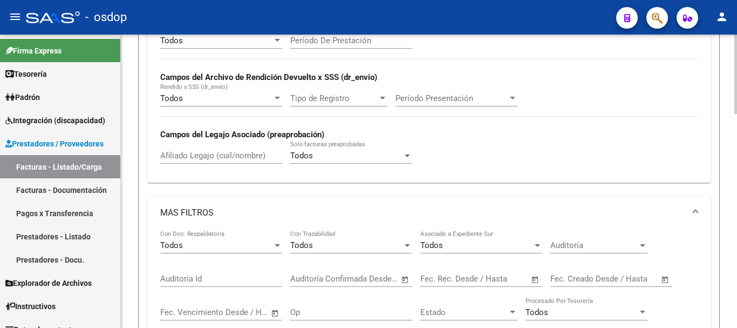
click at [222, 155] on input "Afiliado Legajo (cuil/nombre)" at bounding box center [221, 156] width 122 height 10
paste input "27552157007"
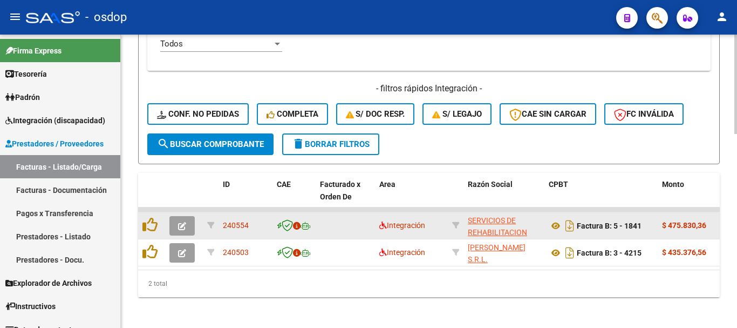
scroll to position [574, 0]
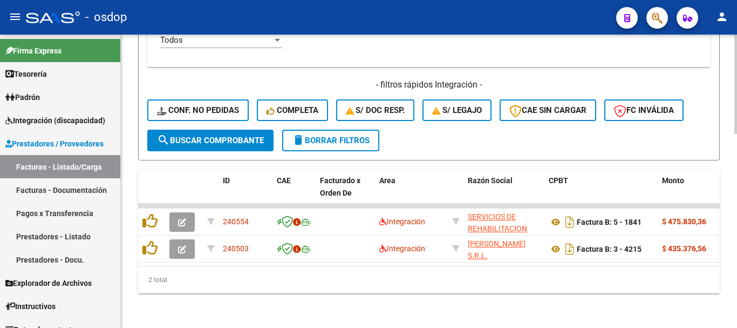
click at [260, 79] on h4 "- filtros rápidos Integración -" at bounding box center [428, 85] width 563 height 12
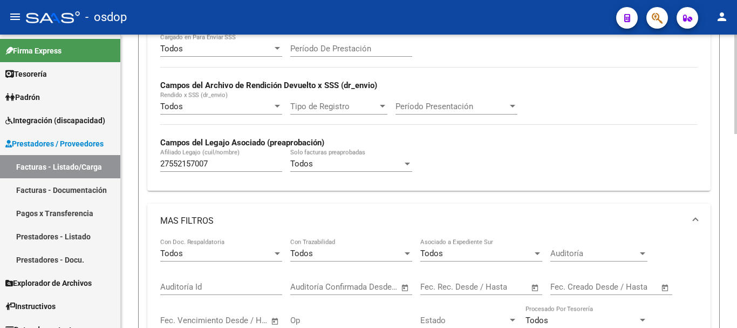
scroll to position [250, 0]
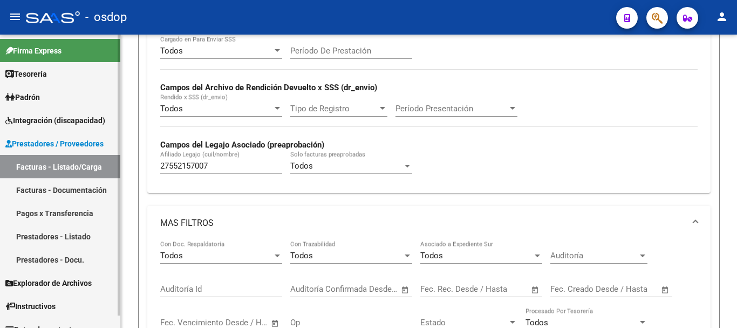
drag, startPoint x: 250, startPoint y: 161, endPoint x: 40, endPoint y: 142, distance: 210.7
click at [49, 144] on mat-sidenav-container "Firma Express Tesorería Extractos Procesados (csv) Extractos Originales (pdf) P…" at bounding box center [368, 181] width 737 height 293
paste input "0545012376"
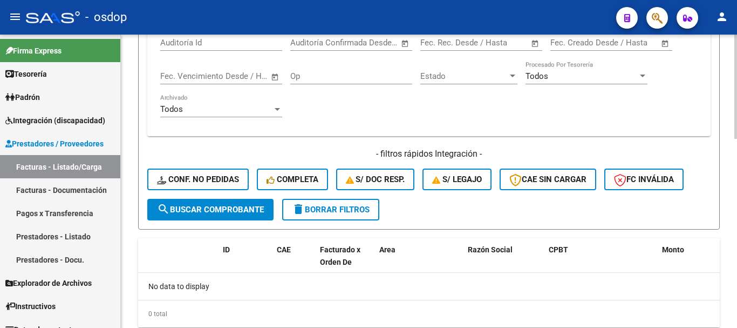
scroll to position [530, 0]
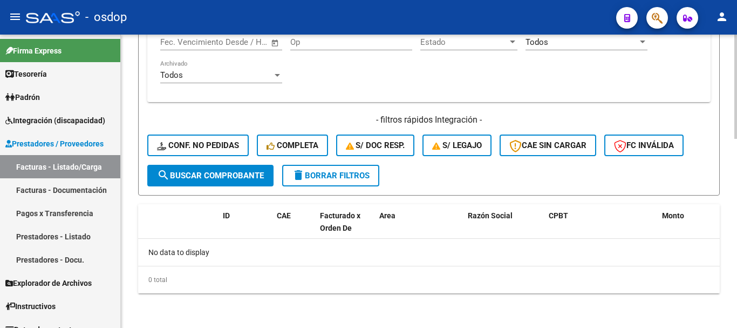
type input "20545012376"
click at [330, 172] on span "delete Borrar Filtros" at bounding box center [331, 176] width 78 height 10
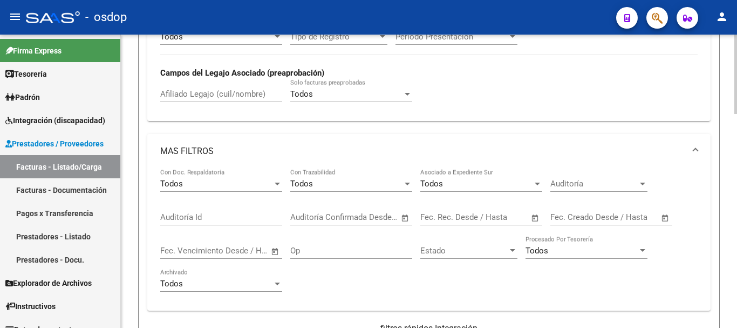
scroll to position [260, 0]
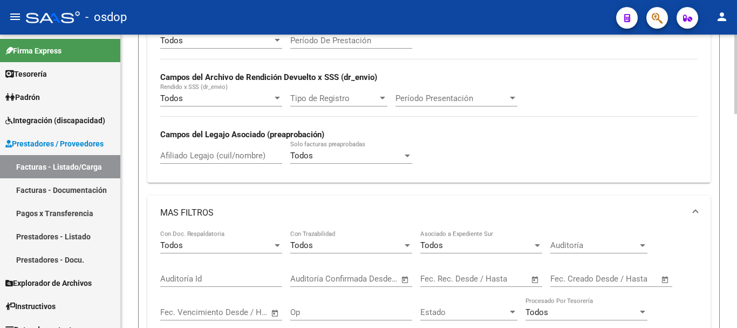
click at [223, 156] on input "Afiliado Legajo (cuil/nombre)" at bounding box center [221, 156] width 122 height 10
paste input "20545012376"
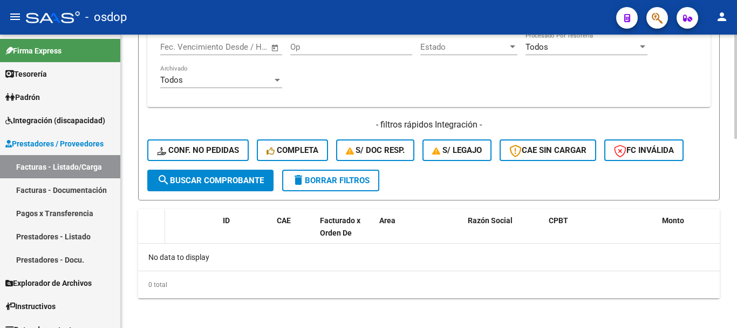
scroll to position [530, 0]
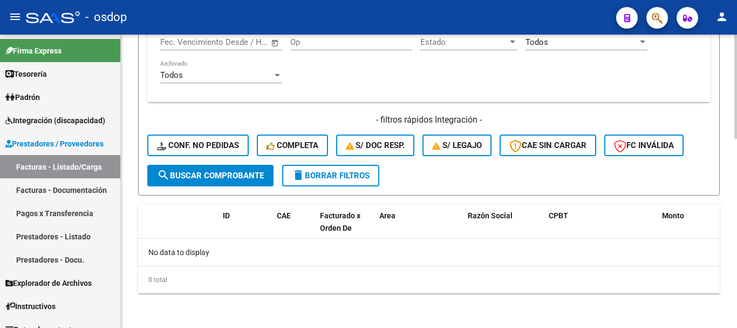
type input "20545012376"
click at [338, 178] on span "delete Borrar Filtros" at bounding box center [331, 176] width 78 height 10
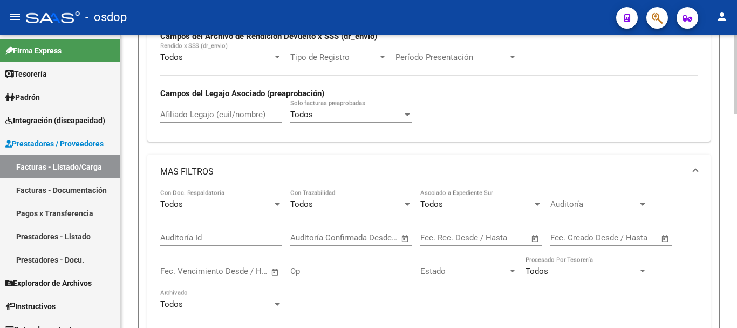
scroll to position [260, 0]
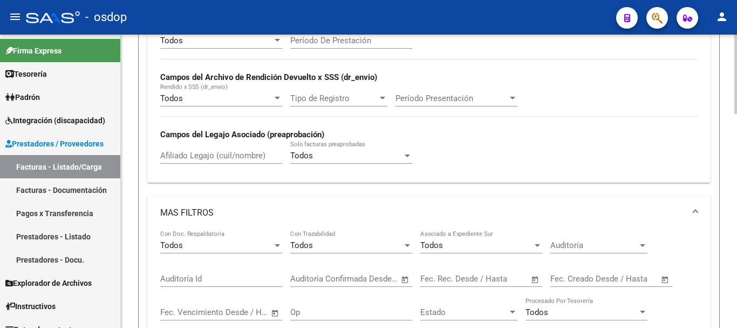
click at [246, 153] on input "Afiliado Legajo (cuil/nombre)" at bounding box center [221, 156] width 122 height 10
paste input "27396592318"
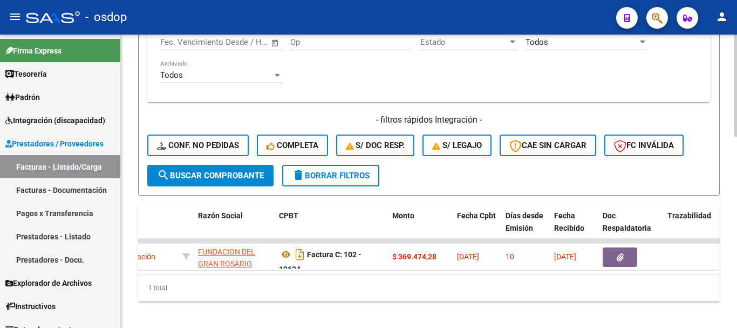
scroll to position [0, 294]
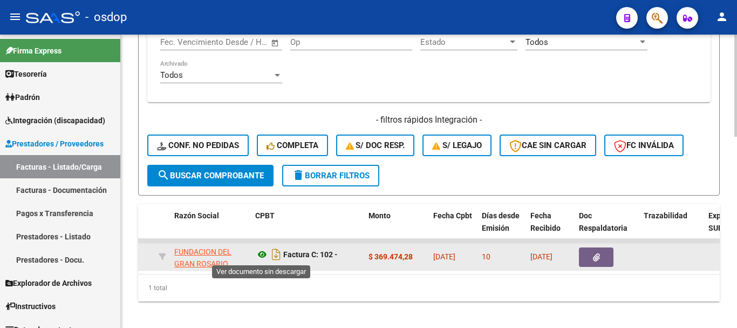
type input "27396592318"
click at [262, 250] on icon at bounding box center [262, 254] width 14 height 13
click at [613, 267] on datatable-body-cell at bounding box center [607, 256] width 65 height 26
click at [607, 263] on button "button" at bounding box center [596, 256] width 35 height 19
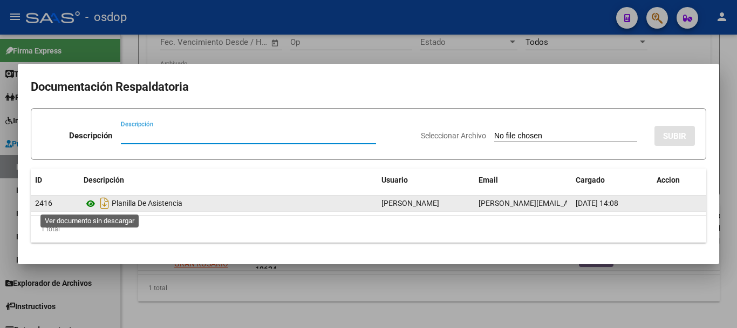
click at [90, 203] on icon at bounding box center [91, 203] width 14 height 13
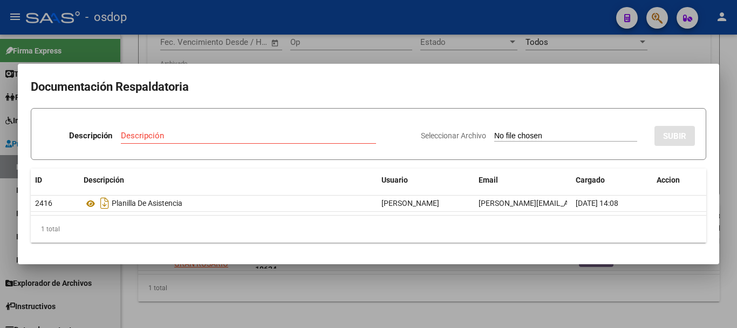
click at [298, 302] on div at bounding box center [368, 164] width 737 height 328
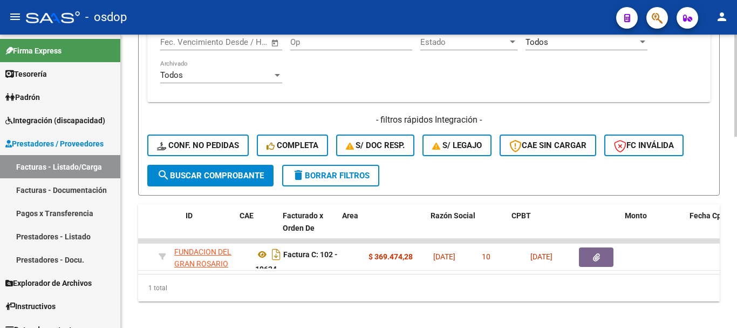
scroll to position [0, 0]
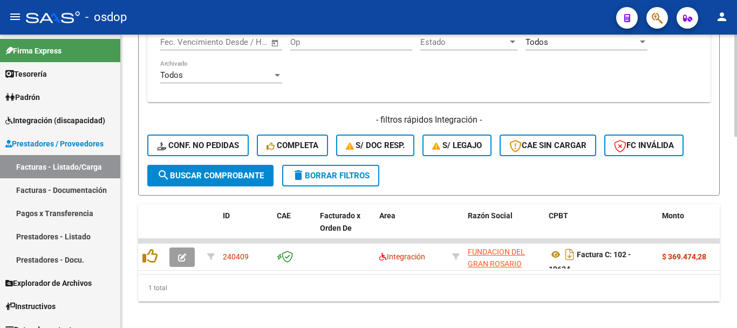
click at [218, 301] on div "1 total" at bounding box center [429, 287] width 582 height 27
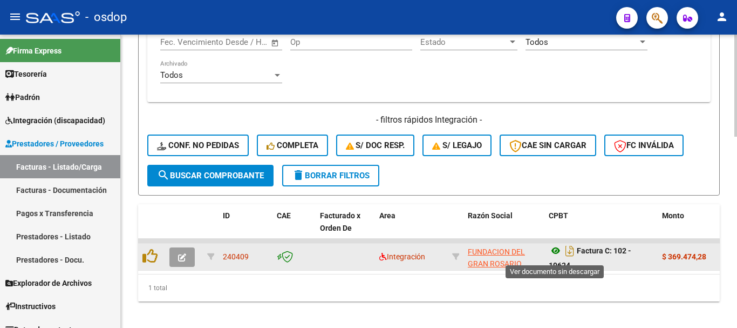
scroll to position [6, 0]
click at [555, 253] on icon at bounding box center [556, 247] width 14 height 13
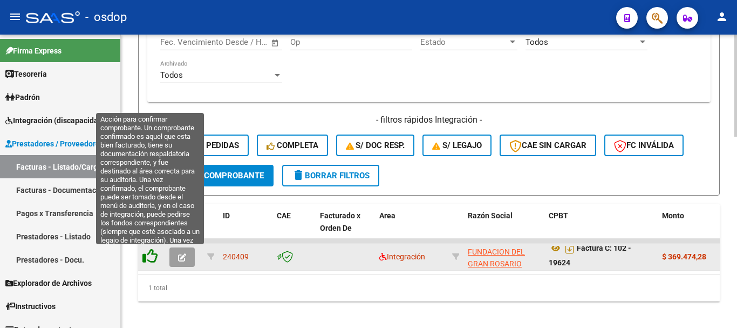
click at [155, 258] on icon at bounding box center [149, 255] width 15 height 15
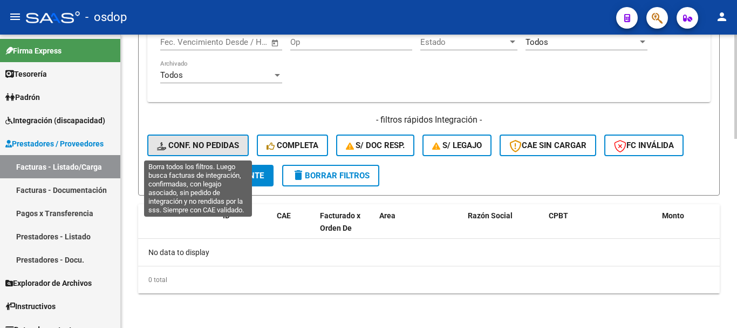
click at [201, 154] on button "Conf. no pedidas" at bounding box center [197, 145] width 101 height 22
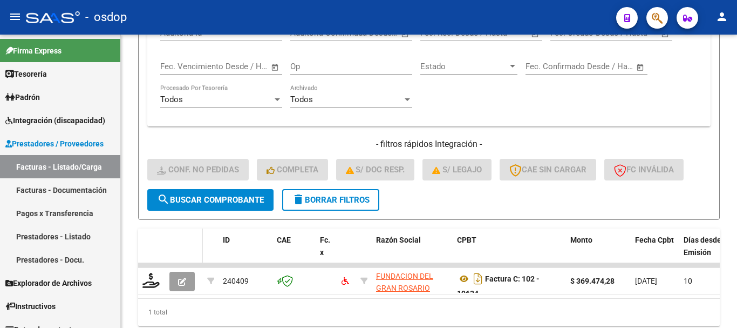
scroll to position [530, 0]
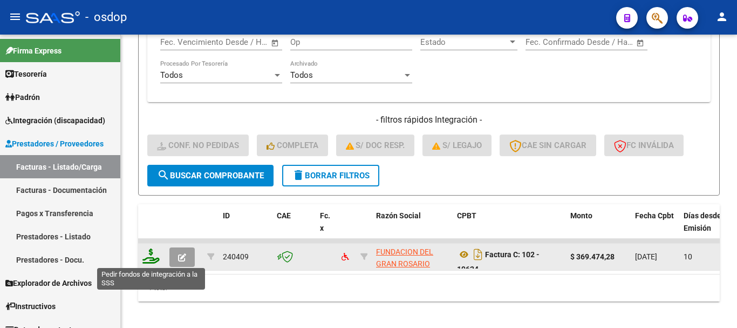
click at [149, 257] on icon at bounding box center [150, 255] width 17 height 15
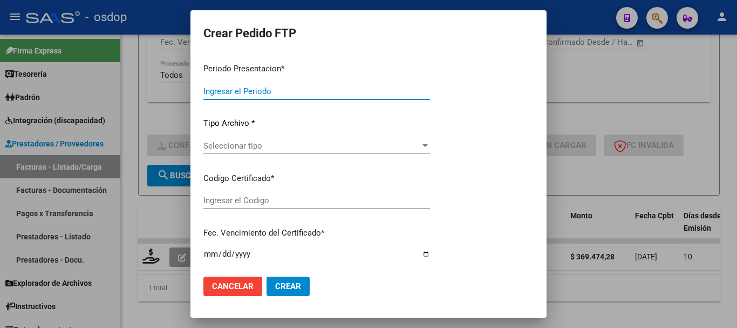
type input "202507"
type input "$ 369.474,28"
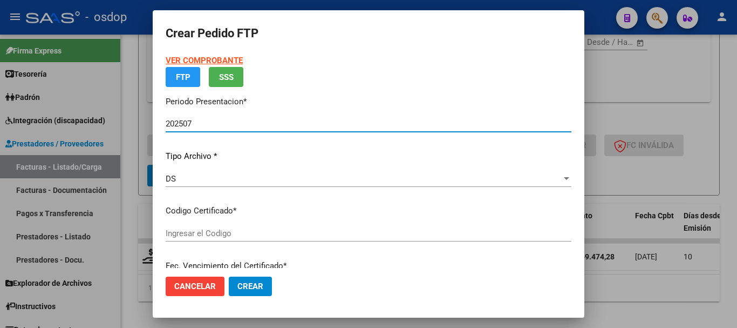
type input "7313911876"
type input "2029-12-20"
click at [231, 230] on span "Seleccionar certificado" at bounding box center [364, 233] width 396 height 10
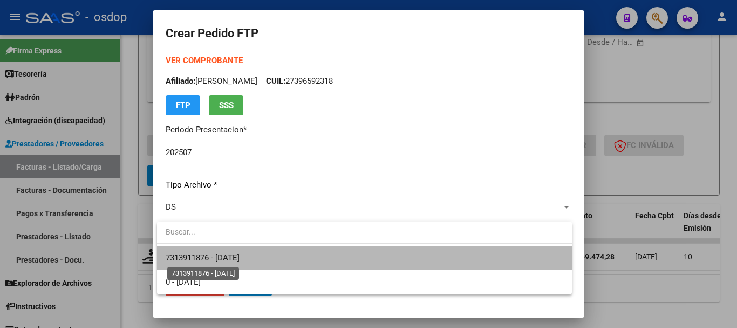
click at [229, 253] on span "7313911876 - 2029-12-20" at bounding box center [203, 258] width 74 height 10
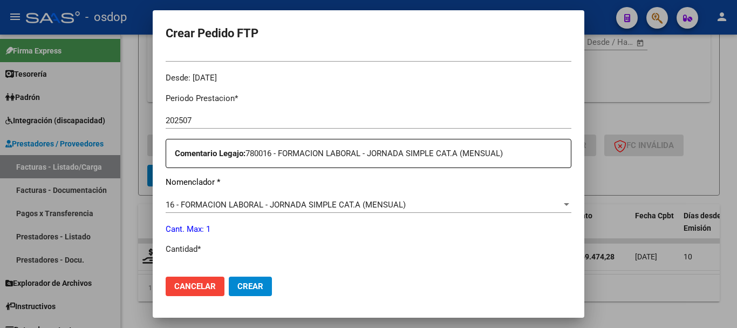
scroll to position [378, 0]
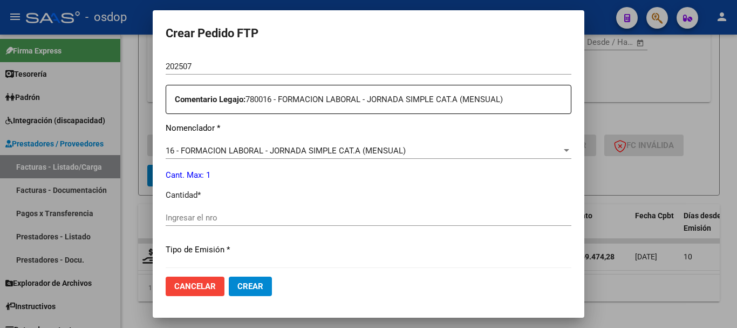
click at [213, 210] on div "Ingresar el nro" at bounding box center [369, 217] width 406 height 16
type input "1"
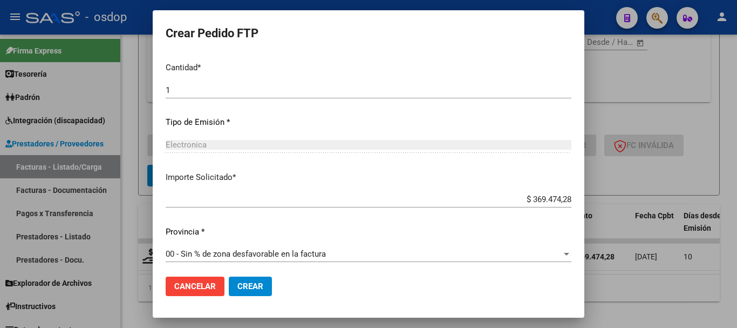
scroll to position [509, 0]
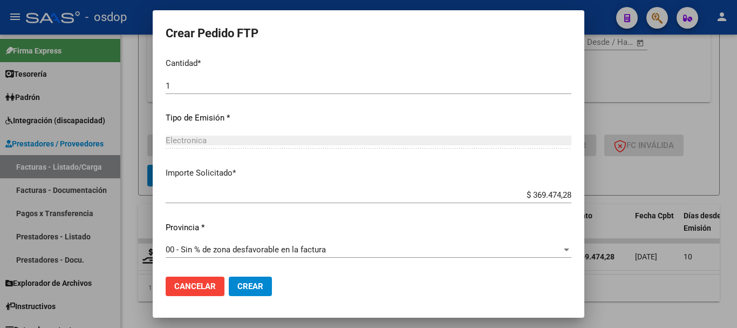
click at [241, 276] on button "Crear" at bounding box center [250, 285] width 43 height 19
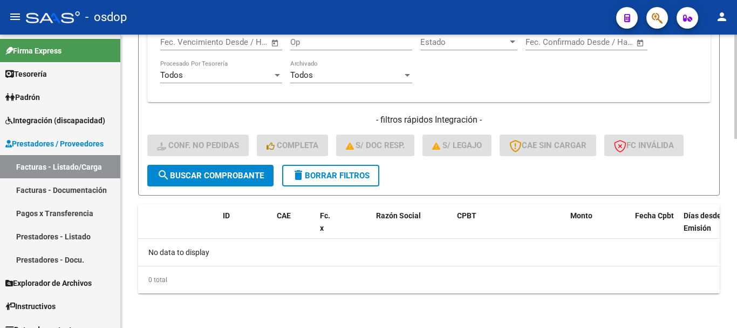
drag, startPoint x: 335, startPoint y: 176, endPoint x: 340, endPoint y: 181, distance: 7.3
click at [335, 175] on span "delete Borrar Filtros" at bounding box center [331, 176] width 78 height 10
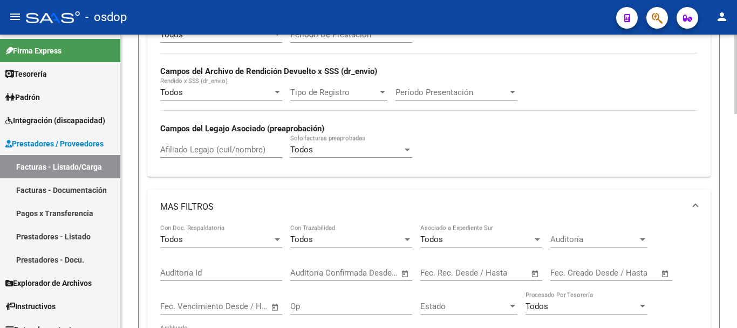
scroll to position [260, 0]
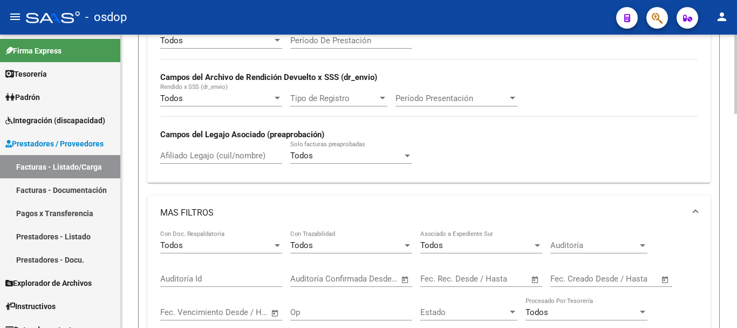
click at [222, 148] on div "Afiliado Legajo (cuil/nombre)" at bounding box center [221, 151] width 122 height 23
paste input "20419043266"
type input "20419043266"
click at [453, 179] on div "Todos Cargado en Para Enviar SSS Período De Prestación Campos del Archivo de Re…" at bounding box center [428, 103] width 563 height 157
click at [263, 154] on input "20419043266" at bounding box center [221, 156] width 122 height 10
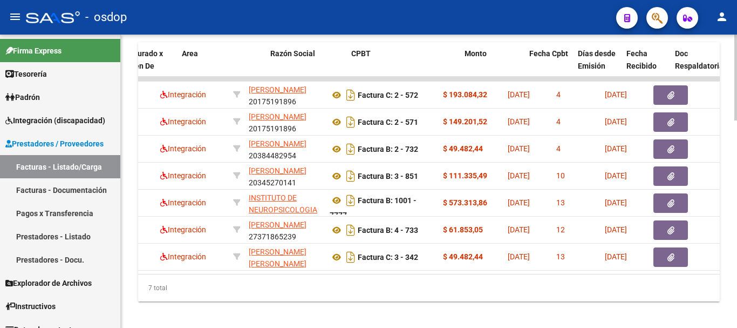
scroll to position [0, 187]
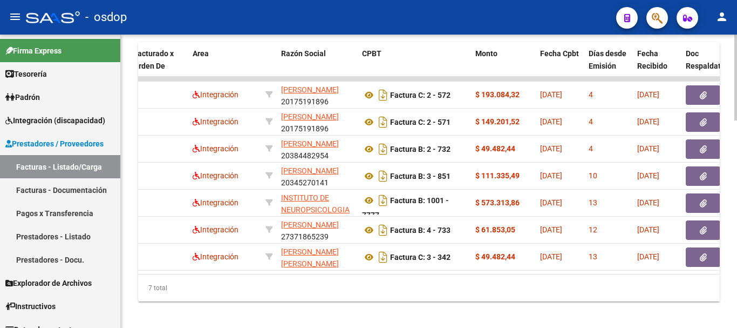
click at [616, 301] on div "7 total" at bounding box center [429, 287] width 582 height 27
click at [551, 289] on div "7 total" at bounding box center [429, 287] width 582 height 27
click at [370, 296] on div "7 total" at bounding box center [429, 287] width 582 height 27
click at [296, 282] on div "ID CAE Facturado x Orden De Area Razón Social CPBT Monto Fecha Cpbt Días desde …" at bounding box center [429, 171] width 582 height 259
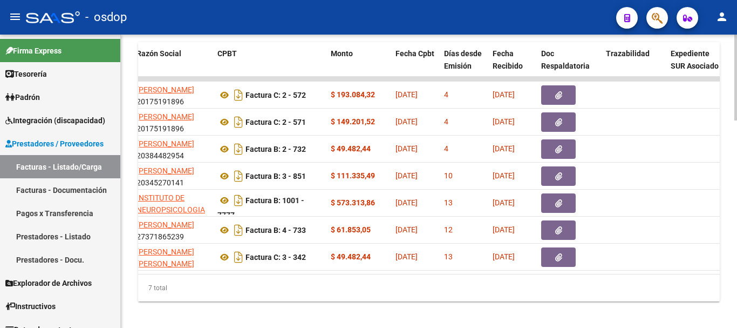
scroll to position [0, 329]
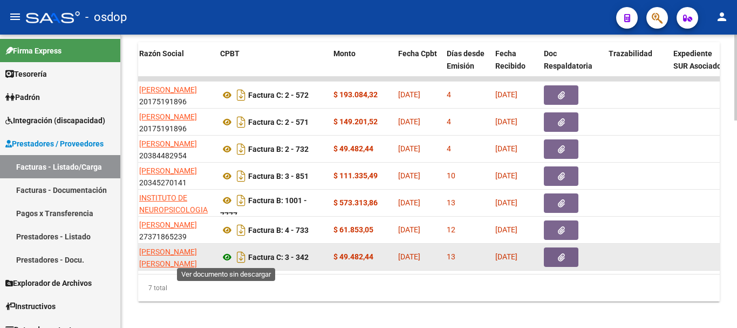
click at [232, 257] on icon at bounding box center [227, 256] width 14 height 13
click at [560, 257] on icon "button" at bounding box center [561, 257] width 7 height 8
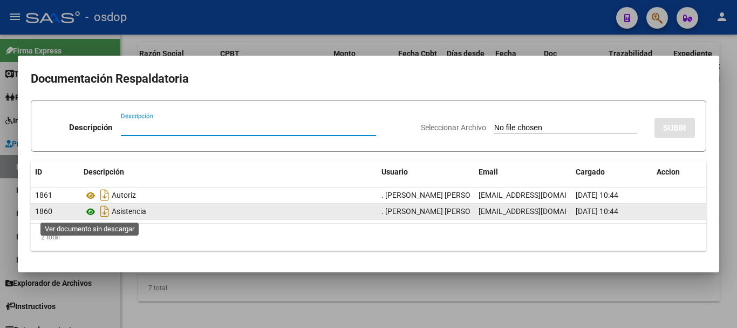
click at [93, 208] on icon at bounding box center [91, 211] width 14 height 13
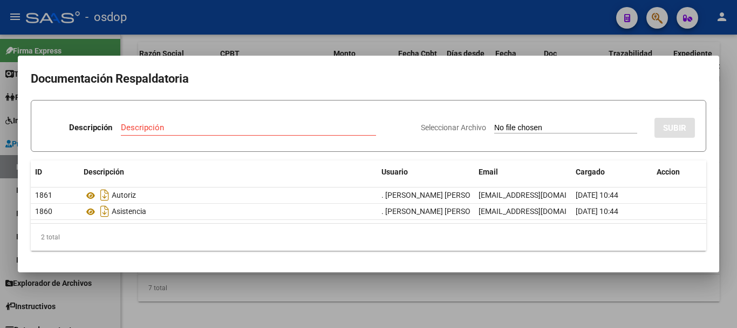
click at [190, 56] on mat-dialog-container "Documentación Respaldatoria Descripción Descripción Seleccionar Archivo SUBIR I…" at bounding box center [368, 164] width 701 height 216
click at [264, 39] on div at bounding box center [368, 164] width 737 height 328
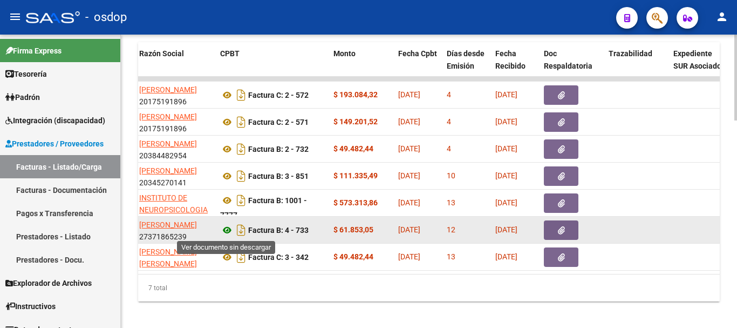
click at [229, 228] on icon at bounding box center [227, 229] width 14 height 13
click at [558, 227] on icon "button" at bounding box center [561, 230] width 7 height 8
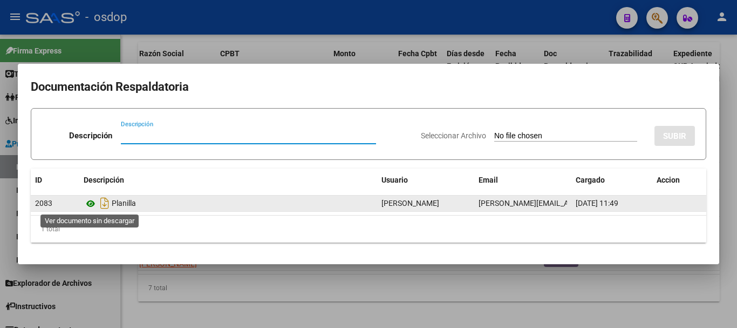
click at [92, 202] on icon at bounding box center [91, 203] width 14 height 13
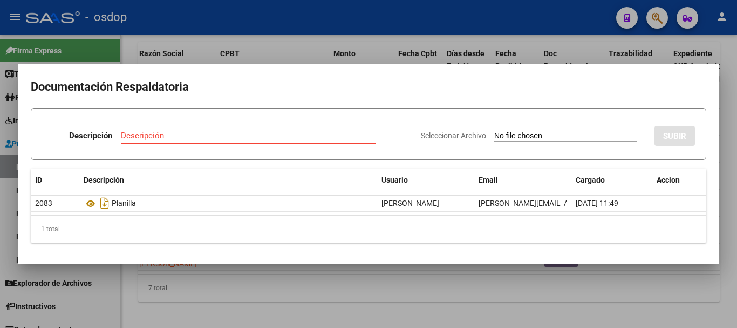
click at [235, 46] on div at bounding box center [368, 164] width 737 height 328
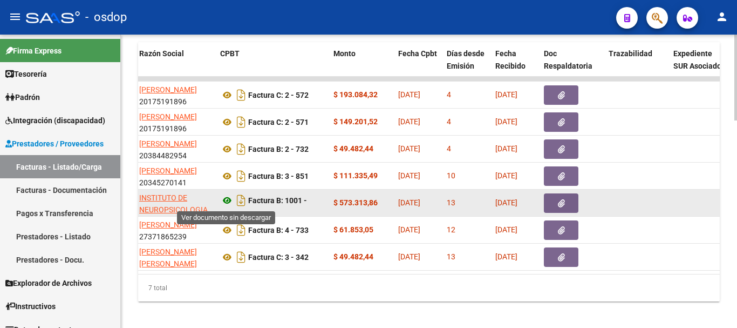
click at [223, 201] on icon at bounding box center [227, 200] width 14 height 13
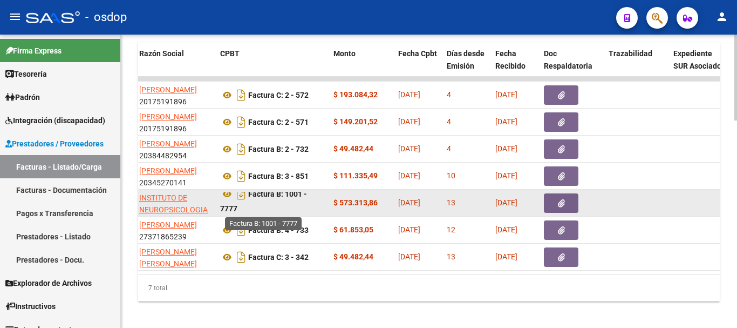
scroll to position [0, 0]
click at [561, 204] on icon "button" at bounding box center [561, 203] width 7 height 8
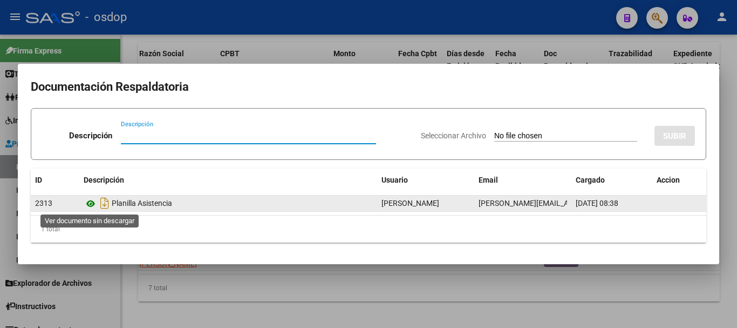
click at [90, 205] on icon at bounding box center [91, 203] width 14 height 13
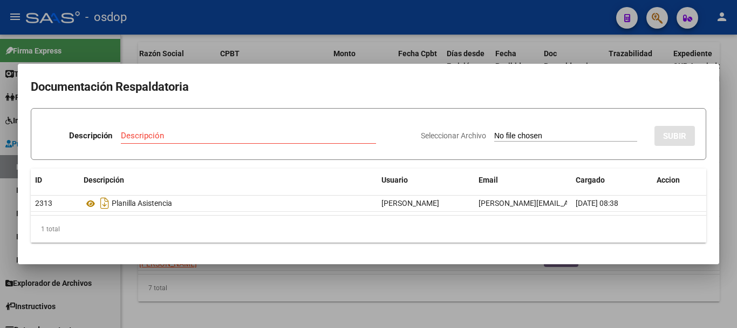
click at [172, 43] on div at bounding box center [368, 164] width 737 height 328
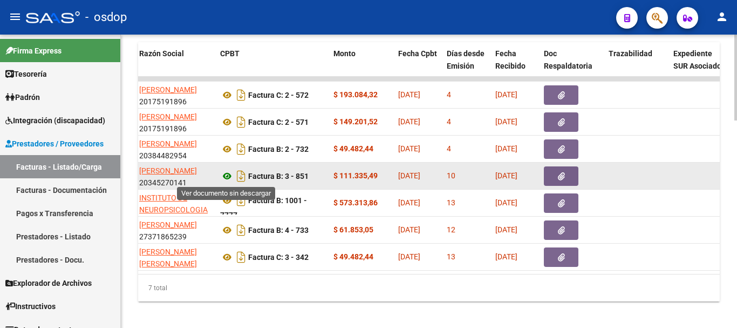
click at [224, 175] on icon at bounding box center [227, 175] width 14 height 13
click at [563, 172] on icon "button" at bounding box center [561, 176] width 7 height 8
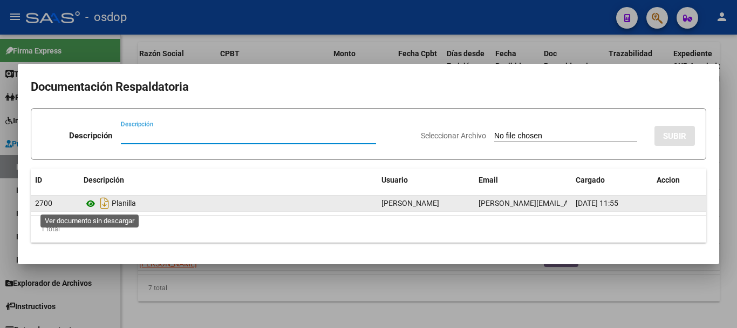
click at [93, 206] on icon at bounding box center [91, 203] width 14 height 13
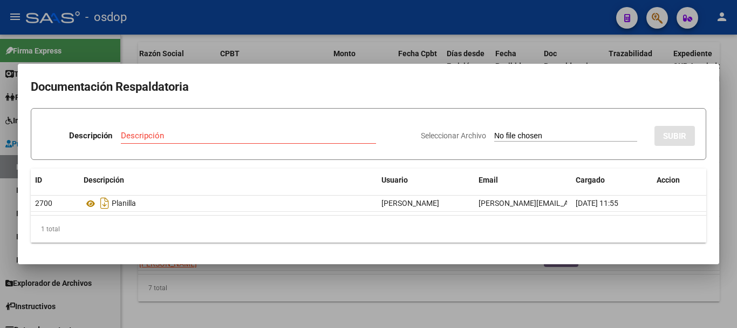
click at [138, 53] on div at bounding box center [368, 164] width 737 height 328
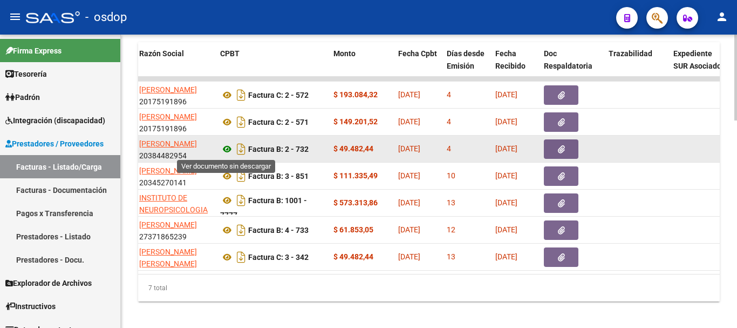
click at [223, 147] on icon at bounding box center [227, 148] width 14 height 13
click at [569, 145] on button "button" at bounding box center [561, 148] width 35 height 19
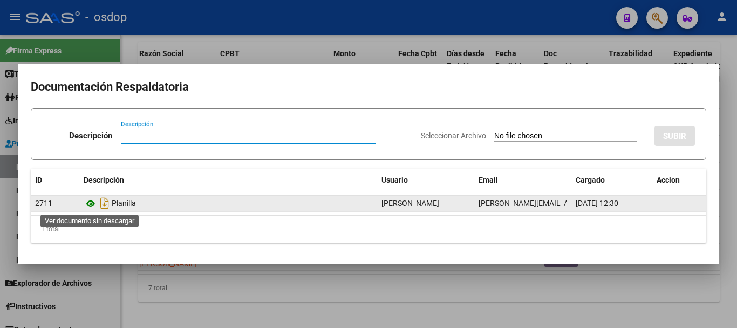
click at [96, 199] on icon at bounding box center [91, 203] width 14 height 13
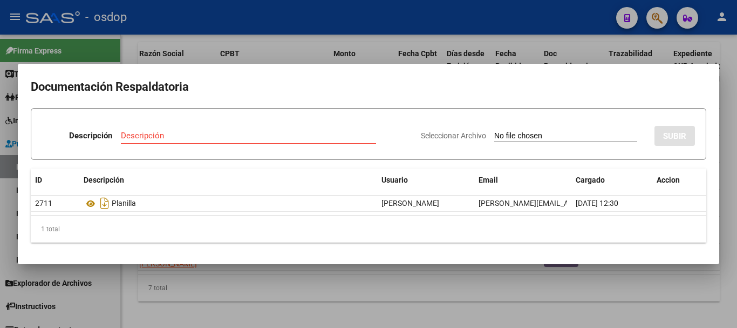
click at [151, 54] on div at bounding box center [368, 164] width 737 height 328
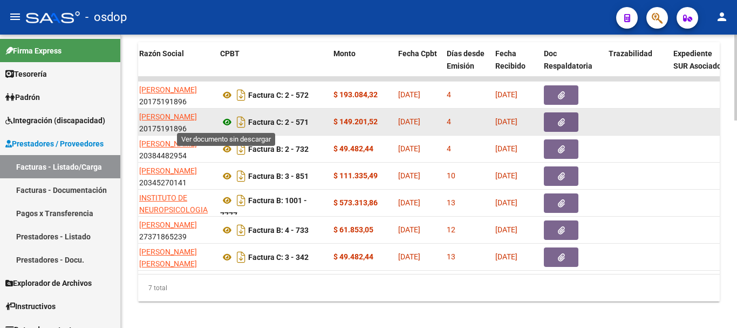
click at [228, 126] on icon at bounding box center [227, 121] width 14 height 13
click at [567, 120] on button "button" at bounding box center [561, 121] width 35 height 19
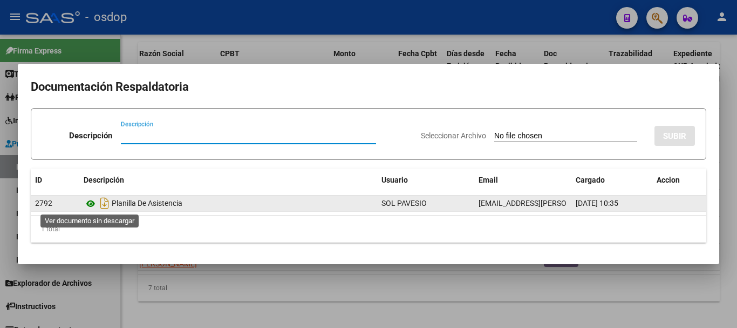
click at [92, 200] on icon at bounding box center [91, 203] width 14 height 13
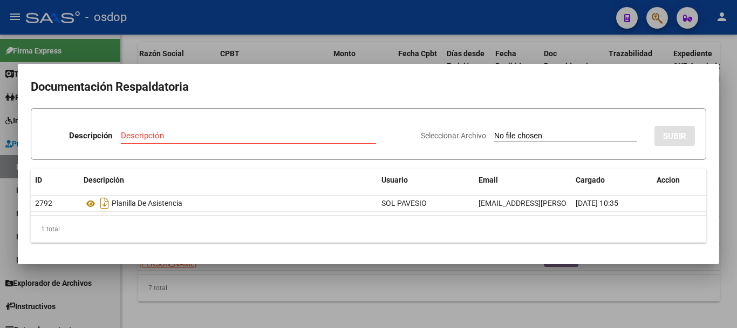
click at [229, 58] on div at bounding box center [368, 164] width 737 height 328
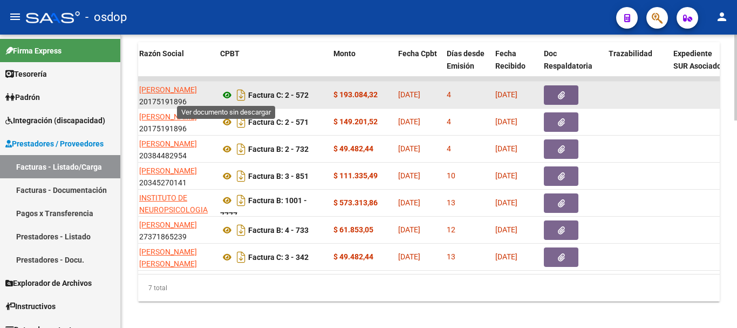
click at [230, 90] on icon at bounding box center [227, 94] width 14 height 13
click at [555, 98] on button "button" at bounding box center [561, 94] width 35 height 19
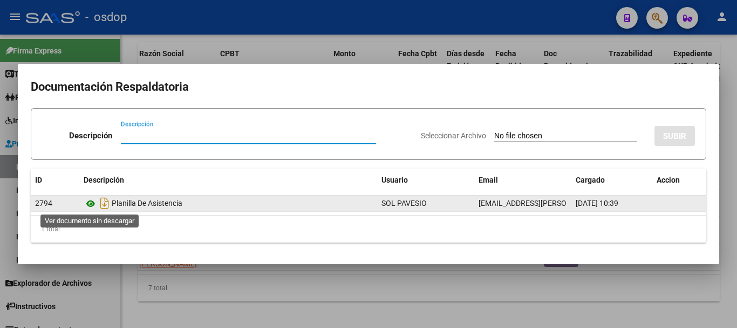
click at [89, 206] on icon at bounding box center [91, 203] width 14 height 13
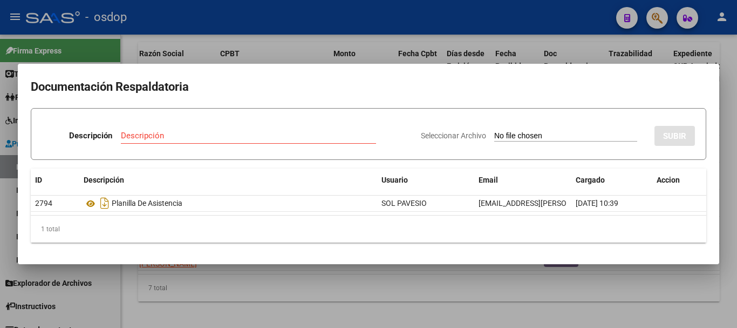
click at [162, 45] on div at bounding box center [368, 164] width 737 height 328
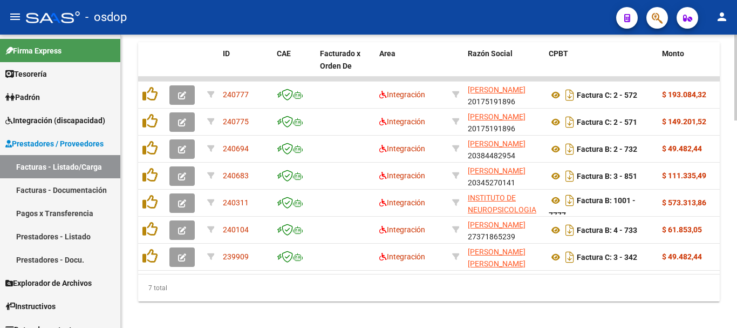
click at [194, 288] on div "7 total" at bounding box center [429, 287] width 582 height 27
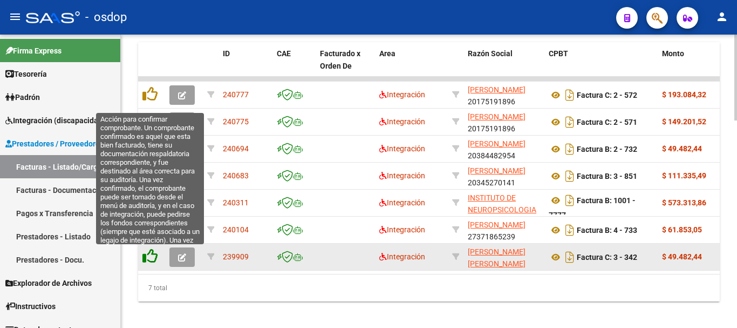
click at [146, 251] on icon at bounding box center [149, 255] width 15 height 15
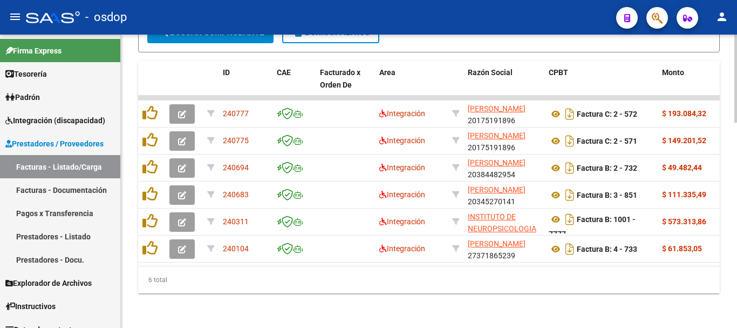
scroll to position [681, 0]
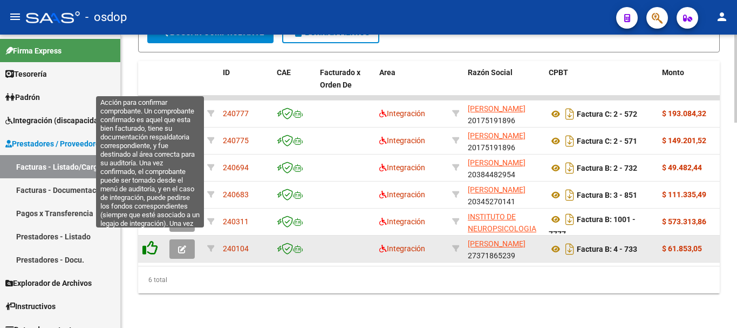
click at [145, 240] on icon at bounding box center [149, 247] width 15 height 15
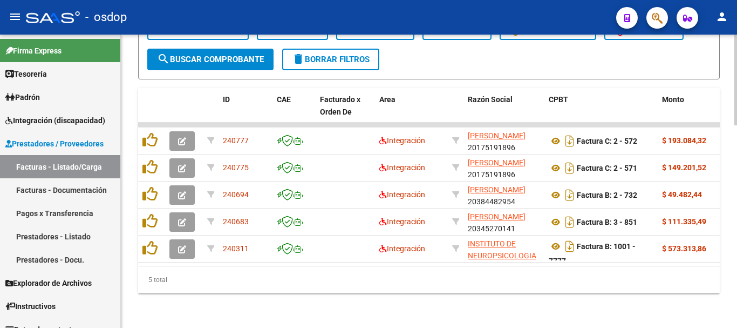
scroll to position [654, 0]
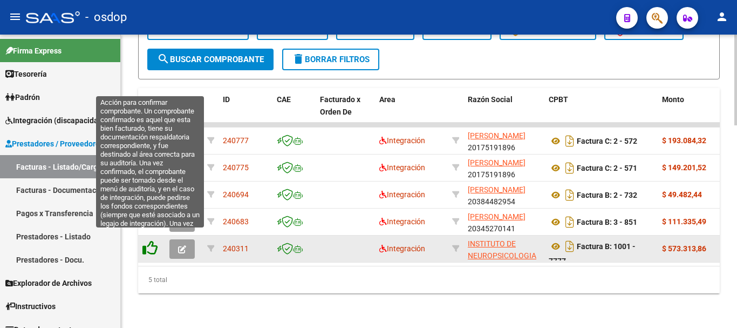
click at [151, 242] on icon at bounding box center [149, 247] width 15 height 15
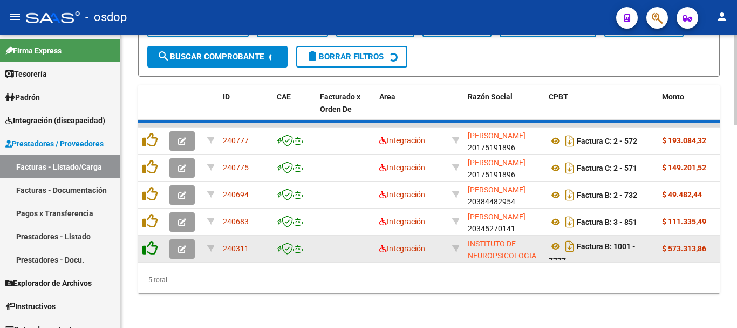
scroll to position [628, 0]
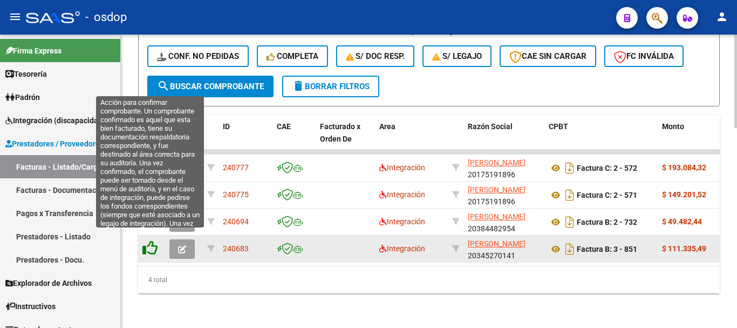
click at [147, 241] on icon at bounding box center [149, 247] width 15 height 15
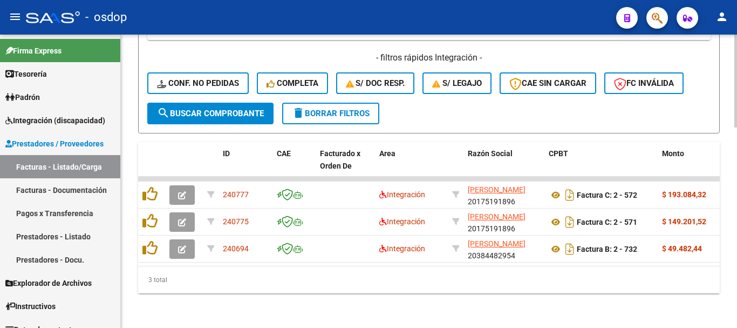
scroll to position [601, 0]
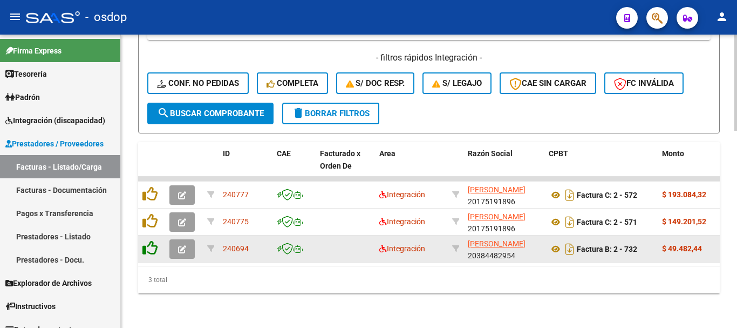
click at [148, 240] on icon at bounding box center [149, 247] width 15 height 15
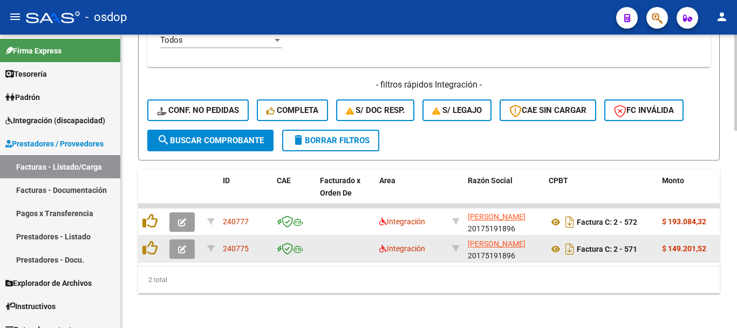
scroll to position [574, 0]
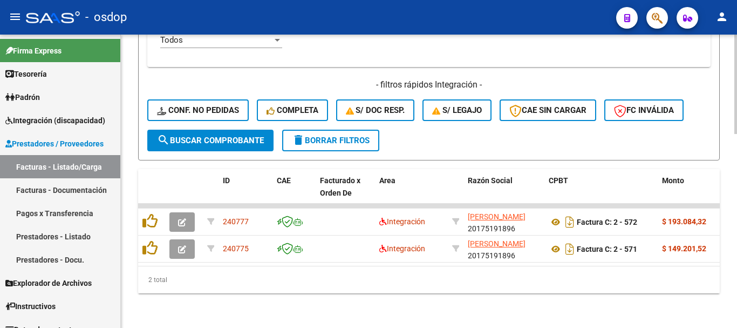
click at [397, 279] on div "2 total" at bounding box center [429, 279] width 582 height 27
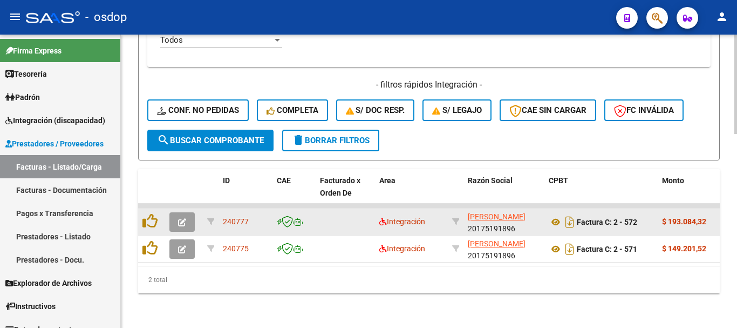
click at [176, 214] on button "button" at bounding box center [181, 221] width 25 height 19
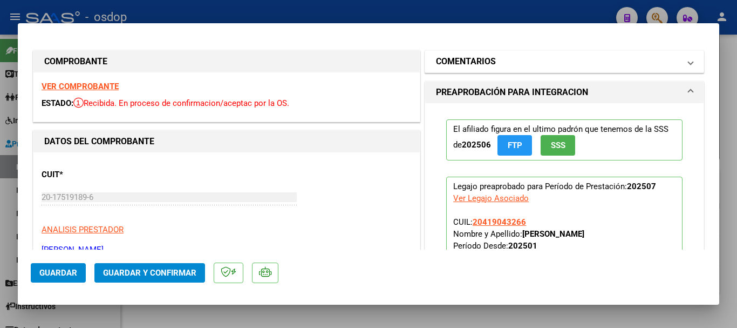
click at [513, 68] on mat-panel-title "COMENTARIOS" at bounding box center [558, 61] width 244 height 13
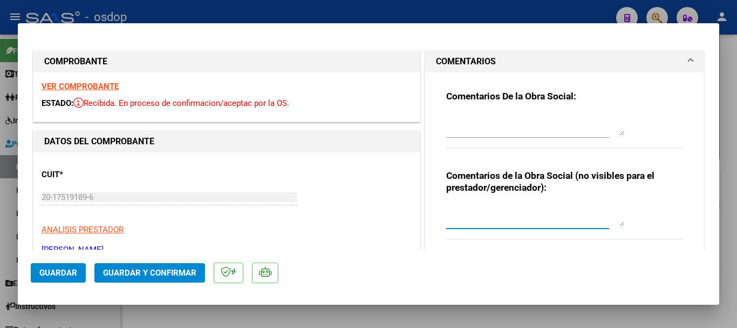
click at [520, 221] on textarea at bounding box center [535, 215] width 178 height 22
click at [567, 210] on textarea "Traslado a CET" at bounding box center [535, 215] width 178 height 22
click at [556, 215] on textarea "Traslado a CET, km/mensual 264, valor x km 731.38. Con dependencia" at bounding box center [535, 215] width 178 height 22
drag, startPoint x: 572, startPoint y: 225, endPoint x: 315, endPoint y: 194, distance: 259.8
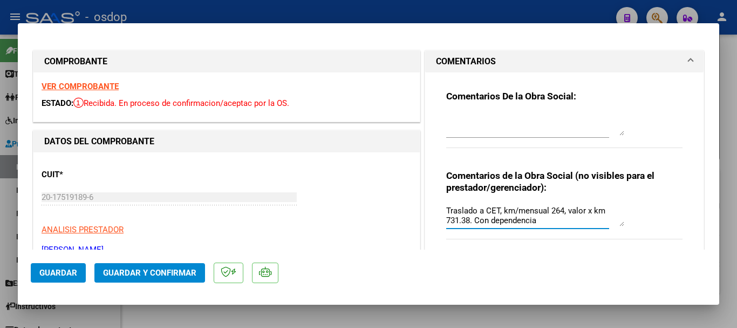
type textarea "Traslado a CET, km/mensual 264, valor x km 731.38. Con dependencia"
click at [513, 260] on mat-dialog-actions "Guardar Guardar y Confirmar" at bounding box center [369, 270] width 676 height 43
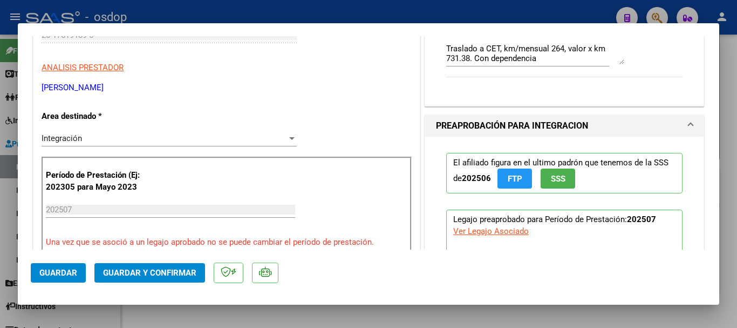
scroll to position [432, 0]
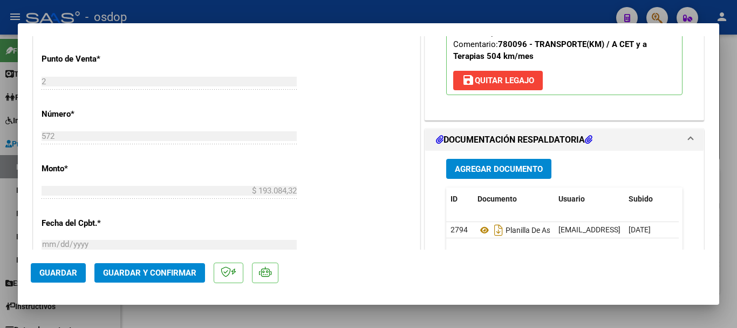
click at [161, 272] on span "Guardar y Confirmar" at bounding box center [149, 273] width 93 height 10
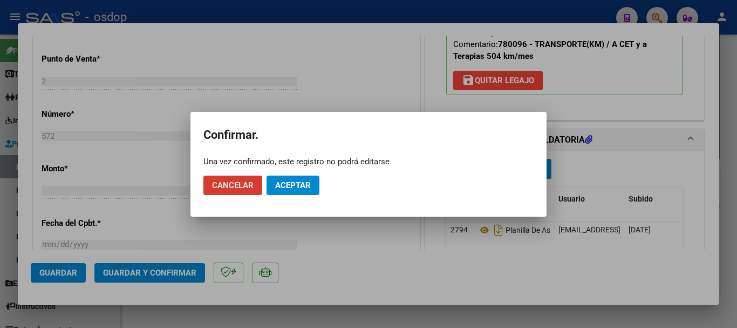
click at [306, 182] on span "Aceptar" at bounding box center [293, 185] width 36 height 10
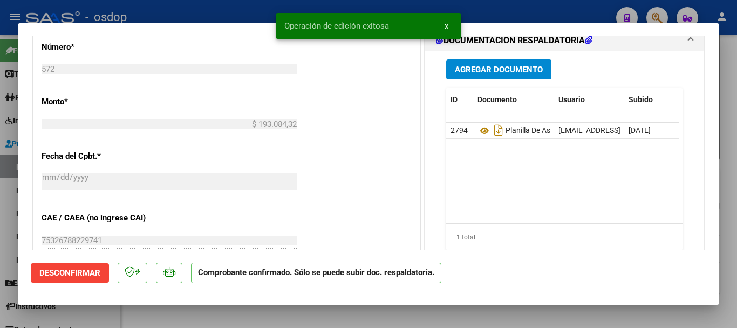
click at [625, 12] on div at bounding box center [368, 164] width 737 height 328
type input "$ 0,00"
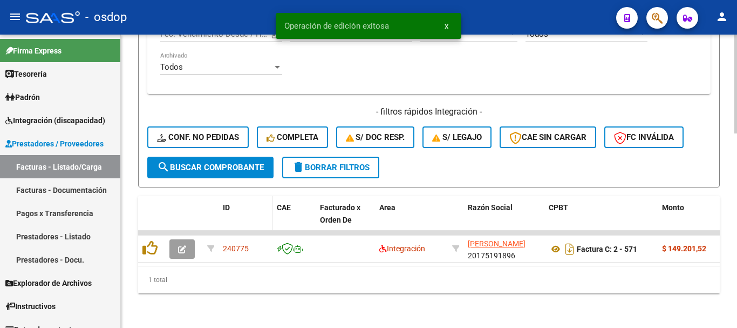
scroll to position [547, 0]
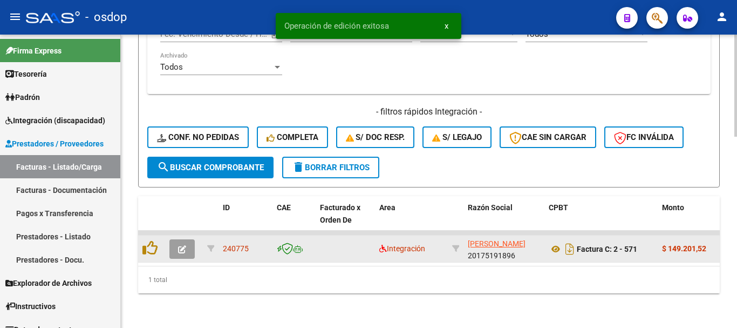
click at [188, 241] on button "button" at bounding box center [181, 248] width 25 height 19
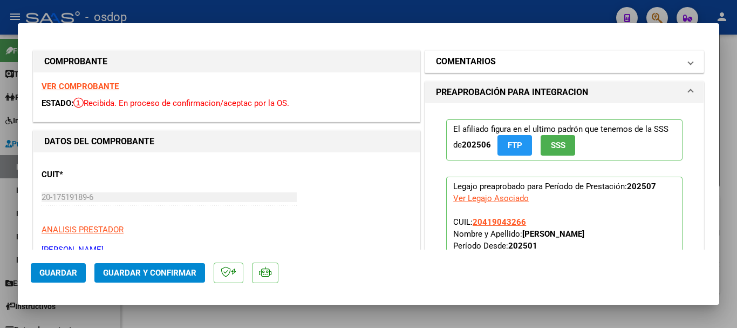
click at [496, 63] on mat-panel-title "COMENTARIOS" at bounding box center [558, 61] width 244 height 13
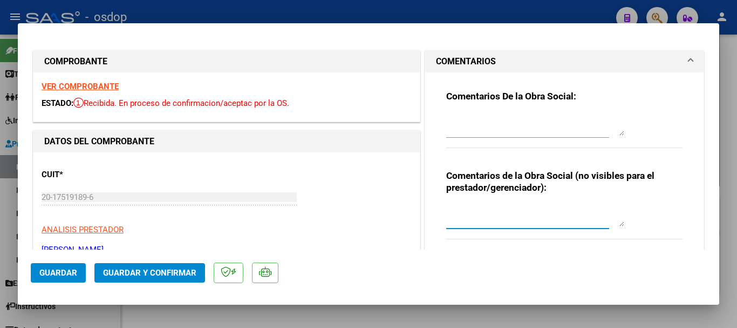
click at [505, 206] on textarea at bounding box center [535, 215] width 178 height 22
paste textarea "Traslado a CET, km/mensual 264, valor x km 731.38. Con dependencia"
drag, startPoint x: 481, startPoint y: 210, endPoint x: 495, endPoint y: 209, distance: 13.5
click at [495, 209] on textarea "Traslado a CET, km/mensual 264, valor x km 731.38. Con dependencia" at bounding box center [535, 215] width 178 height 22
click at [572, 215] on textarea "Traslado a Terapias, km/mensual 264, valor x km 731.38. Con dependencia" at bounding box center [535, 215] width 178 height 22
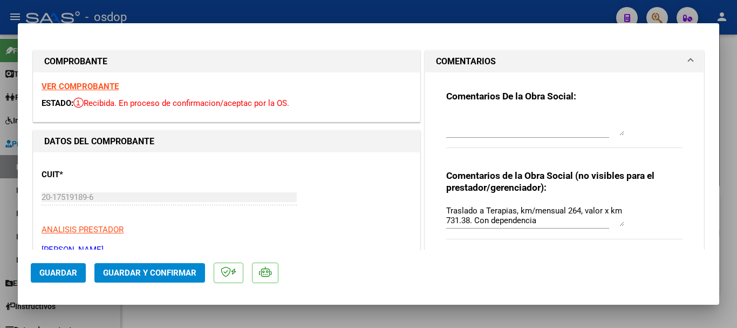
click at [562, 205] on textarea "Traslado a Terapias, km/mensual 264, valor x km 731.38. Con dependencia" at bounding box center [535, 215] width 178 height 22
click at [569, 207] on textarea "Traslado a Terapias, km/mensual 264, valor x km 731.38. Con dependencia" at bounding box center [535, 215] width 178 height 22
click at [555, 222] on textarea "Traslado a Terapias, km/mensual 204, valor x km 731.38. Con dependencia" at bounding box center [535, 215] width 178 height 22
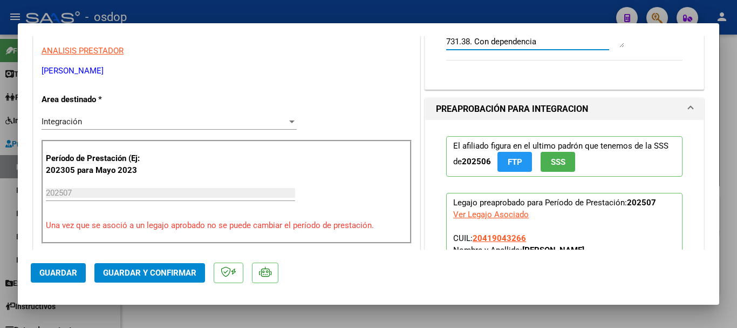
scroll to position [324, 0]
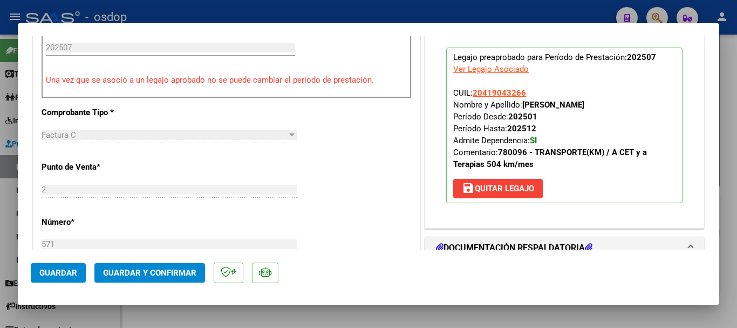
type textarea "Traslado a Terapias, km/mensual 204, valor x km 731.38. Con dependencia"
click at [152, 271] on span "Guardar y Confirmar" at bounding box center [149, 273] width 93 height 10
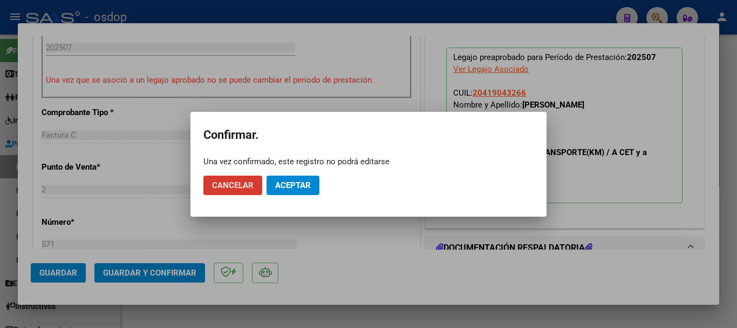
click at [301, 185] on span "Aceptar" at bounding box center [293, 185] width 36 height 10
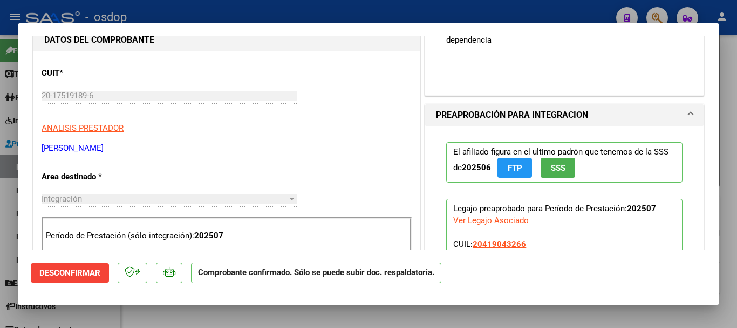
scroll to position [0, 0]
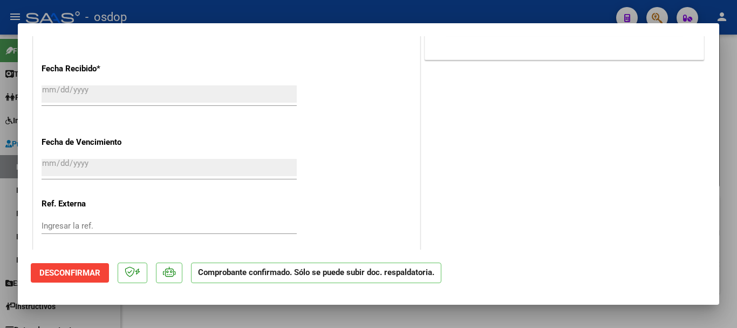
click at [337, 311] on div at bounding box center [368, 164] width 737 height 328
type input "$ 0,00"
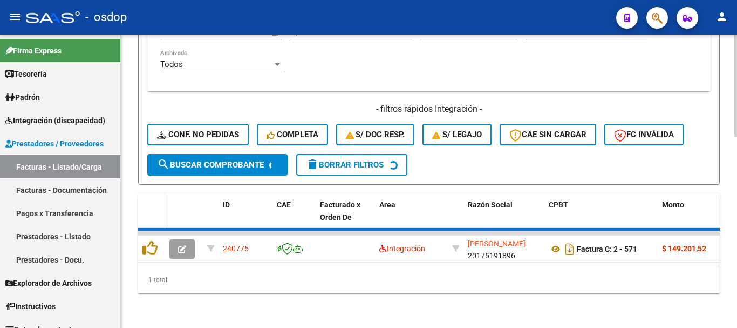
scroll to position [530, 0]
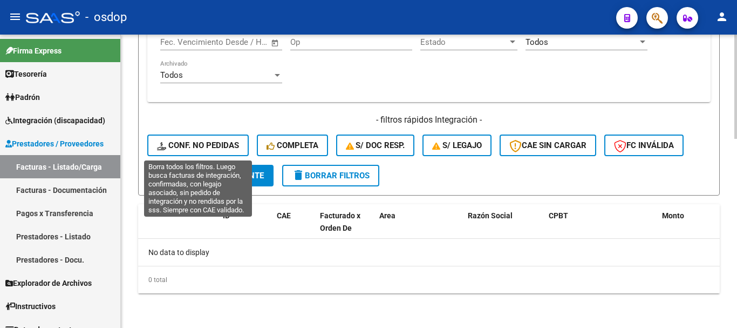
click at [197, 142] on span "Conf. no pedidas" at bounding box center [198, 145] width 82 height 10
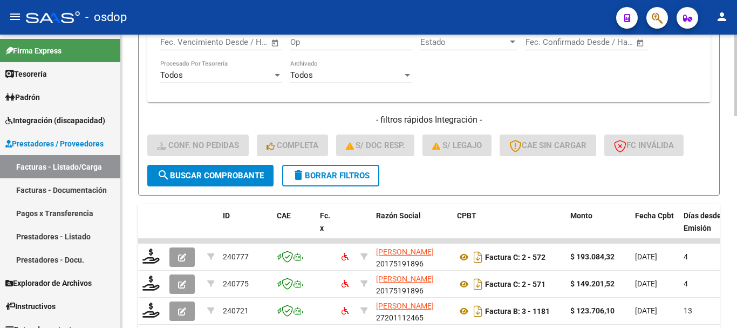
click at [234, 114] on h4 "- filtros rápidos Integración -" at bounding box center [428, 120] width 563 height 12
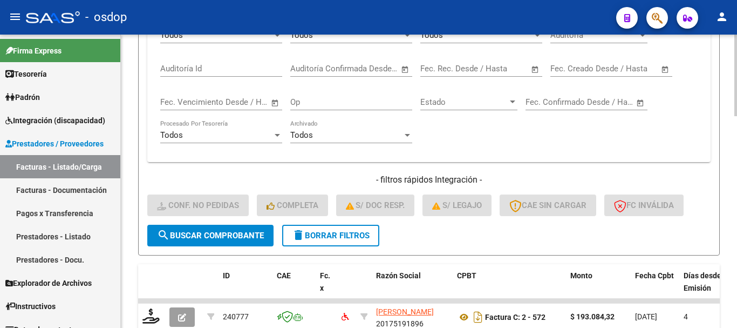
scroll to position [314, 0]
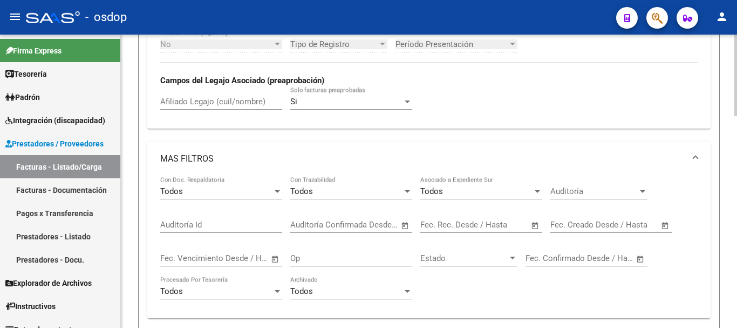
click at [226, 101] on input "Afiliado Legajo (cuil/nombre)" at bounding box center [221, 102] width 122 height 10
paste input "20419043266"
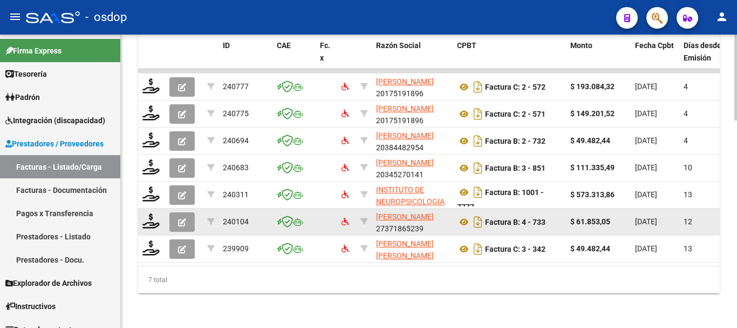
scroll to position [708, 0]
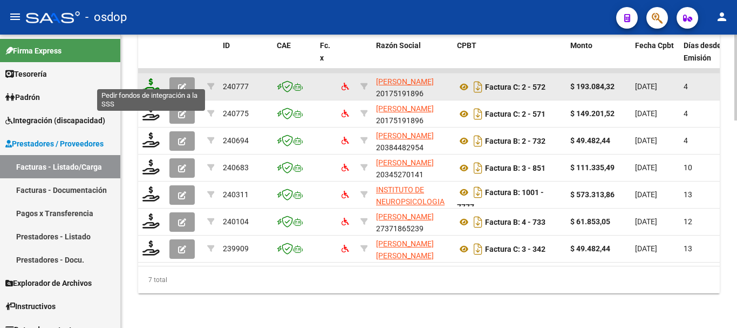
type input "20419043266"
click at [147, 78] on icon at bounding box center [150, 85] width 17 height 15
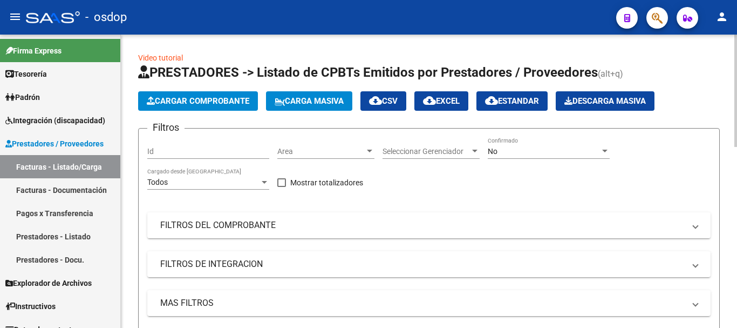
click at [696, 86] on app-list-header "PRESTADORES -> Listado de CPBTs Emitidos por Prestadores / Proveedores (alt+q) …" at bounding box center [429, 236] width 582 height 345
click at [67, 122] on span "Integración (discapacidad)" at bounding box center [55, 120] width 100 height 12
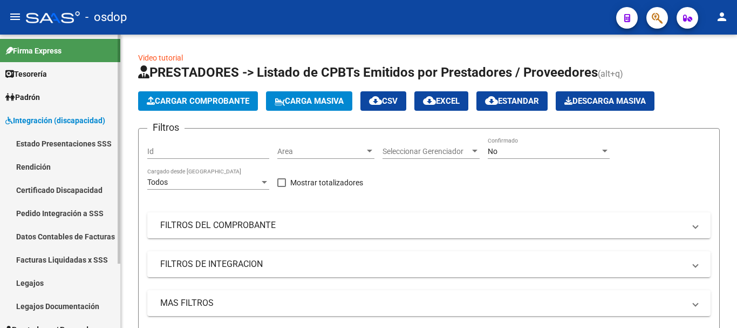
click at [92, 212] on link "Pedido Integración a SSS" at bounding box center [60, 212] width 120 height 23
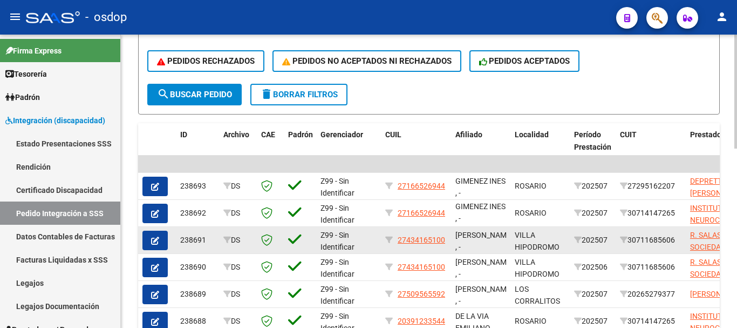
scroll to position [300, 0]
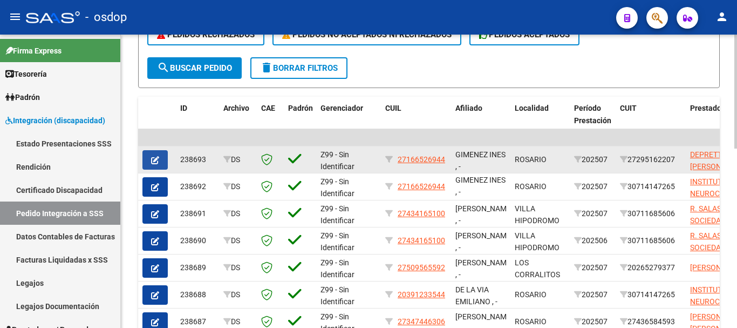
click at [158, 163] on icon "button" at bounding box center [155, 160] width 8 height 8
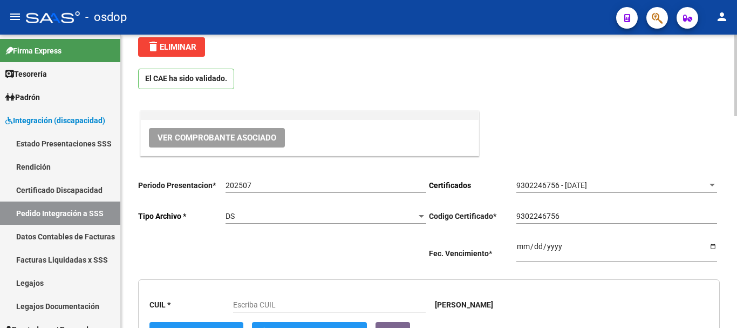
scroll to position [216, 0]
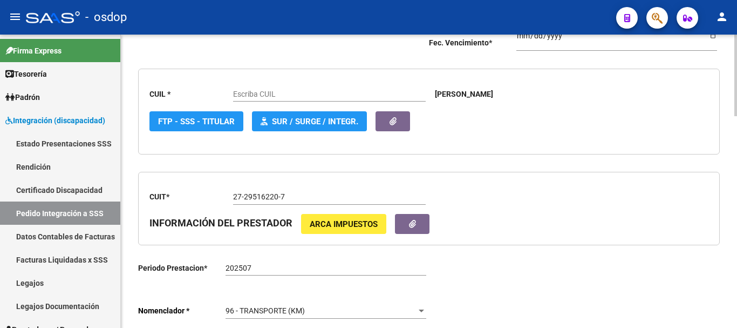
type input "27166526944"
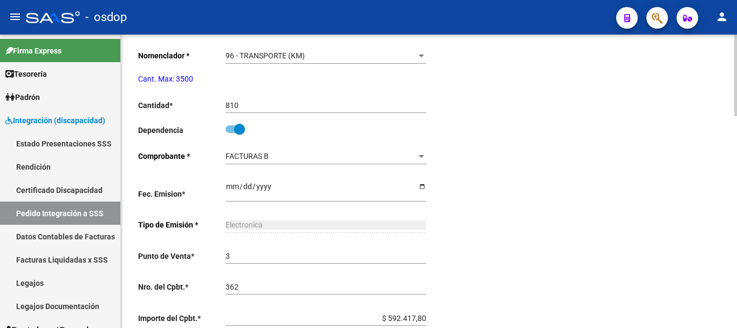
scroll to position [540, 0]
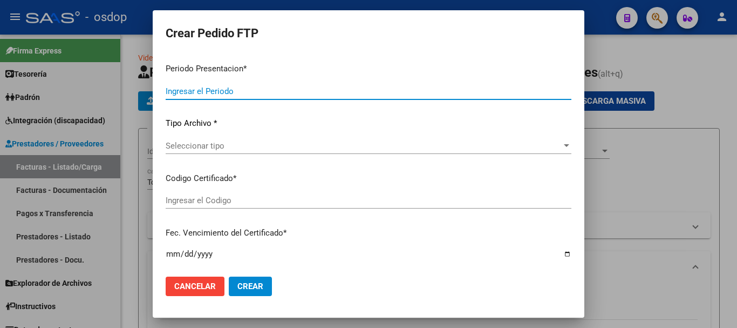
type input "202507"
type input "$ 193.084,32"
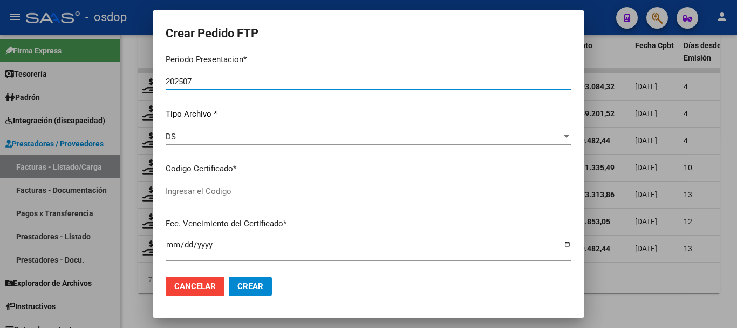
type input "6113632168"
type input "2027-11-30"
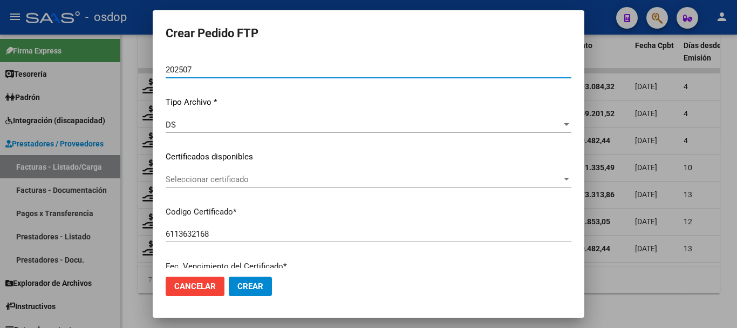
scroll to position [83, 0]
click at [200, 177] on span "Seleccionar certificado" at bounding box center [364, 179] width 396 height 10
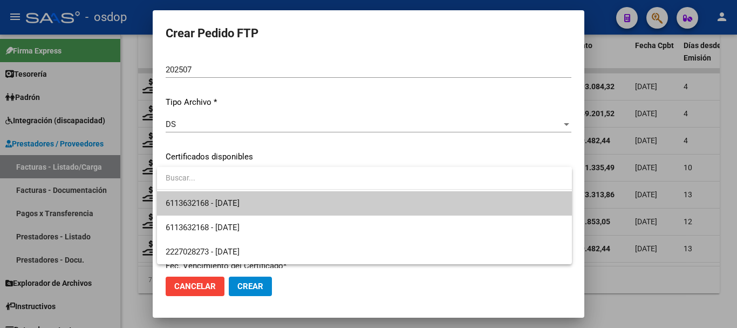
click at [230, 205] on span "6113632168 - 2027-11-30" at bounding box center [203, 203] width 74 height 10
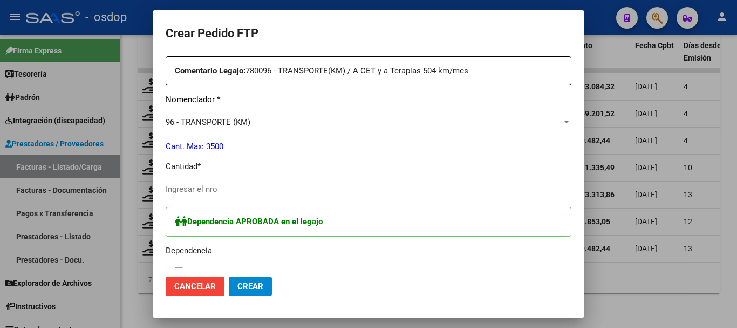
scroll to position [460, 0]
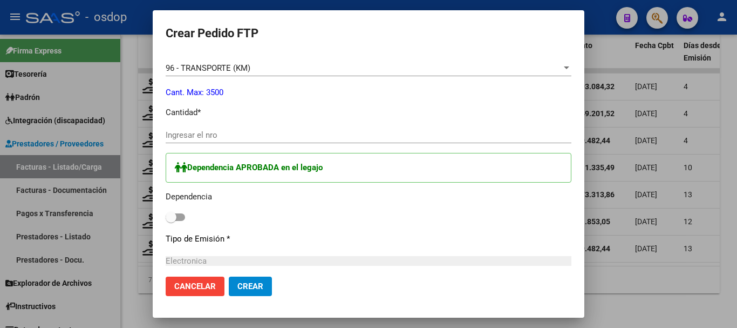
click at [279, 127] on div "Ingresar el nro" at bounding box center [369, 135] width 406 height 16
type input "204"
click at [179, 210] on div "Dependencia APROBADA en el legajo Dependencia" at bounding box center [369, 189] width 406 height 72
click at [177, 214] on span at bounding box center [175, 217] width 19 height 8
click at [171, 221] on input "checkbox" at bounding box center [171, 221] width 1 height 1
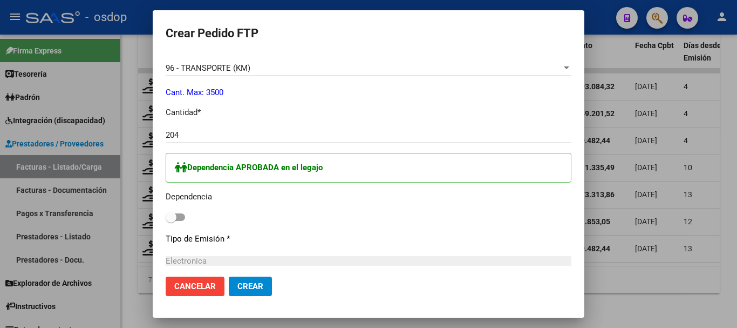
checkbox input "true"
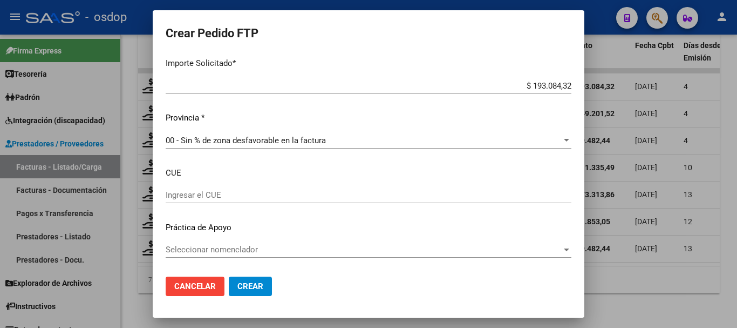
click at [259, 283] on span "Crear" at bounding box center [250, 286] width 26 height 10
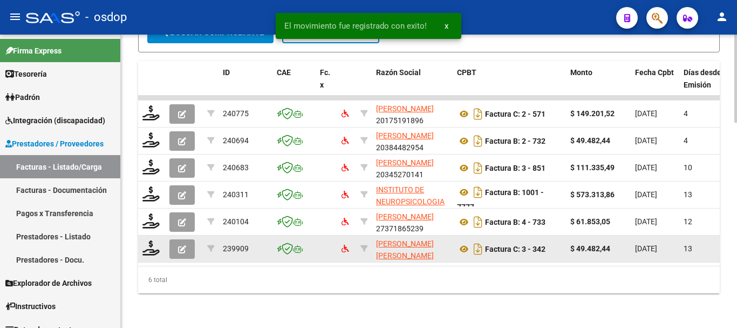
scroll to position [681, 0]
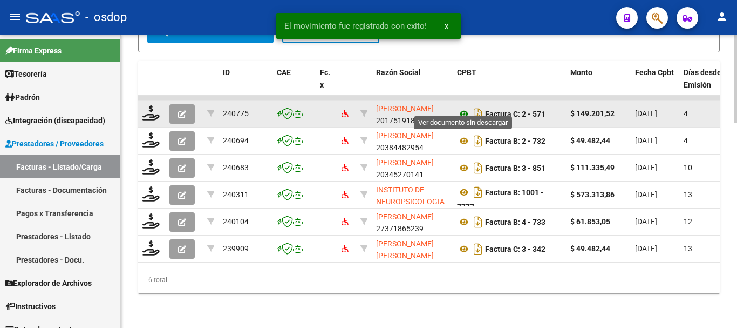
click at [464, 109] on icon at bounding box center [464, 113] width 14 height 13
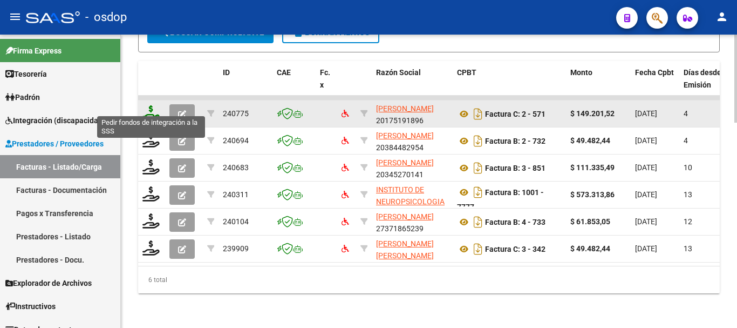
click at [156, 108] on icon at bounding box center [150, 112] width 17 height 15
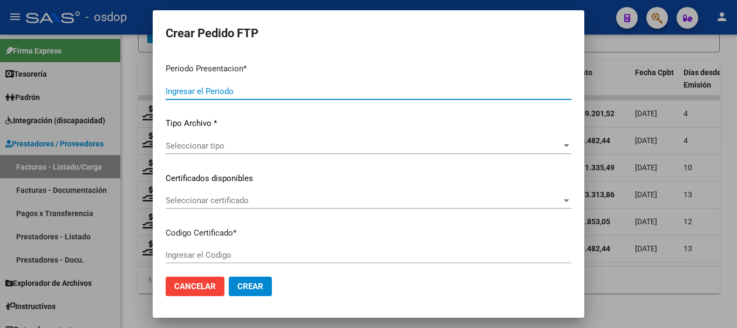
type input "202507"
type input "$ 149.201,52"
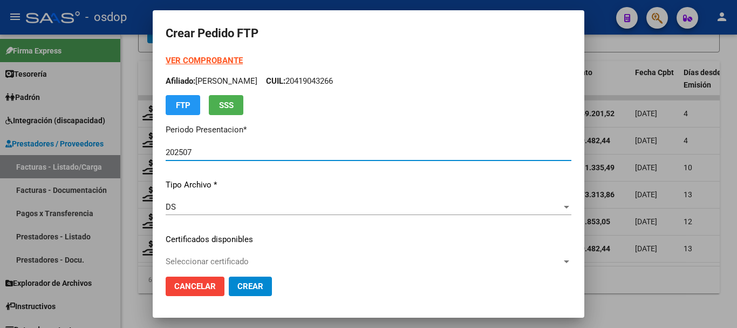
type input "6113632168"
type input "[DATE]"
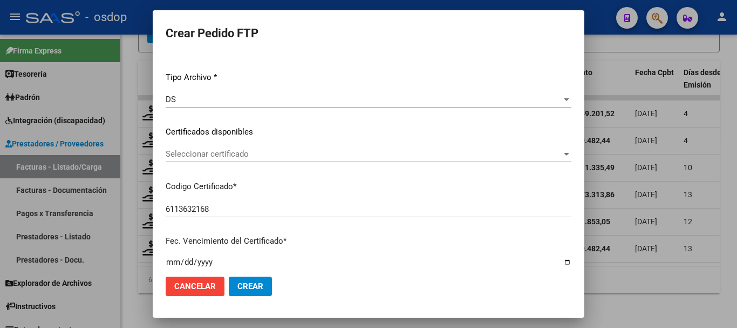
scroll to position [108, 0]
click at [224, 140] on div "VER COMPROBANTE ARCA Padrón Afiliado: VIVALDO LUCIO TADEO CUIL: 20419043266 FTP…" at bounding box center [369, 123] width 406 height 353
click at [231, 147] on div "Seleccionar certificado Seleccionar certificado" at bounding box center [369, 153] width 406 height 16
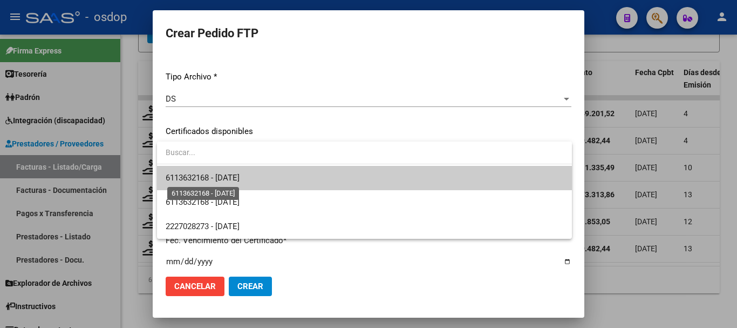
click at [238, 175] on span "6113632168 - [DATE]" at bounding box center [203, 178] width 74 height 10
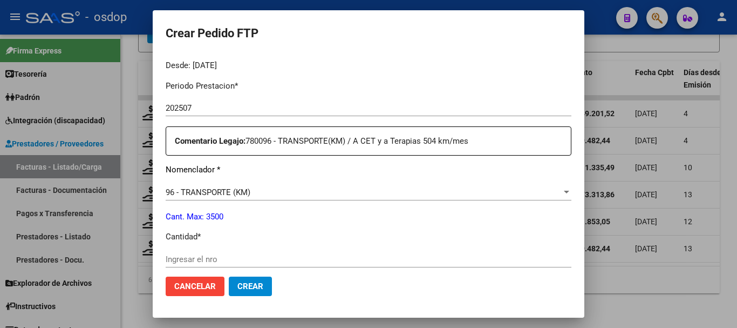
scroll to position [432, 0]
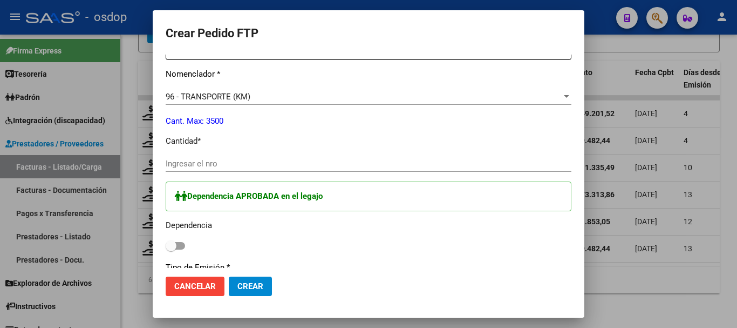
click at [257, 173] on div "Ingresar el nro" at bounding box center [369, 168] width 406 height 26
click at [258, 166] on input "Ingresar el nro" at bounding box center [369, 164] width 406 height 10
type input "204"
click at [181, 248] on span at bounding box center [175, 246] width 19 height 8
click at [171, 249] on input "checkbox" at bounding box center [171, 249] width 1 height 1
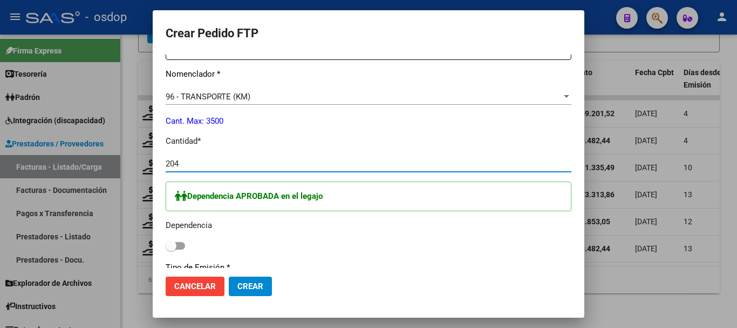
checkbox input "true"
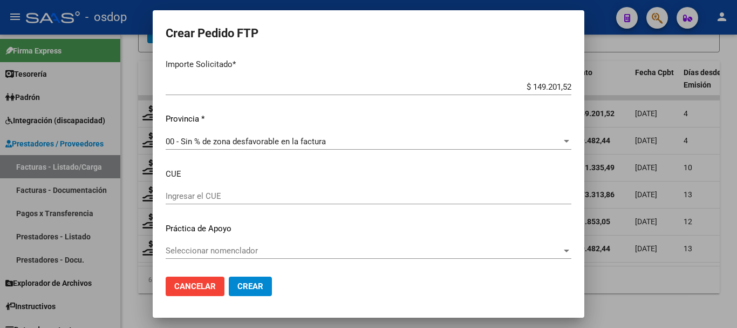
scroll to position [690, 0]
click at [255, 282] on span "Crear" at bounding box center [250, 286] width 26 height 10
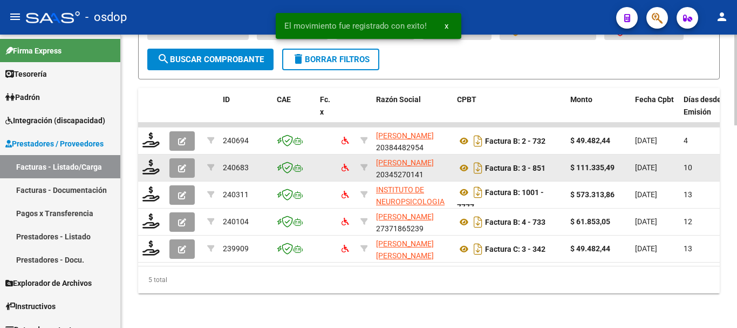
scroll to position [654, 0]
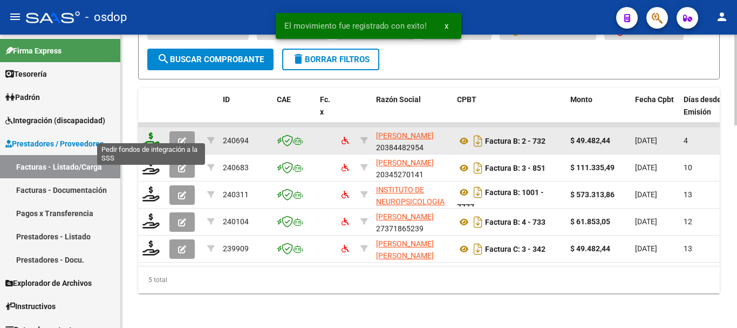
click at [151, 137] on icon at bounding box center [150, 139] width 17 height 15
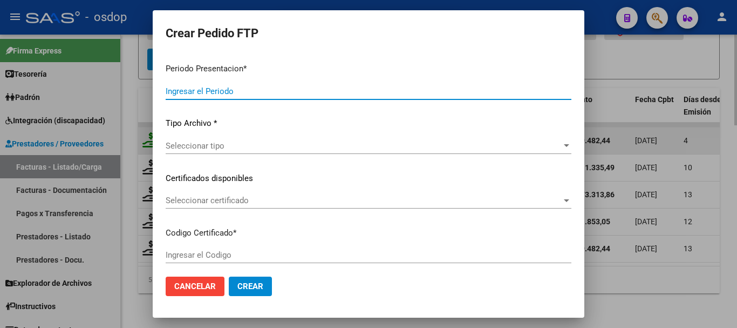
type input "202507"
type input "$ 49.482,44"
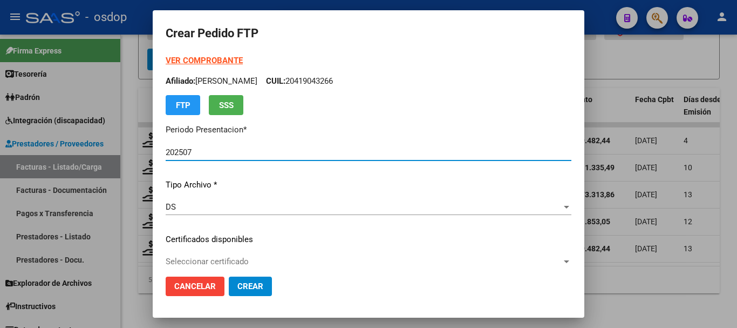
type input "6113632168"
type input "[DATE]"
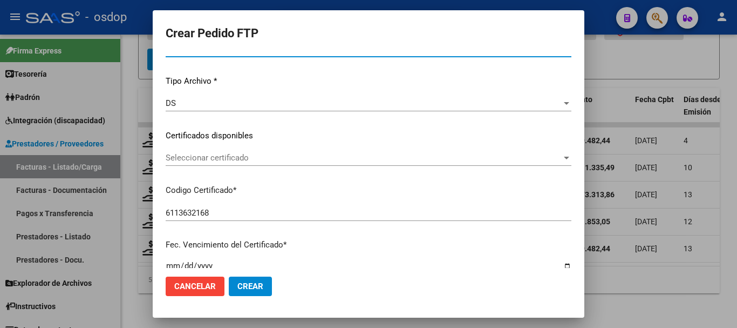
scroll to position [108, 0]
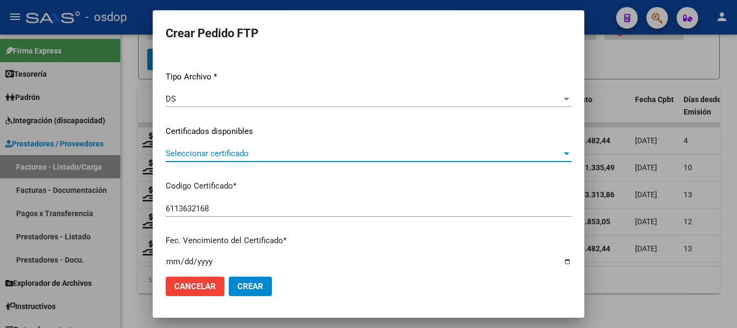
click at [203, 152] on span "Seleccionar certificado" at bounding box center [364, 153] width 396 height 10
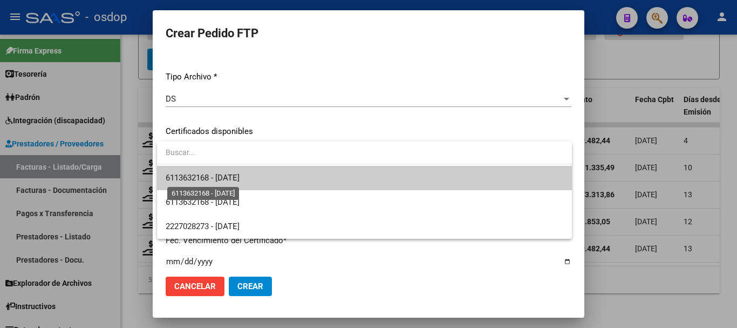
click at [219, 173] on span "6113632168 - [DATE]" at bounding box center [203, 178] width 74 height 10
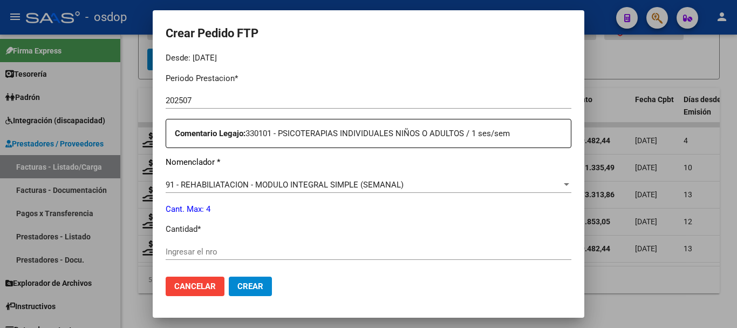
scroll to position [432, 0]
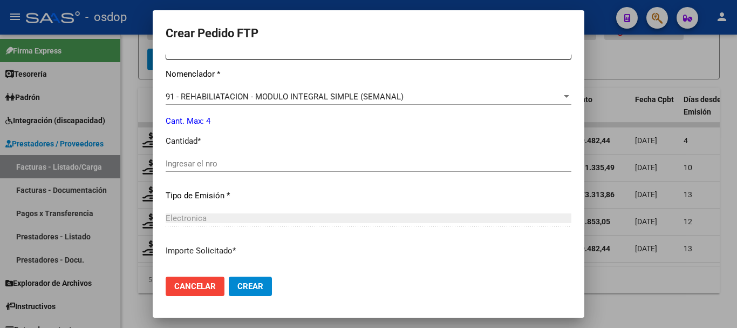
click at [276, 115] on p "Cant. Max: 4" at bounding box center [369, 121] width 406 height 12
click at [274, 101] on span "91 - REHABILIATACION - MODULO INTEGRAL SIMPLE (SEMANAL)" at bounding box center [285, 97] width 238 height 10
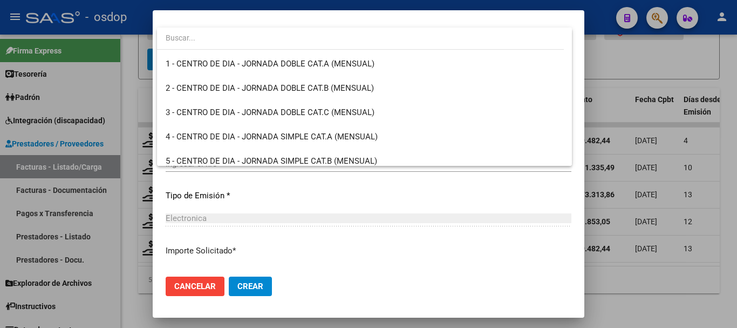
scroll to position [2153, 0]
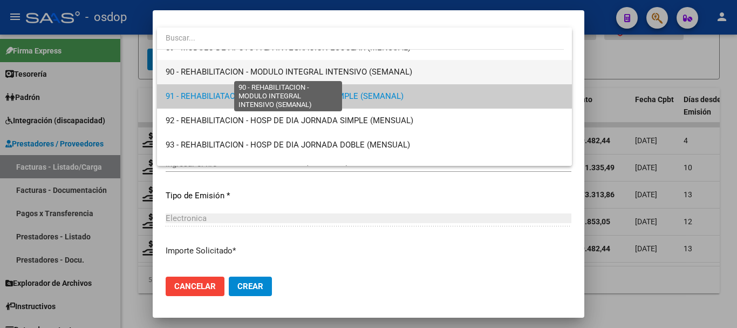
click at [292, 69] on span "90 - REHABILITACION - MODULO INTEGRAL INTENSIVO (SEMANAL)" at bounding box center [289, 72] width 247 height 10
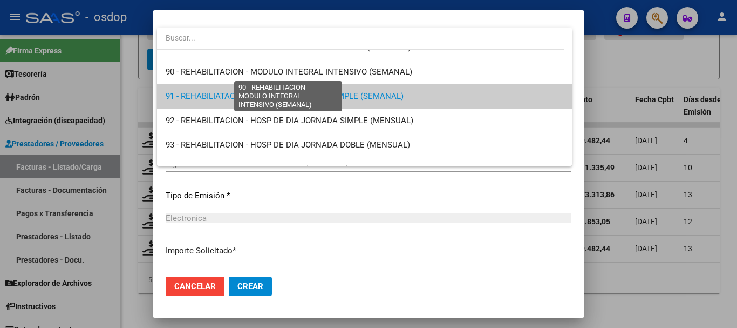
scroll to position [2161, 0]
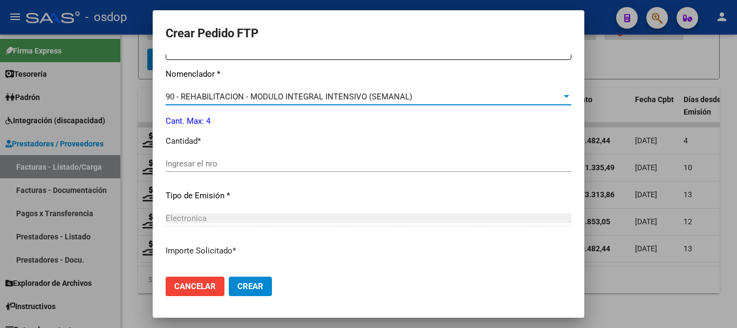
click at [218, 158] on div "Ingresar el nro" at bounding box center [369, 163] width 406 height 16
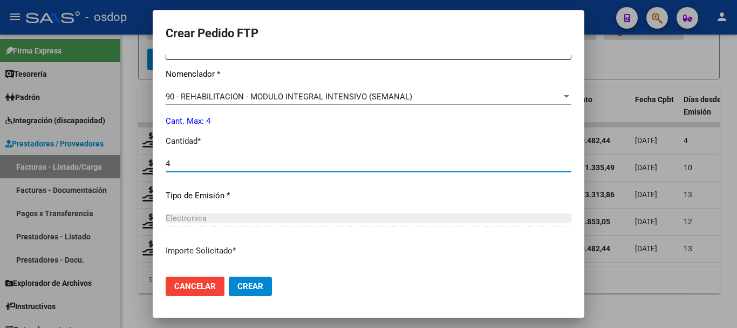
type input "4"
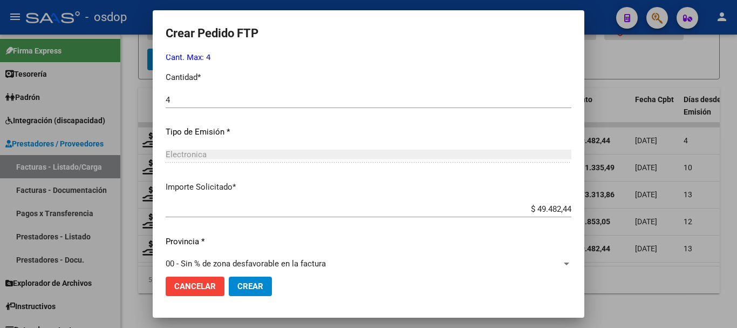
scroll to position [509, 0]
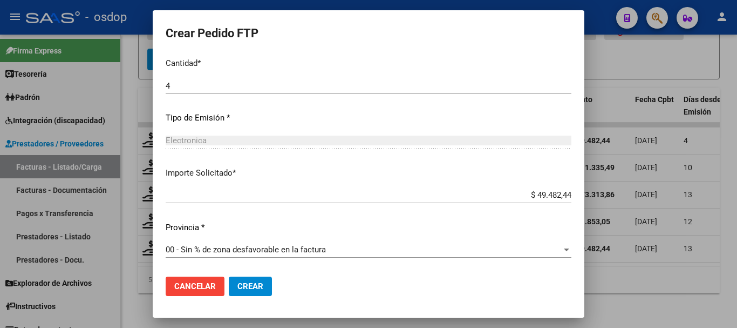
click at [252, 282] on span "Crear" at bounding box center [250, 286] width 26 height 10
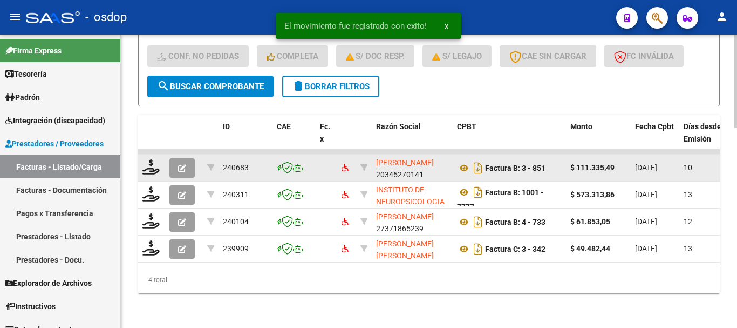
scroll to position [628, 0]
click at [153, 162] on icon at bounding box center [150, 166] width 17 height 15
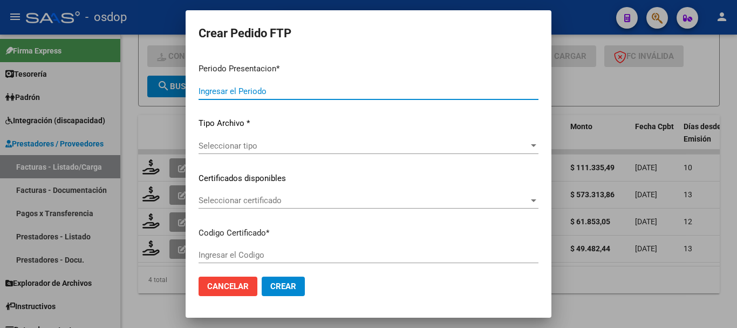
type input "202507"
type input "$ 111.335,49"
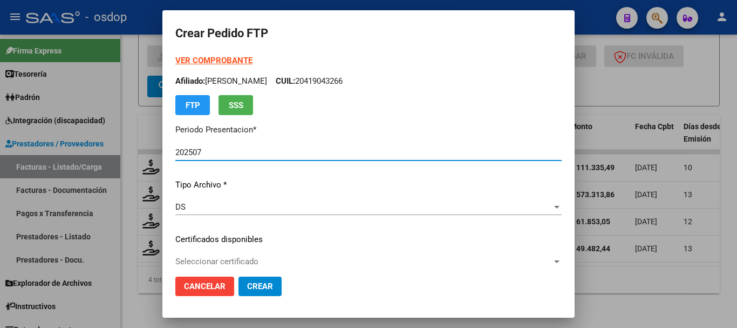
type input "6113632168"
type input "[DATE]"
click at [213, 257] on span "Seleccionar certificado" at bounding box center [363, 261] width 377 height 10
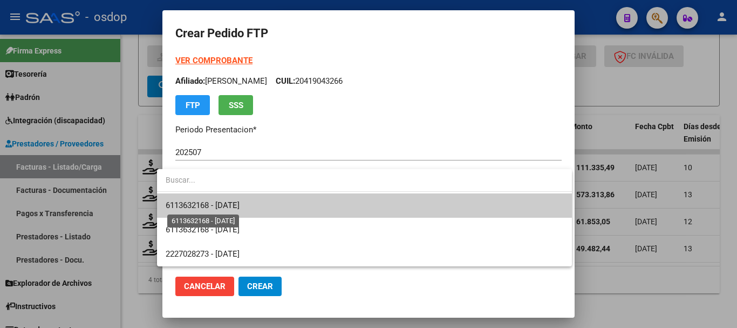
click at [215, 203] on span "6113632168 - [DATE]" at bounding box center [203, 205] width 74 height 10
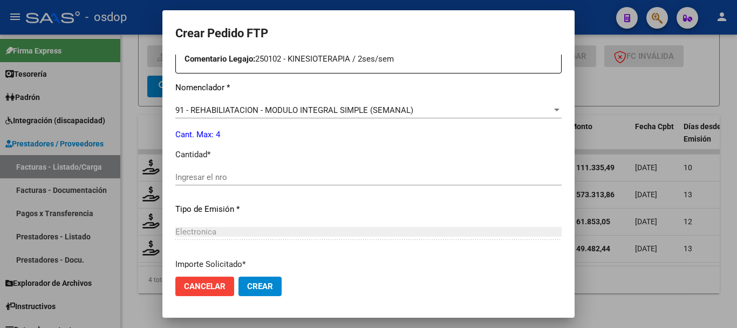
scroll to position [432, 0]
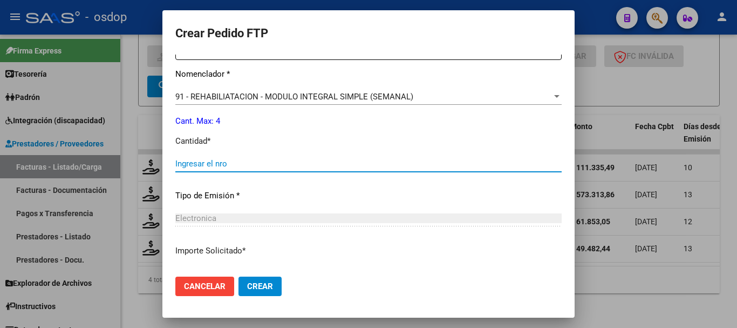
click at [221, 162] on input "Ingresar el nro" at bounding box center [368, 164] width 386 height 10
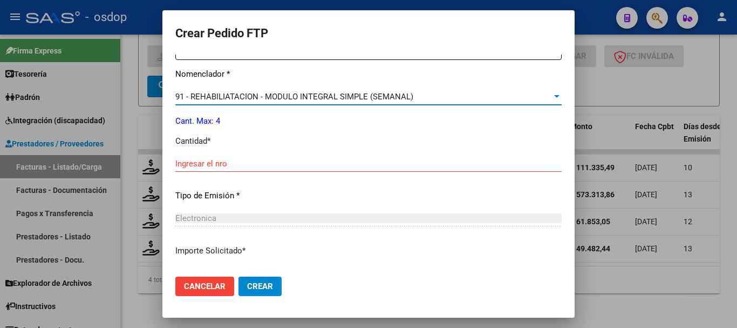
click at [247, 94] on span "91 - REHABILIATACION - MODULO INTEGRAL SIMPLE (SEMANAL)" at bounding box center [294, 97] width 238 height 10
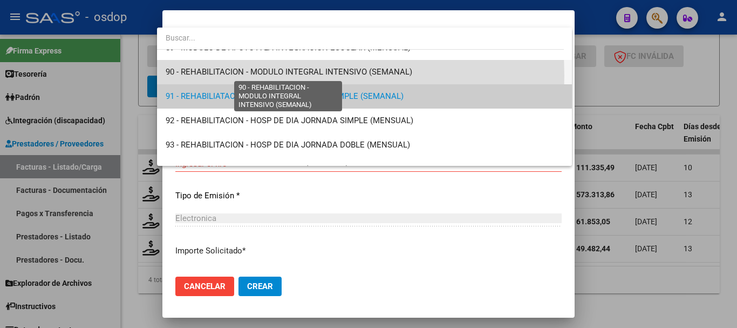
click at [224, 76] on span "90 - REHABILITACION - MODULO INTEGRAL INTENSIVO (SEMANAL)" at bounding box center [289, 72] width 247 height 10
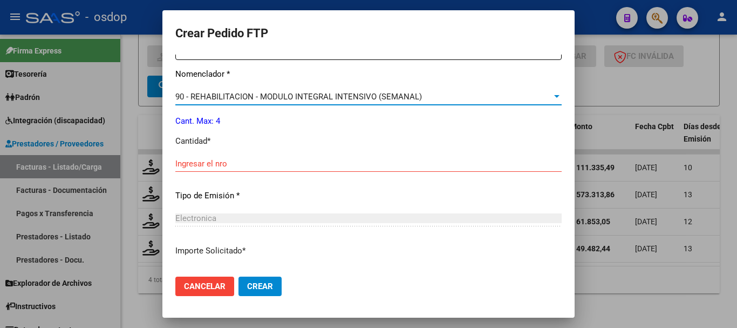
click at [228, 158] on div "Ingresar el nro" at bounding box center [368, 163] width 386 height 16
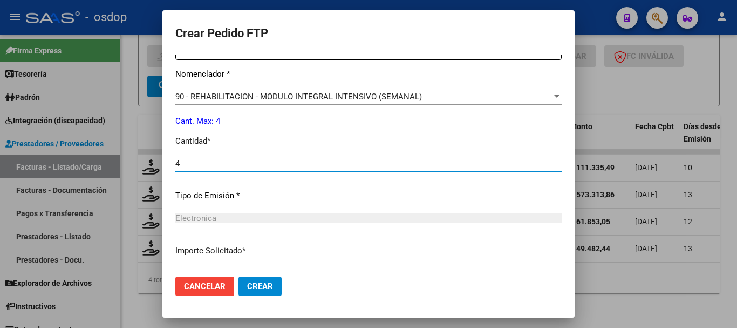
type input "4"
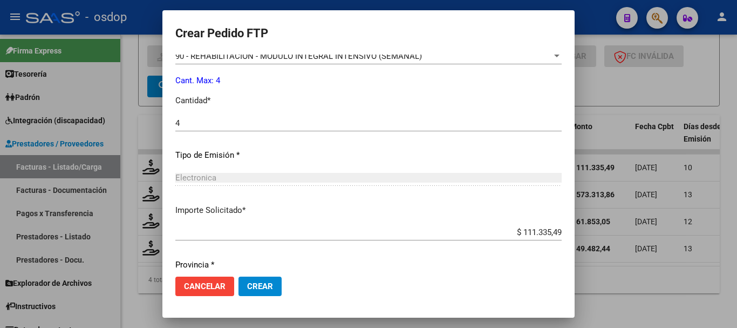
scroll to position [509, 0]
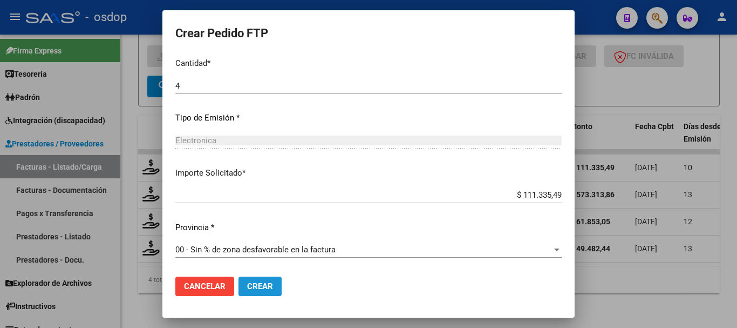
click at [249, 277] on button "Crear" at bounding box center [259, 285] width 43 height 19
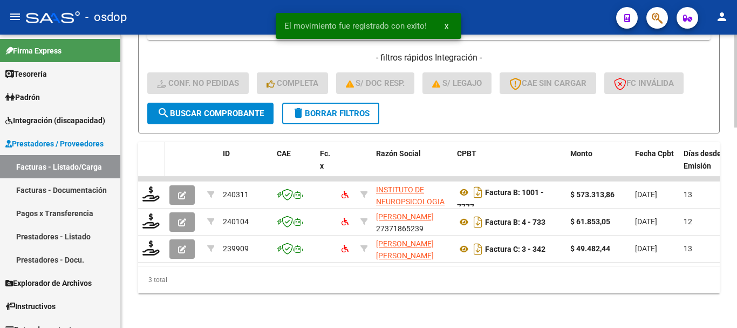
scroll to position [601, 0]
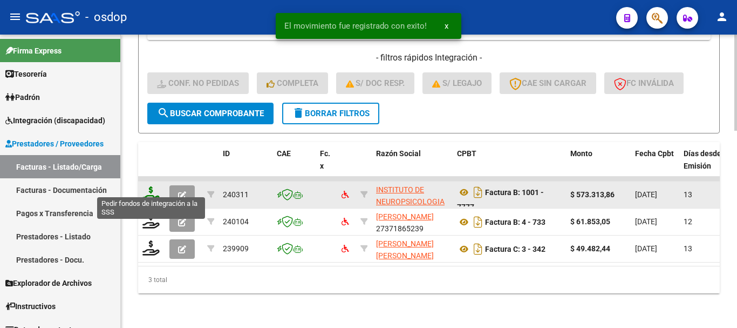
click at [153, 188] on icon at bounding box center [150, 193] width 17 height 15
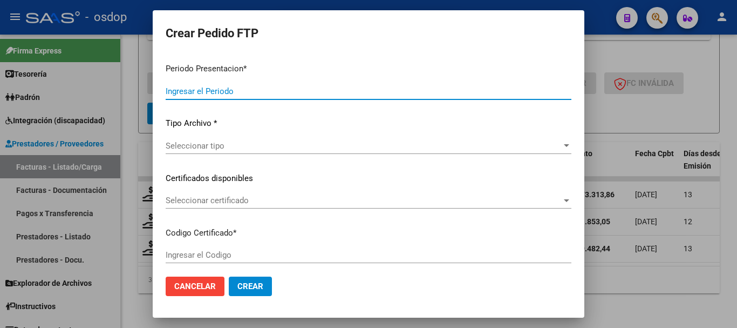
type input "202507"
type input "$ 573.313,86"
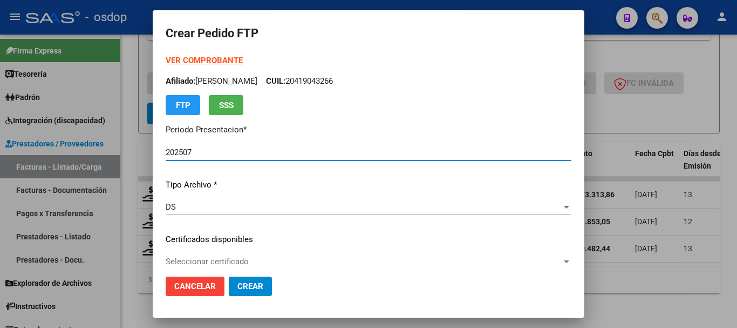
type input "6113632168"
type input "[DATE]"
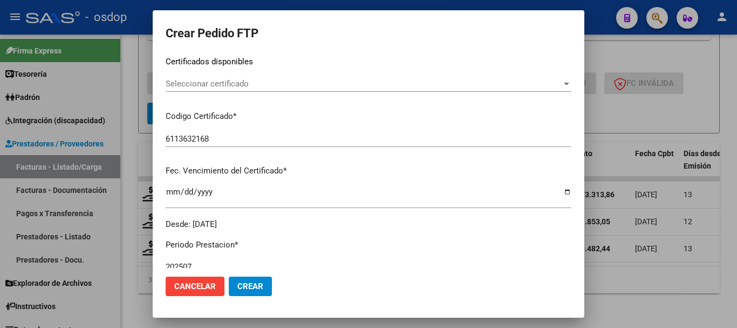
scroll to position [162, 0]
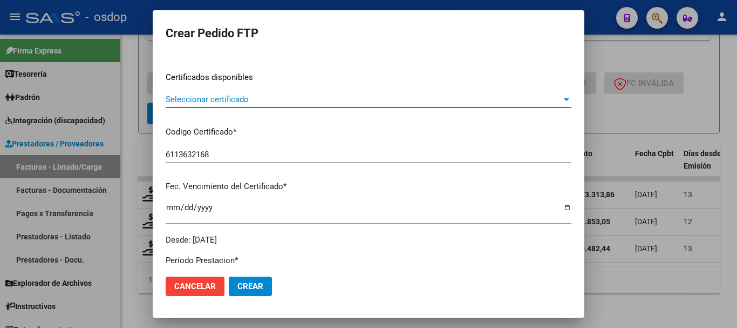
click at [223, 95] on span "Seleccionar certificado" at bounding box center [364, 99] width 396 height 10
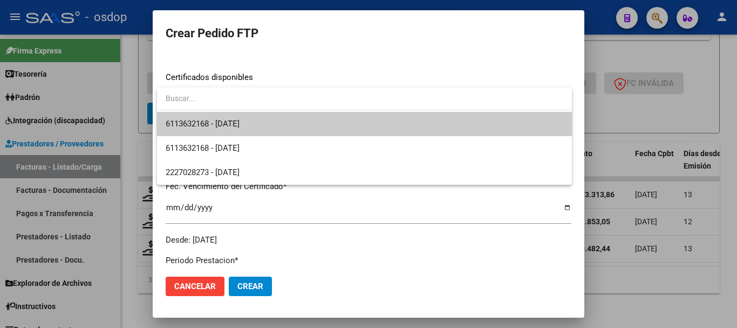
click at [240, 125] on span "6113632168 - [DATE]" at bounding box center [203, 124] width 74 height 10
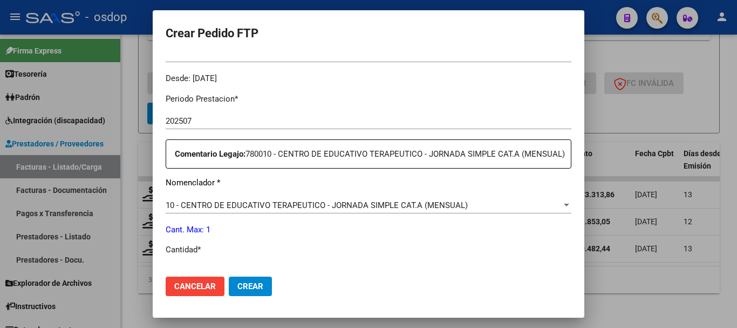
scroll to position [378, 0]
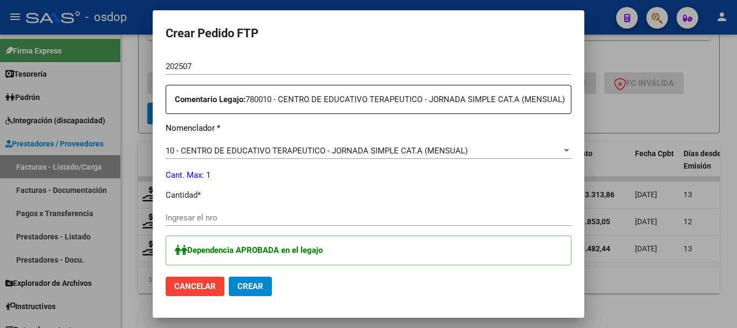
click at [263, 222] on input "Ingresar el nro" at bounding box center [369, 218] width 406 height 10
type input "1"
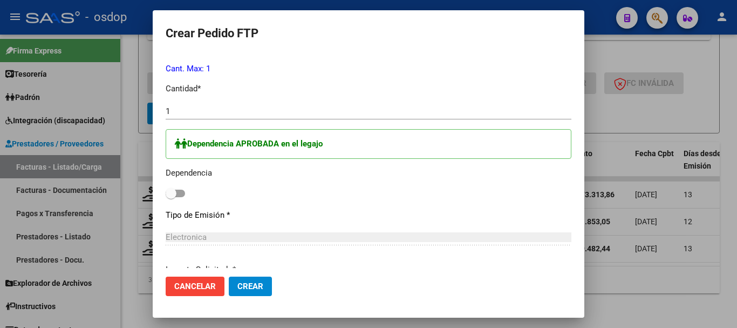
scroll to position [486, 0]
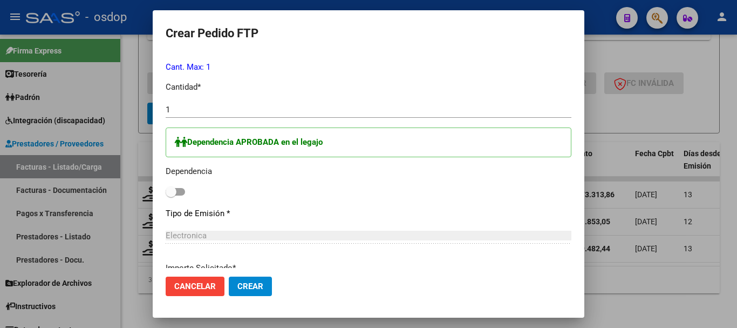
click at [168, 197] on span at bounding box center [171, 191] width 11 height 11
click at [171, 196] on input "checkbox" at bounding box center [171, 195] width 1 height 1
checkbox input "true"
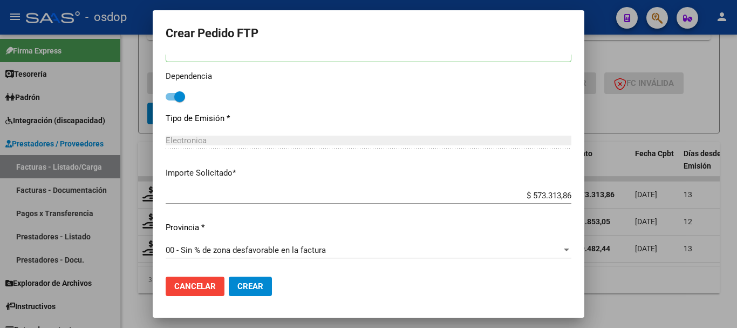
scroll to position [593, 0]
click at [249, 277] on button "Crear" at bounding box center [250, 285] width 43 height 19
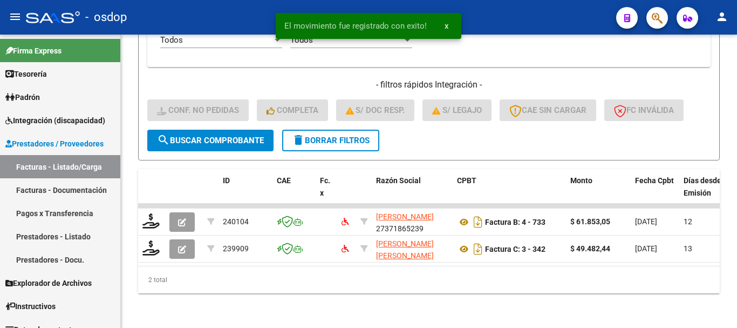
scroll to position [574, 0]
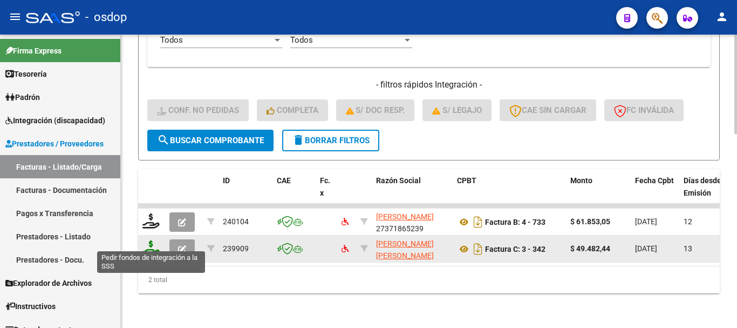
click at [147, 240] on icon at bounding box center [150, 247] width 17 height 15
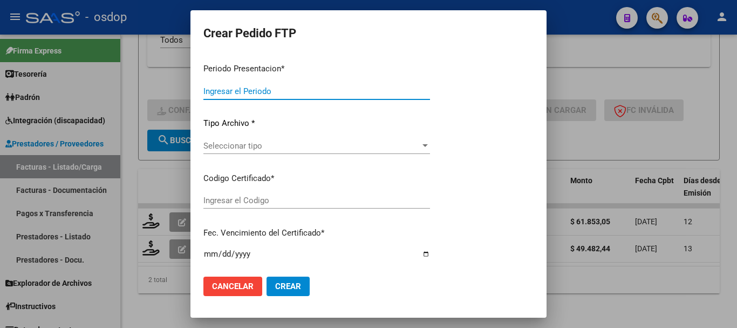
type input "202507"
type input "$ 49.482,44"
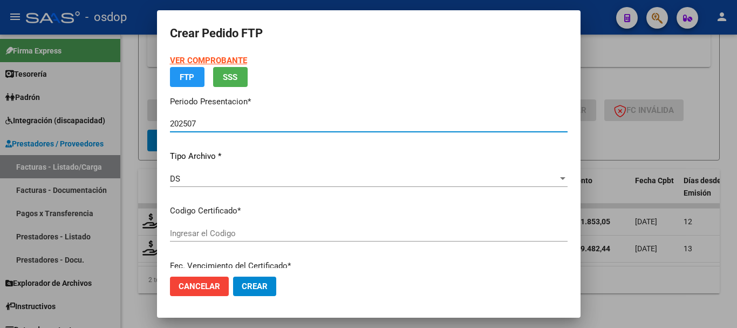
type input "6113632168"
type input "[DATE]"
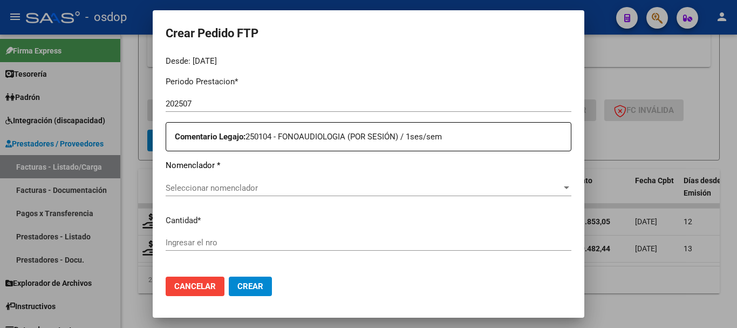
scroll to position [352, 0]
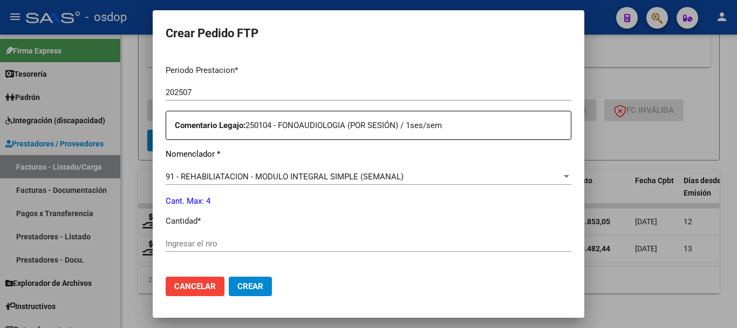
click at [295, 181] on span "91 - REHABILIATACION - MODULO INTEGRAL SIMPLE (SEMANAL)" at bounding box center [285, 177] width 238 height 10
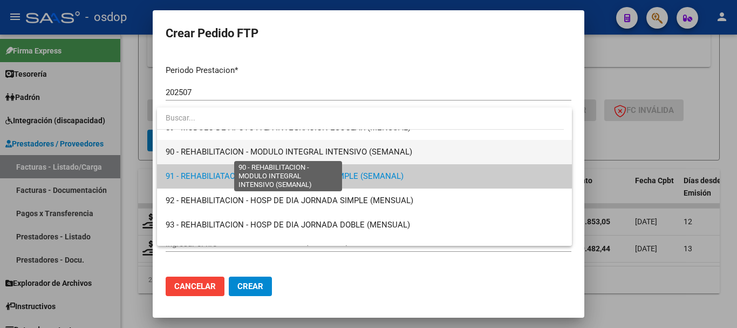
click at [304, 147] on span "90 - REHABILITACION - MODULO INTEGRAL INTENSIVO (SEMANAL)" at bounding box center [289, 152] width 247 height 10
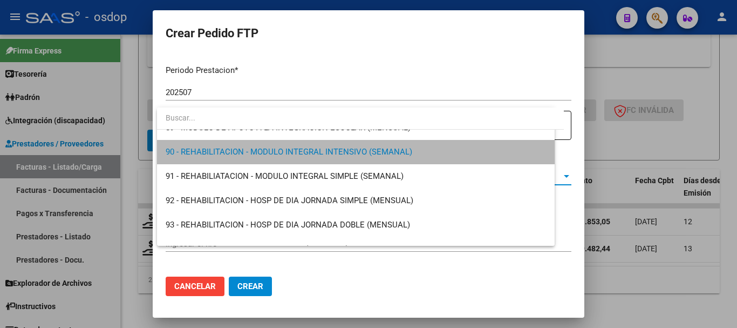
scroll to position [2161, 0]
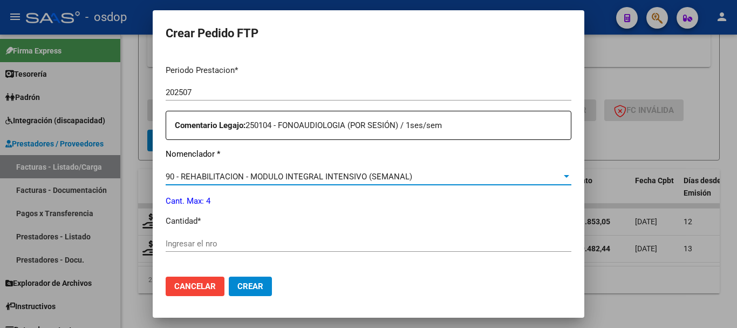
click at [246, 241] on input "Ingresar el nro" at bounding box center [369, 243] width 406 height 10
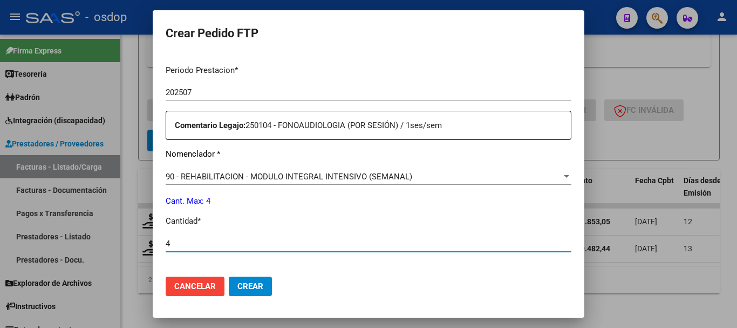
type input "4"
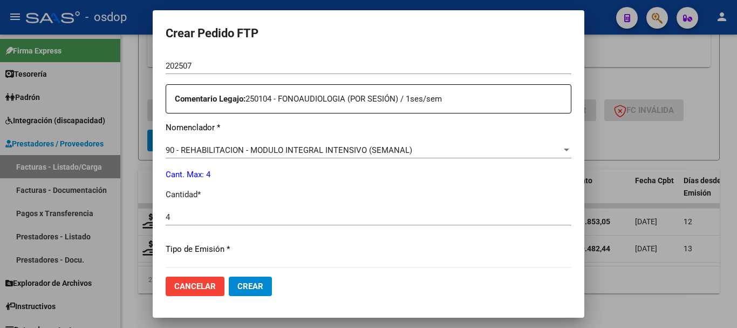
scroll to position [509, 0]
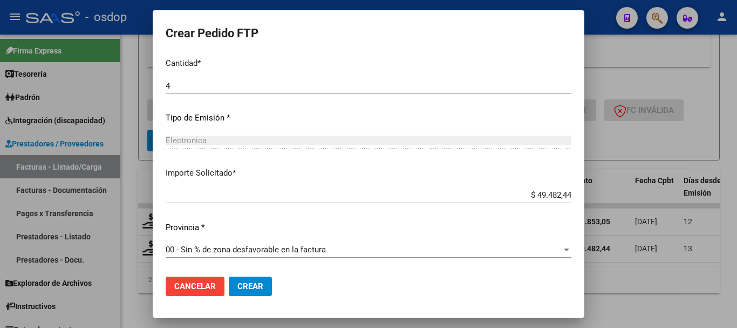
click at [252, 286] on span "Crear" at bounding box center [250, 286] width 26 height 10
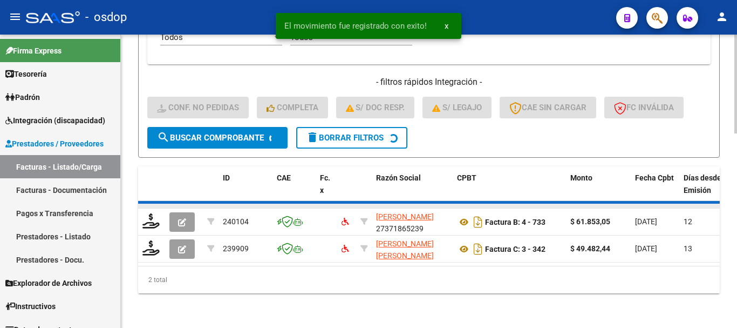
scroll to position [547, 0]
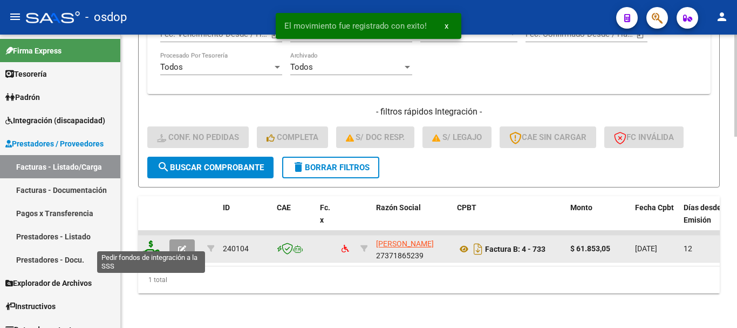
click at [156, 240] on icon at bounding box center [150, 247] width 17 height 15
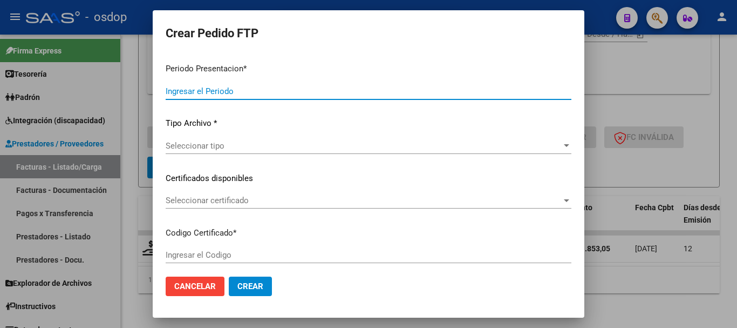
type input "202507"
type input "$ 61.853,05"
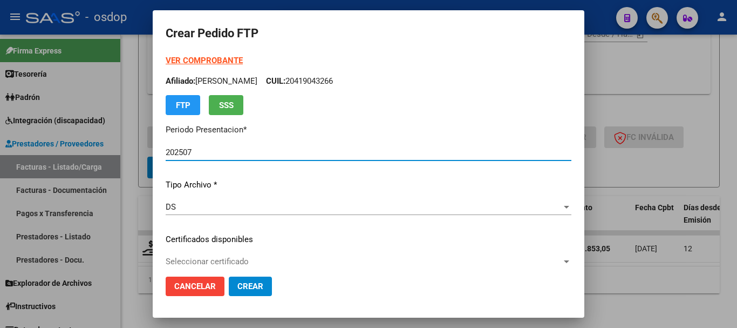
type input "6113632168"
type input "[DATE]"
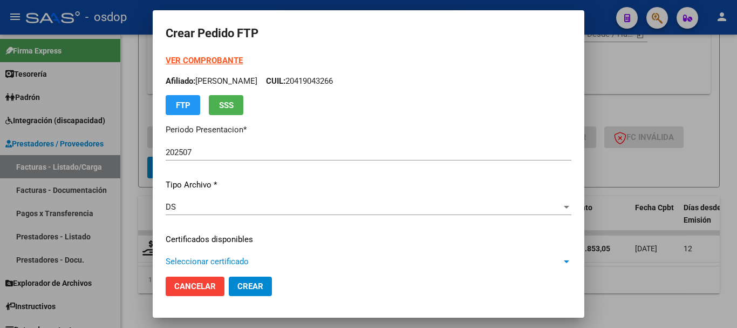
click at [218, 263] on span "Seleccionar certificado" at bounding box center [364, 261] width 396 height 10
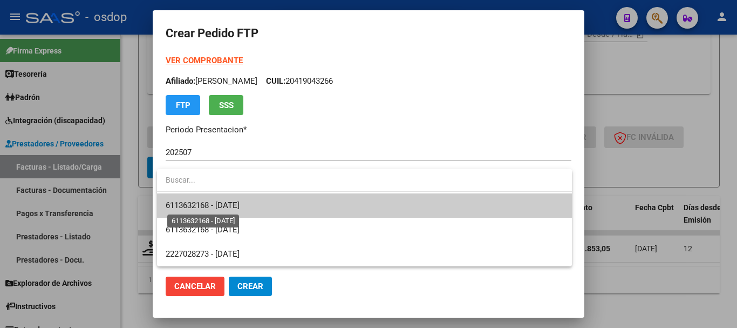
click at [226, 202] on span "6113632168 - [DATE]" at bounding box center [203, 205] width 74 height 10
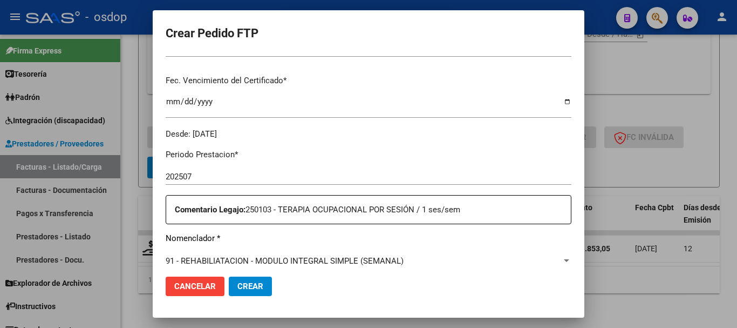
scroll to position [378, 0]
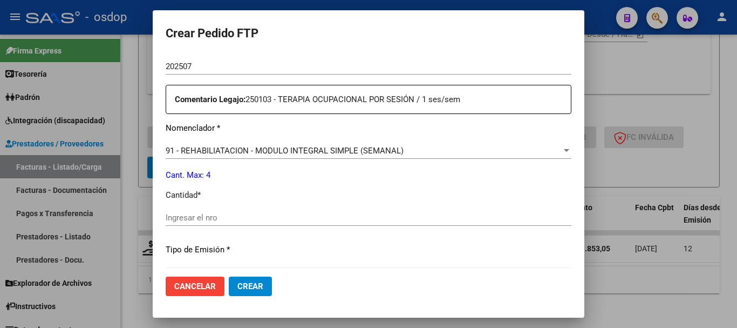
click at [283, 156] on div "91 - REHABILIATACION - MODULO INTEGRAL SIMPLE (SEMANAL) Seleccionar nomenclador" at bounding box center [369, 150] width 406 height 16
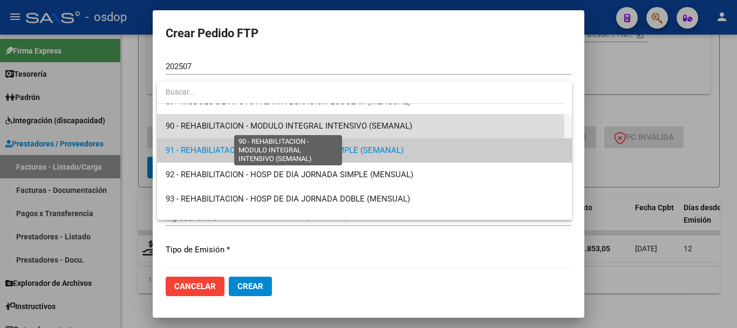
click at [305, 127] on span "90 - REHABILITACION - MODULO INTEGRAL INTENSIVO (SEMANAL)" at bounding box center [289, 126] width 247 height 10
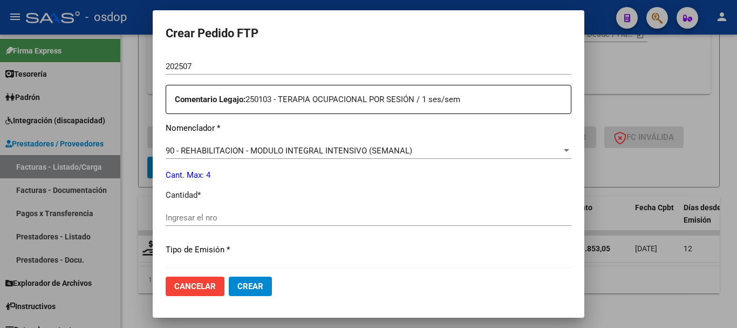
click at [253, 226] on div "Ingresar el nro" at bounding box center [369, 222] width 406 height 26
click at [246, 218] on input "Ingresar el nro" at bounding box center [369, 218] width 406 height 10
type input "4"
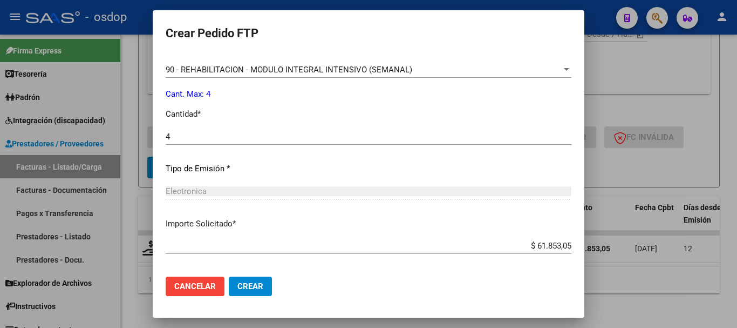
scroll to position [509, 0]
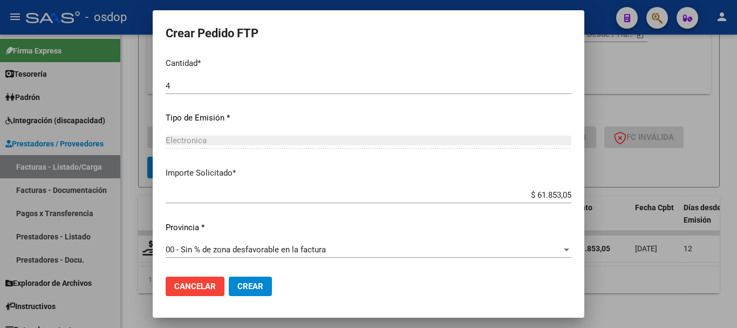
click at [250, 281] on span "Crear" at bounding box center [250, 286] width 26 height 10
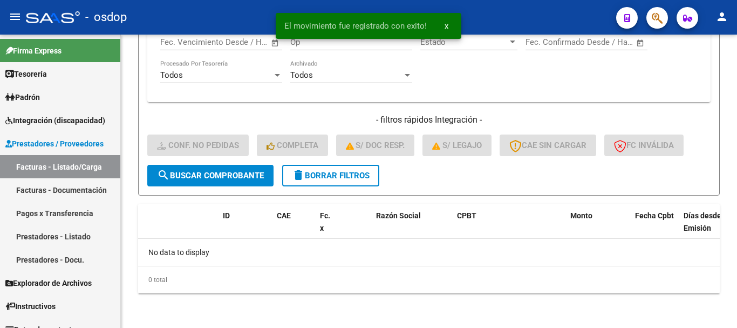
scroll to position [530, 0]
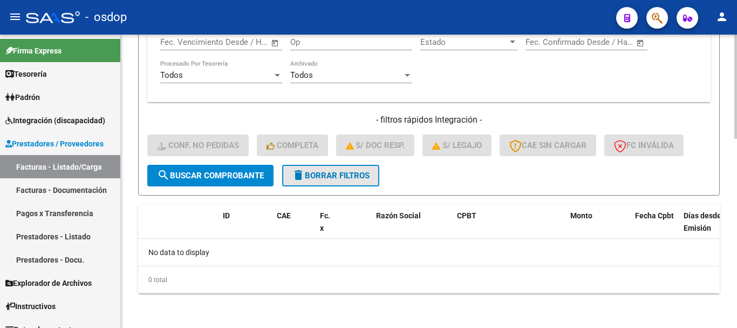
click at [330, 171] on span "delete Borrar Filtros" at bounding box center [331, 176] width 78 height 10
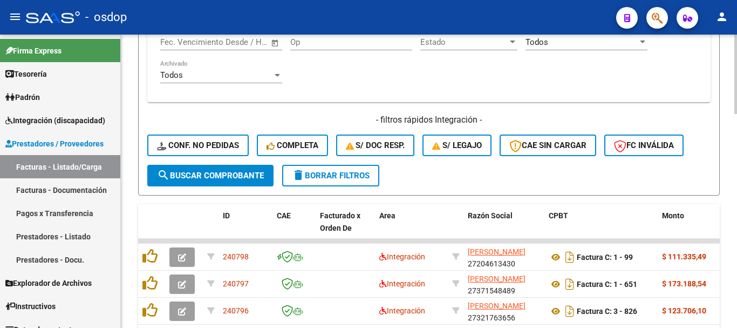
click at [467, 104] on div "MAS FILTROS Todos Con Doc. Respaldatoria Todos Con Trazabilidad Todos Asociado …" at bounding box center [428, 45] width 563 height 239
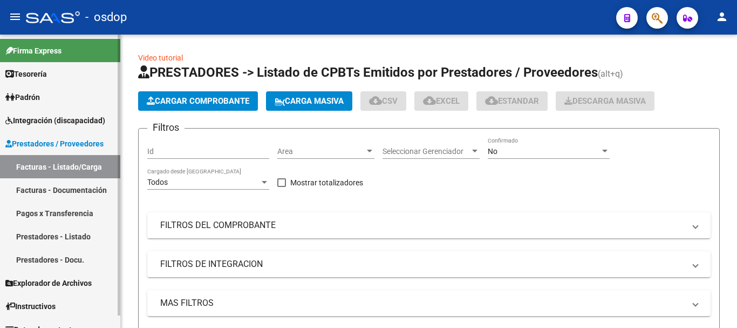
click at [68, 111] on link "Integración (discapacidad)" at bounding box center [60, 119] width 120 height 23
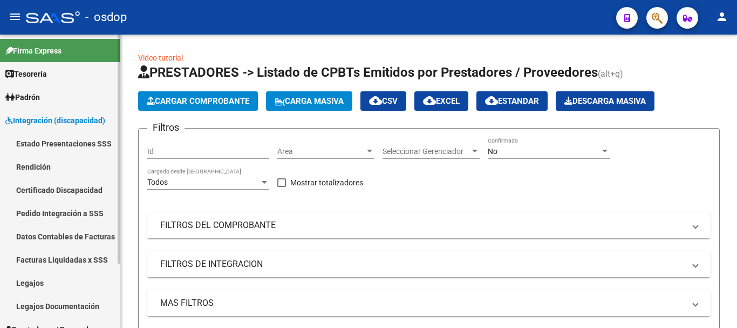
click at [80, 214] on link "Pedido Integración a SSS" at bounding box center [60, 212] width 120 height 23
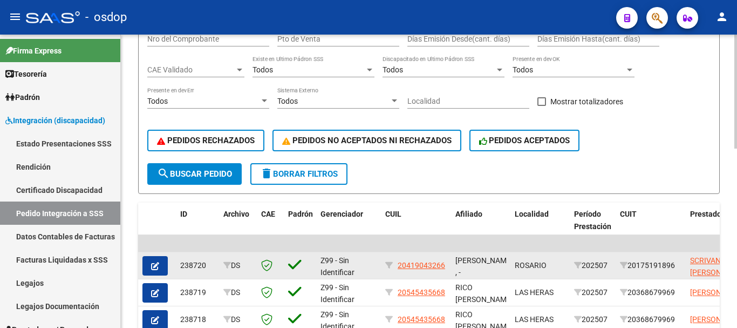
scroll to position [220, 0]
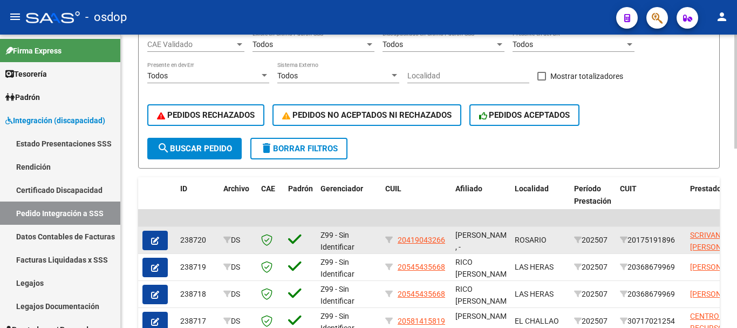
click at [151, 239] on icon "button" at bounding box center [155, 240] width 8 height 8
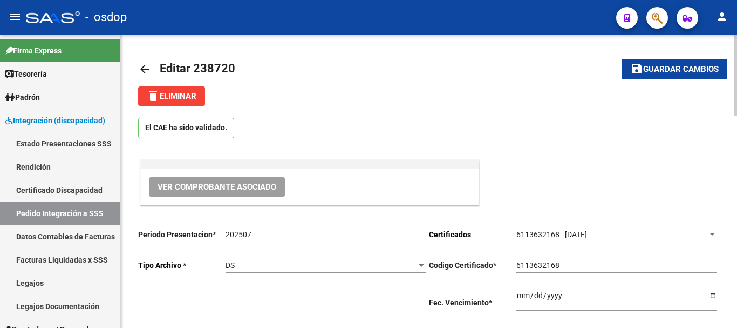
scroll to position [162, 0]
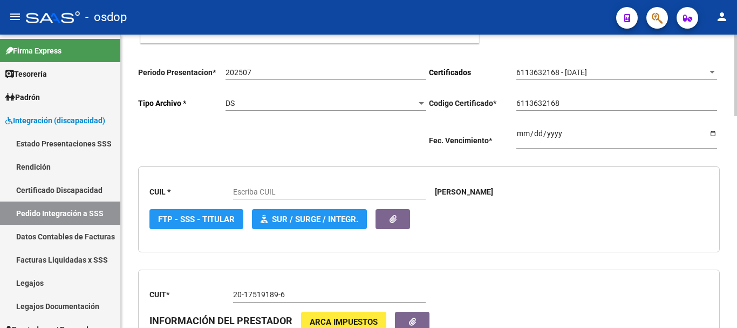
type input "20419043266"
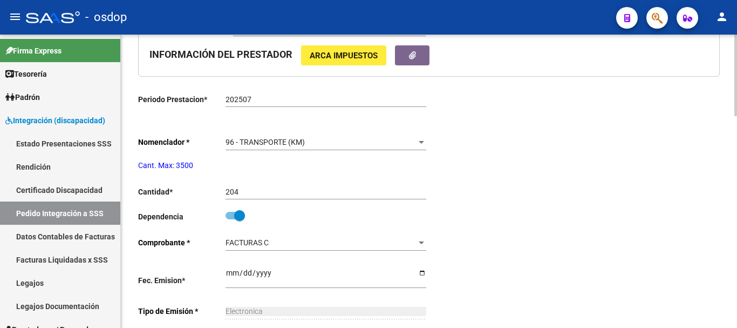
scroll to position [486, 0]
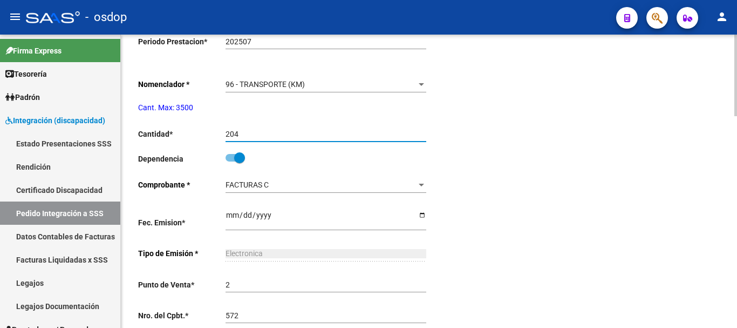
drag, startPoint x: 240, startPoint y: 133, endPoint x: 231, endPoint y: 133, distance: 8.6
click at [231, 133] on input "204" at bounding box center [326, 133] width 201 height 9
type input "264"
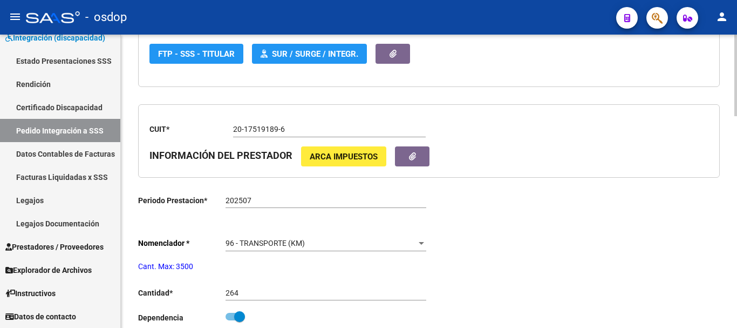
scroll to position [0, 0]
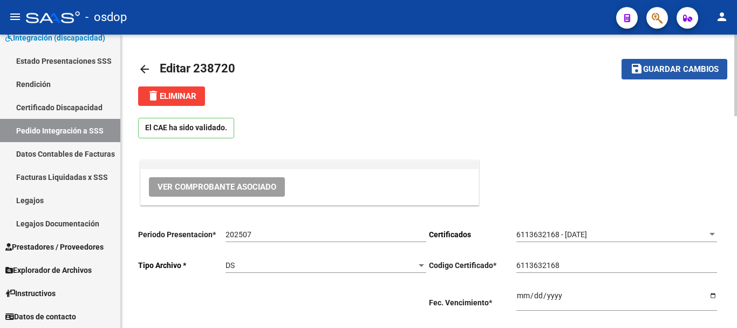
click at [636, 73] on mat-icon "save" at bounding box center [636, 68] width 13 height 13
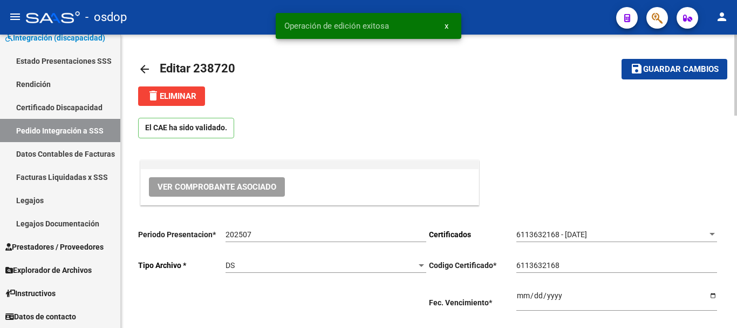
click at [144, 68] on mat-icon "arrow_back" at bounding box center [144, 69] width 13 height 13
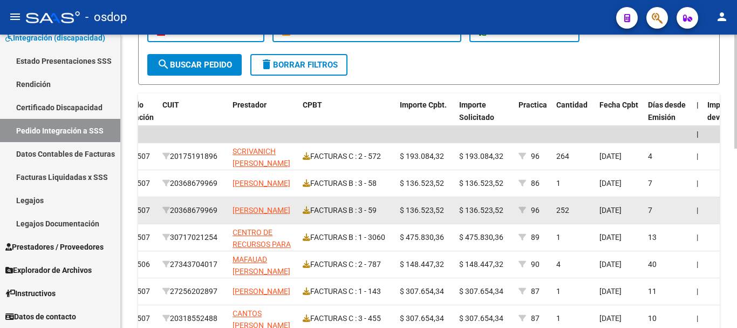
scroll to position [300, 0]
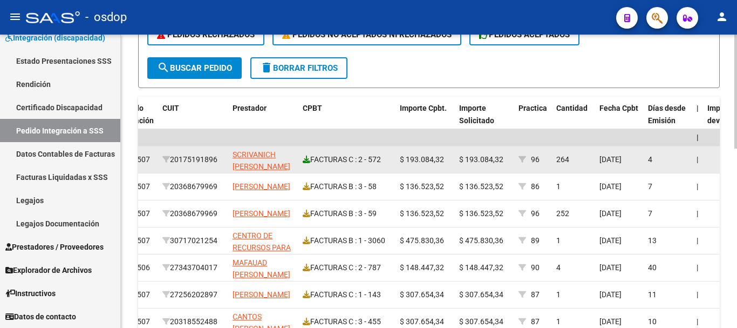
click at [303, 159] on icon at bounding box center [307, 159] width 8 height 8
